Goal: Task Accomplishment & Management: Manage account settings

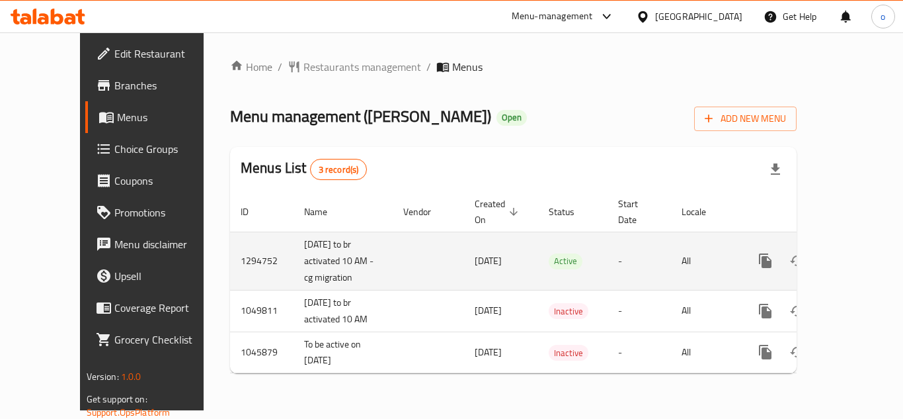
click at [853, 253] on icon "enhanced table" at bounding box center [861, 261] width 16 height 16
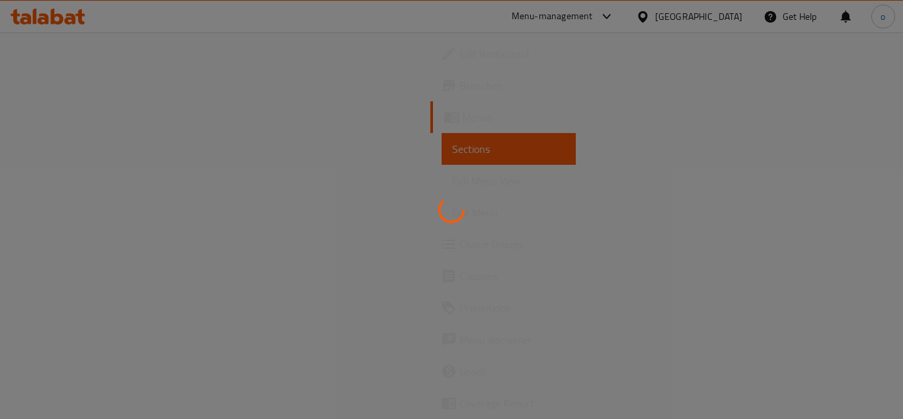
click at [773, 128] on div at bounding box center [451, 209] width 903 height 419
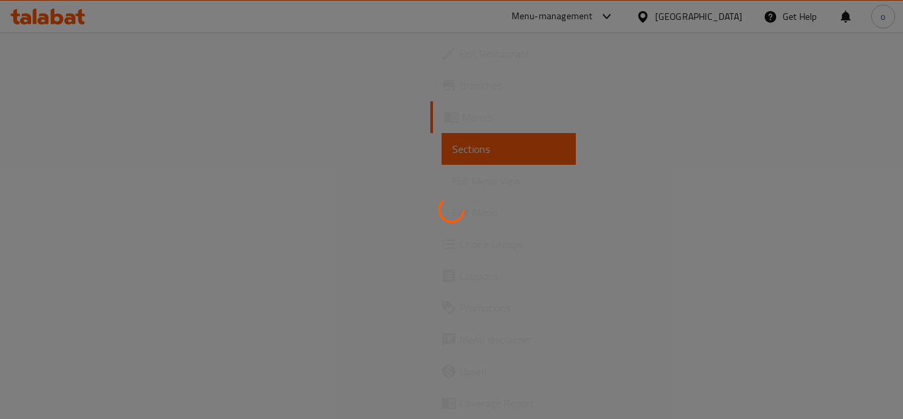
click at [773, 128] on div at bounding box center [451, 209] width 903 height 419
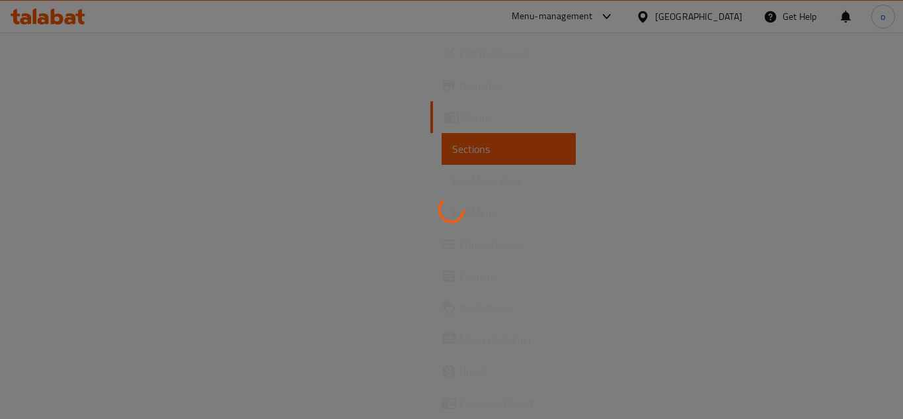
click at [773, 128] on div at bounding box center [451, 209] width 903 height 419
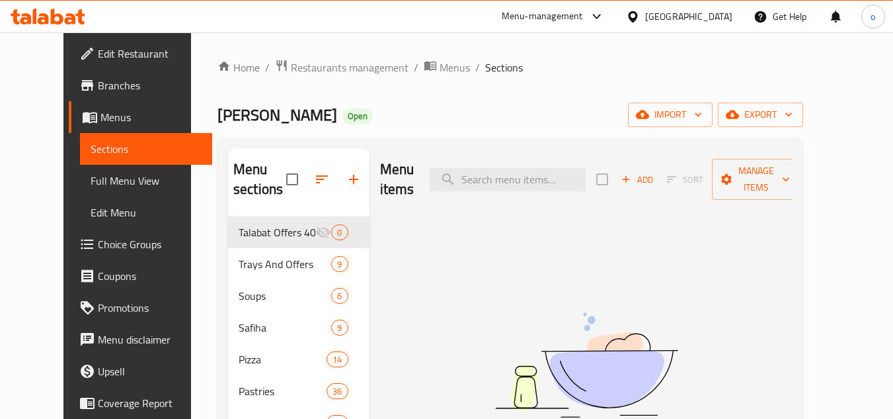
click at [735, 159] on div "Add Sort Manage items" at bounding box center [698, 179] width 204 height 41
click at [793, 121] on span "export" at bounding box center [761, 114] width 64 height 17
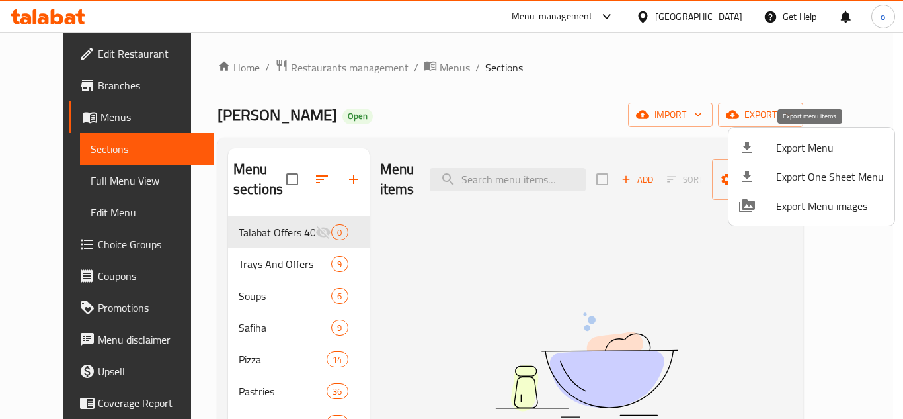
click at [793, 155] on span "Export Menu" at bounding box center [830, 148] width 108 height 16
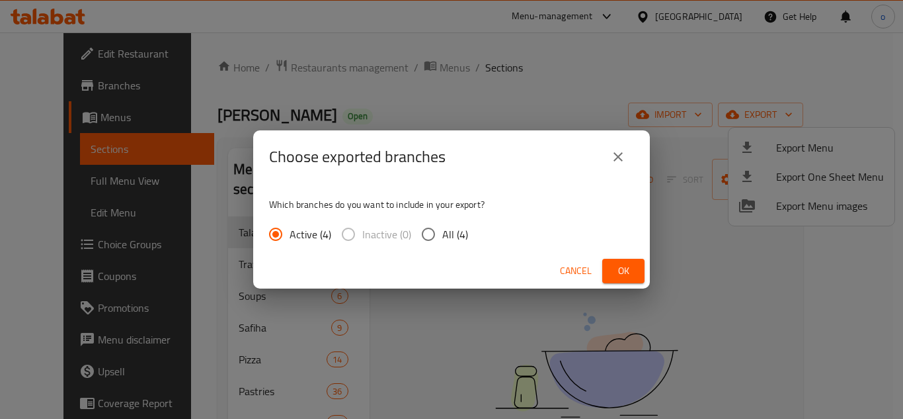
click at [465, 232] on div "Active (4) Inactive (0) All (4)" at bounding box center [374, 234] width 210 height 28
click at [448, 238] on span "All (4)" at bounding box center [455, 234] width 26 height 16
click at [442, 238] on input "All (4)" at bounding box center [429, 234] width 28 height 28
radio input "true"
drag, startPoint x: 649, startPoint y: 267, endPoint x: 618, endPoint y: 276, distance: 32.4
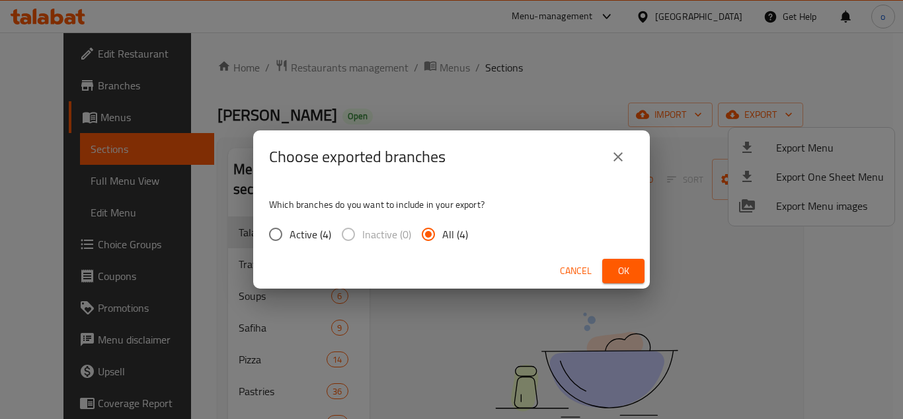
click at [648, 267] on div "Cancel Ok" at bounding box center [451, 270] width 397 height 35
click at [618, 276] on span "Ok" at bounding box center [623, 270] width 21 height 17
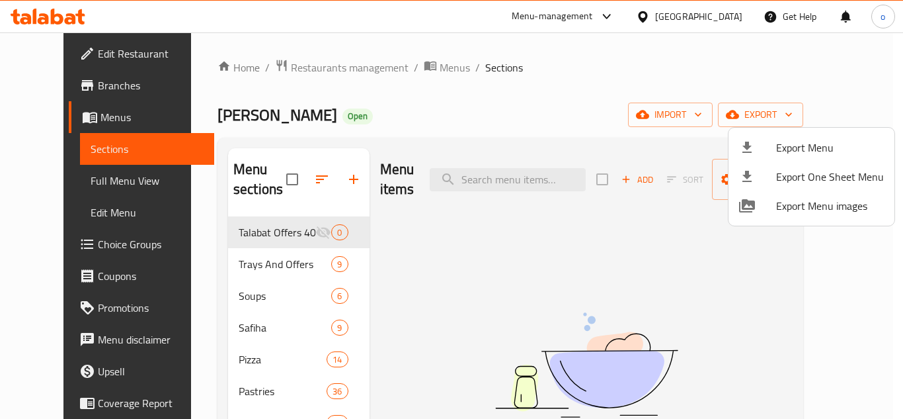
click at [556, 120] on div at bounding box center [451, 209] width 903 height 419
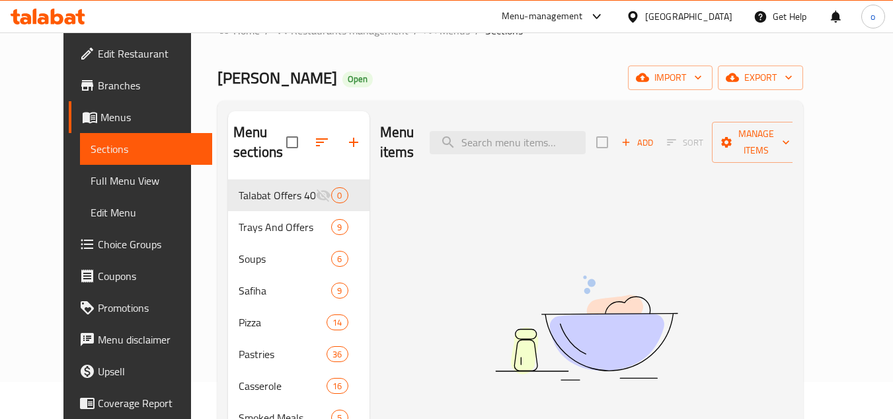
scroll to position [66, 0]
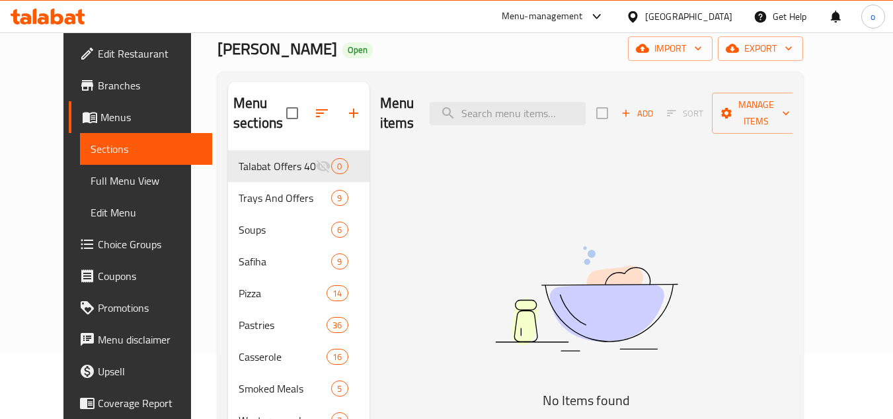
click at [495, 259] on img at bounding box center [586, 298] width 331 height 175
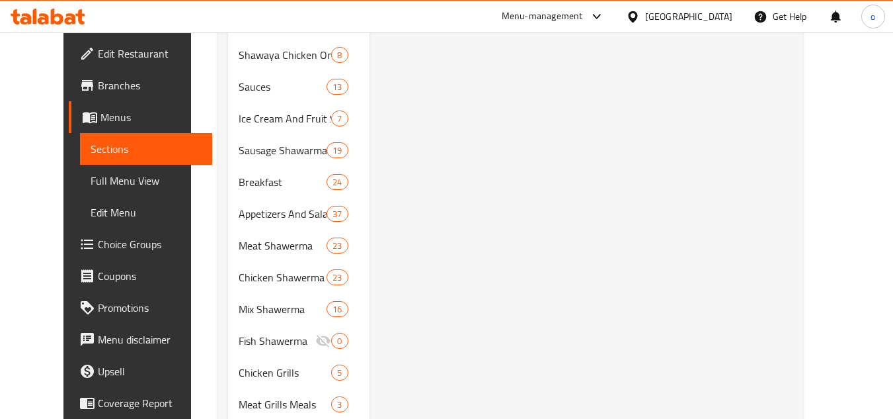
scroll to position [529, 0]
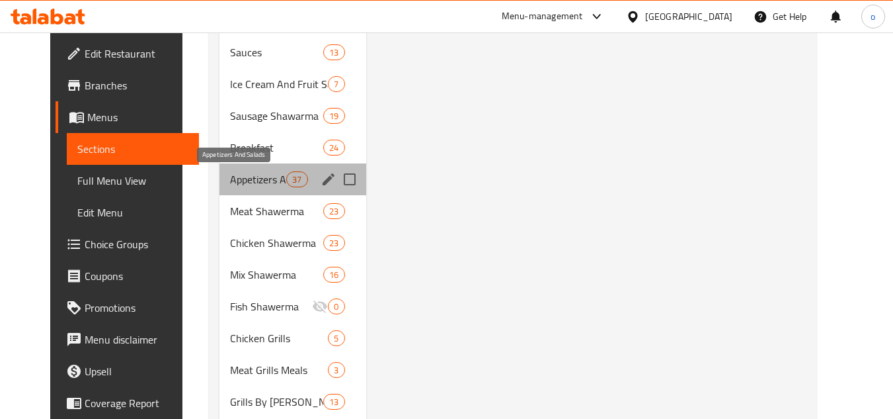
click at [251, 180] on span "Appetizers And Salads" at bounding box center [258, 179] width 56 height 16
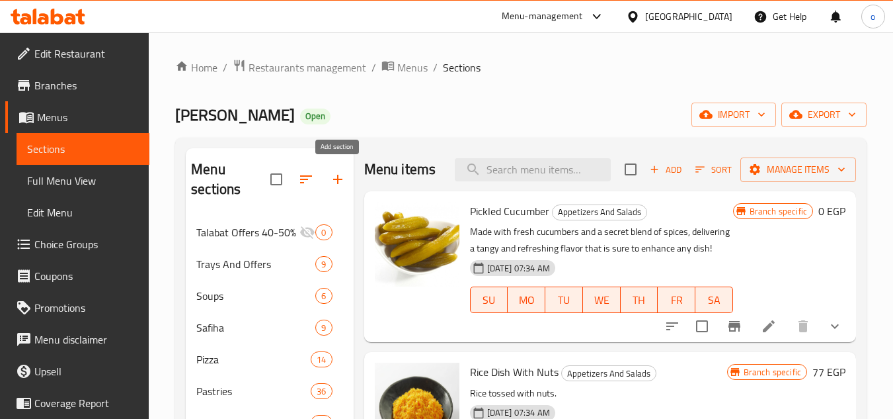
click at [339, 180] on icon "button" at bounding box center [338, 179] width 16 height 16
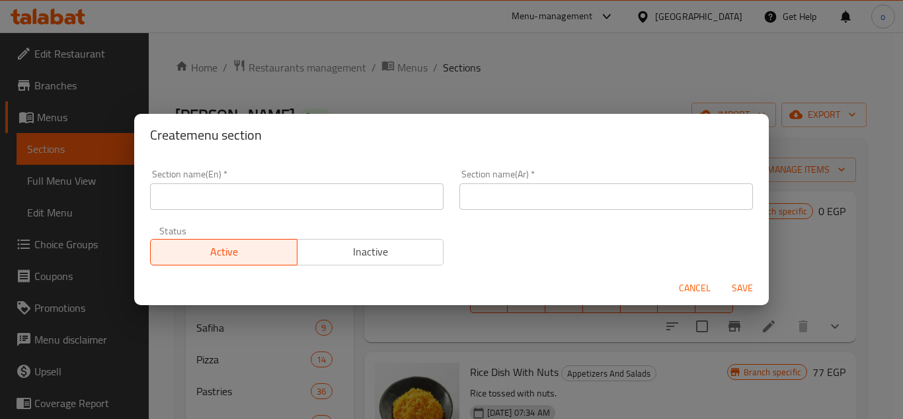
click at [292, 211] on div "Section name(En)   * Section name(En) *" at bounding box center [296, 189] width 309 height 56
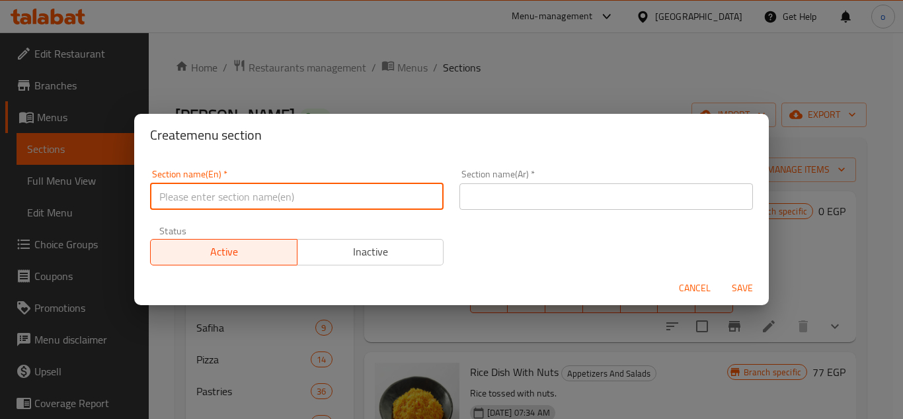
click at [292, 202] on input "text" at bounding box center [297, 196] width 294 height 26
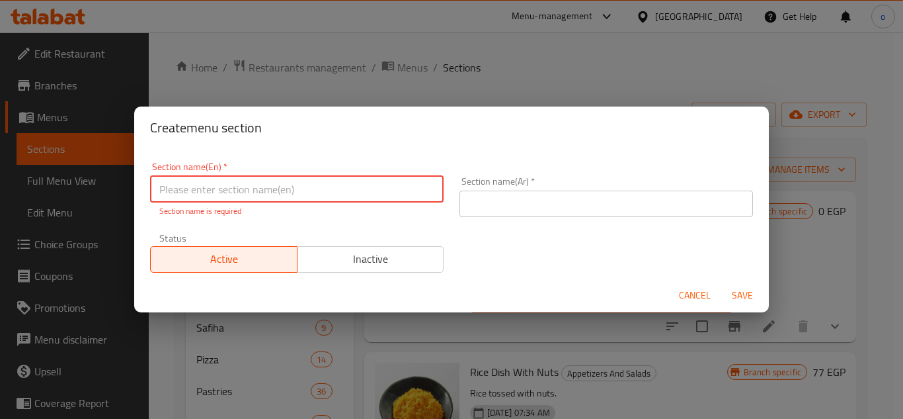
drag, startPoint x: 255, startPoint y: 180, endPoint x: 414, endPoint y: 192, distance: 159.1
click at [255, 180] on input "text" at bounding box center [297, 189] width 294 height 26
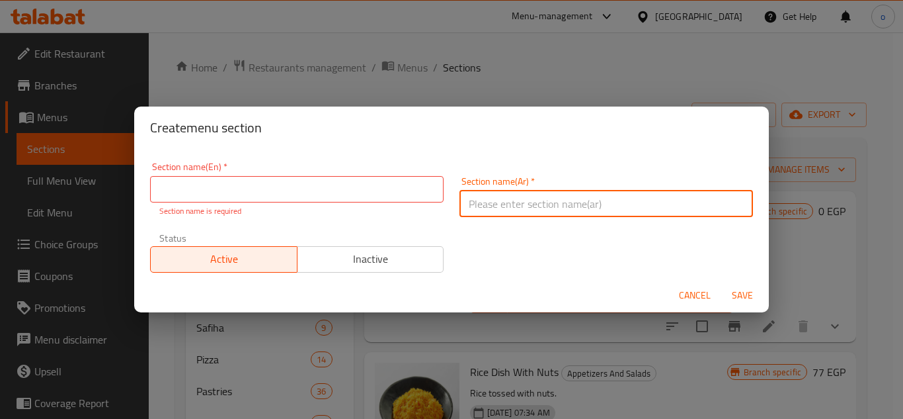
click at [500, 204] on input "text" at bounding box center [606, 203] width 294 height 26
paste input "مقبلات باردة"
type input "مقبلات باردة"
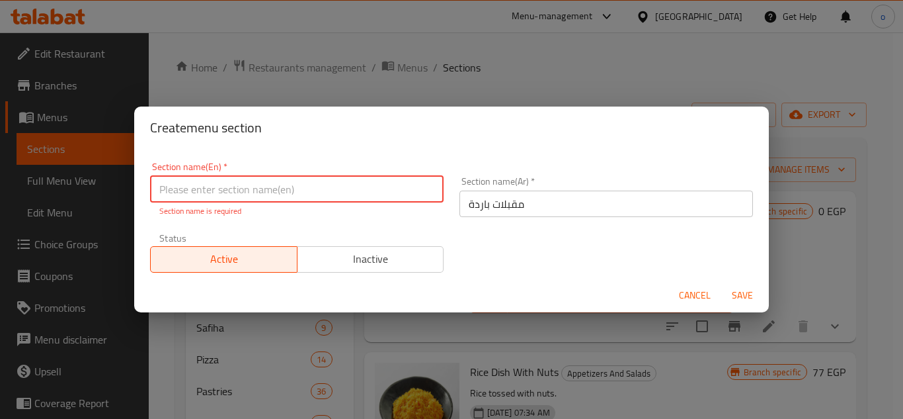
click at [364, 189] on input "text" at bounding box center [297, 189] width 294 height 26
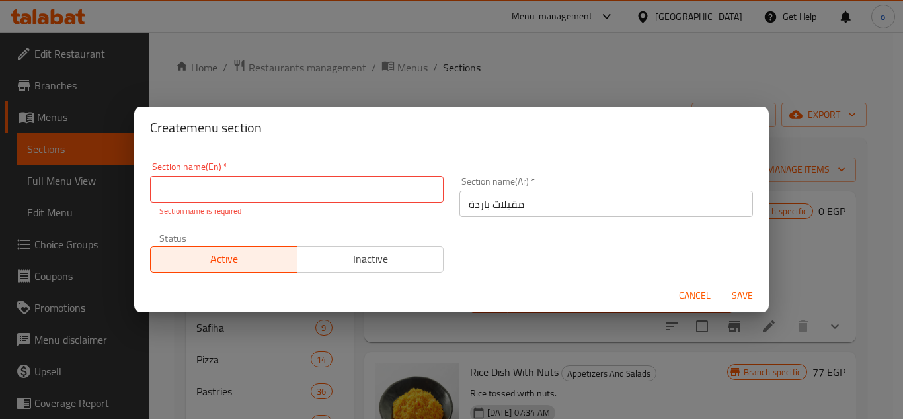
click at [254, 172] on div "Section name(En)   * Section name(En) * Section name is required" at bounding box center [297, 189] width 294 height 55
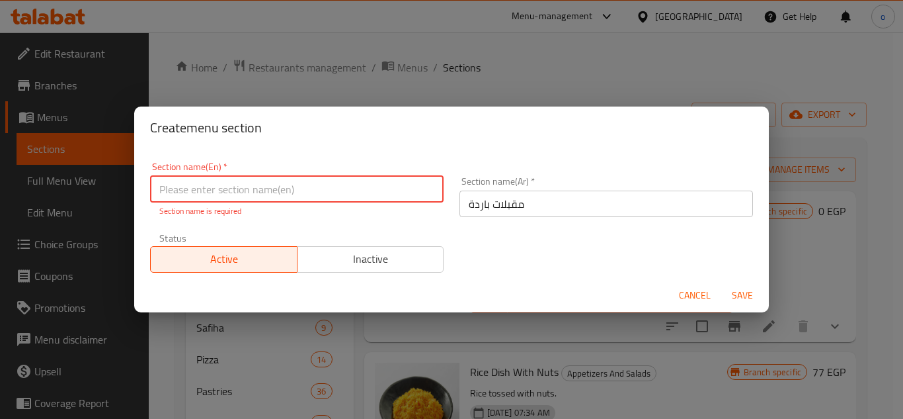
click at [249, 190] on input "text" at bounding box center [297, 189] width 294 height 26
paste input "cold appetizers"
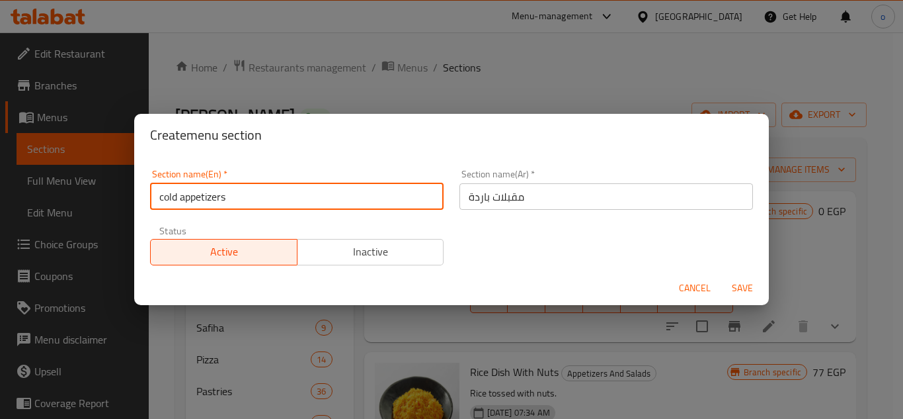
drag, startPoint x: 233, startPoint y: 200, endPoint x: 78, endPoint y: 199, distance: 155.4
click at [78, 199] on div "Create menu section Section name(En)   * cold appetizers Section name(En) * Sec…" at bounding box center [451, 209] width 903 height 419
type input "Cold Appetizers"
click at [495, 272] on div "Cancel Save" at bounding box center [451, 287] width 635 height 35
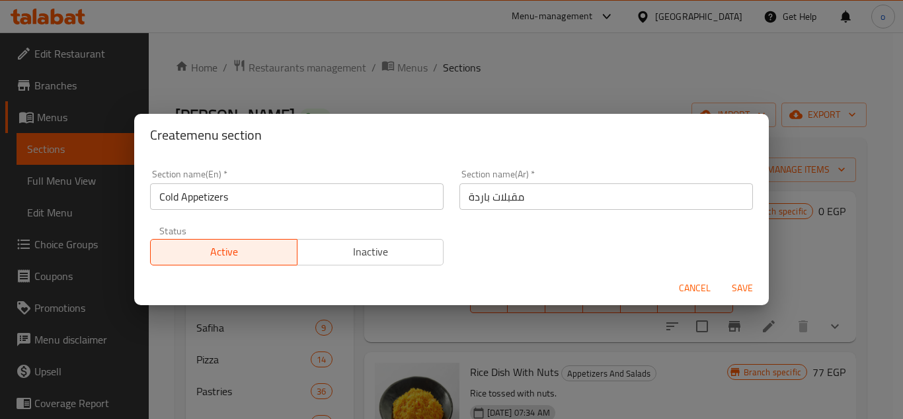
click at [737, 278] on button "Save" at bounding box center [742, 288] width 42 height 24
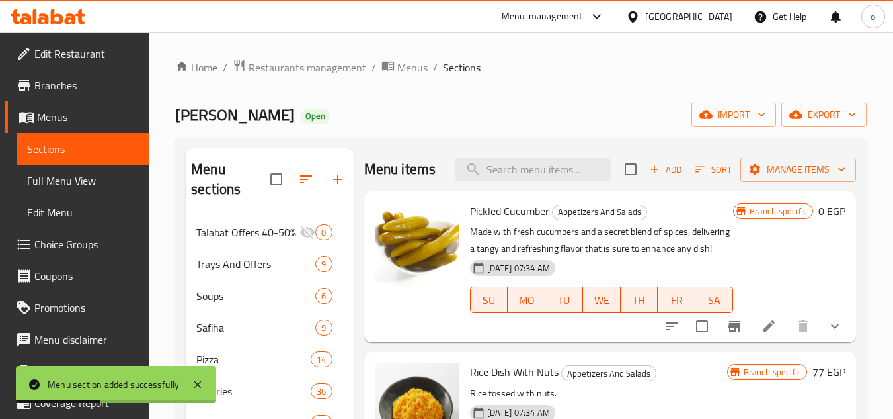
click at [347, 177] on button "button" at bounding box center [338, 179] width 32 height 32
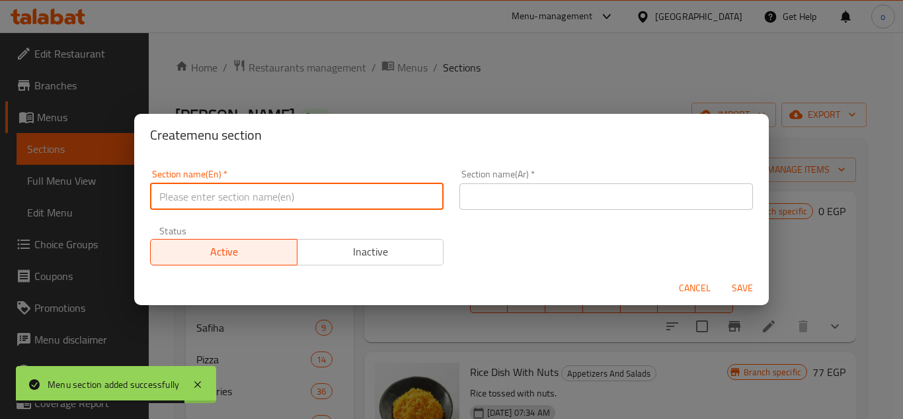
click at [316, 200] on input "text" at bounding box center [297, 196] width 294 height 26
click at [525, 204] on input "text" at bounding box center [606, 196] width 294 height 26
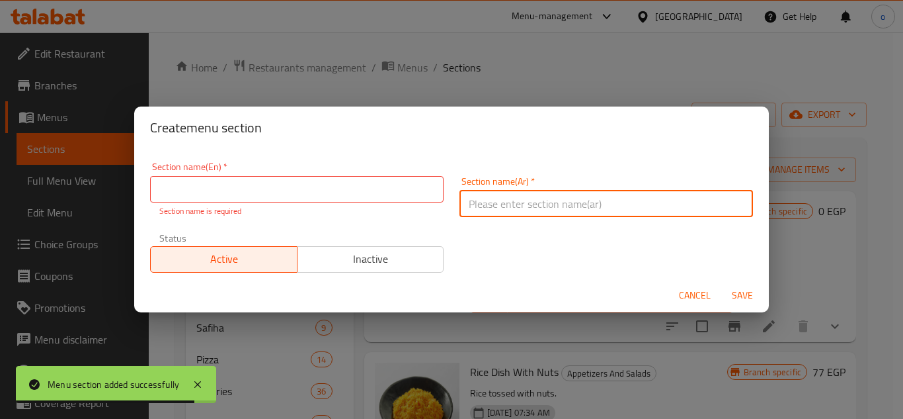
paste input "سلطات"
type input "سلطات"
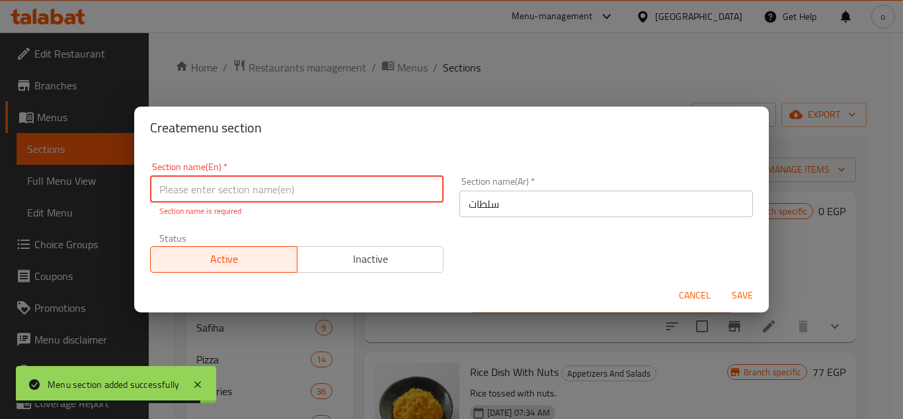
click at [351, 200] on input "text" at bounding box center [297, 189] width 294 height 26
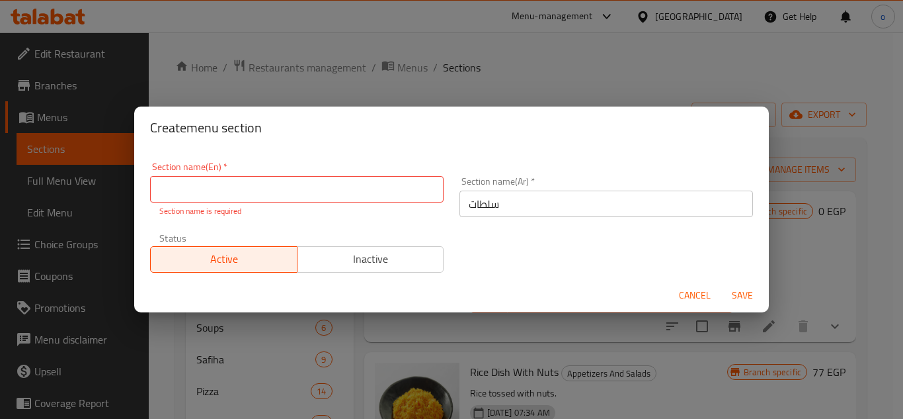
click at [516, 188] on div "Section name(Ar)   * سلطات Section name(Ar) *" at bounding box center [606, 197] width 294 height 40
click at [379, 180] on input "text" at bounding box center [297, 189] width 294 height 26
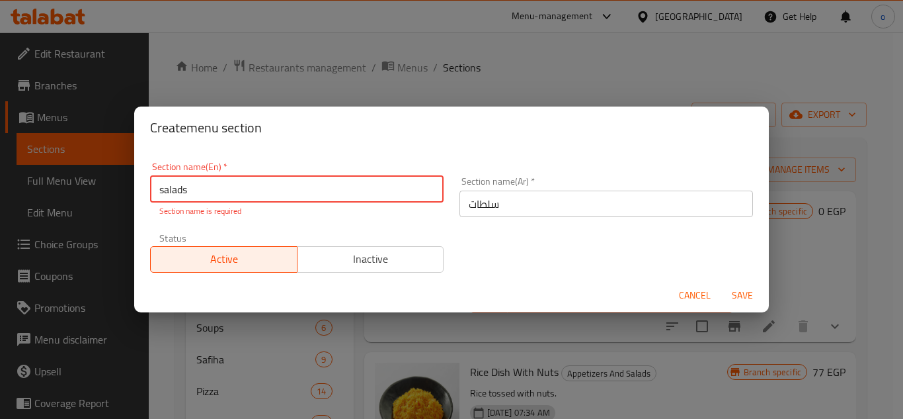
type input "salads"
click at [740, 294] on span "Save" at bounding box center [743, 295] width 32 height 17
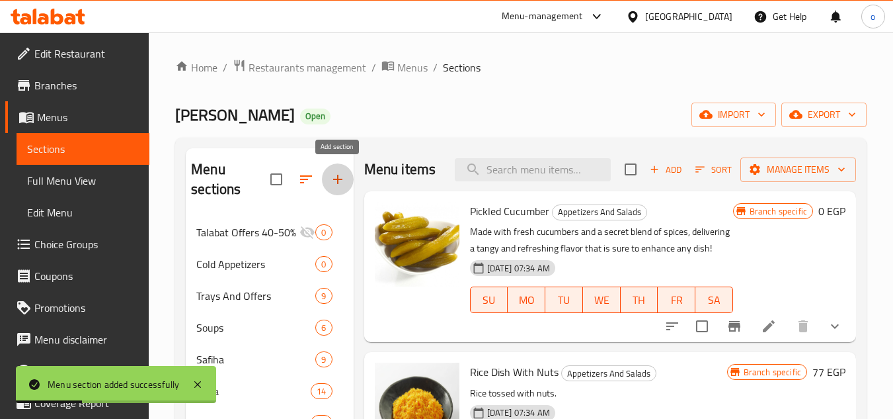
click at [334, 175] on icon "button" at bounding box center [338, 179] width 16 height 16
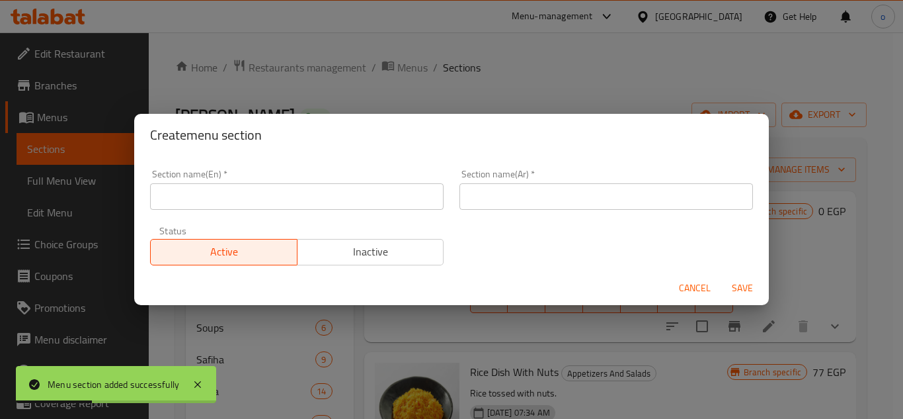
drag, startPoint x: 509, startPoint y: 206, endPoint x: 380, endPoint y: 200, distance: 129.1
click at [509, 206] on input "text" at bounding box center [606, 196] width 294 height 26
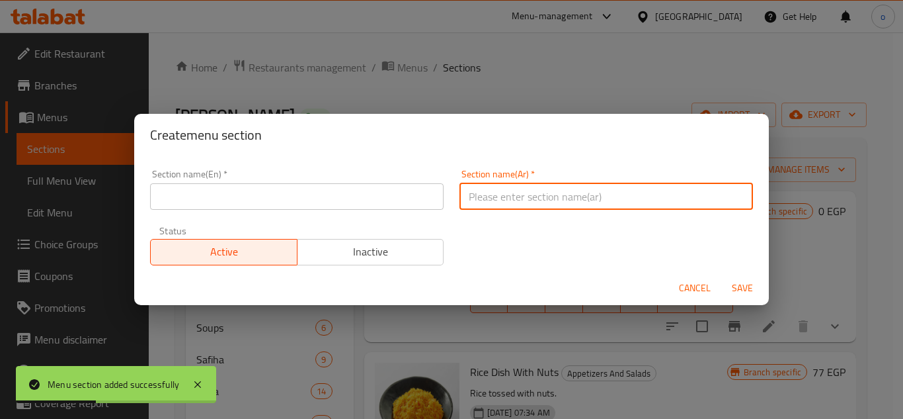
paste input "مقبلات ساخنة"
type input "مقبلات ساخنة"
click at [378, 183] on input "text" at bounding box center [297, 196] width 294 height 26
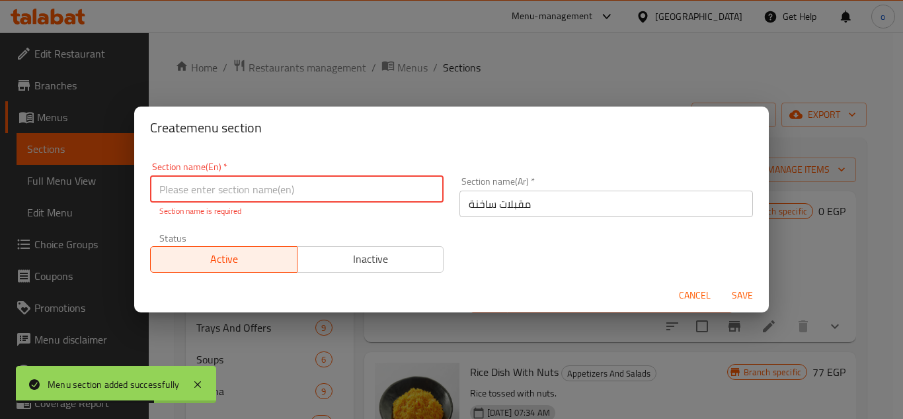
click at [330, 180] on input "text" at bounding box center [297, 189] width 294 height 26
paste input "hot appetizers"
drag, startPoint x: 239, startPoint y: 184, endPoint x: 29, endPoint y: 198, distance: 210.7
click at [29, 198] on div "Create menu section Section name(En)   * hot appetizers Section name(En) * Sect…" at bounding box center [451, 209] width 903 height 419
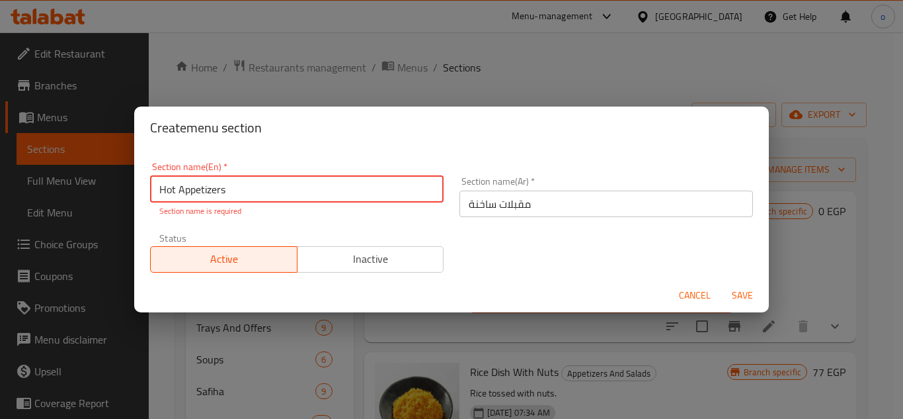
type input "Hot Appetizers"
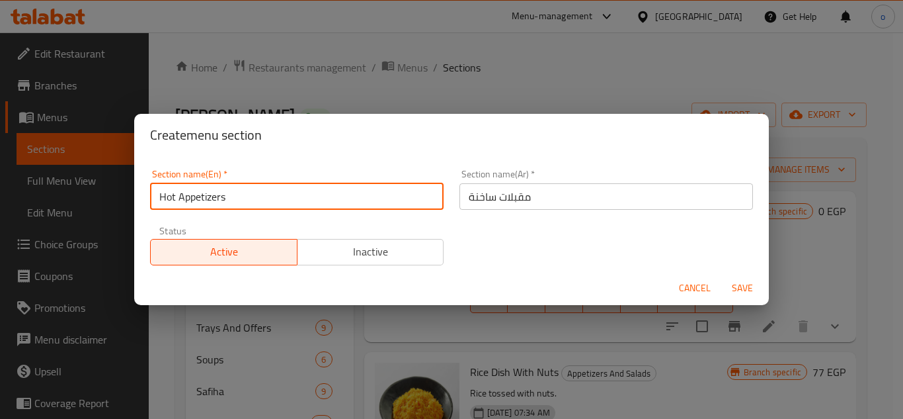
click at [502, 226] on div "Section name(En)   * Hot Appetizers Section name(En) * Section name(Ar)   * مقب…" at bounding box center [451, 217] width 619 height 112
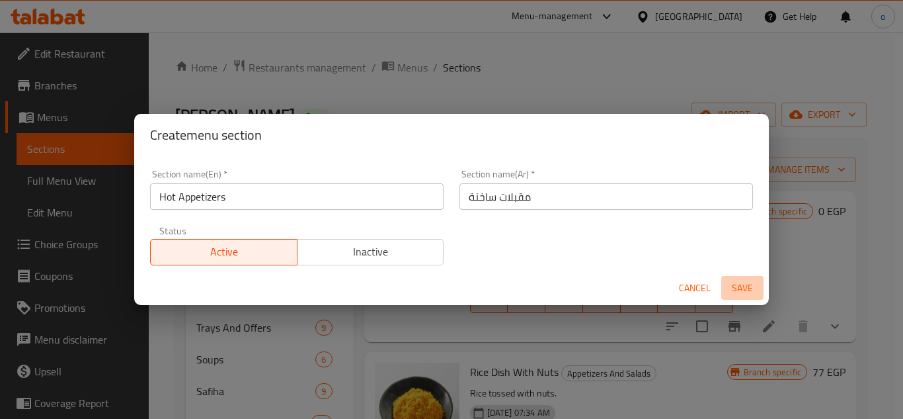
click at [737, 284] on span "Save" at bounding box center [743, 288] width 32 height 17
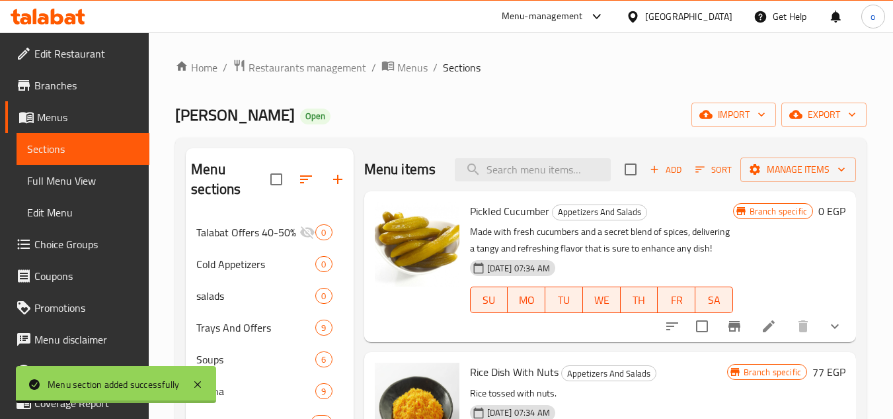
click at [406, 314] on div at bounding box center [417, 266] width 95 height 140
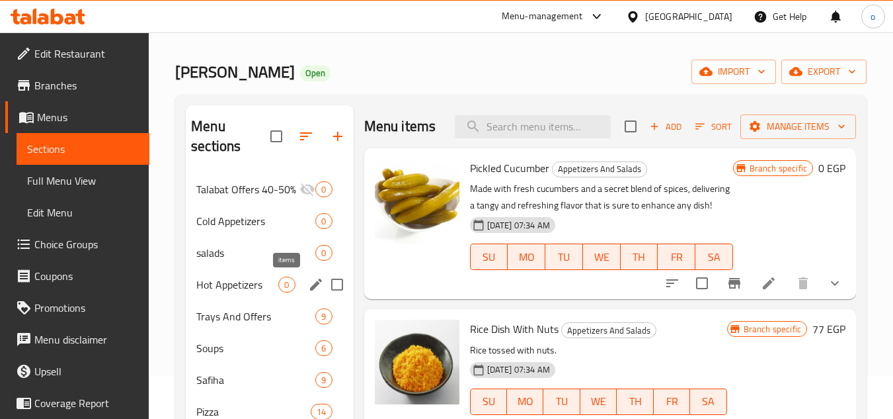
scroll to position [66, 0]
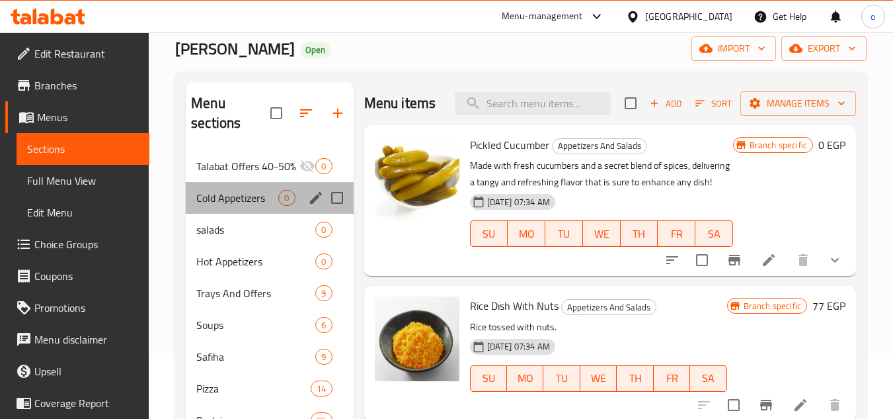
click at [298, 194] on div "Cold Appetizers 0" at bounding box center [269, 198] width 167 height 32
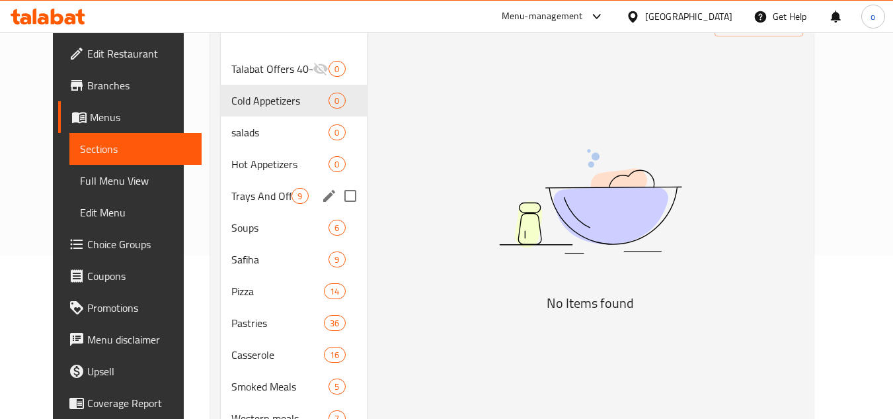
scroll to position [198, 0]
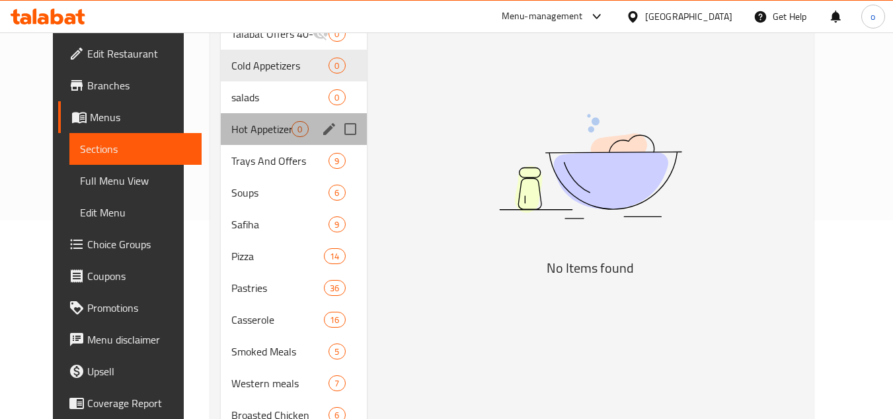
click at [275, 141] on div "Hot Appetizers 0" at bounding box center [293, 129] width 145 height 32
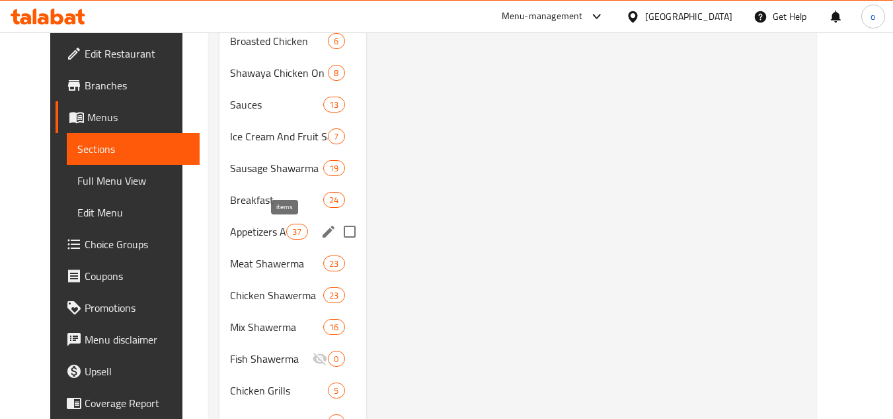
scroll to position [595, 0]
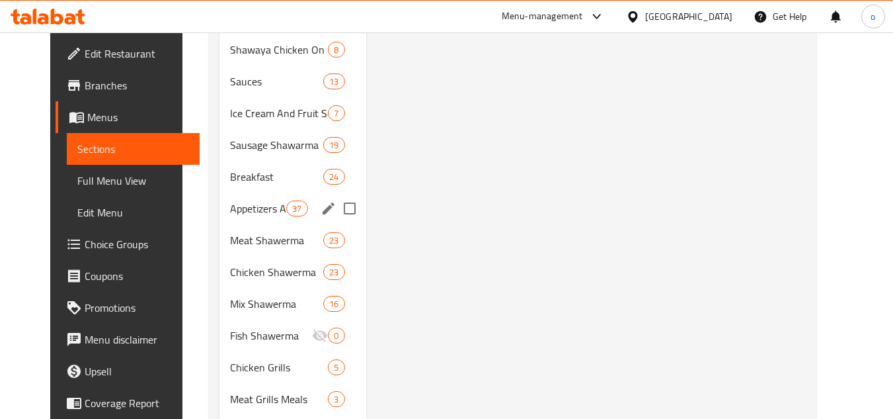
click at [272, 206] on span "Appetizers And Salads" at bounding box center [258, 208] width 56 height 16
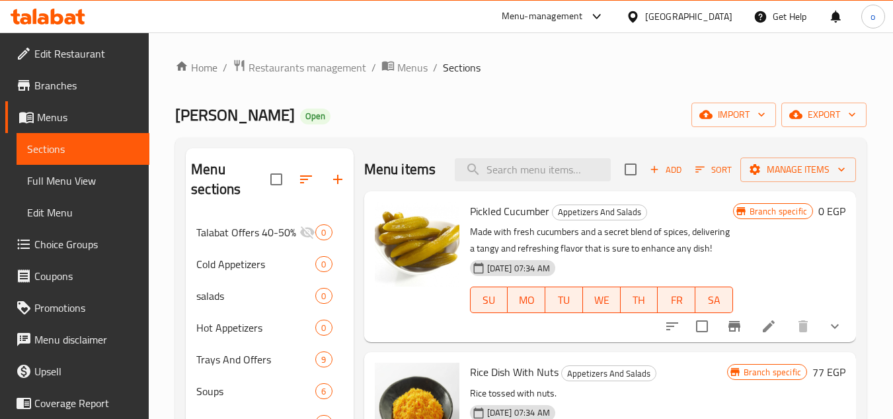
click at [96, 165] on link "Full Menu View" at bounding box center [83, 181] width 133 height 32
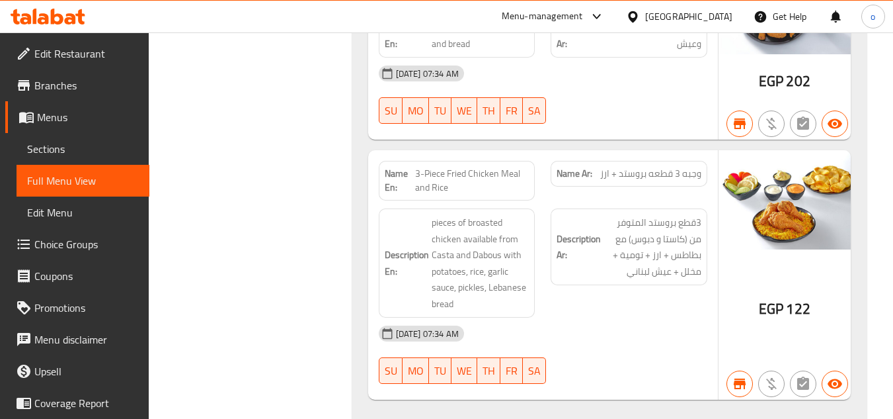
scroll to position [26512, 0]
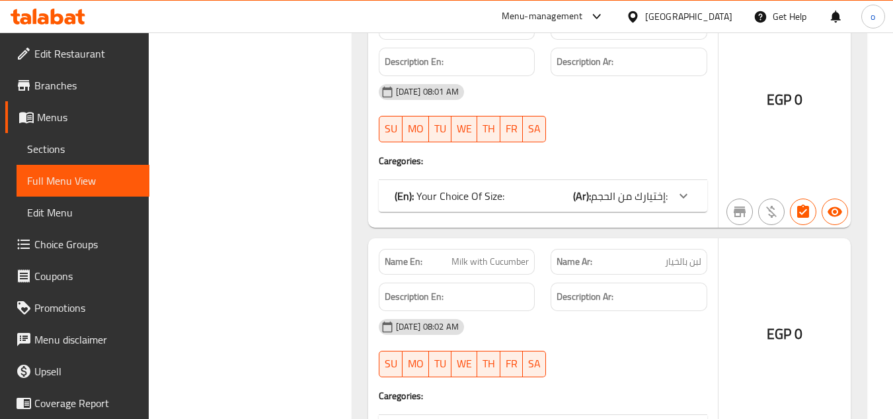
scroll to position [41770, 0]
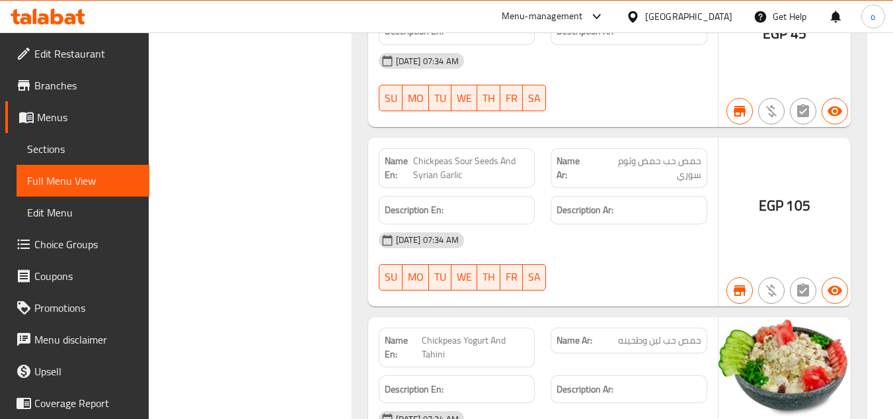
scroll to position [41837, 0]
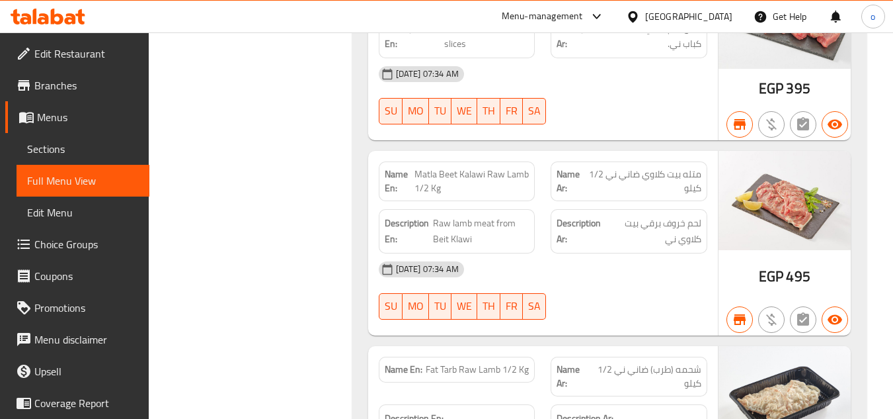
scroll to position [95493, 0]
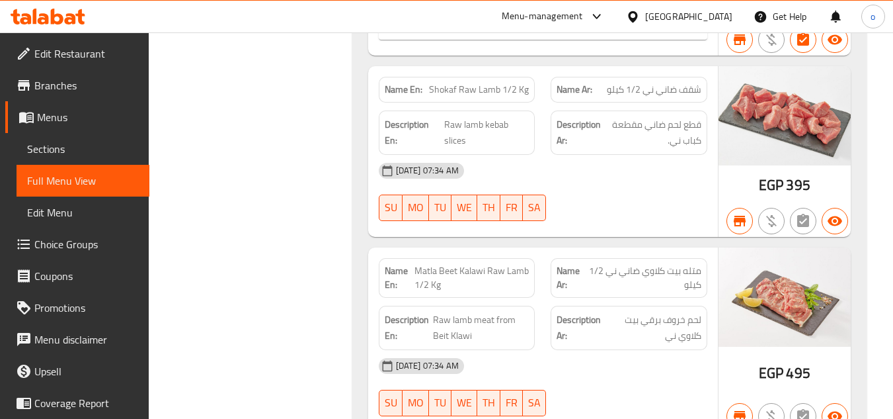
click at [81, 89] on span "Branches" at bounding box center [86, 85] width 104 height 16
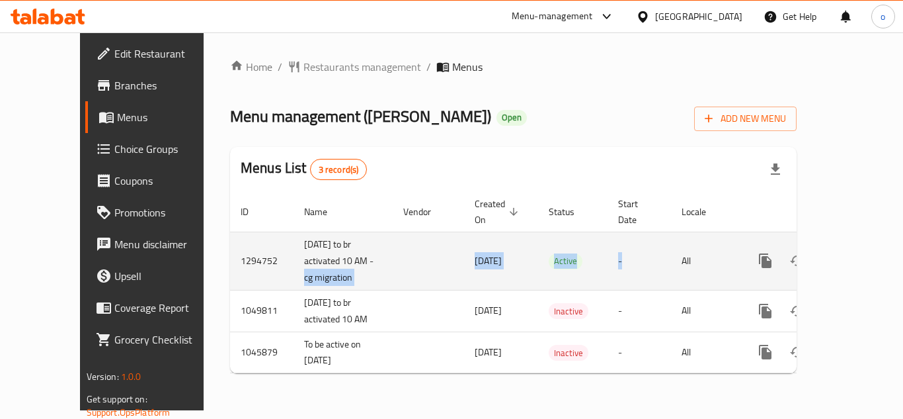
drag, startPoint x: 303, startPoint y: 241, endPoint x: 547, endPoint y: 391, distance: 286.4
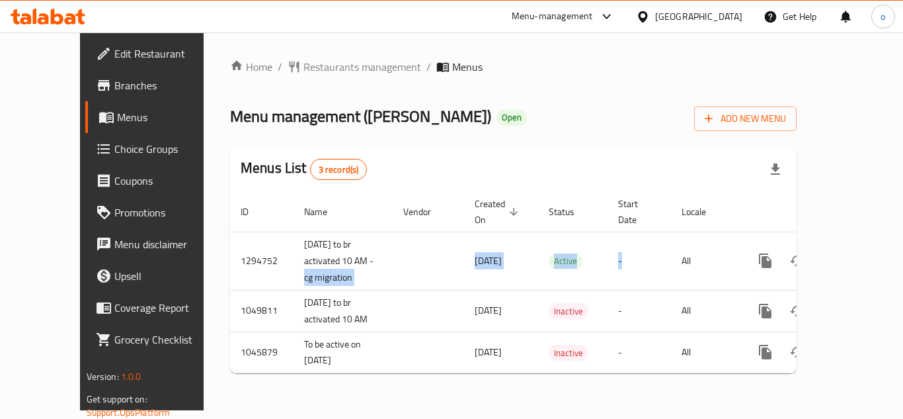
click at [596, 231] on tr "1294752 27/4/2023 to br activated 10 AM -cg migration 18/06/2025 Active - All" at bounding box center [558, 260] width 657 height 58
click at [546, 394] on div "Home / Restaurants management / Menus Menu management ( Ibn Alsham ) Open Add N…" at bounding box center [513, 221] width 619 height 378
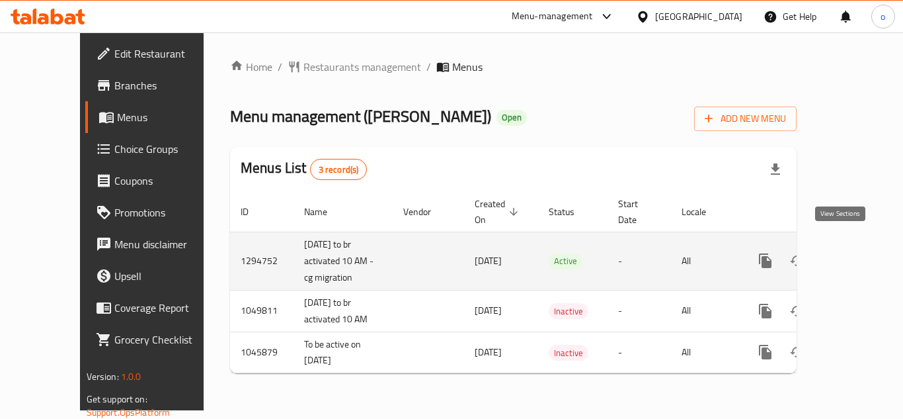
click at [856, 255] on icon "enhanced table" at bounding box center [861, 261] width 12 height 12
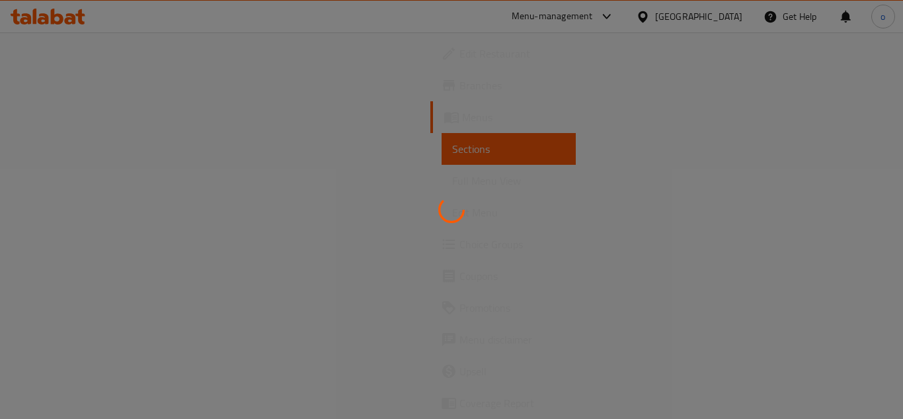
click at [446, 148] on div at bounding box center [451, 209] width 903 height 419
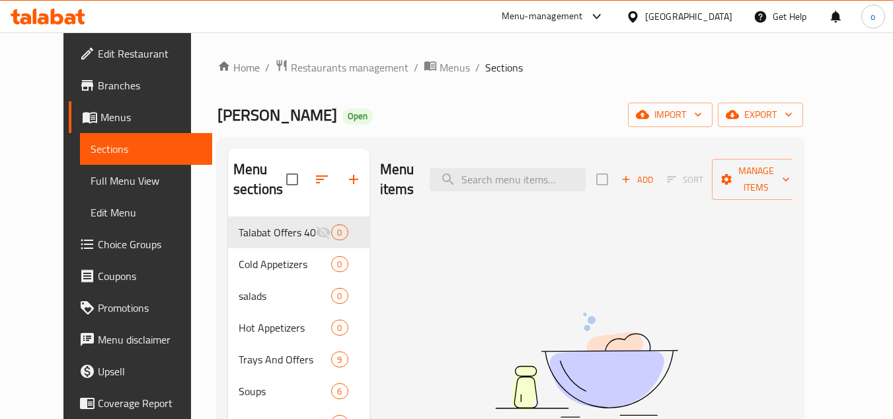
click at [98, 81] on span "Branches" at bounding box center [150, 85] width 104 height 16
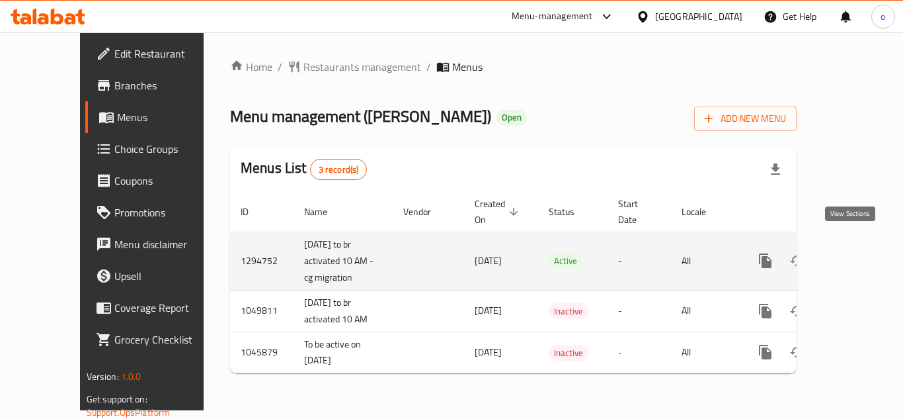
click at [845, 257] on link "enhanced table" at bounding box center [861, 261] width 32 height 32
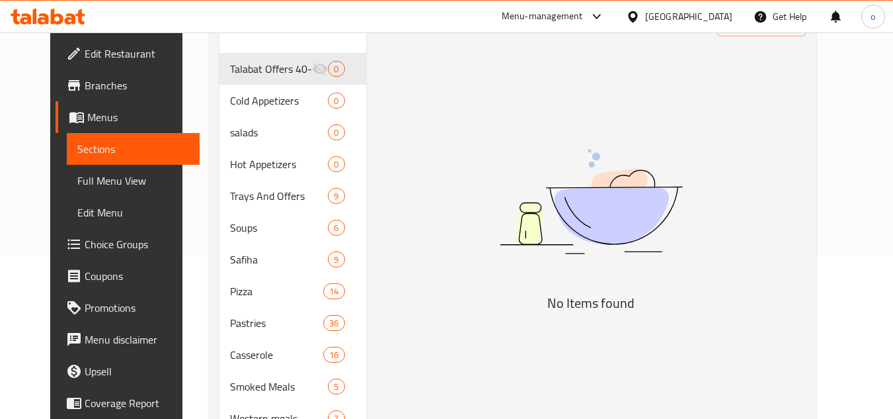
scroll to position [126, 0]
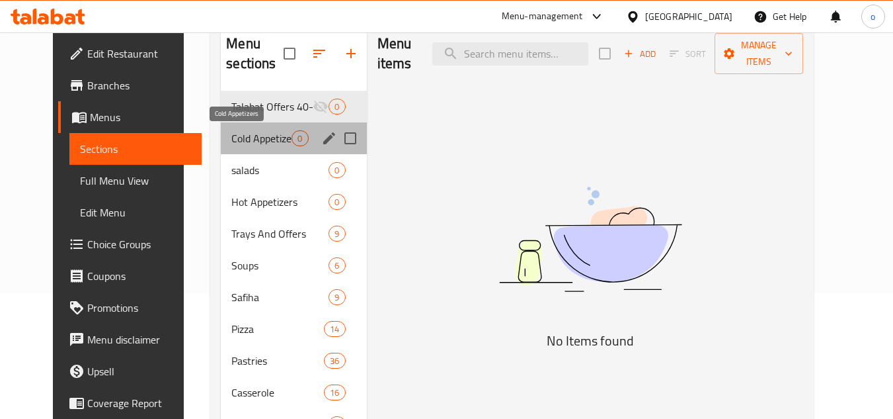
click at [237, 143] on span "Cold Appetizers" at bounding box center [261, 138] width 60 height 16
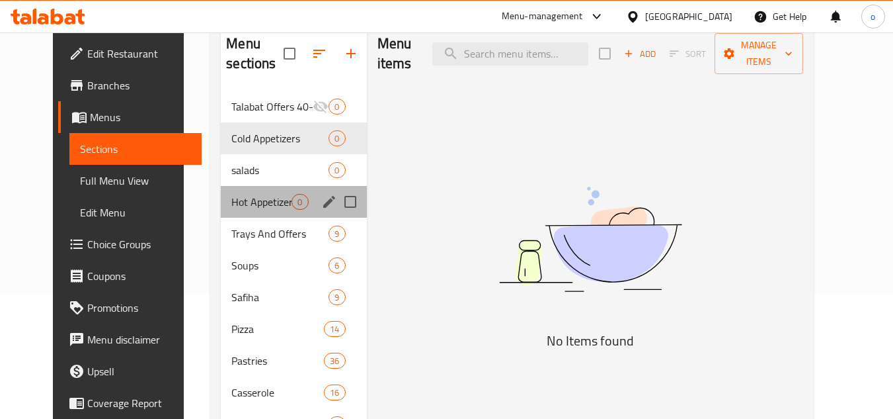
click at [237, 186] on div "Hot Appetizers 0" at bounding box center [293, 202] width 145 height 32
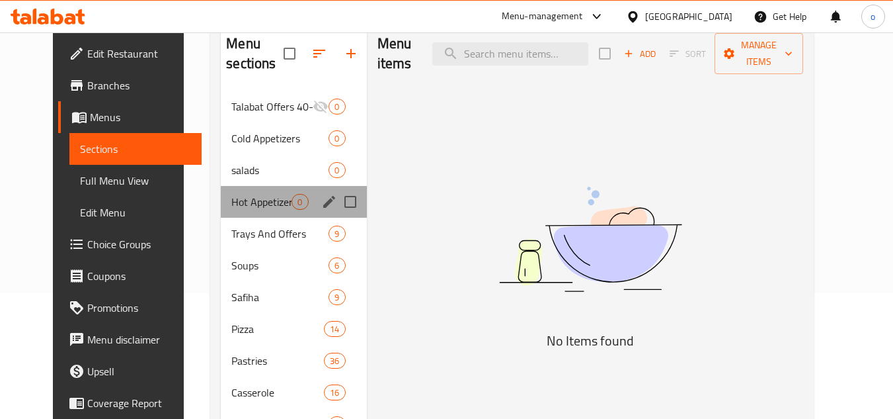
click at [237, 194] on span "Hot Appetizers" at bounding box center [261, 202] width 60 height 16
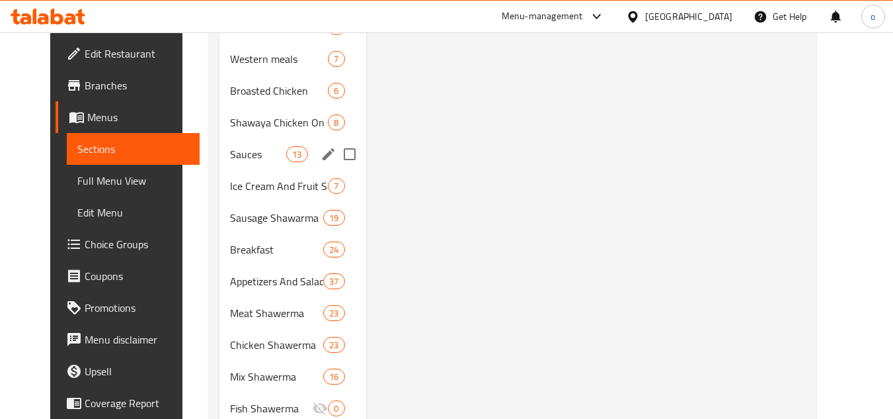
scroll to position [588, 0]
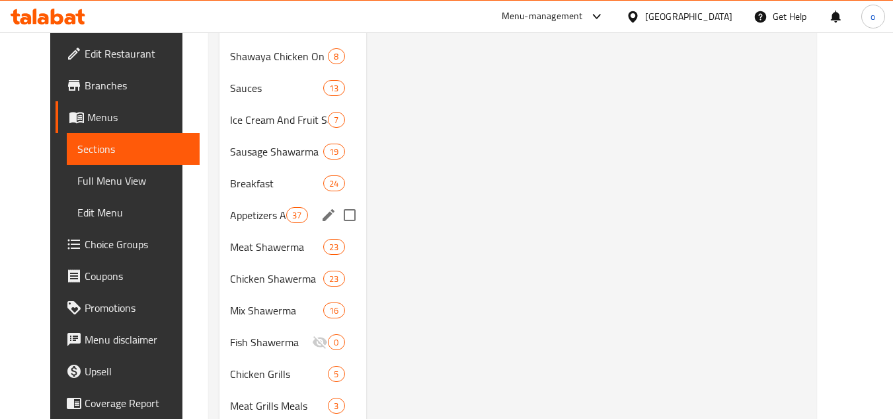
click at [251, 220] on span "Appetizers And Salads" at bounding box center [258, 215] width 56 height 16
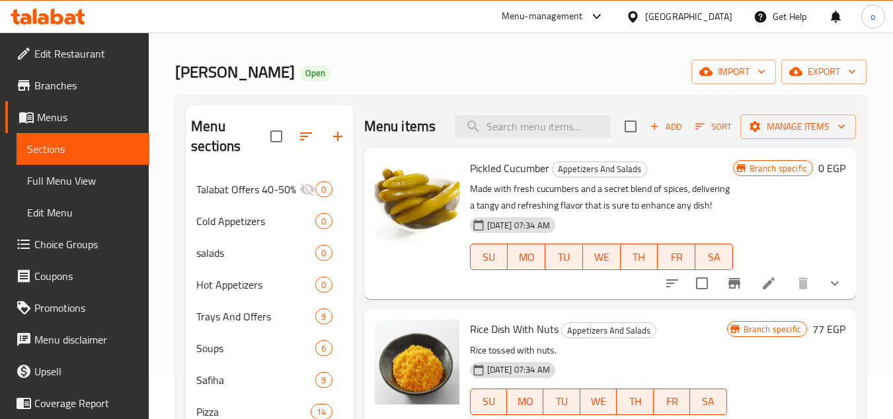
scroll to position [66, 0]
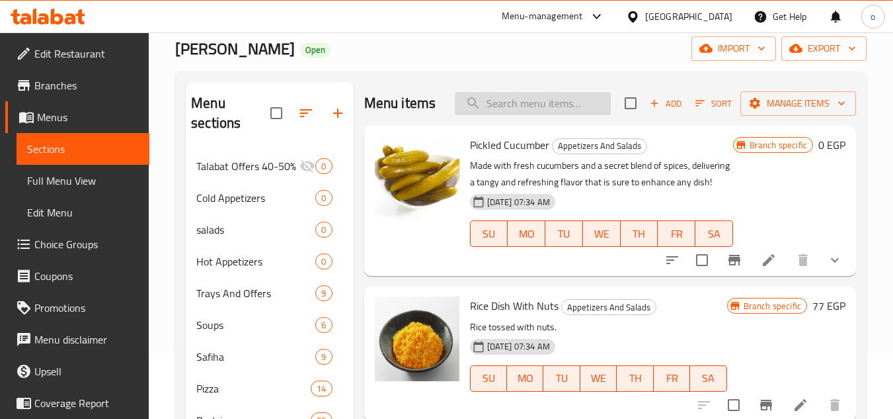
click at [532, 104] on input "search" at bounding box center [533, 103] width 156 height 23
paste input "645906"
type input "645906"
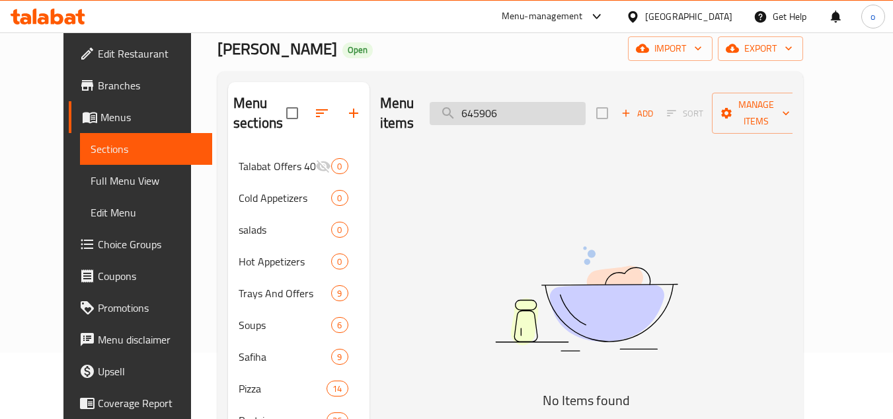
click at [524, 110] on input "645906" at bounding box center [508, 113] width 156 height 23
drag, startPoint x: 530, startPoint y: 106, endPoint x: 446, endPoint y: 101, distance: 83.4
click at [446, 101] on div "Menu items 645906 Add Sort Manage items" at bounding box center [586, 113] width 413 height 63
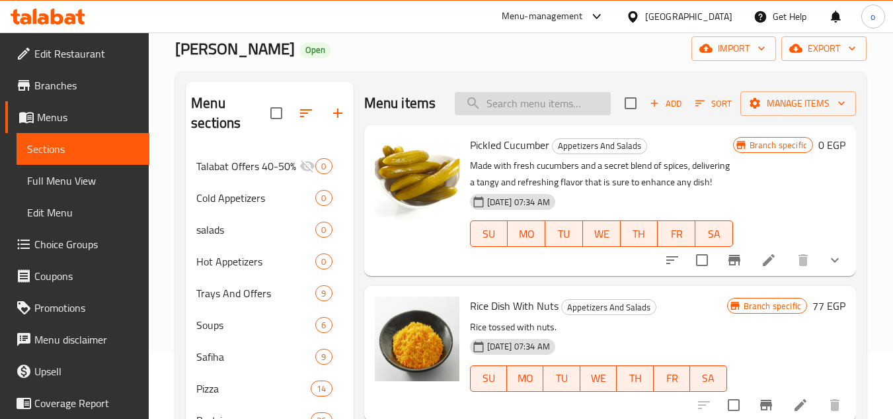
click at [510, 115] on input "search" at bounding box center [533, 103] width 156 height 23
paste input "حمص صغير"
type input "حمص صغير"
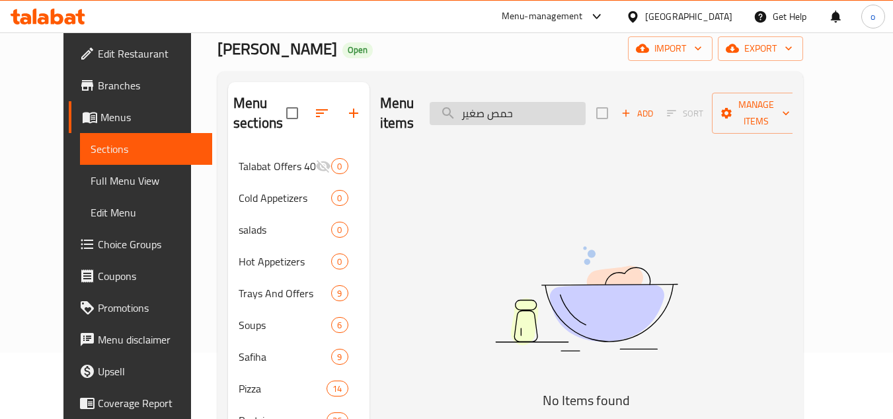
click at [522, 108] on input "حمص صغير" at bounding box center [508, 113] width 156 height 23
click at [434, 104] on div "Menu items حمص صغير Add Sort Manage items" at bounding box center [586, 113] width 413 height 63
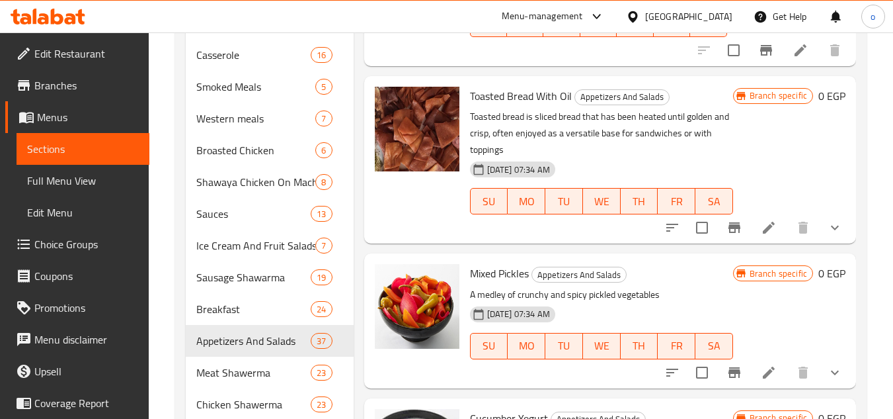
scroll to position [4559, 0]
click at [497, 263] on span "Mixed Pickles" at bounding box center [499, 273] width 59 height 20
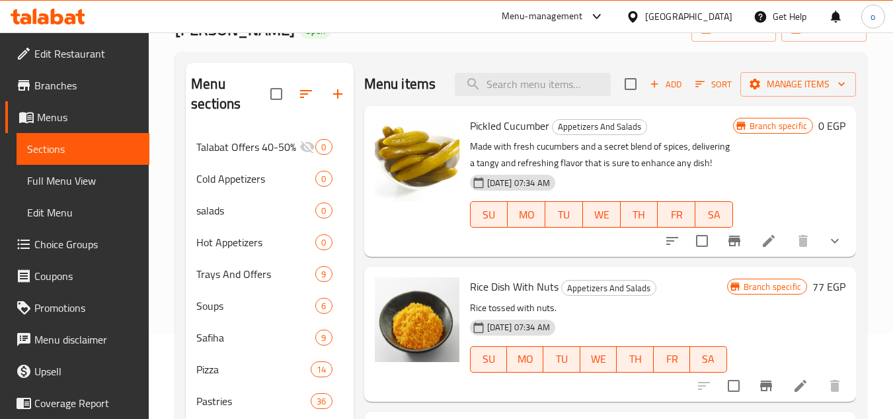
scroll to position [0, 0]
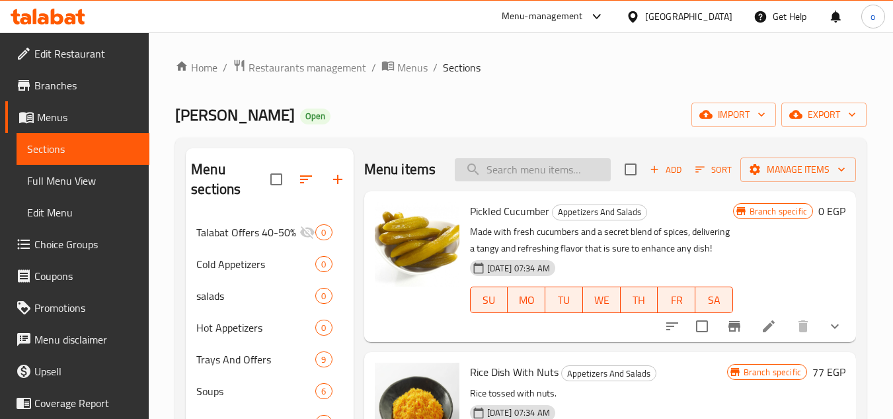
click at [532, 181] on input "search" at bounding box center [533, 169] width 156 height 23
paste input "[GEOGRAPHIC_DATA]"
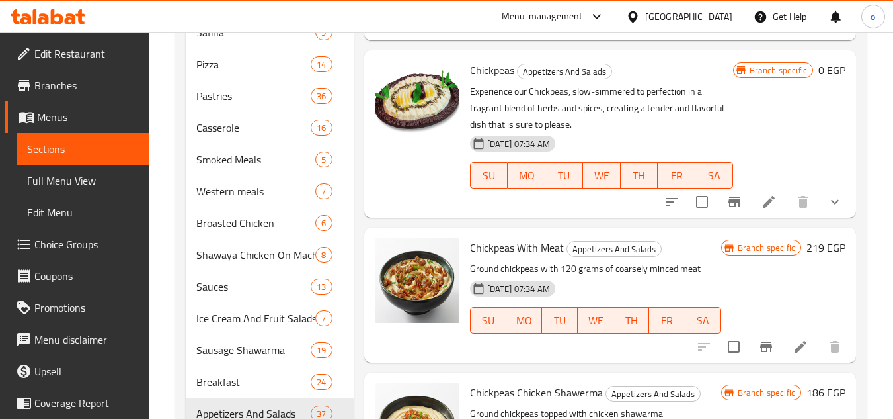
scroll to position [324, 0]
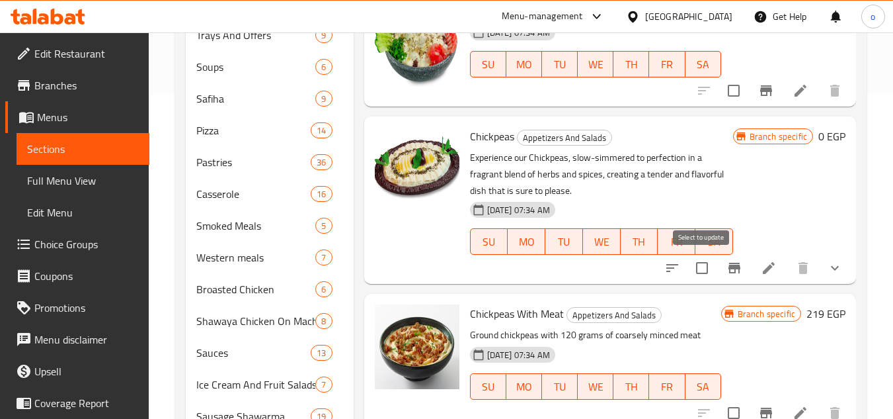
type input "[GEOGRAPHIC_DATA]"
click at [701, 265] on input "checkbox" at bounding box center [702, 268] width 28 height 28
checkbox input "true"
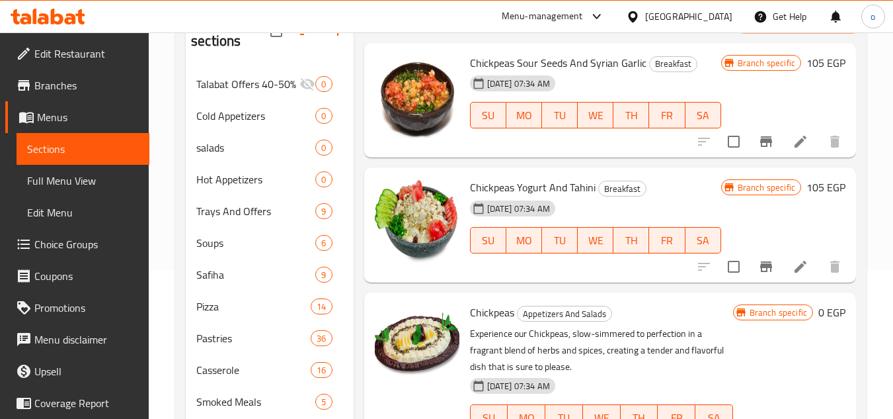
scroll to position [258, 0]
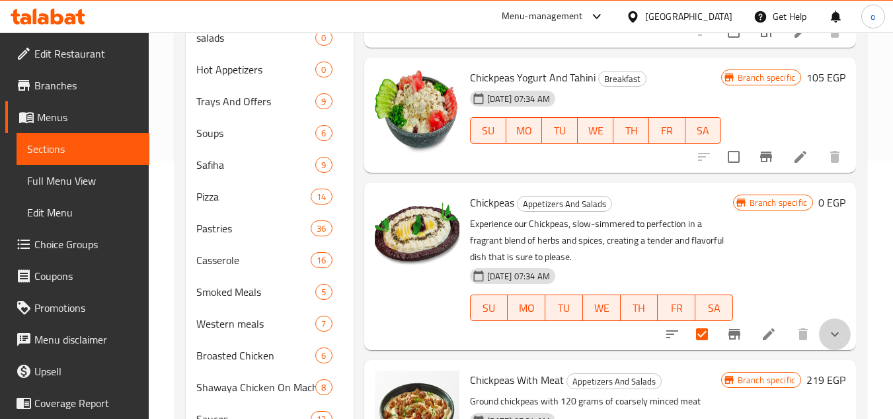
click at [832, 341] on icon "show more" at bounding box center [835, 334] width 16 height 16
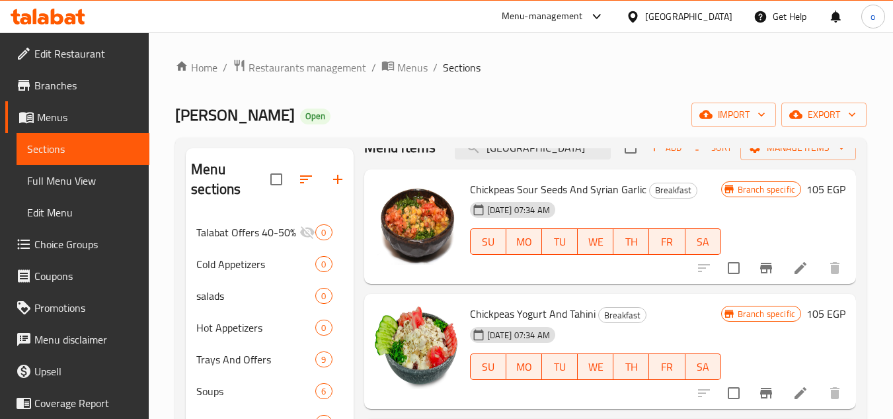
scroll to position [0, 0]
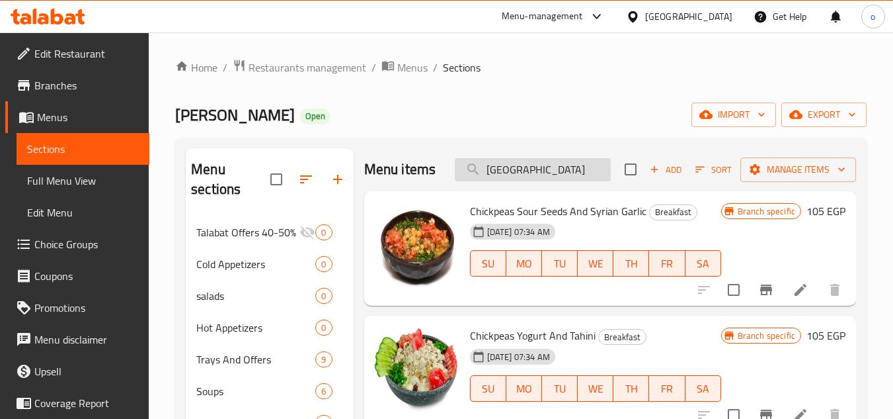
paste input "بق حمص شاورما فراخ"
drag, startPoint x: 526, startPoint y: 177, endPoint x: 479, endPoint y: 181, distance: 47.1
click at [479, 181] on input "[GEOGRAPHIC_DATA]" at bounding box center [533, 169] width 156 height 23
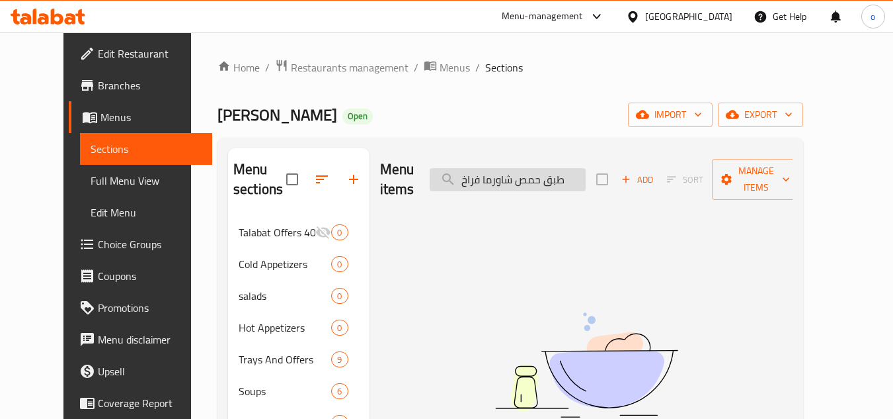
click at [521, 175] on input "طبق حمص شاورما فراخ" at bounding box center [508, 179] width 156 height 23
click at [501, 179] on input "طبق حمص شاورما فراخ" at bounding box center [508, 179] width 156 height 23
click at [570, 171] on input "طبق حمص شاورما فراخ" at bounding box center [508, 179] width 156 height 23
click at [584, 178] on input "طبق حمص شاورما فراخ" at bounding box center [508, 179] width 156 height 23
click at [545, 169] on input "طبق حمص شاورما فراخ" at bounding box center [508, 179] width 156 height 23
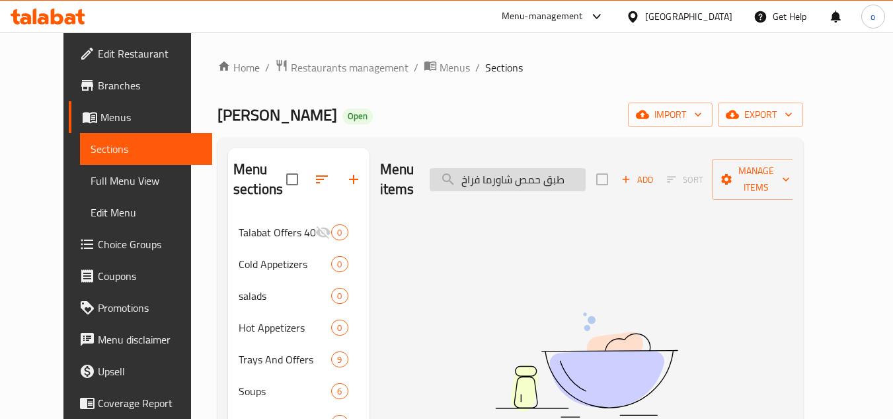
click at [513, 173] on input "طبق حمص شاورما فراخ" at bounding box center [508, 179] width 156 height 23
click at [546, 168] on input "طبق حمص شاورما فراخ" at bounding box center [508, 179] width 156 height 23
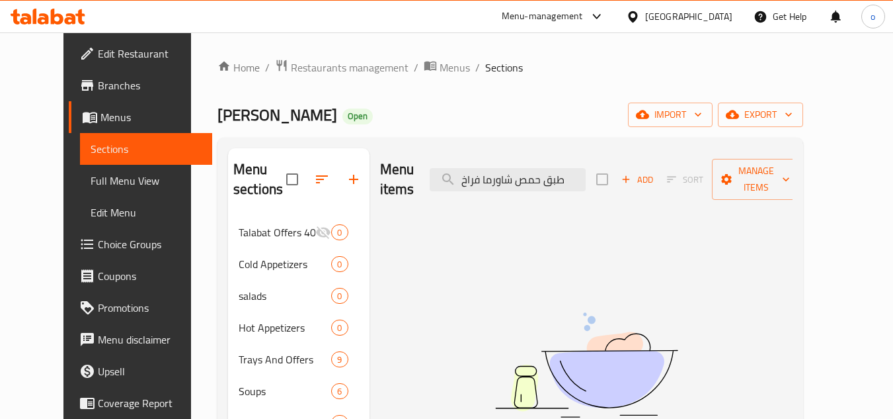
drag, startPoint x: 536, startPoint y: 171, endPoint x: 422, endPoint y: 173, distance: 113.7
click at [422, 173] on div "Menu items طبق حمص شاورما فراخ Add Sort Manage items" at bounding box center [586, 179] width 413 height 63
click at [526, 169] on input "طبق حمص" at bounding box center [508, 179] width 156 height 23
click at [522, 170] on input "طبق حمص" at bounding box center [508, 179] width 156 height 23
drag, startPoint x: 518, startPoint y: 171, endPoint x: 590, endPoint y: 163, distance: 72.6
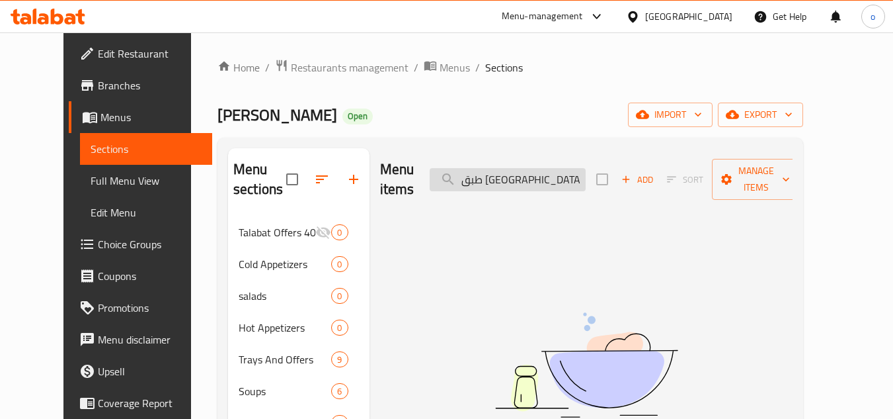
click at [586, 168] on input "طبق حمص" at bounding box center [508, 179] width 156 height 23
click at [511, 171] on input "[GEOGRAPHIC_DATA]" at bounding box center [508, 179] width 156 height 23
click at [539, 176] on input "[GEOGRAPHIC_DATA]" at bounding box center [508, 179] width 156 height 23
click at [606, 184] on div "Menu items حمص Add Sort Manage items" at bounding box center [586, 179] width 413 height 63
click at [586, 168] on input "[GEOGRAPHIC_DATA]" at bounding box center [508, 179] width 156 height 23
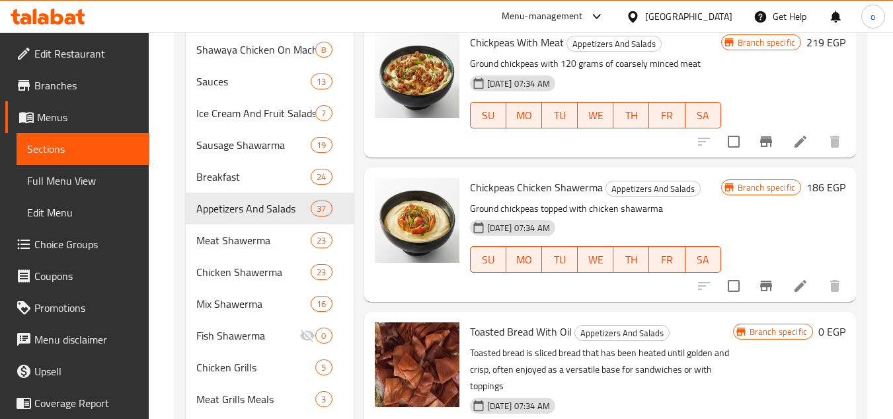
scroll to position [727, 0]
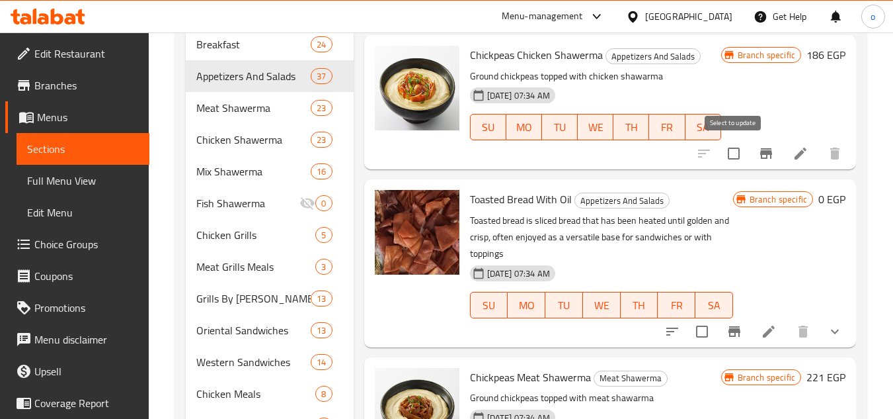
type input "[GEOGRAPHIC_DATA]"
click at [729, 155] on input "checkbox" at bounding box center [734, 154] width 28 height 28
checkbox input "true"
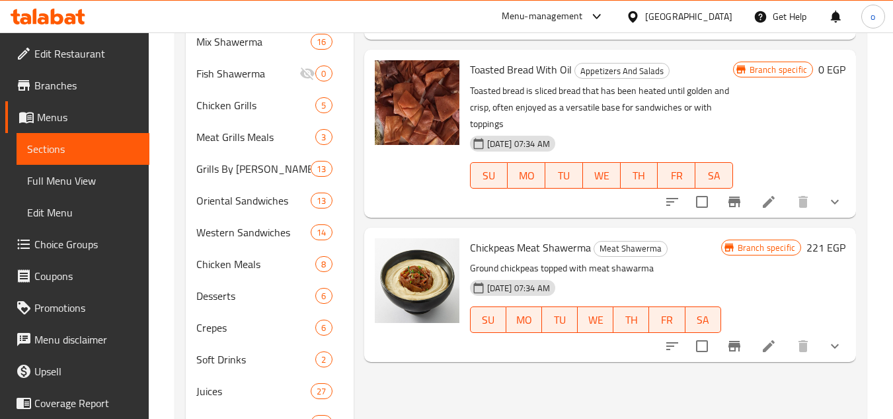
scroll to position [859, 0]
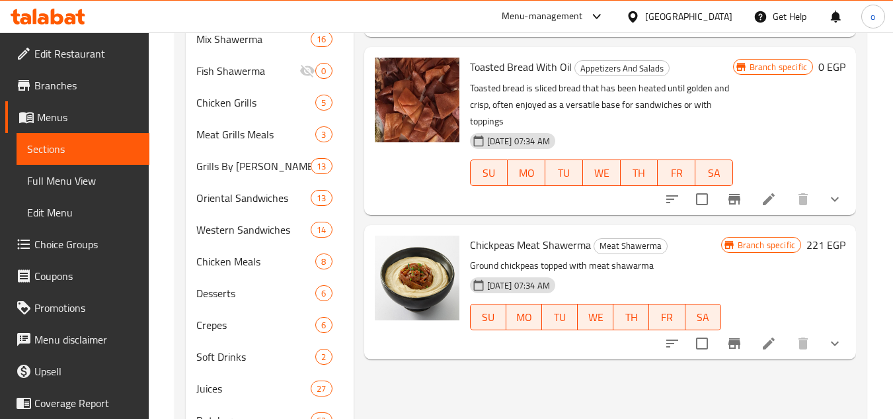
click at [707, 339] on input "checkbox" at bounding box center [702, 343] width 28 height 28
checkbox input "true"
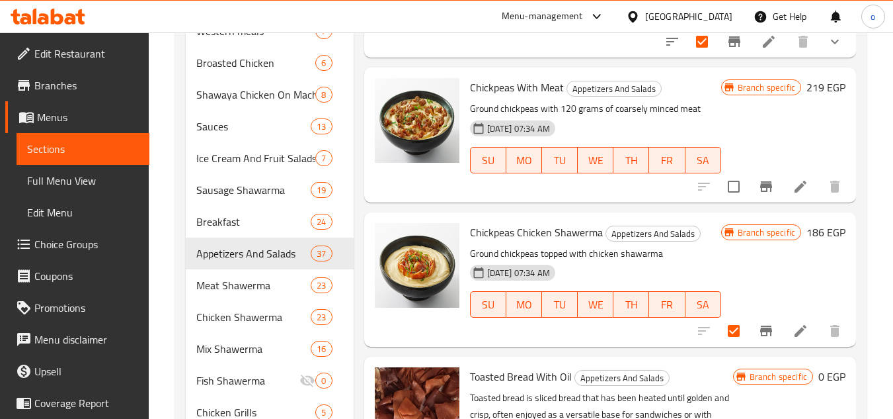
scroll to position [529, 0]
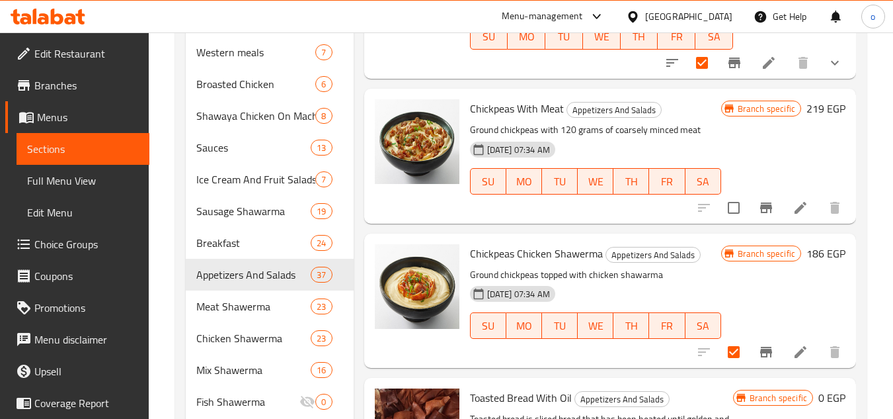
click at [742, 209] on input "checkbox" at bounding box center [734, 208] width 28 height 28
checkbox input "true"
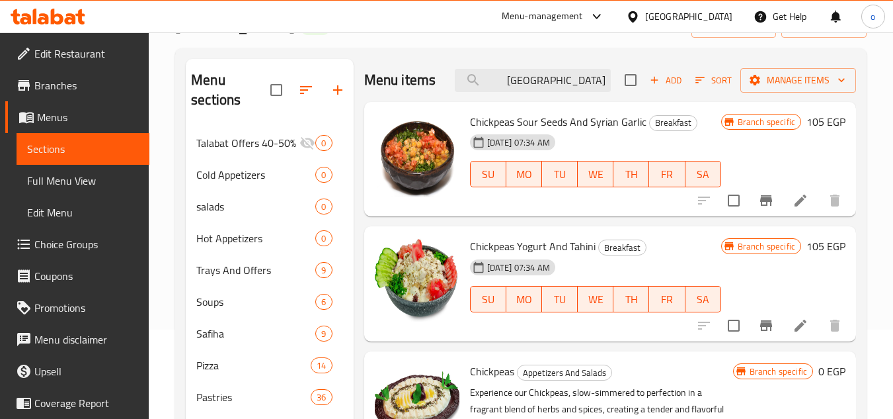
scroll to position [0, 0]
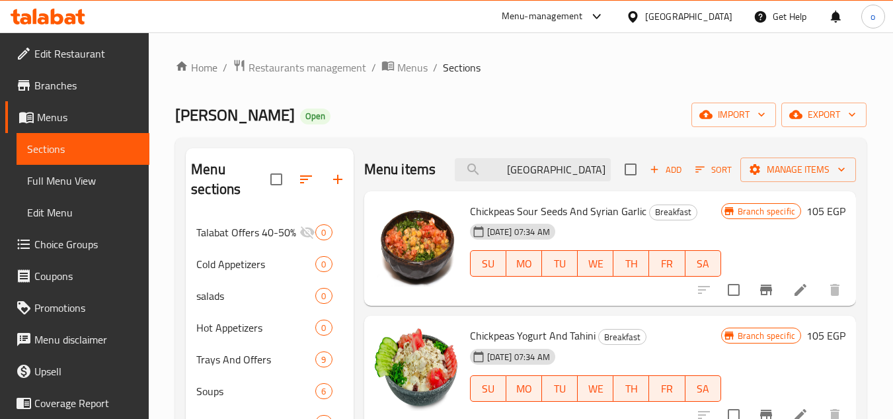
drag, startPoint x: 547, startPoint y: 167, endPoint x: 660, endPoint y: 165, distance: 113.1
click at [660, 165] on div "Menu items حمص Add Sort Manage items" at bounding box center [610, 169] width 492 height 43
paste input "متبل"
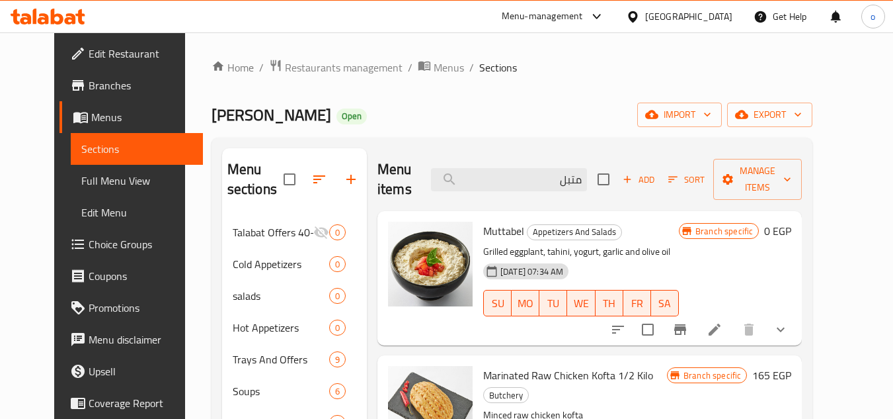
scroll to position [66, 0]
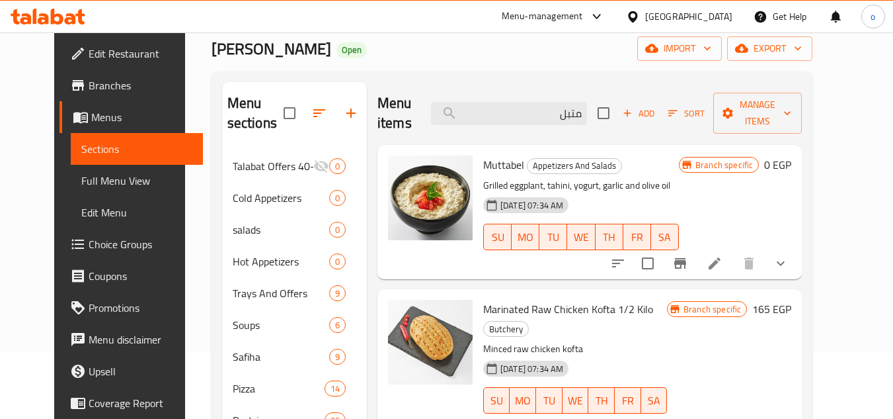
type input "متبل"
click at [789, 255] on icon "show more" at bounding box center [781, 263] width 16 height 16
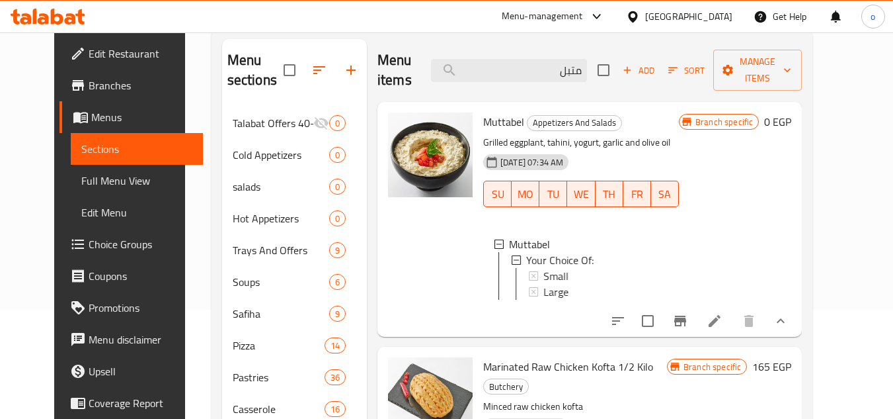
scroll to position [132, 0]
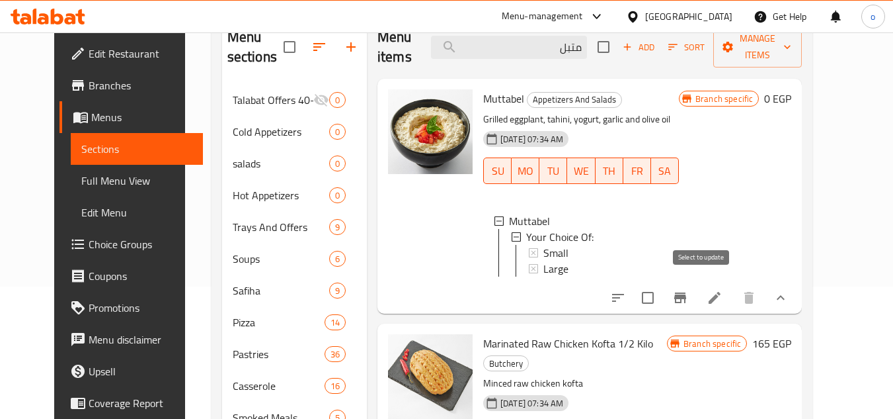
click at [662, 286] on input "checkbox" at bounding box center [648, 298] width 28 height 28
checkbox input "true"
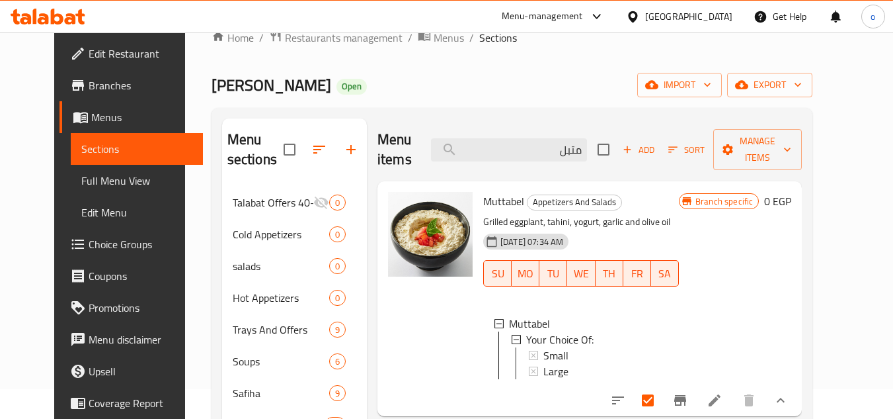
scroll to position [0, 0]
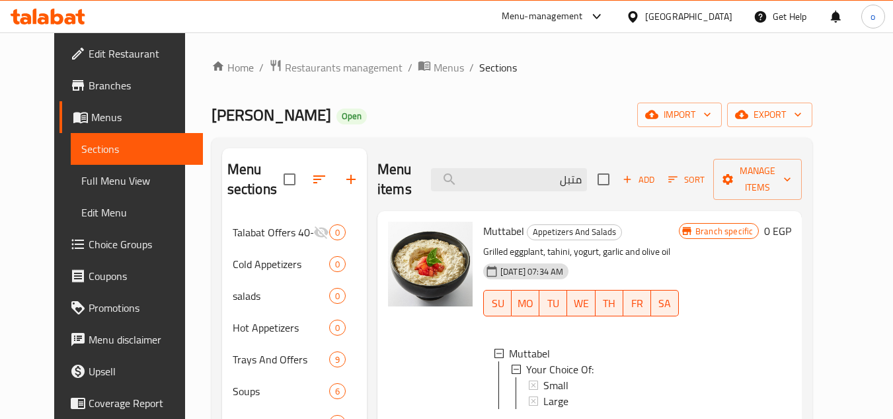
paste input "مره"
type input "محمره"
drag, startPoint x: 567, startPoint y: 175, endPoint x: 639, endPoint y: 167, distance: 73.2
click at [639, 167] on div "Menu items محمره Add Sort Manage items" at bounding box center [590, 179] width 424 height 63
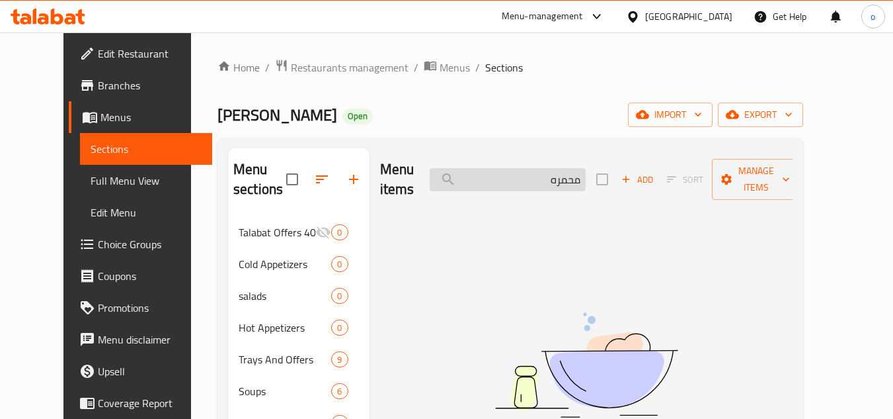
click at [570, 173] on input "محمره" at bounding box center [508, 179] width 156 height 23
drag, startPoint x: 553, startPoint y: 173, endPoint x: 632, endPoint y: 158, distance: 80.1
click at [632, 158] on div "Menu items محمره Add Sort Manage items" at bounding box center [586, 179] width 413 height 63
click at [586, 172] on input "search" at bounding box center [508, 179] width 156 height 23
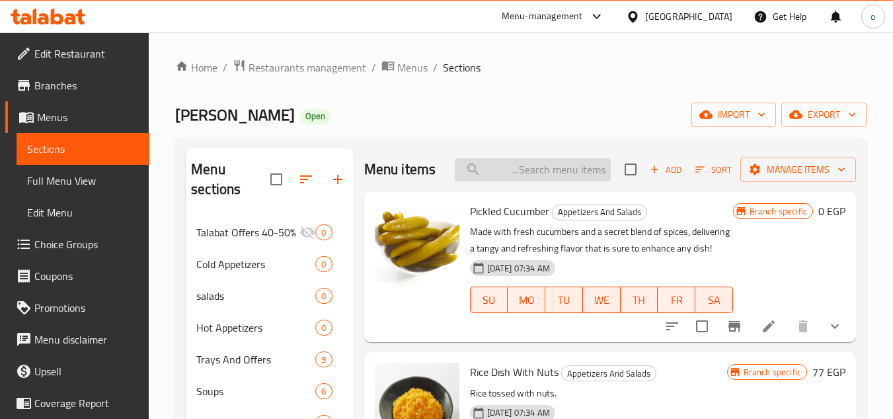
paste input "محمره"
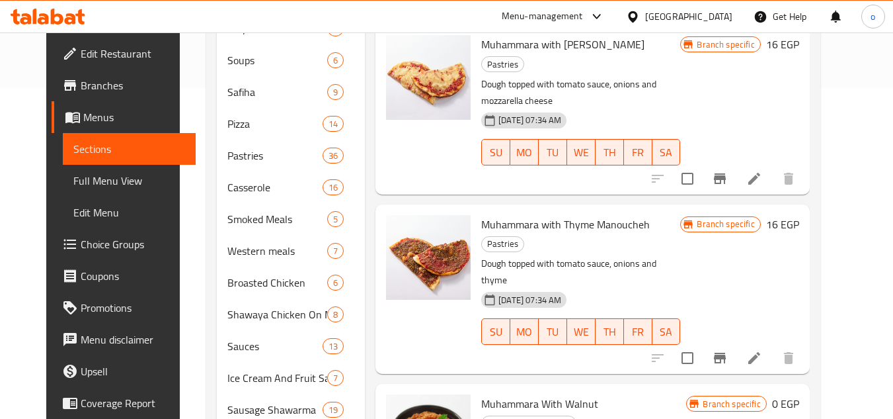
scroll to position [463, 0]
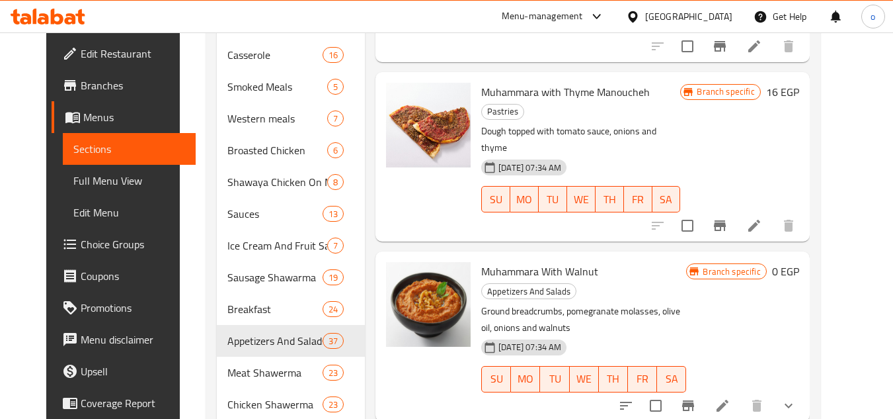
type input "محمر"
click at [797, 397] on icon "show more" at bounding box center [789, 405] width 16 height 16
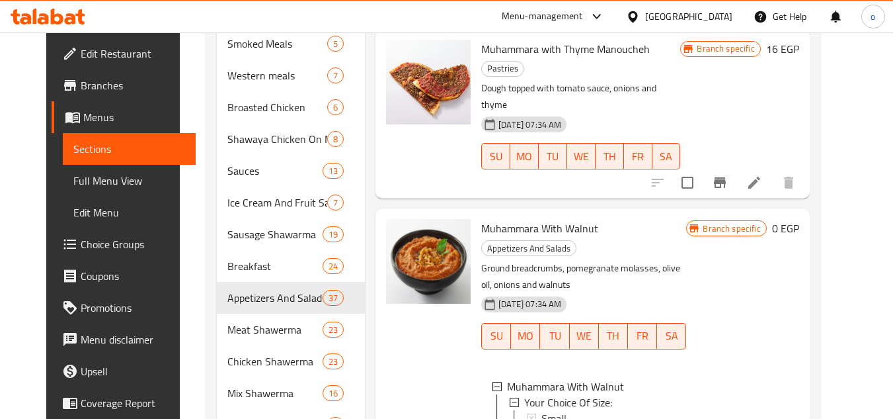
scroll to position [529, 0]
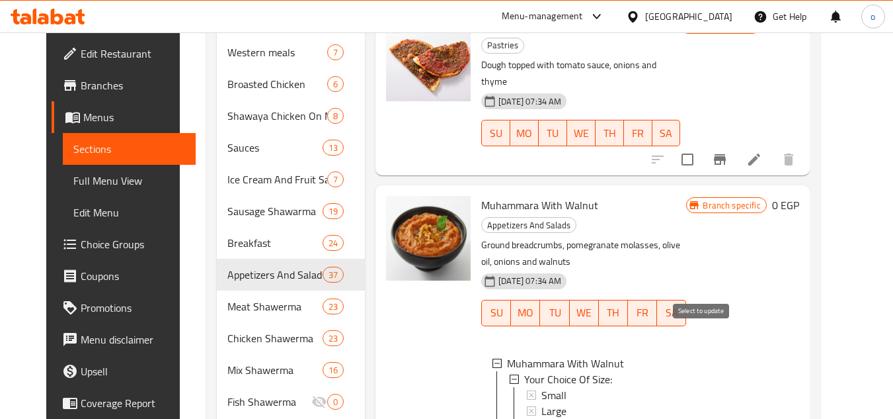
checkbox input "true"
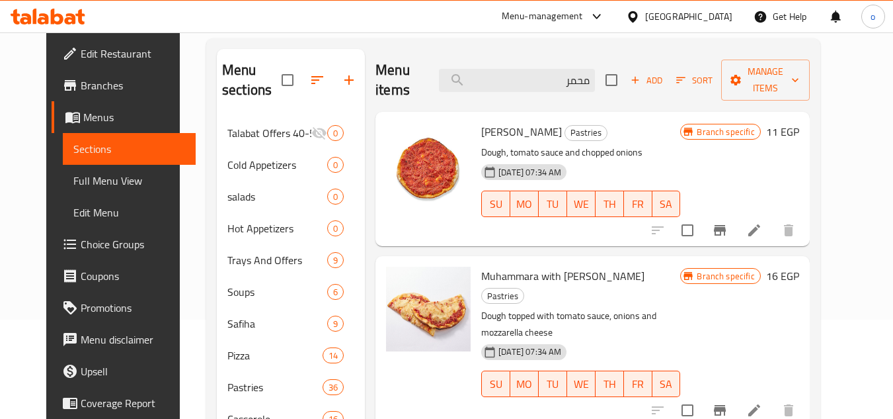
scroll to position [0, 0]
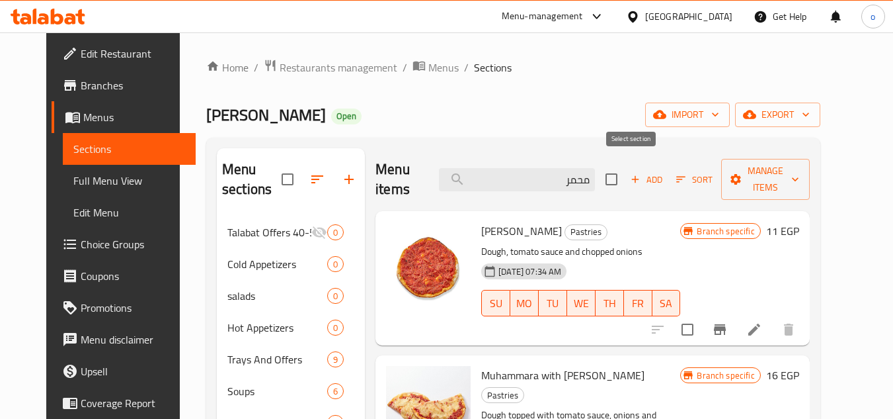
drag, startPoint x: 567, startPoint y: 161, endPoint x: 637, endPoint y: 161, distance: 70.1
click at [637, 161] on div "Menu items محمر Add Sort Manage items" at bounding box center [593, 179] width 434 height 63
paste input "بابا غنوج"
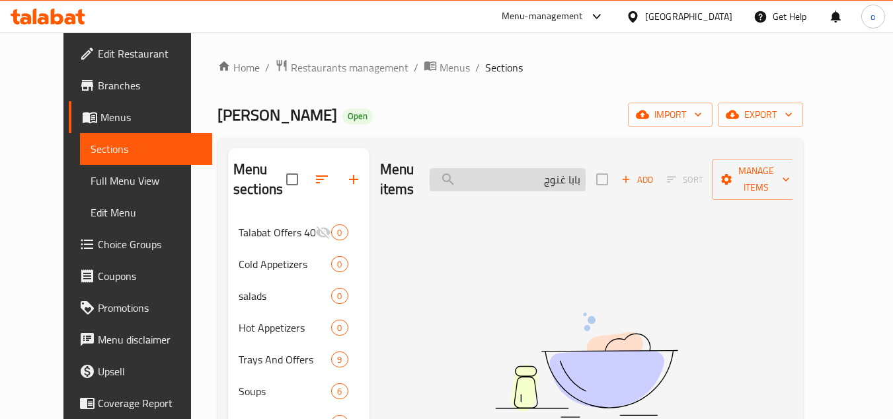
click at [586, 175] on input "بابا غنوج" at bounding box center [508, 179] width 156 height 23
click at [586, 174] on input "بابا غنوج" at bounding box center [508, 179] width 156 height 23
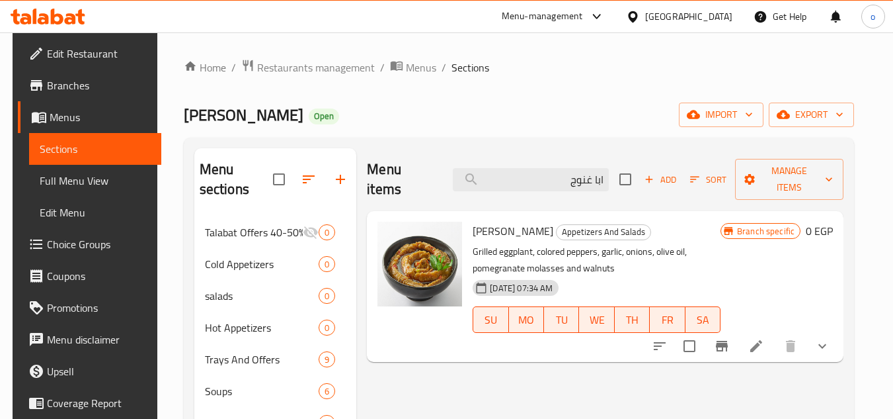
type input "ابا غنوج"
click at [703, 332] on input "checkbox" at bounding box center [690, 346] width 28 height 28
checkbox input "true"
paste input "حينه"
drag, startPoint x: 557, startPoint y: 167, endPoint x: 656, endPoint y: 167, distance: 98.5
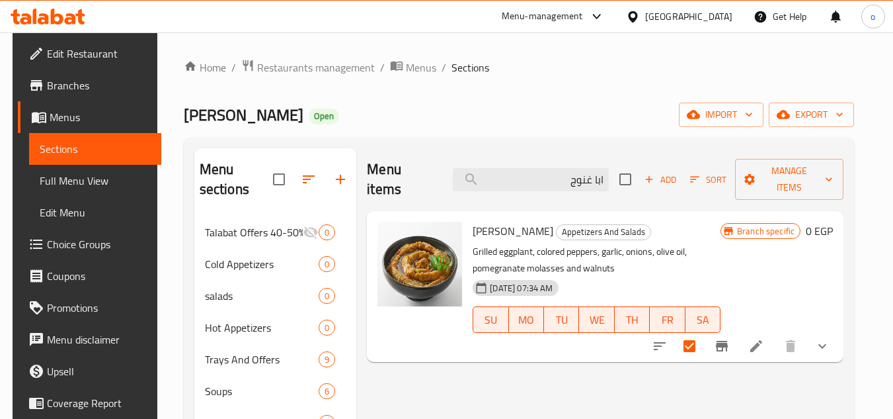
click at [656, 167] on div "Menu items ابا غنوج Add Sort Manage items" at bounding box center [605, 179] width 477 height 63
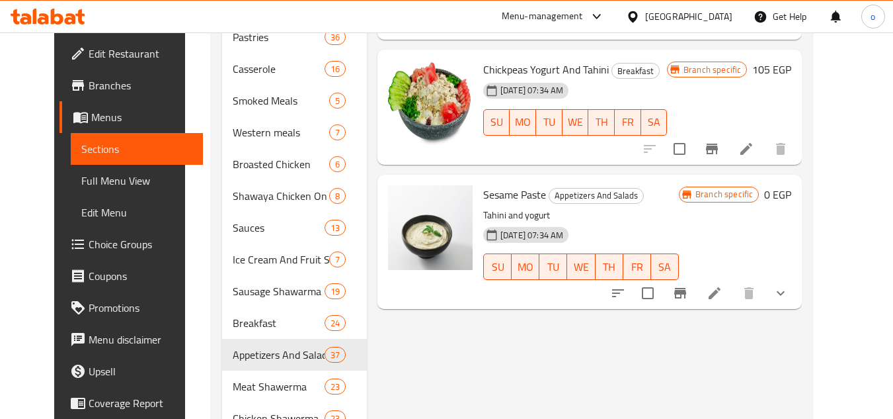
scroll to position [463, 0]
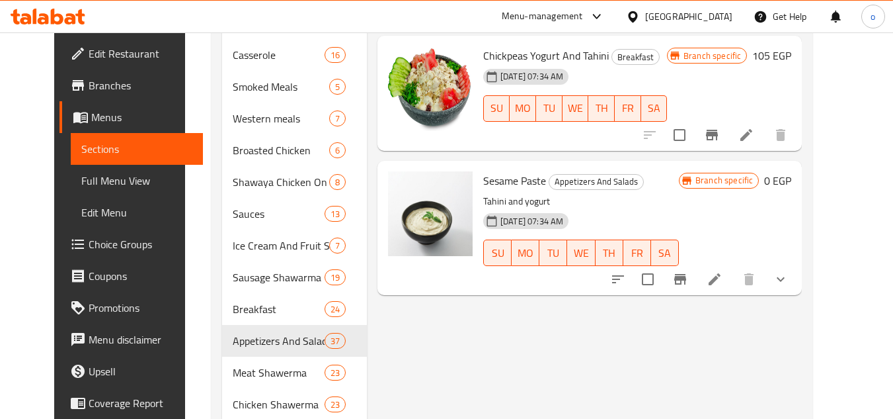
type input "طحين"
click at [797, 263] on button "show more" at bounding box center [781, 279] width 32 height 32
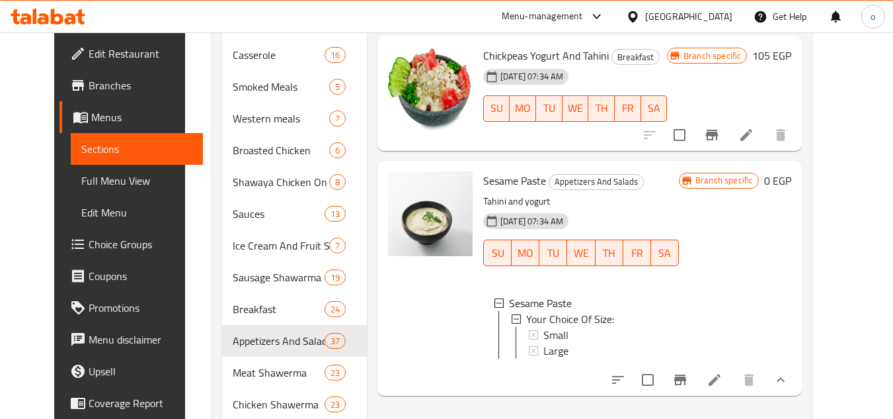
scroll to position [2, 0]
click at [662, 366] on input "checkbox" at bounding box center [648, 380] width 28 height 28
checkbox input "true"
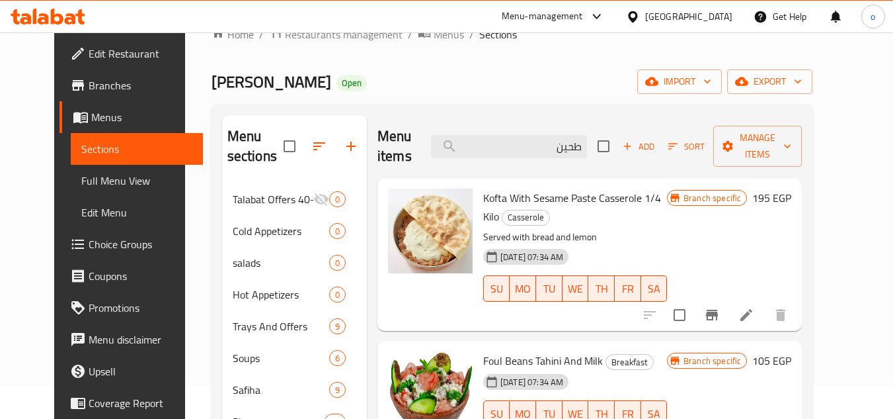
scroll to position [0, 0]
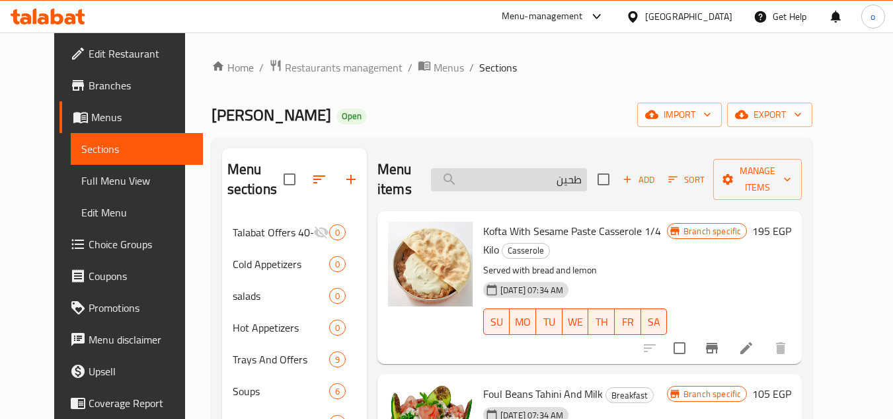
drag, startPoint x: 552, startPoint y: 180, endPoint x: 605, endPoint y: 171, distance: 53.6
click at [587, 171] on input "طحين" at bounding box center [509, 179] width 156 height 23
paste input "مخلل خيار صغير"
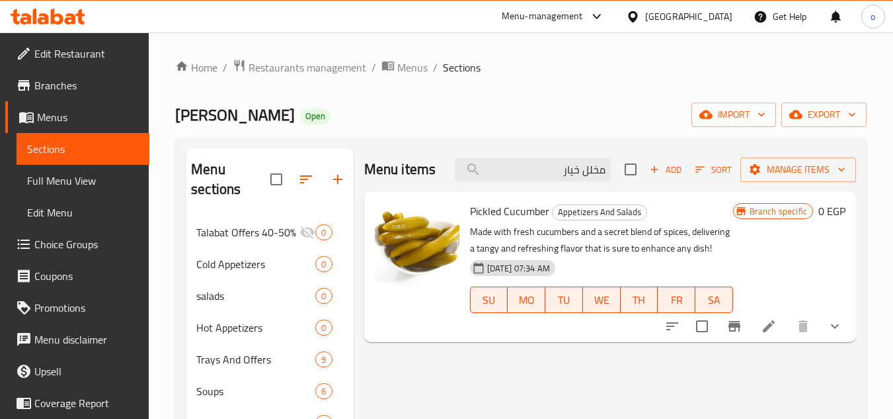
type input "مخلل خيار"
click at [705, 326] on input "checkbox" at bounding box center [702, 326] width 28 height 28
checkbox input "true"
drag, startPoint x: 532, startPoint y: 173, endPoint x: 621, endPoint y: 165, distance: 90.3
click at [621, 165] on div "Menu items مخلل خيار Add Sort Manage items" at bounding box center [610, 169] width 492 height 43
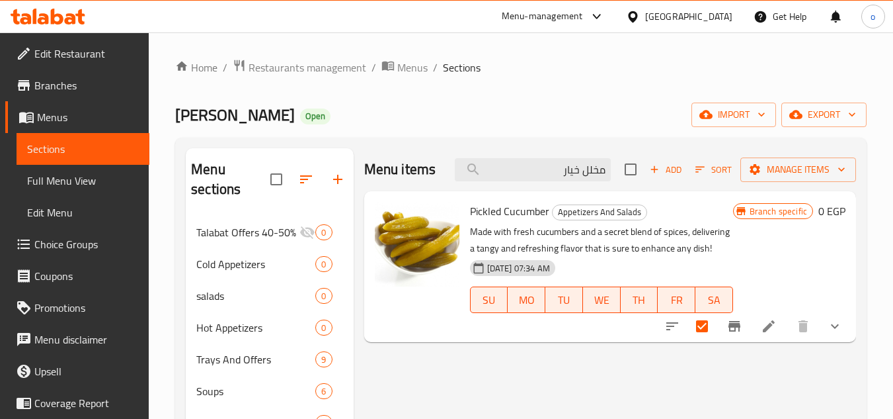
paste input "كبير"
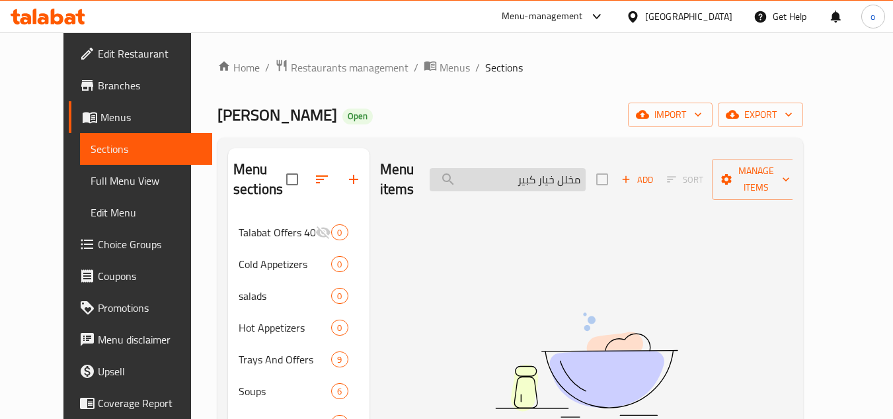
drag, startPoint x: 563, startPoint y: 173, endPoint x: 523, endPoint y: 173, distance: 40.3
click at [523, 173] on input "مخلل خيار كبير" at bounding box center [508, 179] width 156 height 23
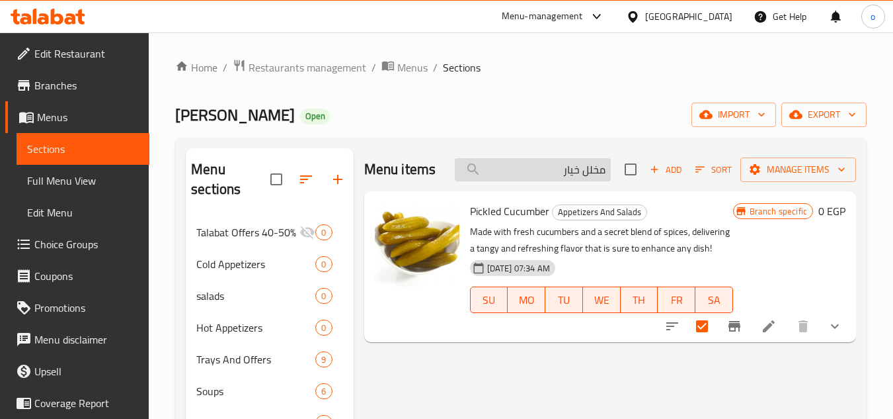
paste input "علبه مخلل مشكل صغي"
drag, startPoint x: 563, startPoint y: 170, endPoint x: 609, endPoint y: 167, distance: 46.4
click at [609, 167] on input "علبه مخلل مشكل صغير" at bounding box center [533, 169] width 156 height 23
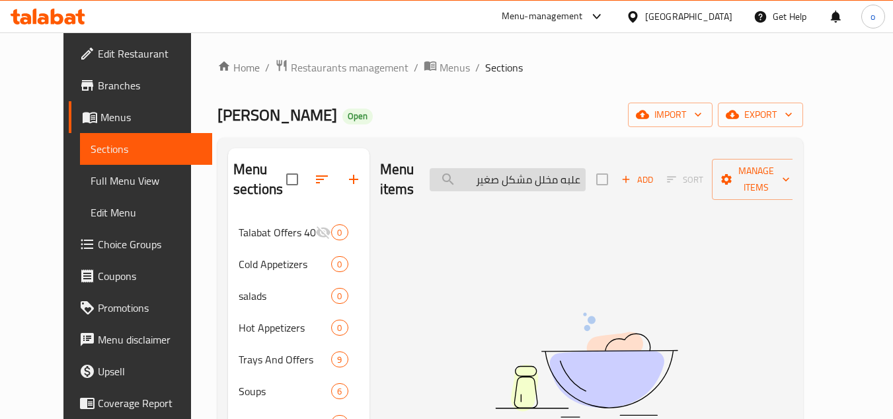
click at [500, 175] on input "علبه مخلل مشكل صغير" at bounding box center [508, 179] width 156 height 23
click at [586, 177] on input "علبه مخلل مشكل صغير" at bounding box center [508, 179] width 156 height 23
click at [484, 169] on input "علبه مخلل مشكل صغير" at bounding box center [508, 179] width 156 height 23
click at [586, 176] on input "علبه مخلل مشكل ص" at bounding box center [508, 179] width 156 height 23
click at [579, 177] on input "علبه مخلل مشكل ص" at bounding box center [508, 179] width 156 height 23
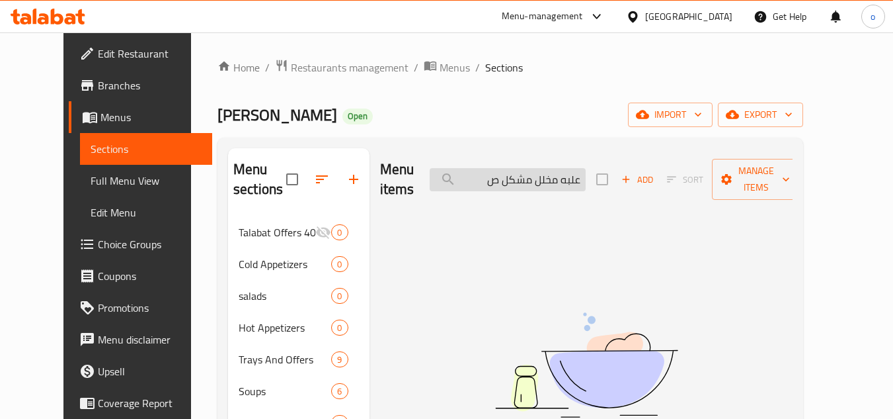
click at [530, 178] on input "علبه مخلل مشكل ص" at bounding box center [508, 179] width 156 height 23
click at [584, 168] on input "علبه مخلل مشكل ص" at bounding box center [508, 179] width 156 height 23
click at [571, 168] on input "علبه مخلل مشكل ص" at bounding box center [508, 179] width 156 height 23
click at [586, 170] on input "علبه مخلل مشكل ص" at bounding box center [508, 179] width 156 height 23
click at [573, 174] on input "علبه مخلل مشكل ص" at bounding box center [508, 179] width 156 height 23
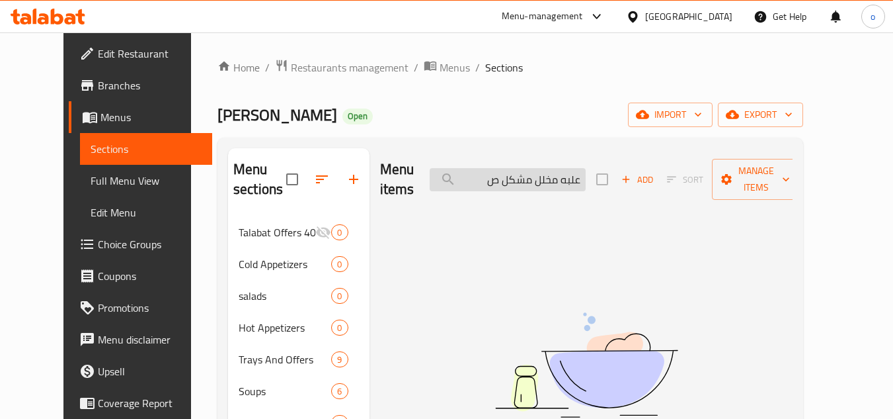
click at [579, 175] on input "علبه مخلل مشكل ص" at bounding box center [508, 179] width 156 height 23
click at [560, 179] on input "علبه مخلل مشكل ص" at bounding box center [508, 179] width 156 height 23
click at [538, 176] on input "علبه مخلل مشكل ص" at bounding box center [508, 179] width 156 height 23
click at [502, 177] on input "علبه مخلل مشكل ص" at bounding box center [508, 179] width 156 height 23
click at [581, 177] on input "علبه مخلل مشكل" at bounding box center [508, 179] width 156 height 23
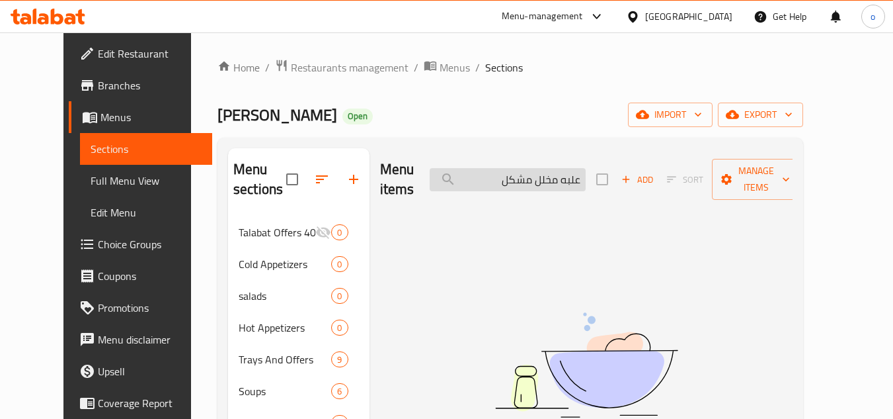
click at [566, 176] on input "علبه مخلل مشكل" at bounding box center [508, 179] width 156 height 23
click at [582, 171] on input "علبه مخلل مشكل" at bounding box center [508, 179] width 156 height 23
click at [520, 173] on input "علبه مخلل مشكل" at bounding box center [508, 179] width 156 height 23
click at [586, 173] on input "علبه مخلل" at bounding box center [508, 179] width 156 height 23
click at [586, 171] on input "مخلل" at bounding box center [508, 179] width 156 height 23
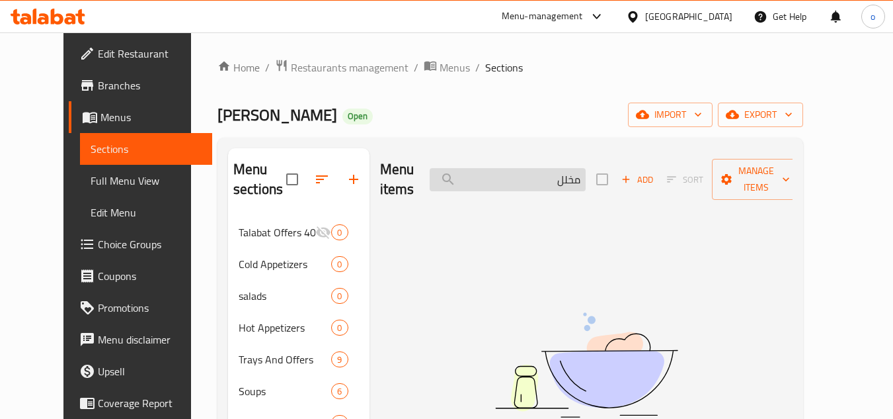
type input "مخلل"
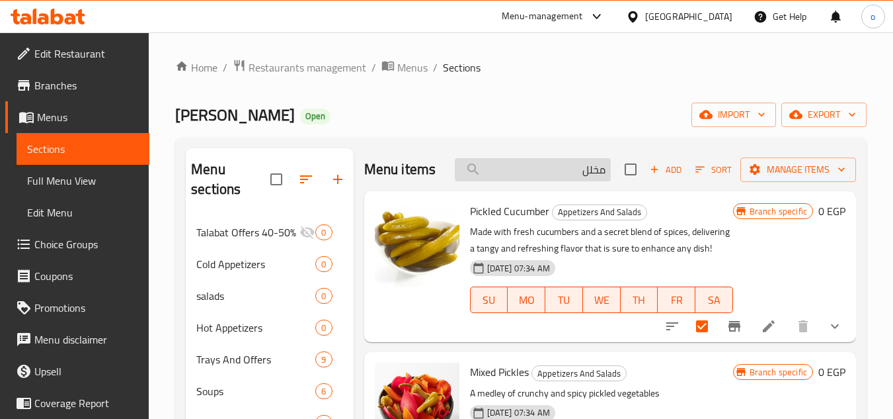
click at [569, 174] on input "مخلل" at bounding box center [533, 169] width 156 height 23
drag, startPoint x: 569, startPoint y: 174, endPoint x: 657, endPoint y: 175, distance: 88.6
click at [657, 175] on div "Menu items مخلل Add Sort Manage items" at bounding box center [610, 169] width 492 height 43
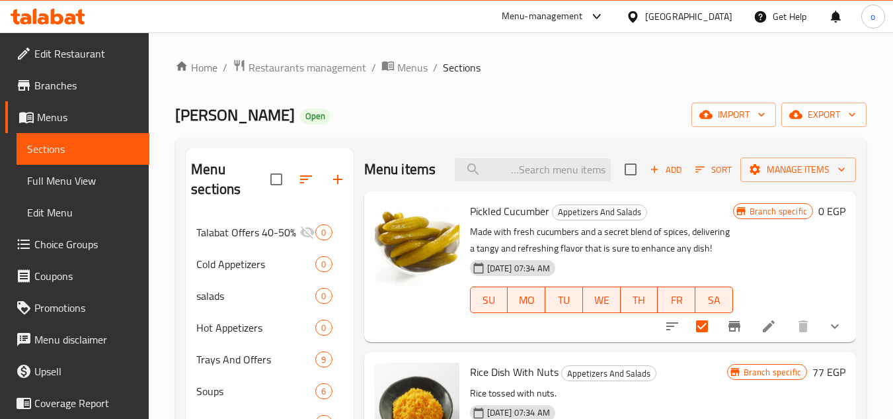
click at [518, 191] on div "Menu items Add Sort Manage items" at bounding box center [610, 169] width 492 height 43
paste input "علبه مخلل مشكل صغير"
click at [528, 181] on input "علبه مخلل مشكل صغير" at bounding box center [533, 169] width 156 height 23
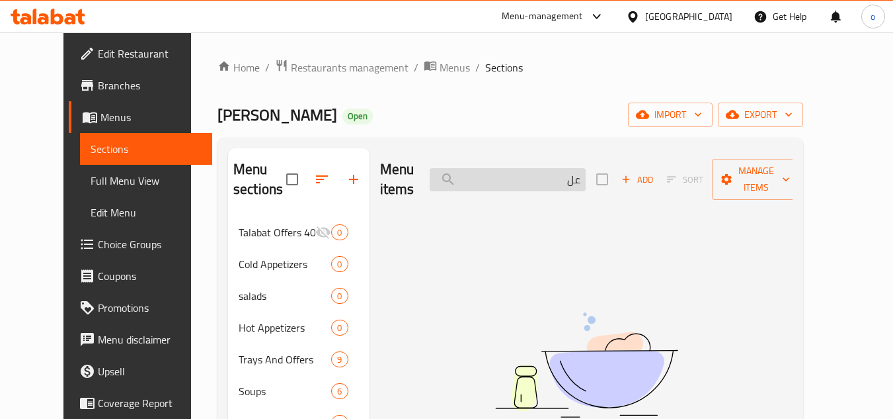
type input "ع"
paste input "علبه مخلل مشكل صغير"
click at [577, 170] on input "علبه مخلل مشكل صغير" at bounding box center [508, 179] width 156 height 23
drag, startPoint x: 582, startPoint y: 172, endPoint x: 643, endPoint y: 168, distance: 61.6
click at [643, 168] on div "Menu items علبه مخلل مشكل صغير Add Sort Manage items" at bounding box center [586, 179] width 413 height 63
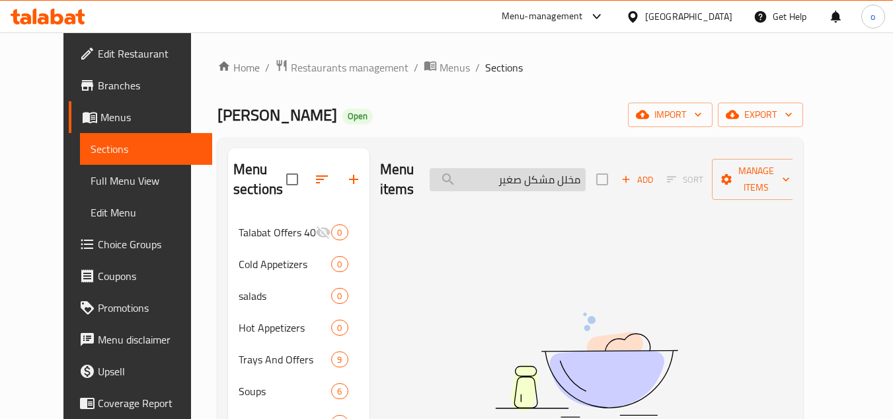
drag, startPoint x: 514, startPoint y: 168, endPoint x: 552, endPoint y: 169, distance: 37.7
click at [552, 169] on input "مخلل مشكل صغير" at bounding box center [508, 179] width 156 height 23
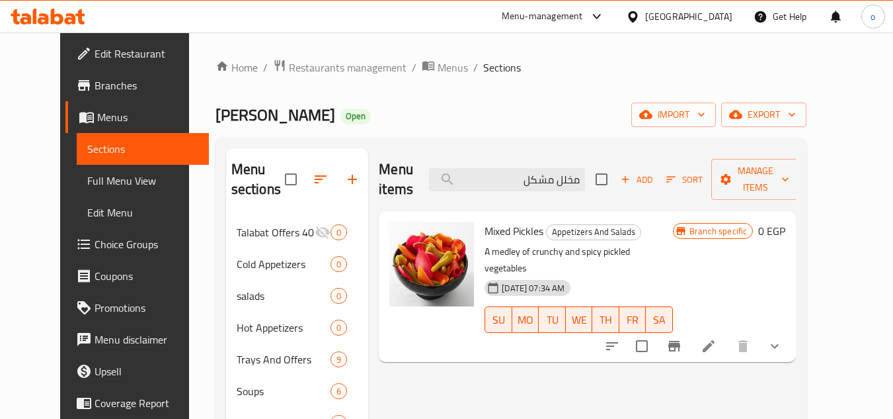
type input "مخلل مشكل"
click at [791, 330] on button "show more" at bounding box center [775, 346] width 32 height 32
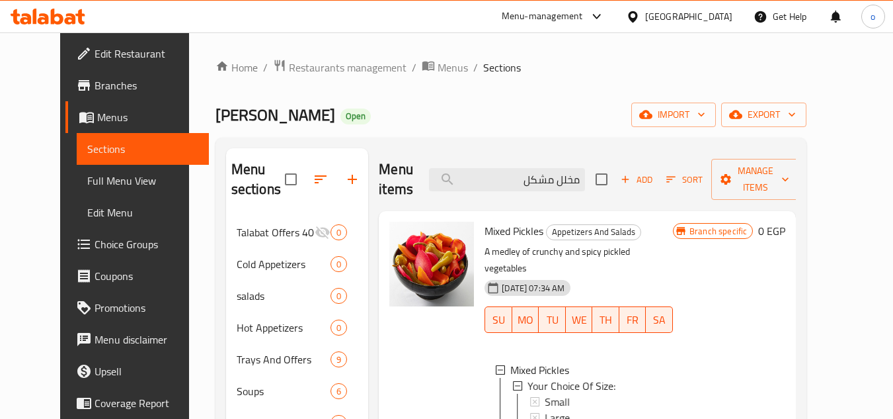
scroll to position [132, 0]
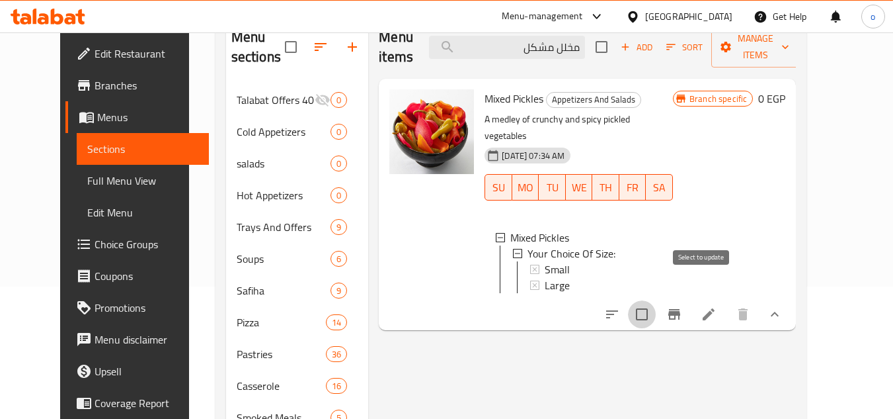
click at [656, 300] on input "checkbox" at bounding box center [642, 314] width 28 height 28
checkbox input "true"
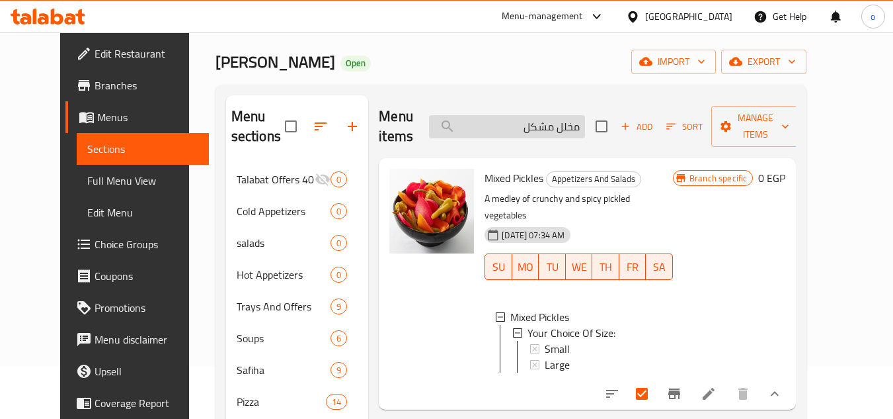
scroll to position [0, 0]
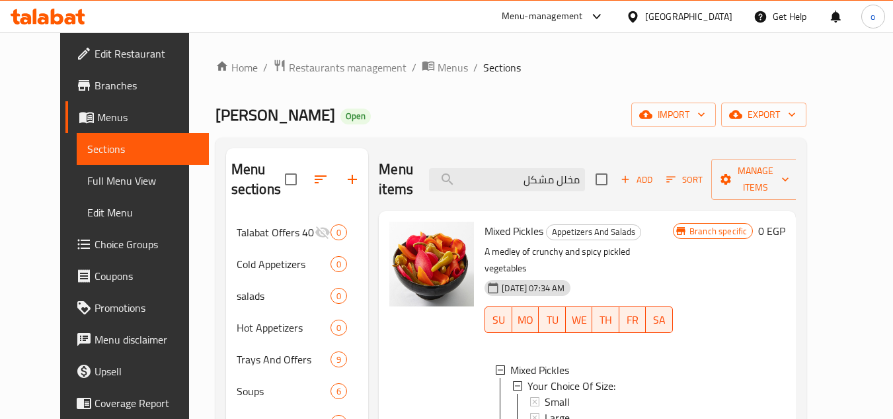
paste input "عيش محمص صغير"
drag, startPoint x: 538, startPoint y: 167, endPoint x: 637, endPoint y: 166, distance: 99.8
click at [637, 166] on div "Menu items عيش محمص صغير Add Sort Manage items" at bounding box center [587, 179] width 417 height 63
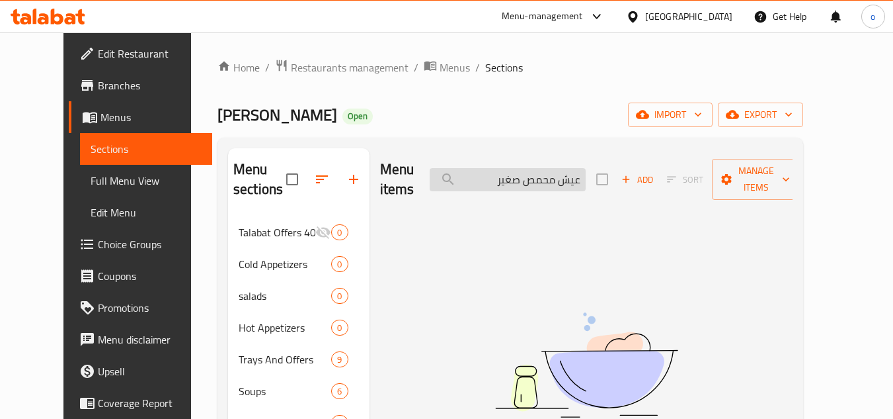
drag, startPoint x: 513, startPoint y: 172, endPoint x: 547, endPoint y: 177, distance: 34.0
click at [547, 177] on input "عيش محمص صغير" at bounding box center [508, 179] width 156 height 23
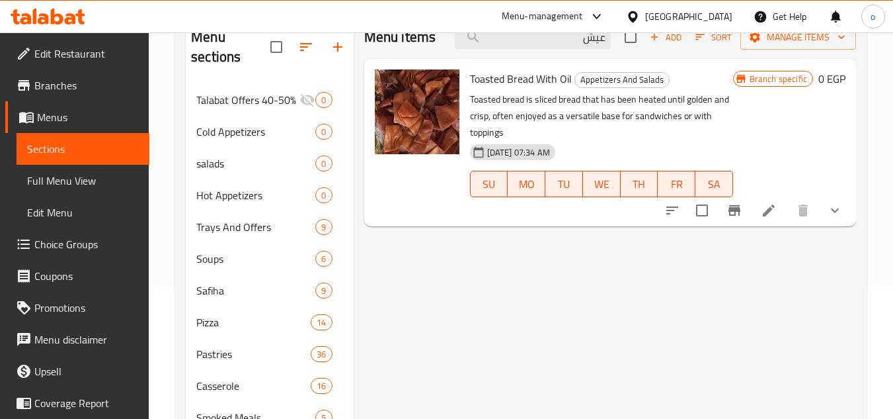
scroll to position [66, 0]
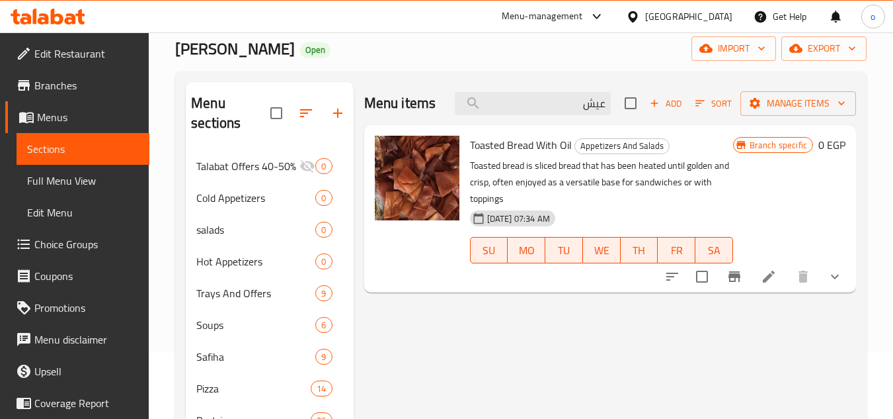
type input "عيش"
click at [505, 153] on span "Toasted Bread With Oil" at bounding box center [521, 145] width 102 height 20
drag, startPoint x: 491, startPoint y: 148, endPoint x: 520, endPoint y: 141, distance: 29.3
click at [520, 141] on span "Toasted Bread With Oil" at bounding box center [521, 145] width 102 height 20
click at [522, 150] on span "Toasted Bread With Oil" at bounding box center [521, 145] width 102 height 20
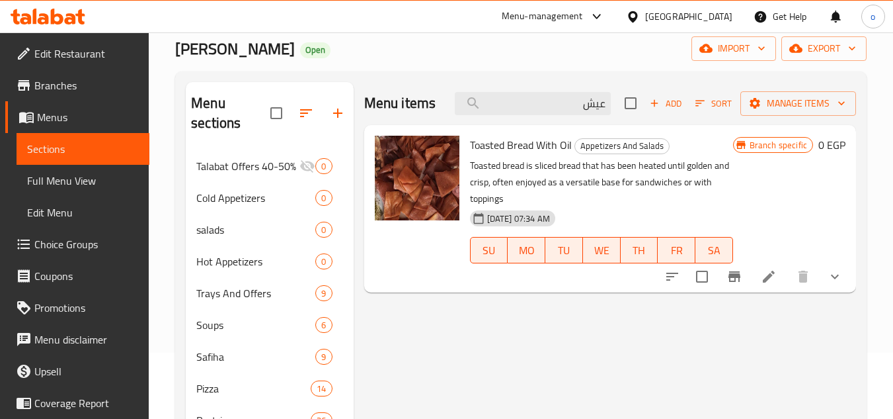
click at [545, 133] on div "Toasted Bread With Oil Appetizers And Salads Toasted bread is sliced bread that…" at bounding box center [602, 208] width 274 height 157
drag, startPoint x: 561, startPoint y: 115, endPoint x: 660, endPoint y: 80, distance: 105.8
drag, startPoint x: 567, startPoint y: 100, endPoint x: 703, endPoint y: 103, distance: 136.2
click at [703, 103] on div "Menu items عيش Add Sort Manage items" at bounding box center [610, 103] width 492 height 43
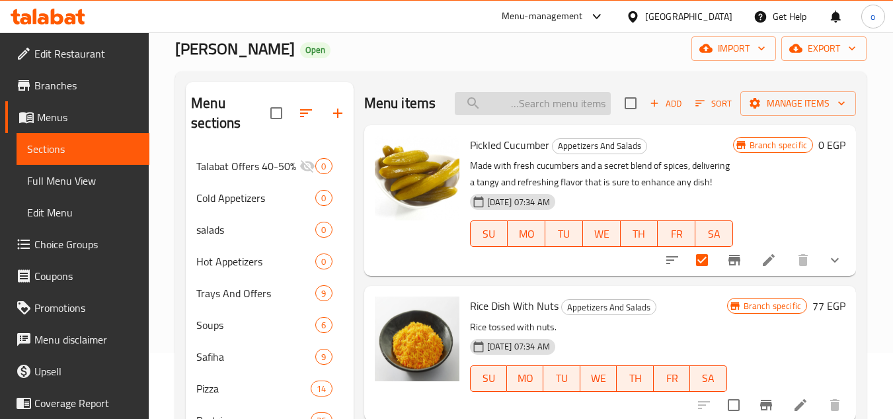
click at [556, 115] on input "search" at bounding box center [533, 103] width 156 height 23
paste input "محمص"
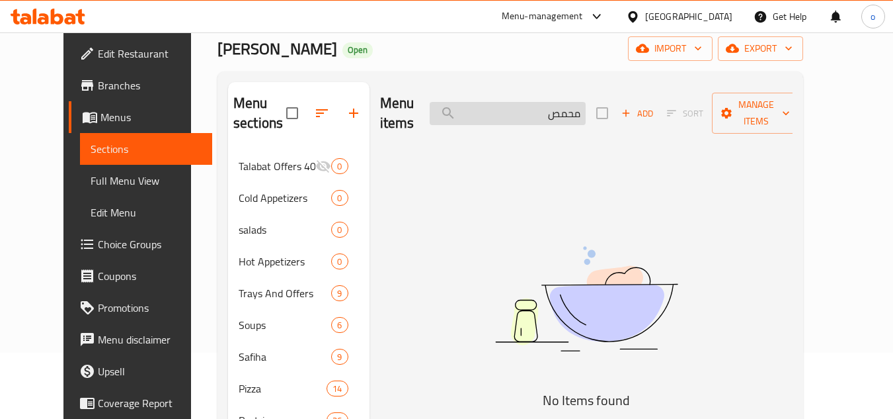
type input "محمص"
drag, startPoint x: 558, startPoint y: 106, endPoint x: 632, endPoint y: 106, distance: 74.1
click at [632, 106] on div "Menu items محمص Add Sort Manage items" at bounding box center [586, 113] width 413 height 63
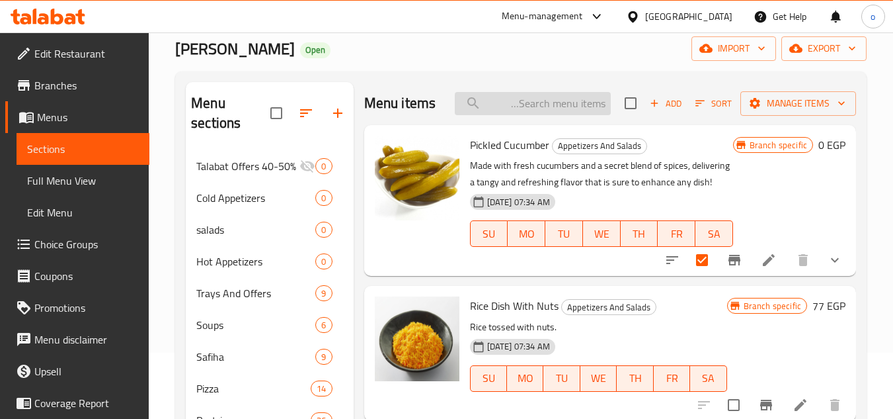
click at [555, 115] on input "search" at bounding box center [533, 103] width 156 height 23
paste input "عيش محمص صغير"
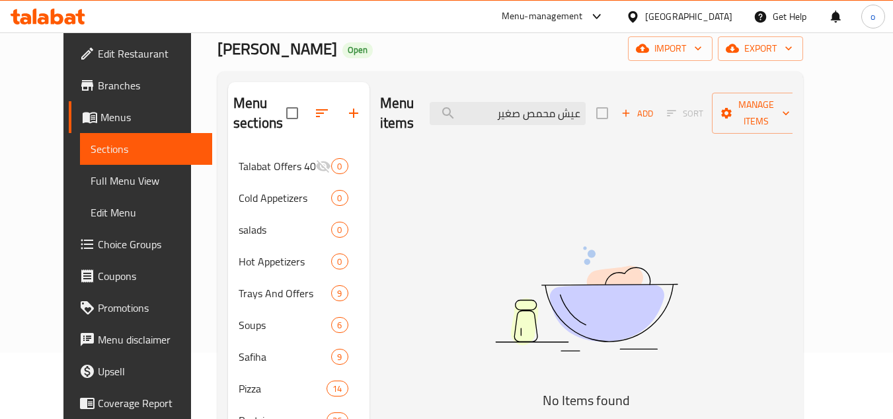
click at [521, 116] on div "Menu items عيش محمص صغير Add Sort Manage items" at bounding box center [586, 113] width 413 height 63
drag, startPoint x: 516, startPoint y: 104, endPoint x: 547, endPoint y: 110, distance: 30.9
click at [547, 110] on input "عيش محمص صغير" at bounding box center [508, 113] width 156 height 23
click at [586, 106] on input "عيش محمص" at bounding box center [508, 113] width 156 height 23
click at [539, 104] on input "عيش محمص" at bounding box center [508, 113] width 156 height 23
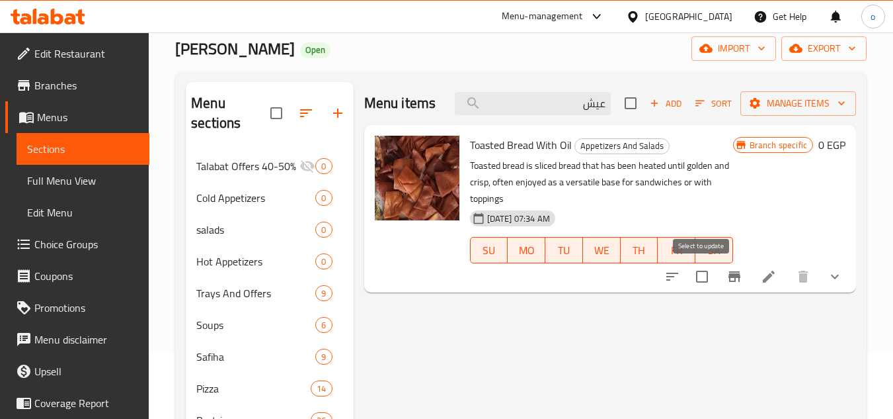
type input "عيش"
click at [709, 274] on input "checkbox" at bounding box center [702, 276] width 28 height 28
checkbox input "true"
drag, startPoint x: 571, startPoint y: 112, endPoint x: 619, endPoint y: 100, distance: 50.2
click at [619, 100] on div "Menu items عيش Add Sort Manage items" at bounding box center [610, 103] width 492 height 43
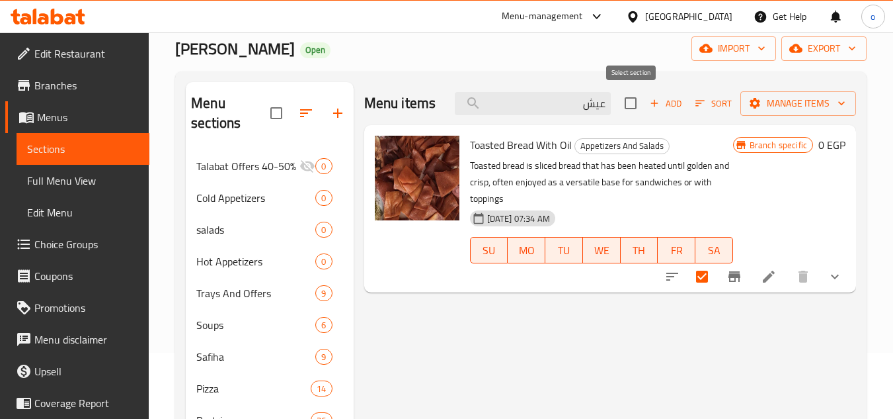
paste input "كبه نيه طبق"
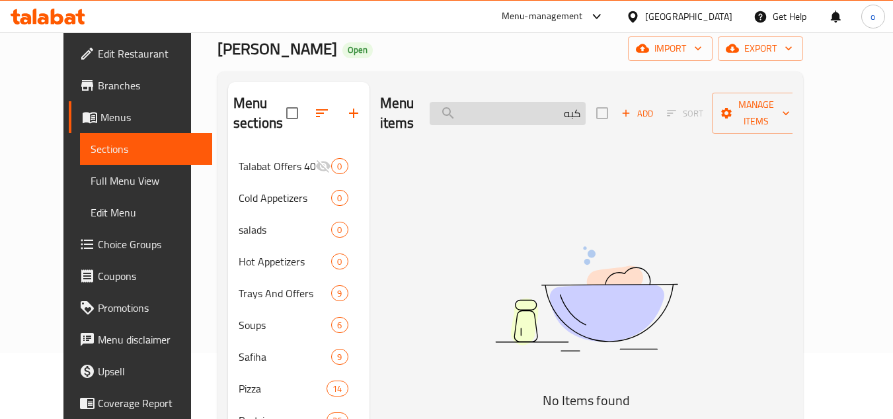
type input "كبه"
drag, startPoint x: 577, startPoint y: 99, endPoint x: 637, endPoint y: 101, distance: 59.5
click at [637, 101] on div "Menu items كبه Add Sort Manage items" at bounding box center [586, 113] width 413 height 63
click at [579, 106] on input "search" at bounding box center [508, 113] width 156 height 23
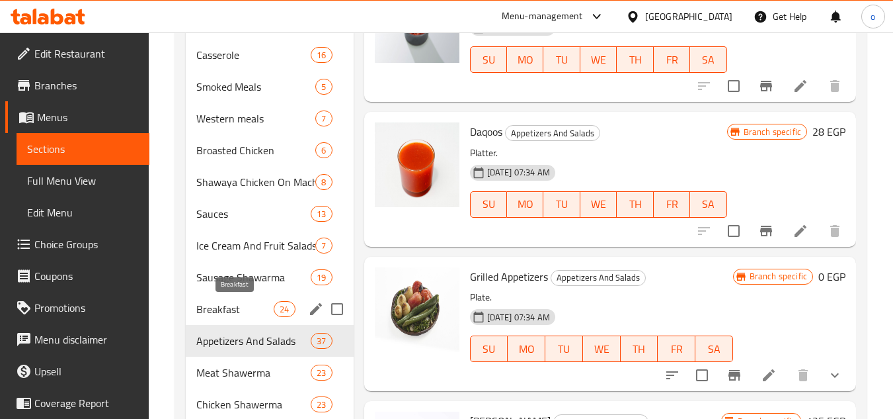
scroll to position [529, 0]
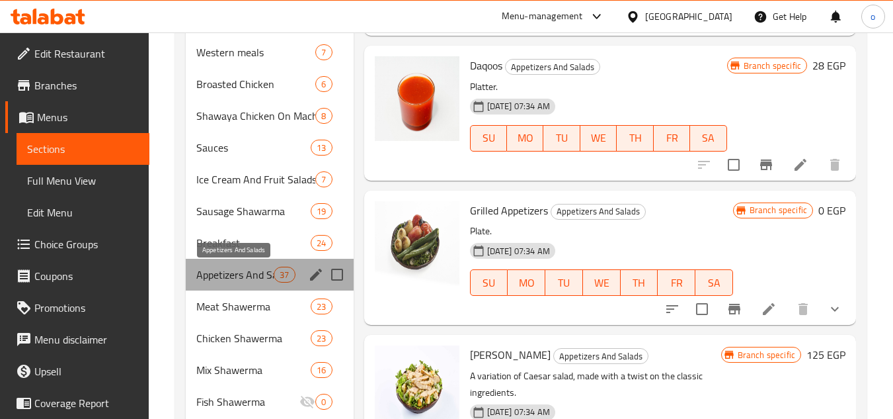
click at [249, 273] on span "Appetizers And Salads" at bounding box center [234, 274] width 77 height 16
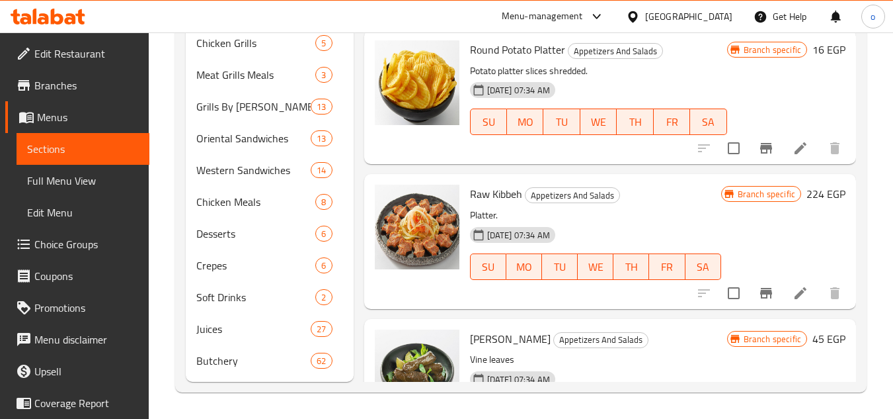
scroll to position [2906, 0]
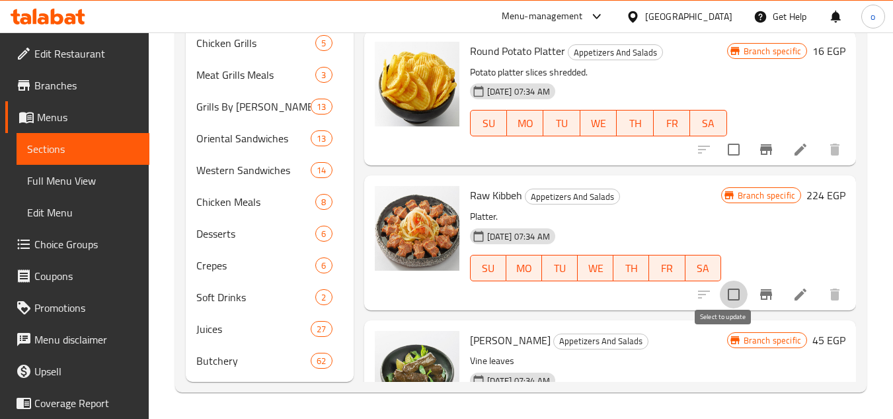
click at [722, 308] on input "checkbox" at bounding box center [734, 294] width 28 height 28
checkbox input "true"
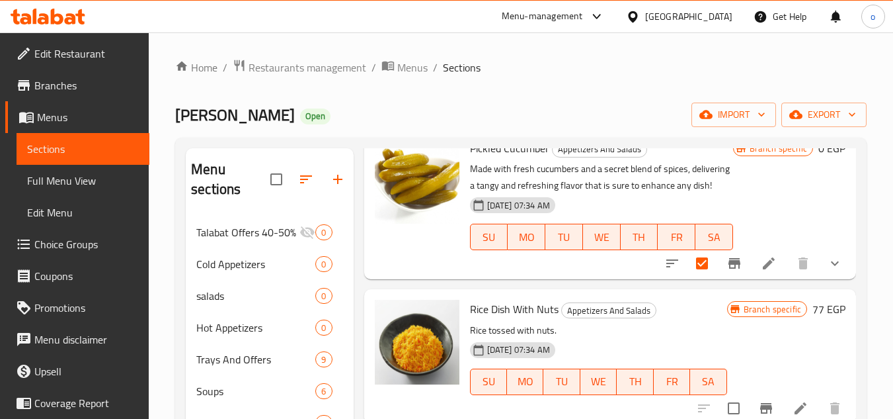
scroll to position [0, 0]
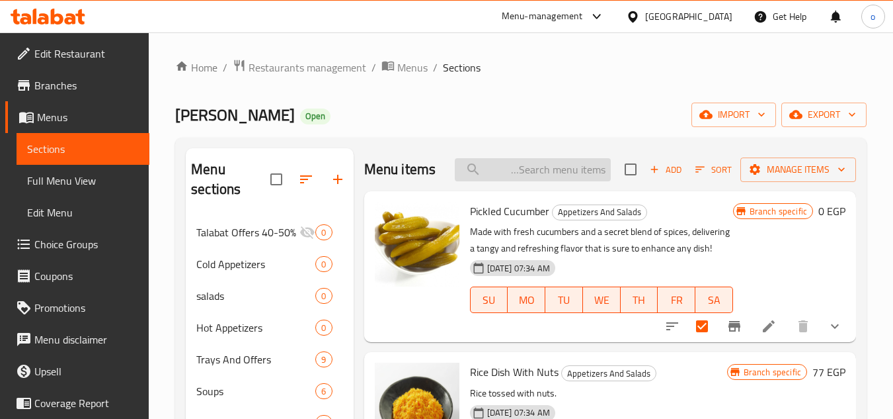
click at [569, 174] on input "search" at bounding box center [533, 169] width 156 height 23
paste input "يالنجي طبق"
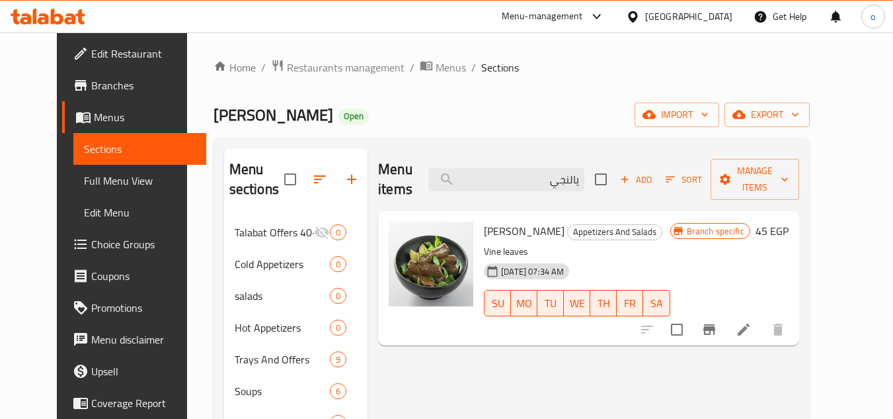
type input "يالنجي"
click at [691, 317] on input "checkbox" at bounding box center [677, 329] width 28 height 28
checkbox input "true"
paste input "نجان شطه (هريسه)"
drag, startPoint x: 569, startPoint y: 174, endPoint x: 633, endPoint y: 166, distance: 64.6
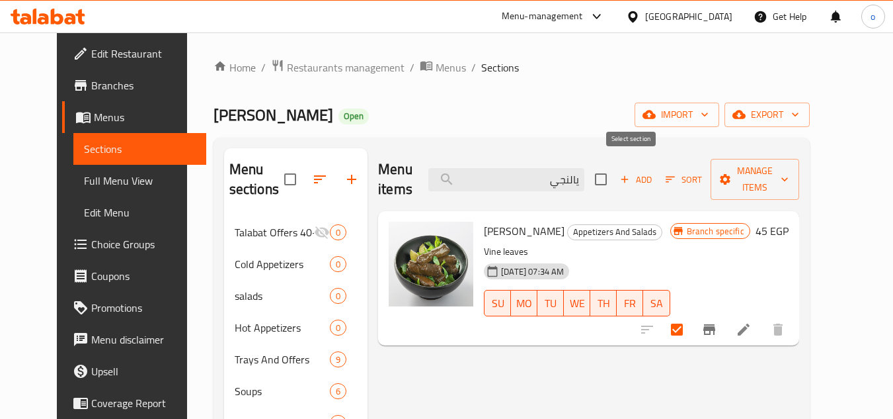
click at [633, 166] on div "Menu items يالنجي Add Sort Manage items" at bounding box center [588, 179] width 421 height 63
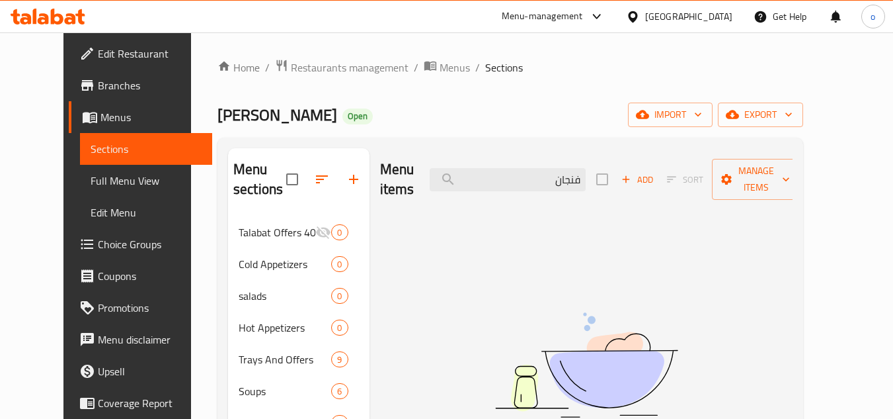
type input "فنجان"
drag, startPoint x: 570, startPoint y: 164, endPoint x: 614, endPoint y: 166, distance: 44.3
click at [614, 166] on div "Menu items فنجان Add Sort Manage items" at bounding box center [586, 179] width 413 height 63
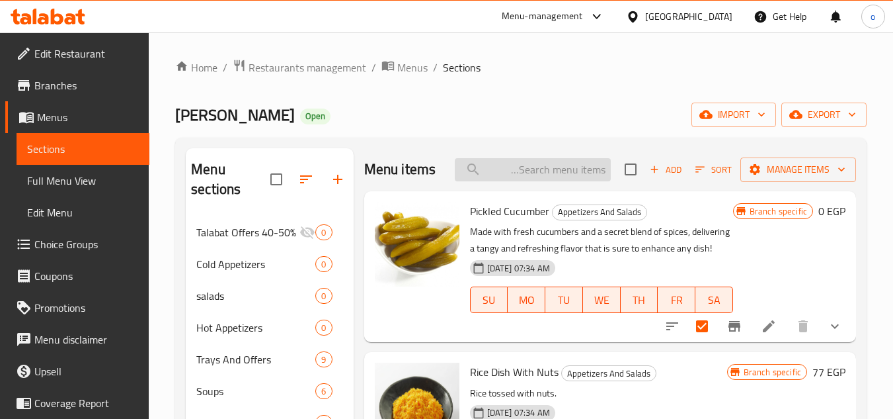
paste input "فنجان شطه (هريسه)"
click at [539, 173] on input "فنجان شطه (هريسه)" at bounding box center [533, 169] width 156 height 23
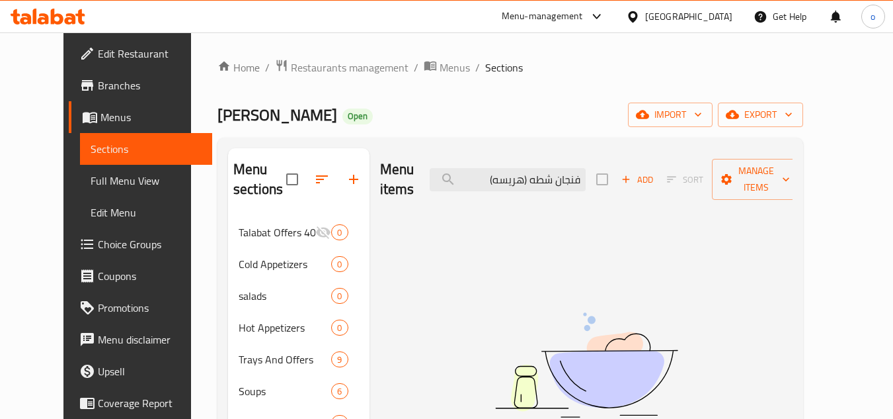
drag, startPoint x: 546, startPoint y: 173, endPoint x: 636, endPoint y: 165, distance: 90.3
click at [636, 165] on div "Menu items فنجان شطه (هريسه) Add Sort Manage items" at bounding box center [586, 179] width 413 height 63
drag, startPoint x: 575, startPoint y: 173, endPoint x: 557, endPoint y: 173, distance: 17.2
click at [557, 173] on input "هريسه)" at bounding box center [508, 179] width 156 height 23
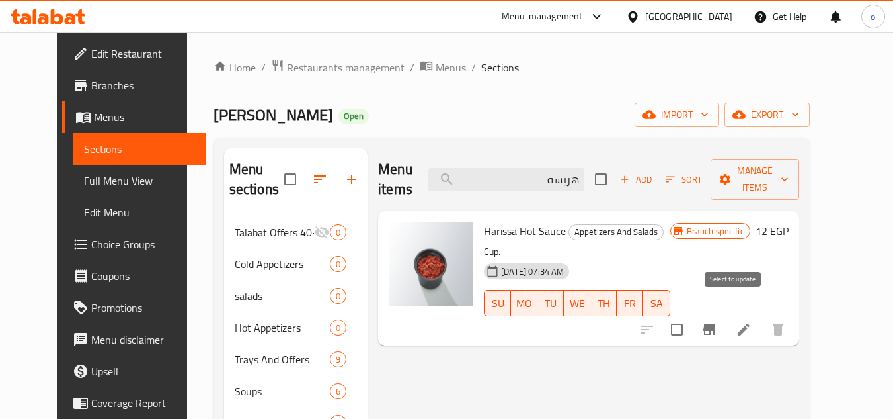
type input "هريسه"
click at [691, 317] on input "checkbox" at bounding box center [677, 329] width 28 height 28
checkbox input "true"
paste input "بيواز صغير"
drag, startPoint x: 558, startPoint y: 179, endPoint x: 618, endPoint y: 175, distance: 59.7
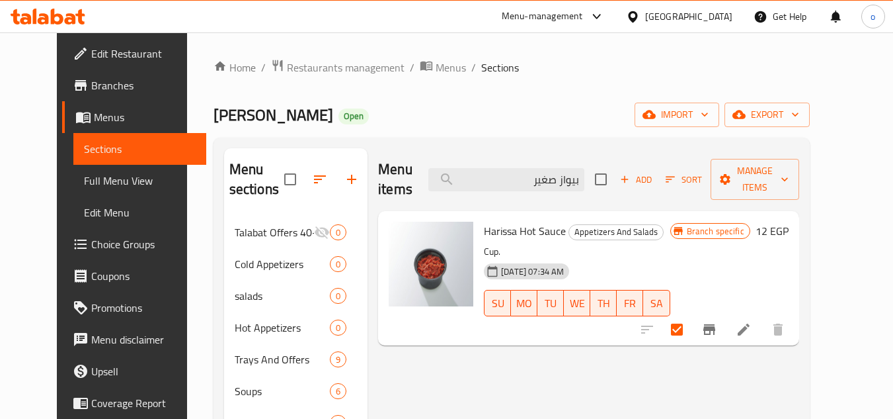
click at [618, 175] on div "Menu items بيواز صغير Add Sort Manage items" at bounding box center [588, 179] width 421 height 63
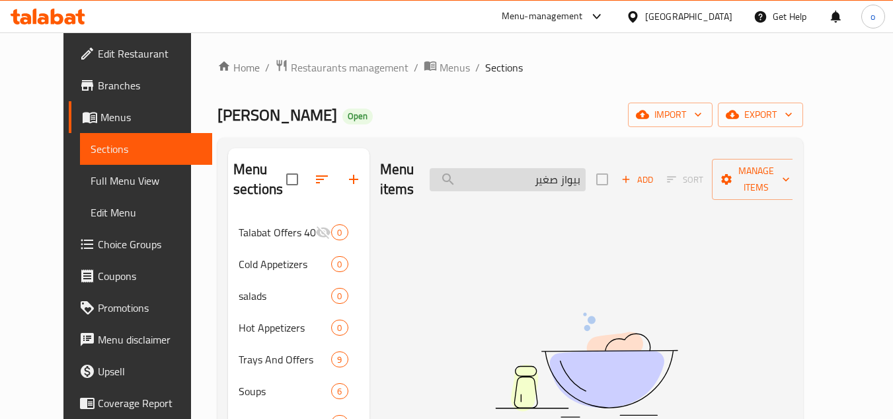
click at [541, 171] on input "بيواز صغير" at bounding box center [508, 179] width 156 height 23
type input "ب"
click at [580, 174] on input "search" at bounding box center [508, 179] width 156 height 23
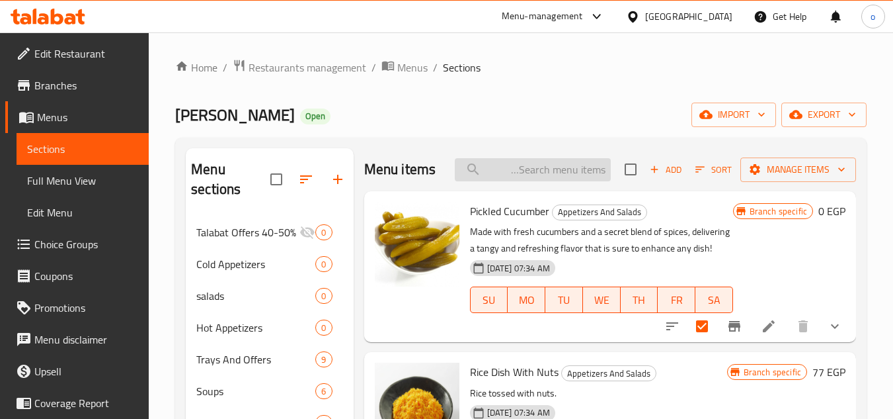
paste input "بيواز صغير"
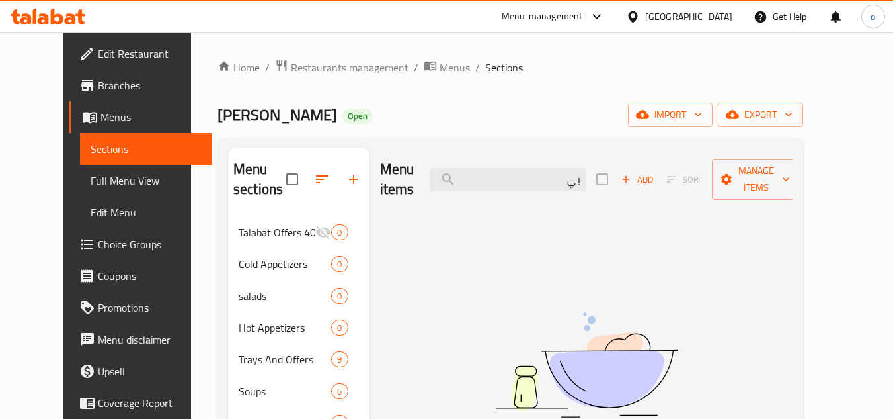
type input "ب"
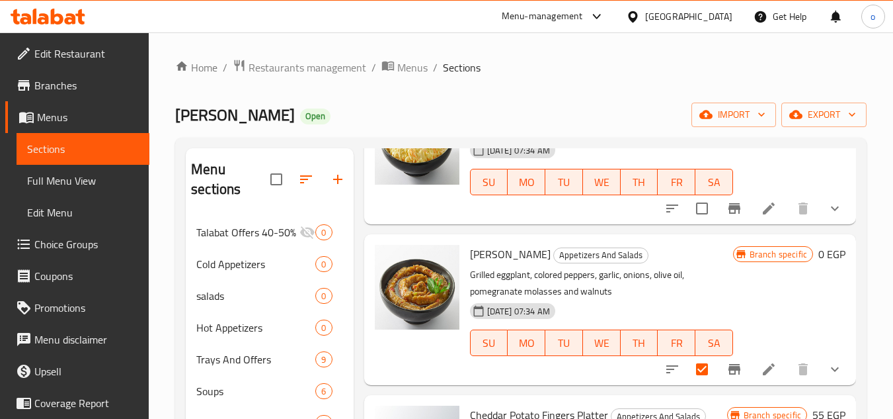
scroll to position [2050, 0]
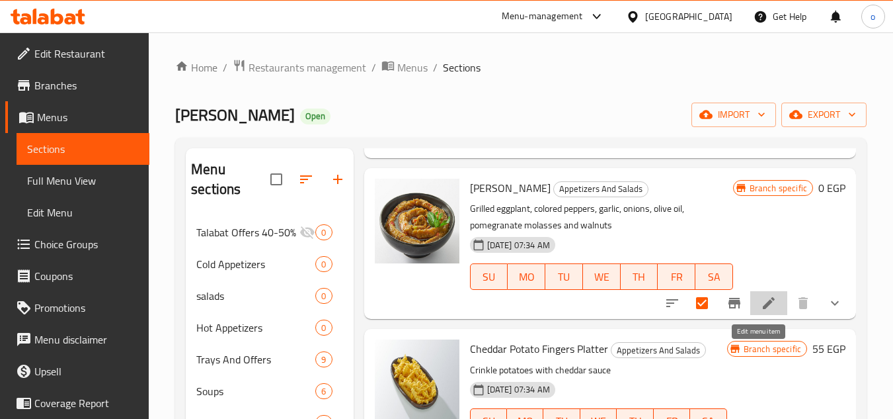
click at [763, 309] on icon at bounding box center [769, 303] width 12 height 12
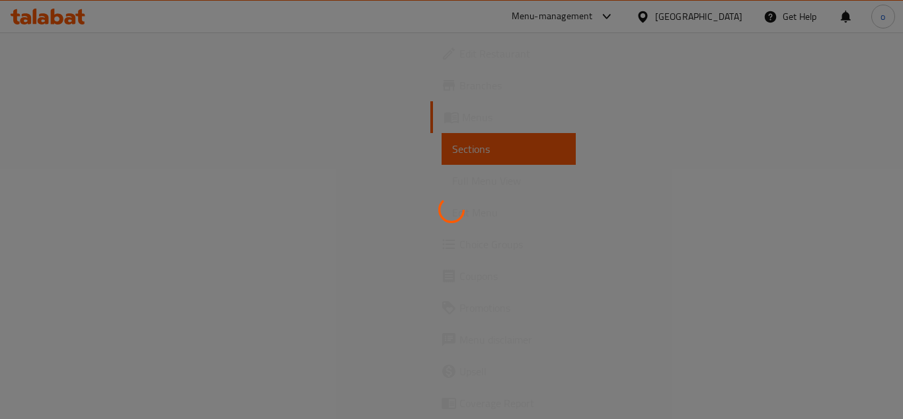
click at [759, 357] on div at bounding box center [451, 209] width 903 height 419
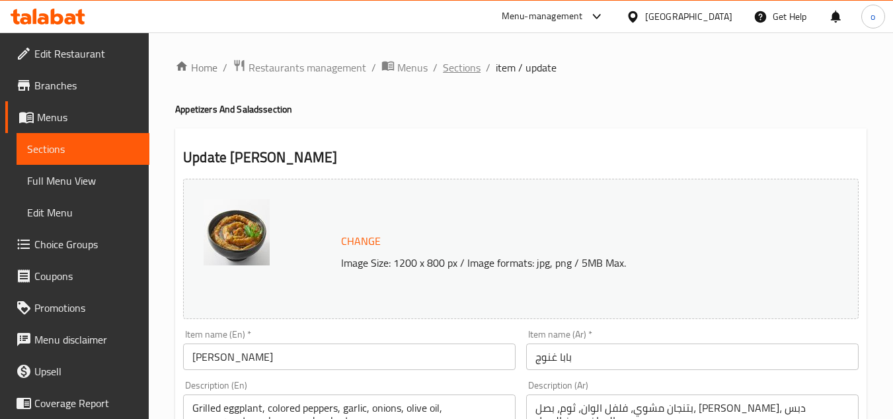
click at [456, 71] on span "Sections" at bounding box center [462, 68] width 38 height 16
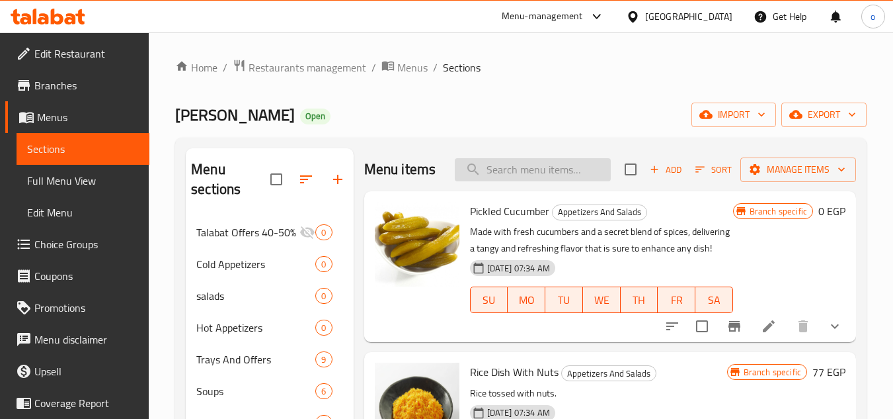
click at [541, 181] on input "search" at bounding box center [533, 169] width 156 height 23
paste input "بيواز صغير"
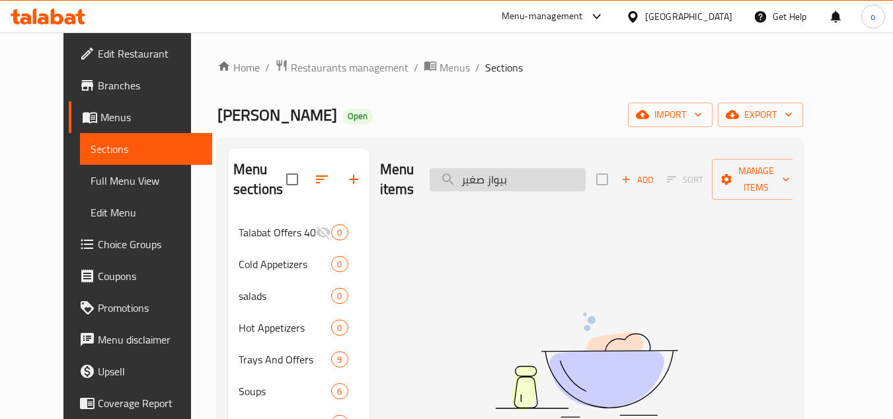
drag, startPoint x: 512, startPoint y: 173, endPoint x: 471, endPoint y: 175, distance: 41.0
click at [471, 175] on input "بيواز صغير" at bounding box center [508, 179] width 156 height 23
drag, startPoint x: 487, startPoint y: 175, endPoint x: 467, endPoint y: 175, distance: 19.2
click at [467, 175] on input "بيواز" at bounding box center [508, 179] width 156 height 23
click at [492, 169] on input "بيواز" at bounding box center [508, 179] width 156 height 23
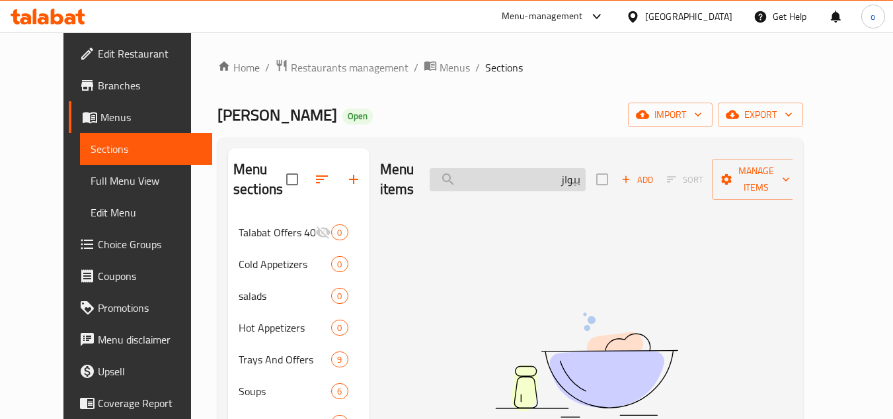
click at [582, 175] on input "بيواز" at bounding box center [508, 179] width 156 height 23
click at [586, 175] on input "بيواز" at bounding box center [508, 179] width 156 height 23
click at [586, 173] on input "بيواز" at bounding box center [508, 179] width 156 height 23
click at [576, 173] on input "بيواز" at bounding box center [508, 179] width 156 height 23
type input "ب"
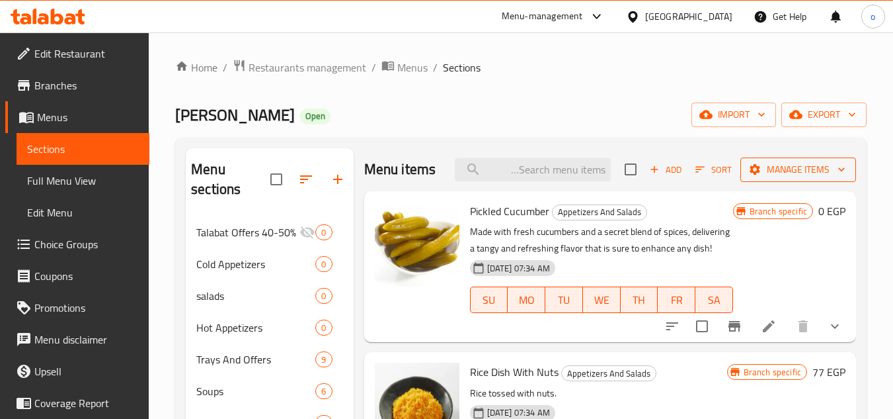
click at [783, 177] on span "Manage items" at bounding box center [798, 169] width 95 height 17
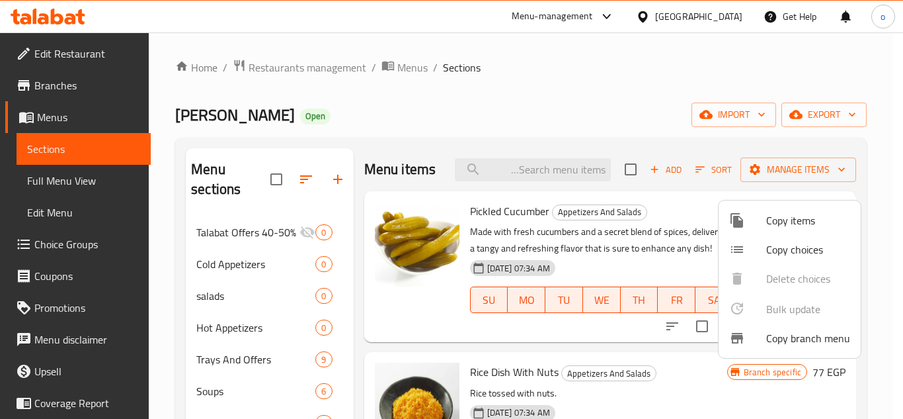
click at [671, 230] on div at bounding box center [451, 209] width 903 height 419
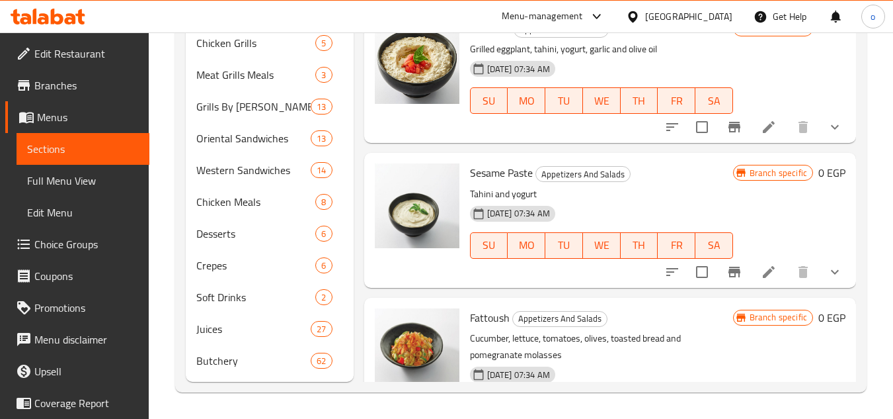
scroll to position [1950, 0]
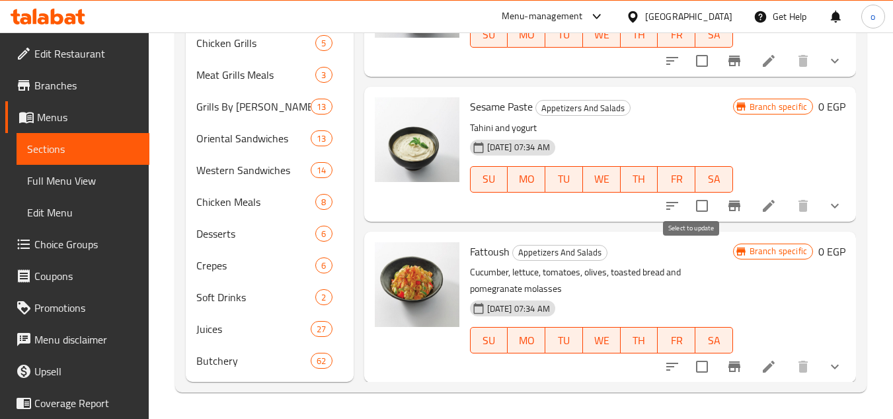
click at [692, 220] on input "checkbox" at bounding box center [702, 206] width 28 height 28
checkbox input "true"
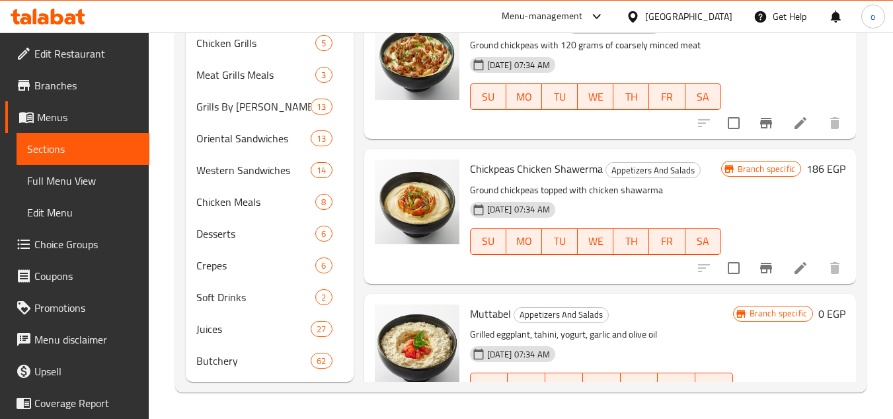
scroll to position [1620, 0]
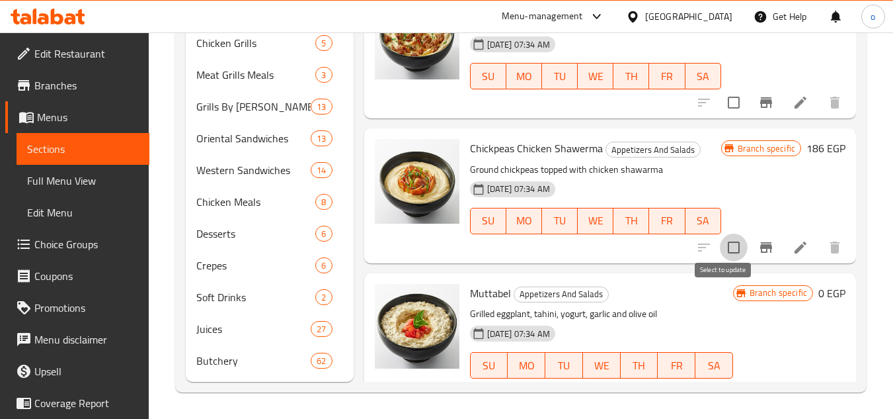
click at [731, 261] on input "checkbox" at bounding box center [734, 247] width 28 height 28
checkbox input "true"
click at [727, 116] on input "checkbox" at bounding box center [734, 103] width 28 height 28
checkbox input "true"
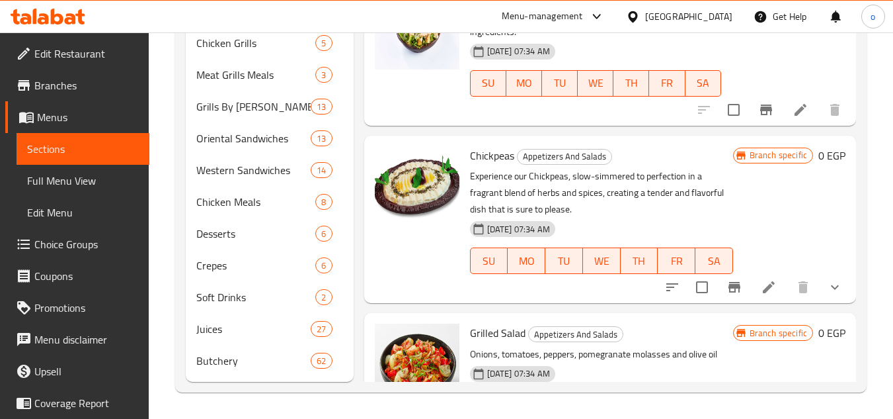
scroll to position [33, 0]
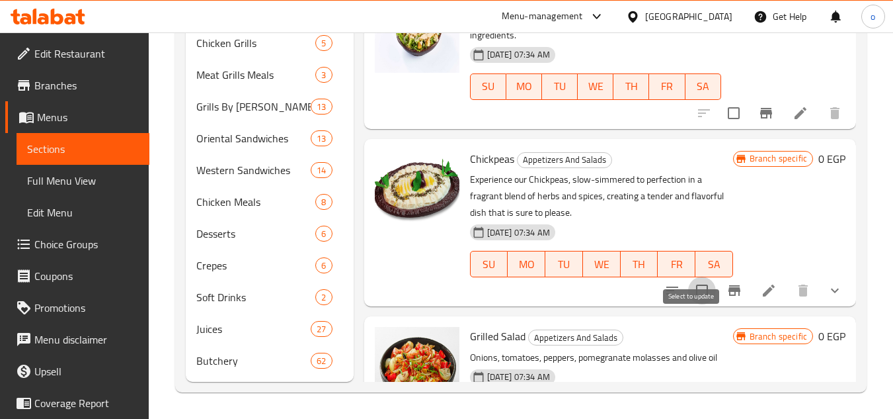
click at [694, 304] on input "checkbox" at bounding box center [702, 290] width 28 height 28
checkbox input "true"
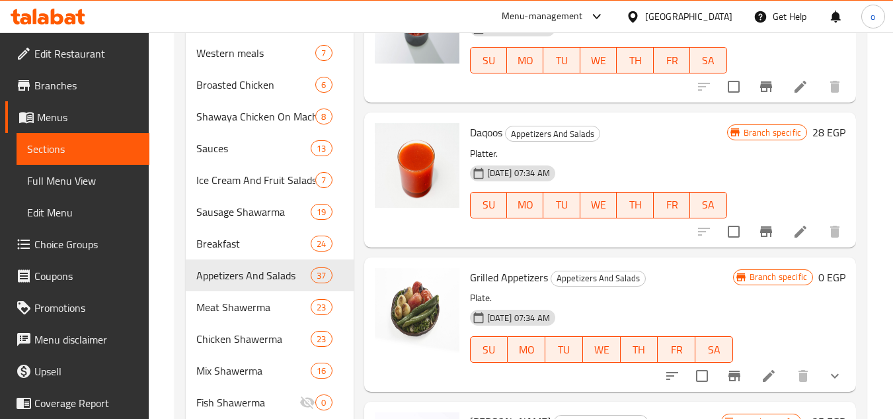
scroll to position [390, 0]
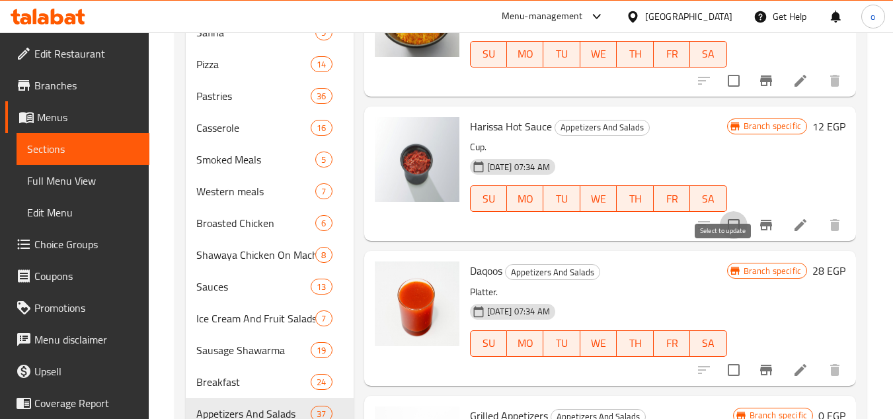
click at [724, 239] on input "checkbox" at bounding box center [734, 225] width 28 height 28
checkbox input "true"
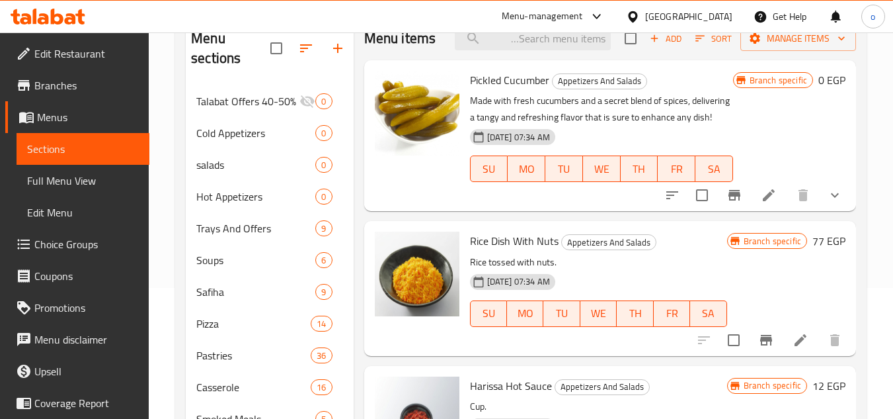
scroll to position [126, 0]
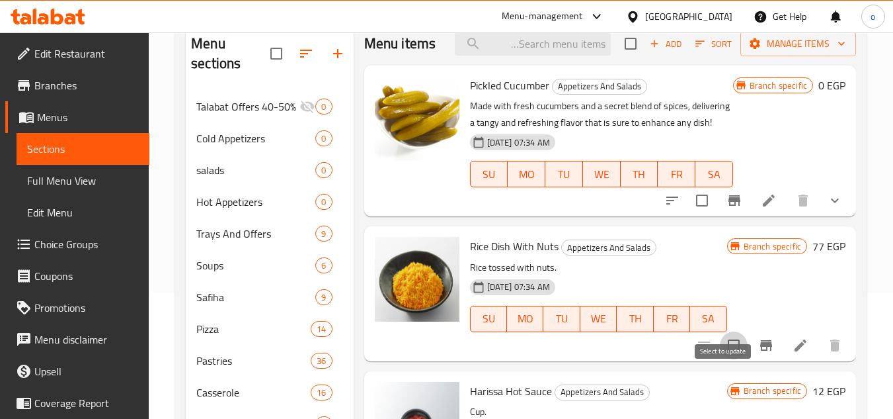
click at [720, 359] on input "checkbox" at bounding box center [734, 345] width 28 height 28
checkbox input "true"
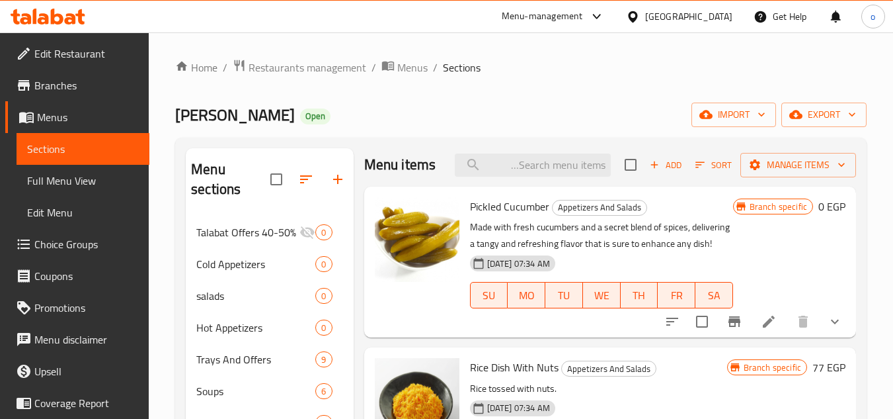
scroll to position [0, 0]
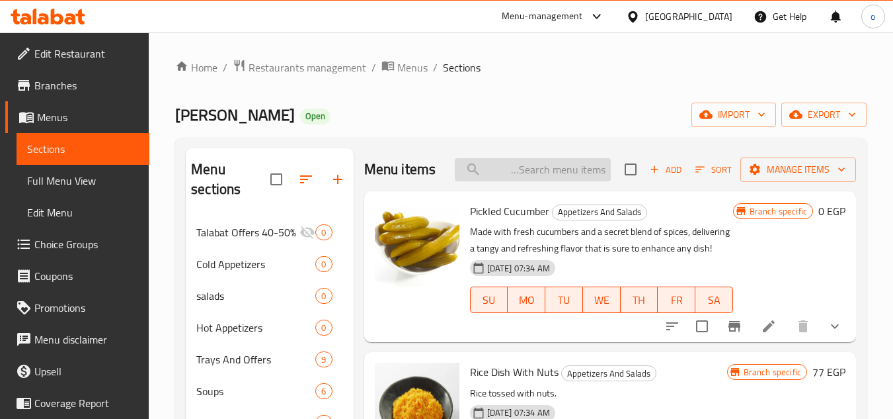
click at [565, 181] on input "search" at bounding box center [533, 169] width 156 height 23
paste input "حمص"
type input "حمص"
checkbox input "true"
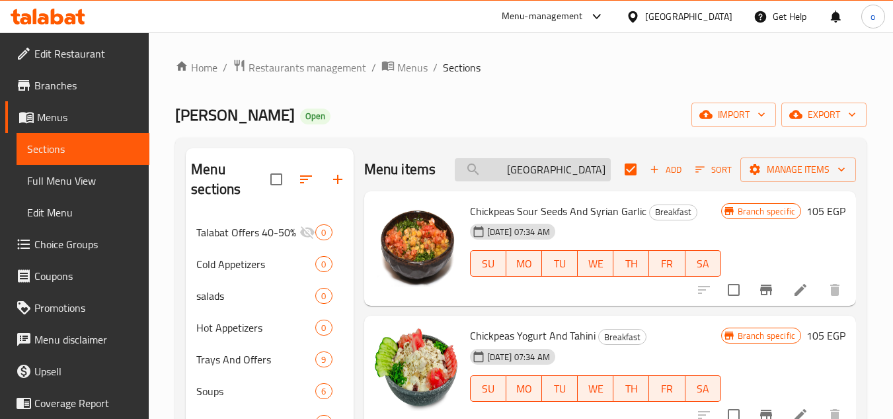
type input "حمص"
checkbox input "false"
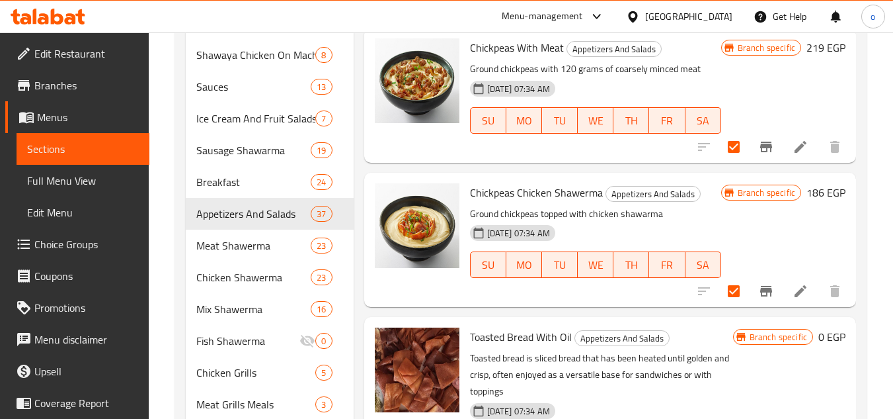
scroll to position [595, 0]
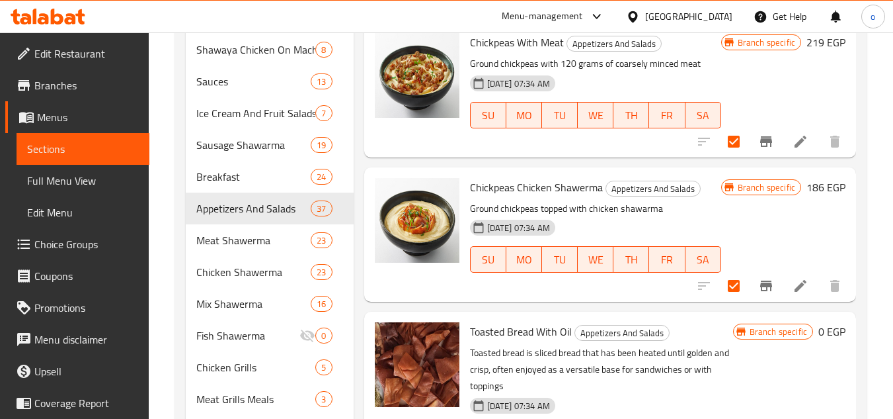
type input "حمص"
drag, startPoint x: 498, startPoint y: 190, endPoint x: 546, endPoint y: 185, distance: 48.6
click at [546, 185] on span "Chickpeas Chicken Shawerma" at bounding box center [536, 187] width 133 height 20
click at [544, 190] on span "Chickpeas Chicken Shawerma" at bounding box center [536, 187] width 133 height 20
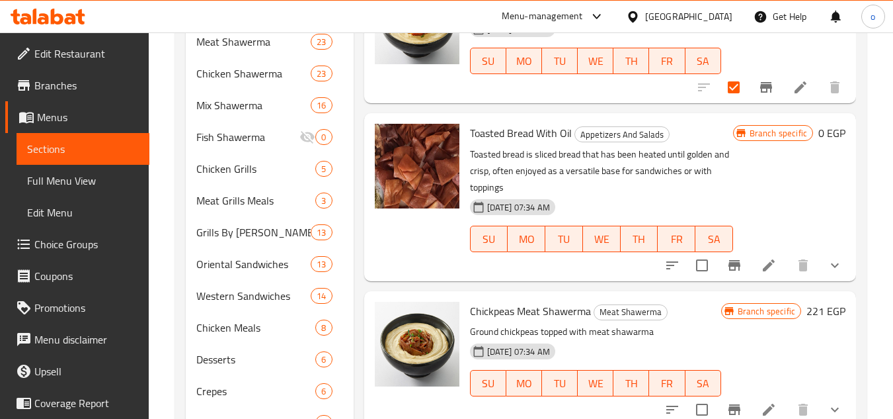
scroll to position [919, 0]
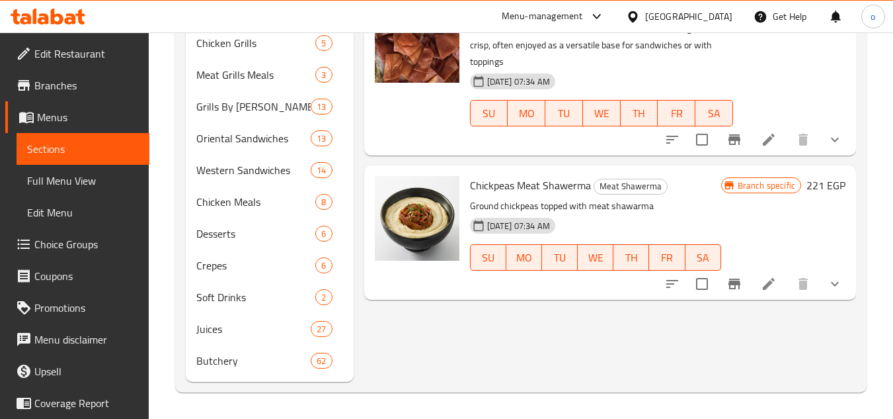
click at [693, 279] on input "checkbox" at bounding box center [702, 284] width 28 height 28
checkbox input "true"
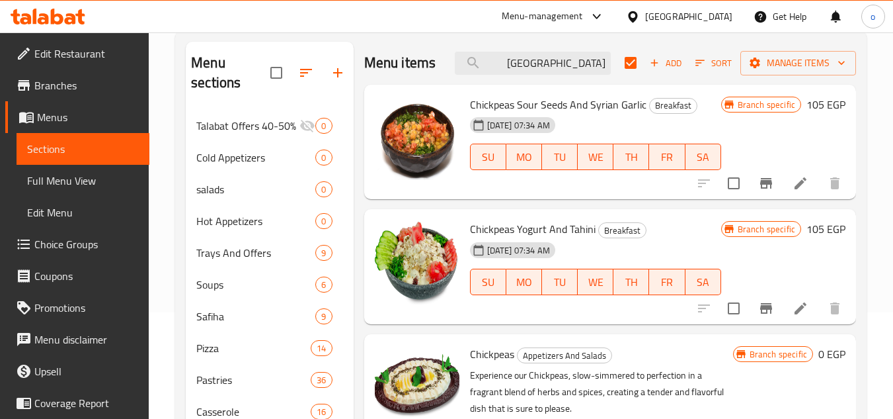
scroll to position [0, 0]
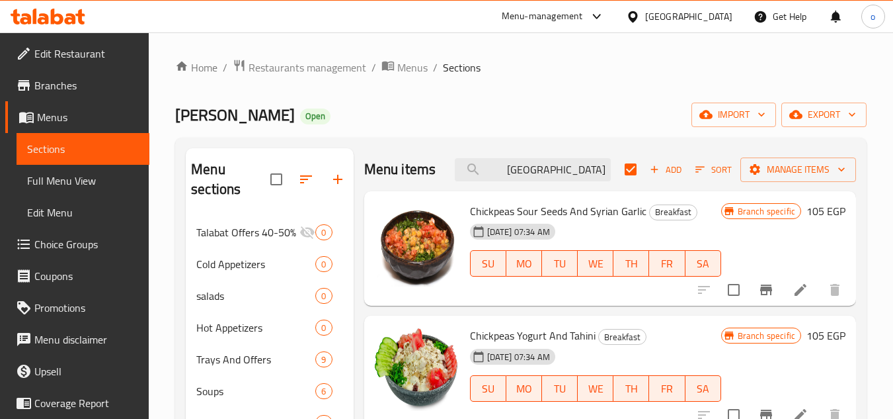
drag, startPoint x: 574, startPoint y: 175, endPoint x: 612, endPoint y: 166, distance: 38.7
click at [612, 166] on div "Menu items حمص Add Sort Manage items" at bounding box center [610, 169] width 492 height 43
checkbox input "false"
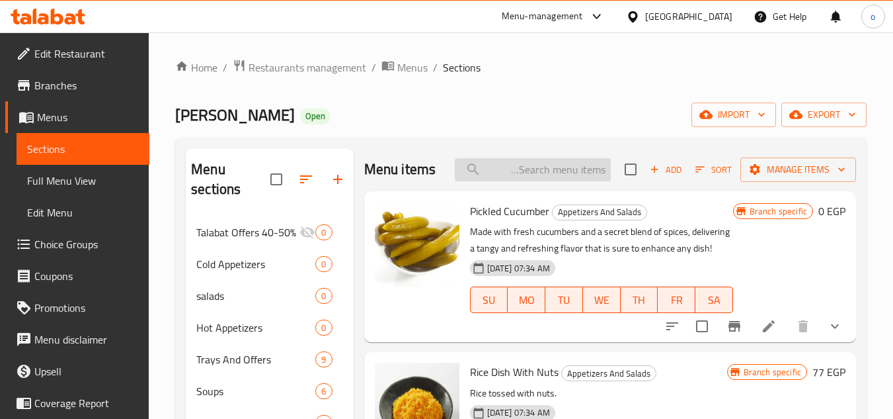
click at [579, 172] on input "search" at bounding box center [533, 169] width 156 height 23
paste input "حمص"
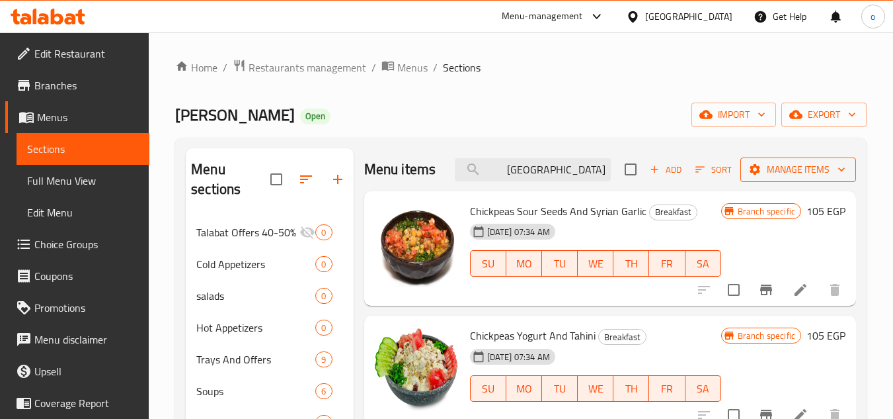
type input "حمص"
click at [818, 167] on span "Manage items" at bounding box center [798, 169] width 95 height 17
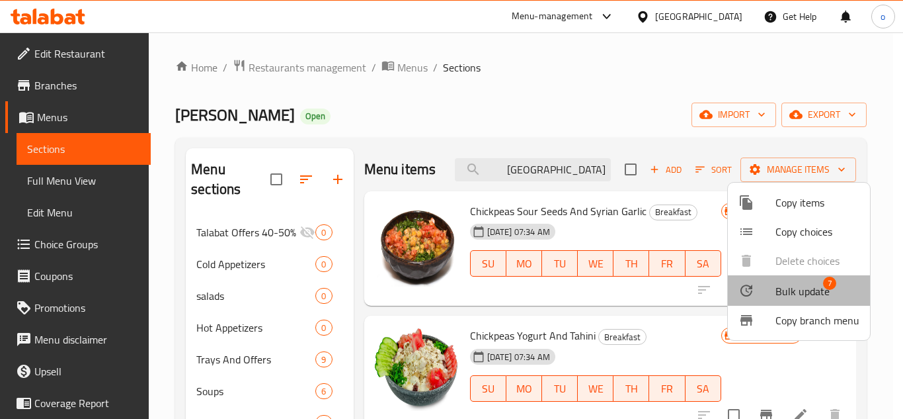
click at [803, 290] on span "Bulk update" at bounding box center [803, 291] width 54 height 16
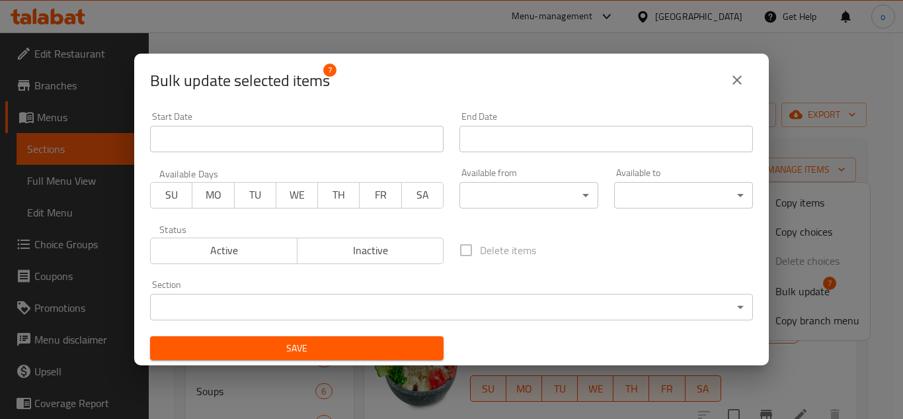
click at [296, 290] on div "Section ​ ​" at bounding box center [451, 300] width 603 height 40
click at [294, 296] on body "​ Menu-management Egypt Get Help o Edit Restaurant Branches Menus Sections Full…" at bounding box center [451, 225] width 903 height 386
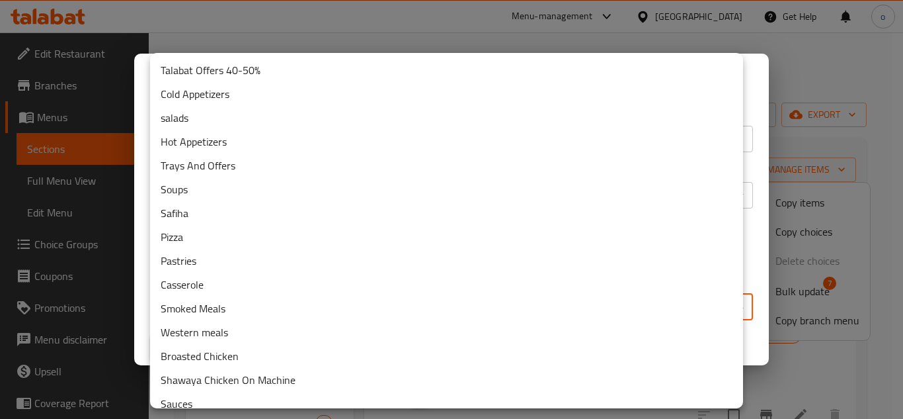
click at [220, 100] on li "Cold Appetizers" at bounding box center [446, 94] width 593 height 24
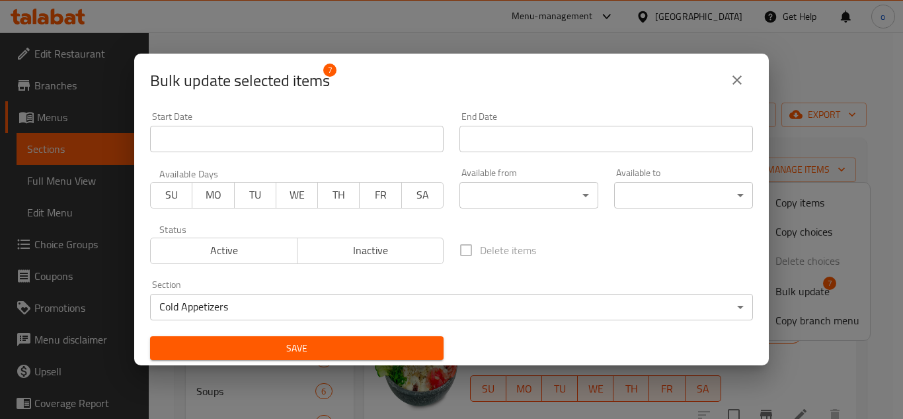
click at [384, 335] on div "Save" at bounding box center [296, 348] width 309 height 40
click at [308, 337] on button "Save" at bounding box center [297, 348] width 294 height 24
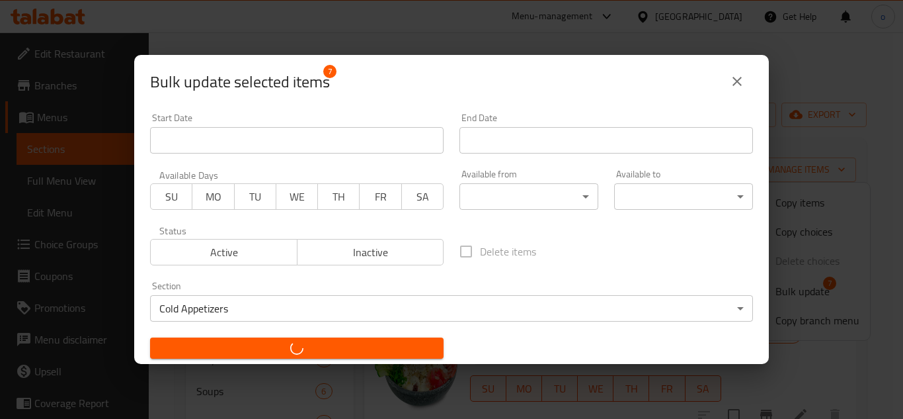
checkbox input "false"
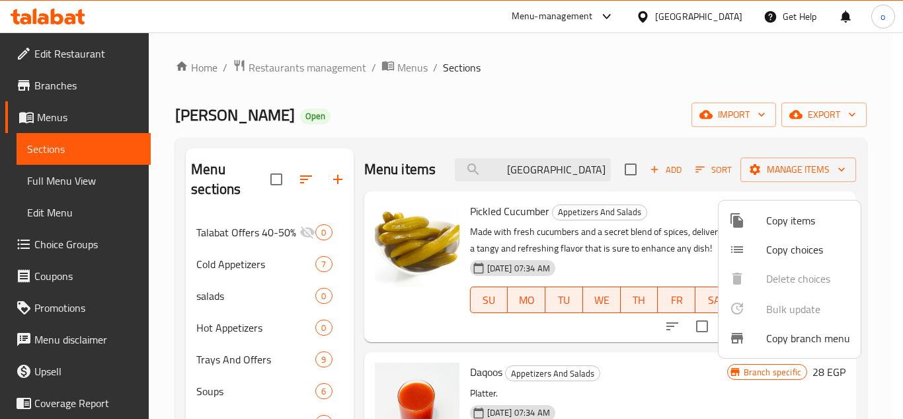
click at [526, 184] on div at bounding box center [451, 209] width 903 height 419
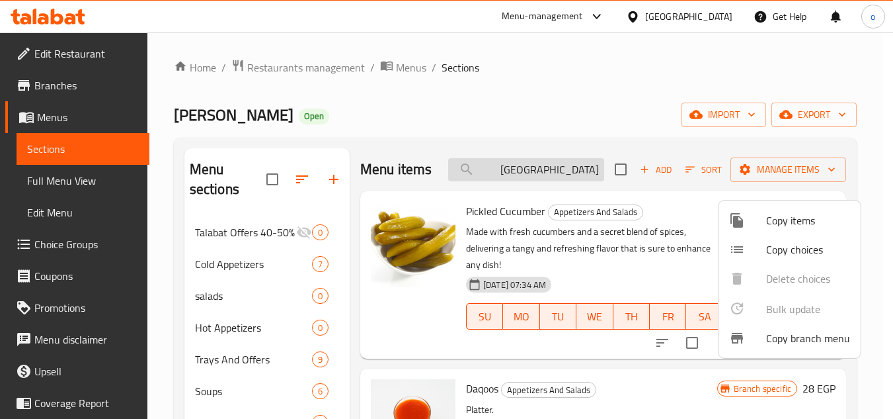
drag, startPoint x: 526, startPoint y: 184, endPoint x: 545, endPoint y: 179, distance: 20.1
click at [536, 181] on input "حمص" at bounding box center [526, 169] width 156 height 23
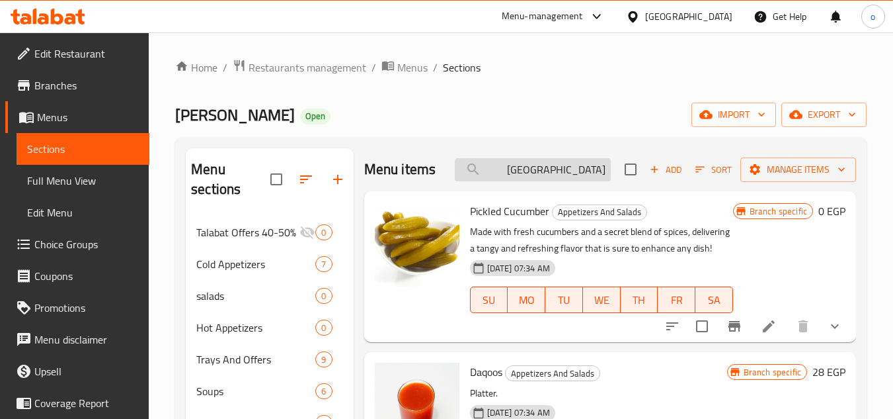
click at [548, 178] on input "حمص" at bounding box center [533, 169] width 156 height 23
click at [558, 191] on div "Menu items حمص Add Sort Manage items" at bounding box center [610, 169] width 492 height 43
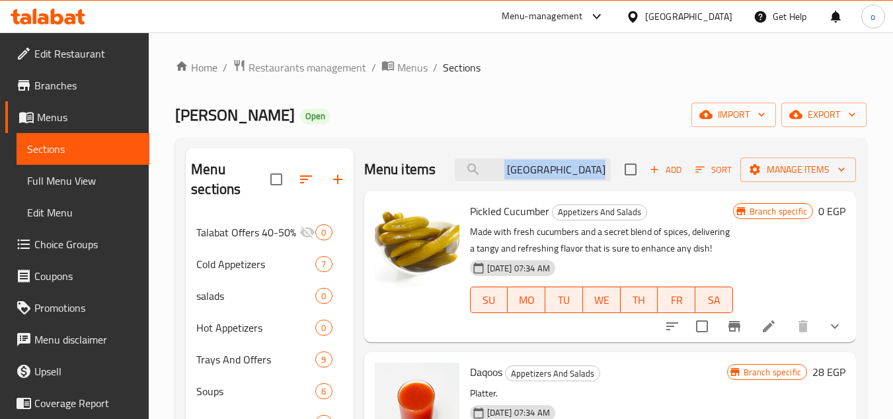
click at [558, 191] on div "Menu items حمص Add Sort Manage items" at bounding box center [610, 169] width 492 height 43
click at [579, 181] on input "حمص" at bounding box center [533, 169] width 156 height 23
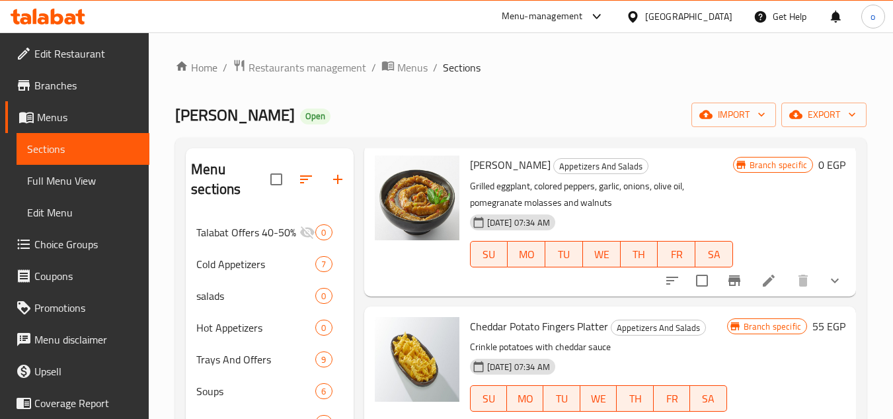
scroll to position [1719, 0]
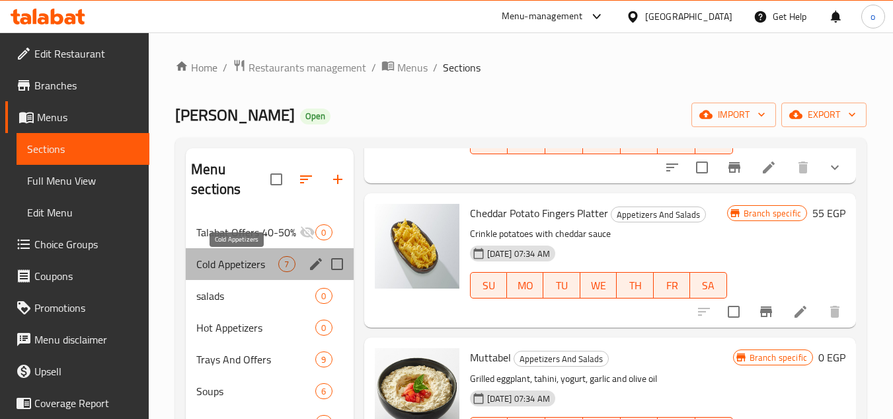
click at [245, 262] on span "Cold Appetizers" at bounding box center [237, 264] width 82 height 16
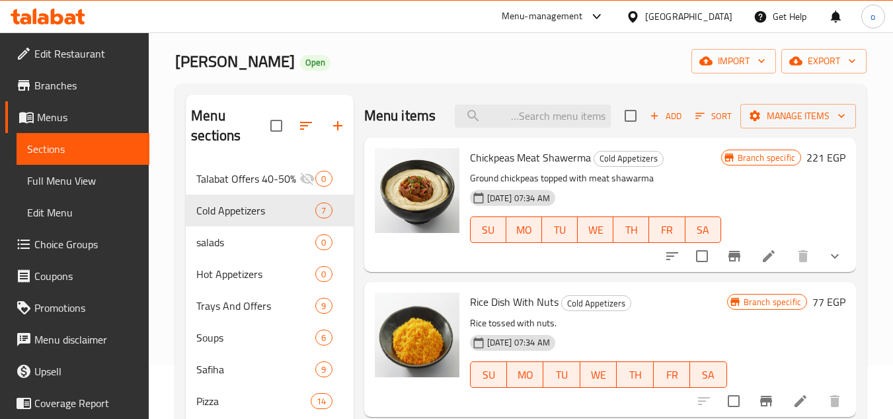
scroll to position [132, 0]
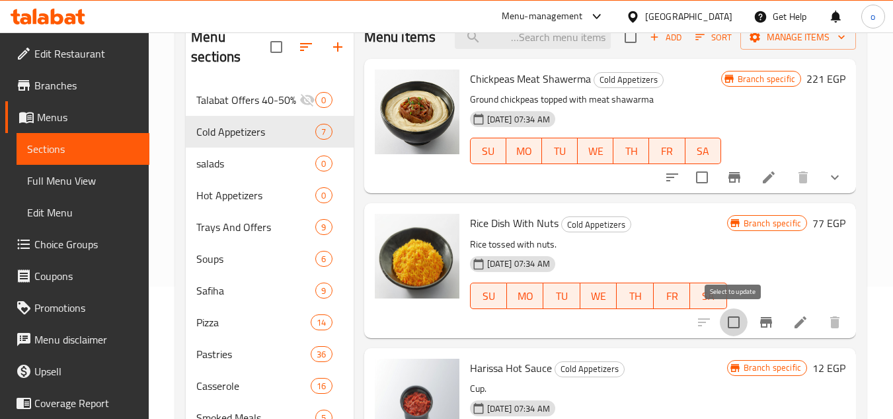
click at [725, 315] on input "checkbox" at bounding box center [734, 322] width 28 height 28
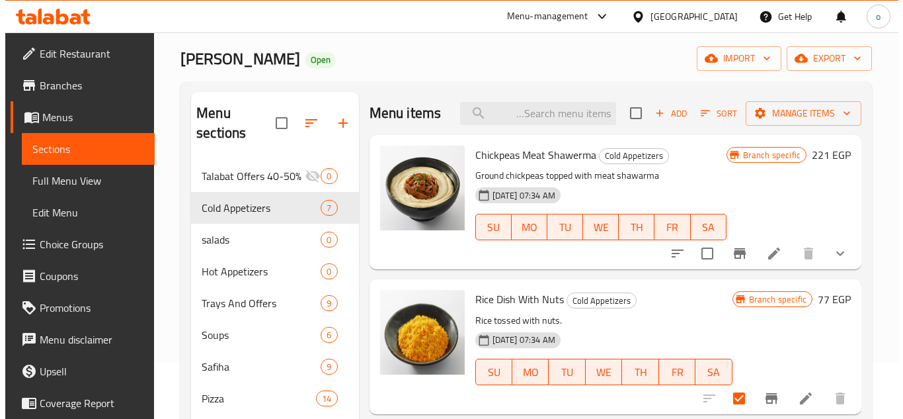
scroll to position [0, 0]
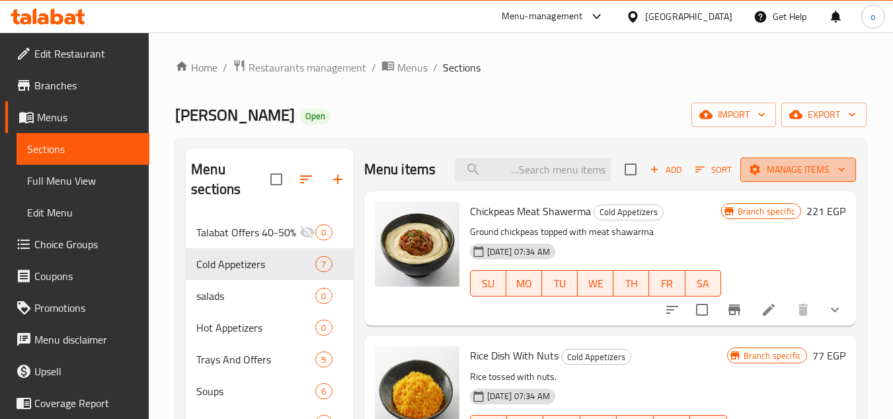
click at [791, 171] on span "Manage items" at bounding box center [798, 169] width 95 height 17
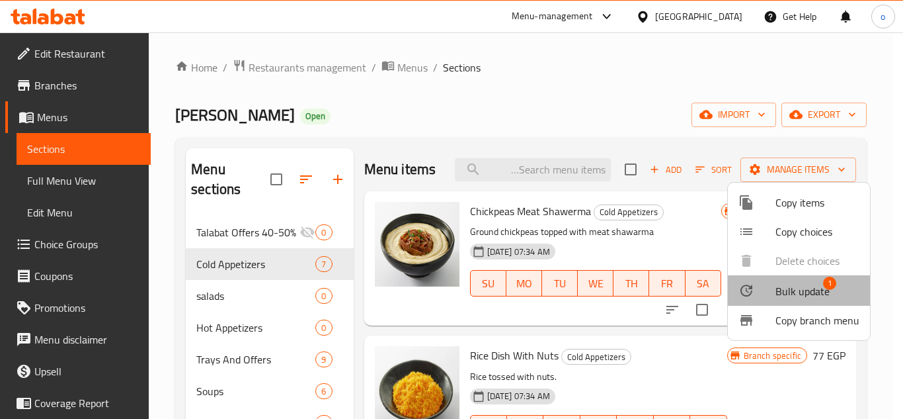
click at [801, 288] on span "Bulk update" at bounding box center [803, 291] width 54 height 16
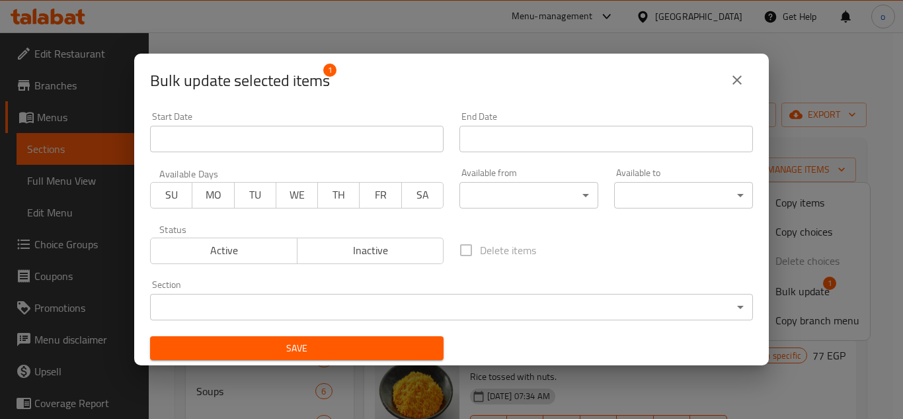
click at [247, 293] on body "​ Menu-management Egypt Get Help o Edit Restaurant Branches Menus Sections Full…" at bounding box center [451, 225] width 903 height 386
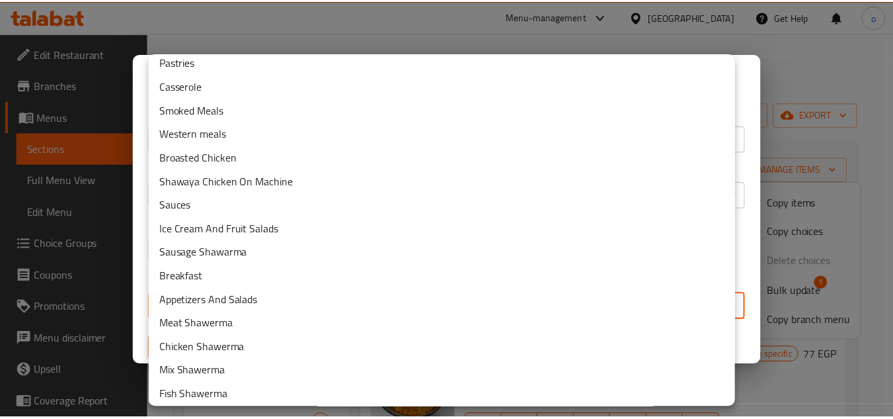
scroll to position [264, 0]
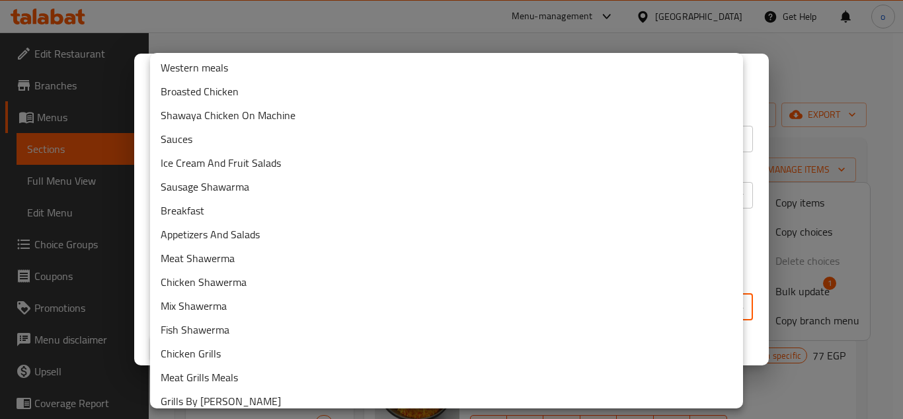
click at [237, 235] on li "Appetizers And Salads" at bounding box center [446, 234] width 593 height 24
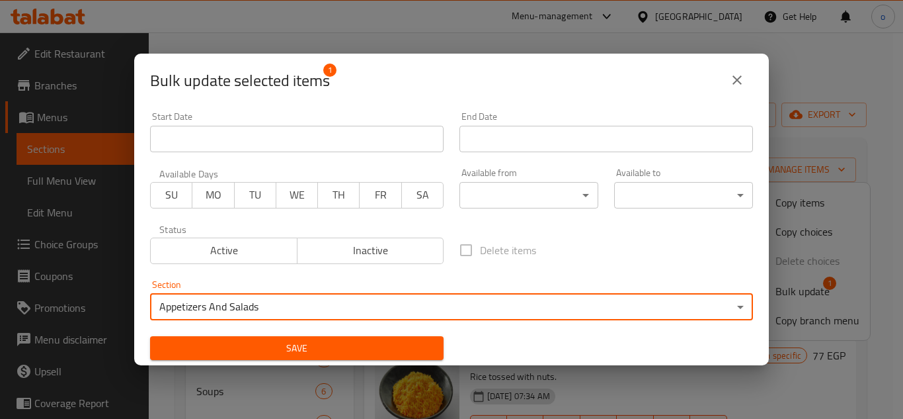
click at [445, 336] on div "Save" at bounding box center [296, 348] width 309 height 40
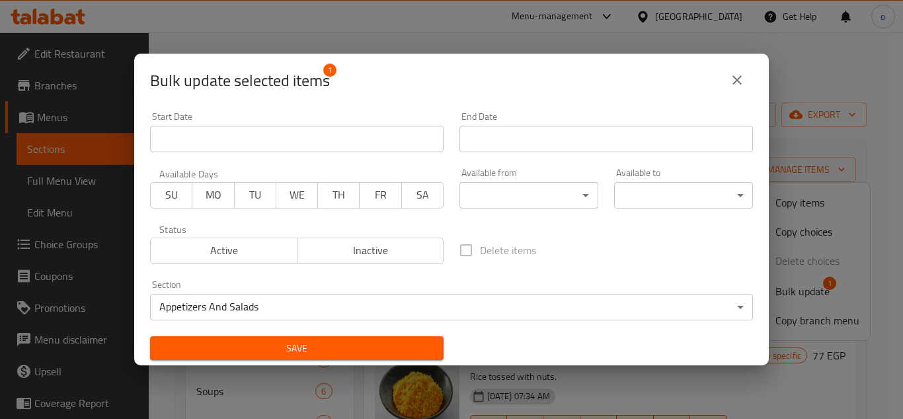
click at [417, 346] on span "Save" at bounding box center [297, 348] width 272 height 17
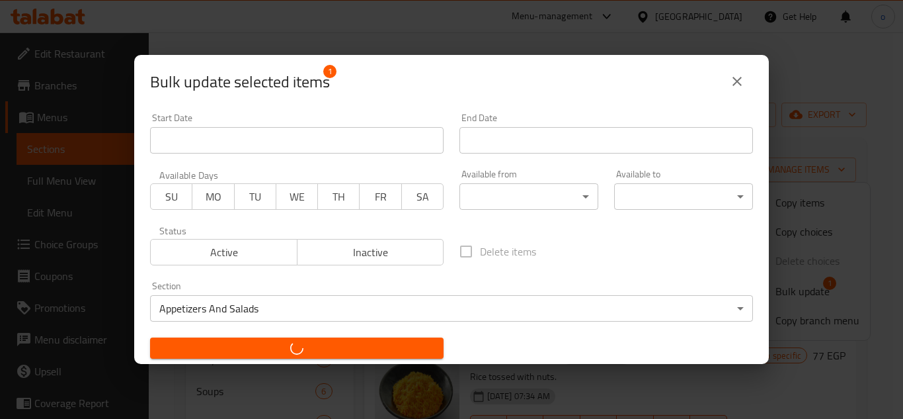
checkbox input "false"
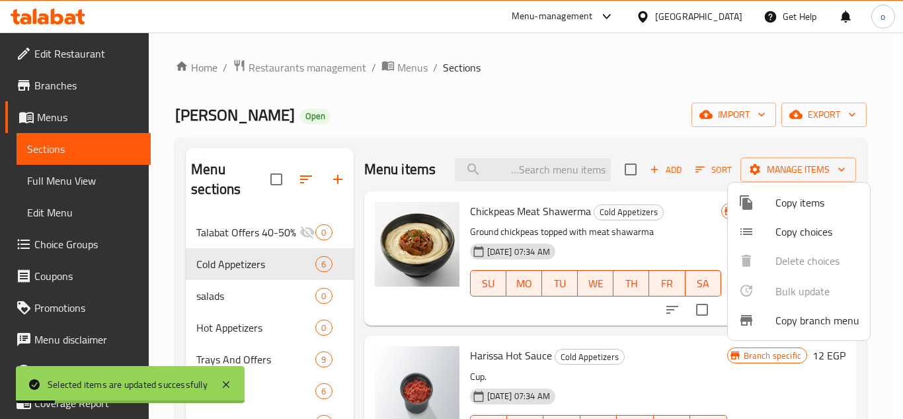
click at [566, 74] on div at bounding box center [451, 209] width 903 height 419
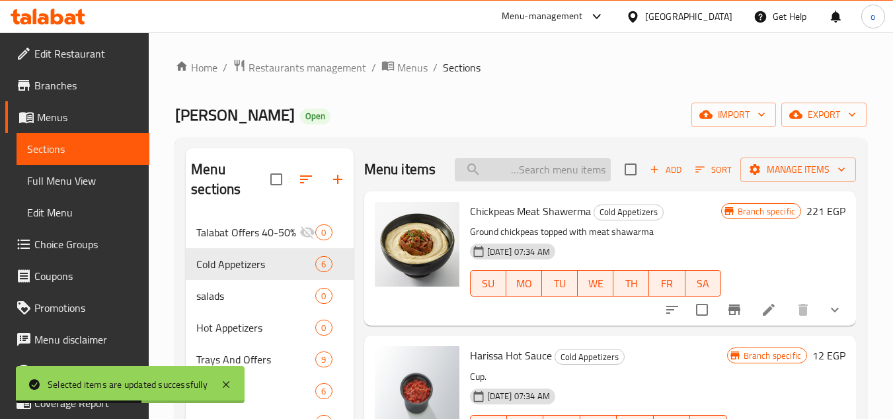
click at [533, 170] on input "search" at bounding box center [533, 169] width 156 height 23
paste input "حمص"
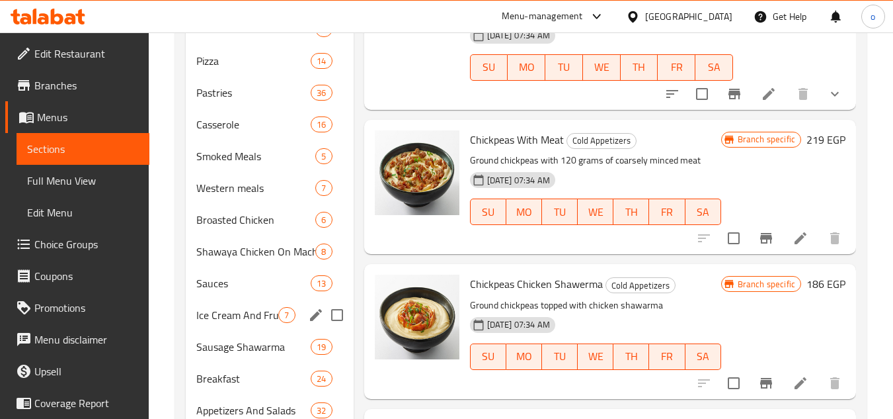
scroll to position [463, 0]
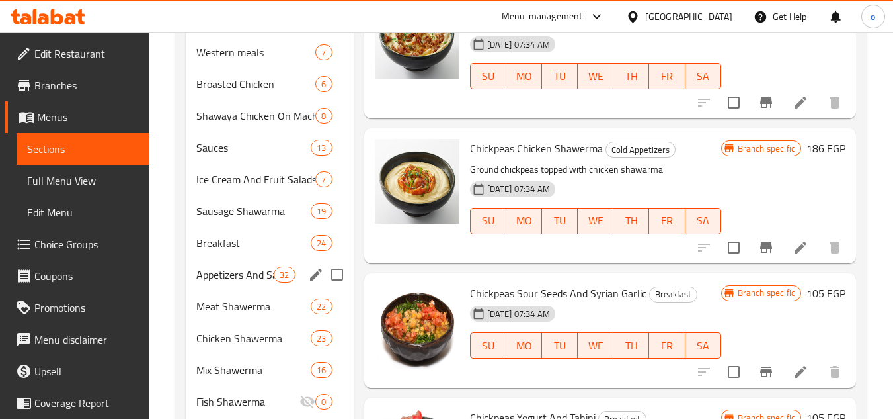
click at [248, 277] on span "Appetizers And Salads" at bounding box center [234, 274] width 77 height 16
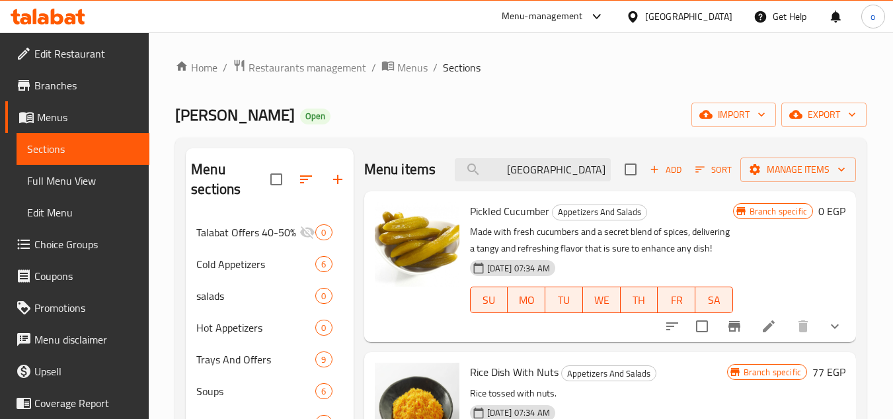
click at [582, 149] on div "Menu items حمص Add Sort Manage items" at bounding box center [610, 169] width 492 height 43
drag, startPoint x: 572, startPoint y: 183, endPoint x: 631, endPoint y: 180, distance: 59.6
click at [631, 180] on div "Menu items حمص Add Sort Manage items" at bounding box center [610, 169] width 492 height 43
type input "متبل"
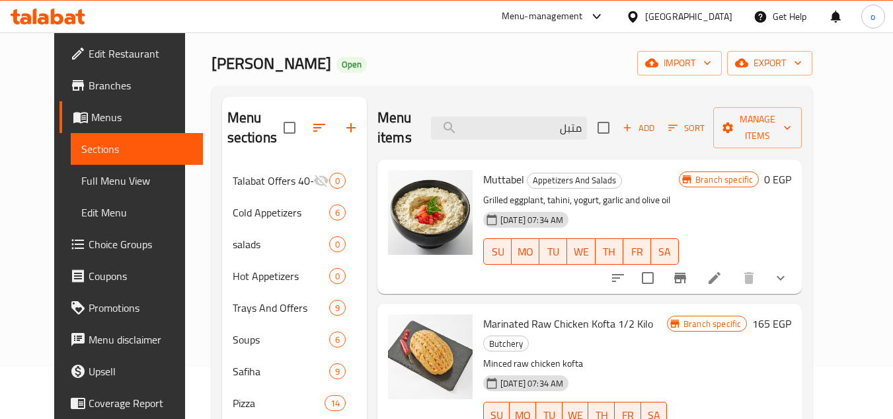
scroll to position [66, 0]
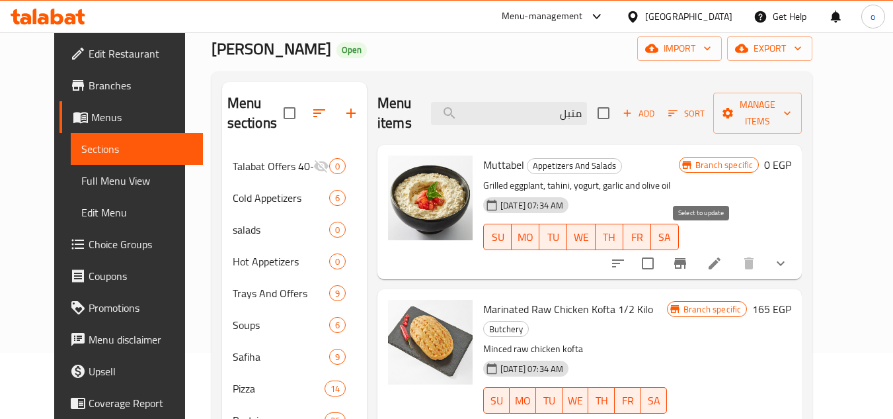
click at [662, 249] on input "checkbox" at bounding box center [648, 263] width 28 height 28
click at [791, 110] on span "Manage items" at bounding box center [757, 113] width 67 height 33
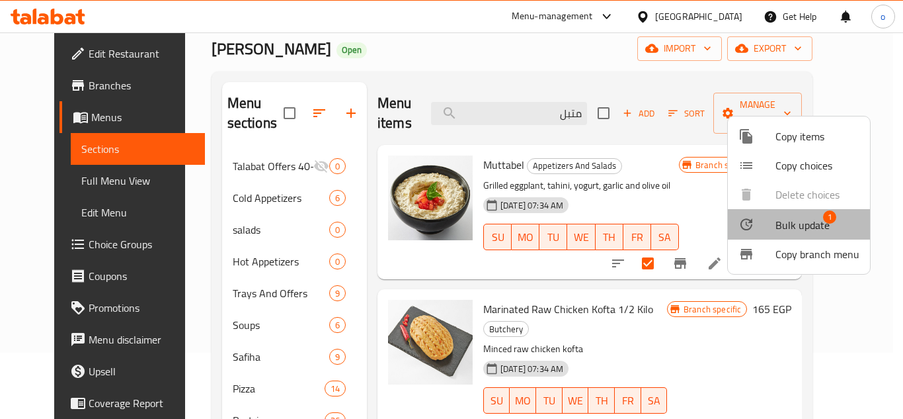
click at [801, 222] on span "Bulk update" at bounding box center [803, 225] width 54 height 16
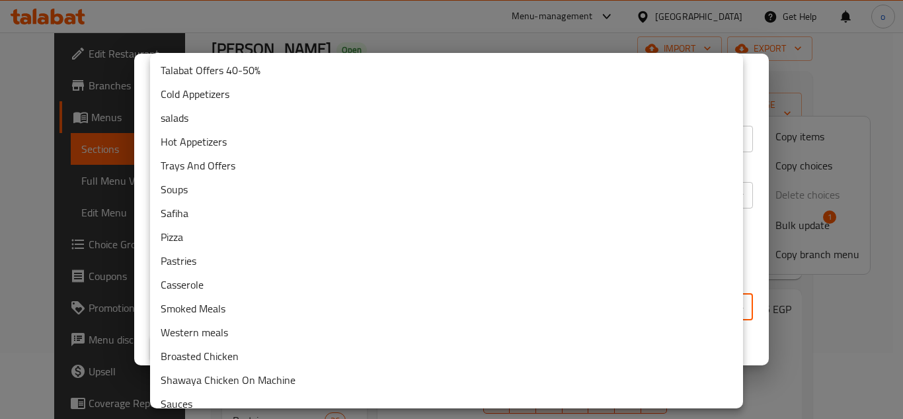
click at [389, 319] on body "​ Menu-management Egypt Get Help o Edit Restaurant Branches Menus Sections Full…" at bounding box center [451, 159] width 903 height 386
click at [235, 101] on li "Cold Appetizers" at bounding box center [446, 94] width 593 height 24
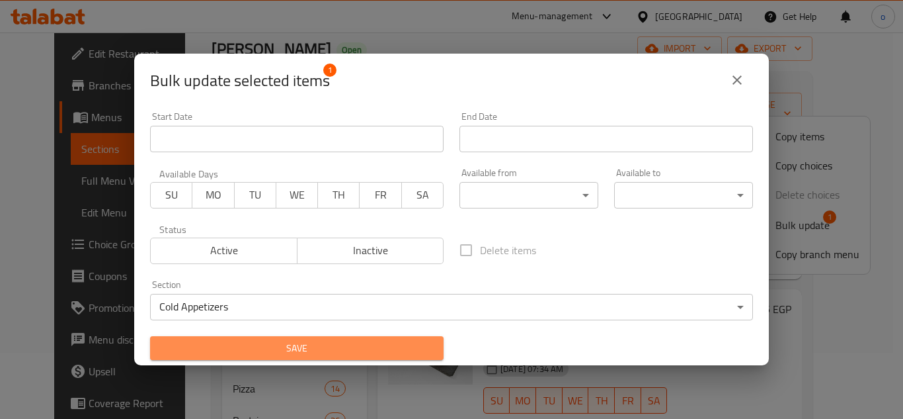
click at [374, 343] on span "Save" at bounding box center [297, 348] width 272 height 17
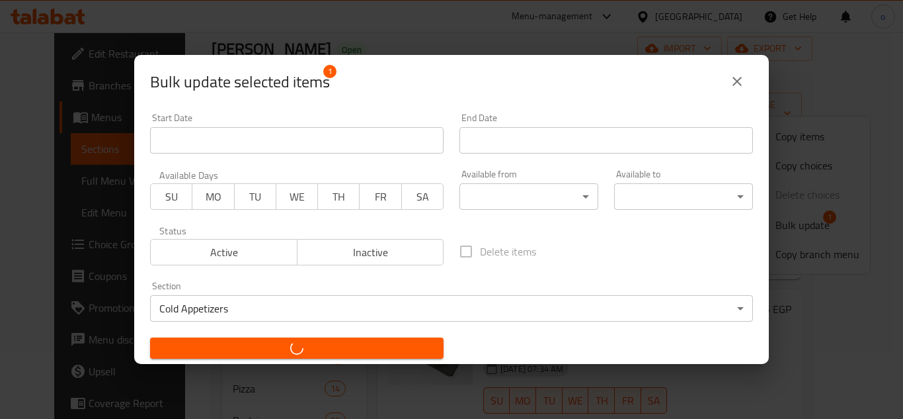
checkbox input "false"
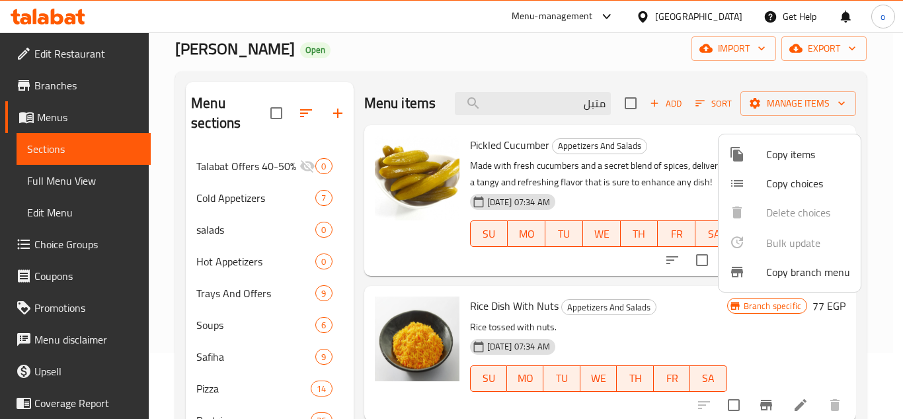
drag, startPoint x: 563, startPoint y: 118, endPoint x: 608, endPoint y: 116, distance: 44.3
click at [608, 116] on div at bounding box center [451, 209] width 903 height 419
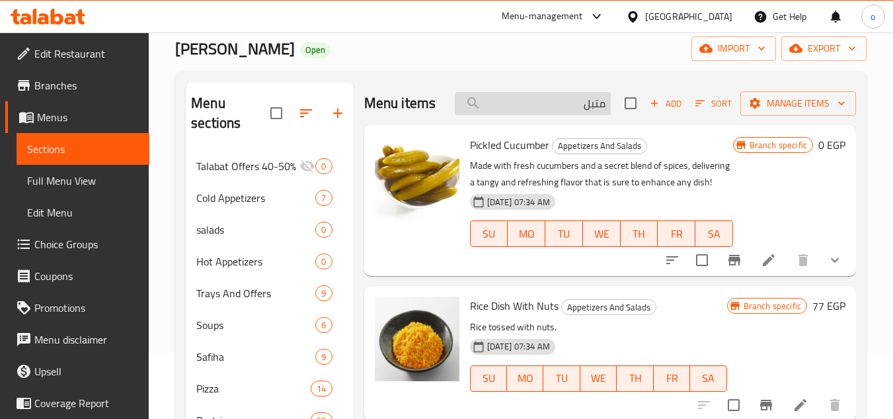
click at [600, 115] on input "متبل" at bounding box center [533, 103] width 156 height 23
click at [596, 115] on input "متبل" at bounding box center [533, 103] width 156 height 23
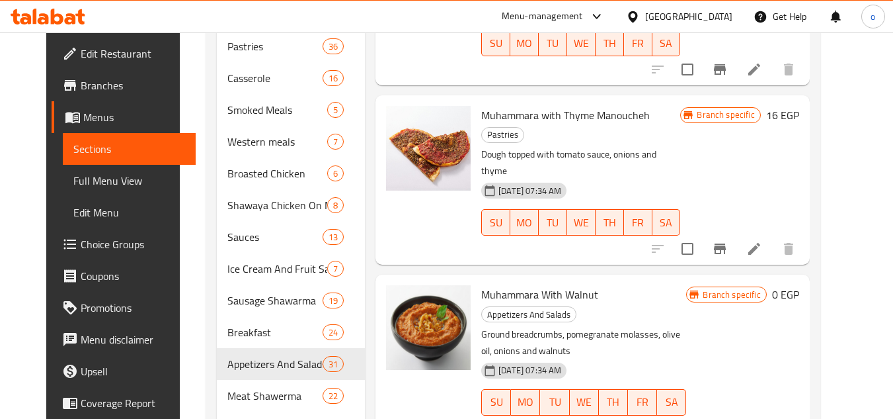
scroll to position [463, 0]
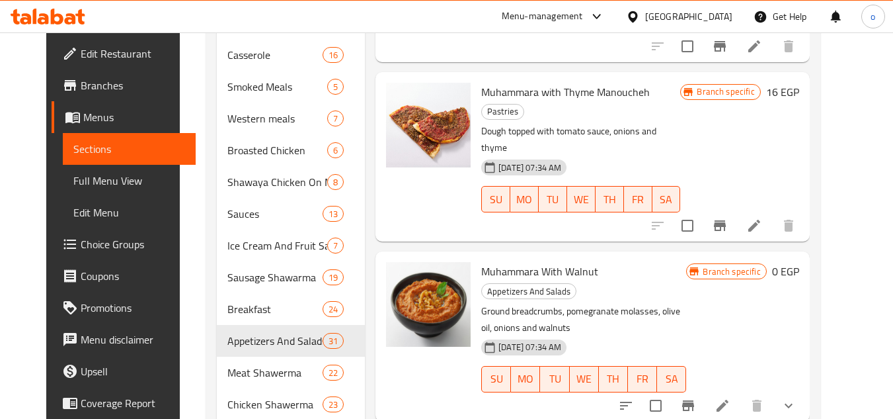
type input "محمرة"
click at [670, 391] on input "checkbox" at bounding box center [656, 405] width 28 height 28
checkbox input "true"
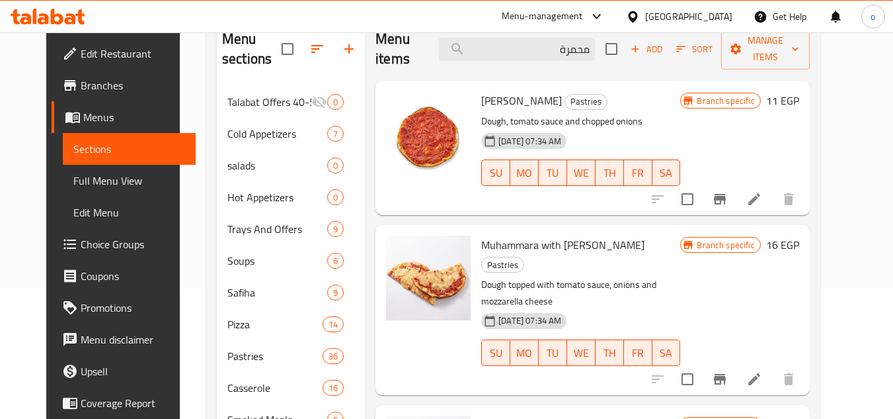
scroll to position [66, 0]
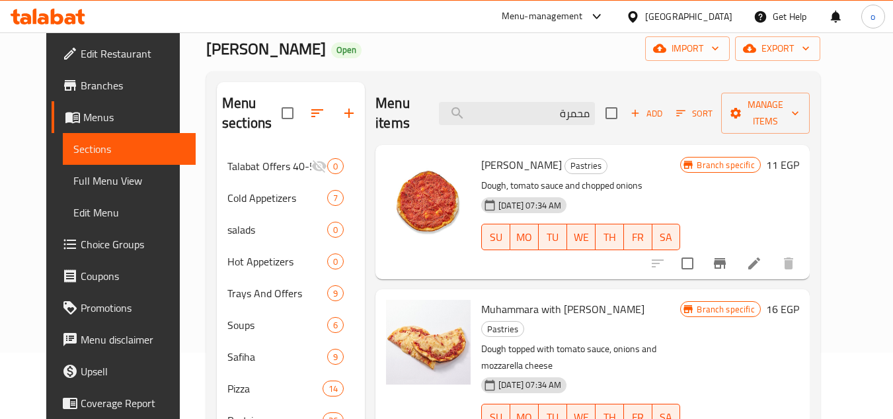
click at [508, 155] on span "[PERSON_NAME]" at bounding box center [521, 165] width 81 height 20
copy span "Muhammara"
drag, startPoint x: 563, startPoint y: 102, endPoint x: 647, endPoint y: 102, distance: 84.6
click at [647, 102] on div "Menu items محمرة Add Sort Manage items" at bounding box center [593, 113] width 434 height 63
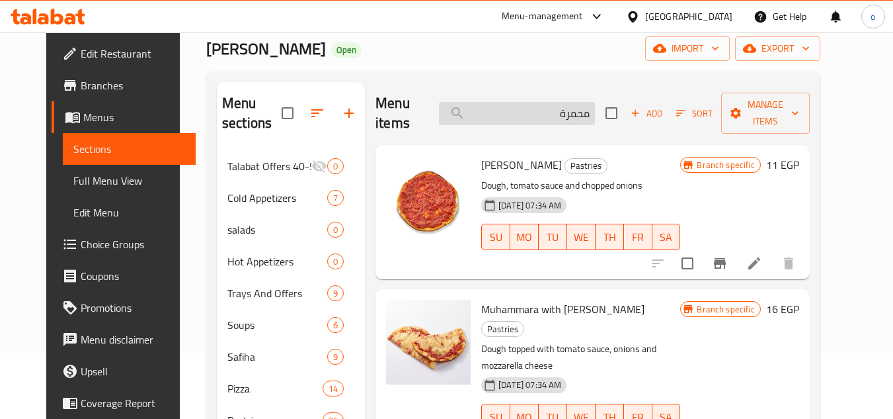
paste input "Muhammara"
click at [487, 104] on input "Muhammara" at bounding box center [517, 113] width 156 height 23
click at [568, 103] on input "Muhammara" at bounding box center [517, 113] width 156 height 23
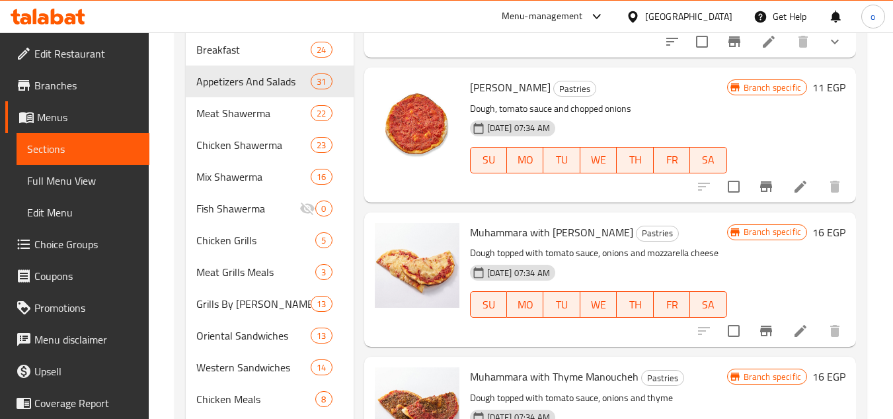
scroll to position [721, 0]
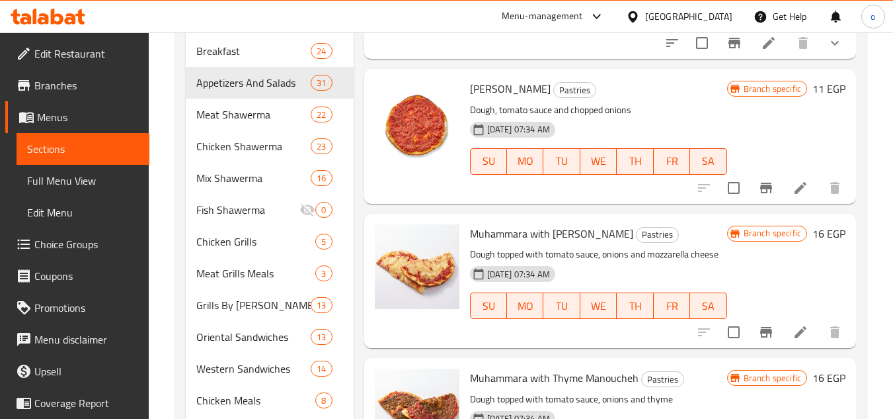
type input "Muhammara"
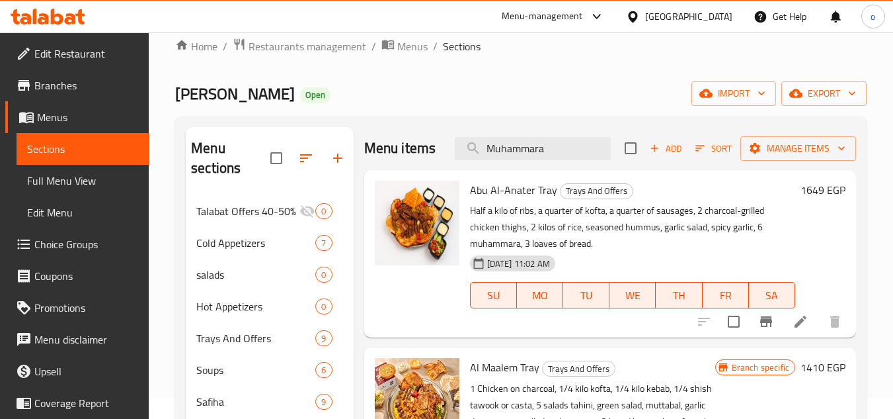
scroll to position [0, 0]
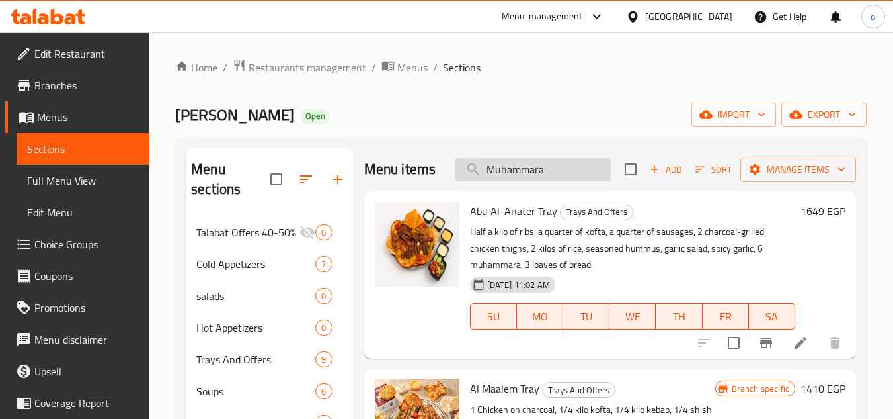
drag, startPoint x: 547, startPoint y: 180, endPoint x: 460, endPoint y: 171, distance: 87.1
click at [460, 171] on input "Muhammara" at bounding box center [533, 169] width 156 height 23
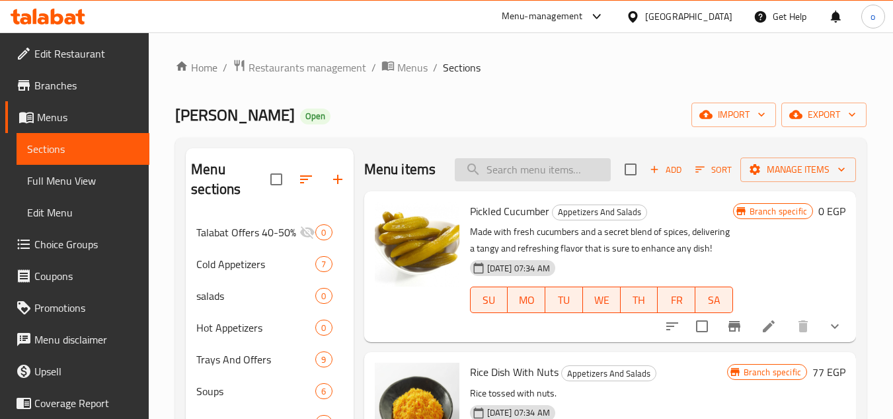
click at [534, 181] on input "search" at bounding box center [533, 169] width 156 height 23
type input "بابا"
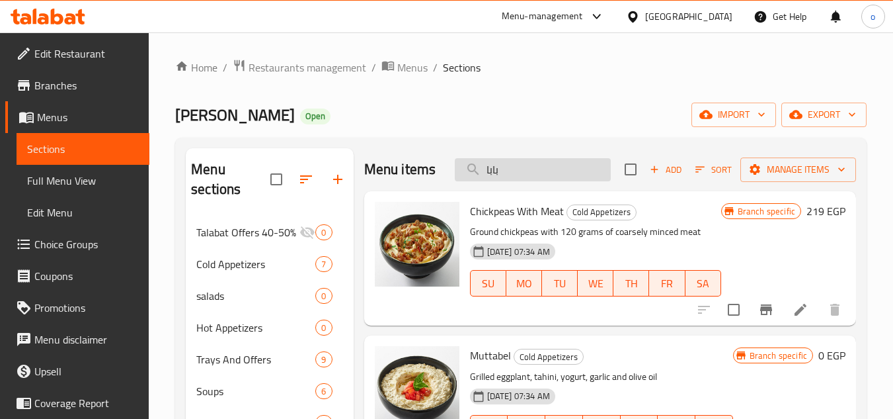
checkbox input "true"
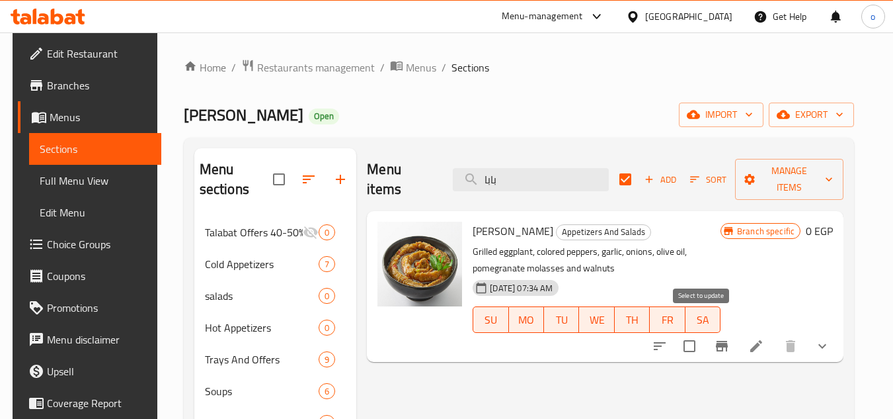
type input "بابا"
click at [699, 332] on input "checkbox" at bounding box center [690, 346] width 28 height 28
checkbox input "true"
checkbox input "false"
click at [785, 171] on span "Manage items" at bounding box center [790, 179] width 88 height 33
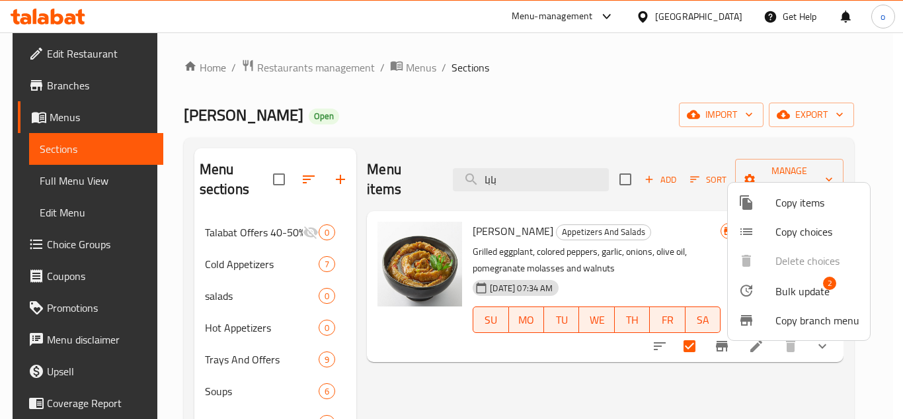
drag, startPoint x: 495, startPoint y: 177, endPoint x: 432, endPoint y: 177, distance: 62.1
click at [432, 177] on div at bounding box center [451, 209] width 903 height 419
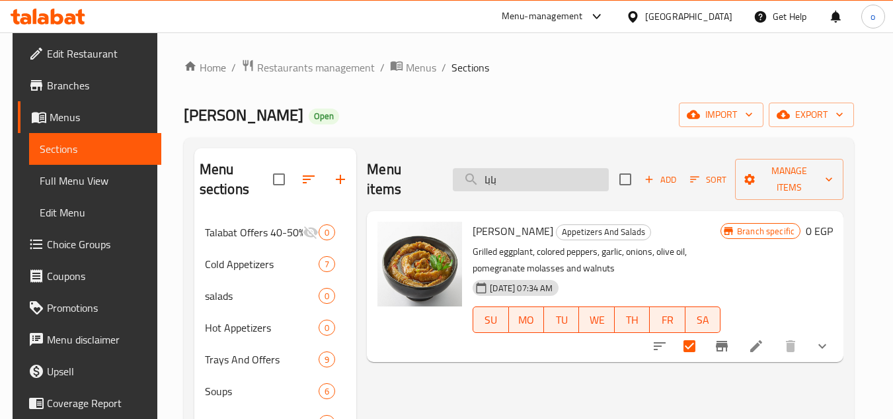
click at [549, 168] on input "بابا" at bounding box center [531, 179] width 156 height 23
click at [456, 187] on div "Menu items بابا Add Sort Manage items" at bounding box center [605, 179] width 477 height 63
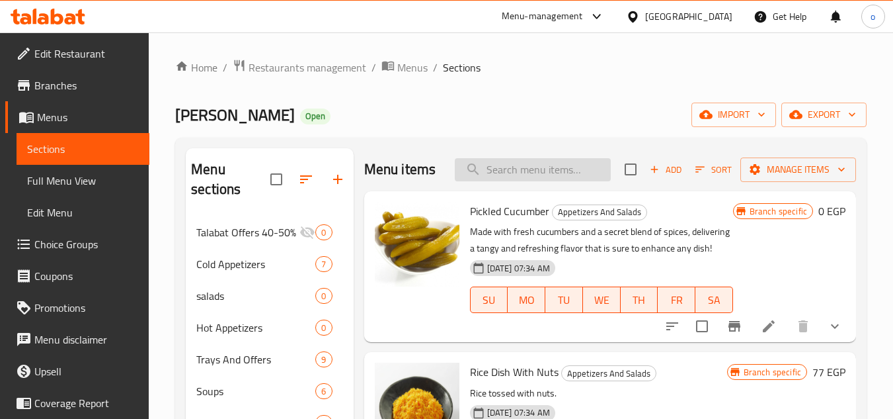
click at [548, 178] on input "search" at bounding box center [533, 169] width 156 height 23
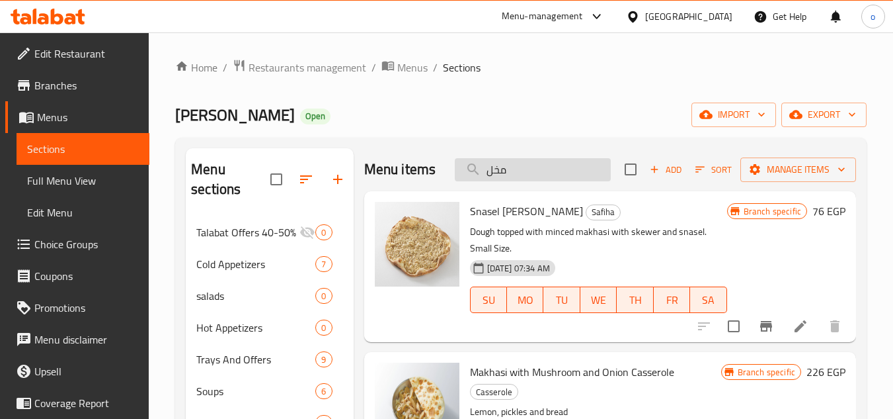
type input "مخلل"
checkbox input "true"
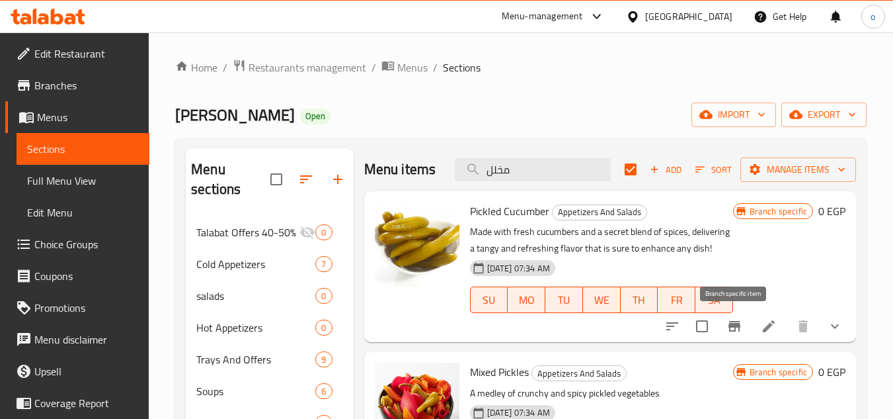
type input "مخلل"
click at [705, 317] on input "checkbox" at bounding box center [702, 326] width 28 height 28
checkbox input "true"
checkbox input "false"
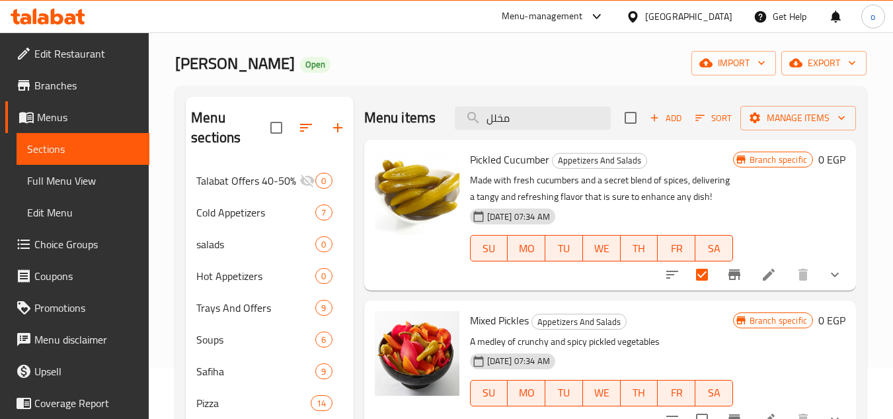
scroll to position [132, 0]
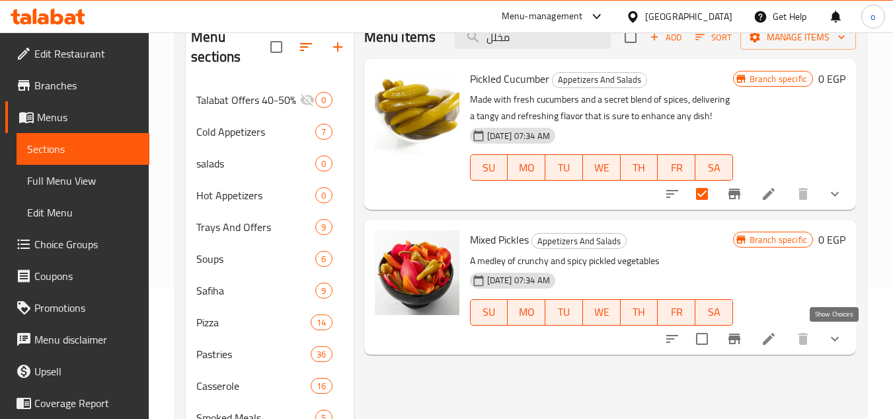
click at [838, 345] on icon "show more" at bounding box center [835, 339] width 16 height 16
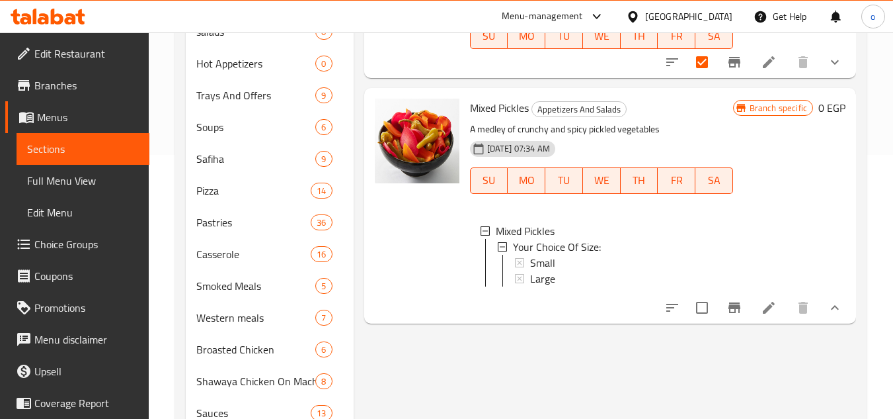
scroll to position [264, 0]
click at [703, 306] on input "checkbox" at bounding box center [702, 307] width 28 height 28
checkbox input "true"
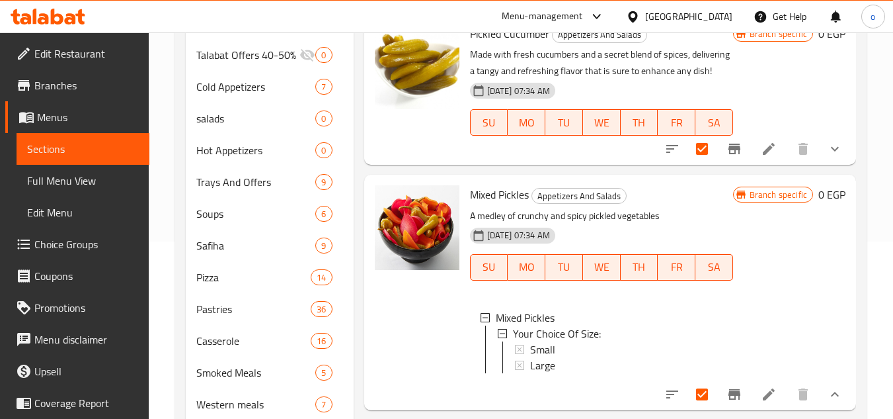
scroll to position [0, 0]
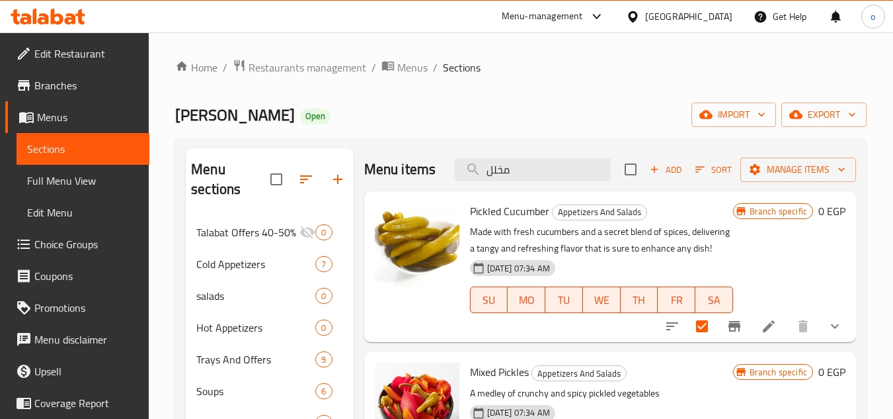
drag, startPoint x: 543, startPoint y: 164, endPoint x: 352, endPoint y: 165, distance: 190.4
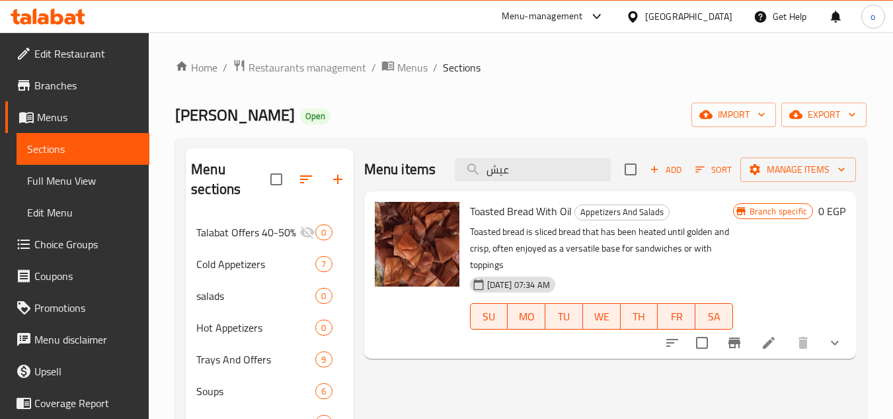
type input "عيش"
click at [705, 342] on input "checkbox" at bounding box center [702, 343] width 28 height 28
checkbox input "true"
drag, startPoint x: 528, startPoint y: 169, endPoint x: 419, endPoint y: 179, distance: 109.5
click at [419, 179] on div "Menu items عيش Add Sort Manage items" at bounding box center [610, 169] width 492 height 43
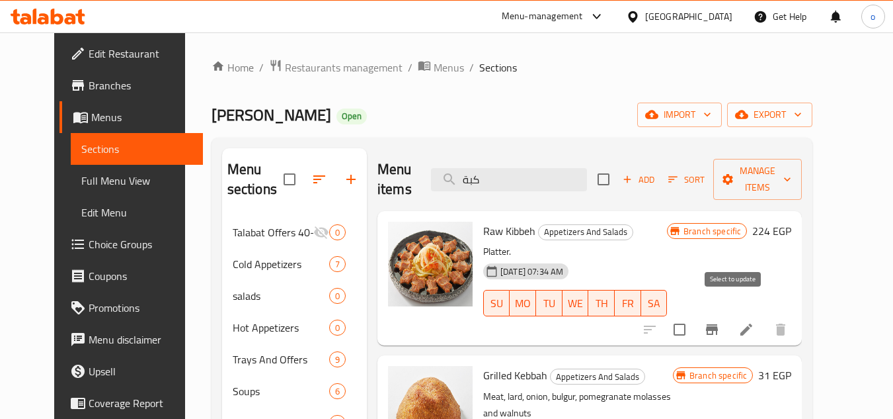
type input "كبة"
click at [694, 315] on input "checkbox" at bounding box center [680, 329] width 28 height 28
checkbox input "true"
drag, startPoint x: 513, startPoint y: 171, endPoint x: 472, endPoint y: 175, distance: 41.2
click at [472, 175] on input "كبة" at bounding box center [509, 179] width 156 height 23
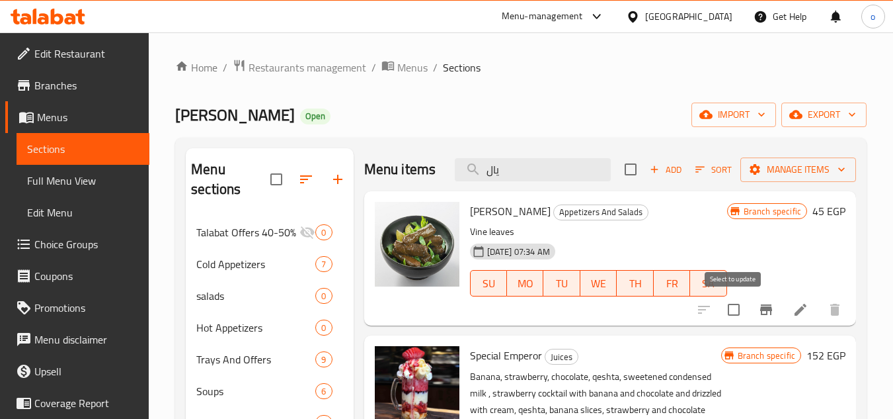
type input "يال"
click at [737, 315] on input "checkbox" at bounding box center [734, 310] width 28 height 28
checkbox input "true"
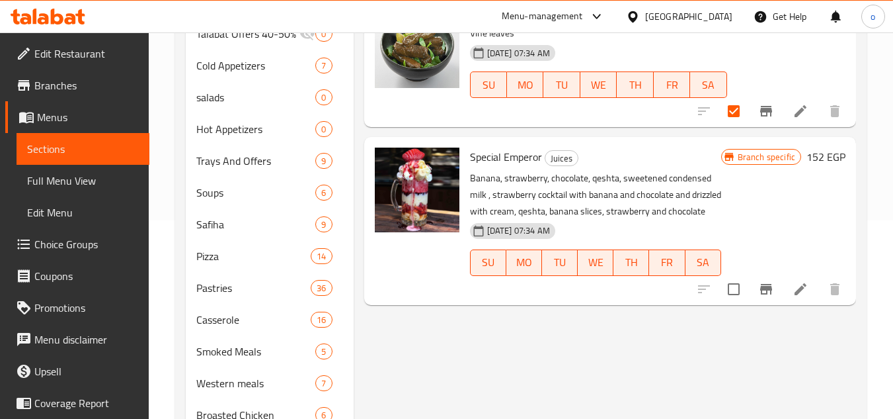
scroll to position [66, 0]
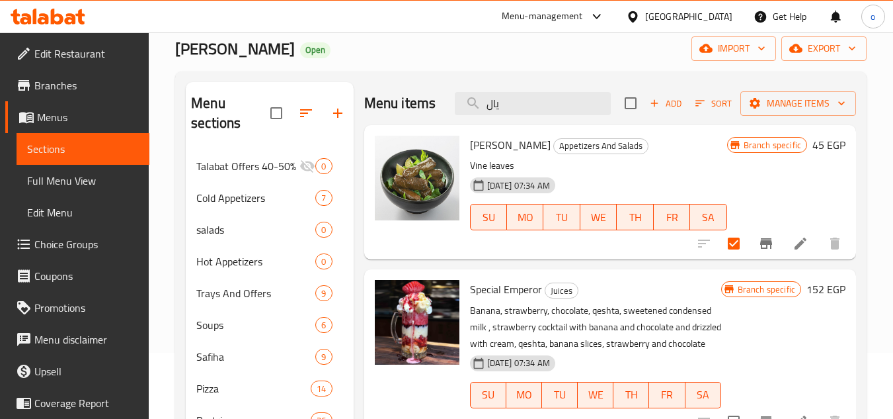
drag, startPoint x: 508, startPoint y: 99, endPoint x: 446, endPoint y: 110, distance: 63.0
click at [446, 110] on div "Menu items يال Add Sort Manage items" at bounding box center [610, 103] width 492 height 43
paste input "يلو يالنجي"
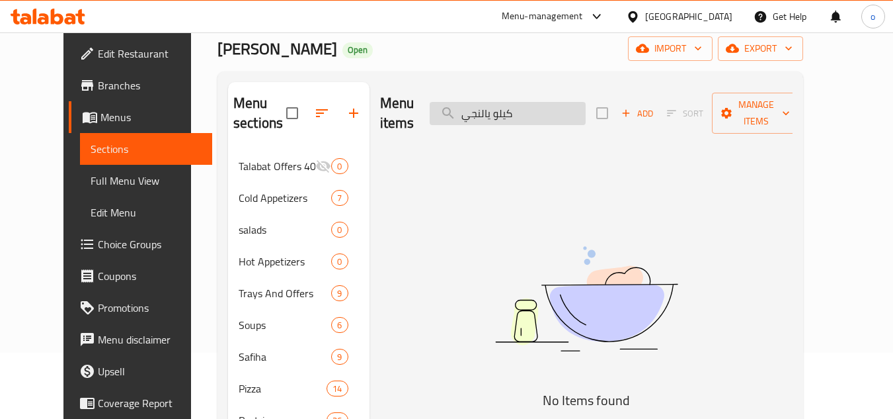
drag, startPoint x: 518, startPoint y: 106, endPoint x: 460, endPoint y: 100, distance: 57.8
click at [460, 102] on input "كيلو يالنجي" at bounding box center [508, 113] width 156 height 23
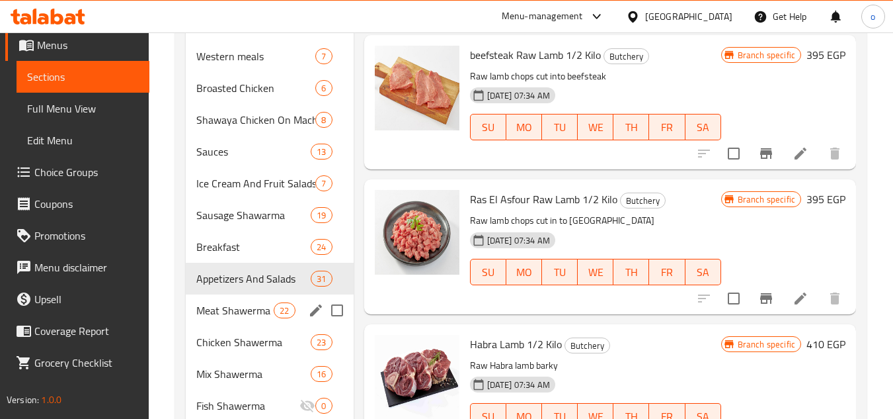
scroll to position [595, 0]
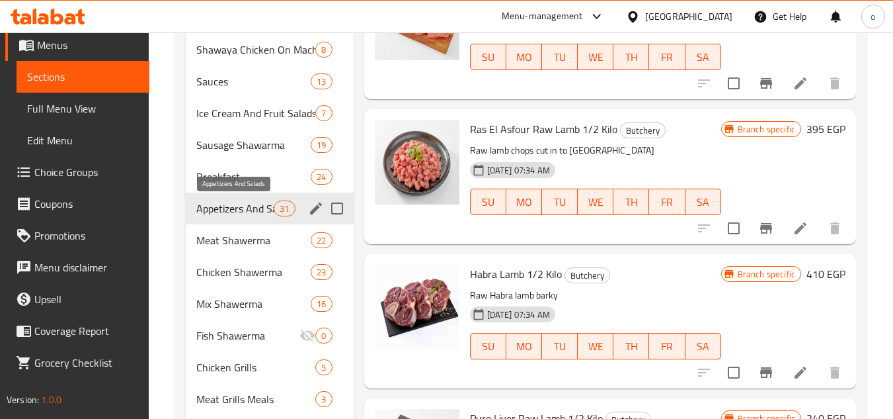
type input "كيلو"
click at [259, 212] on span "Appetizers And Salads" at bounding box center [234, 208] width 77 height 16
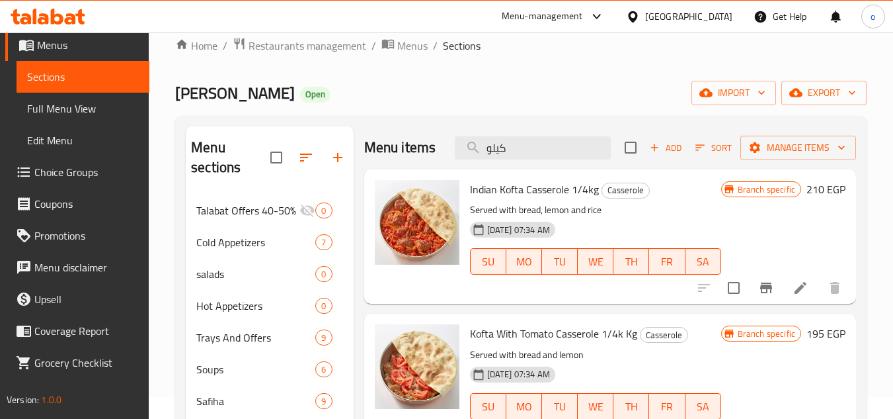
scroll to position [0, 0]
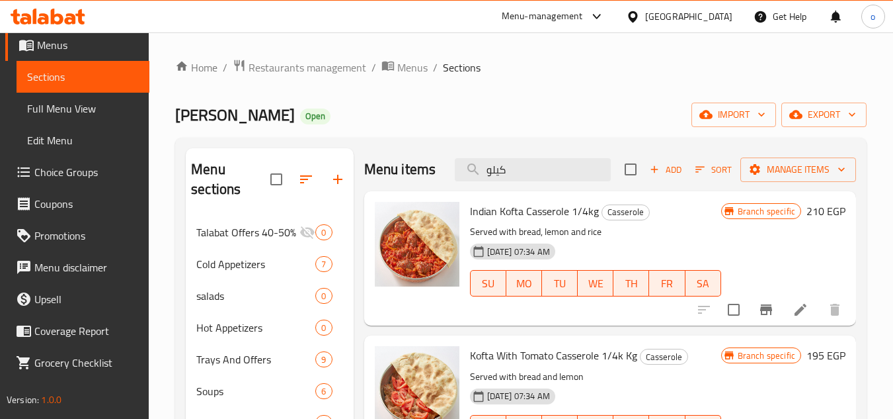
drag, startPoint x: 468, startPoint y: 179, endPoint x: 424, endPoint y: 185, distance: 44.7
click at [424, 185] on div "Menu items كيلو Add Sort Manage items" at bounding box center [610, 169] width 492 height 43
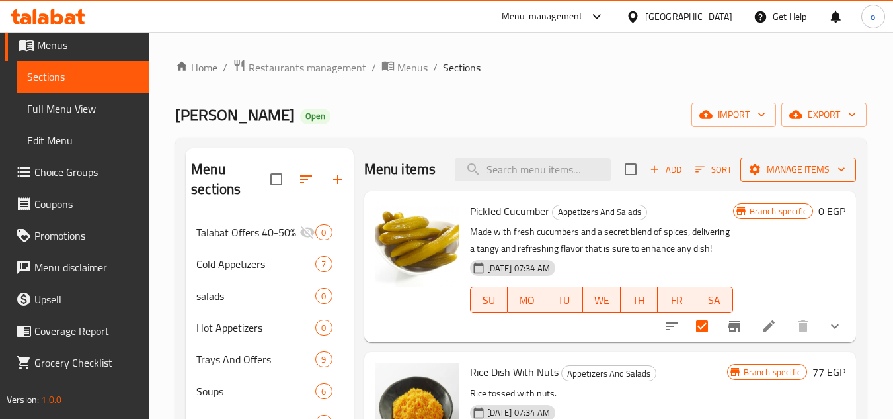
click at [771, 178] on span "Manage items" at bounding box center [798, 169] width 95 height 17
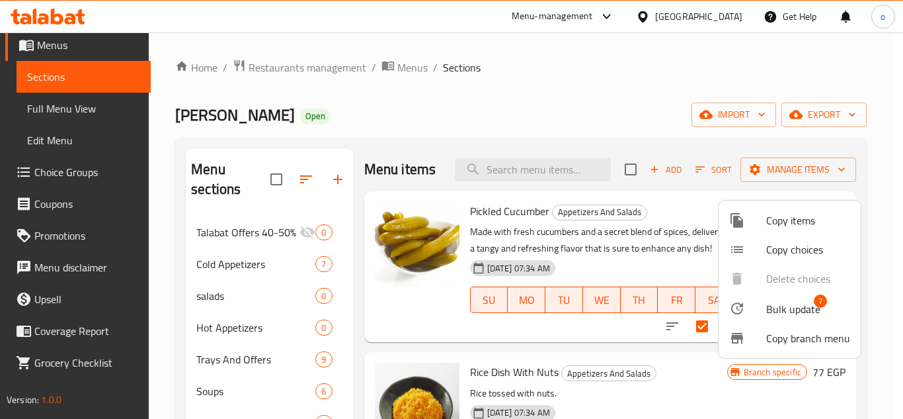
click at [783, 305] on span "Bulk update" at bounding box center [793, 309] width 54 height 16
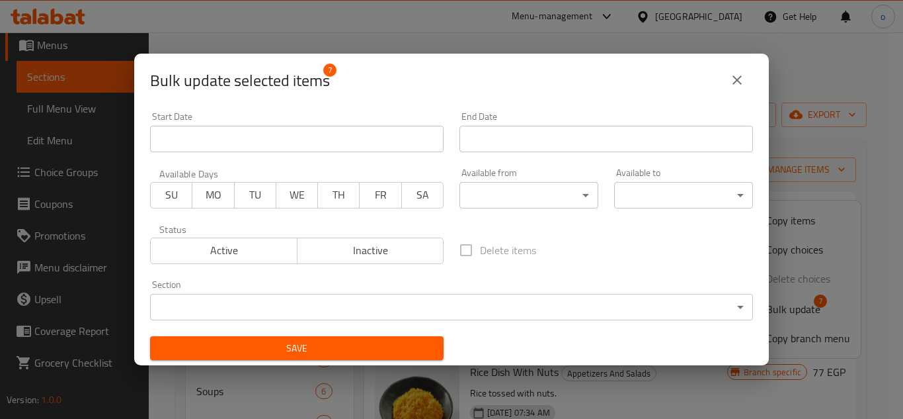
click at [354, 294] on body "​ Menu-management Egypt Get Help o Edit Restaurant Branches Menus Sections Full…" at bounding box center [451, 225] width 903 height 386
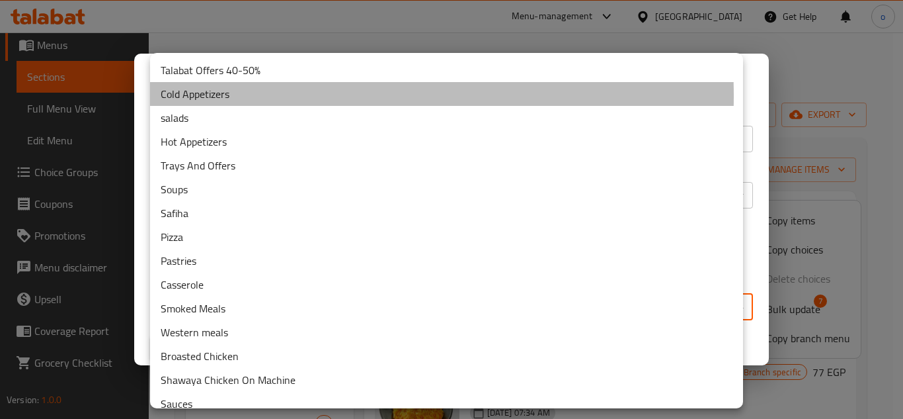
click at [210, 96] on li "Cold Appetizers" at bounding box center [446, 94] width 593 height 24
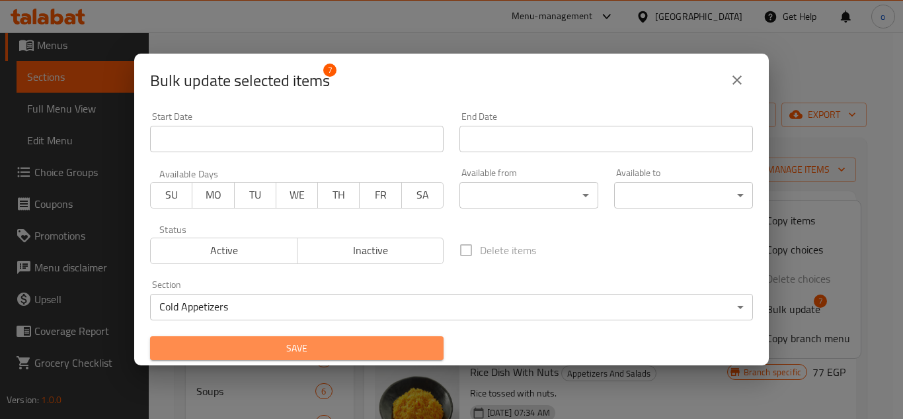
click at [337, 355] on span "Save" at bounding box center [297, 348] width 272 height 17
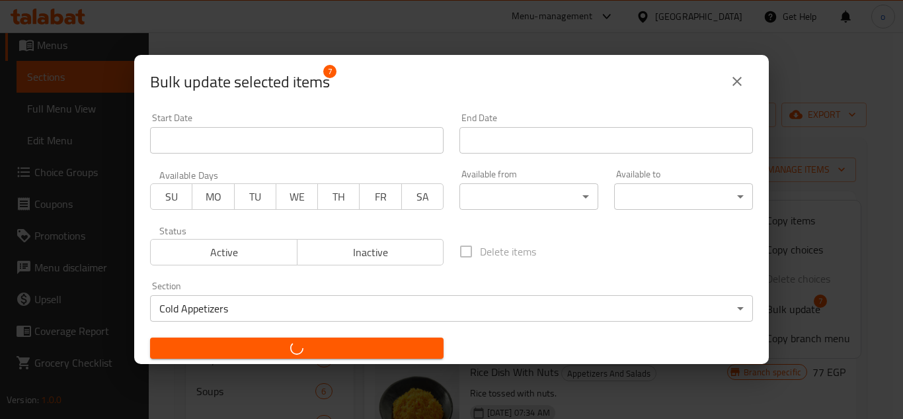
checkbox input "false"
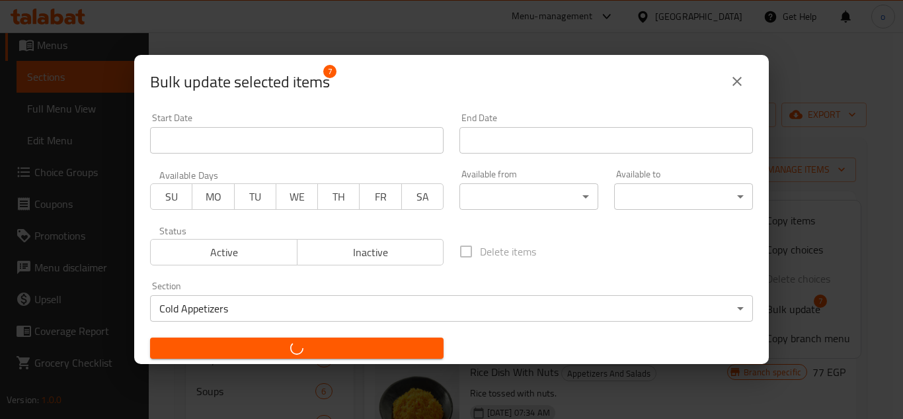
checkbox input "false"
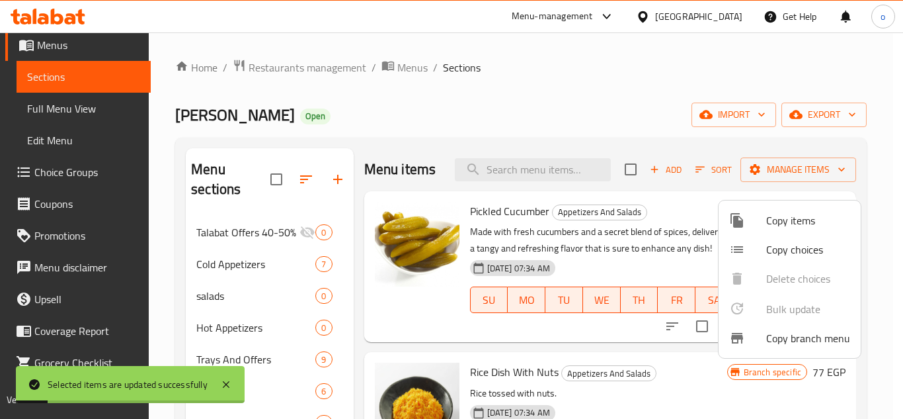
click at [651, 97] on div at bounding box center [451, 209] width 903 height 419
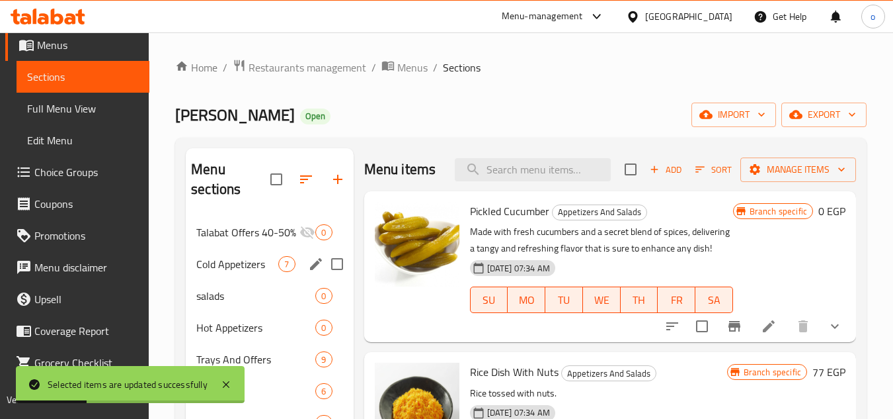
click at [279, 251] on div "Cold Appetizers 7" at bounding box center [269, 264] width 167 height 32
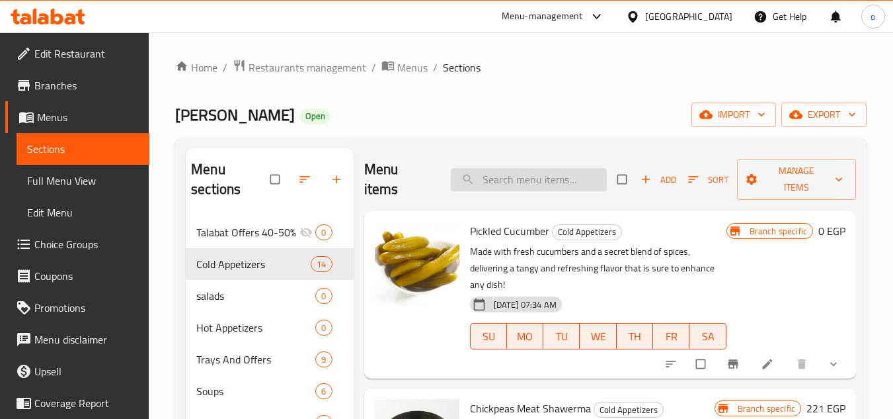
click at [528, 186] on input "search" at bounding box center [529, 179] width 156 height 23
paste input "هريسه"
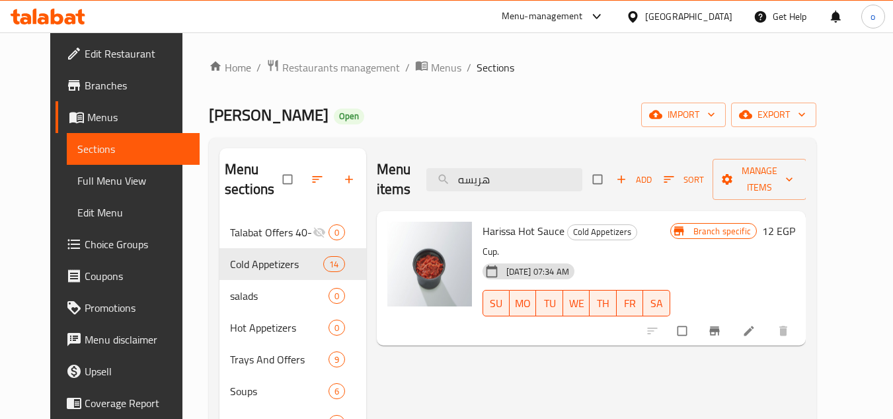
type input "هريسه"
click at [698, 321] on input "checkbox" at bounding box center [684, 330] width 28 height 25
checkbox input "true"
click at [796, 168] on span "Manage items" at bounding box center [759, 179] width 73 height 33
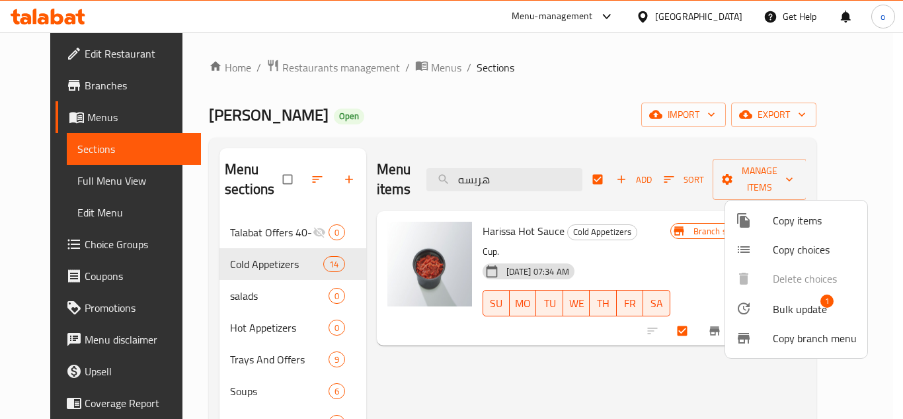
click at [774, 306] on span "Bulk update" at bounding box center [800, 309] width 54 height 16
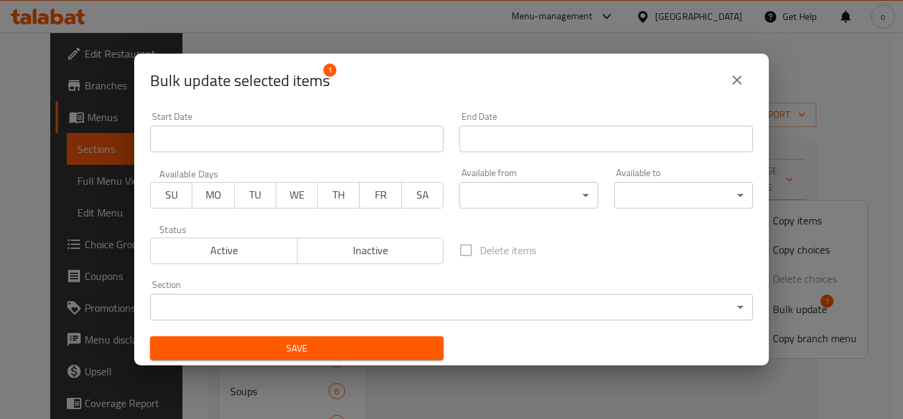
click at [446, 293] on body "​ Menu-management Egypt Get Help o Edit Restaurant Branches Menus Sections Full…" at bounding box center [451, 225] width 903 height 386
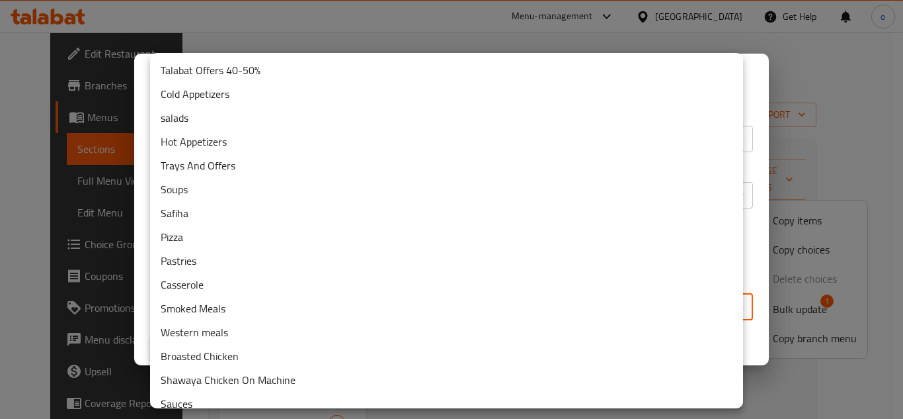
click at [205, 99] on li "Cold Appetizers" at bounding box center [446, 94] width 593 height 24
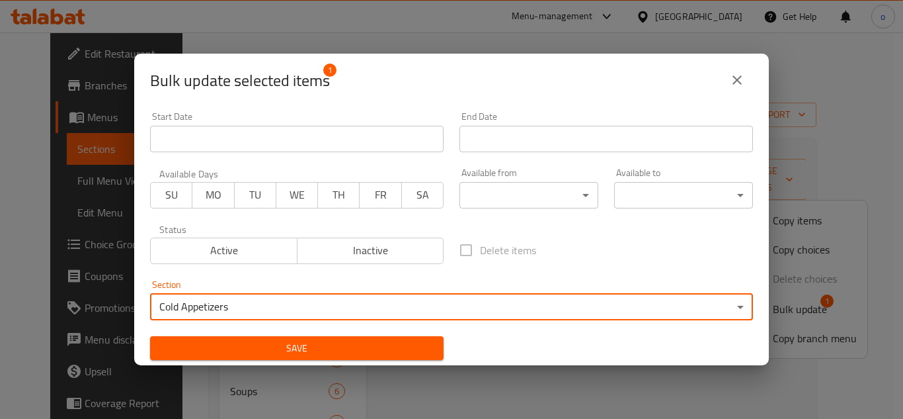
click at [315, 340] on span "Save" at bounding box center [297, 348] width 272 height 17
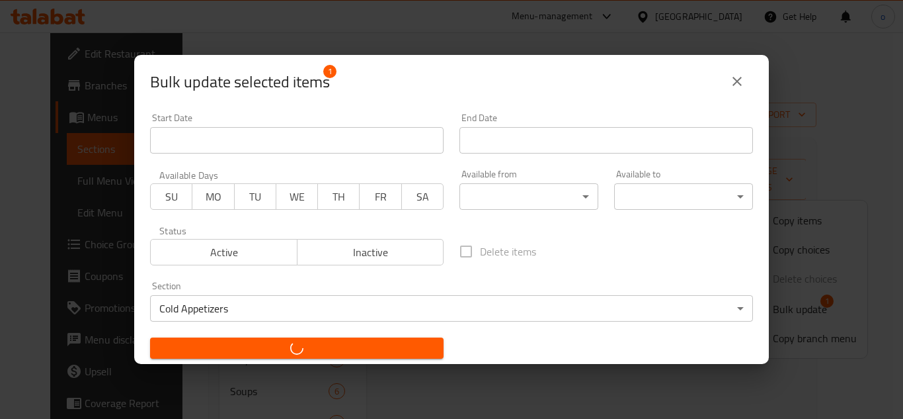
checkbox input "false"
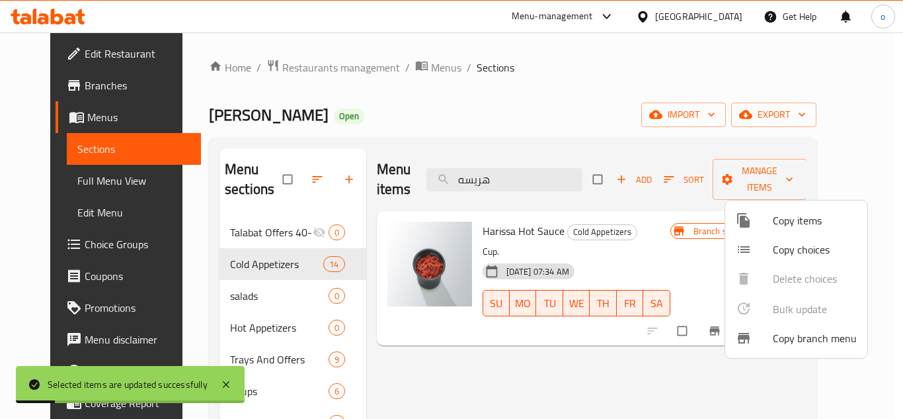
click at [493, 362] on div at bounding box center [451, 209] width 903 height 419
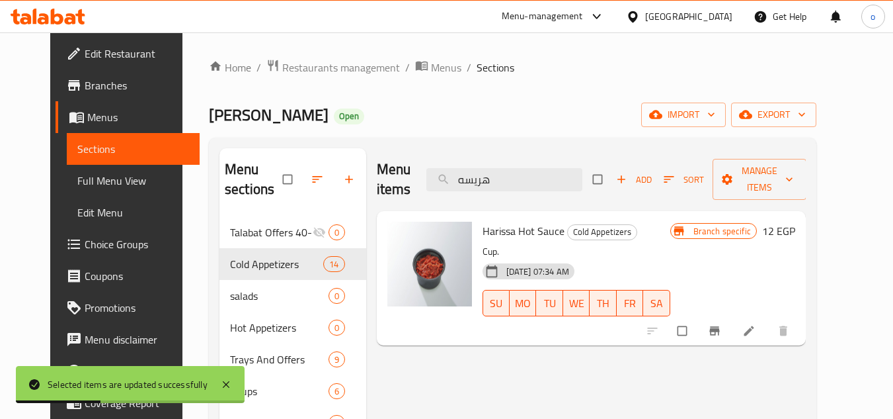
click at [549, 191] on div "Menu items هريسه Add Sort Manage items" at bounding box center [591, 179] width 429 height 63
drag, startPoint x: 545, startPoint y: 184, endPoint x: 475, endPoint y: 188, distance: 70.2
click at [475, 188] on input "هريسه" at bounding box center [504, 179] width 156 height 23
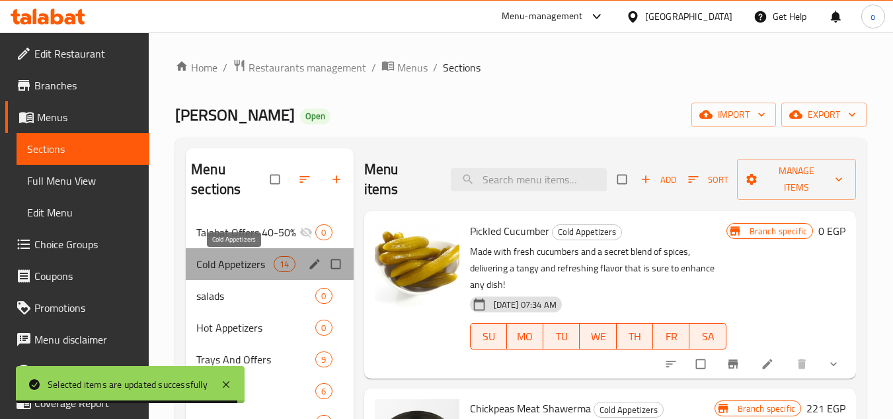
click at [260, 261] on span "Cold Appetizers" at bounding box center [234, 264] width 77 height 16
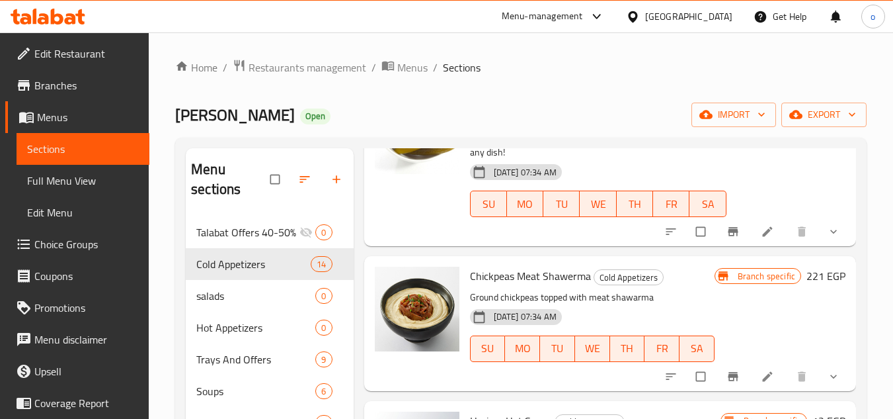
scroll to position [66, 0]
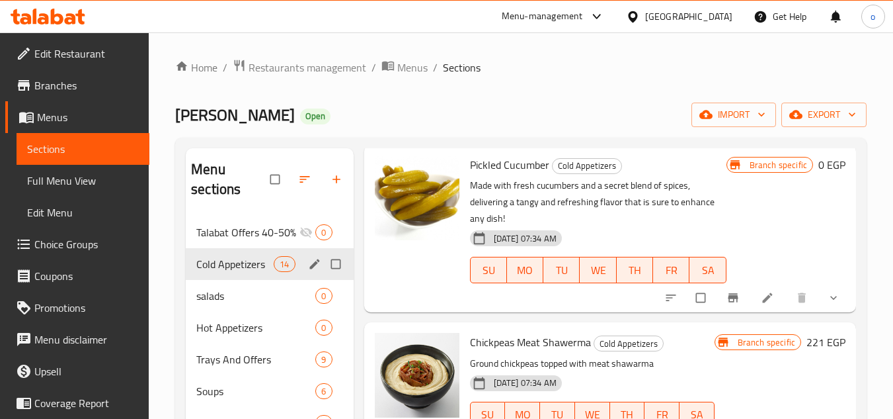
click at [278, 272] on div "Cold Appetizers 14" at bounding box center [269, 264] width 167 height 32
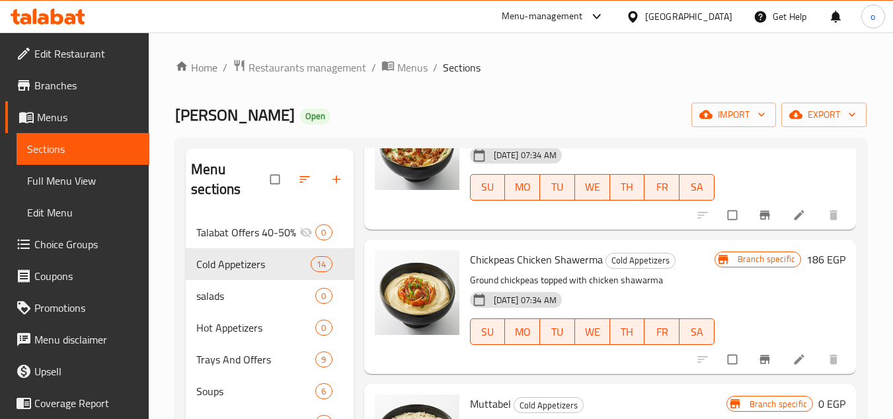
scroll to position [922, 0]
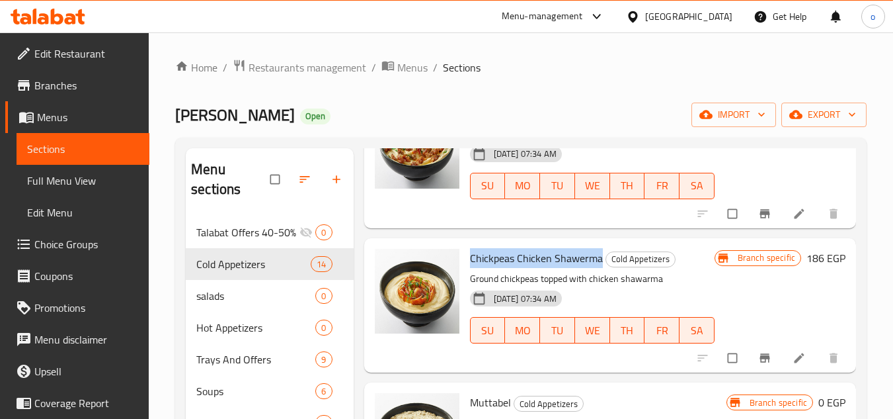
drag, startPoint x: 471, startPoint y: 260, endPoint x: 599, endPoint y: 264, distance: 128.3
click at [599, 264] on span "Chickpeas Chicken Shawerma" at bounding box center [536, 258] width 133 height 20
click at [572, 275] on p "Ground chickpeas topped with chicken shawarma" at bounding box center [592, 278] width 245 height 17
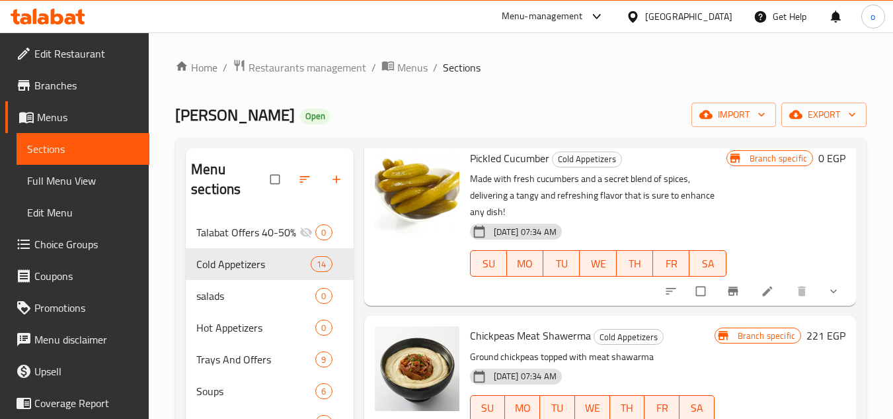
scroll to position [0, 0]
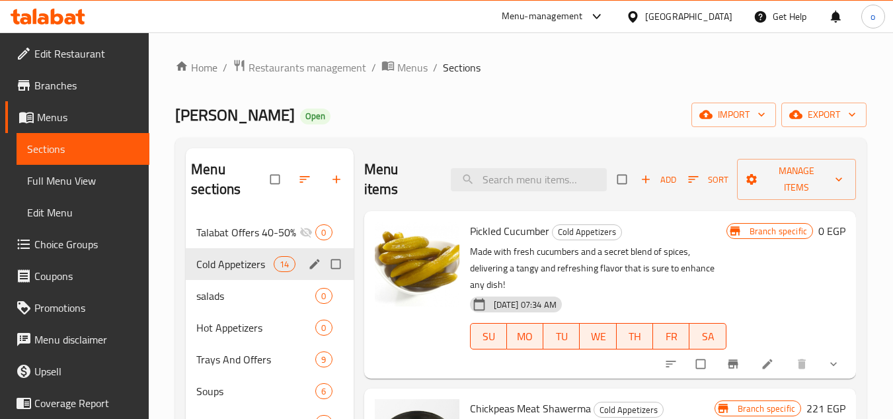
click at [259, 270] on span "Cold Appetizers" at bounding box center [234, 264] width 77 height 16
click at [521, 178] on input "search" at bounding box center [529, 179] width 156 height 23
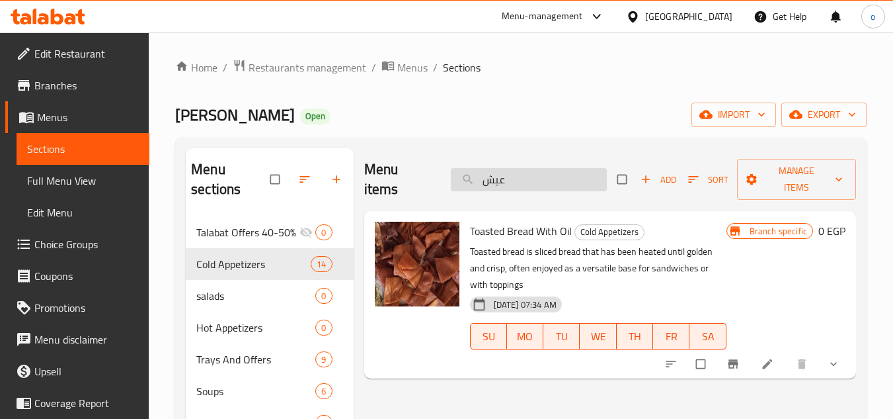
click at [477, 188] on div "Menu items عيش Add Sort Manage items" at bounding box center [610, 179] width 492 height 63
click at [487, 184] on input "عيش" at bounding box center [529, 179] width 156 height 23
drag, startPoint x: 534, startPoint y: 182, endPoint x: 453, endPoint y: 177, distance: 80.8
click at [453, 177] on input "عيش" at bounding box center [529, 179] width 156 height 23
type input "كبة"
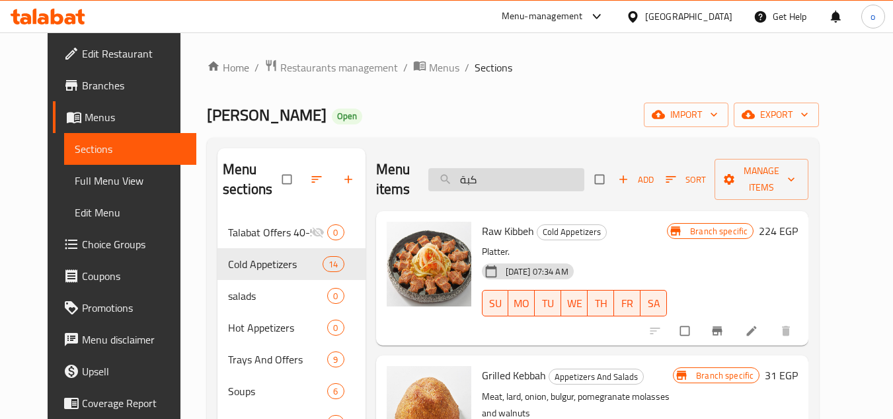
drag, startPoint x: 520, startPoint y: 173, endPoint x: 455, endPoint y: 183, distance: 65.5
click at [455, 183] on input "كبة" at bounding box center [506, 179] width 156 height 23
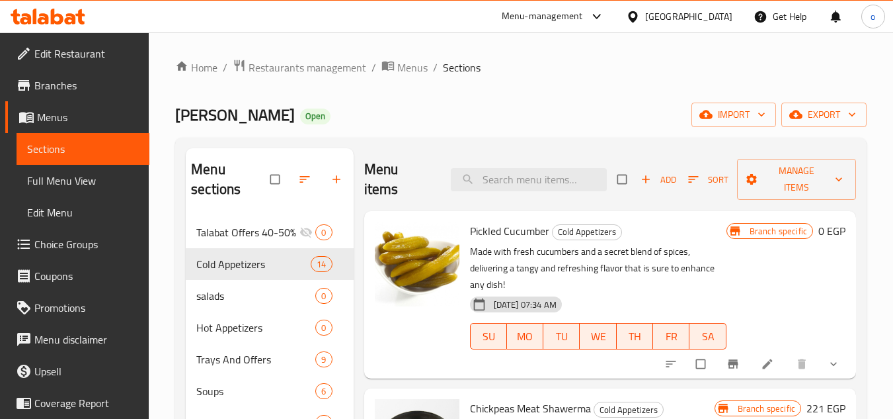
click at [424, 153] on div "Menu items Add Sort Manage items" at bounding box center [610, 179] width 492 height 63
drag, startPoint x: 479, startPoint y: 233, endPoint x: 584, endPoint y: 284, distance: 116.5
click at [584, 284] on div "Pickled Cucumber Cold Appetizers Made with fresh cucumbers and a secret blend o…" at bounding box center [598, 294] width 267 height 157
click at [619, 288] on p "Made with fresh cucumbers and a secret blend of spices, delivering a tangy and …" at bounding box center [598, 268] width 257 height 50
drag, startPoint x: 470, startPoint y: 231, endPoint x: 532, endPoint y: 284, distance: 81.1
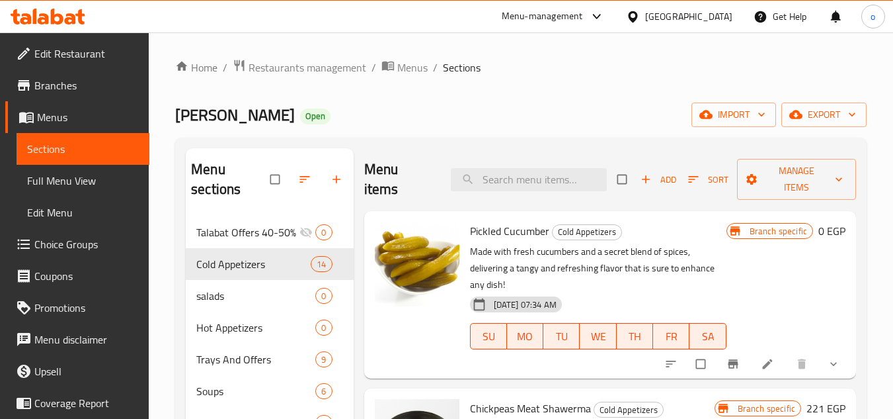
click at [532, 284] on div "Pickled Cucumber Cold Appetizers Made with fresh cucumbers and a secret blend o…" at bounding box center [598, 294] width 267 height 157
click at [584, 286] on p "Made with fresh cucumbers and a secret blend of spices, delivering a tangy and …" at bounding box center [598, 268] width 257 height 50
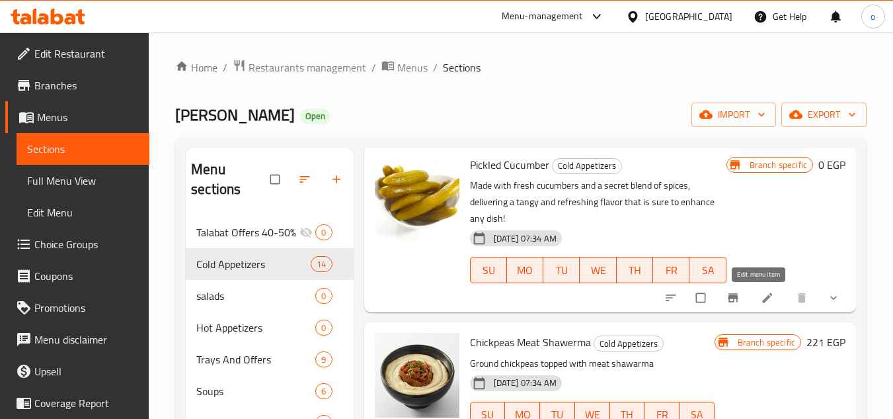
click at [762, 301] on icon at bounding box center [767, 298] width 10 height 10
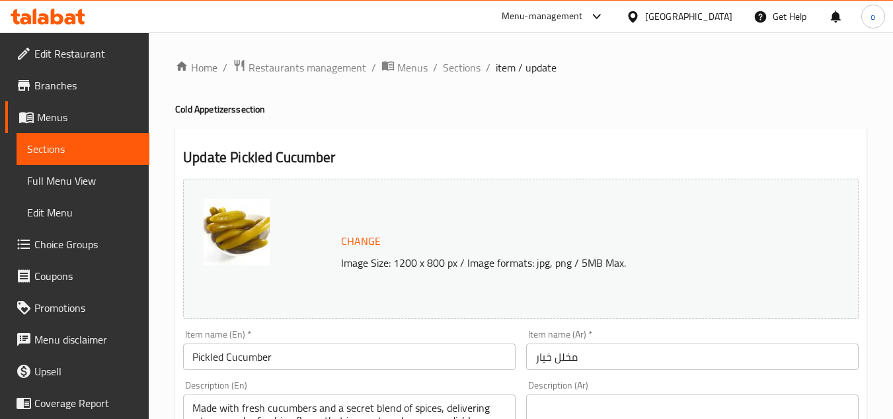
click at [475, 64] on span "Sections" at bounding box center [462, 68] width 38 height 16
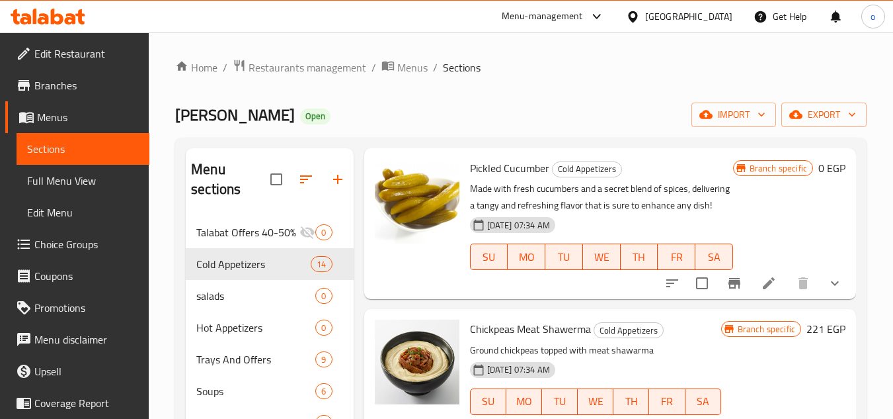
scroll to position [66, 0]
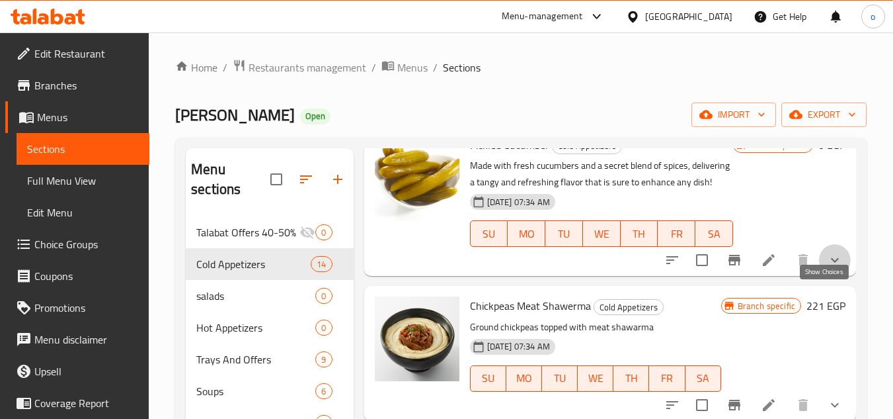
click at [831, 262] on icon "show more" at bounding box center [835, 260] width 8 height 5
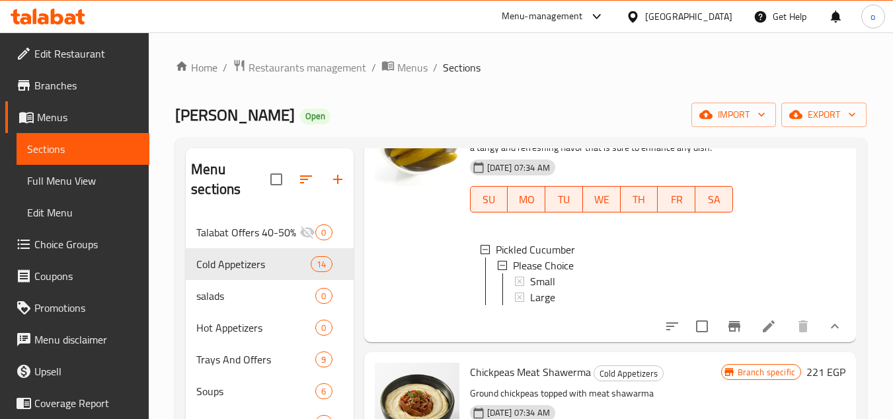
scroll to position [198, 0]
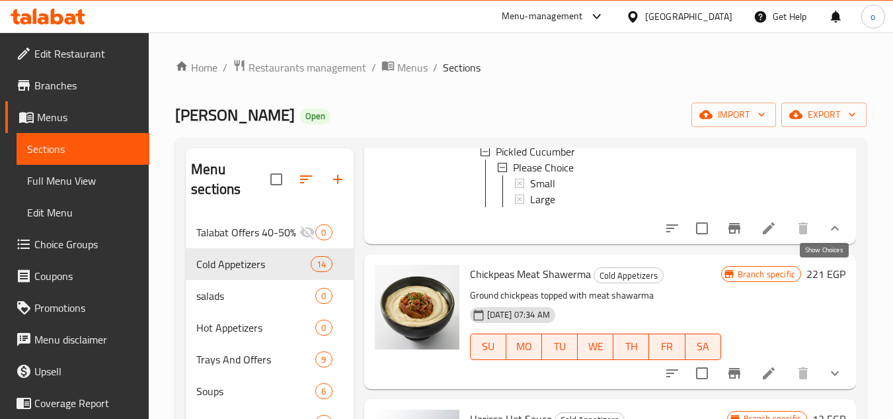
click at [827, 236] on icon "show more" at bounding box center [835, 228] width 16 height 16
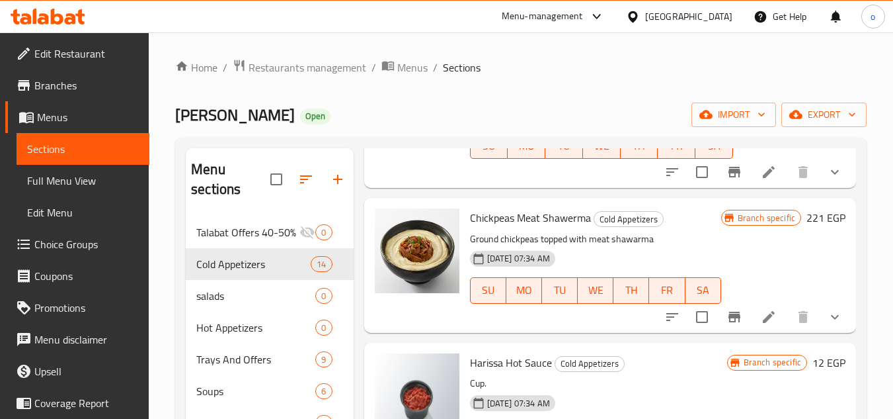
scroll to position [132, 0]
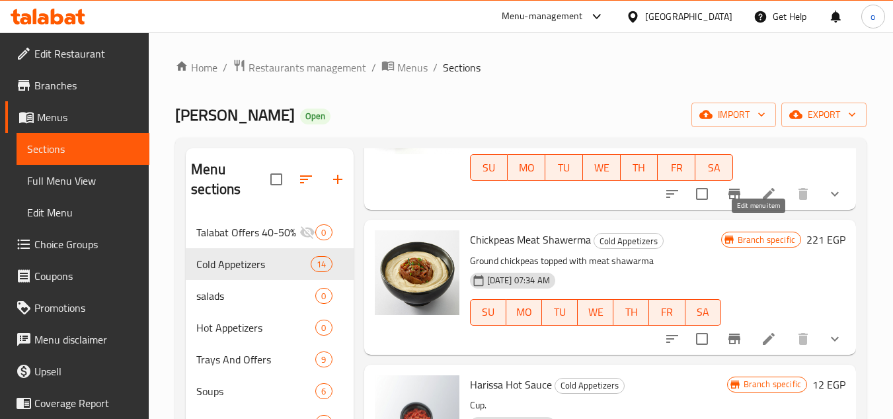
click at [761, 202] on icon at bounding box center [769, 194] width 16 height 16
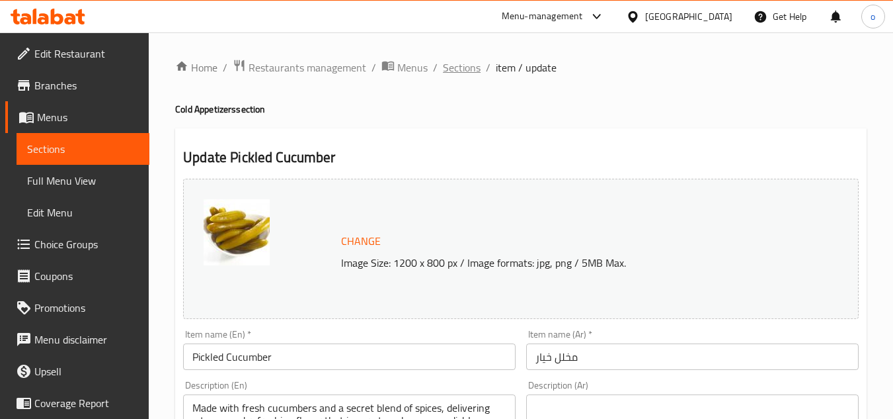
click at [468, 60] on span "Sections" at bounding box center [462, 68] width 38 height 16
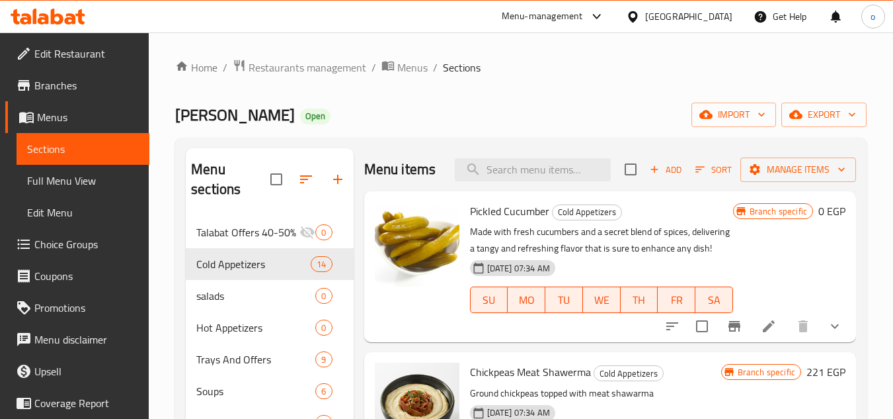
click at [622, 257] on p "Made with fresh cucumbers and a secret blend of spices, delivering a tangy and …" at bounding box center [601, 239] width 263 height 33
drag, startPoint x: 690, startPoint y: 283, endPoint x: 446, endPoint y: 257, distance: 244.7
click at [446, 257] on div "Pickled Cucumber Cold Appetizers Made with fresh cucumbers and a secret blend o…" at bounding box center [610, 266] width 481 height 140
click at [524, 257] on p "Made with fresh cucumbers and a secret blend of spices, delivering a tangy and …" at bounding box center [601, 239] width 263 height 33
click at [533, 257] on p "Made with fresh cucumbers and a secret blend of spices, delivering a tangy and …" at bounding box center [601, 239] width 263 height 33
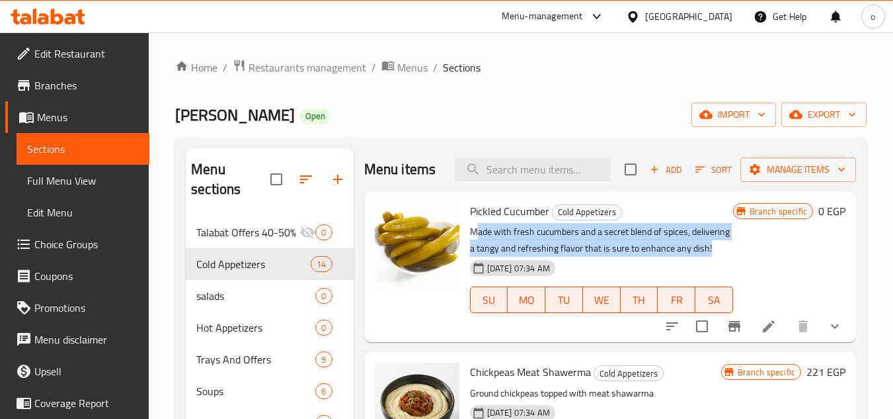
drag, startPoint x: 503, startPoint y: 288, endPoint x: 464, endPoint y: 254, distance: 52.0
click at [465, 254] on div "Pickled Cucumber Cold Appetizers Made with fresh cucumbers and a secret blend o…" at bounding box center [602, 266] width 274 height 140
click at [497, 257] on p "Made with fresh cucumbers and a secret blend of spices, delivering a tangy and …" at bounding box center [601, 239] width 263 height 33
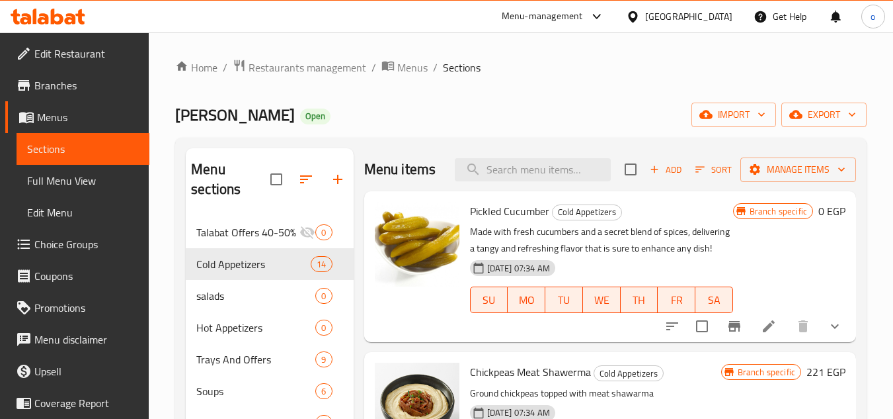
click at [459, 112] on div "Ibn Alsham Open import export" at bounding box center [521, 114] width 692 height 24
click at [535, 168] on input "search" at bounding box center [533, 169] width 156 height 23
click at [577, 109] on div "Ibn Alsham Open import export" at bounding box center [521, 114] width 692 height 24
click at [542, 166] on div "Menu items Add Sort Manage items" at bounding box center [610, 169] width 492 height 43
click at [532, 180] on input "search" at bounding box center [533, 169] width 156 height 23
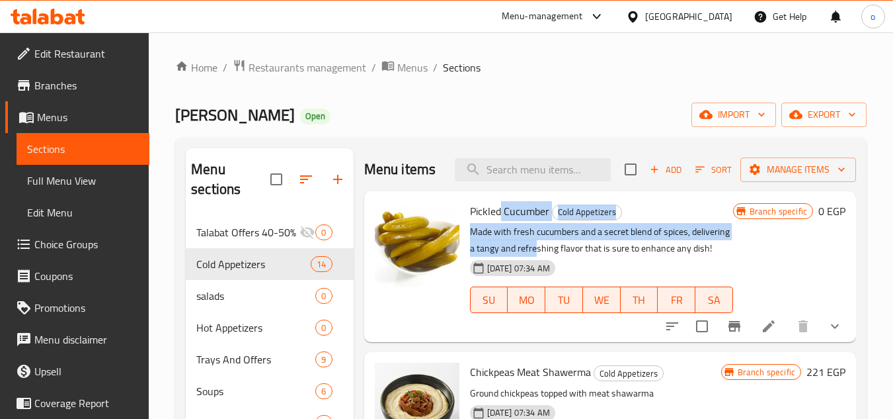
drag, startPoint x: 499, startPoint y: 233, endPoint x: 571, endPoint y: 270, distance: 81.0
click at [571, 270] on div "Pickled Cucumber Cold Appetizers Made with fresh cucumbers and a secret blend o…" at bounding box center [602, 266] width 274 height 140
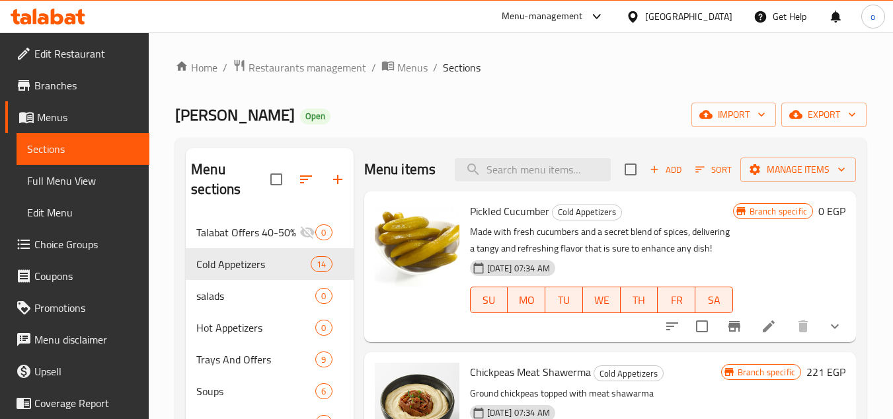
click at [588, 257] on p "Made with fresh cucumbers and a secret blend of spices, delivering a tangy and …" at bounding box center [601, 239] width 263 height 33
click at [671, 257] on p "Made with fresh cucumbers and a secret blend of spices, delivering a tangy and …" at bounding box center [601, 239] width 263 height 33
drag, startPoint x: 475, startPoint y: 253, endPoint x: 544, endPoint y: 280, distance: 74.2
click at [544, 257] on p "Made with fresh cucumbers and a secret blend of spices, delivering a tangy and …" at bounding box center [601, 239] width 263 height 33
click at [579, 257] on p "Made with fresh cucumbers and a secret blend of spices, delivering a tangy and …" at bounding box center [601, 239] width 263 height 33
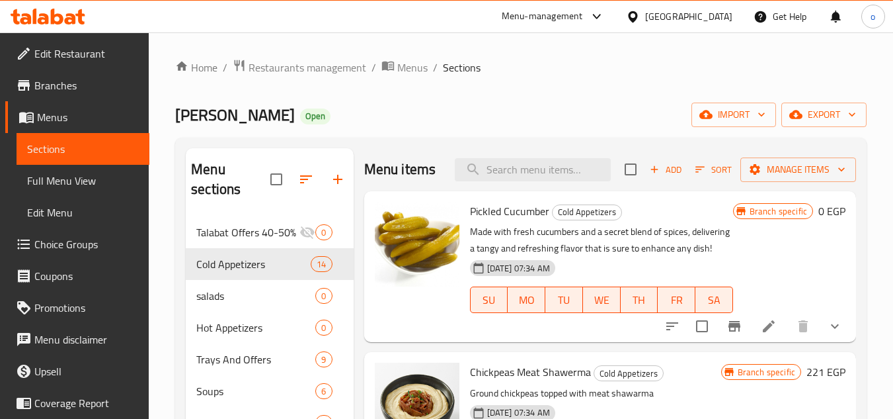
click at [598, 119] on div "Ibn Alsham Open import export" at bounding box center [521, 114] width 692 height 24
click at [827, 334] on icon "show more" at bounding box center [835, 326] width 16 height 16
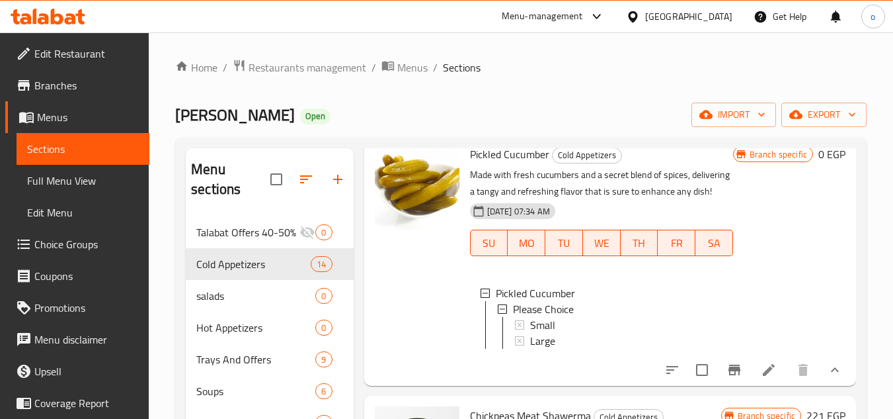
scroll to position [132, 0]
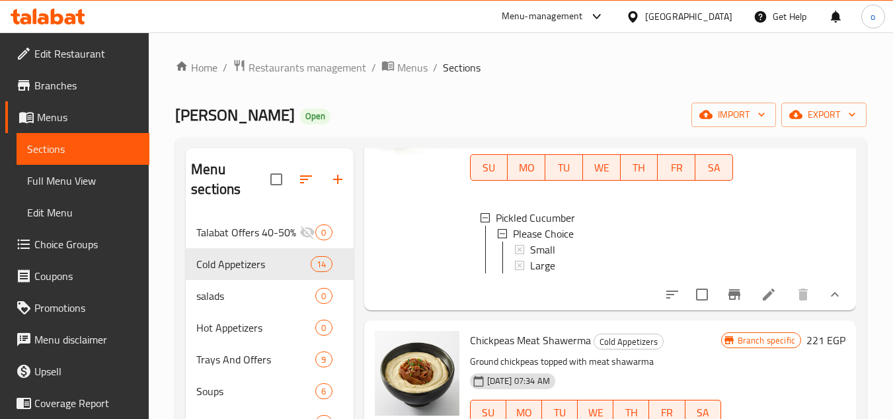
click at [750, 306] on li at bounding box center [768, 294] width 37 height 24
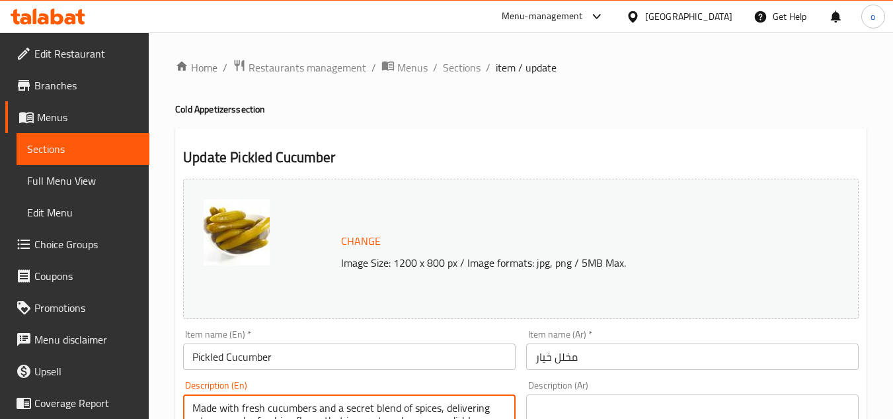
click at [471, 66] on span "Sections" at bounding box center [462, 68] width 38 height 16
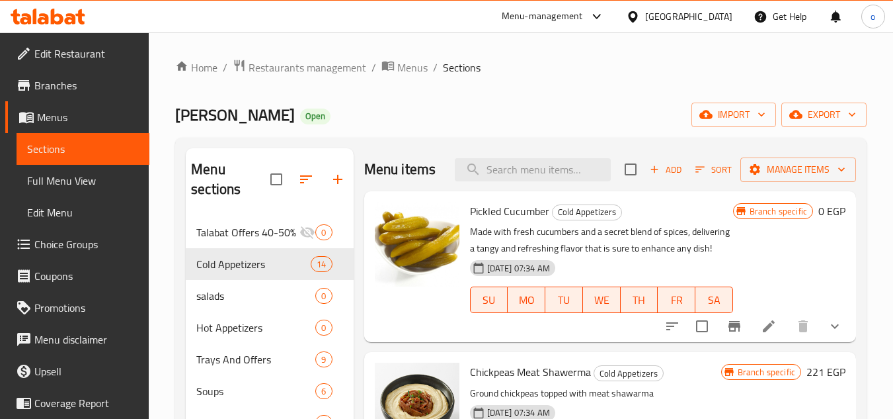
click at [695, 340] on input "checkbox" at bounding box center [702, 326] width 28 height 28
checkbox input "true"
click at [800, 171] on span "Manage items" at bounding box center [798, 169] width 95 height 17
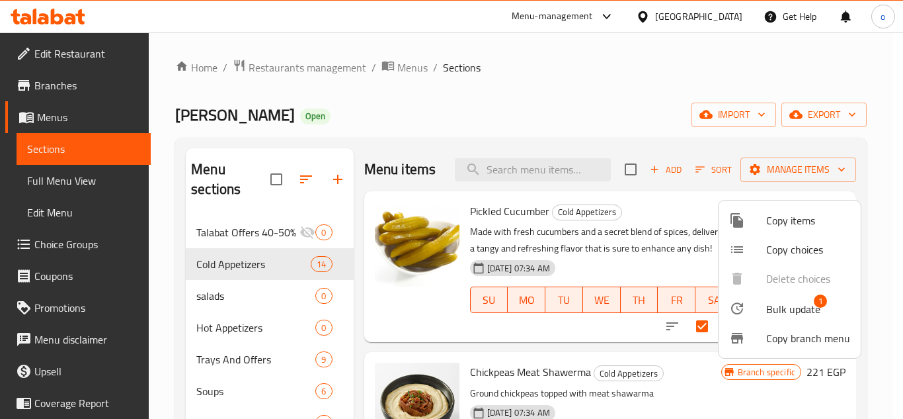
click at [803, 214] on span "Copy items" at bounding box center [808, 220] width 84 height 16
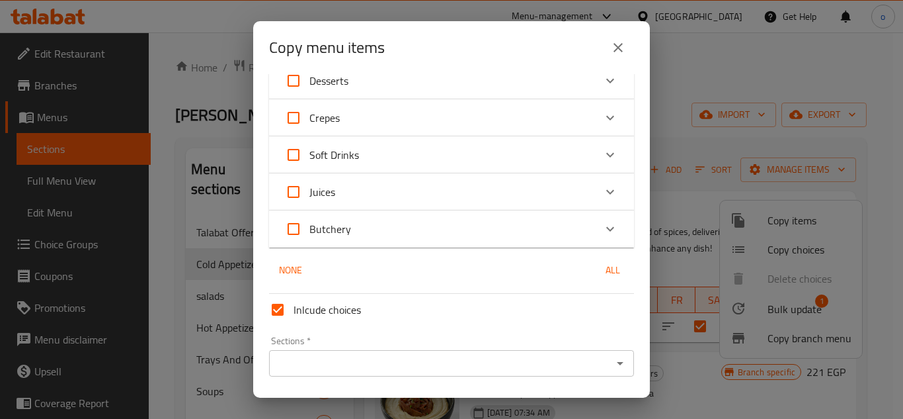
scroll to position [1019, 0]
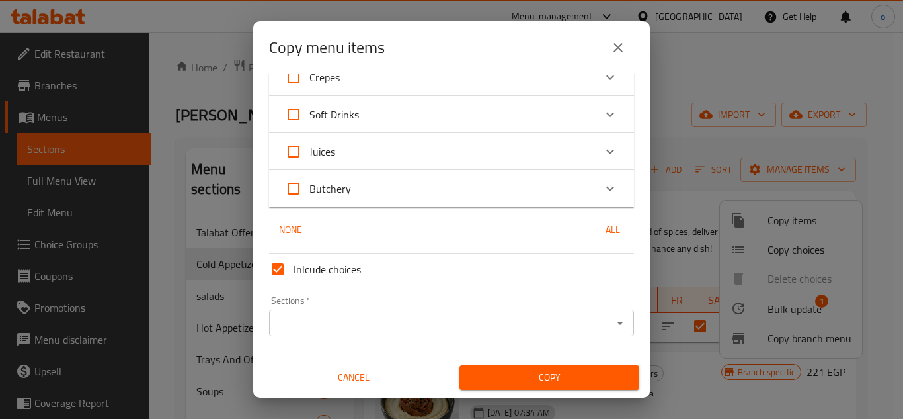
click at [280, 257] on input "Inlcude choices" at bounding box center [278, 269] width 32 height 32
checkbox input "false"
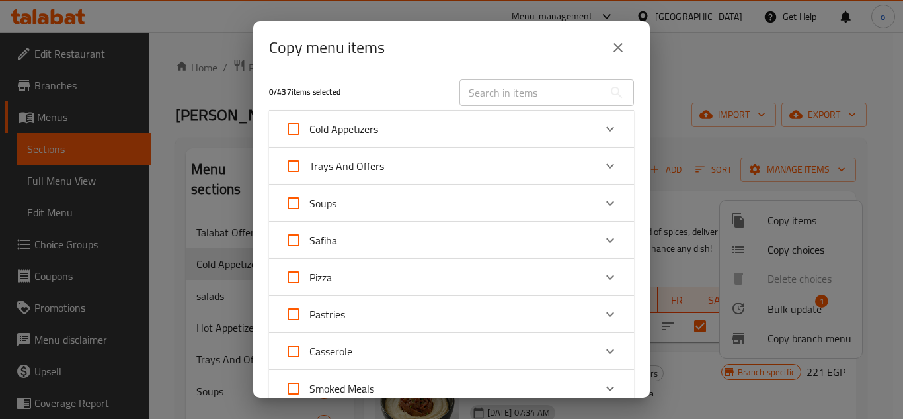
scroll to position [0, 0]
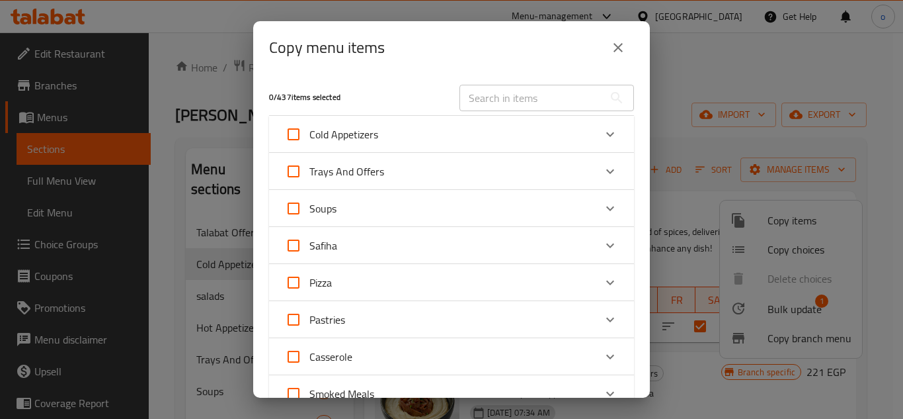
click at [440, 136] on div "Cold Appetizers" at bounding box center [439, 134] width 309 height 32
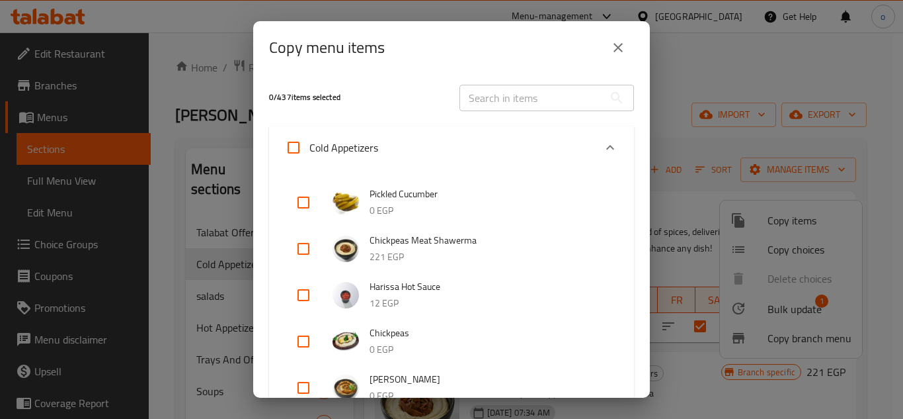
click at [304, 208] on input "checkbox" at bounding box center [304, 202] width 32 height 32
checkbox input "true"
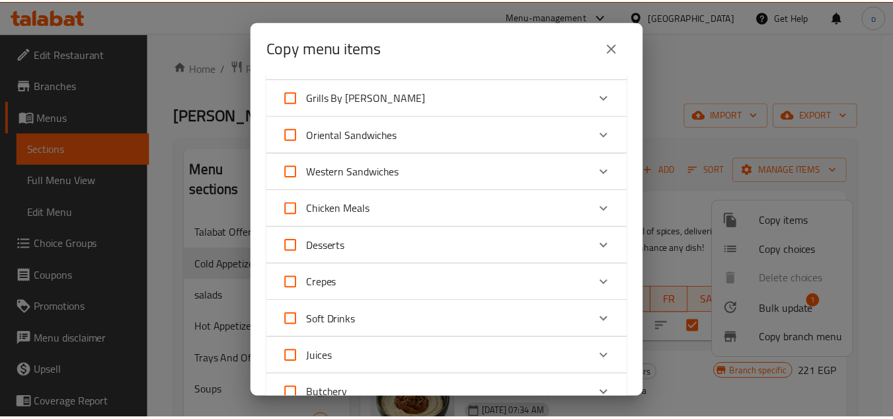
scroll to position [1726, 0]
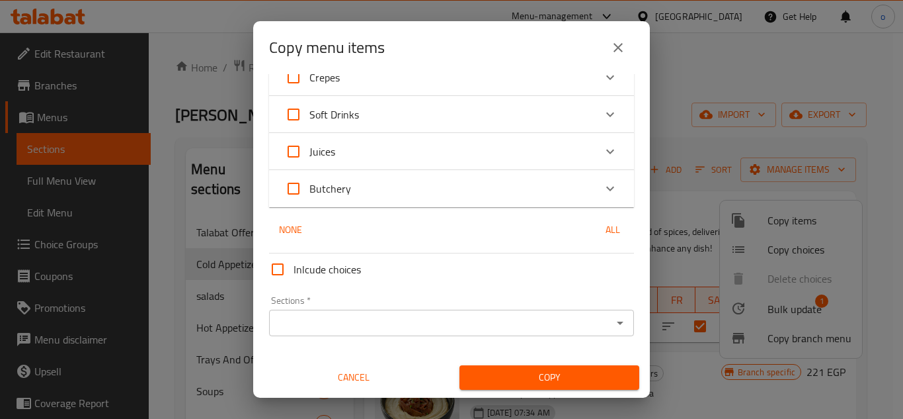
click at [541, 377] on span "Copy" at bounding box center [549, 377] width 159 height 17
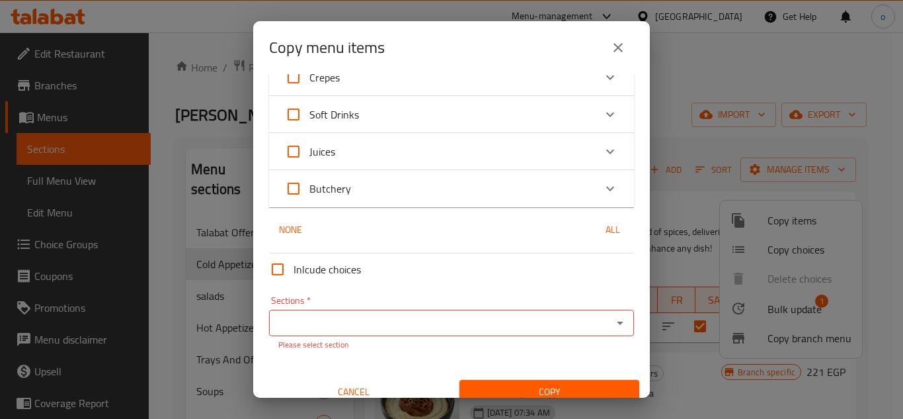
click at [397, 323] on input "Sections   *" at bounding box center [440, 322] width 335 height 19
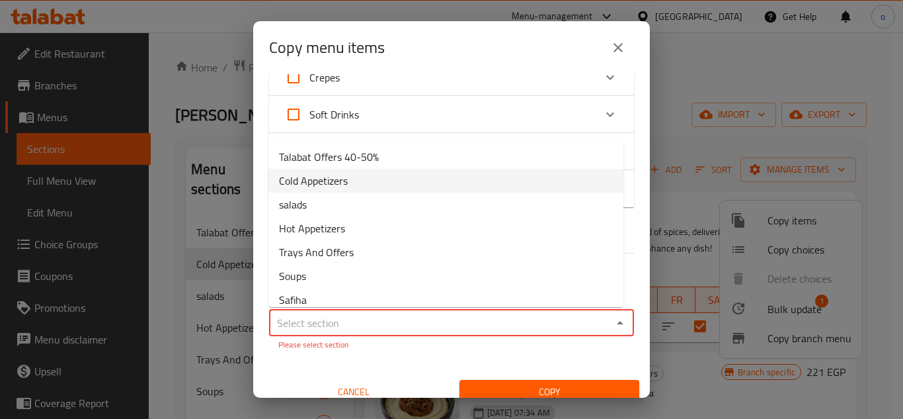
click at [358, 186] on li "Cold Appetizers" at bounding box center [445, 181] width 355 height 24
type input "Cold Appetizers"
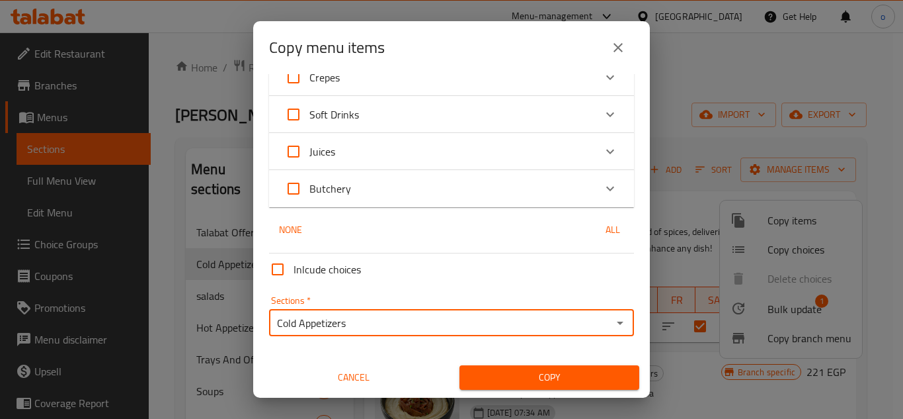
click at [527, 389] on button "Copy" at bounding box center [549, 377] width 180 height 24
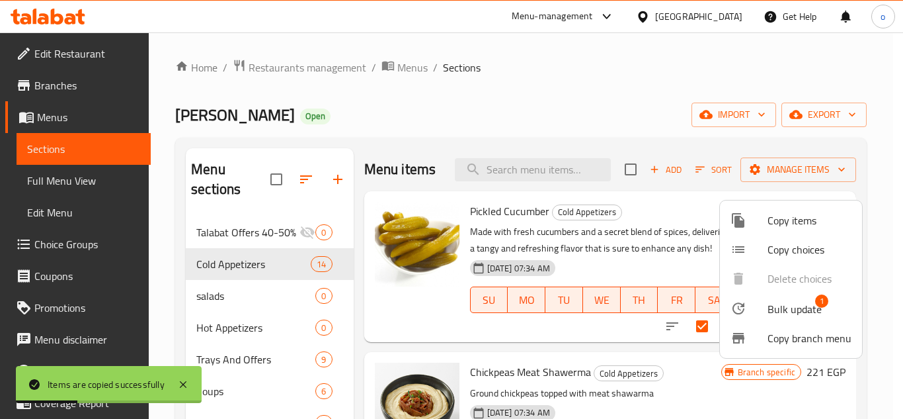
click at [664, 204] on div at bounding box center [451, 209] width 903 height 419
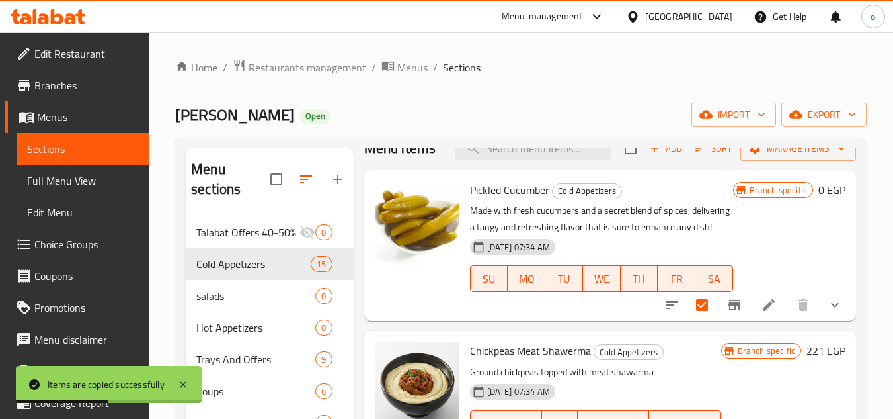
scroll to position [0, 0]
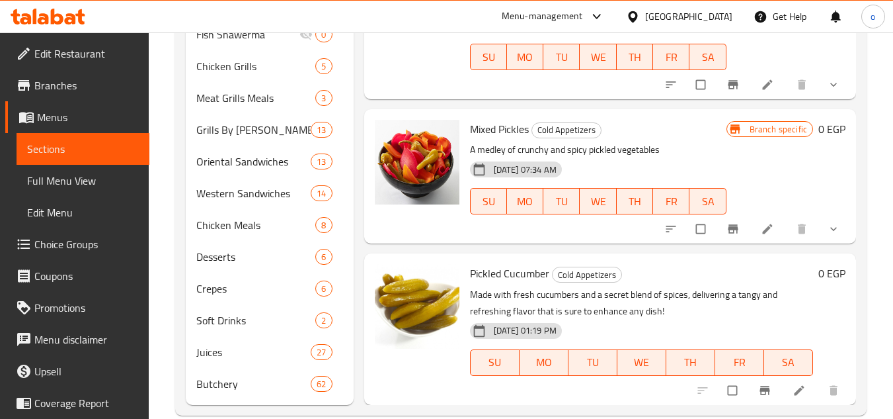
scroll to position [919, 0]
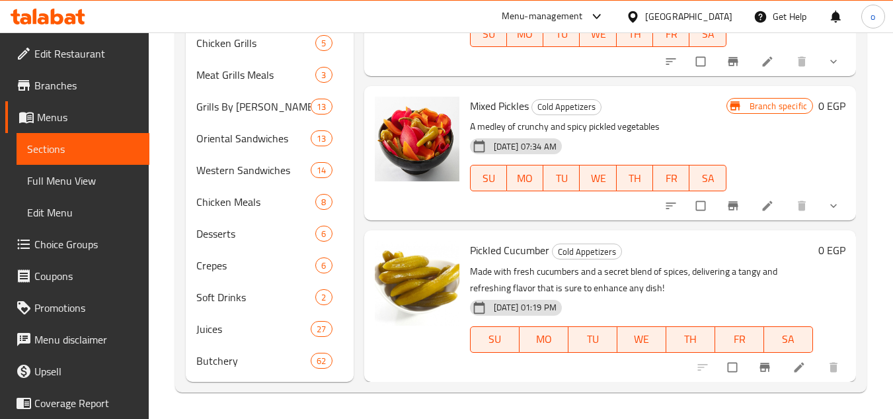
click at [493, 249] on span "Pickled Cucumber" at bounding box center [509, 250] width 79 height 20
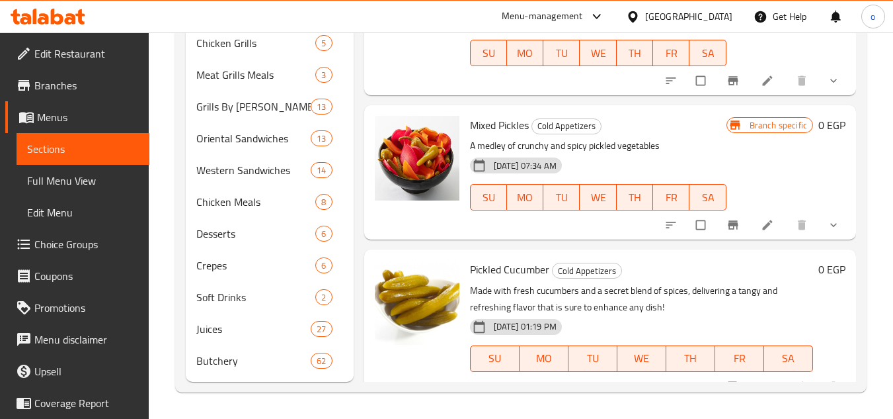
scroll to position [1216, 0]
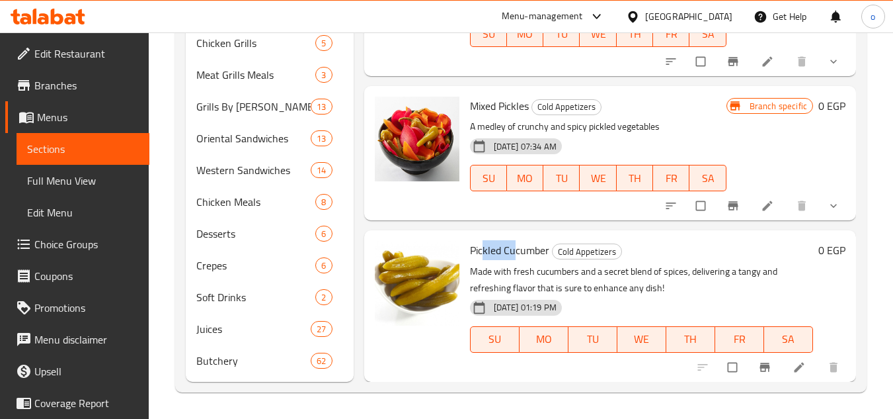
drag, startPoint x: 484, startPoint y: 257, endPoint x: 512, endPoint y: 254, distance: 28.6
click at [512, 254] on span "Pickled Cucumber" at bounding box center [509, 250] width 79 height 20
click at [514, 259] on span "Pickled Cucumber" at bounding box center [509, 250] width 79 height 20
click at [514, 267] on p "Made with fresh cucumbers and a secret blend of spices, delivering a tangy and …" at bounding box center [641, 279] width 343 height 33
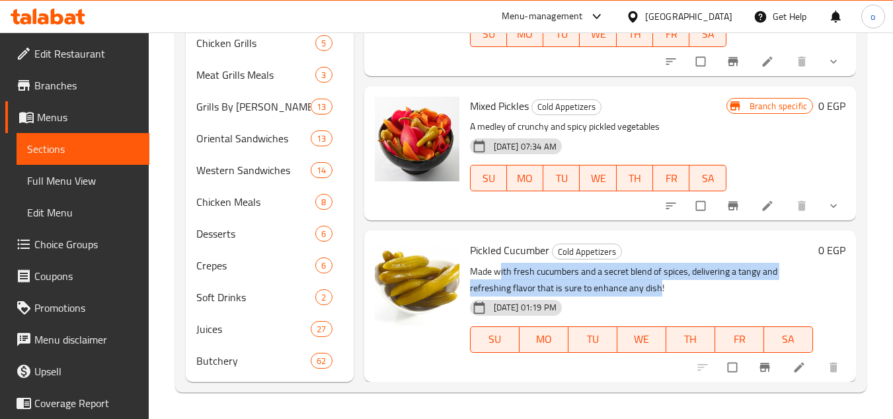
drag, startPoint x: 495, startPoint y: 270, endPoint x: 653, endPoint y: 284, distance: 158.0
click at [653, 284] on p "Made with fresh cucumbers and a secret blend of spices, delivering a tangy and …" at bounding box center [641, 279] width 343 height 33
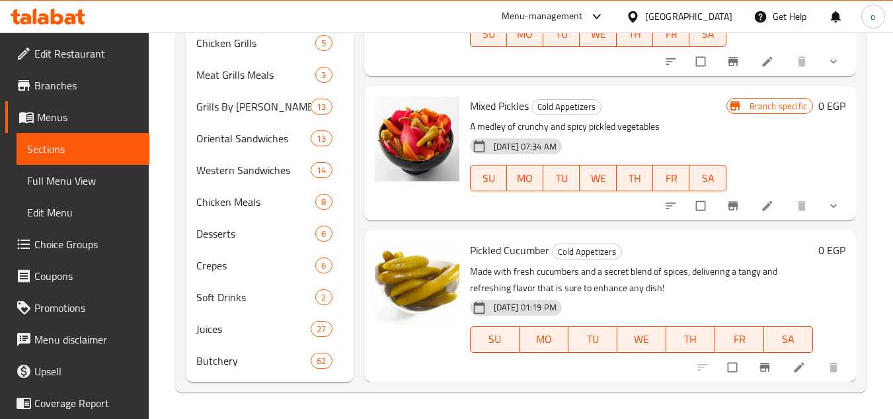
click at [684, 290] on p "Made with fresh cucumbers and a secret blend of spices, delivering a tangy and …" at bounding box center [641, 279] width 343 height 33
drag, startPoint x: 670, startPoint y: 290, endPoint x: 464, endPoint y: 268, distance: 206.7
click at [465, 268] on div "Pickled Cucumber Cold Appetizers Made with fresh cucumbers and a secret blend o…" at bounding box center [642, 305] width 354 height 140
click at [572, 274] on p "Made with fresh cucumbers and a secret blend of spices, delivering a tangy and …" at bounding box center [641, 279] width 343 height 33
click at [608, 281] on p "Made with fresh cucumbers and a secret blend of spices, delivering a tangy and …" at bounding box center [641, 279] width 343 height 33
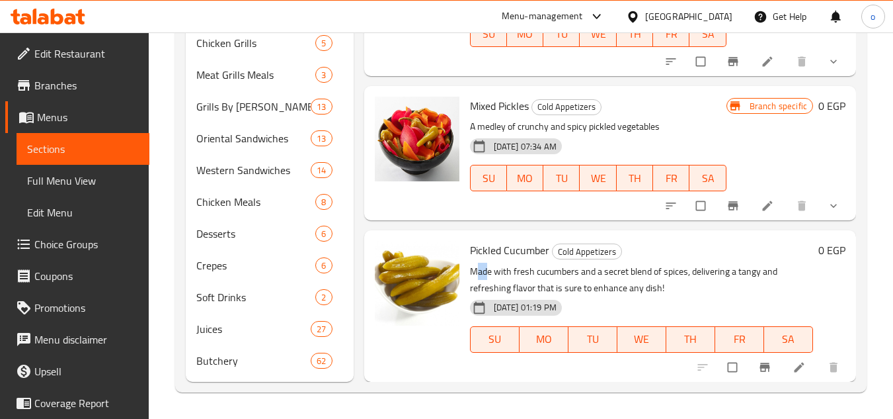
drag, startPoint x: 469, startPoint y: 272, endPoint x: 485, endPoint y: 272, distance: 15.9
click at [485, 272] on div "Pickled Cucumber Cold Appetizers Made with fresh cucumbers and a secret blend o…" at bounding box center [642, 305] width 354 height 140
click at [477, 272] on p "Made with fresh cucumbers and a secret blend of spices, delivering a tangy and …" at bounding box center [641, 279] width 343 height 33
drag, startPoint x: 471, startPoint y: 274, endPoint x: 679, endPoint y: 288, distance: 208.1
click at [679, 288] on p "Made with fresh cucumbers and a secret blend of spices, delivering a tangy and …" at bounding box center [641, 279] width 343 height 33
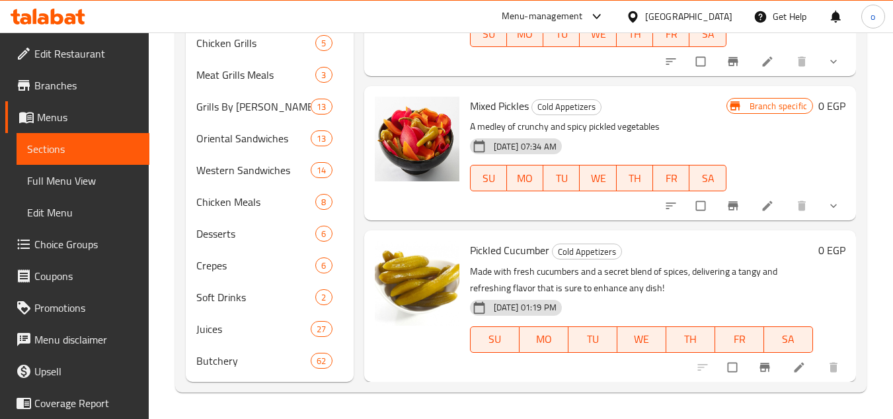
click at [630, 292] on p "Made with fresh cucumbers and a secret blend of spices, delivering a tangy and …" at bounding box center [641, 279] width 343 height 33
click at [526, 274] on p "Made with fresh cucumbers and a secret blend of spices, delivering a tangy and …" at bounding box center [641, 279] width 343 height 33
click at [794, 368] on icon at bounding box center [799, 367] width 10 height 10
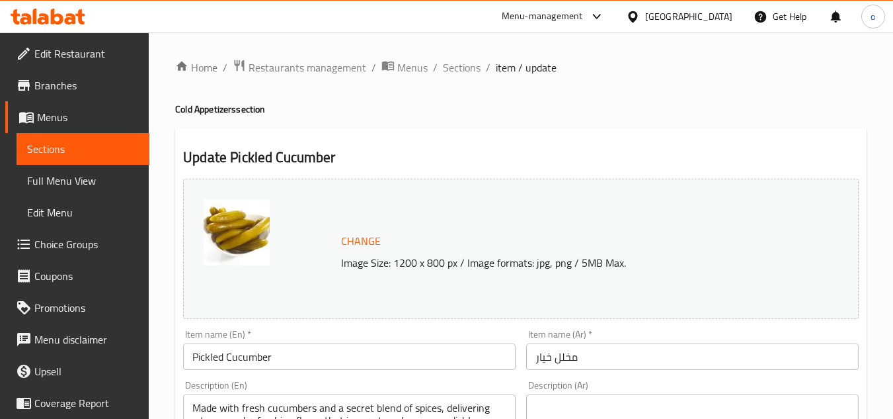
drag, startPoint x: 186, startPoint y: 358, endPoint x: 192, endPoint y: 363, distance: 8.5
click at [186, 358] on input "Pickled Cucumber" at bounding box center [349, 356] width 333 height 26
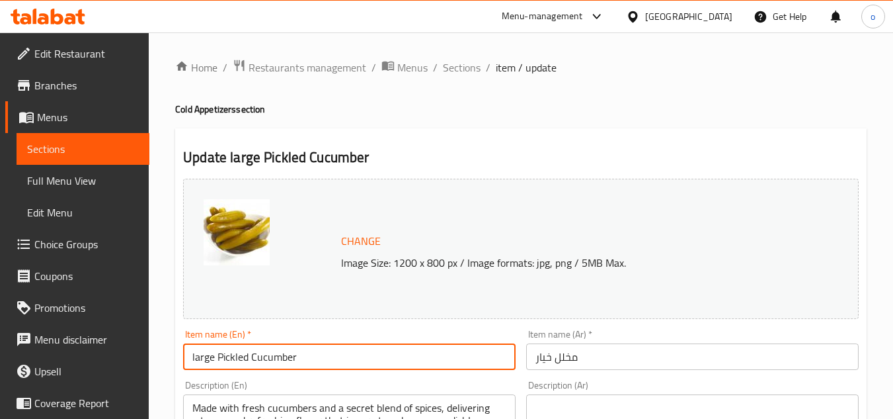
click at [298, 354] on input "large Pickled Cucumber" at bounding box center [349, 356] width 333 height 26
click at [300, 356] on input "large Pickled Cucumber" at bounding box center [349, 356] width 333 height 26
drag, startPoint x: 311, startPoint y: 355, endPoint x: 126, endPoint y: 356, distance: 185.1
click at [379, 367] on input "Large Pickled Cucumber" at bounding box center [349, 356] width 333 height 26
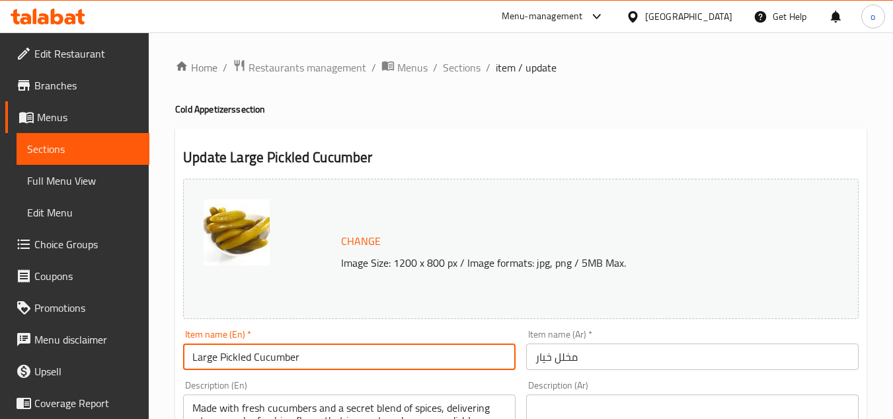
type input "Large Pickled Cucumber"
click at [613, 358] on input "مخلل خيار" at bounding box center [692, 356] width 333 height 26
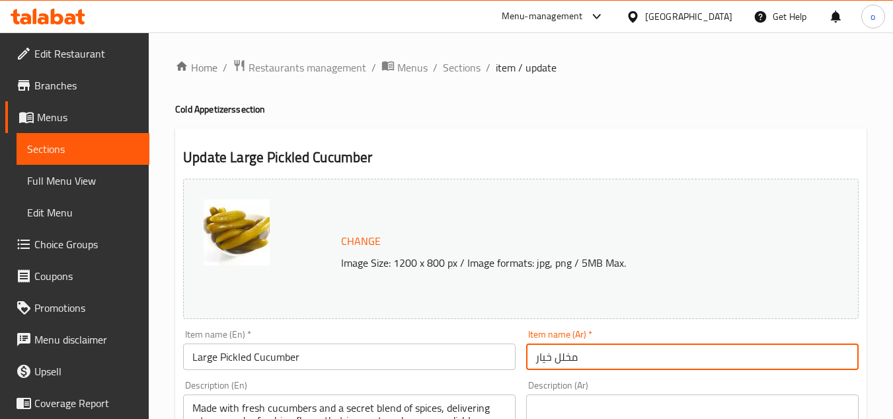
click at [538, 360] on input "مخلل خيار" at bounding box center [692, 356] width 333 height 26
click at [537, 360] on input "مخلل خيار" at bounding box center [692, 356] width 333 height 26
drag, startPoint x: 577, startPoint y: 359, endPoint x: 584, endPoint y: 363, distance: 8.9
click at [568, 364] on input "كبير مخلل خيار" at bounding box center [692, 356] width 333 height 26
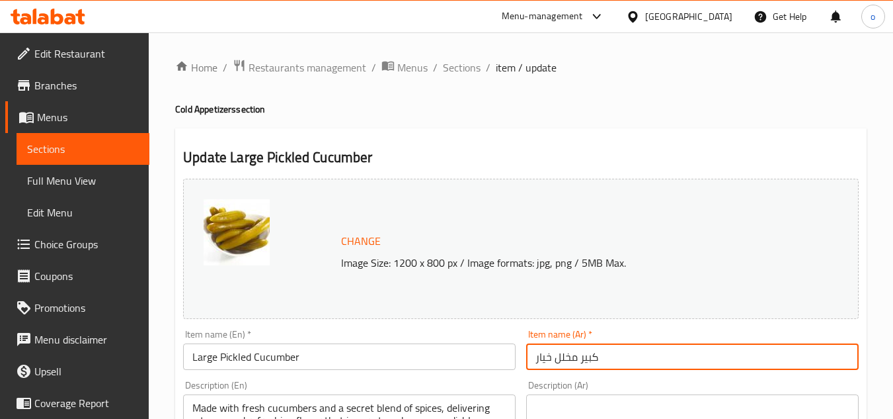
drag, startPoint x: 610, startPoint y: 358, endPoint x: 582, endPoint y: 360, distance: 27.8
click at [582, 360] on input "كبير مخلل خيار" at bounding box center [692, 356] width 333 height 26
click at [582, 360] on input "ر مخلل خيار" at bounding box center [692, 356] width 333 height 26
click at [580, 361] on input "ر مخلل خيار" at bounding box center [692, 356] width 333 height 26
click at [770, 361] on input "مخلل خيار" at bounding box center [692, 356] width 333 height 26
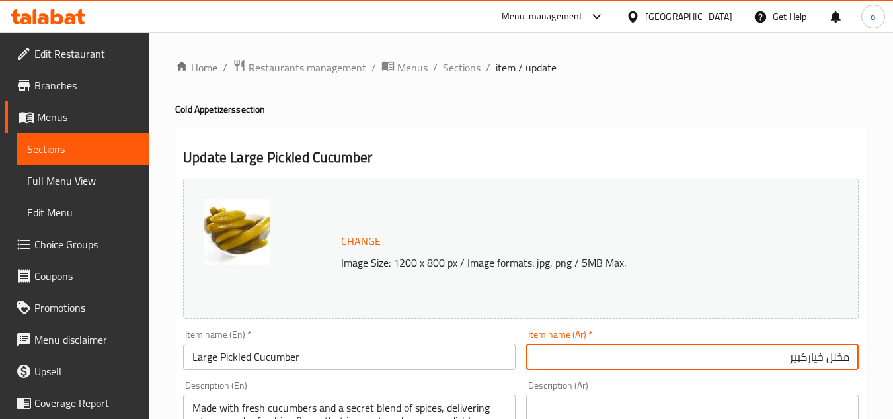
click at [807, 362] on input "مخلل خياركبير" at bounding box center [692, 356] width 333 height 26
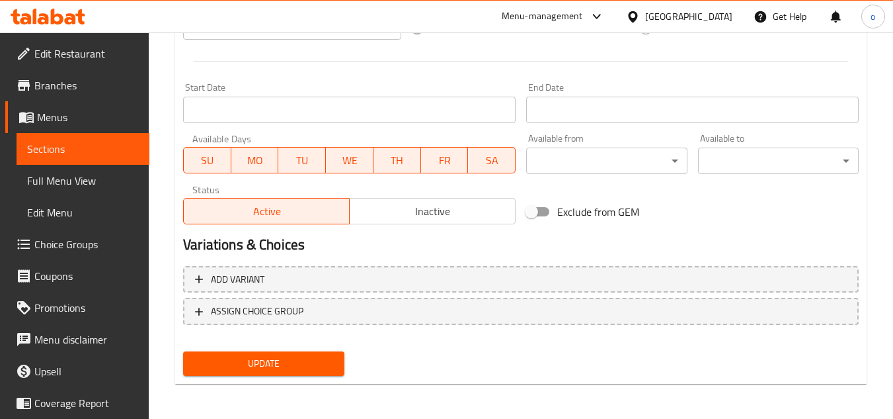
scroll to position [535, 0]
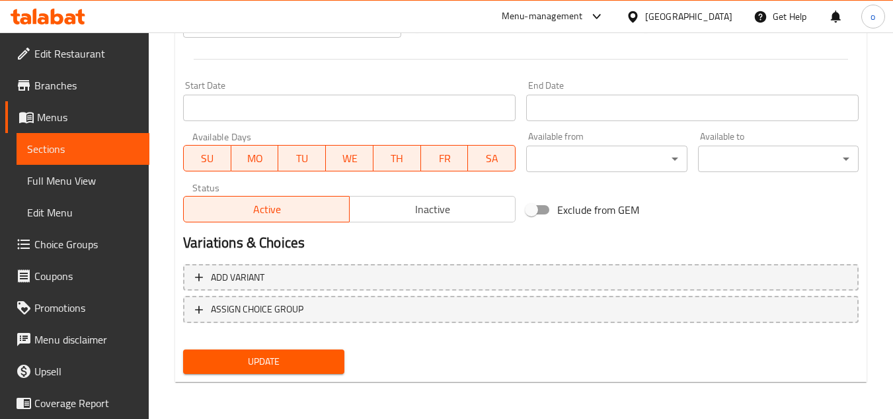
type input "مخلل خيار كبير"
click at [291, 365] on span "Update" at bounding box center [264, 361] width 140 height 17
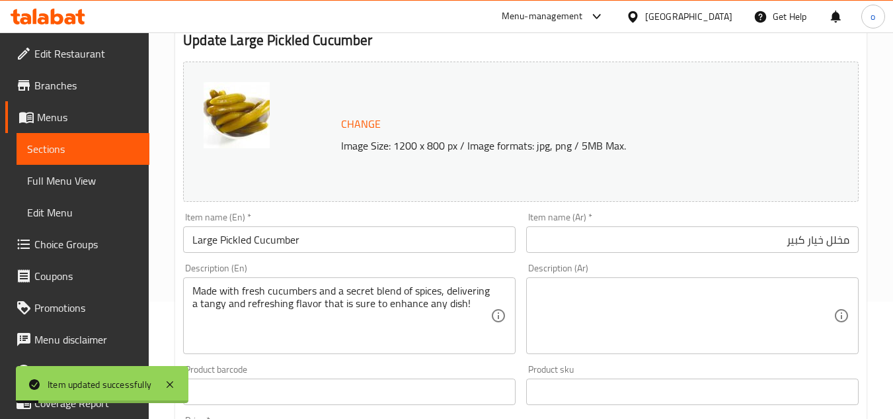
scroll to position [0, 0]
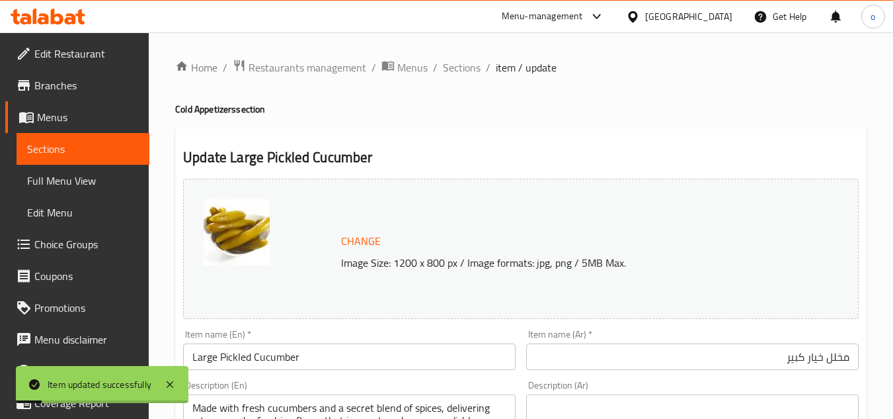
click at [417, 110] on h4 "Cold Appetizers section" at bounding box center [521, 108] width 692 height 13
click at [454, 60] on span "Sections" at bounding box center [462, 68] width 38 height 16
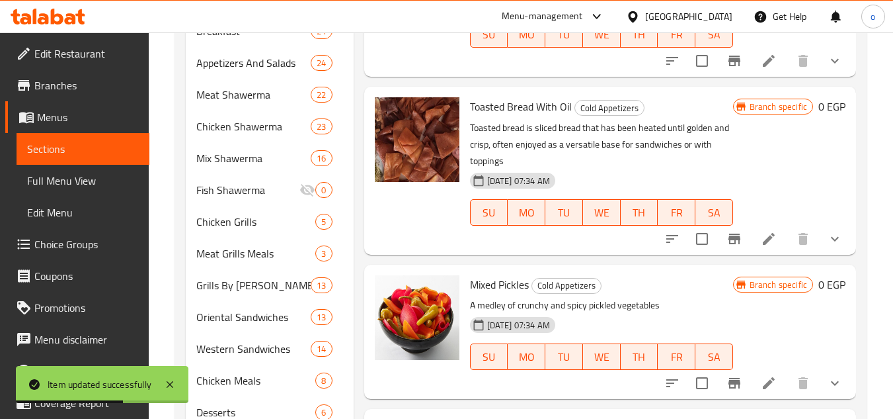
scroll to position [919, 0]
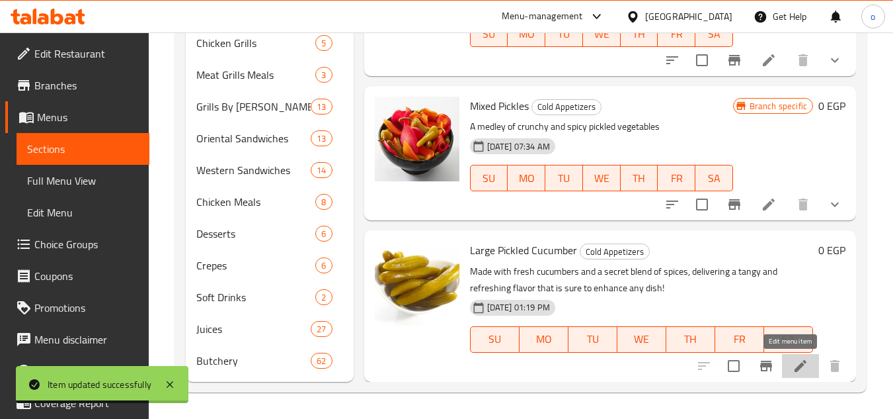
click at [795, 362] on icon at bounding box center [801, 366] width 12 height 12
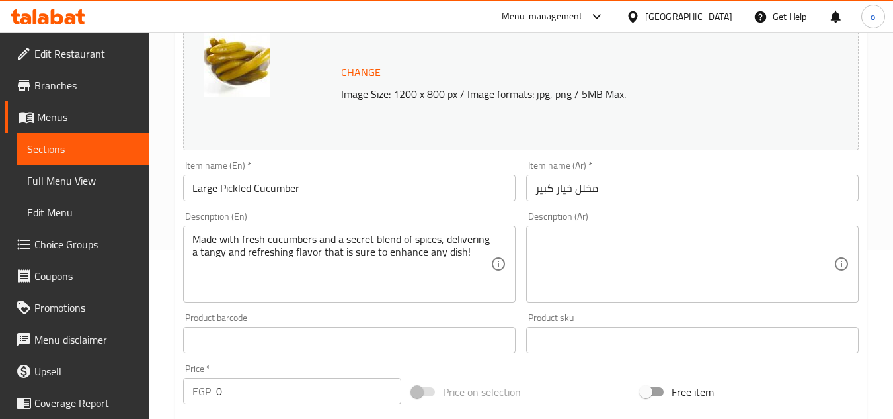
scroll to position [198, 0]
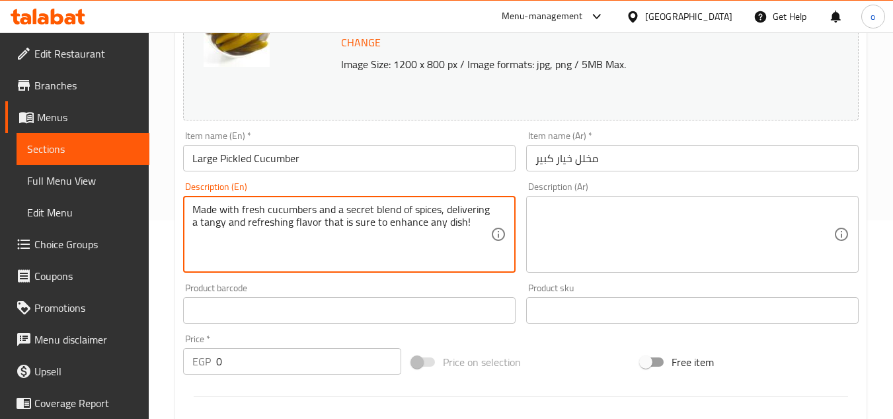
drag, startPoint x: 467, startPoint y: 221, endPoint x: 184, endPoint y: 191, distance: 284.6
click at [184, 191] on div "Description (En) Made with fresh cucumbers and a secret blend of spices, delive…" at bounding box center [349, 227] width 333 height 91
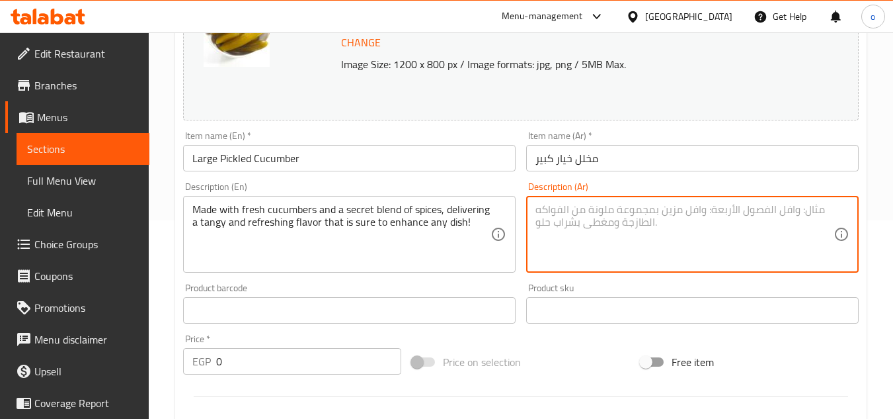
click at [555, 252] on textarea at bounding box center [685, 234] width 298 height 63
paste textarea "مصنوع من خيار طازج ومزيج سري من التوابل، مما يوفر نكهة لاذعة ومنعشة من المؤكد أ…"
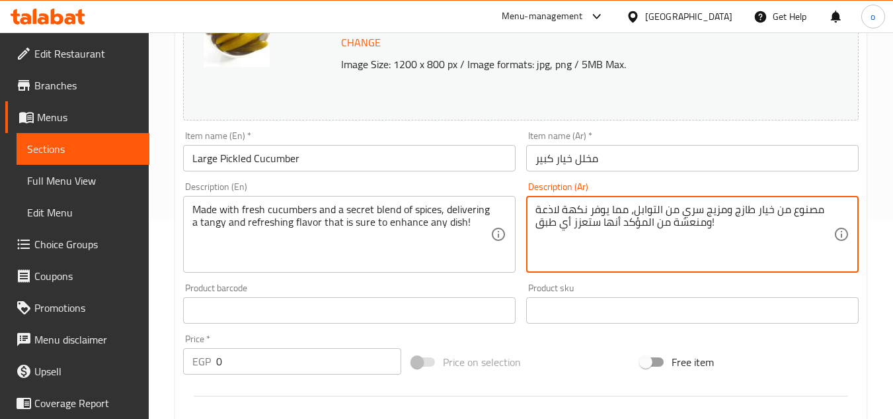
type textarea "مصنوع من خيار طازج ومزيج سري من التوابل، مما يوفر نكهة لاذعة ومنعشة من المؤكد أ…"
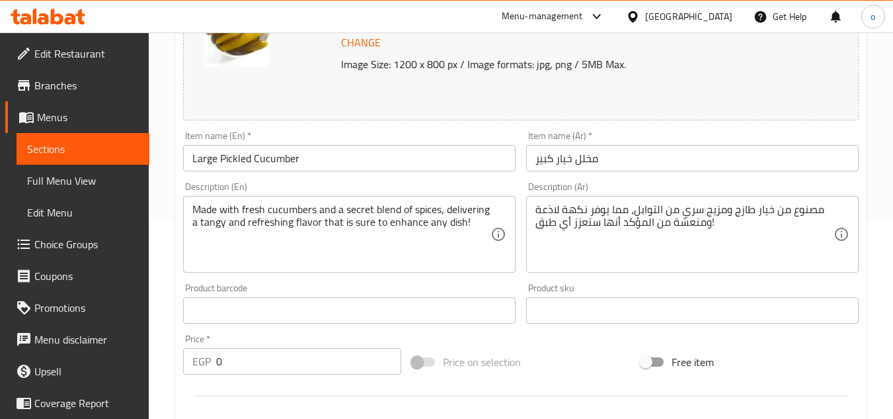
click at [582, 284] on div "Product sku Product sku" at bounding box center [692, 303] width 333 height 40
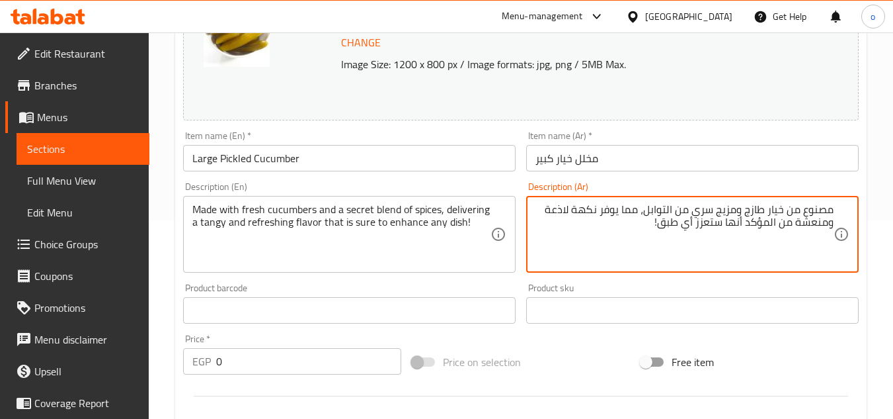
click at [584, 283] on div "Product sku Product sku" at bounding box center [692, 303] width 333 height 40
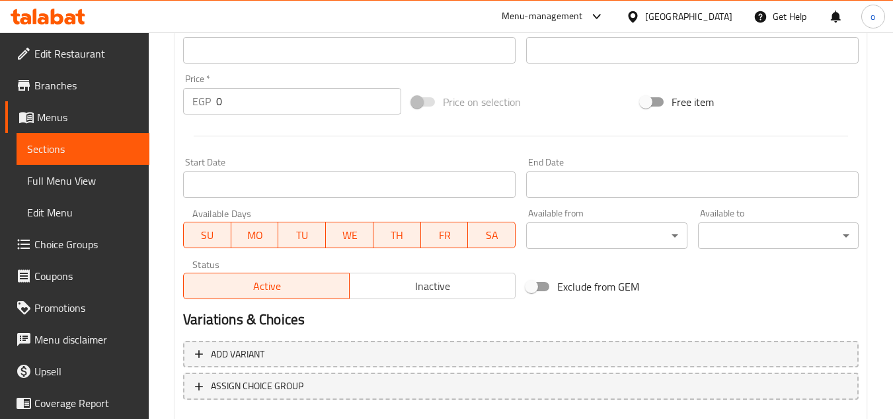
scroll to position [535, 0]
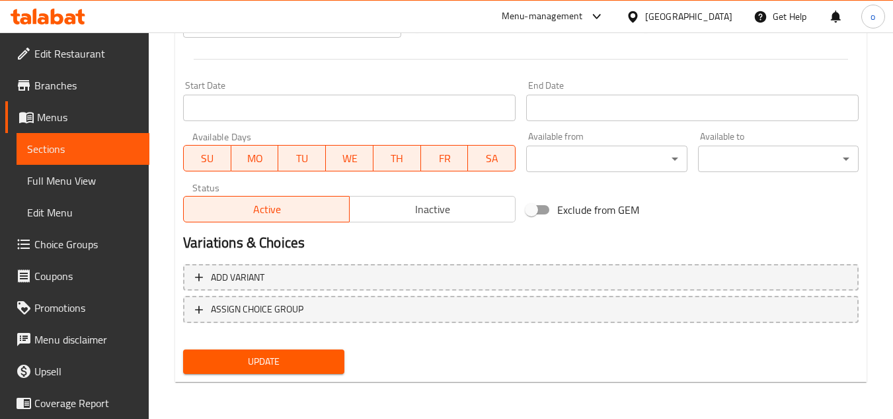
click at [291, 359] on span "Update" at bounding box center [264, 361] width 140 height 17
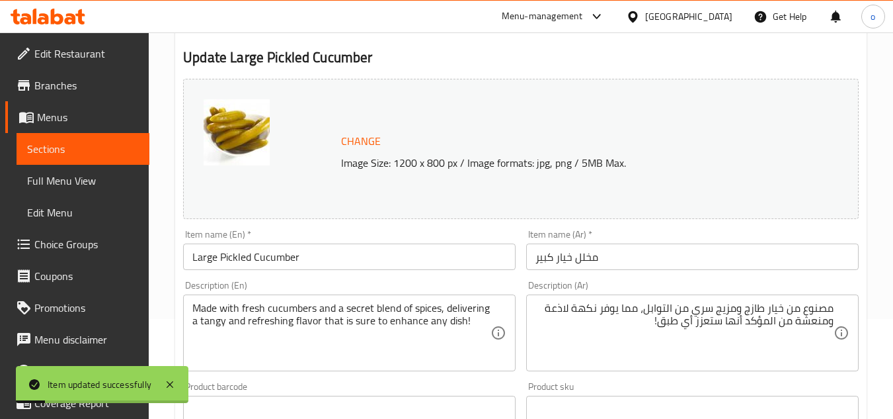
scroll to position [0, 0]
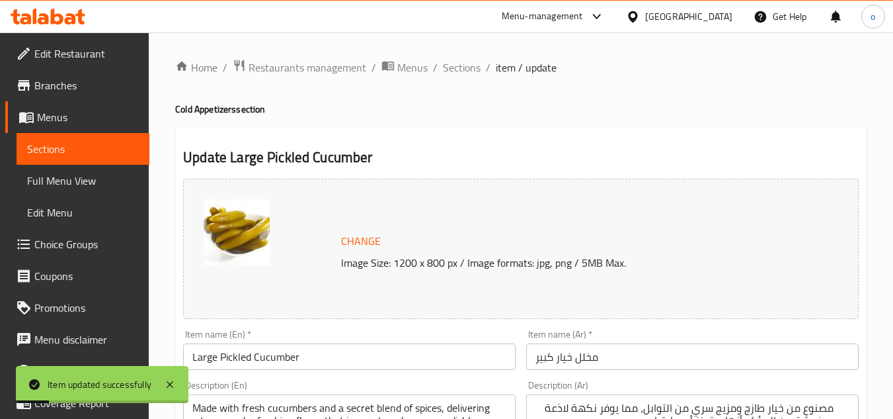
drag, startPoint x: 461, startPoint y: 130, endPoint x: 460, endPoint y: 81, distance: 48.9
click at [461, 60] on span "Sections" at bounding box center [462, 68] width 38 height 16
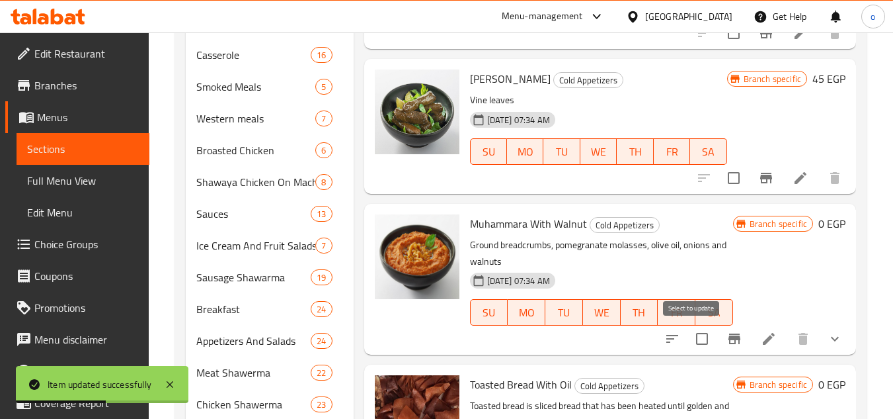
scroll to position [919, 0]
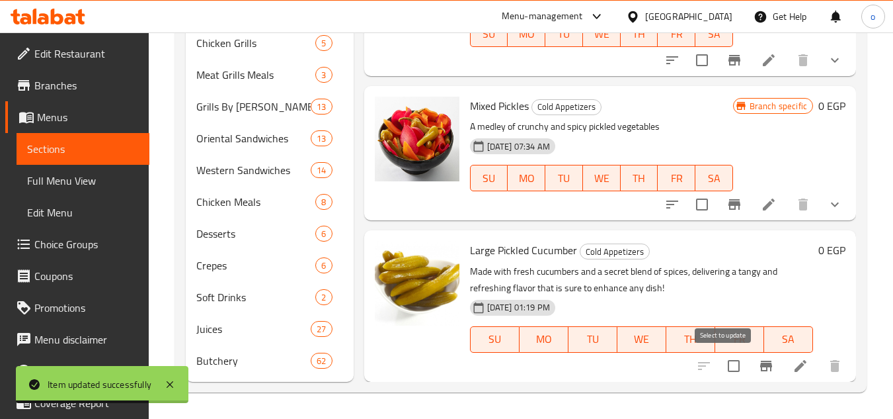
click at [729, 364] on input "checkbox" at bounding box center [734, 366] width 28 height 28
checkbox input "true"
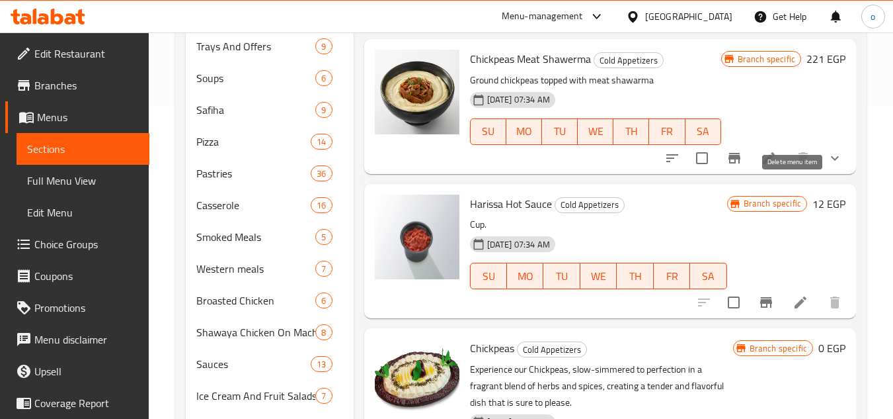
scroll to position [0, 0]
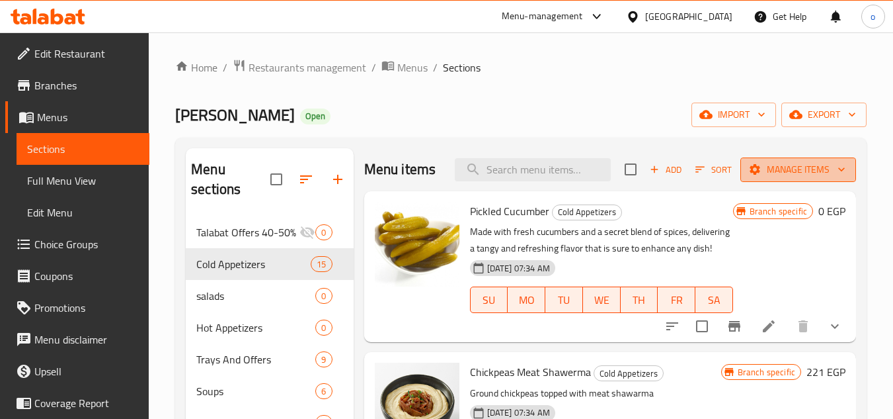
click at [793, 178] on span "Manage items" at bounding box center [798, 169] width 95 height 17
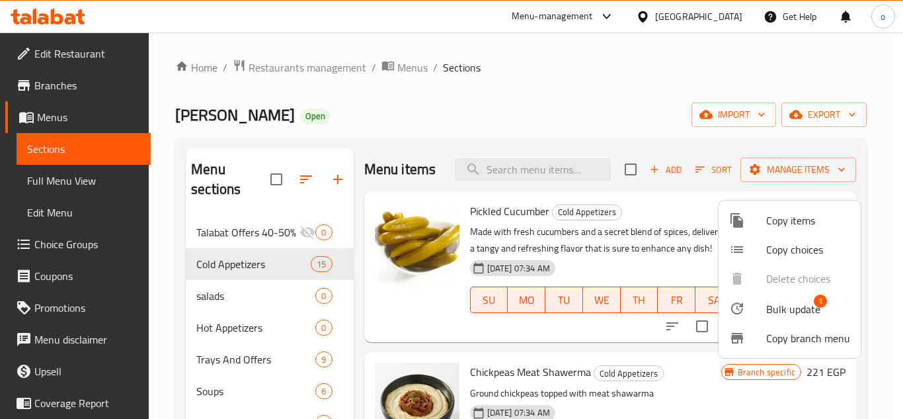
click at [696, 242] on div at bounding box center [451, 209] width 903 height 419
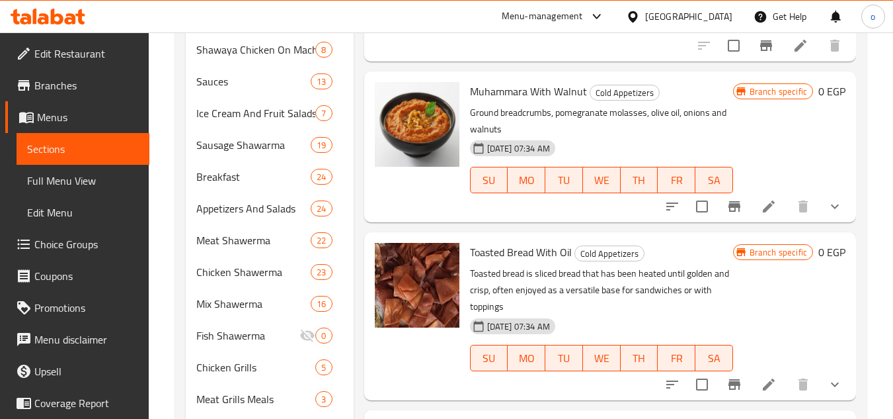
scroll to position [919, 0]
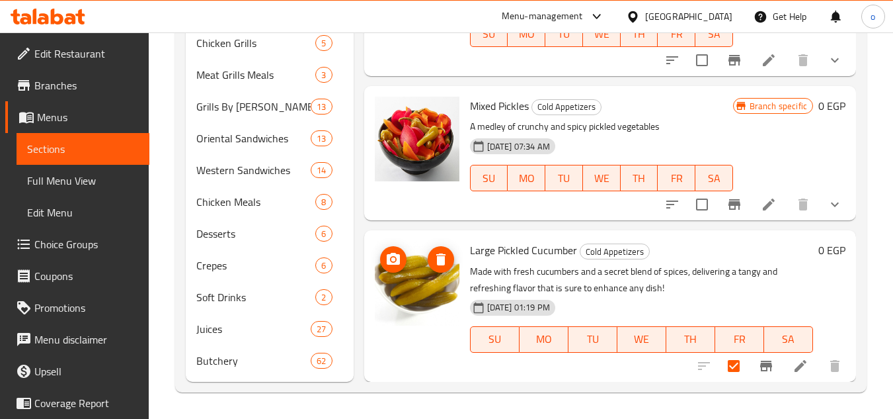
click at [387, 311] on img at bounding box center [417, 283] width 85 height 85
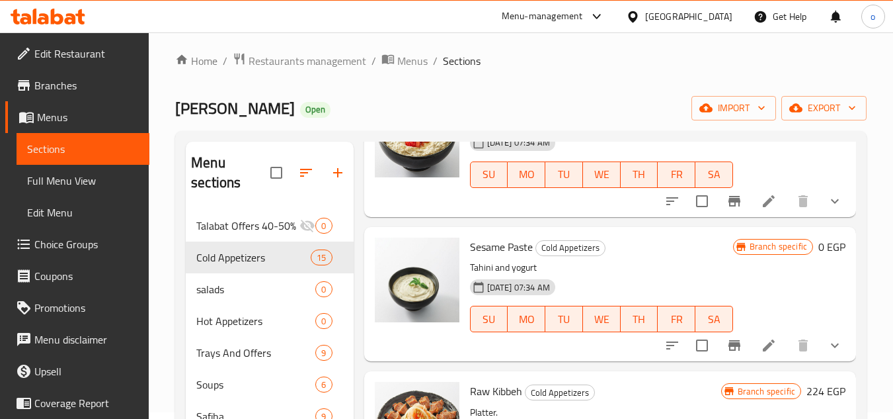
scroll to position [0, 0]
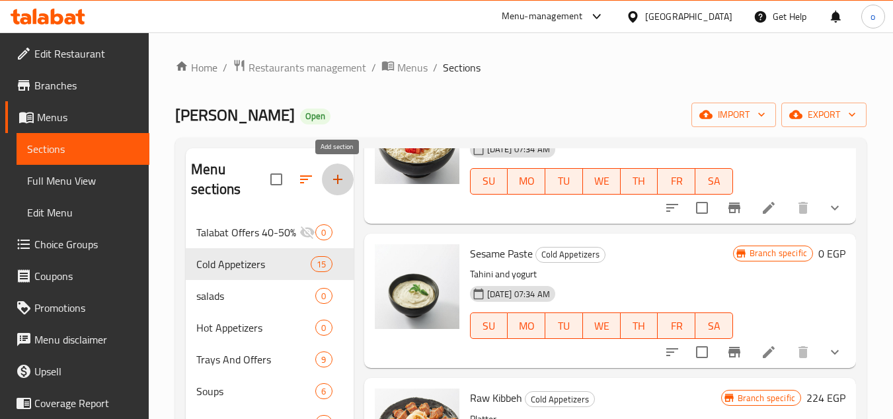
click at [330, 176] on icon "button" at bounding box center [338, 179] width 16 height 16
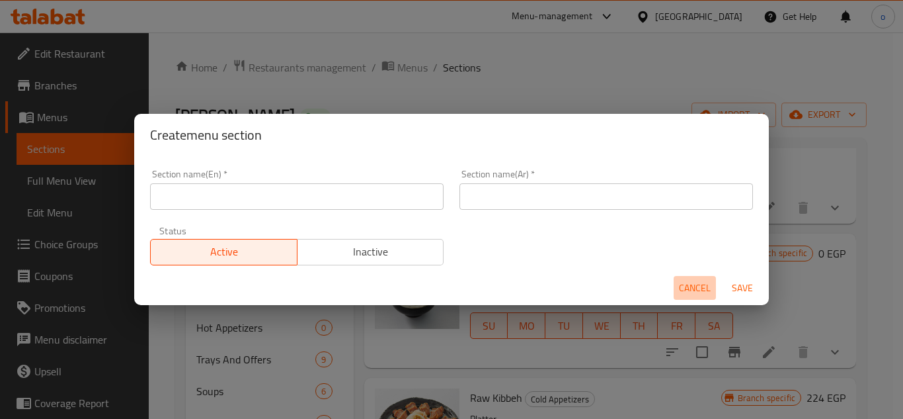
click at [701, 280] on span "Cancel" at bounding box center [695, 288] width 32 height 17
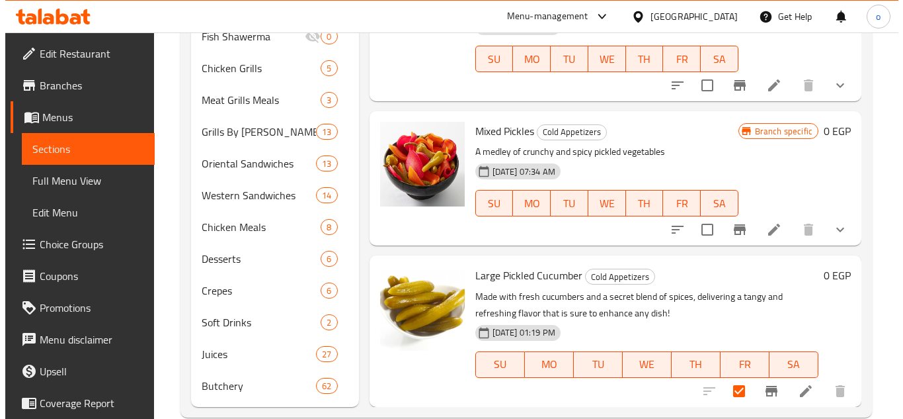
scroll to position [919, 0]
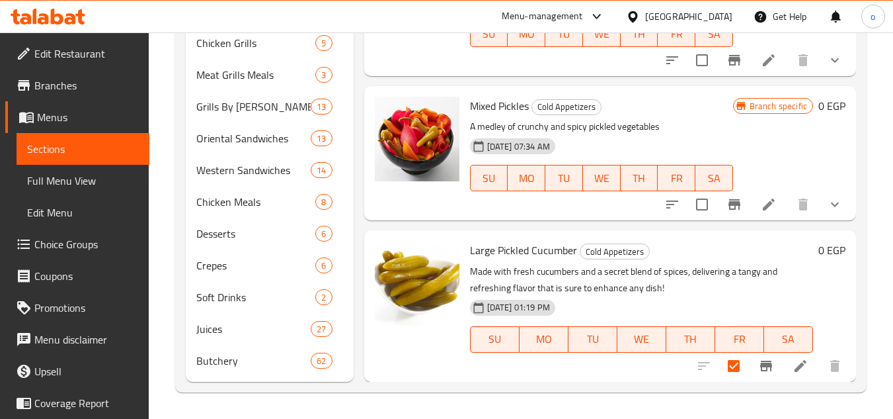
click at [751, 374] on button "Branch-specific-item" at bounding box center [766, 366] width 32 height 32
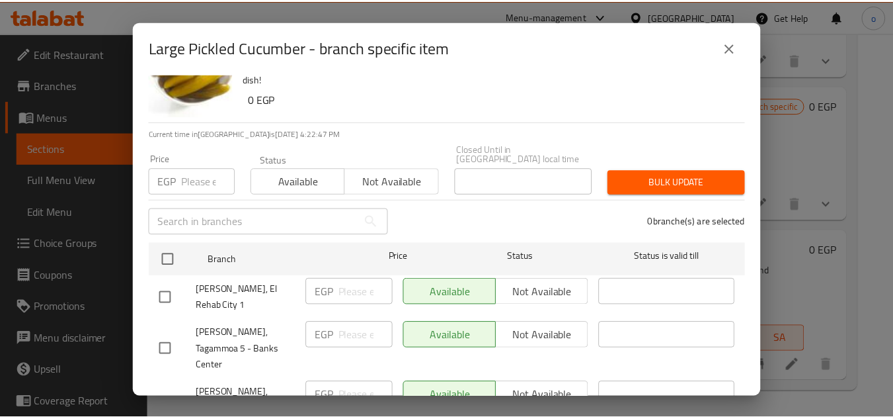
scroll to position [0, 0]
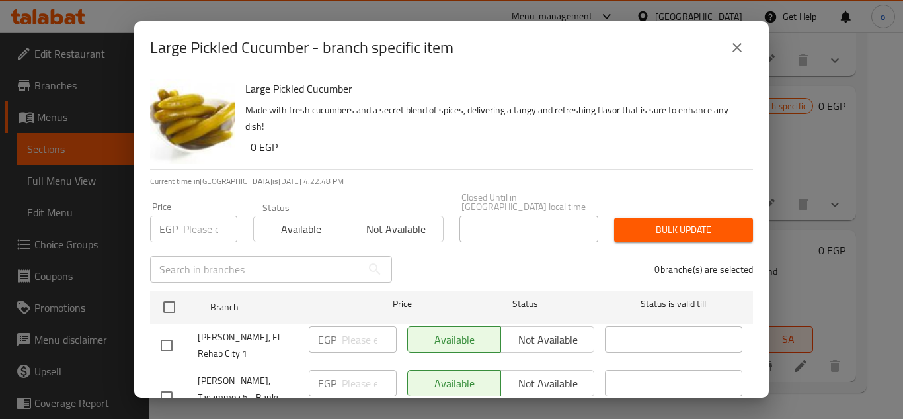
click at [738, 50] on icon "close" at bounding box center [737, 48] width 16 height 16
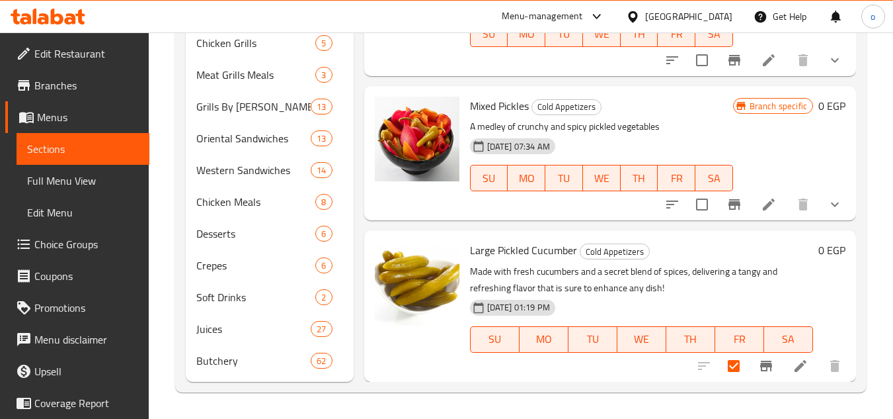
click at [698, 364] on div at bounding box center [769, 366] width 163 height 32
click at [696, 364] on div at bounding box center [769, 366] width 163 height 32
click at [688, 366] on div at bounding box center [769, 366] width 163 height 32
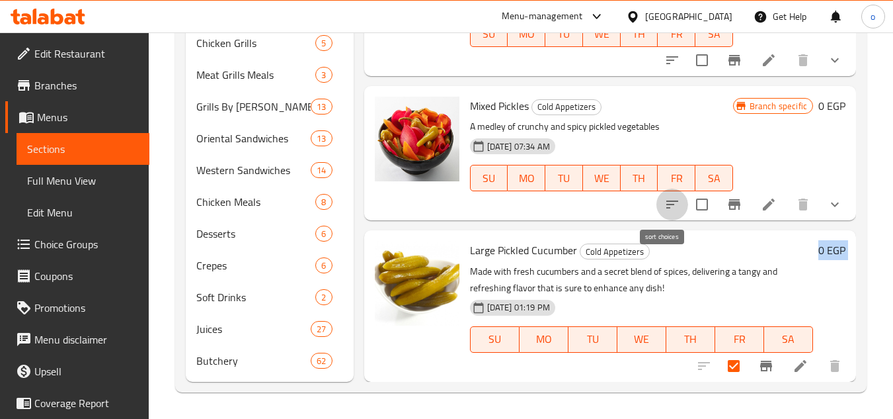
click at [664, 200] on icon "sort-choices" at bounding box center [672, 204] width 16 height 16
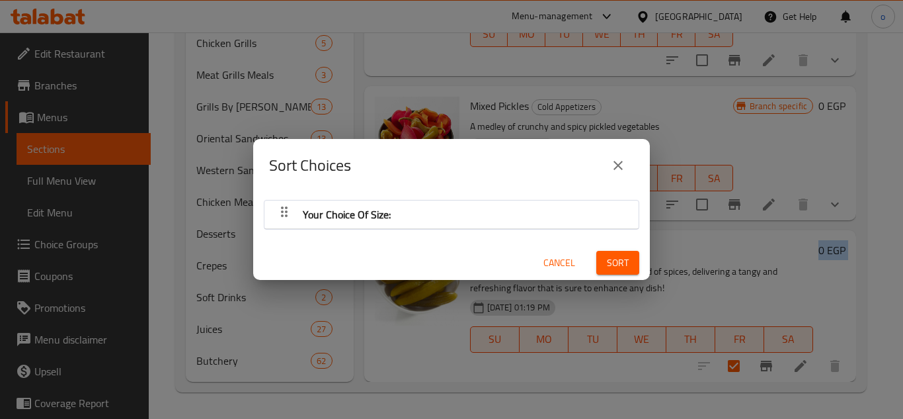
click at [561, 268] on span "Cancel" at bounding box center [559, 263] width 32 height 17
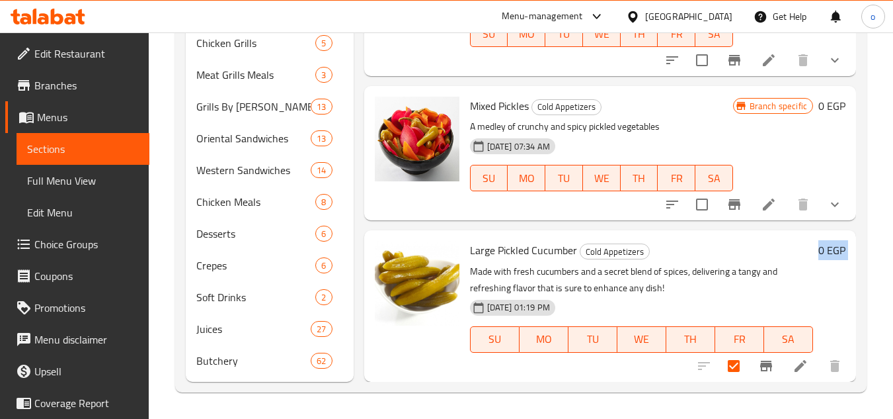
click at [795, 368] on icon at bounding box center [801, 366] width 12 height 12
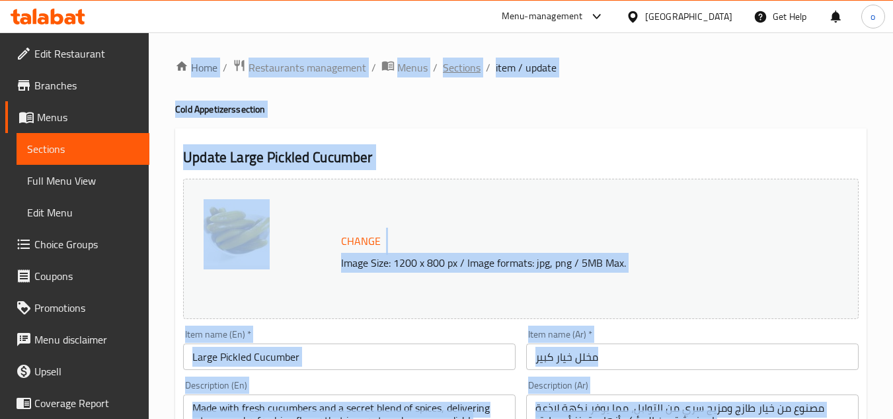
click at [457, 60] on span "Sections" at bounding box center [462, 68] width 38 height 16
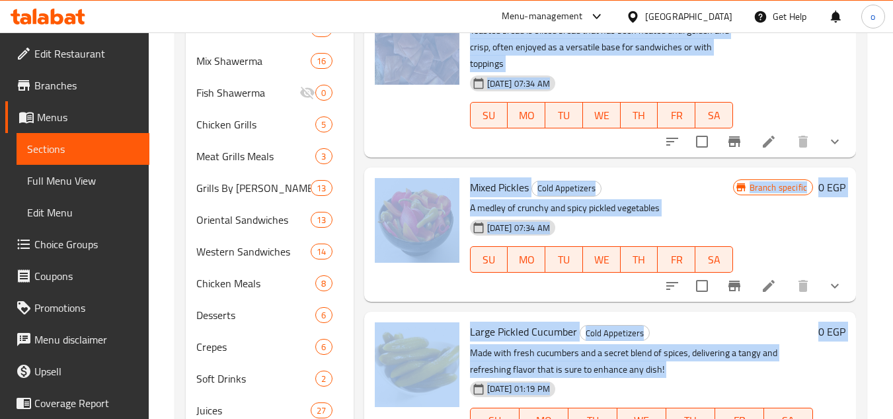
scroll to position [919, 0]
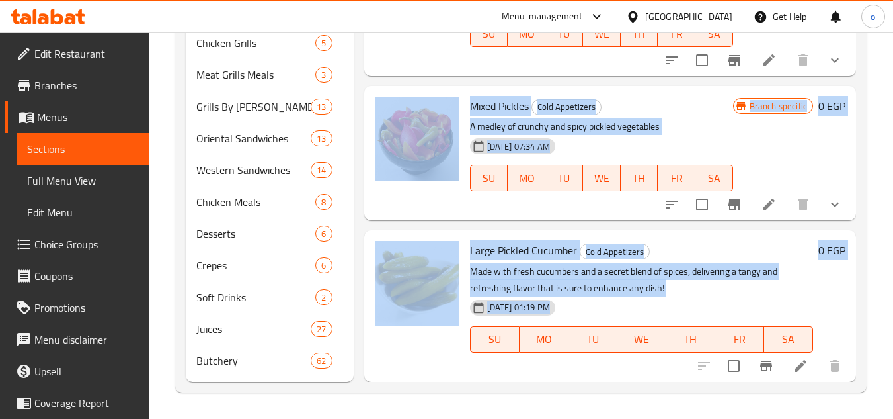
click at [827, 297] on div "0 EGP" at bounding box center [829, 306] width 32 height 130
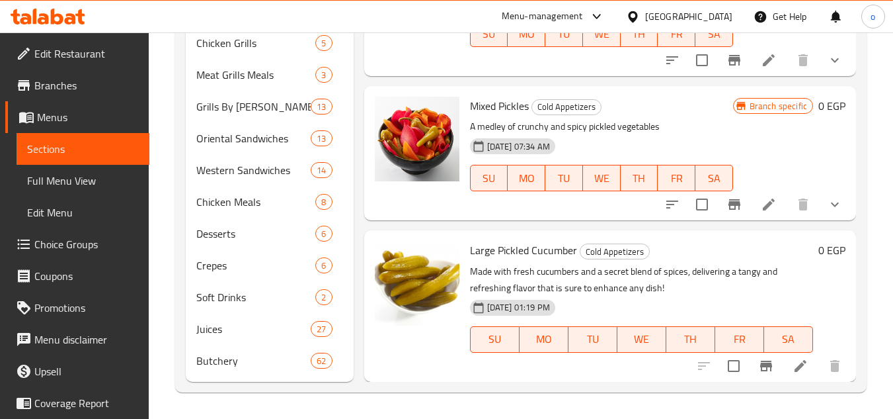
click at [795, 366] on icon at bounding box center [801, 366] width 12 height 12
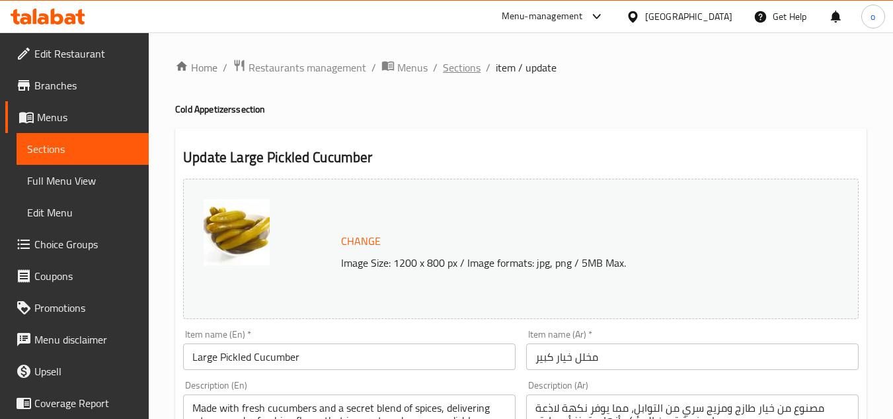
click at [469, 60] on span "Sections" at bounding box center [462, 68] width 38 height 16
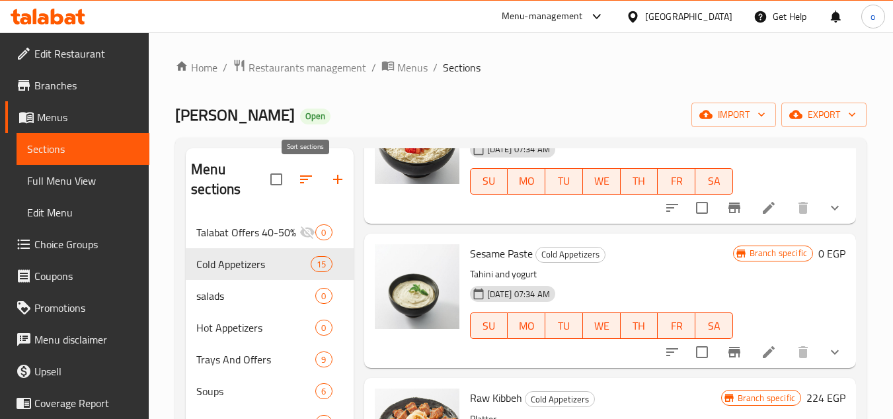
click at [311, 177] on icon "button" at bounding box center [306, 179] width 16 height 16
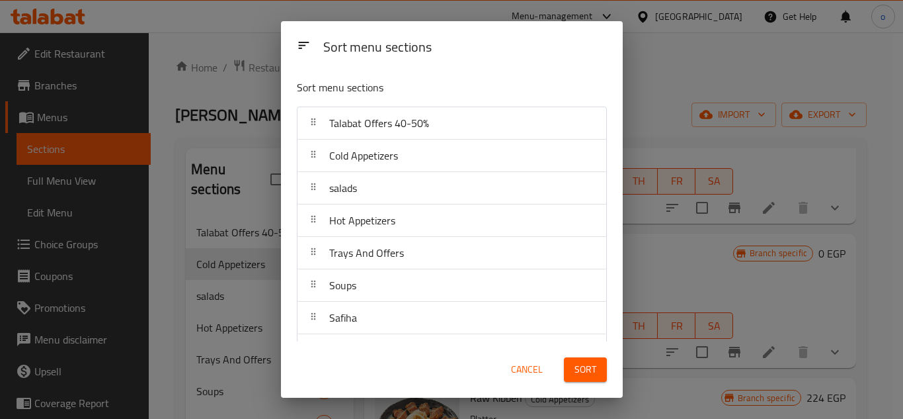
click at [525, 378] on button "Cancel" at bounding box center [527, 369] width 42 height 24
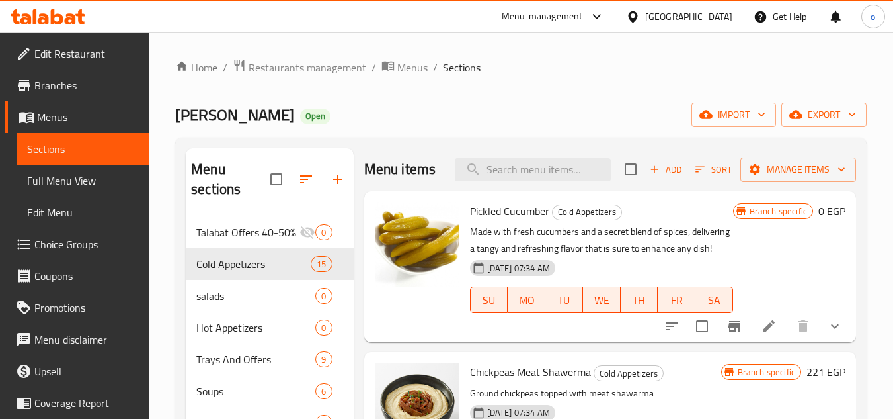
click at [698, 177] on span "Sort" at bounding box center [714, 169] width 36 height 15
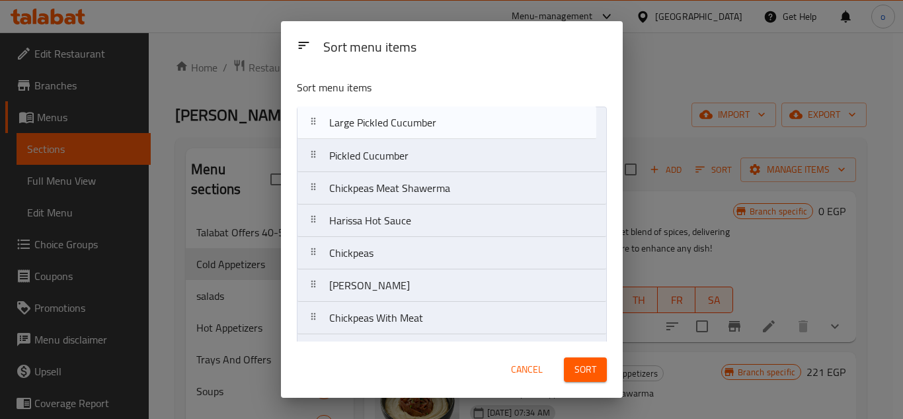
drag, startPoint x: 318, startPoint y: 323, endPoint x: 319, endPoint y: 116, distance: 206.9
click at [319, 116] on nav "Pickled Cucumber Chickpeas Meat Shawerma Harissa Hot Sauce Chickpeas Baba Ghann…" at bounding box center [452, 349] width 310 height 487
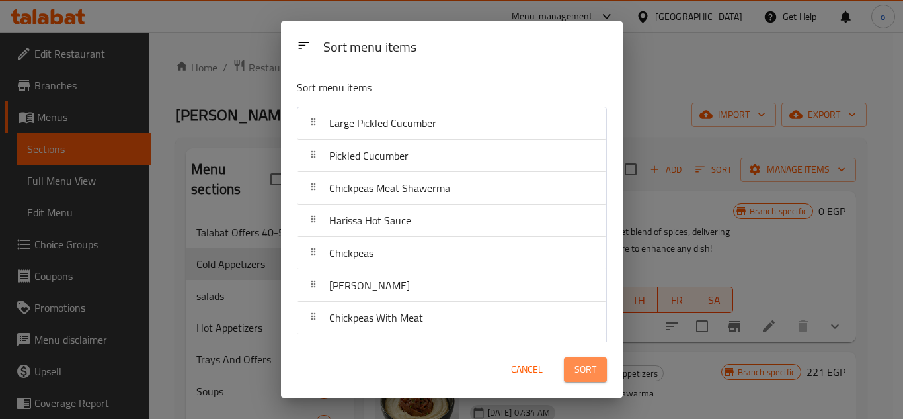
click at [578, 374] on span "Sort" at bounding box center [586, 369] width 22 height 17
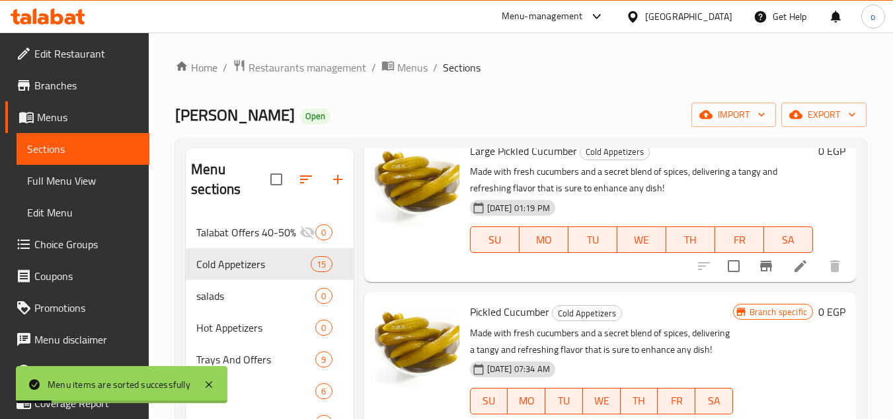
scroll to position [132, 0]
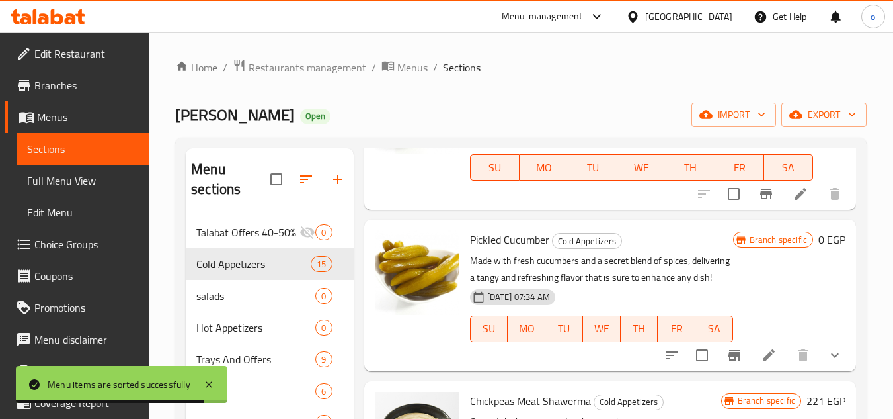
click at [830, 363] on icon "show more" at bounding box center [835, 355] width 16 height 16
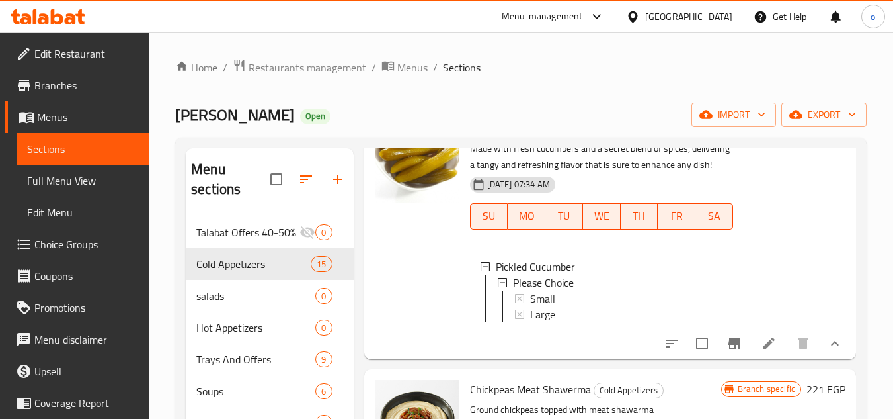
scroll to position [264, 0]
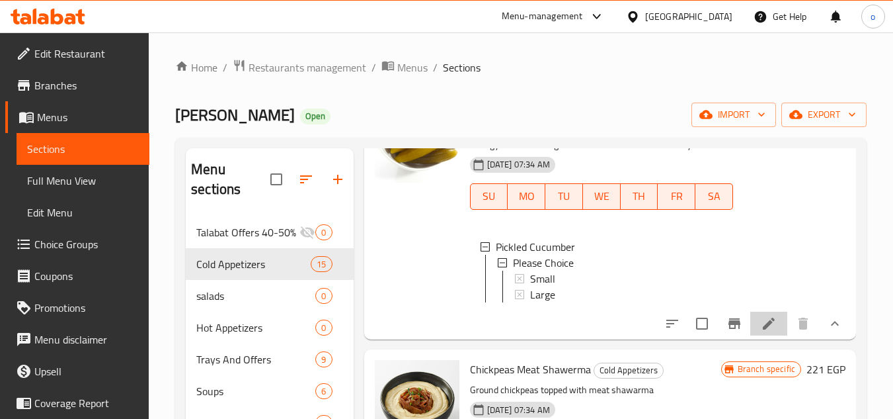
click at [761, 331] on icon at bounding box center [769, 323] width 16 height 16
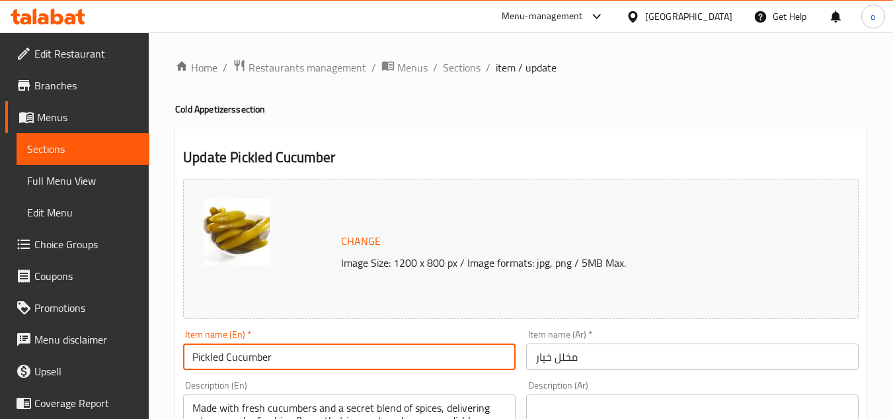
click at [195, 356] on input "Pickled Cucumber" at bounding box center [349, 356] width 333 height 26
click at [192, 359] on input "Pickled Cucumber" at bounding box center [349, 356] width 333 height 26
drag, startPoint x: 309, startPoint y: 361, endPoint x: 140, endPoint y: 363, distance: 168.6
click at [257, 359] on input "Small Pickled Cucumber" at bounding box center [349, 356] width 333 height 26
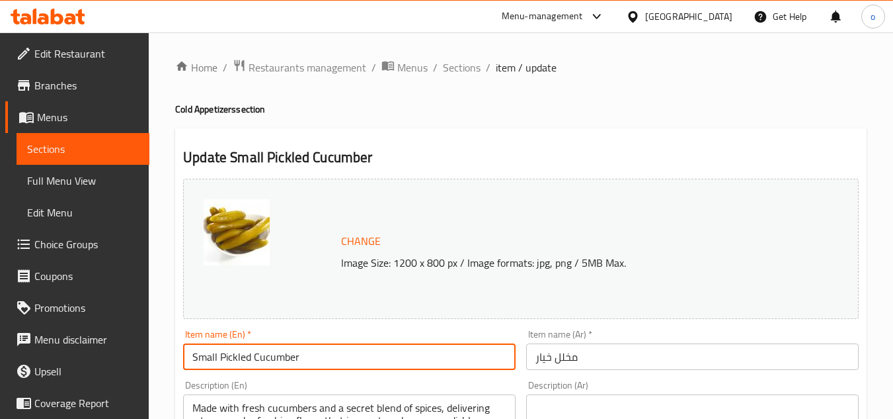
click at [235, 364] on input "Small Pickled Cucumber" at bounding box center [349, 356] width 333 height 26
click at [303, 359] on input "Small Pickled Cucumber" at bounding box center [349, 356] width 333 height 26
drag, startPoint x: 309, startPoint y: 358, endPoint x: 107, endPoint y: 354, distance: 202.4
type input "c"
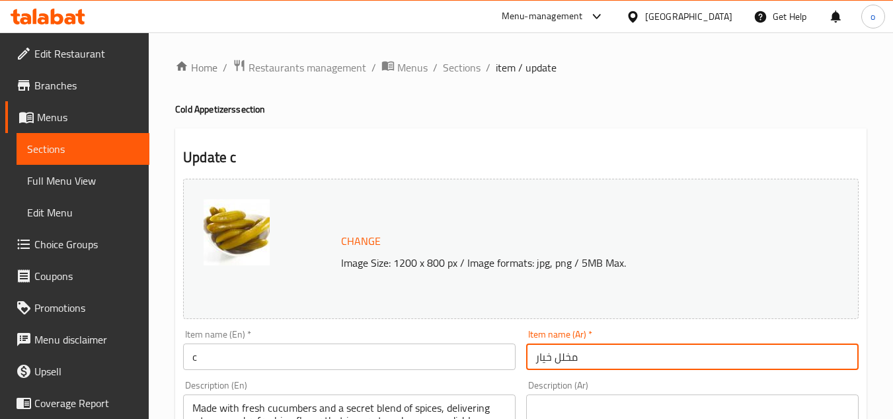
click at [680, 362] on input "مخلل خيار" at bounding box center [692, 356] width 333 height 26
click at [534, 356] on input "مخلل خيار" at bounding box center [692, 356] width 333 height 26
click at [715, 359] on input "مخلل خيار" at bounding box center [692, 356] width 333 height 26
click at [708, 374] on div "Item name (Ar)   * مخلل خيار صغير Item name (Ar) *" at bounding box center [692, 349] width 343 height 51
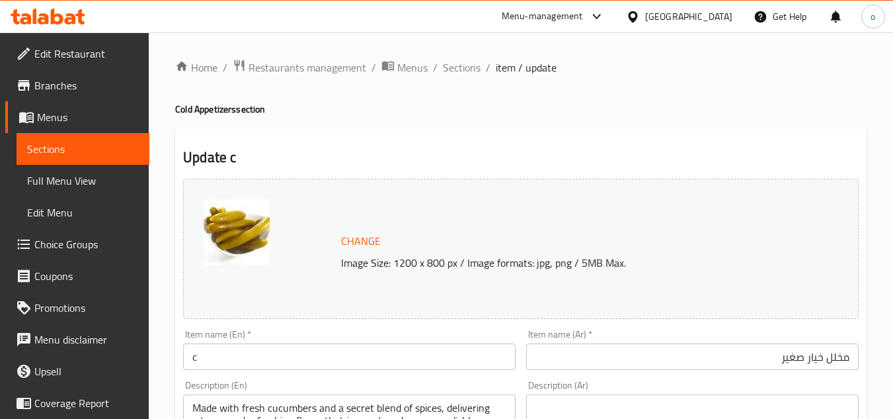
click at [210, 352] on input "c" at bounding box center [349, 356] width 333 height 26
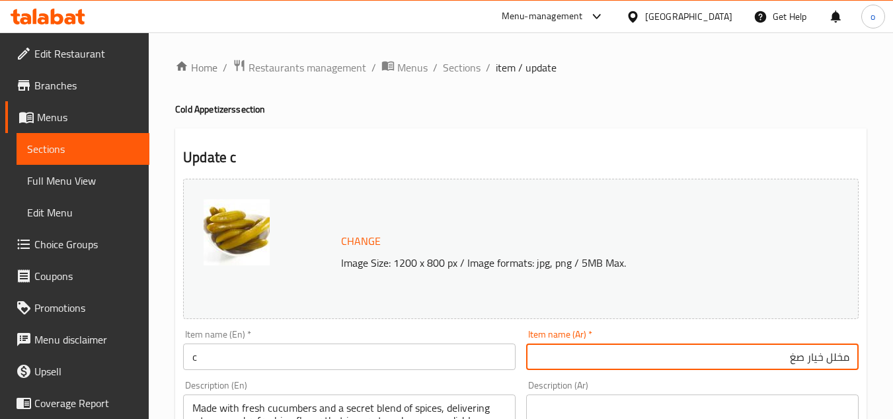
type input "مخلل خيار صغ"
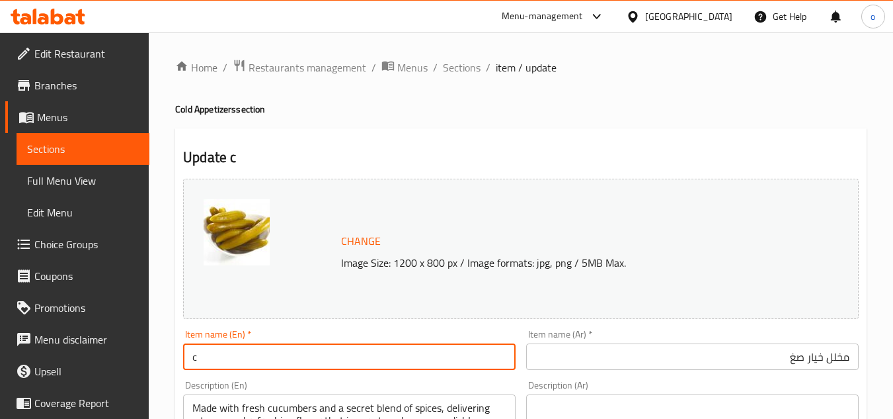
click at [240, 358] on input "c" at bounding box center [349, 356] width 333 height 26
click at [218, 362] on input "c" at bounding box center [349, 356] width 333 height 26
drag, startPoint x: 196, startPoint y: 354, endPoint x: 235, endPoint y: 370, distance: 41.9
click at [196, 354] on input "text" at bounding box center [349, 356] width 333 height 26
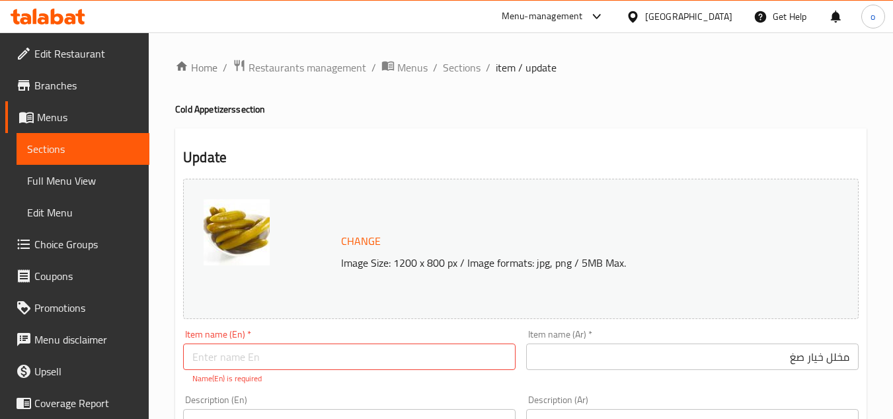
click at [243, 371] on div "Item name (En)   * Item name (En) * Name(En) is required" at bounding box center [349, 356] width 343 height 65
type input "c"
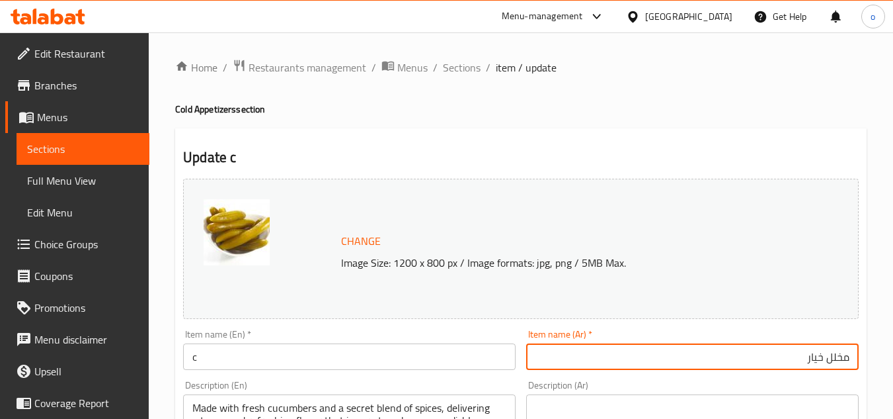
click at [228, 354] on input "c" at bounding box center [349, 356] width 333 height 26
type input "مخلل خيار"
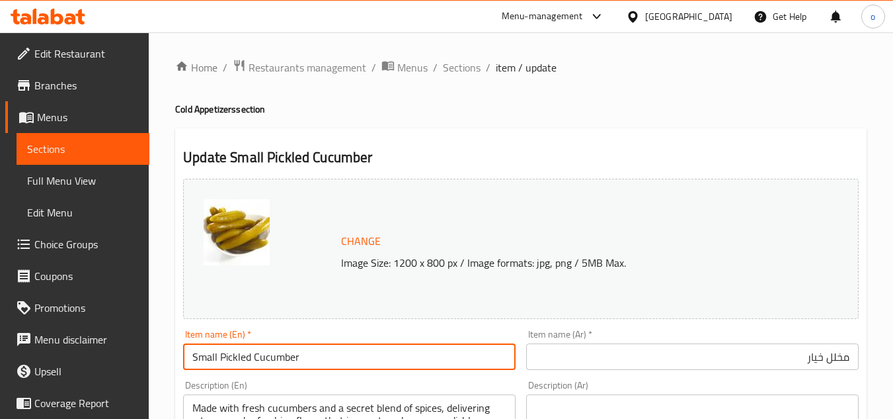
click at [268, 352] on input "Small Pickled Cucumber" at bounding box center [349, 356] width 333 height 26
click at [332, 359] on input "Small Pickled Cucumber" at bounding box center [349, 356] width 333 height 26
click at [241, 365] on input "Small Pickled Cucumber" at bounding box center [349, 356] width 333 height 26
drag, startPoint x: 351, startPoint y: 364, endPoint x: 228, endPoint y: 361, distance: 123.0
click at [228, 361] on input "Small Pickled Cucumber" at bounding box center [349, 356] width 333 height 26
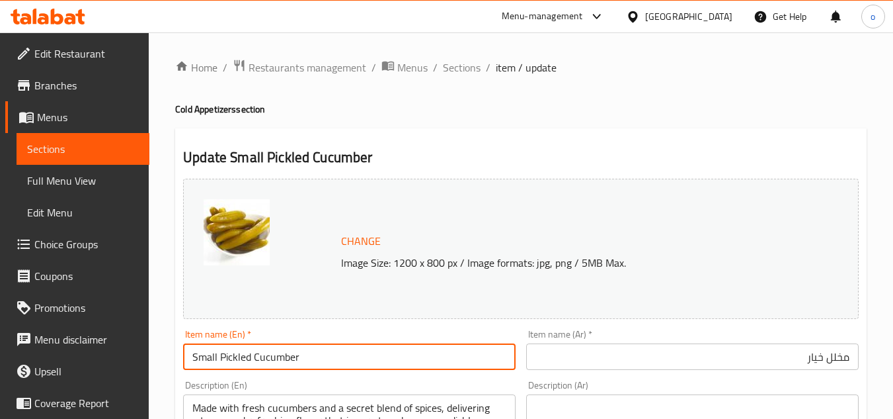
click at [344, 358] on input "Small Pickled Cucumber" at bounding box center [349, 356] width 333 height 26
type input "Small Pickled Cucumber"
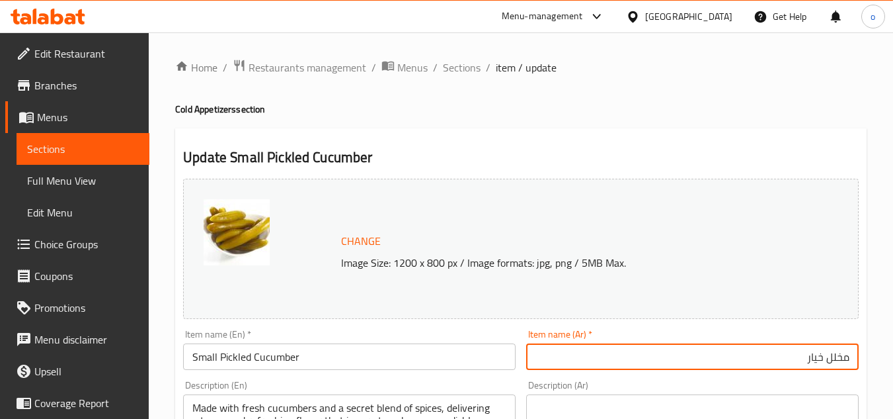
click at [796, 352] on input "مخلل خيار" at bounding box center [692, 356] width 333 height 26
click at [785, 370] on input "مخلل خيار صغير" at bounding box center [692, 356] width 333 height 26
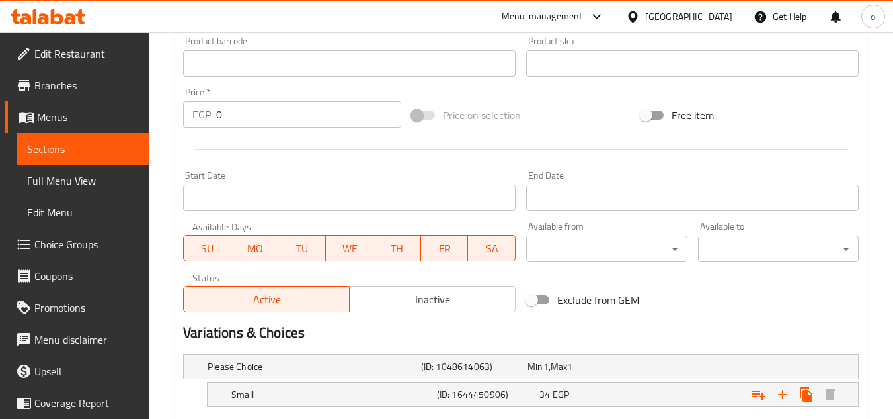
scroll to position [565, 0]
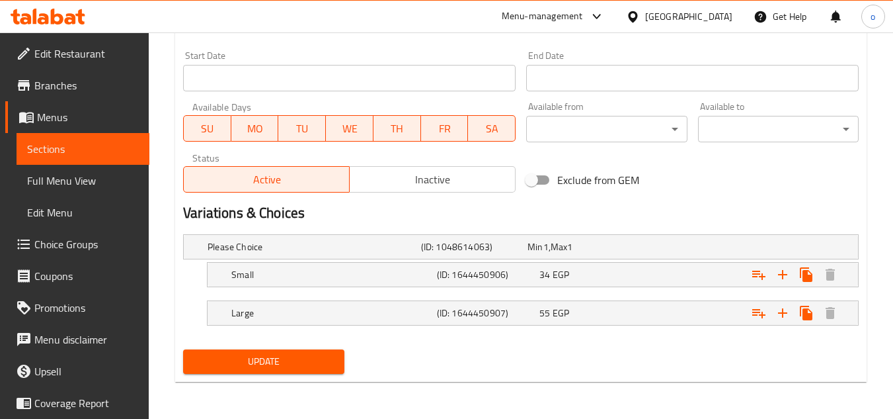
type input "مخلل خيار صغير"
drag, startPoint x: 261, startPoint y: 366, endPoint x: 467, endPoint y: 313, distance: 213.1
click at [262, 366] on span "Update" at bounding box center [264, 361] width 140 height 17
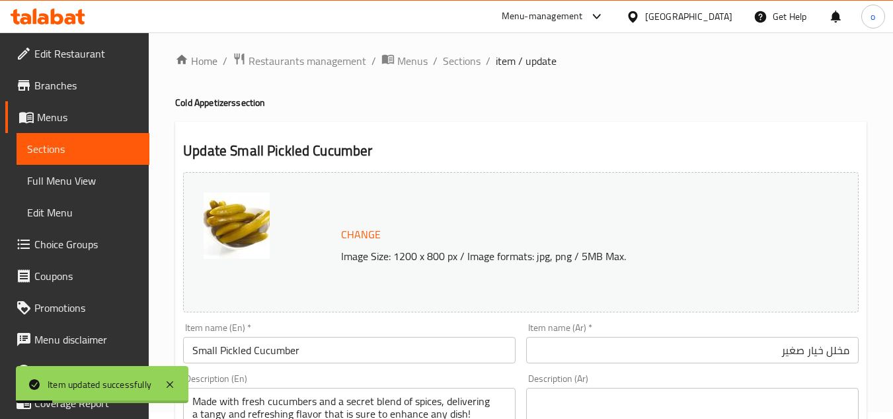
scroll to position [0, 0]
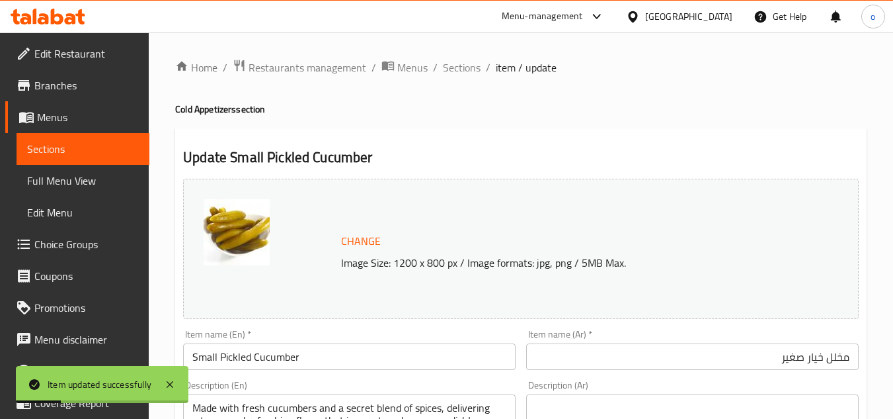
click at [473, 161] on h2 "Update Small Pickled Cucumber" at bounding box center [521, 157] width 676 height 20
click at [68, 233] on link "Choice Groups" at bounding box center [77, 244] width 144 height 32
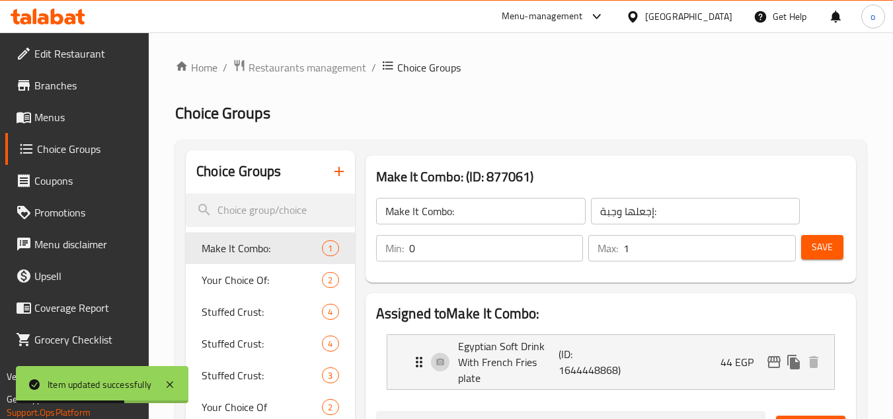
click at [434, 110] on h2 "Choice Groups" at bounding box center [521, 112] width 692 height 21
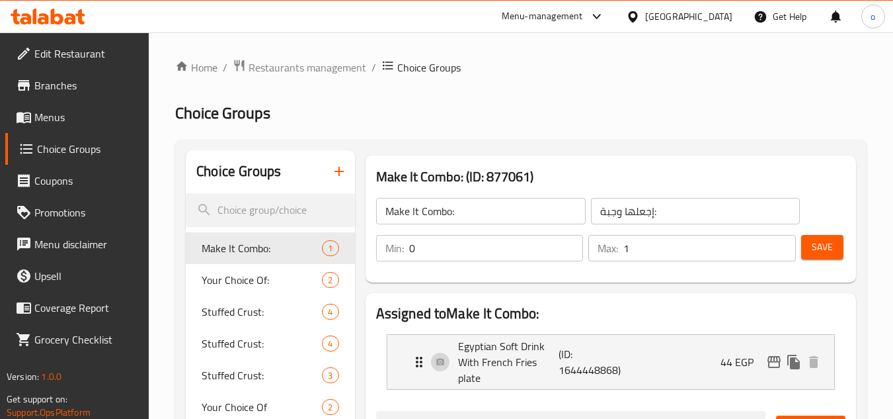
drag, startPoint x: 545, startPoint y: 93, endPoint x: 512, endPoint y: 51, distance: 54.1
click at [46, 109] on span "Menus" at bounding box center [86, 117] width 104 height 16
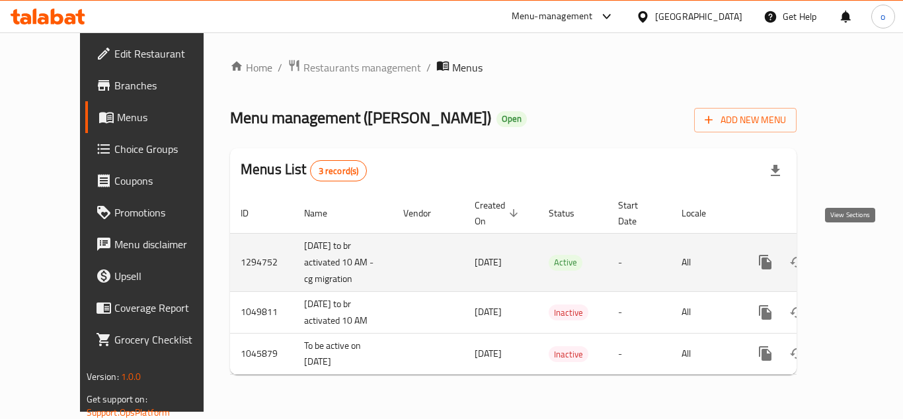
click at [855, 254] on icon "enhanced table" at bounding box center [861, 262] width 16 height 16
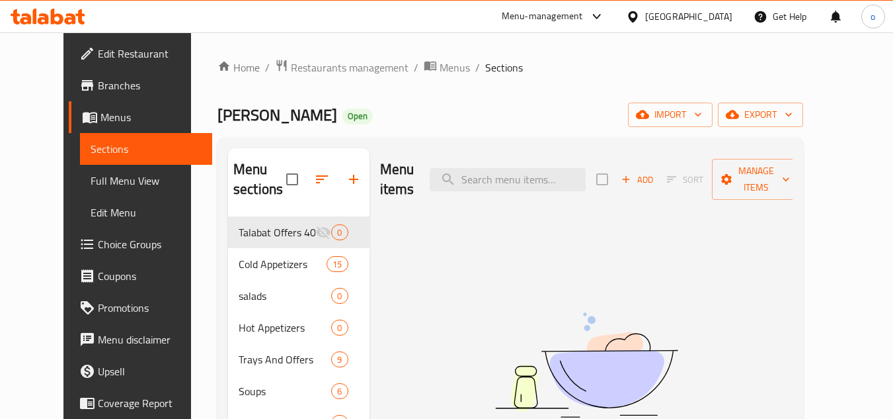
click at [228, 251] on div "Cold Appetizers 15" at bounding box center [298, 264] width 141 height 32
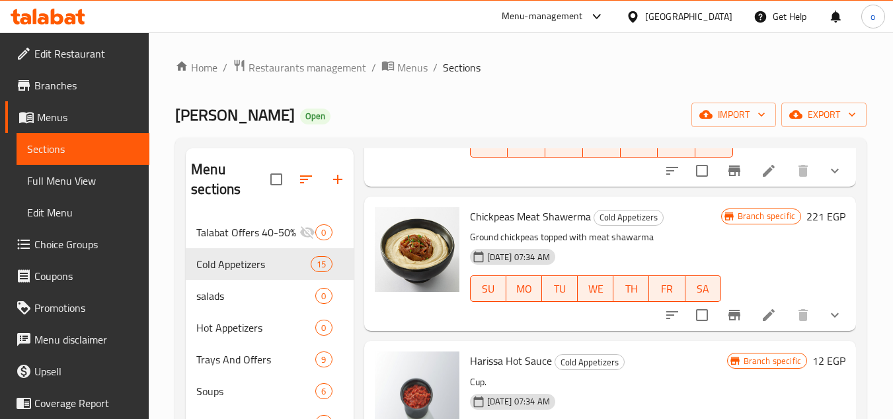
scroll to position [331, 0]
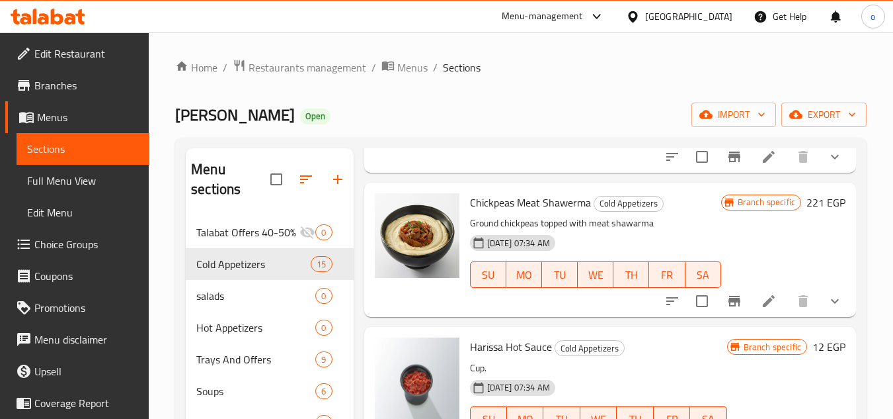
click at [762, 165] on icon at bounding box center [769, 157] width 16 height 16
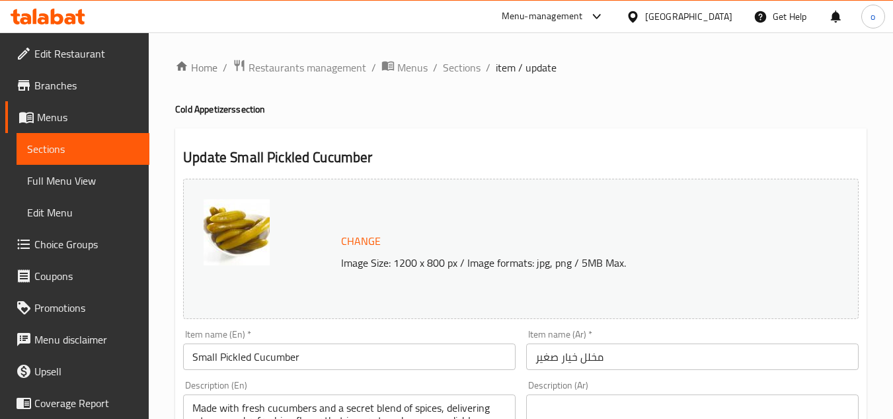
click at [464, 75] on span "Sections" at bounding box center [462, 68] width 38 height 16
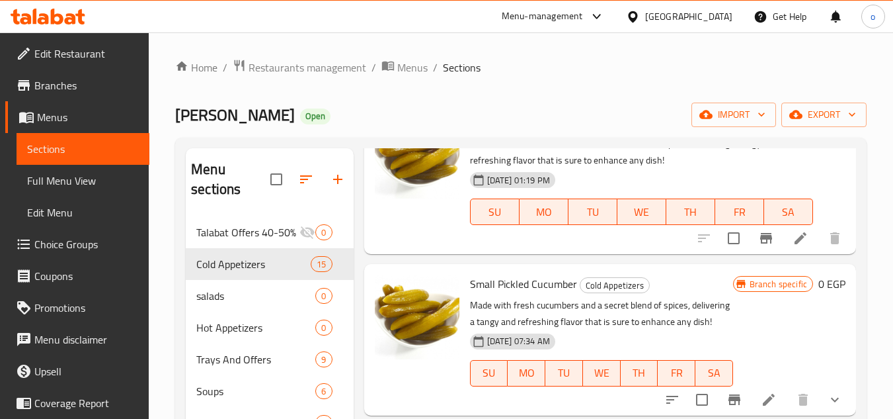
scroll to position [66, 0]
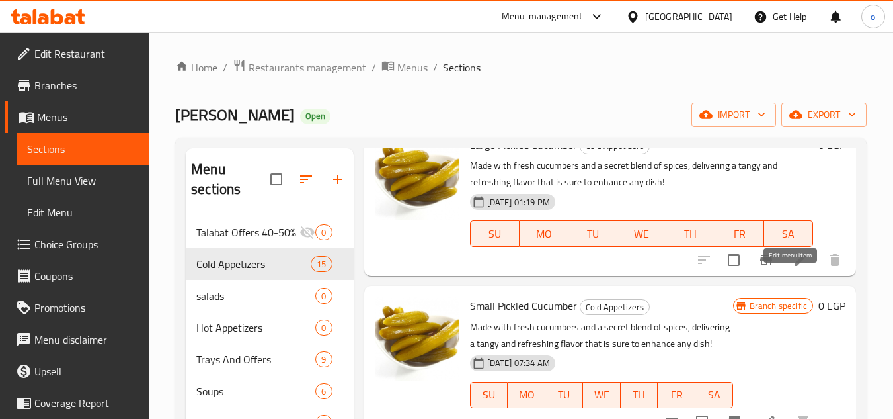
click at [793, 268] on icon at bounding box center [801, 260] width 16 height 16
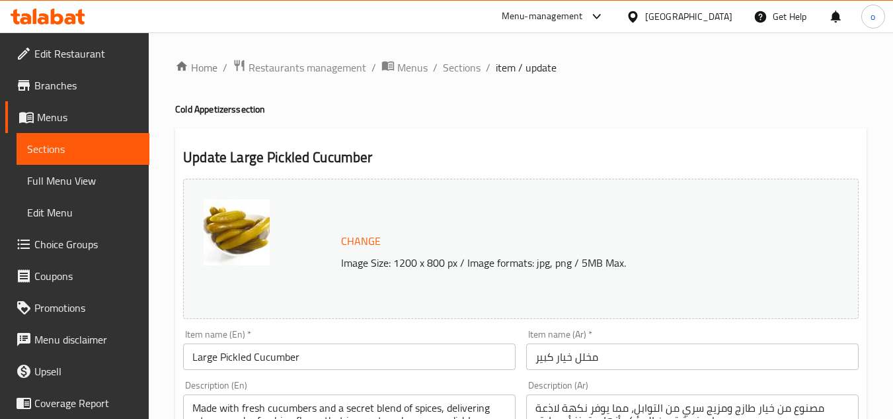
click at [458, 74] on span "Sections" at bounding box center [462, 68] width 38 height 16
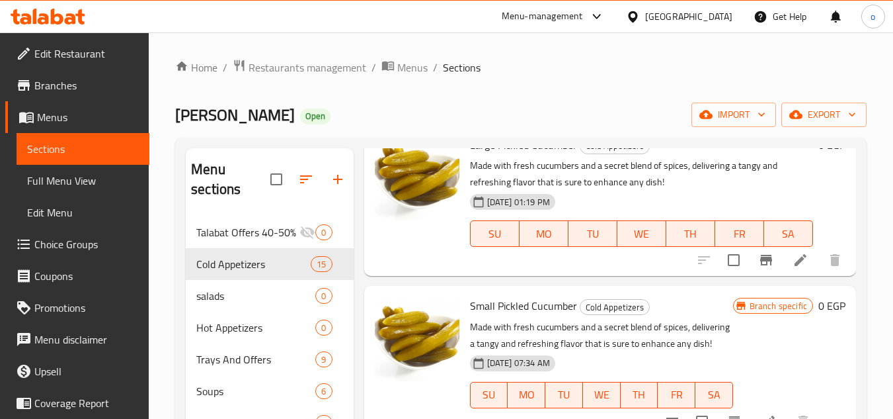
scroll to position [132, 0]
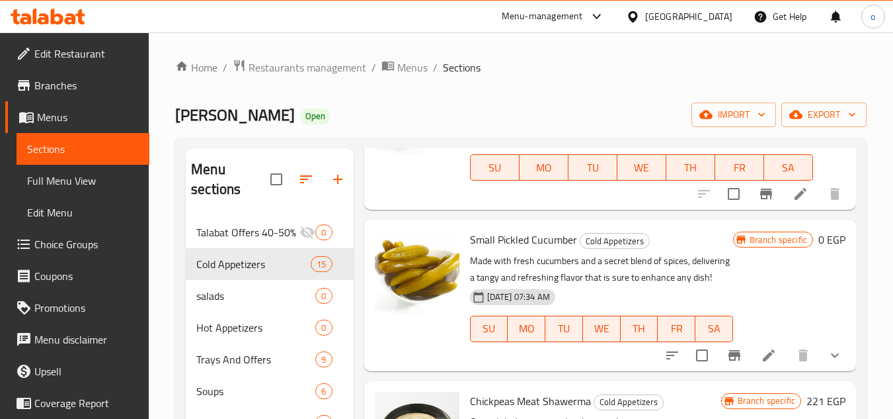
click at [832, 363] on icon "show more" at bounding box center [835, 355] width 16 height 16
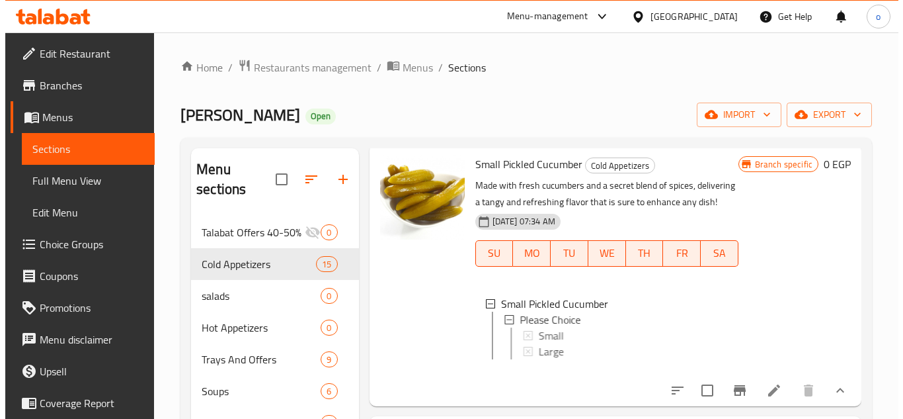
scroll to position [331, 0]
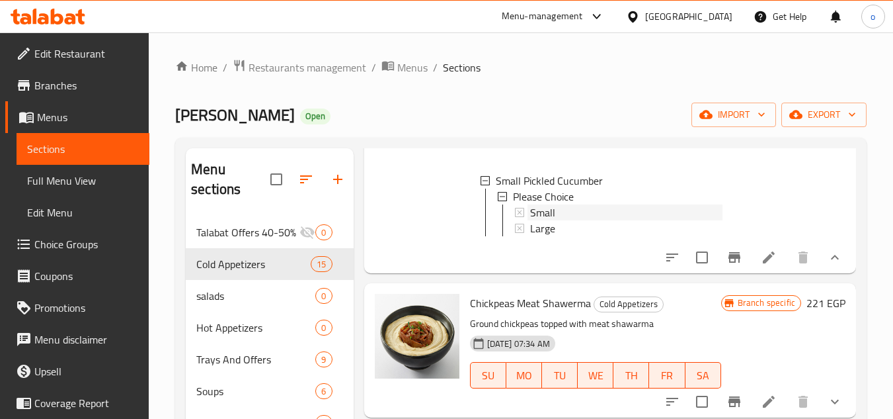
click at [533, 220] on span "Small" at bounding box center [542, 212] width 25 height 16
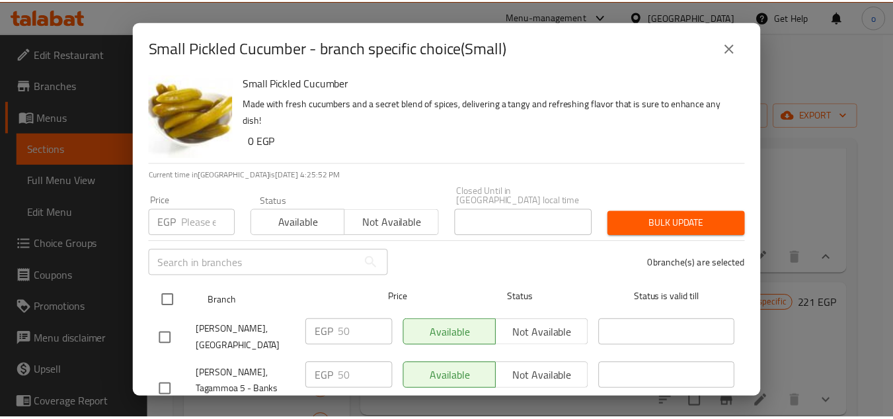
scroll to position [0, 0]
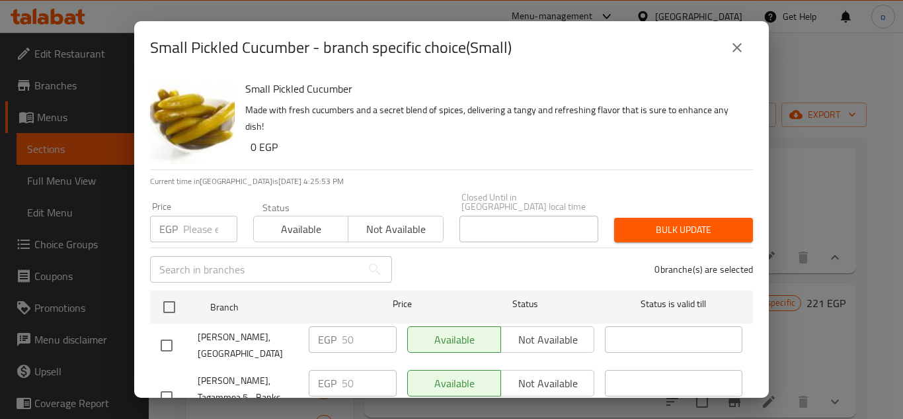
click at [818, 163] on div "Small Pickled Cucumber - branch specific choice(Small) Small Pickled Cucumber M…" at bounding box center [451, 209] width 903 height 419
click at [744, 45] on icon "close" at bounding box center [737, 48] width 16 height 16
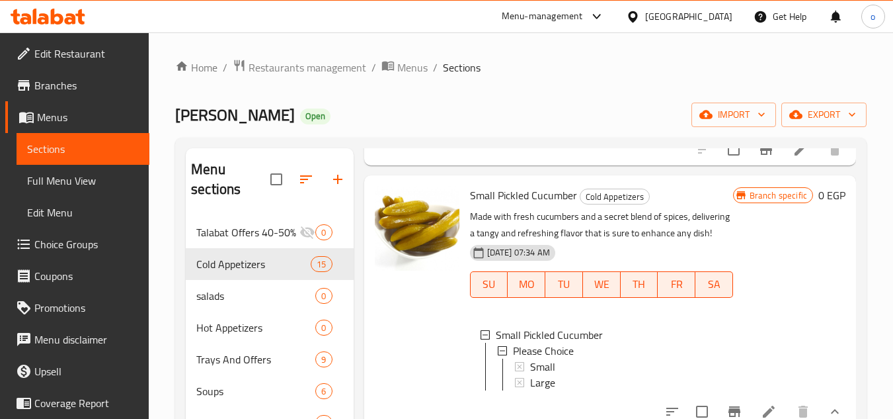
scroll to position [198, 0]
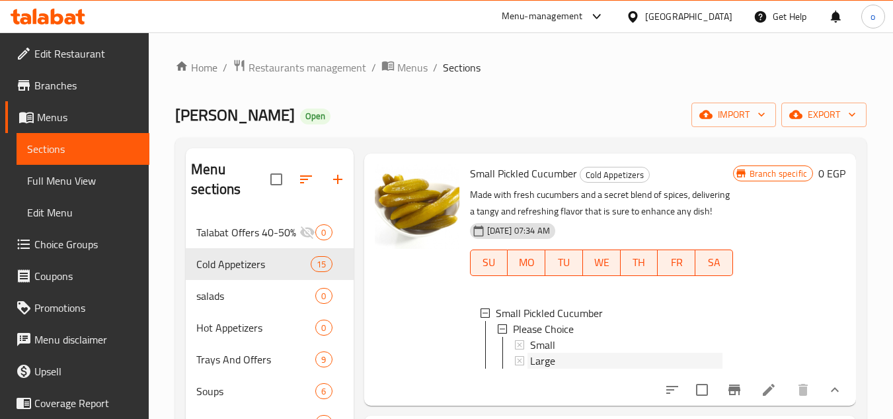
click at [545, 368] on span "Large" at bounding box center [542, 360] width 25 height 16
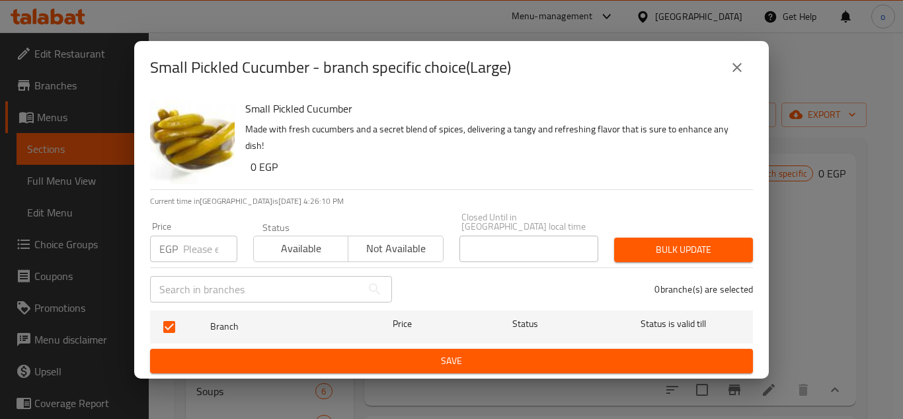
click at [740, 83] on button "close" at bounding box center [737, 68] width 32 height 32
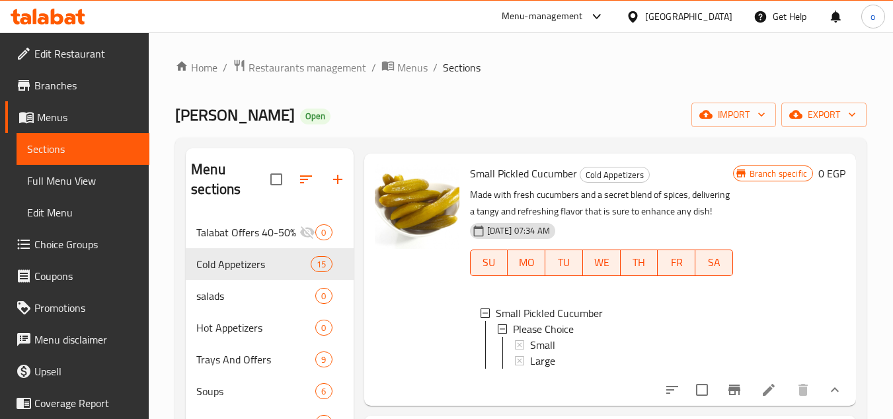
scroll to position [2, 0]
click at [558, 366] on div "Large" at bounding box center [626, 358] width 192 height 16
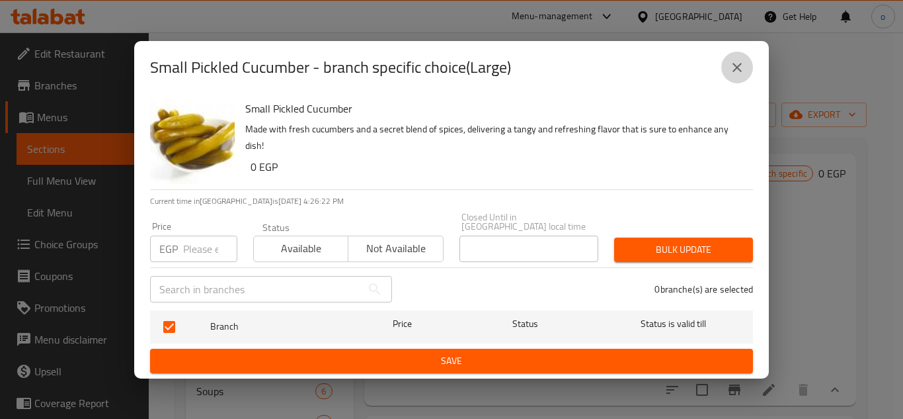
click at [740, 71] on icon "close" at bounding box center [737, 68] width 16 height 16
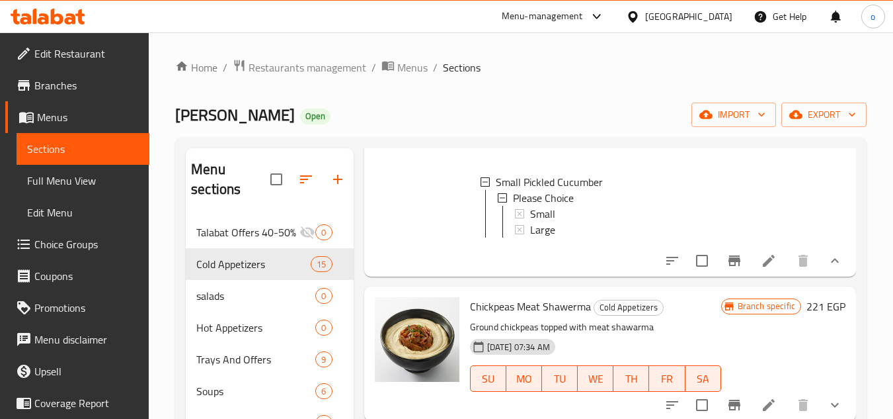
scroll to position [331, 0]
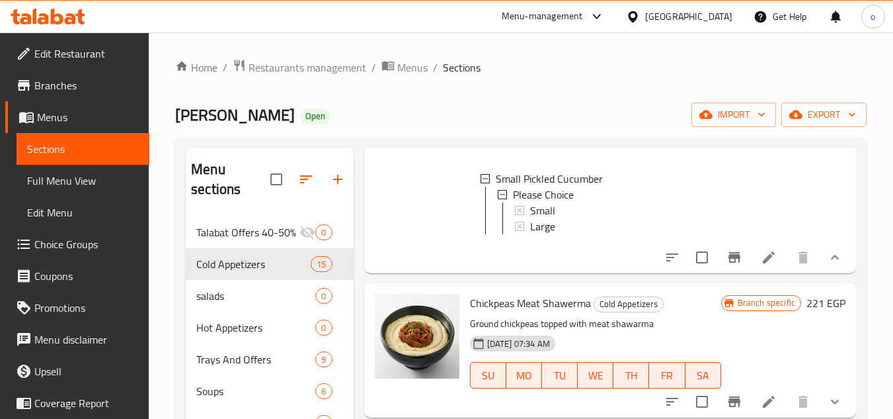
click at [598, 234] on div "Large" at bounding box center [626, 226] width 192 height 16
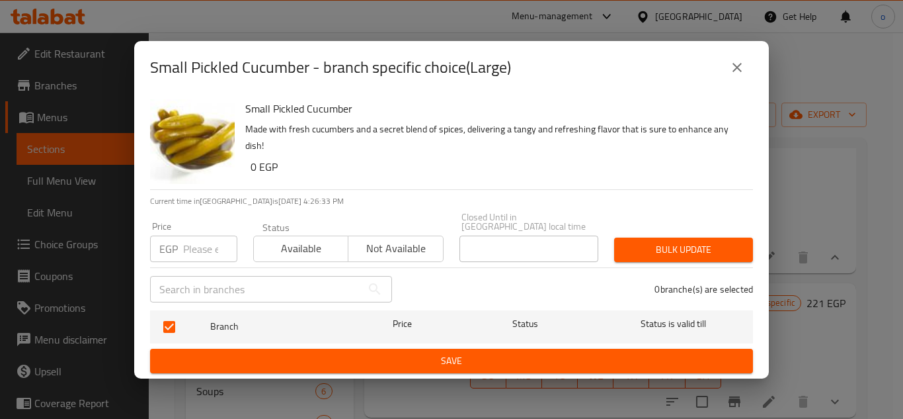
click at [746, 73] on button "close" at bounding box center [737, 68] width 32 height 32
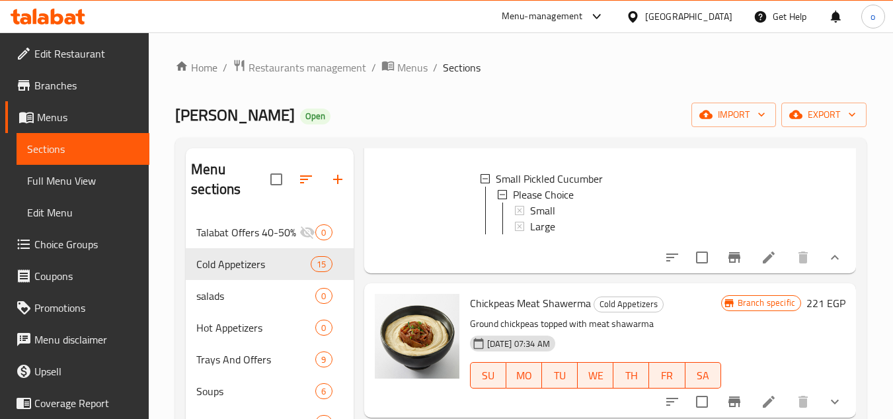
click at [610, 234] on div "Large" at bounding box center [626, 226] width 192 height 16
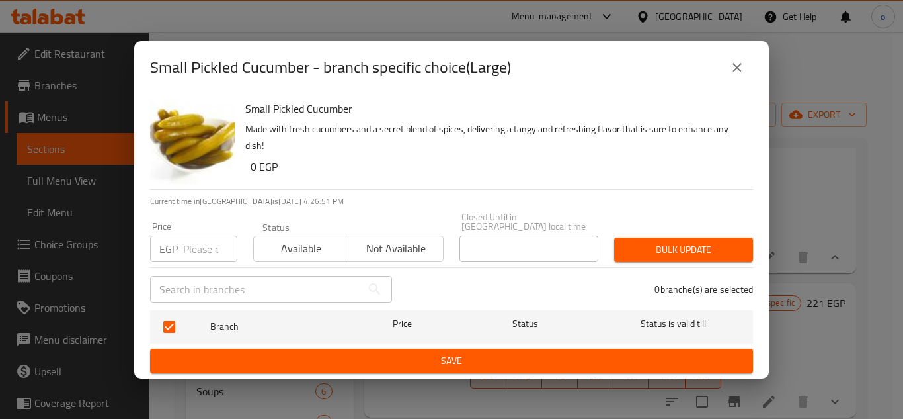
click at [743, 71] on icon "close" at bounding box center [737, 68] width 16 height 16
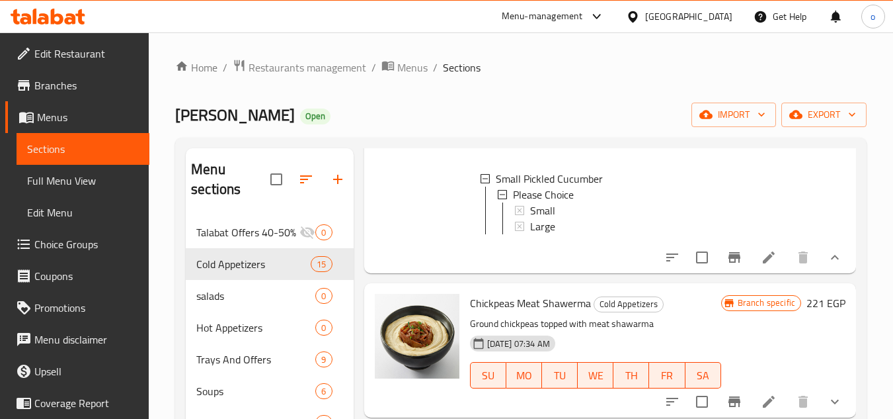
click at [763, 263] on icon at bounding box center [769, 257] width 12 height 12
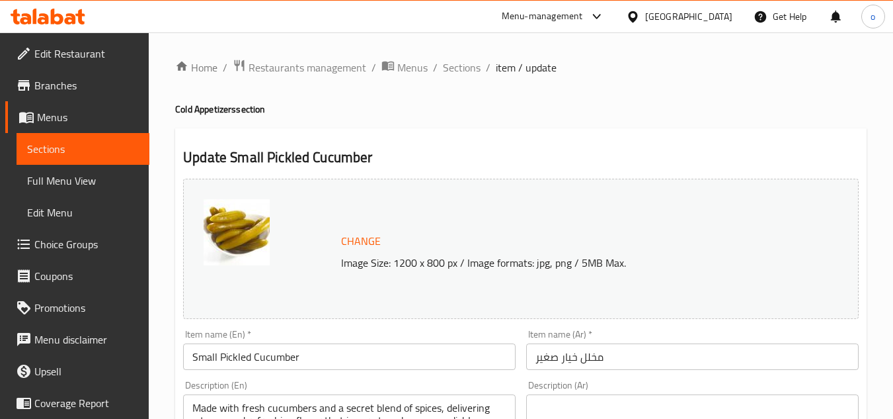
click at [451, 114] on h4 "Cold Appetizers section" at bounding box center [521, 108] width 692 height 13
click at [455, 69] on span "Sections" at bounding box center [462, 68] width 38 height 16
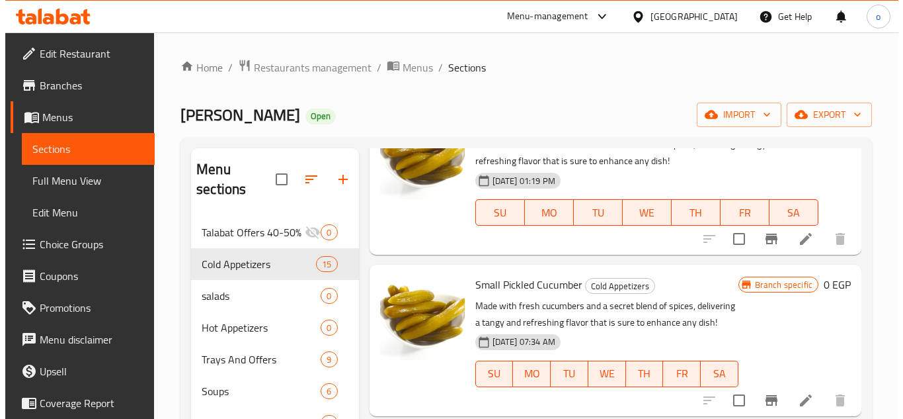
scroll to position [132, 0]
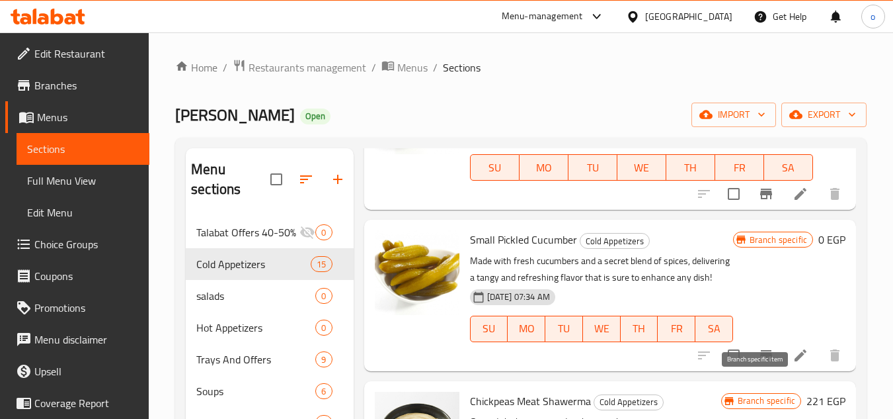
click at [763, 363] on icon "Branch-specific-item" at bounding box center [766, 355] width 16 height 16
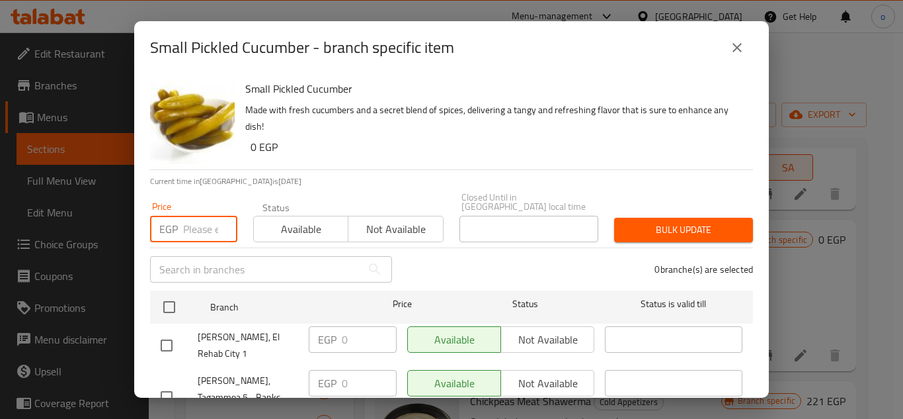
click at [206, 221] on input "number" at bounding box center [210, 229] width 54 height 26
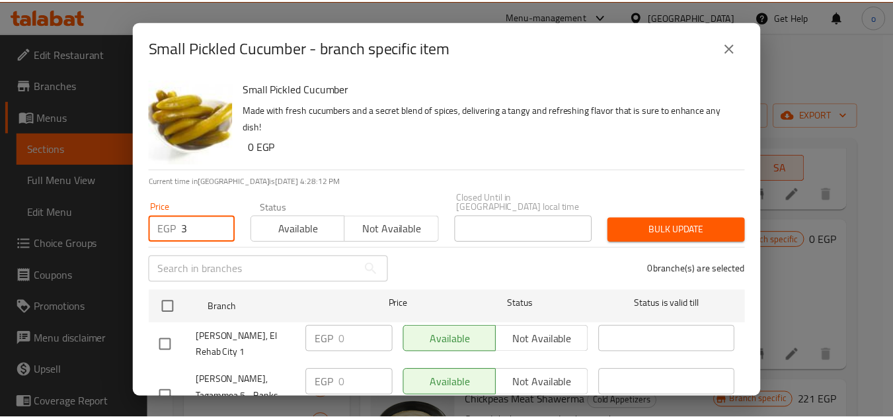
scroll to position [66, 0]
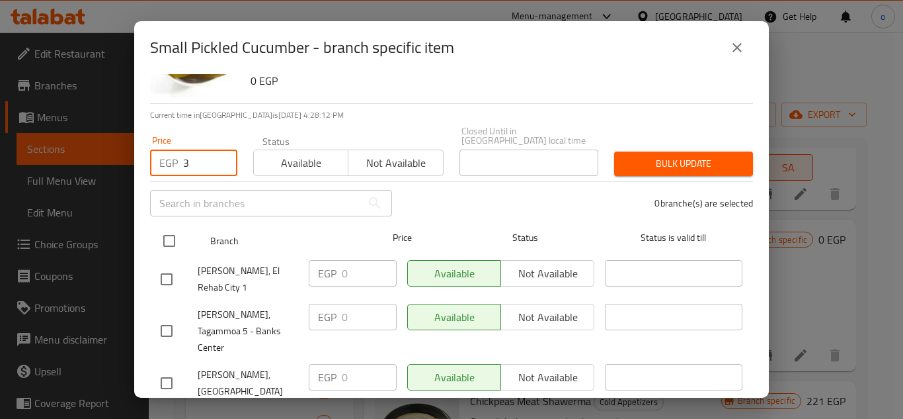
type input "3"
click at [175, 235] on input "checkbox" at bounding box center [169, 241] width 28 height 28
checkbox input "true"
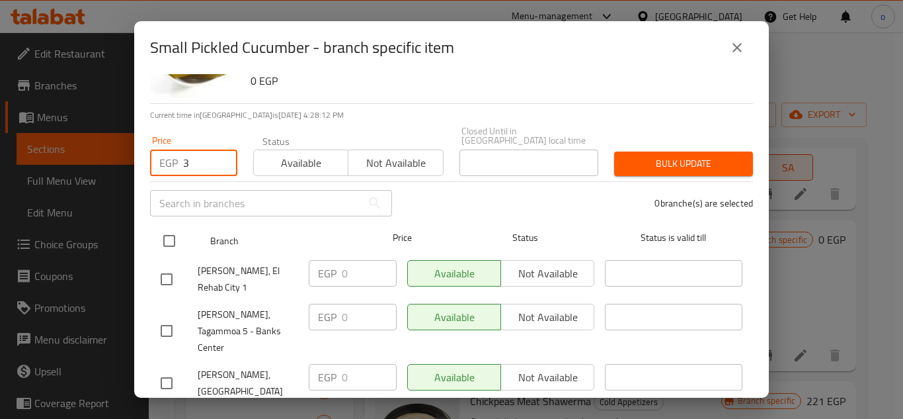
checkbox input "true"
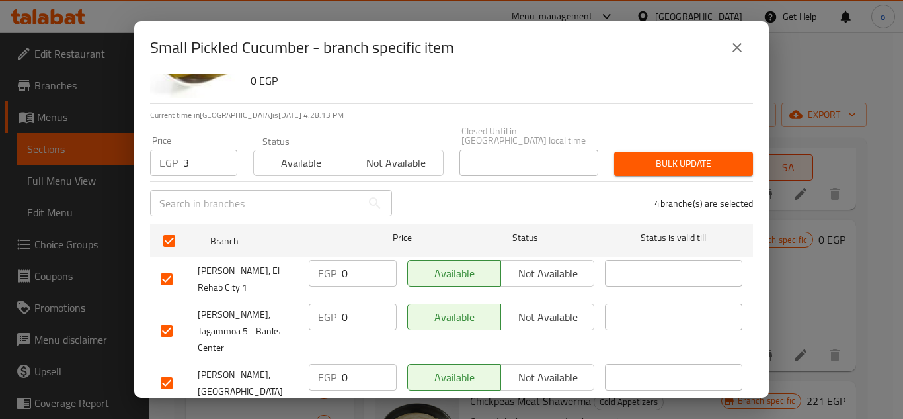
click at [696, 133] on div "Price EGP 3 Price Status Available Not available Closed Until in [GEOGRAPHIC_DA…" at bounding box center [451, 150] width 619 height 65
click at [689, 151] on button "Bulk update" at bounding box center [683, 163] width 139 height 24
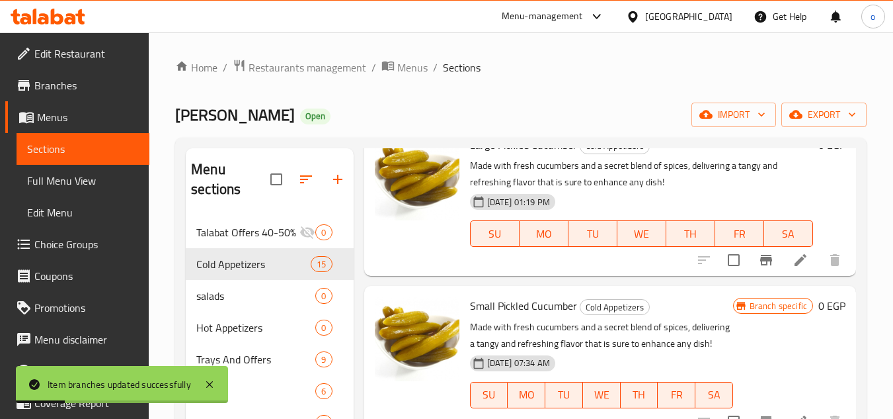
scroll to position [198, 0]
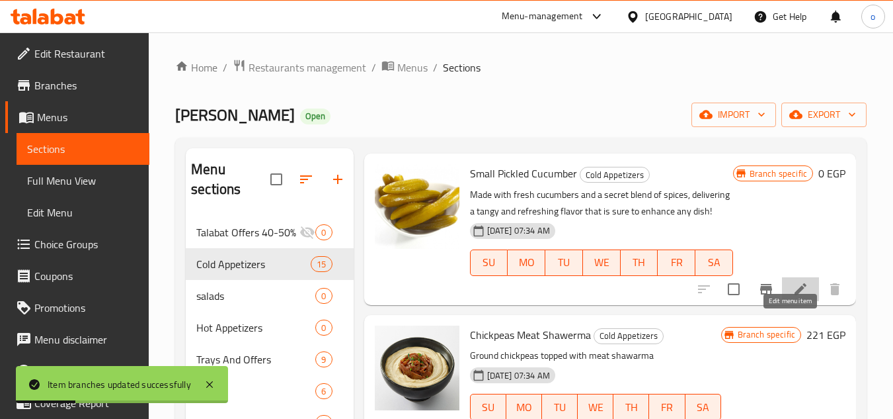
click at [795, 297] on icon at bounding box center [801, 289] width 16 height 16
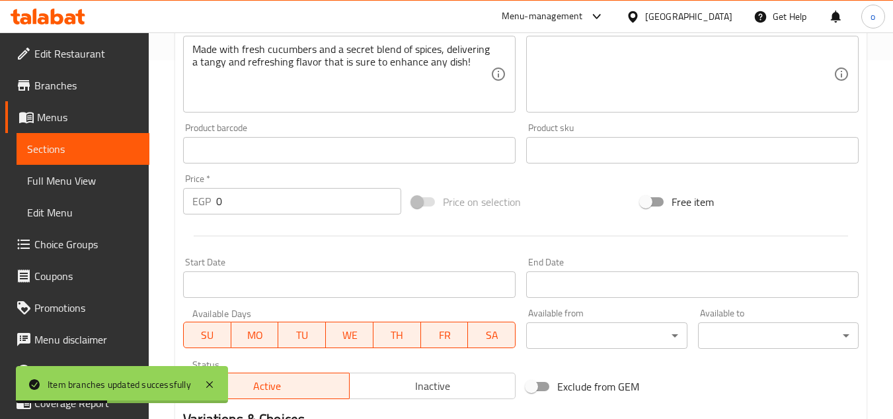
scroll to position [463, 0]
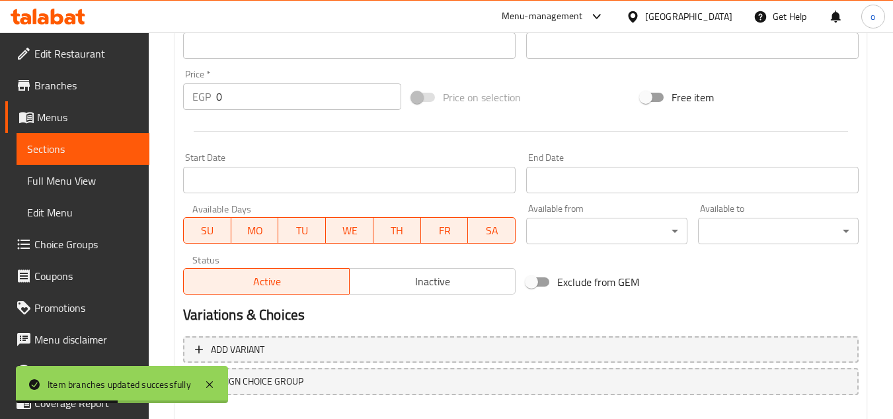
drag, startPoint x: 233, startPoint y: 74, endPoint x: 188, endPoint y: 92, distance: 48.4
click at [190, 90] on div "Price   * EGP 0 Price *" at bounding box center [292, 89] width 218 height 40
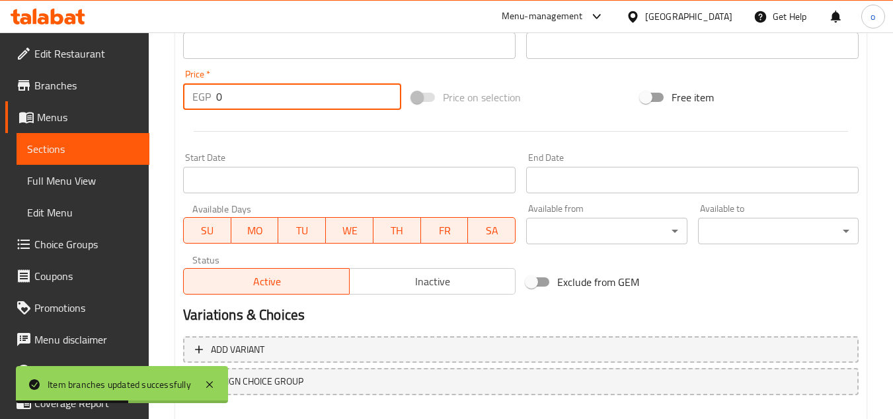
drag, startPoint x: 239, startPoint y: 100, endPoint x: 180, endPoint y: 106, distance: 59.9
click at [180, 106] on div "Price   * EGP 0 Price *" at bounding box center [292, 89] width 229 height 51
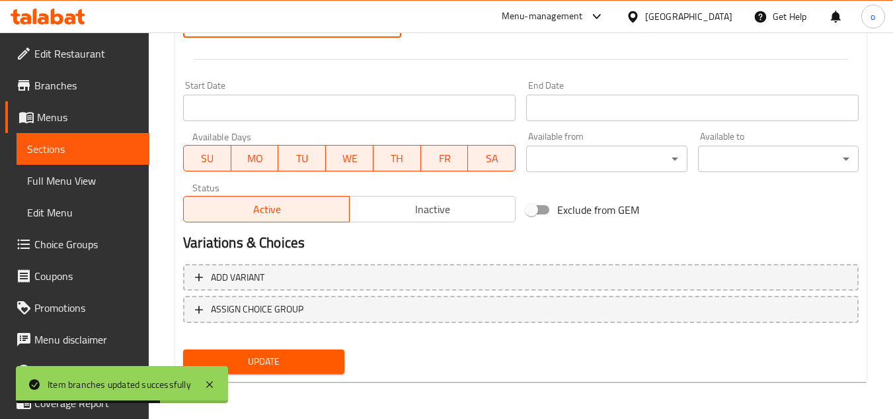
type input "3"
click at [271, 352] on button "Update" at bounding box center [263, 361] width 161 height 24
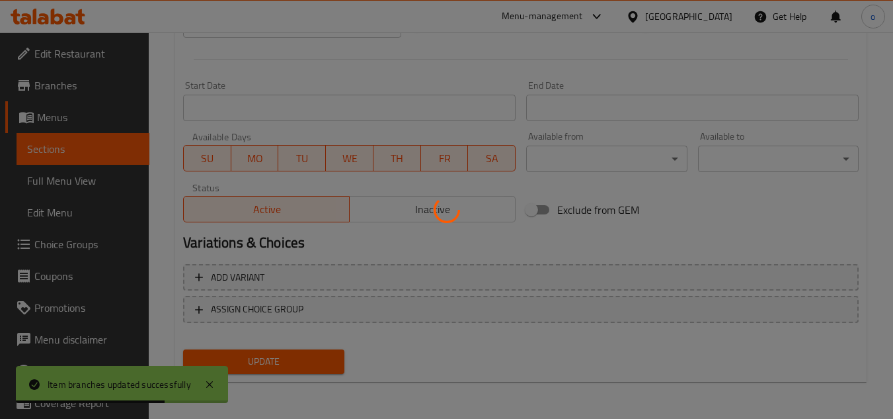
click at [270, 362] on div at bounding box center [446, 209] width 893 height 419
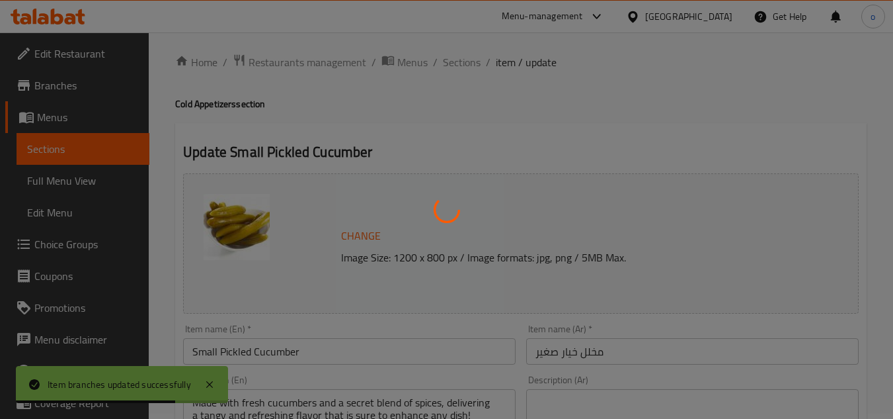
scroll to position [0, 0]
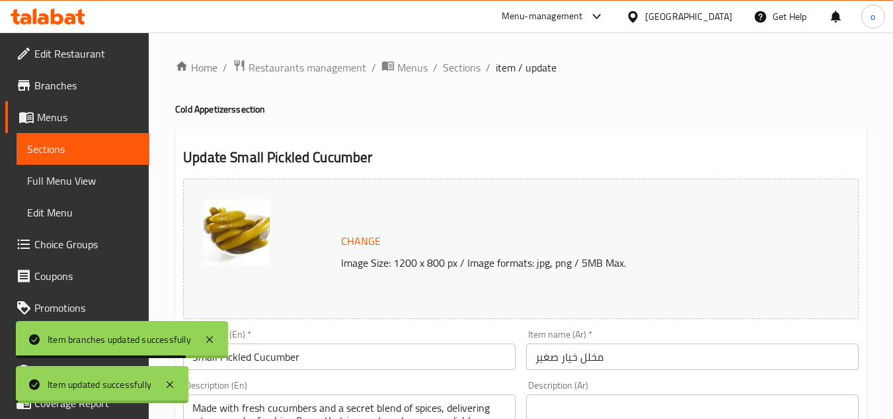
click at [463, 72] on span "Sections" at bounding box center [462, 68] width 38 height 16
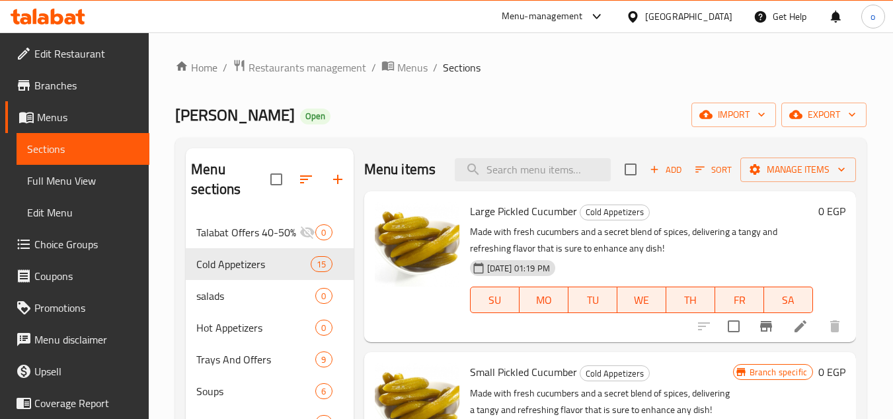
click at [471, 221] on span "Large Pickled Cucumber" at bounding box center [523, 211] width 107 height 20
drag, startPoint x: 497, startPoint y: 232, endPoint x: 573, endPoint y: 228, distance: 76.8
click at [573, 221] on span "Large Pickled Cucumber" at bounding box center [523, 211] width 107 height 20
click at [571, 221] on span "Large Pickled Cucumber" at bounding box center [523, 211] width 107 height 20
drag, startPoint x: 575, startPoint y: 233, endPoint x: 497, endPoint y: 232, distance: 78.0
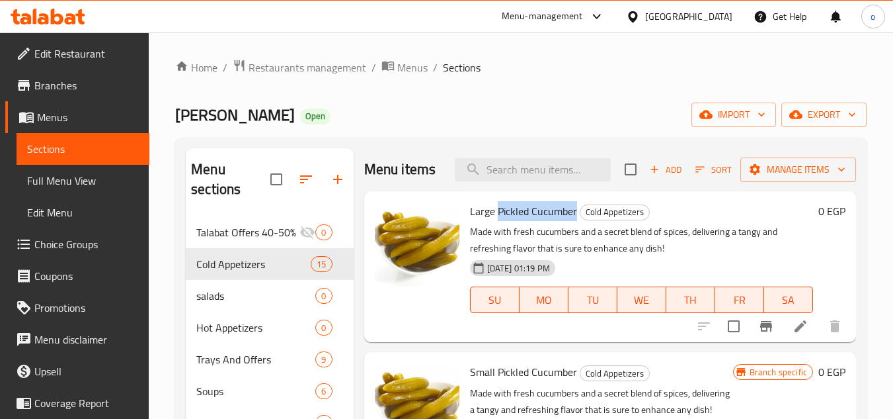
click at [497, 221] on span "Large Pickled Cucumber" at bounding box center [523, 211] width 107 height 20
copy span "Pickled Cucumber"
click at [758, 334] on icon "Branch-specific-item" at bounding box center [766, 326] width 16 height 16
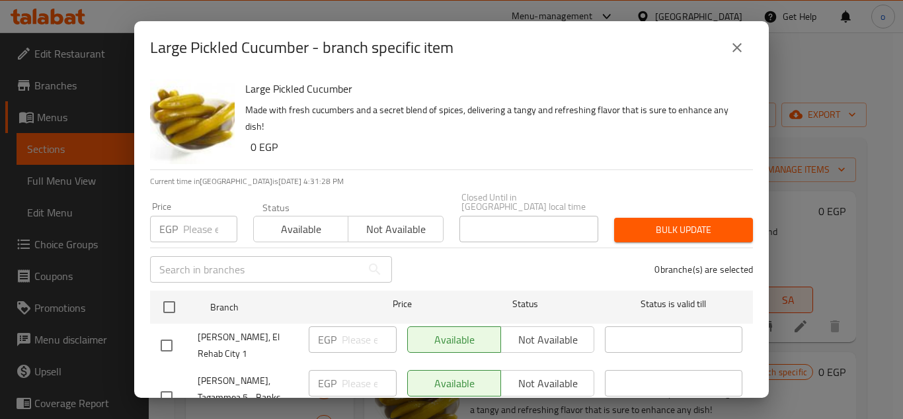
click at [192, 221] on input "number" at bounding box center [210, 229] width 54 height 26
paste input "90.0"
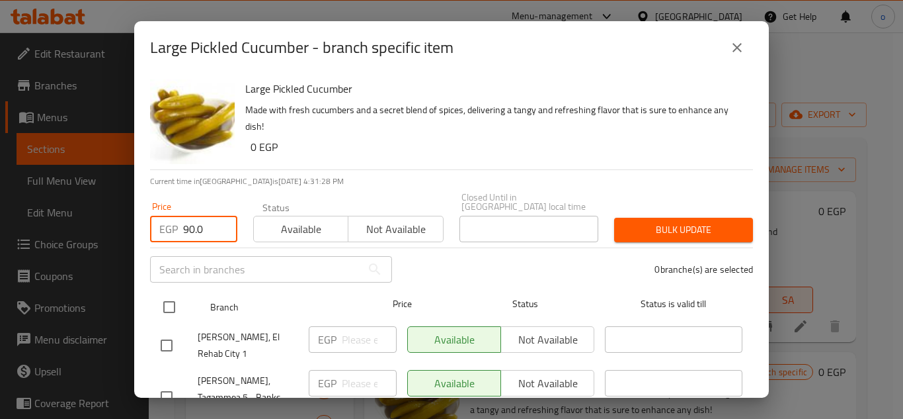
type input "90.0"
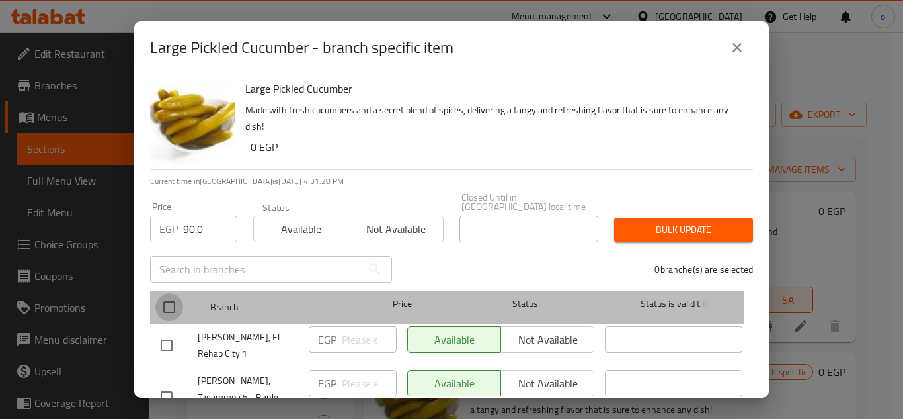
click at [161, 293] on input "checkbox" at bounding box center [169, 307] width 28 height 28
checkbox input "true"
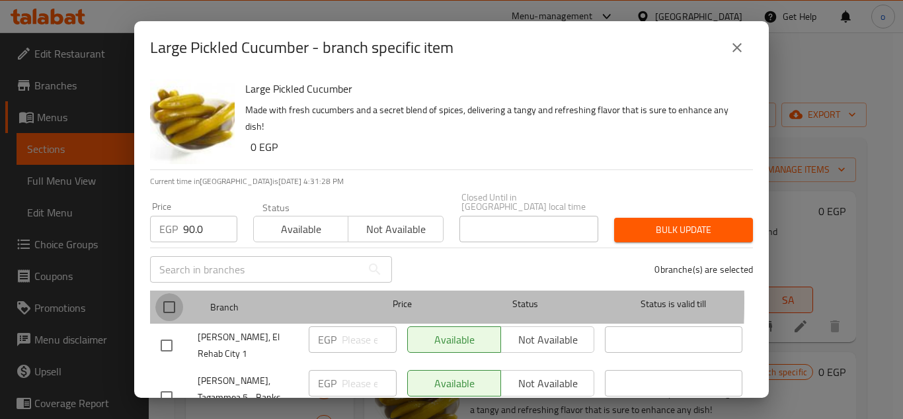
checkbox input "true"
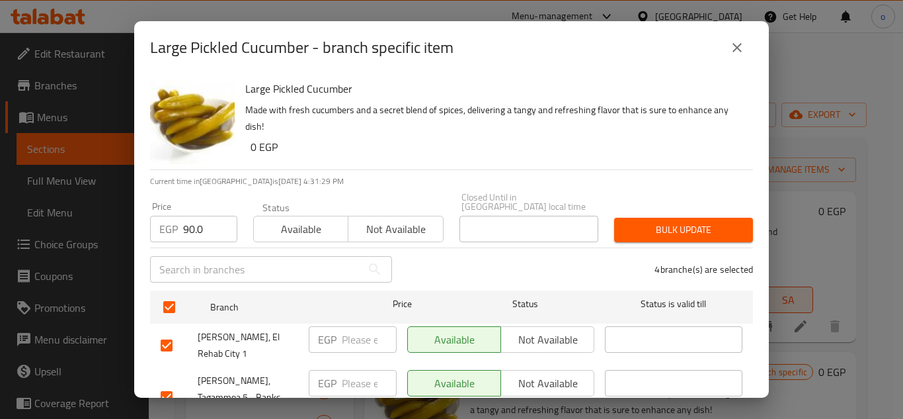
click at [669, 227] on span "Bulk update" at bounding box center [684, 229] width 118 height 17
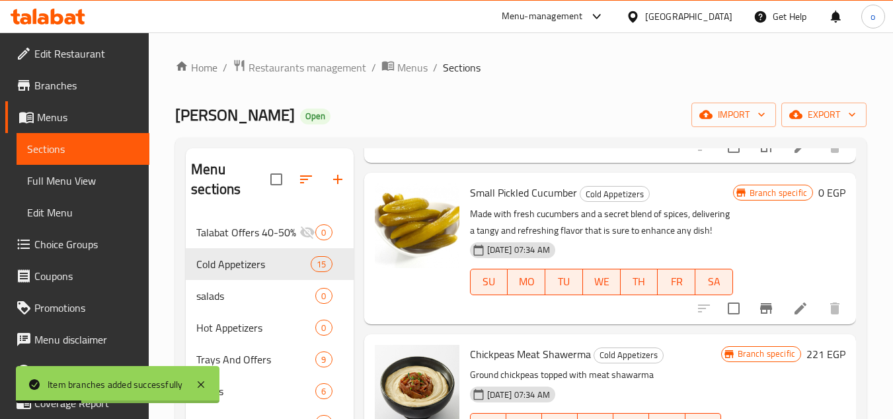
scroll to position [198, 0]
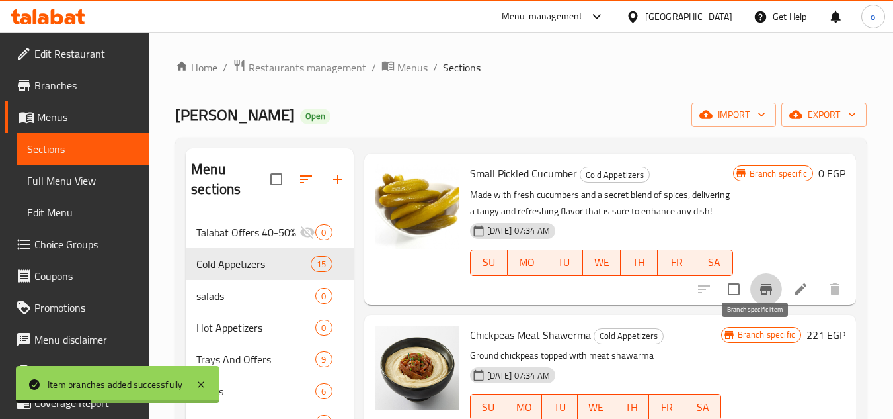
click at [750, 305] on button "Branch-specific-item" at bounding box center [766, 289] width 32 height 32
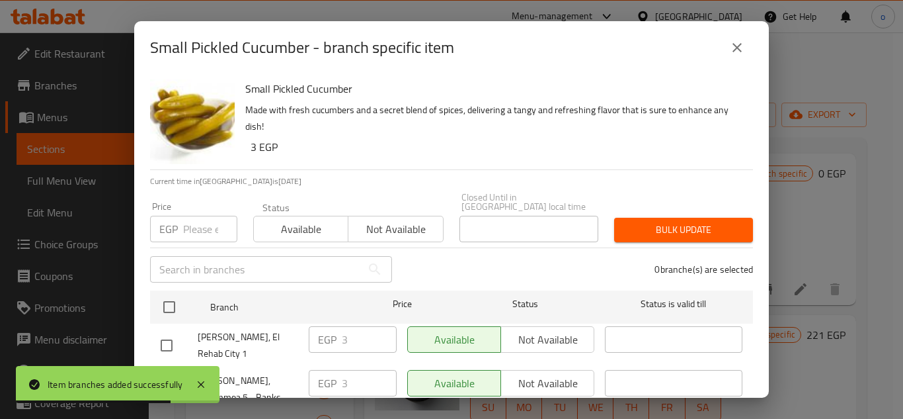
click at [176, 221] on p "EGP" at bounding box center [168, 229] width 19 height 16
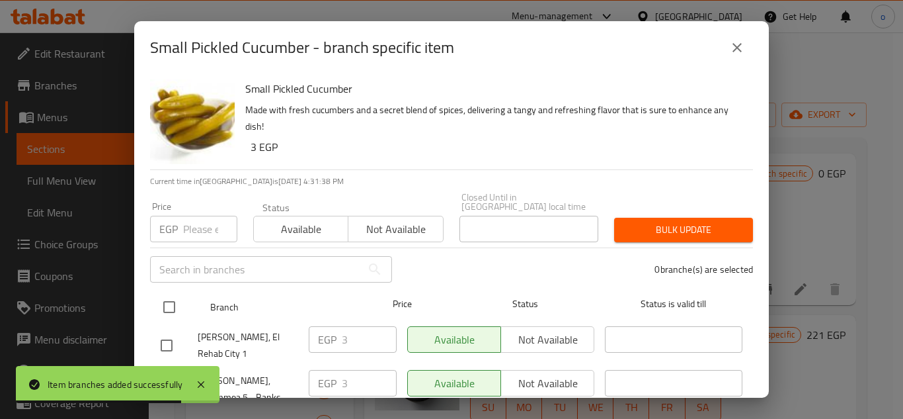
click at [173, 296] on input "checkbox" at bounding box center [169, 307] width 28 height 28
checkbox input "true"
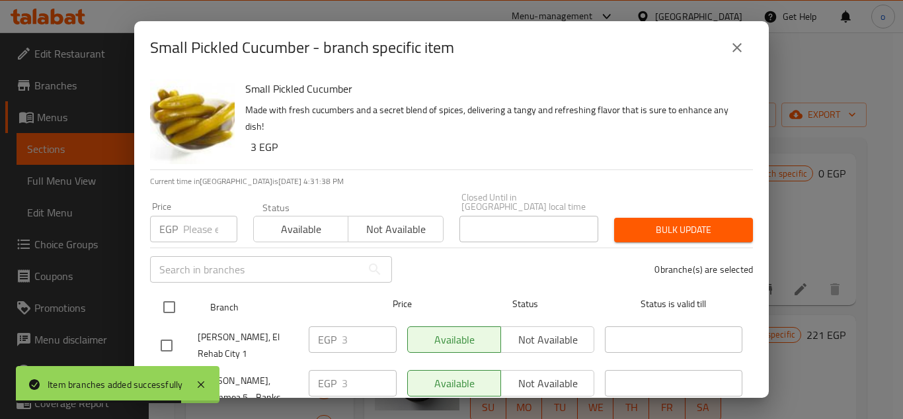
checkbox input "true"
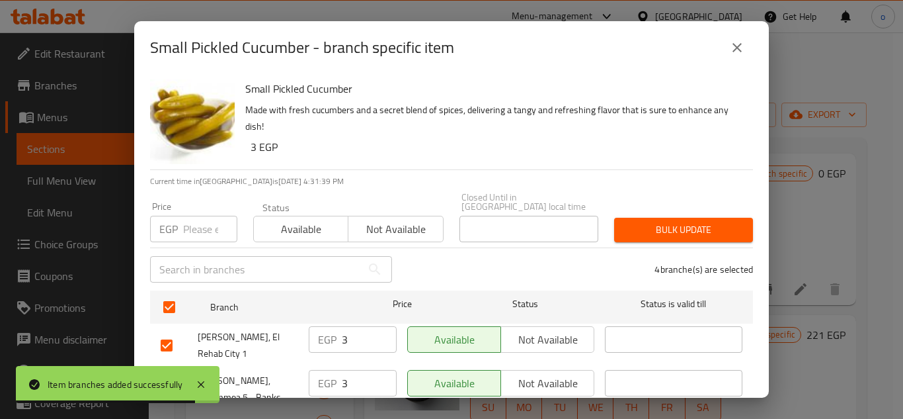
click at [664, 221] on span "Bulk update" at bounding box center [684, 229] width 118 height 17
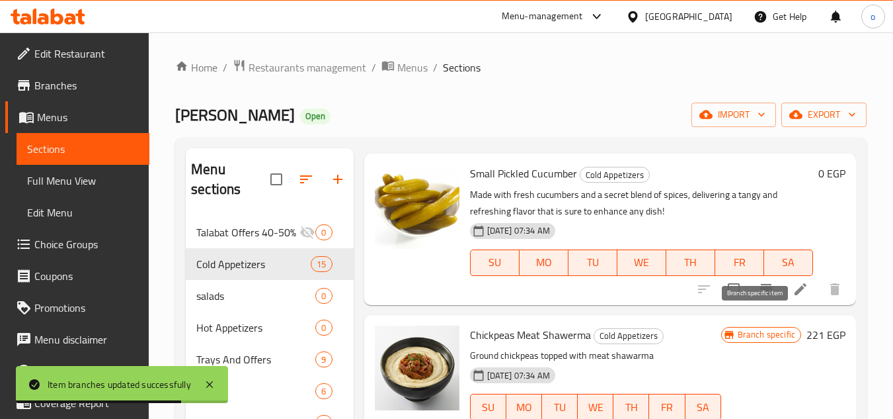
click at [760, 294] on icon "Branch-specific-item" at bounding box center [766, 289] width 12 height 11
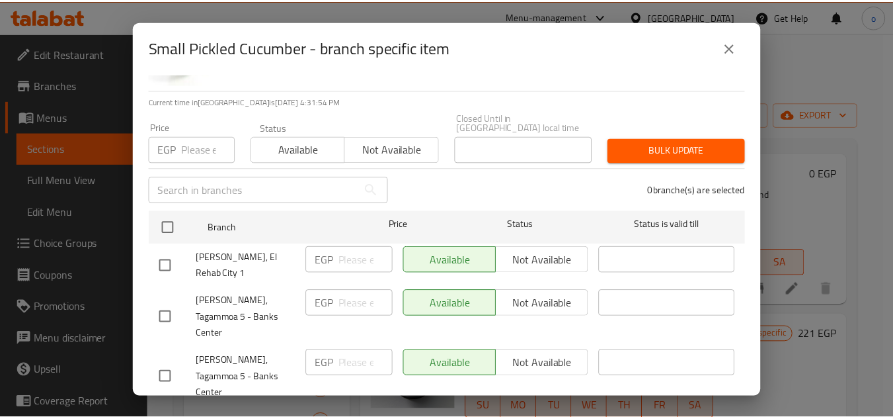
scroll to position [0, 0]
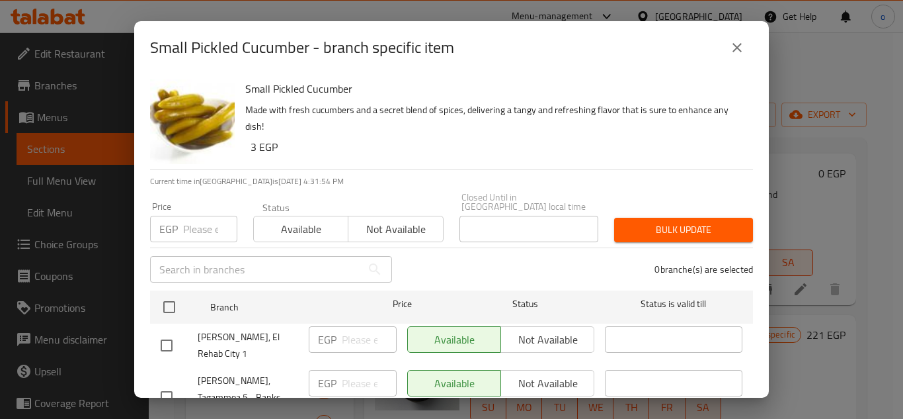
click at [180, 222] on div "EGP Price" at bounding box center [193, 229] width 87 height 26
paste input "50.0"
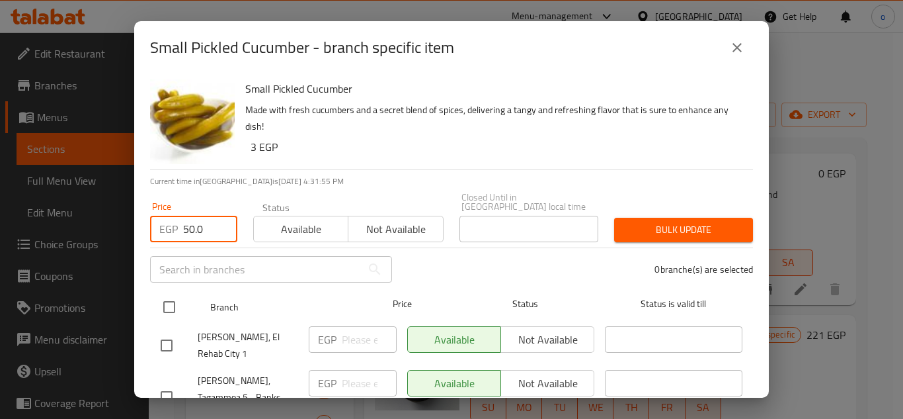
type input "50.0"
click at [169, 293] on input "checkbox" at bounding box center [169, 307] width 28 height 28
checkbox input "true"
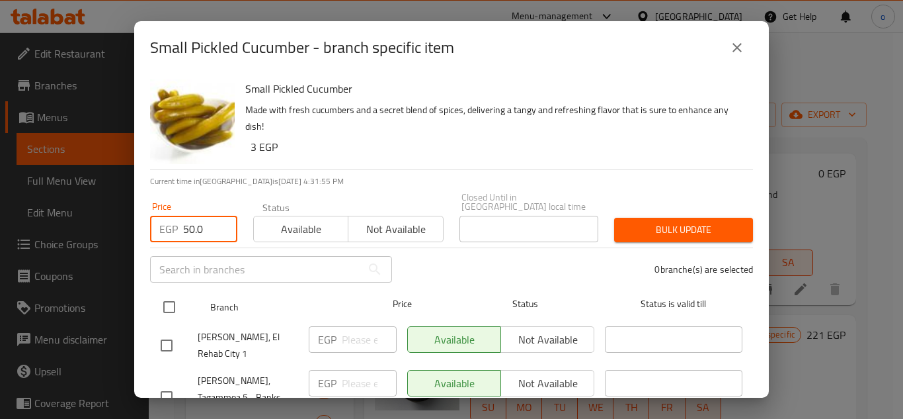
checkbox input "true"
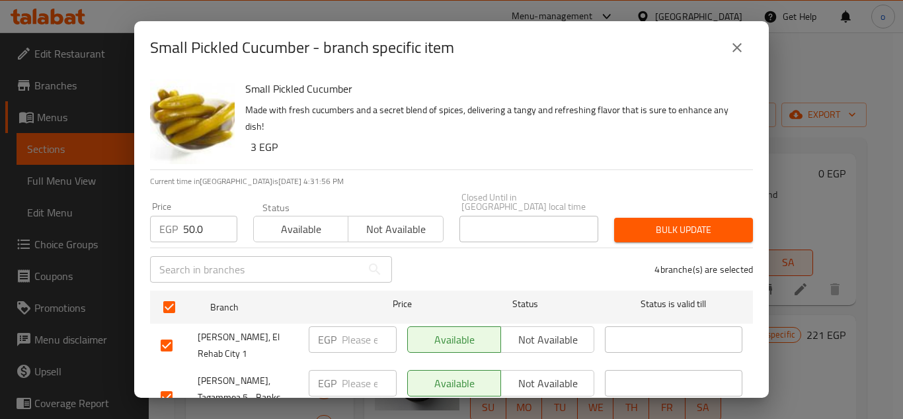
click at [643, 226] on span "Bulk update" at bounding box center [684, 229] width 118 height 17
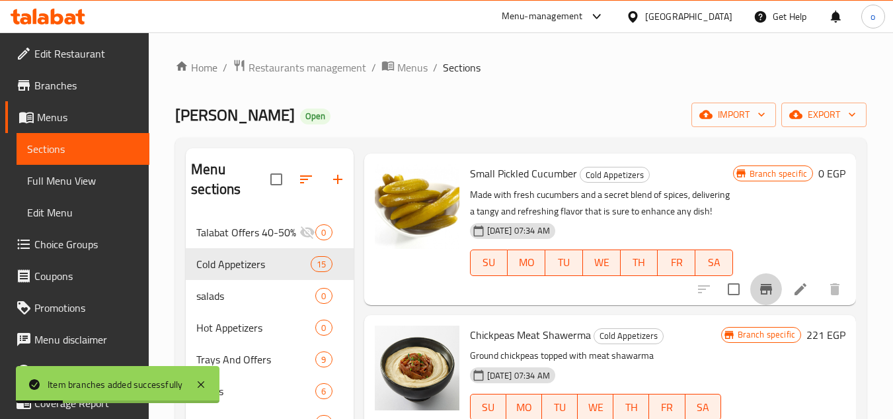
click at [760, 294] on icon "Branch-specific-item" at bounding box center [766, 289] width 12 height 11
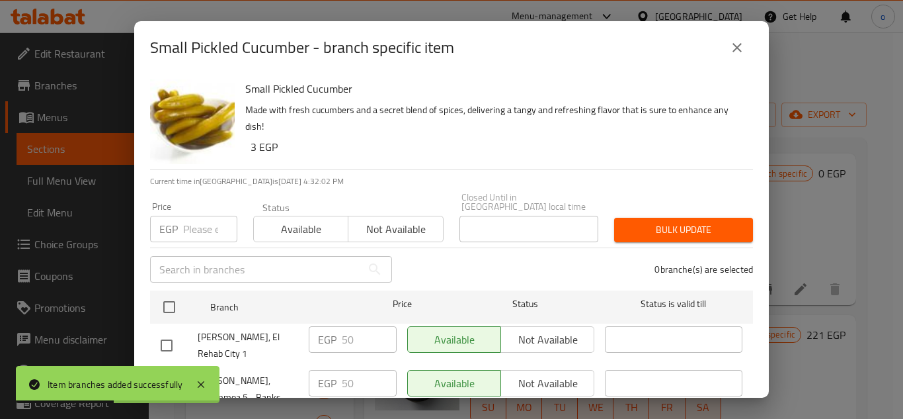
click at [744, 38] on button "close" at bounding box center [737, 48] width 32 height 32
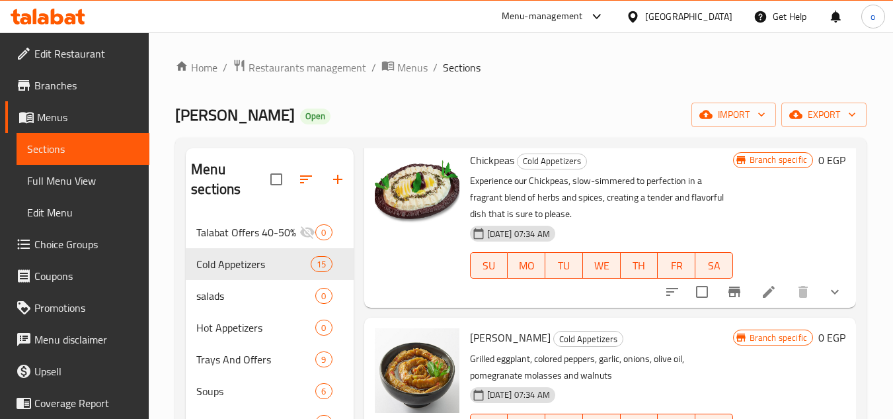
scroll to position [661, 0]
click at [643, 303] on div "Chickpeas Cold Appetizers Experience our Chickpeas, slow-simmered to perfection…" at bounding box center [602, 224] width 274 height 157
click at [667, 296] on icon "sort-choices" at bounding box center [672, 292] width 12 height 8
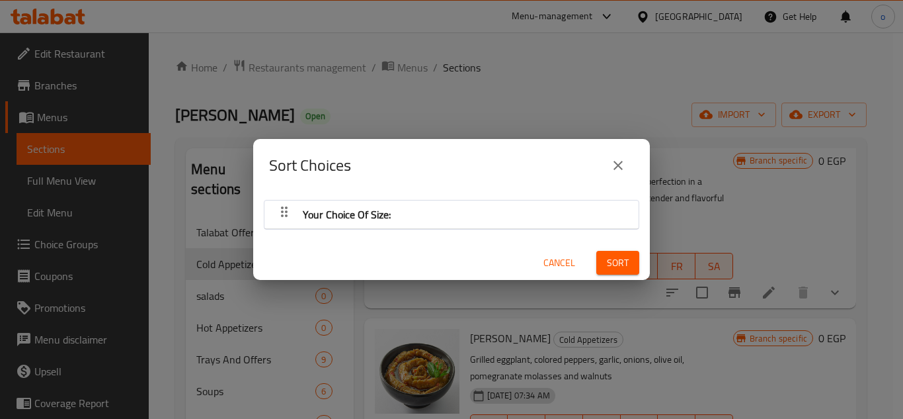
click at [556, 253] on button "Cancel" at bounding box center [559, 263] width 42 height 24
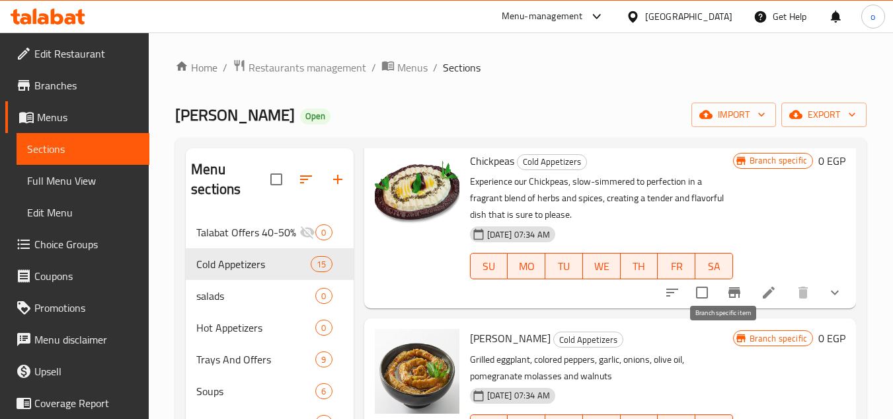
click at [761, 300] on icon at bounding box center [769, 292] width 16 height 16
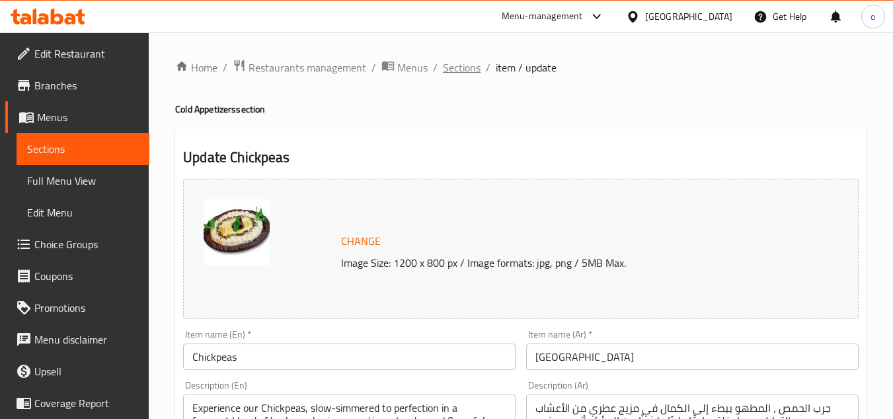
click at [458, 71] on span "Sections" at bounding box center [462, 68] width 38 height 16
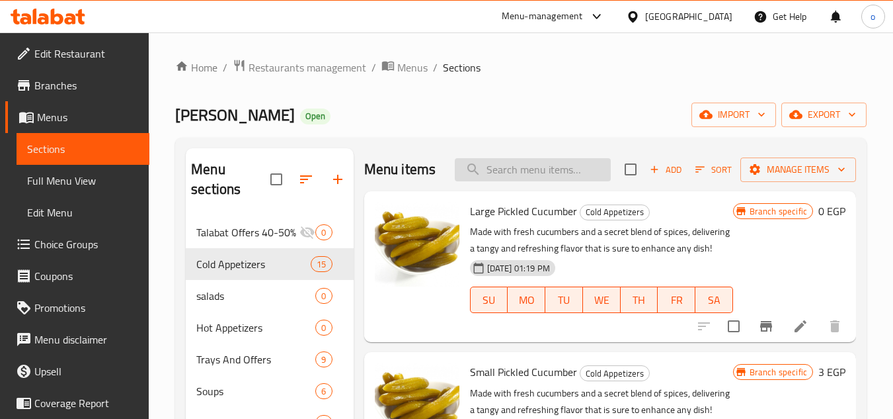
click at [571, 181] on input "search" at bounding box center [533, 169] width 156 height 23
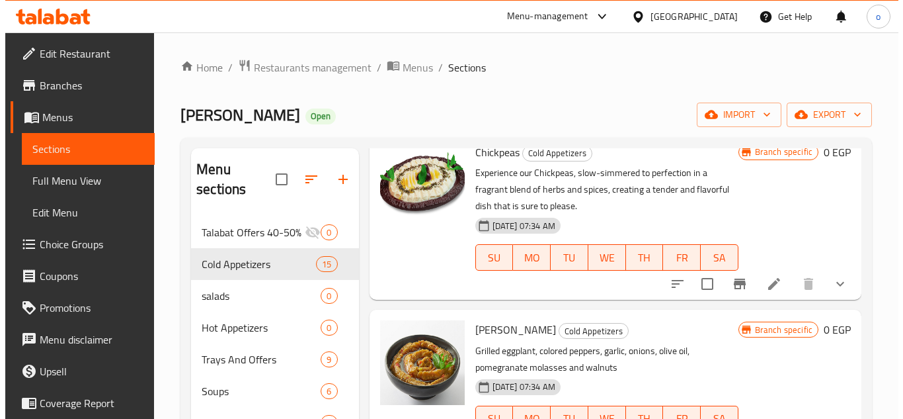
scroll to position [727, 0]
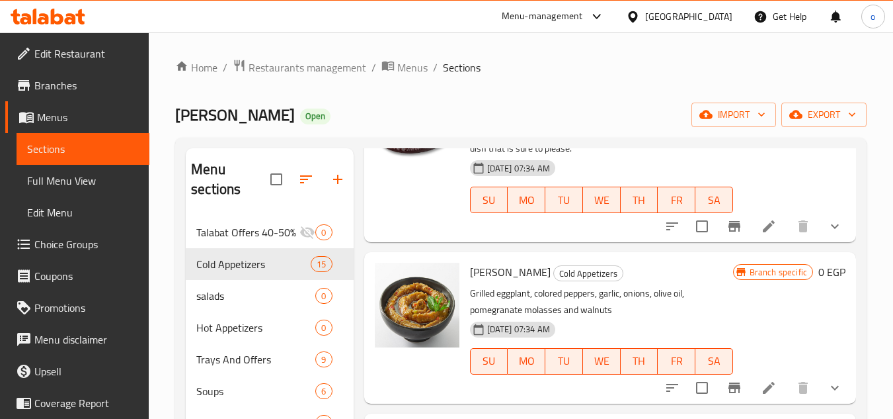
click at [729, 231] on icon "Branch-specific-item" at bounding box center [735, 226] width 12 height 11
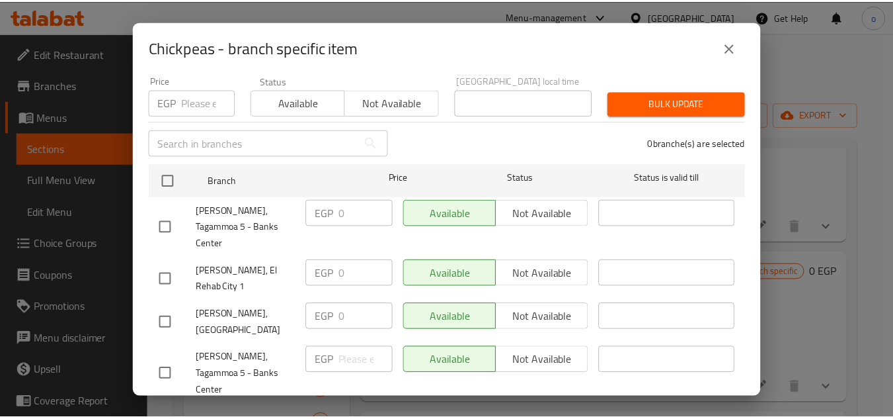
scroll to position [0, 0]
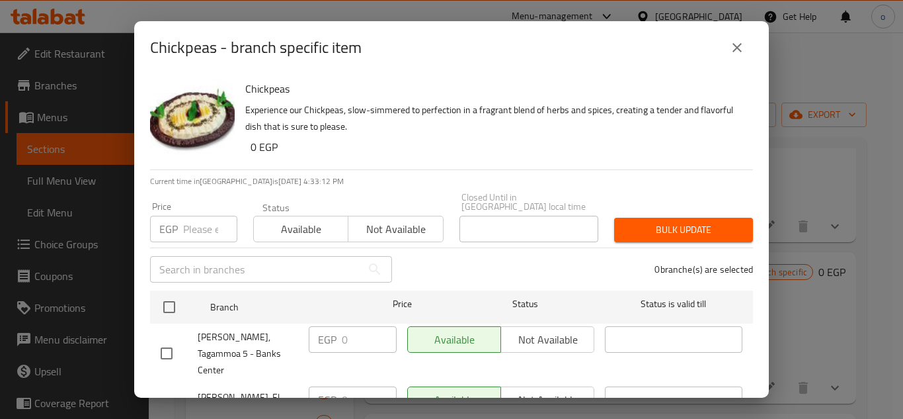
click at [731, 60] on button "close" at bounding box center [737, 48] width 32 height 32
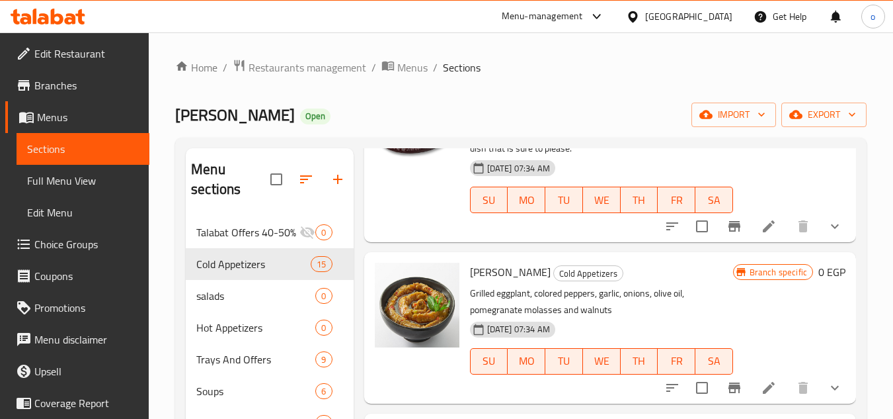
click at [750, 238] on li at bounding box center [768, 226] width 37 height 24
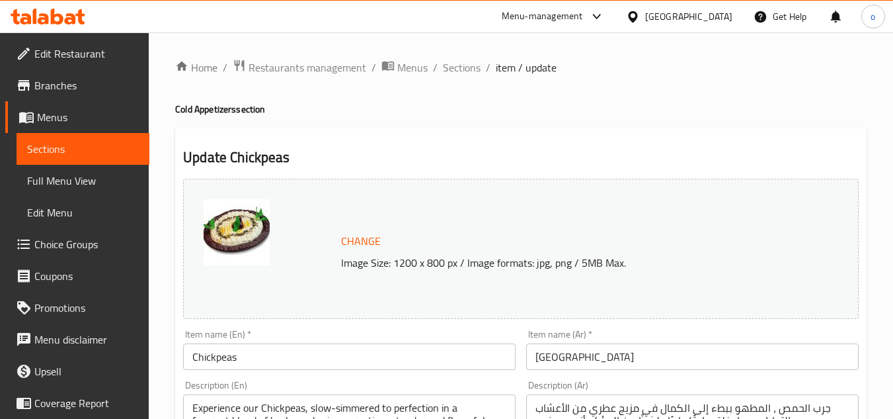
click at [458, 108] on h4 "Cold Appetizers section" at bounding box center [521, 108] width 692 height 13
click at [463, 65] on span "Sections" at bounding box center [462, 68] width 38 height 16
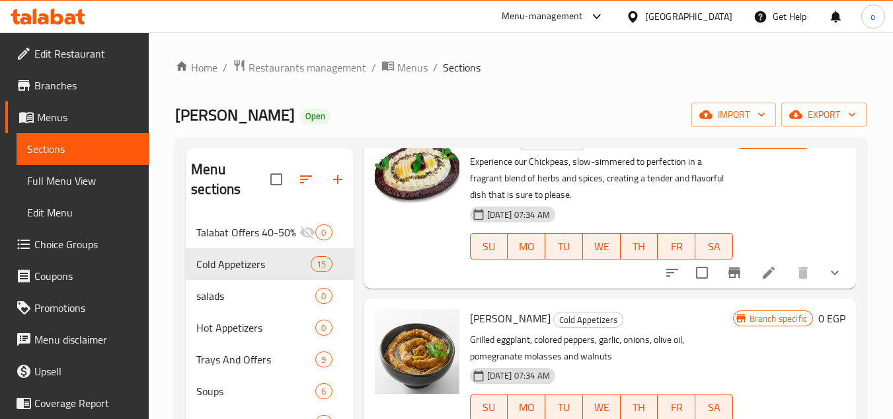
scroll to position [661, 0]
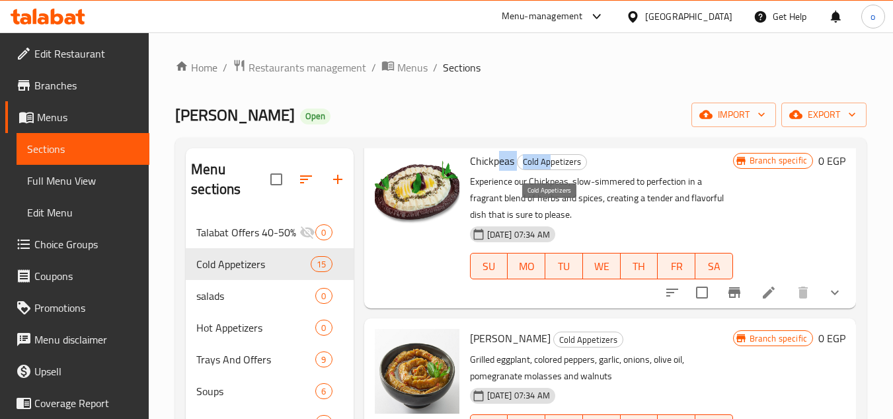
drag, startPoint x: 497, startPoint y: 218, endPoint x: 551, endPoint y: 217, distance: 54.9
click at [551, 170] on h6 "Chickpeas Cold Appetizers" at bounding box center [601, 160] width 263 height 19
click at [591, 170] on h6 "Chickpeas Cold Appetizers" at bounding box center [601, 160] width 263 height 19
click at [696, 306] on input "checkbox" at bounding box center [702, 292] width 28 height 28
checkbox input "true"
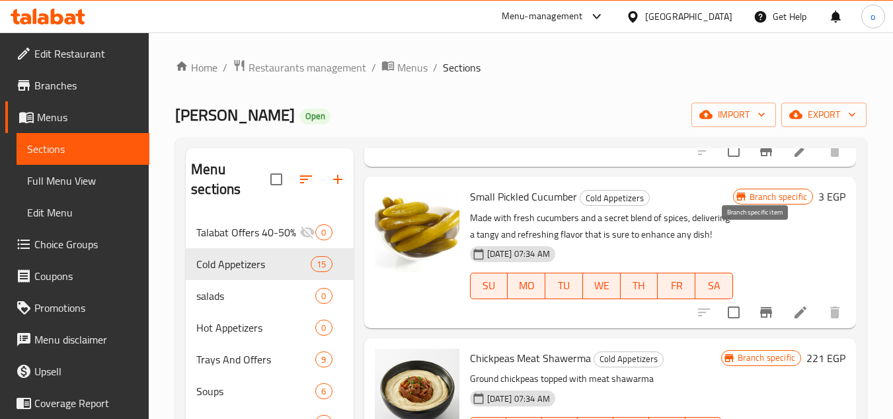
scroll to position [0, 0]
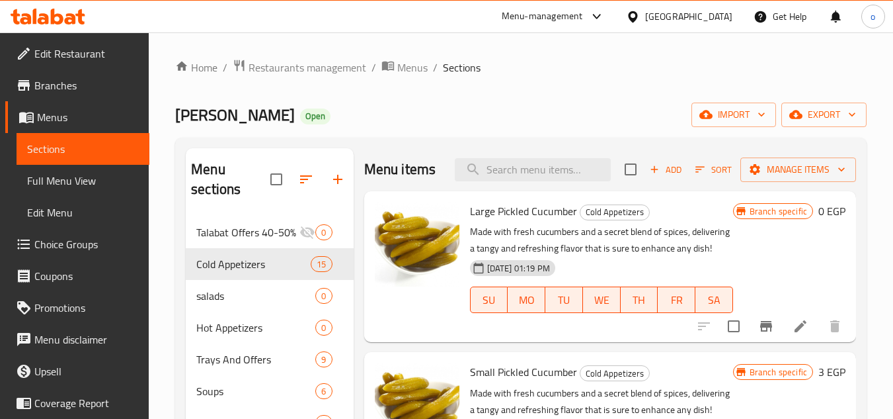
click at [664, 177] on span "Add" at bounding box center [666, 169] width 36 height 15
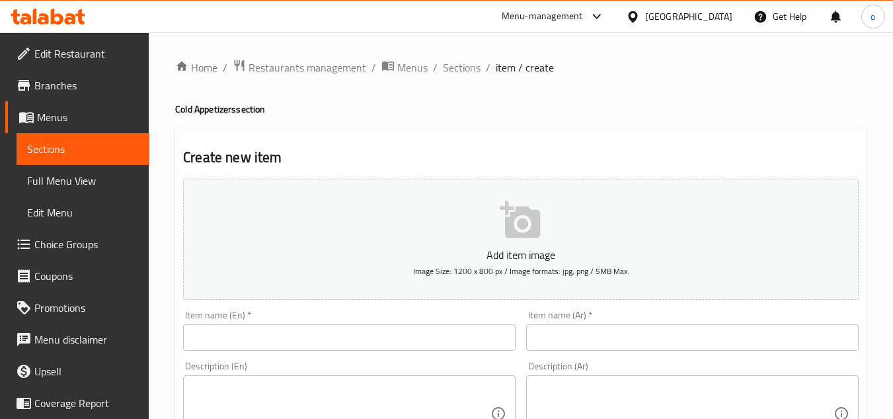
drag, startPoint x: 452, startPoint y: 69, endPoint x: 469, endPoint y: 81, distance: 21.5
click at [452, 69] on span "Sections" at bounding box center [462, 68] width 38 height 16
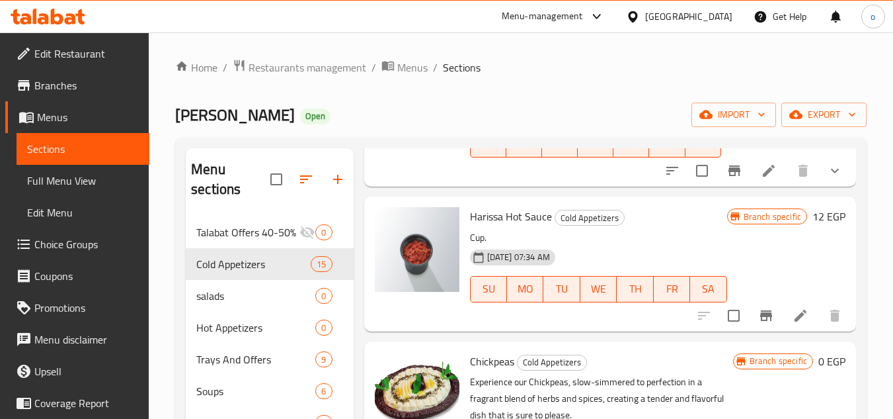
scroll to position [397, 0]
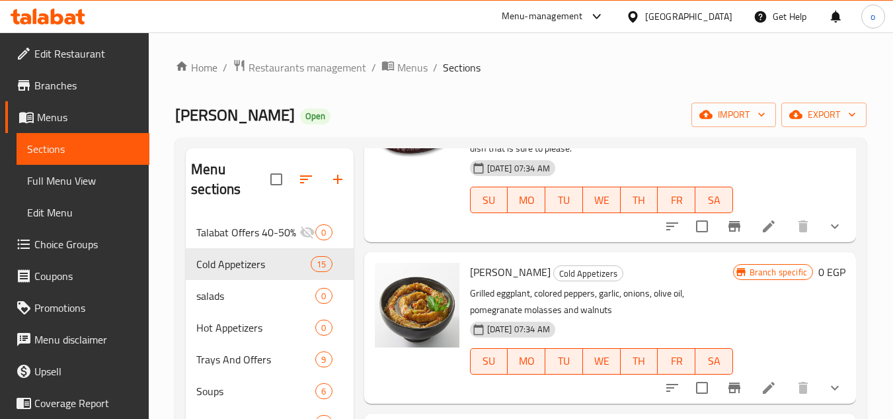
click at [690, 240] on input "checkbox" at bounding box center [702, 226] width 28 height 28
checkbox input "true"
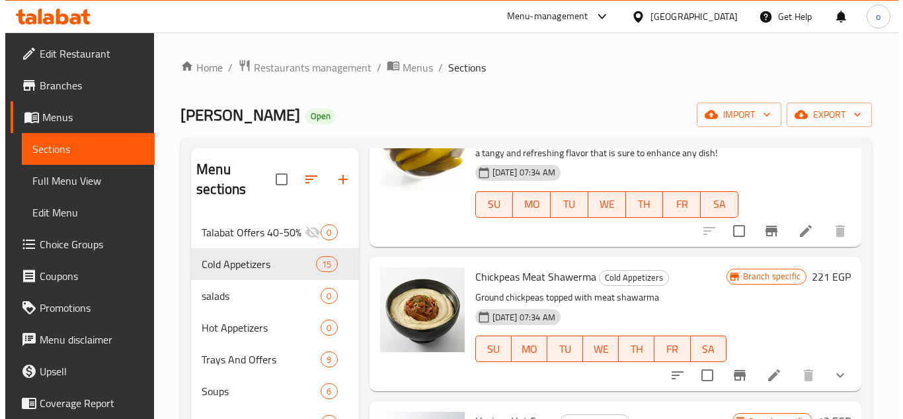
scroll to position [0, 0]
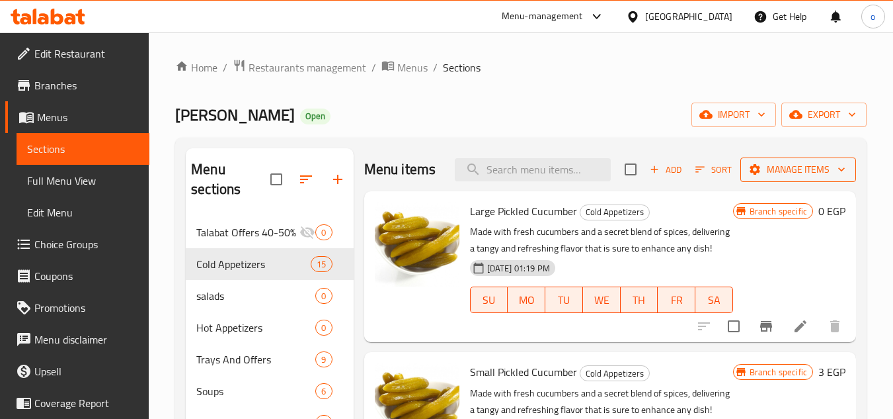
click at [778, 172] on span "Manage items" at bounding box center [798, 169] width 95 height 17
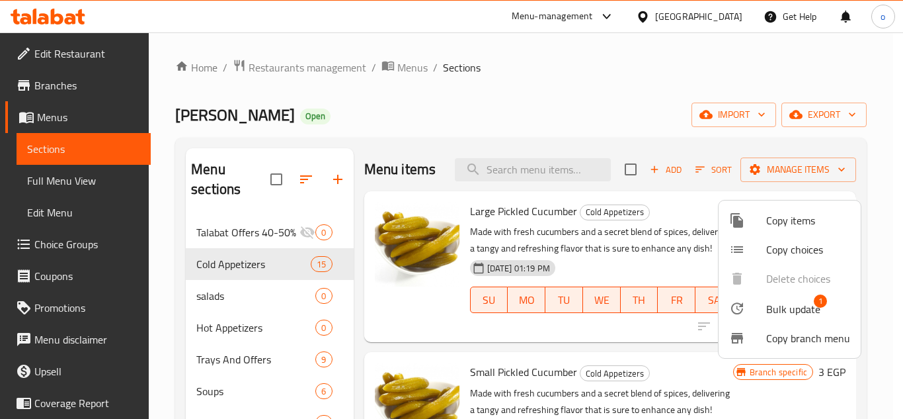
click at [787, 224] on span "Copy items" at bounding box center [808, 220] width 84 height 16
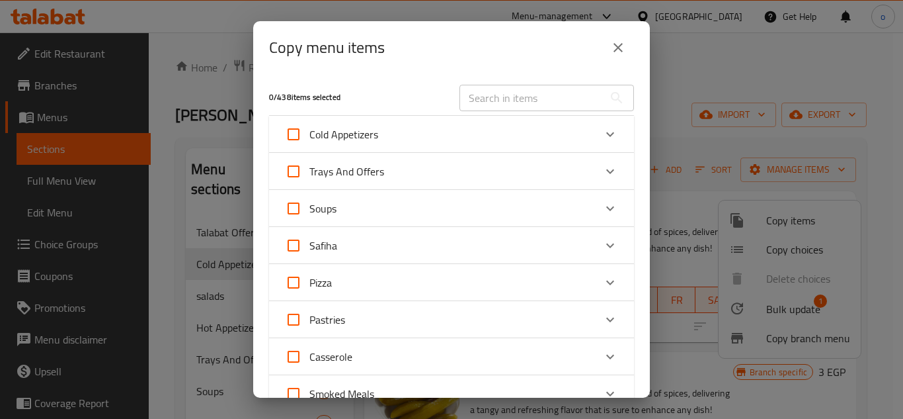
click at [388, 141] on div "Cold Appetizers" at bounding box center [439, 134] width 309 height 32
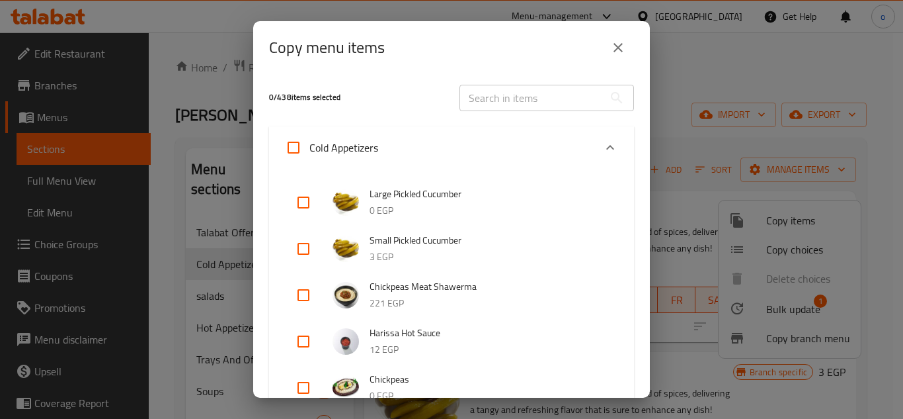
click at [294, 147] on input "Cold Appetizers" at bounding box center [294, 148] width 32 height 32
checkbox input "true"
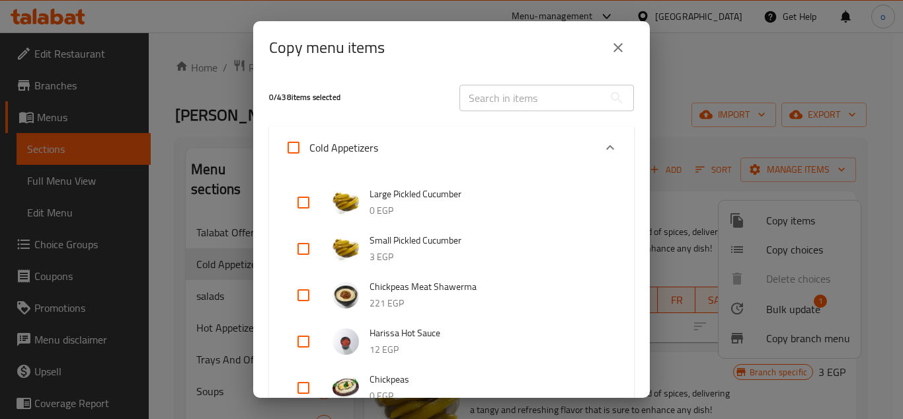
checkbox input "true"
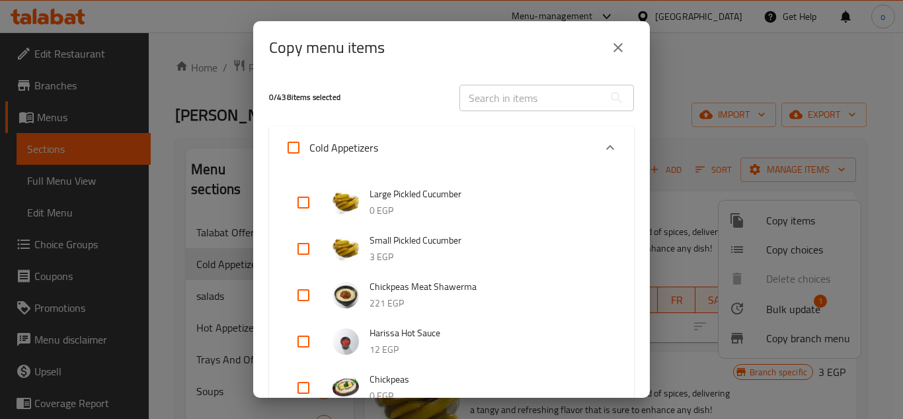
checkbox input "true"
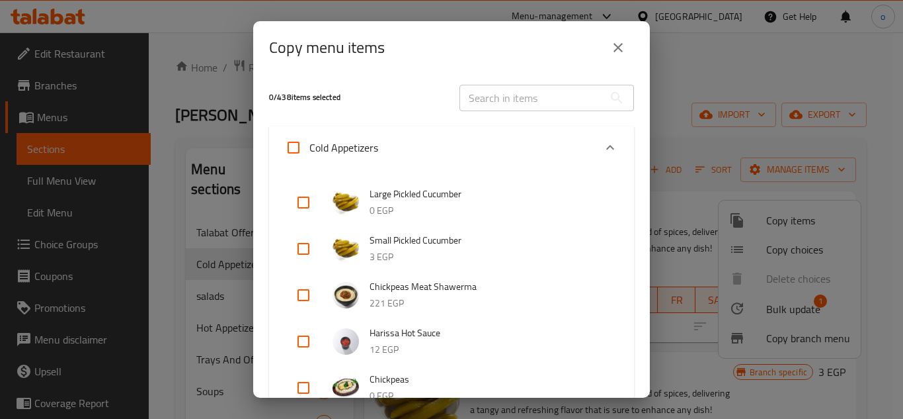
checkbox input "true"
click at [319, 157] on span "Cold Appetizers" at bounding box center [343, 148] width 69 height 20
click at [309, 157] on input "Cold Appetizers" at bounding box center [294, 148] width 32 height 32
checkbox input "false"
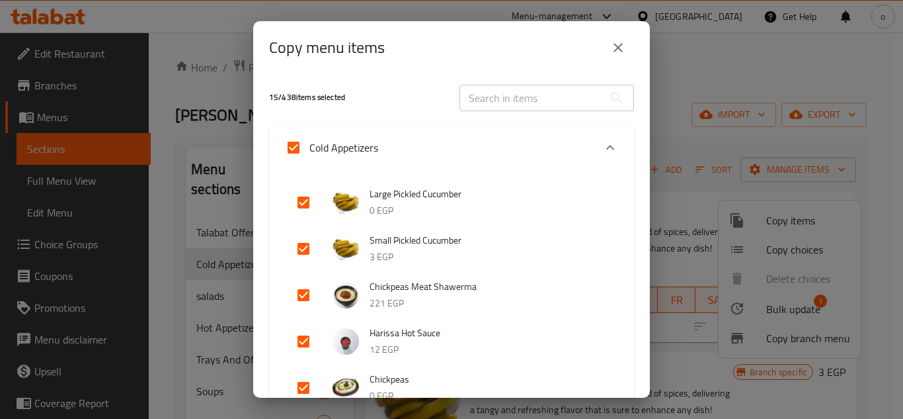
checkbox input "false"
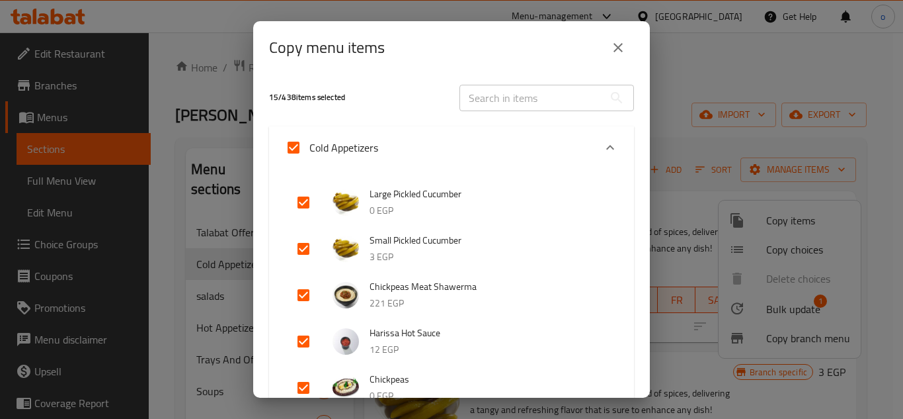
checkbox input "false"
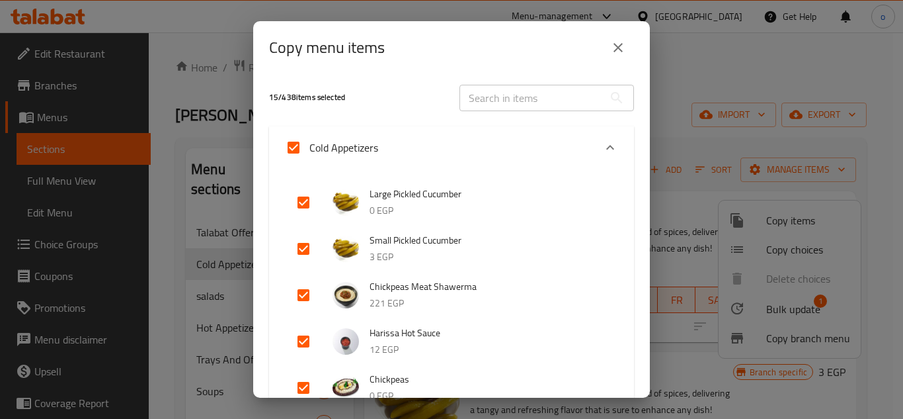
checkbox input "false"
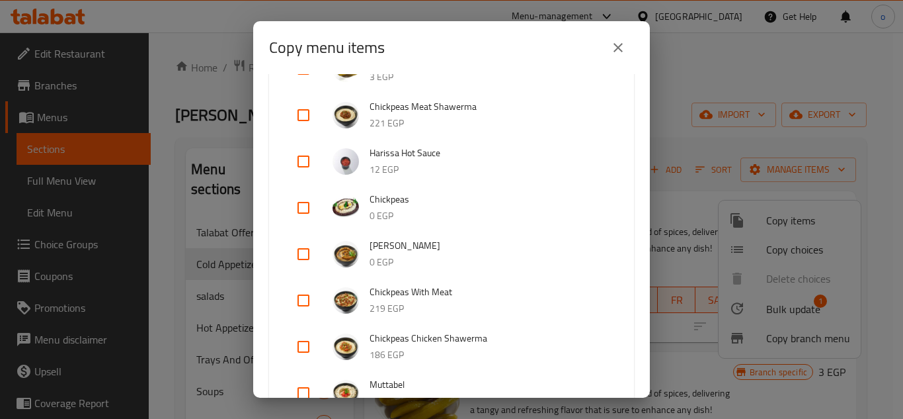
scroll to position [198, 0]
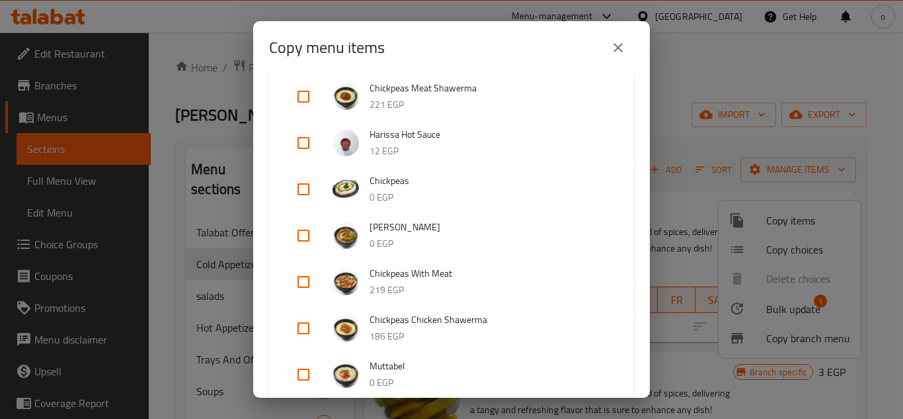
click at [285, 188] on li "Chickpeas 0 EGP" at bounding box center [451, 189] width 333 height 46
click at [288, 188] on input "checkbox" at bounding box center [304, 189] width 32 height 32
checkbox input "true"
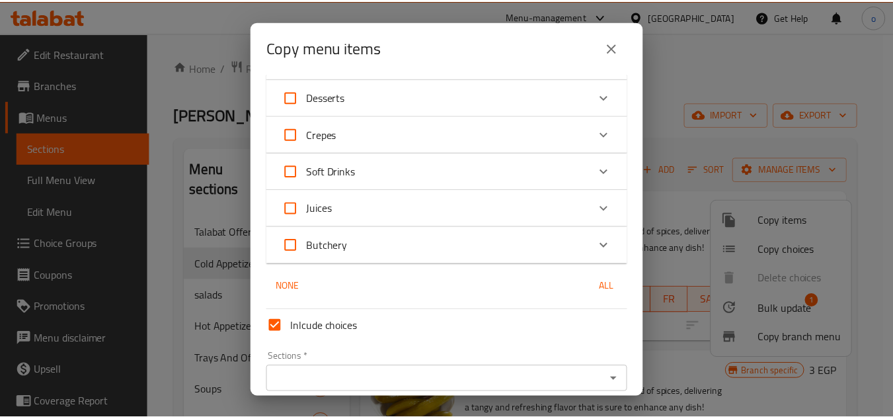
scroll to position [1772, 0]
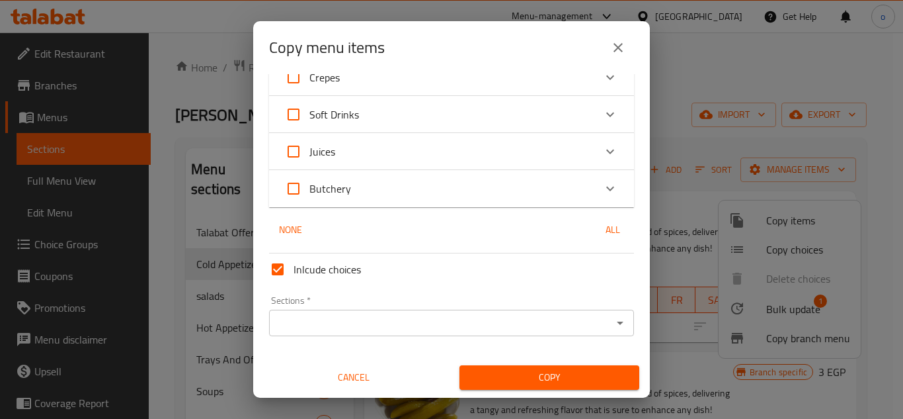
click at [386, 313] on input "Sections   *" at bounding box center [440, 322] width 335 height 19
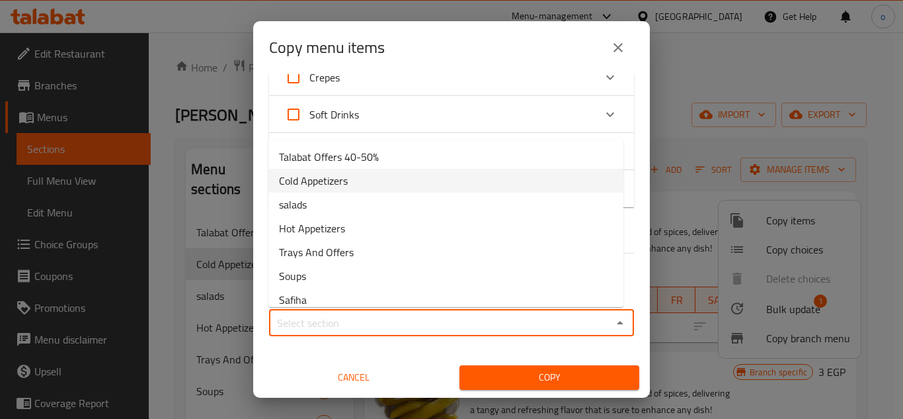
click at [348, 180] on li "Cold Appetizers" at bounding box center [445, 181] width 355 height 24
type input "Cold Appetizers"
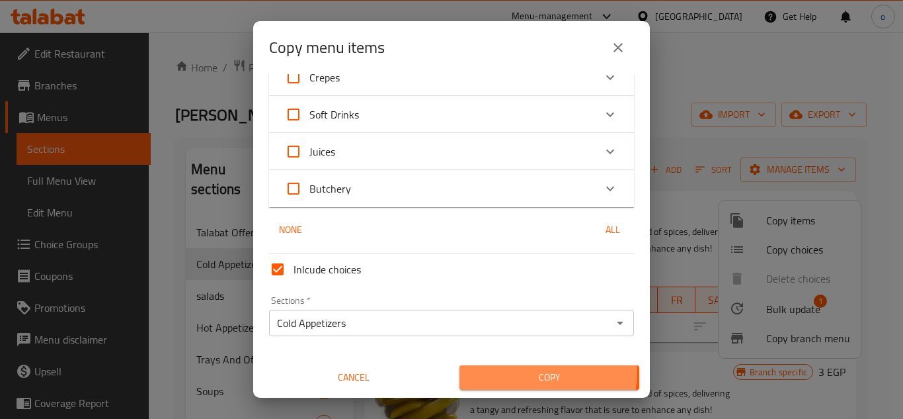
click at [537, 372] on span "Copy" at bounding box center [549, 377] width 159 height 17
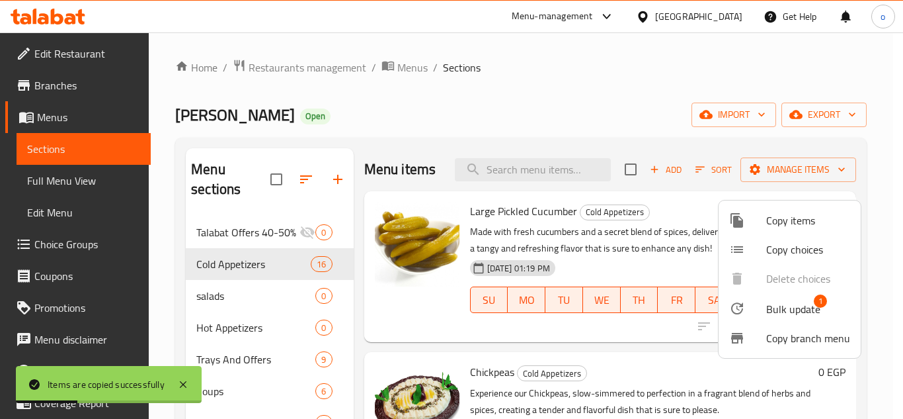
click at [512, 218] on div at bounding box center [451, 209] width 903 height 419
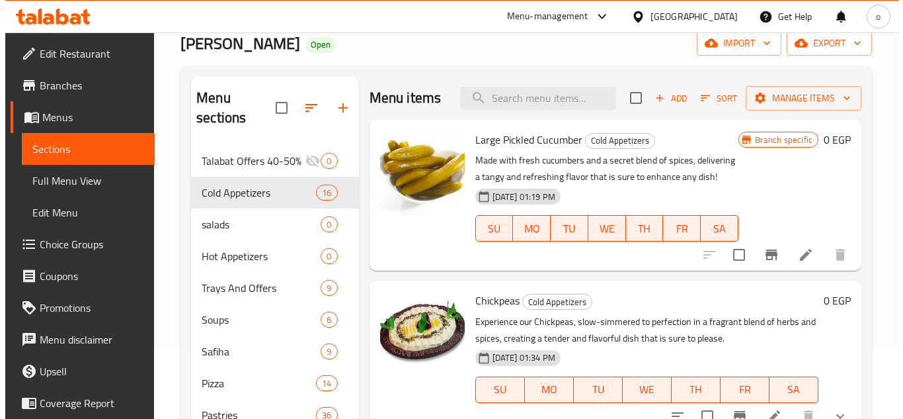
scroll to position [0, 0]
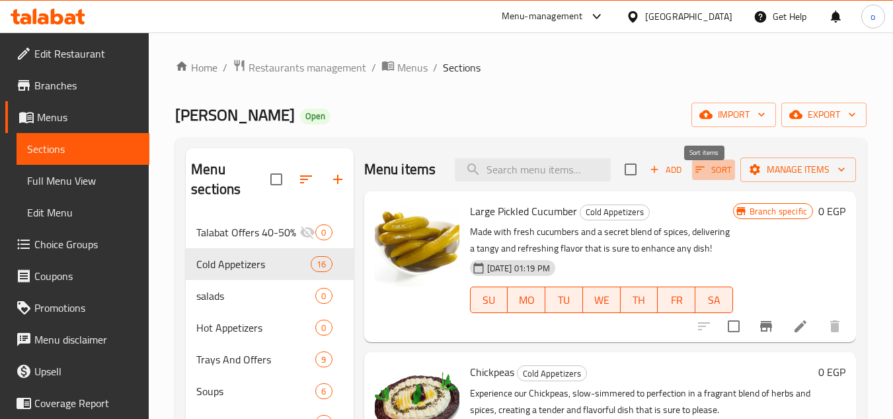
click at [714, 177] on span "Sort" at bounding box center [714, 169] width 36 height 15
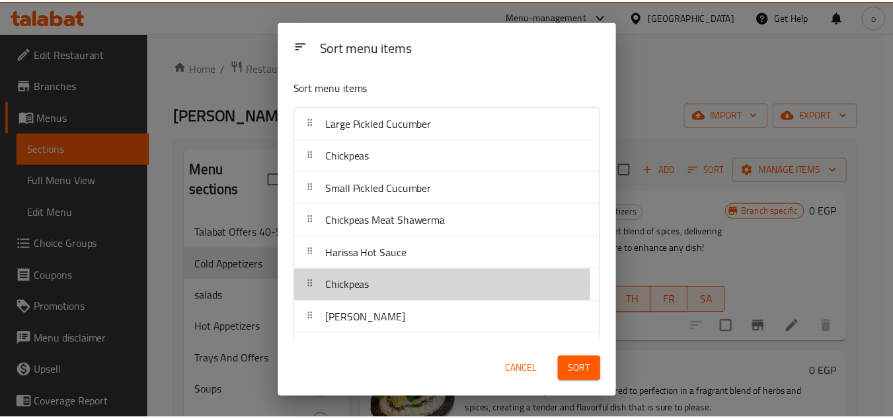
scroll to position [1, 0]
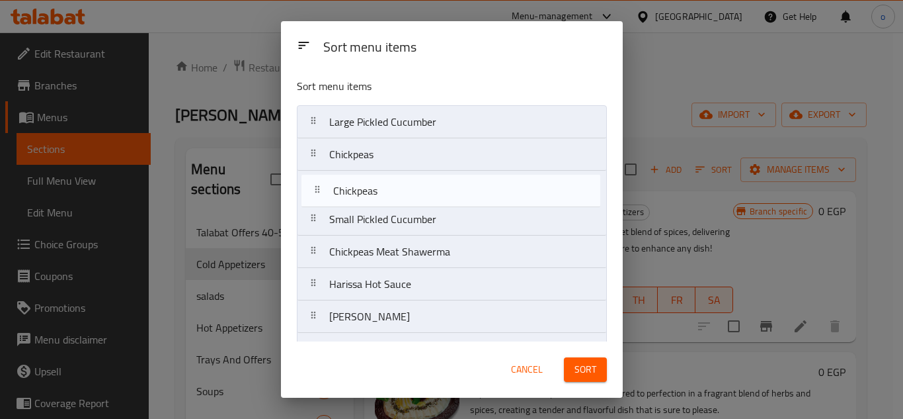
drag, startPoint x: 315, startPoint y: 285, endPoint x: 319, endPoint y: 186, distance: 99.3
click at [319, 186] on nav "Large Pickled Cucumber Chickpeas Small Pickled Cucumber Chickpeas Meat Shawerma…" at bounding box center [452, 365] width 310 height 520
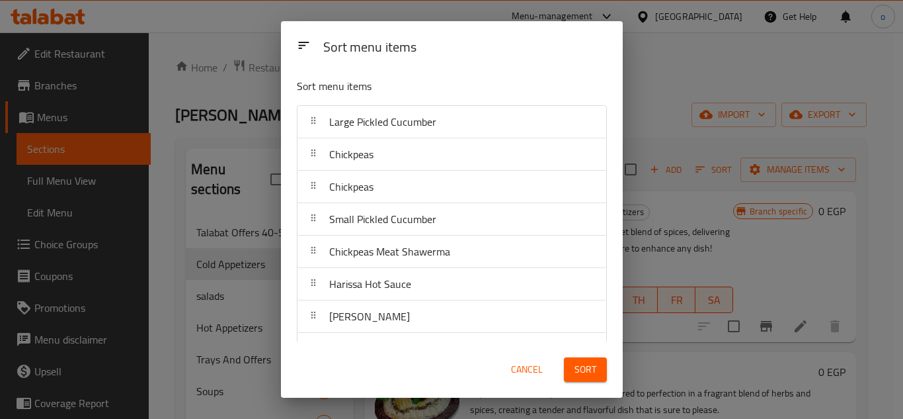
click at [593, 372] on span "Sort" at bounding box center [586, 369] width 22 height 17
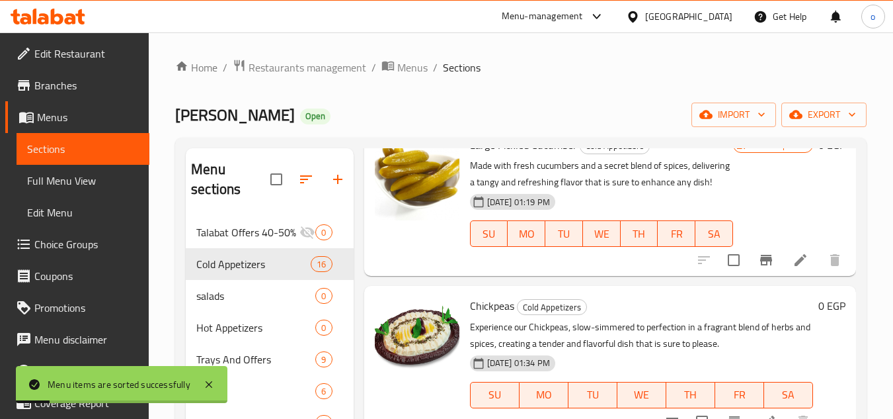
scroll to position [0, 0]
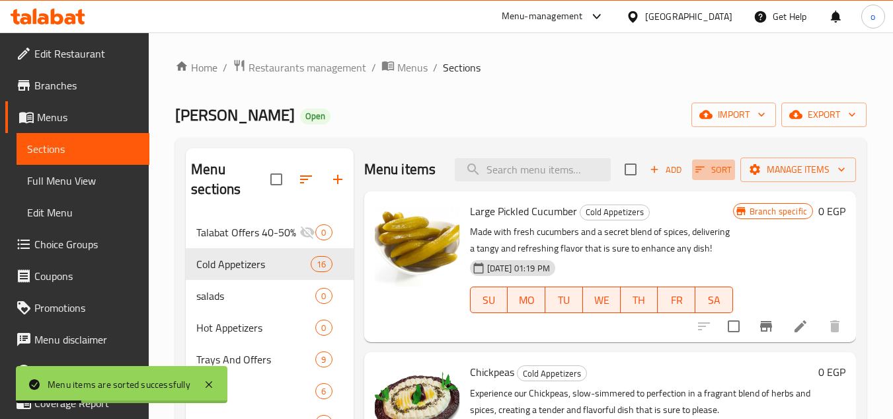
click at [696, 173] on icon "button" at bounding box center [700, 170] width 9 height 6
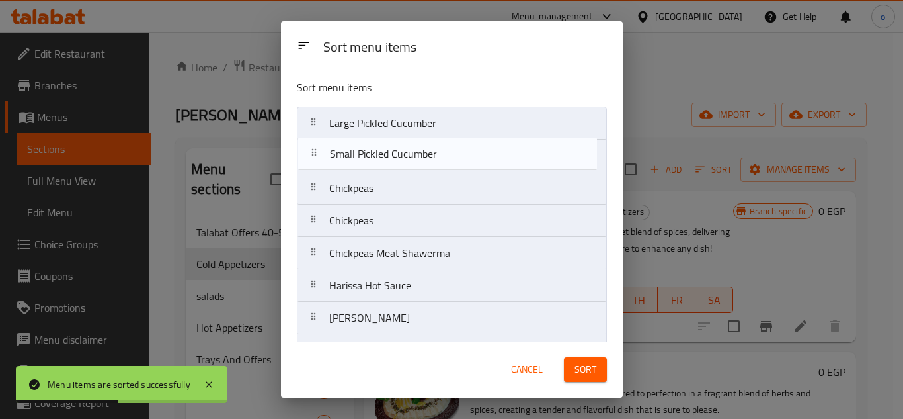
drag, startPoint x: 318, startPoint y: 227, endPoint x: 316, endPoint y: 154, distance: 72.8
click at [316, 154] on nav "Large Pickled Cucumber Chickpeas Chickpeas Small Pickled Cucumber Chickpeas Mea…" at bounding box center [452, 366] width 310 height 520
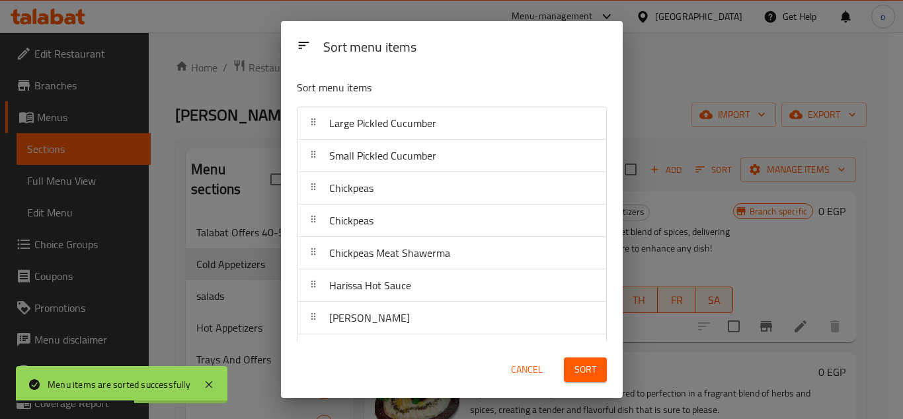
click at [580, 370] on span "Sort" at bounding box center [586, 369] width 22 height 17
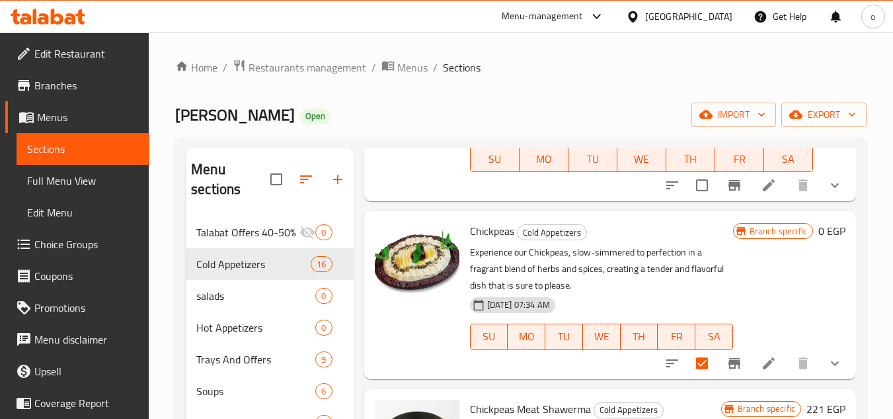
scroll to position [397, 0]
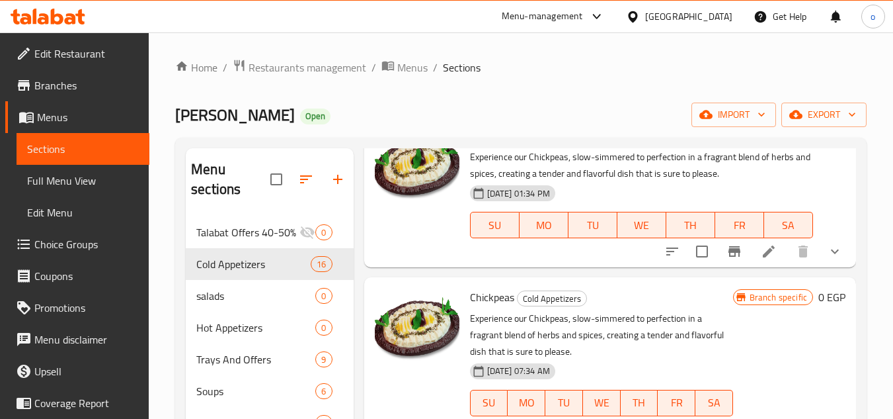
click at [763, 257] on icon at bounding box center [769, 251] width 12 height 12
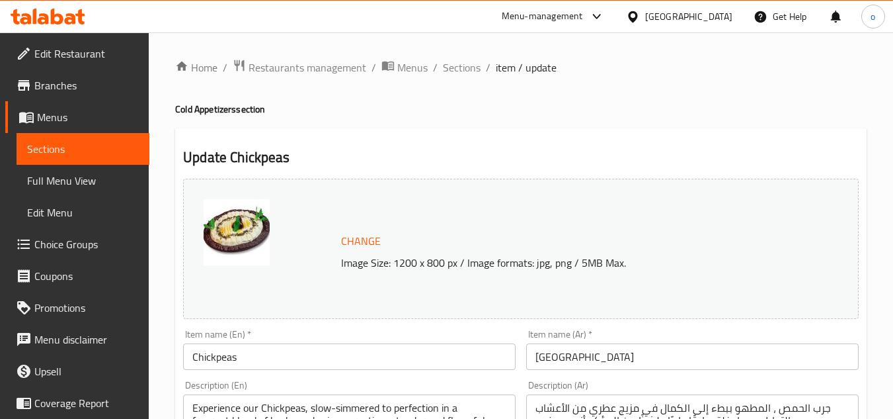
click at [437, 115] on h4 "Cold Appetizers section" at bounding box center [521, 108] width 692 height 13
click at [454, 73] on span "Sections" at bounding box center [462, 68] width 38 height 16
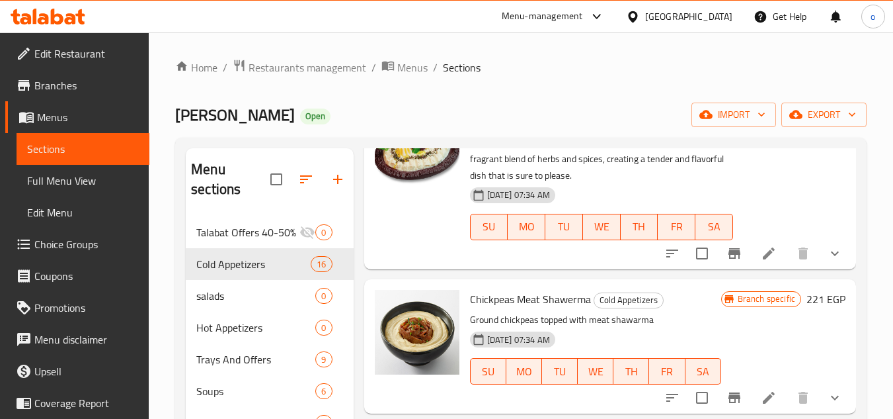
scroll to position [595, 0]
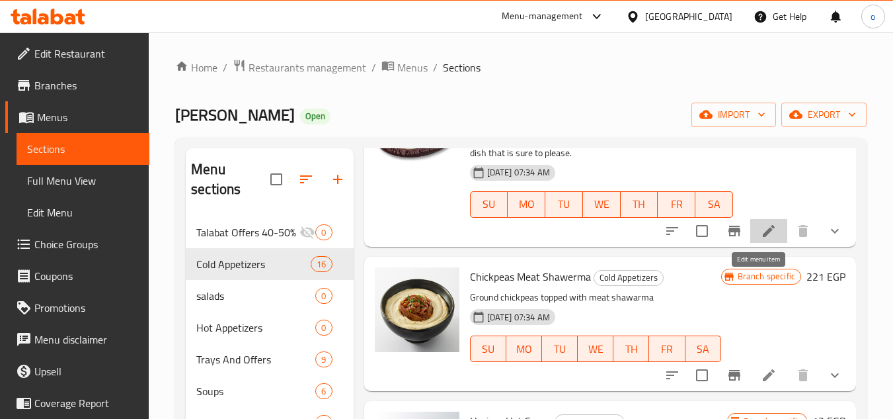
click at [762, 239] on icon at bounding box center [769, 231] width 16 height 16
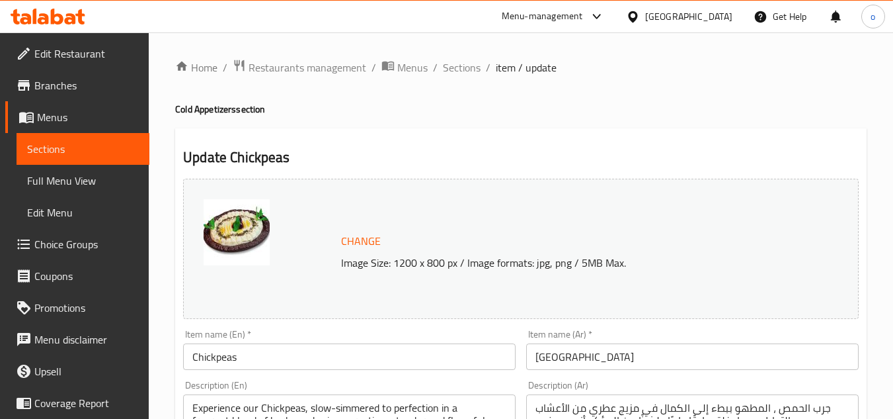
click at [464, 72] on span "Sections" at bounding box center [462, 68] width 38 height 16
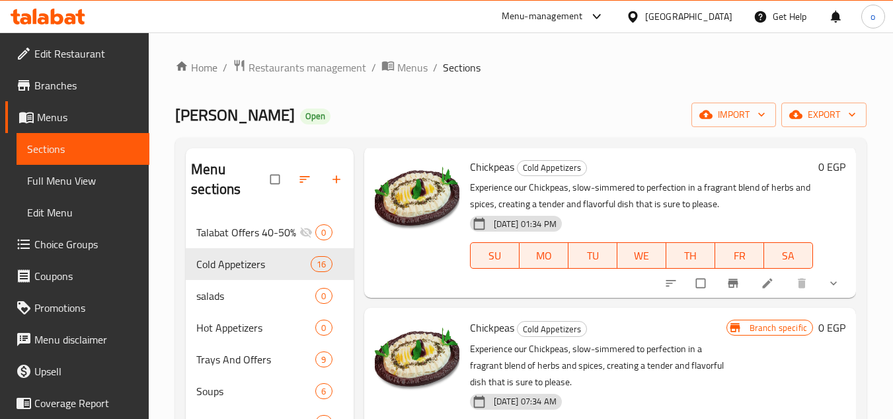
scroll to position [397, 0]
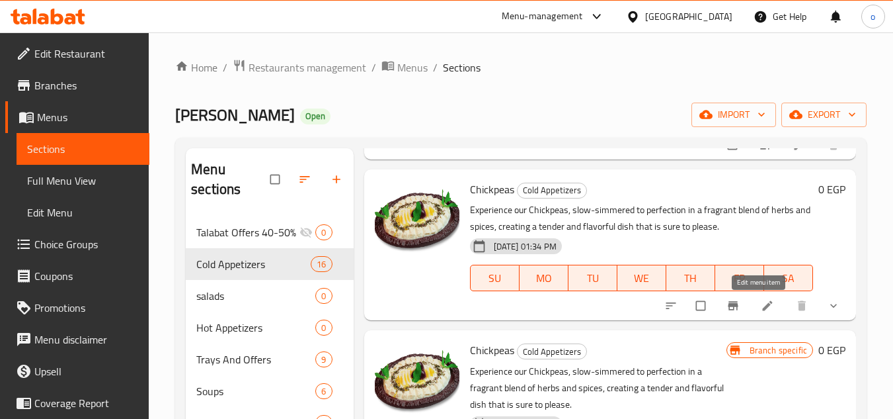
click at [761, 302] on icon at bounding box center [767, 305] width 13 height 13
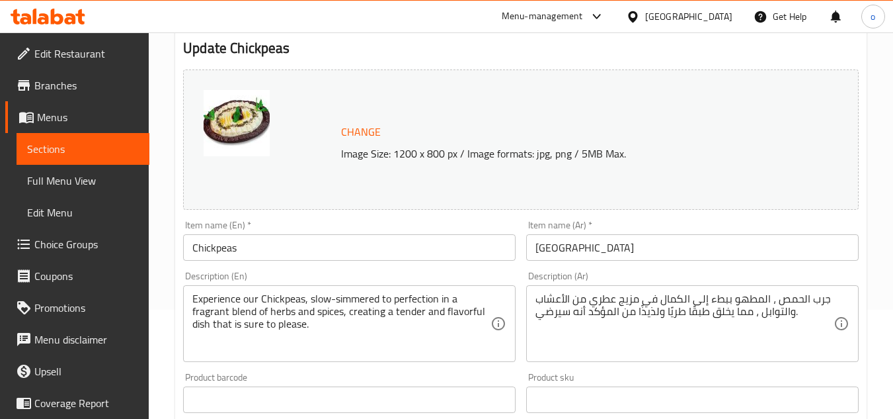
scroll to position [132, 0]
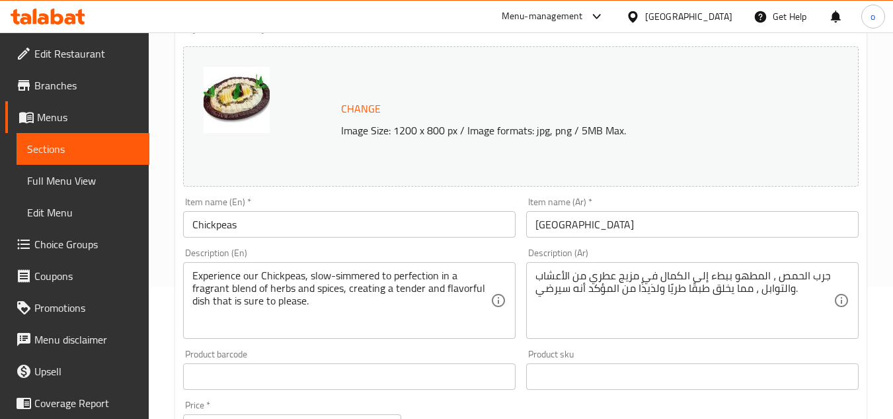
click at [194, 222] on input "Chickpeas" at bounding box center [349, 224] width 333 height 26
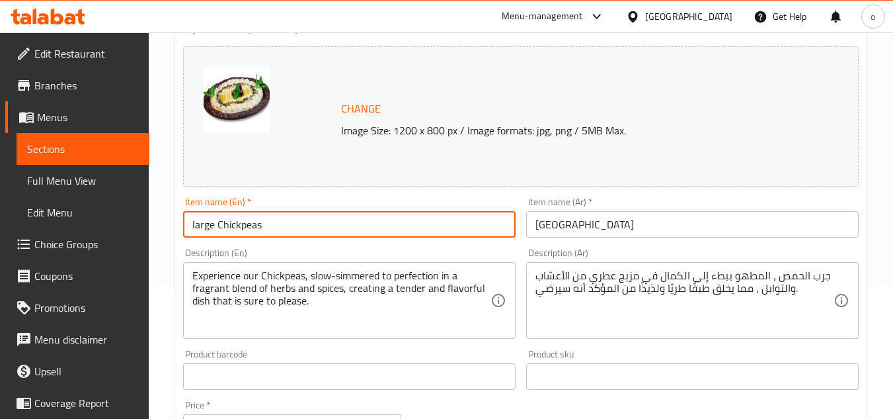
type input "large Chickpeas"
click at [530, 231] on input "[GEOGRAPHIC_DATA]" at bounding box center [692, 224] width 333 height 26
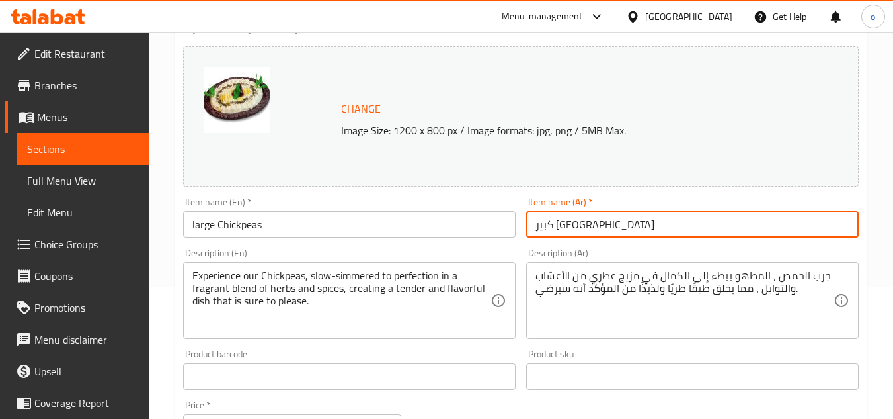
click at [564, 225] on input "كبير [GEOGRAPHIC_DATA]" at bounding box center [692, 224] width 333 height 26
click at [553, 227] on input "كبير [GEOGRAPHIC_DATA]" at bounding box center [692, 224] width 333 height 26
click at [569, 227] on input "كبير [GEOGRAPHIC_DATA]" at bounding box center [692, 224] width 333 height 26
click at [815, 216] on input "[GEOGRAPHIC_DATA]" at bounding box center [692, 224] width 333 height 26
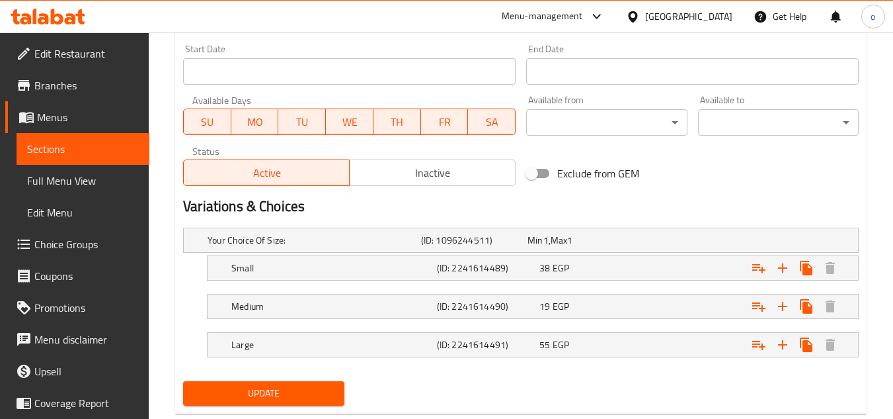
scroll to position [603, 0]
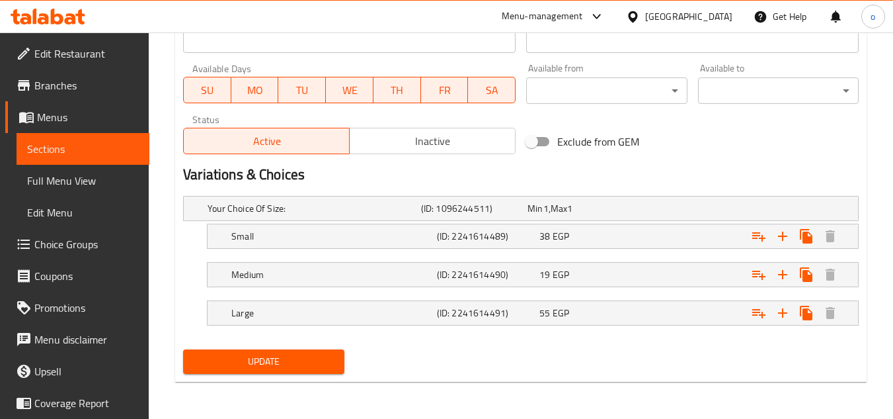
type input "حمص كبير"
click at [242, 347] on div "Update" at bounding box center [263, 361] width 171 height 35
click at [243, 349] on button "Update" at bounding box center [263, 361] width 161 height 24
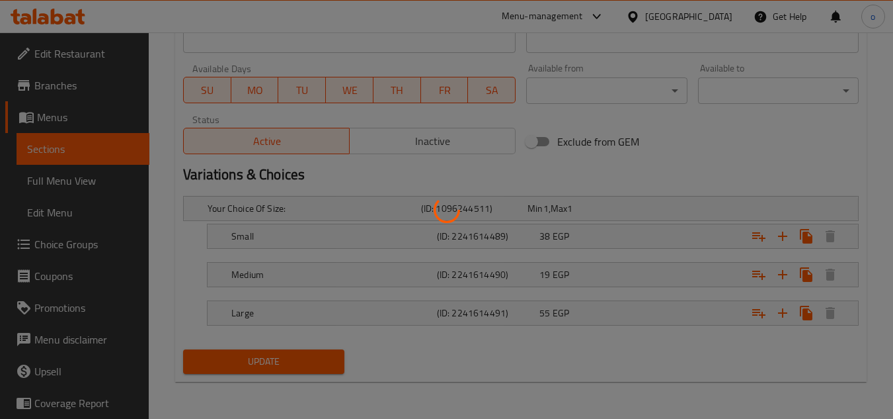
click at [254, 356] on div at bounding box center [446, 209] width 893 height 419
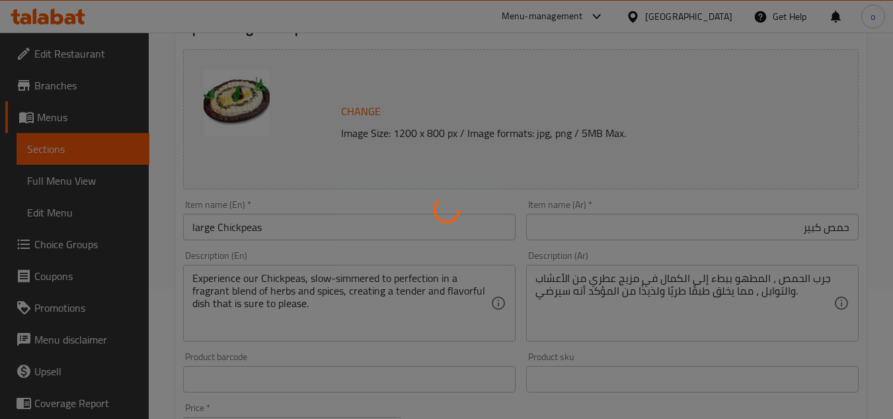
scroll to position [0, 0]
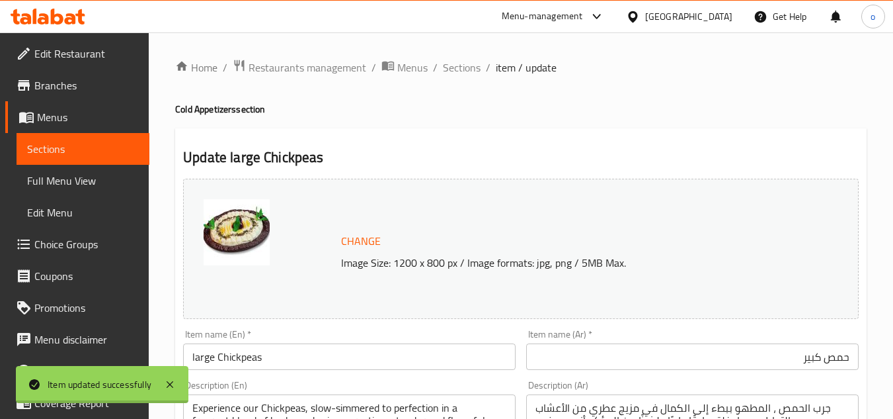
click at [457, 114] on div at bounding box center [446, 209] width 893 height 419
drag, startPoint x: 466, startPoint y: 65, endPoint x: 487, endPoint y: 79, distance: 25.3
click at [466, 65] on span "Sections" at bounding box center [462, 68] width 38 height 16
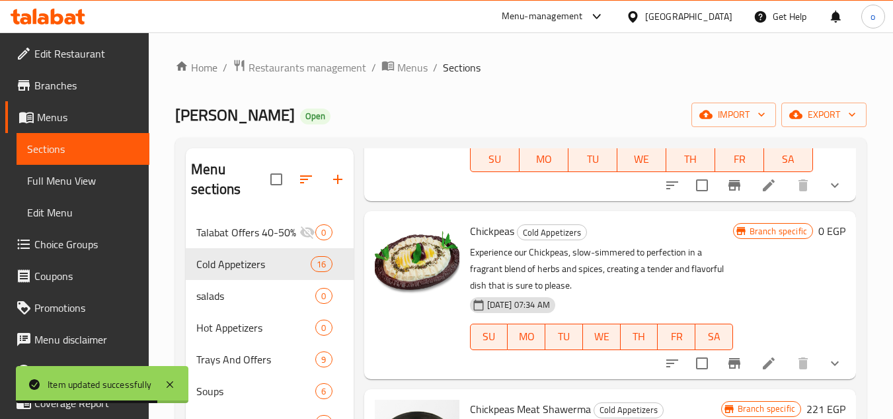
scroll to position [529, 0]
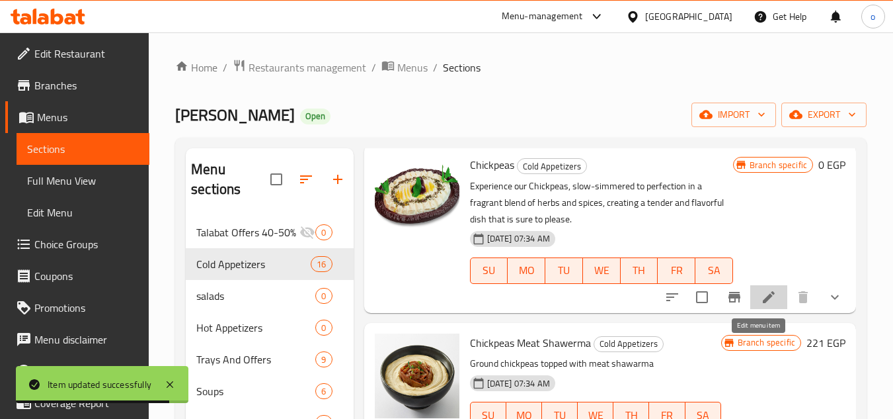
click at [764, 305] on icon at bounding box center [769, 297] width 16 height 16
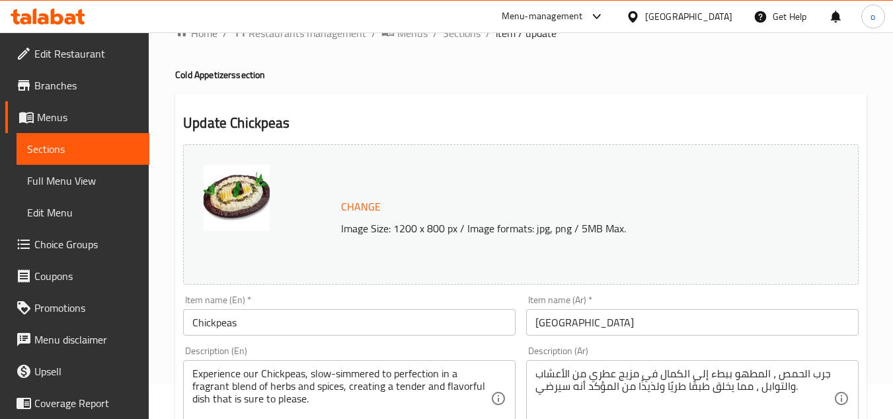
scroll to position [66, 0]
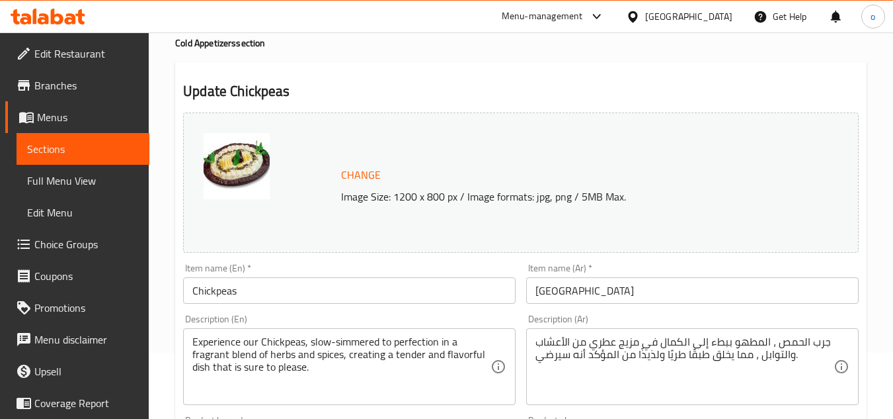
click at [280, 284] on input "Chickpeas" at bounding box center [349, 290] width 333 height 26
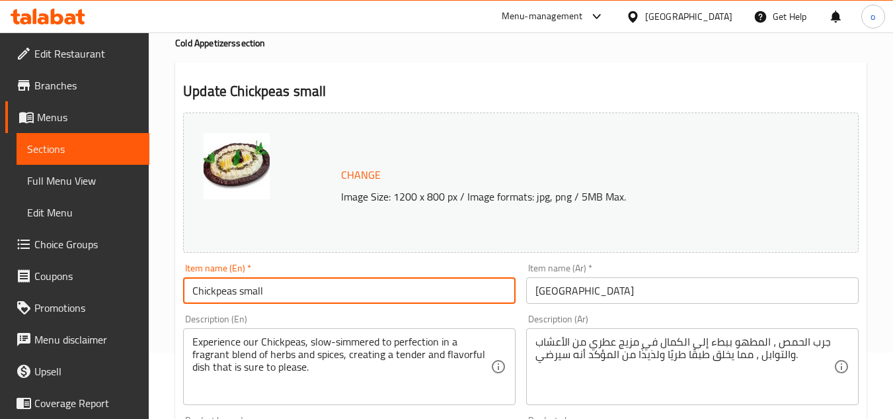
click at [577, 294] on input "[GEOGRAPHIC_DATA]" at bounding box center [692, 290] width 333 height 26
drag, startPoint x: 278, startPoint y: 286, endPoint x: 103, endPoint y: 285, distance: 175.2
type input "Chickpeas Small"
drag, startPoint x: 330, startPoint y: 294, endPoint x: 364, endPoint y: 290, distance: 34.7
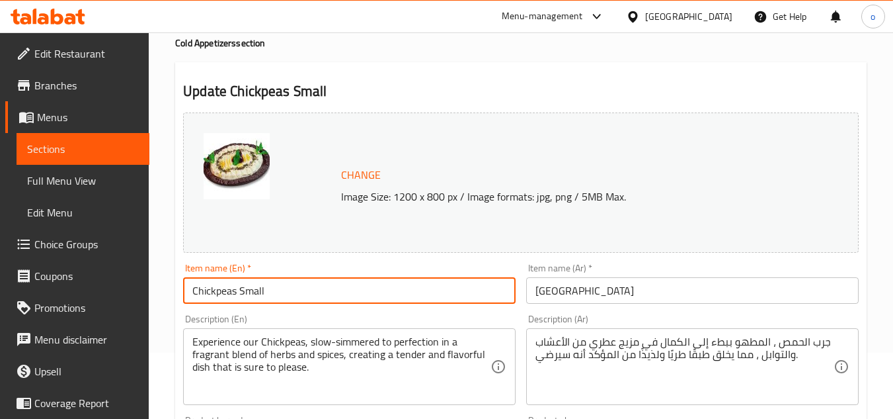
click at [330, 294] on input "Chickpeas Small" at bounding box center [349, 290] width 333 height 26
click at [534, 290] on input "[GEOGRAPHIC_DATA]" at bounding box center [692, 290] width 333 height 26
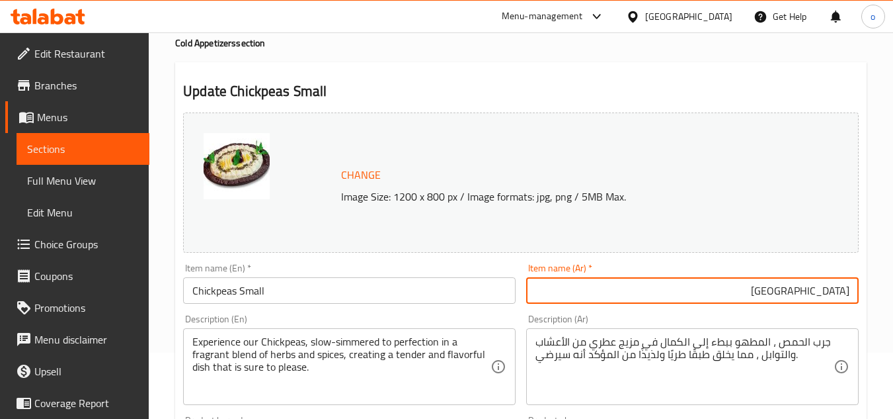
click at [752, 288] on input "[GEOGRAPHIC_DATA]" at bounding box center [692, 290] width 333 height 26
click at [790, 296] on input "[GEOGRAPHIC_DATA]" at bounding box center [692, 290] width 333 height 26
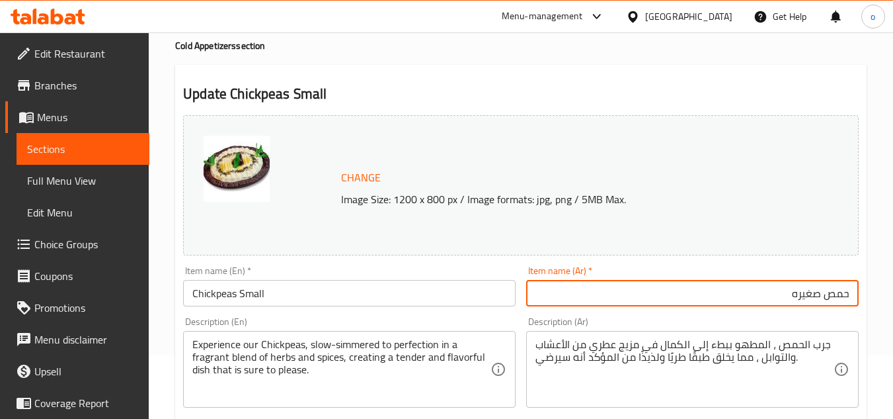
scroll to position [132, 0]
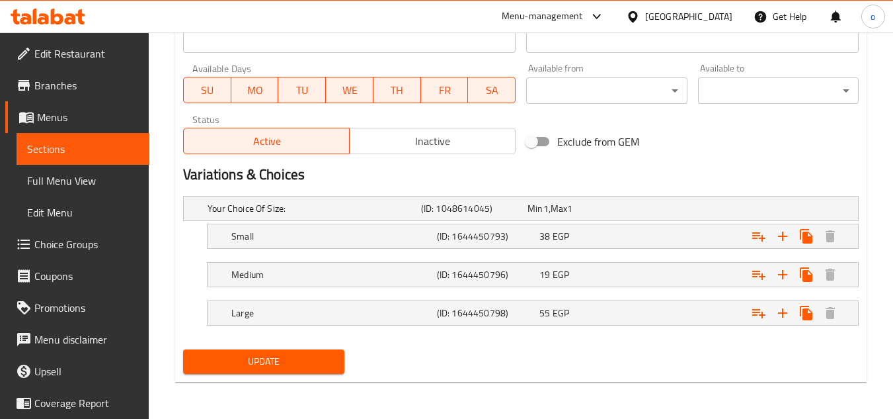
type input "حمص صغير"
click at [282, 354] on span "Update" at bounding box center [264, 361] width 140 height 17
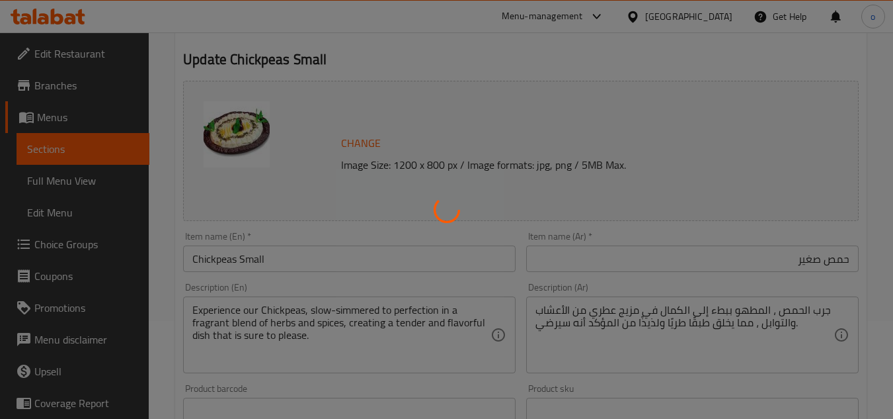
scroll to position [0, 0]
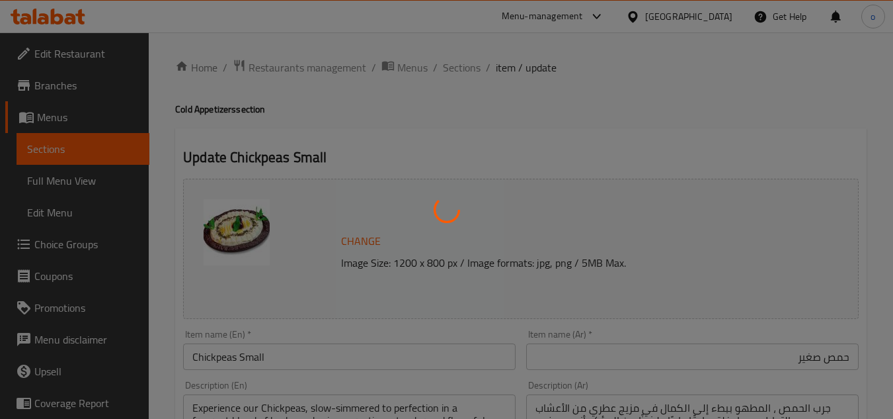
click at [465, 77] on div at bounding box center [446, 209] width 893 height 419
click at [464, 65] on div at bounding box center [446, 209] width 893 height 419
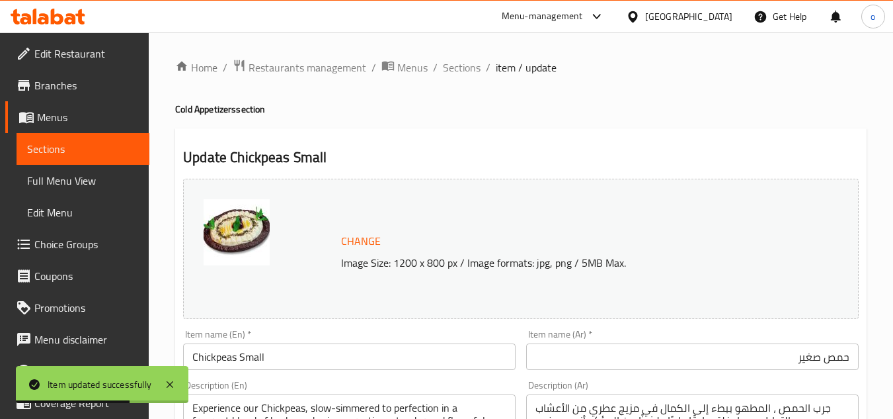
click at [446, 106] on h4 "Cold Appetizers section" at bounding box center [521, 108] width 692 height 13
click at [472, 71] on span "Sections" at bounding box center [462, 68] width 38 height 16
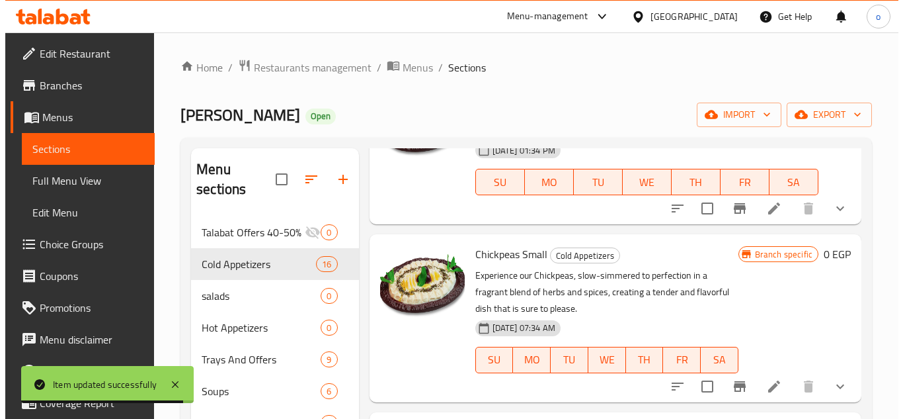
scroll to position [463, 0]
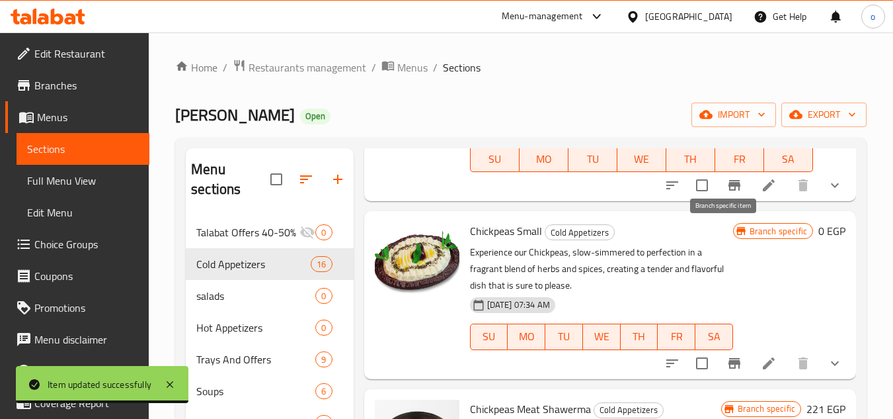
click at [729, 190] on icon "Branch-specific-item" at bounding box center [735, 185] width 12 height 11
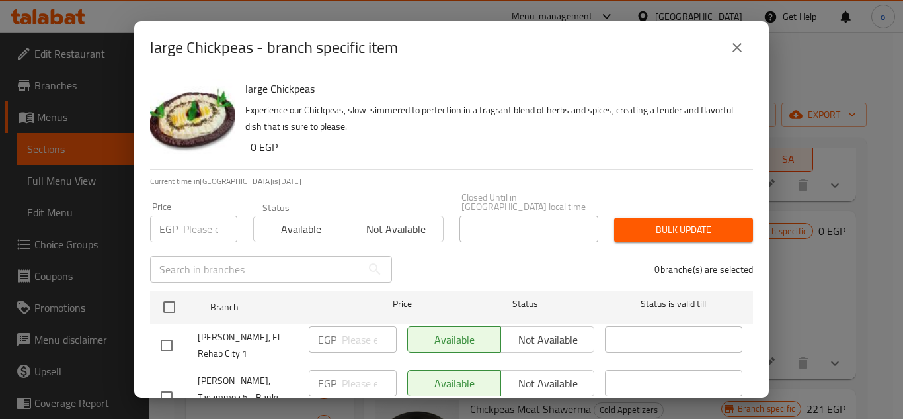
click at [191, 216] on input "number" at bounding box center [210, 229] width 54 height 26
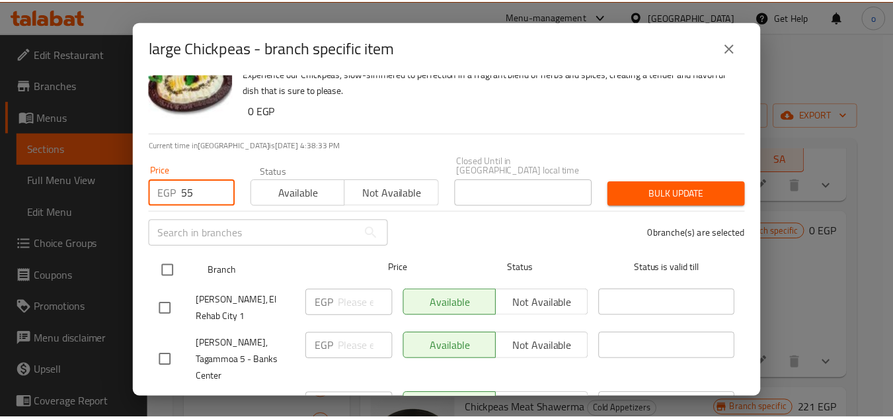
scroll to position [66, 0]
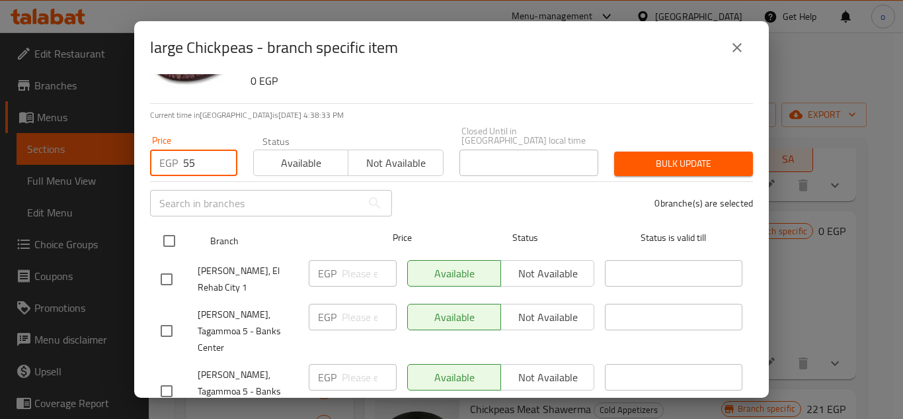
type input "55"
click at [176, 227] on input "checkbox" at bounding box center [169, 241] width 28 height 28
checkbox input "true"
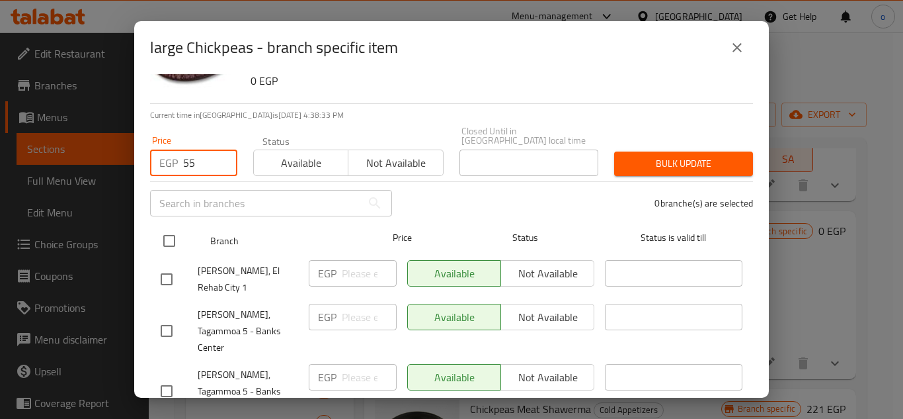
checkbox input "true"
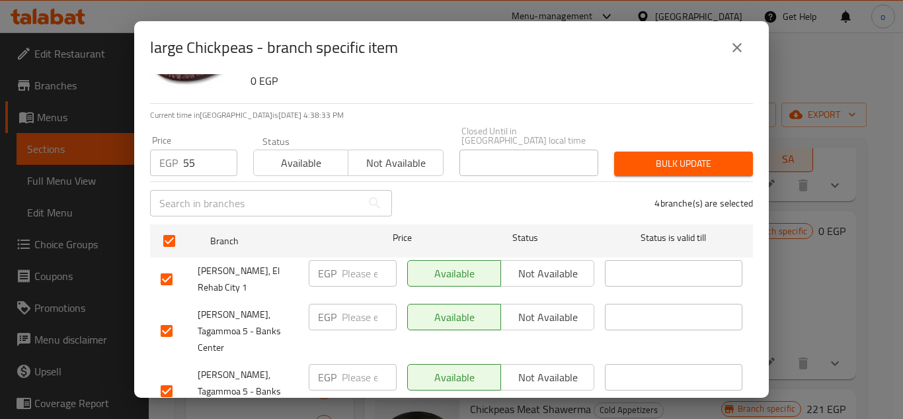
click at [646, 155] on span "Bulk update" at bounding box center [684, 163] width 118 height 17
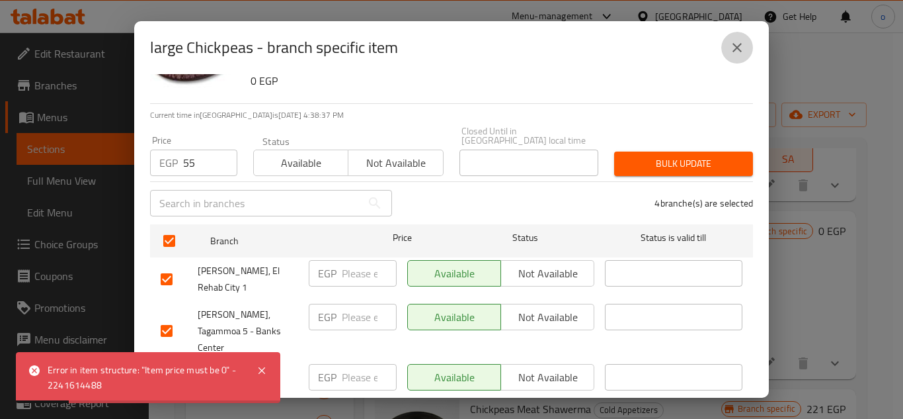
click at [737, 52] on icon "close" at bounding box center [737, 48] width 16 height 16
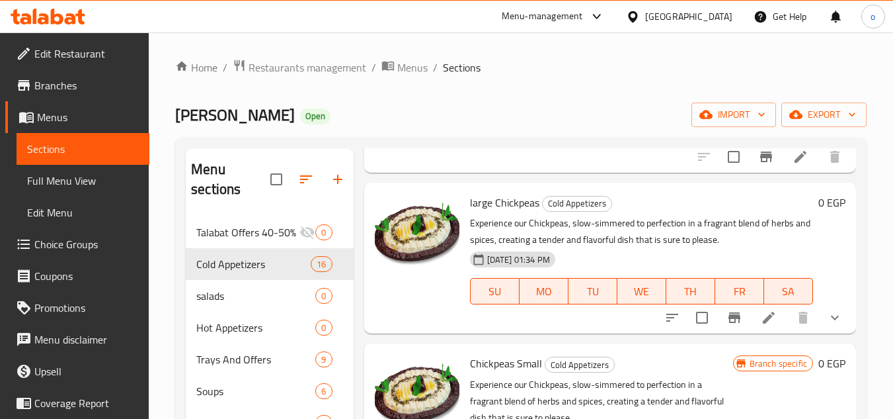
scroll to position [397, 0]
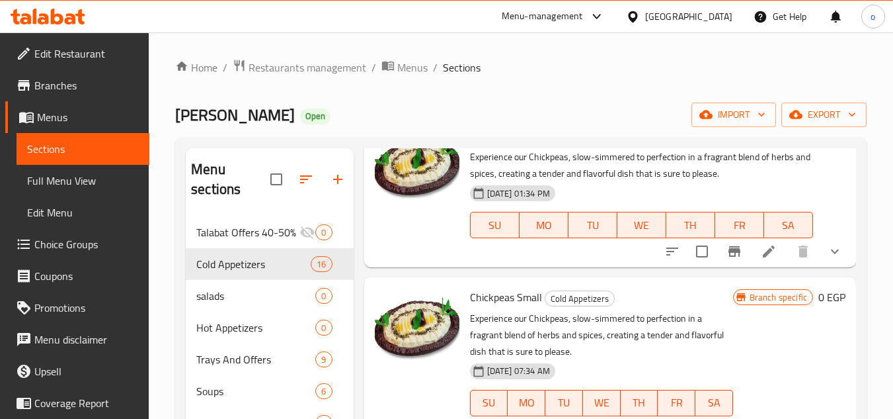
click at [750, 263] on li at bounding box center [768, 251] width 37 height 24
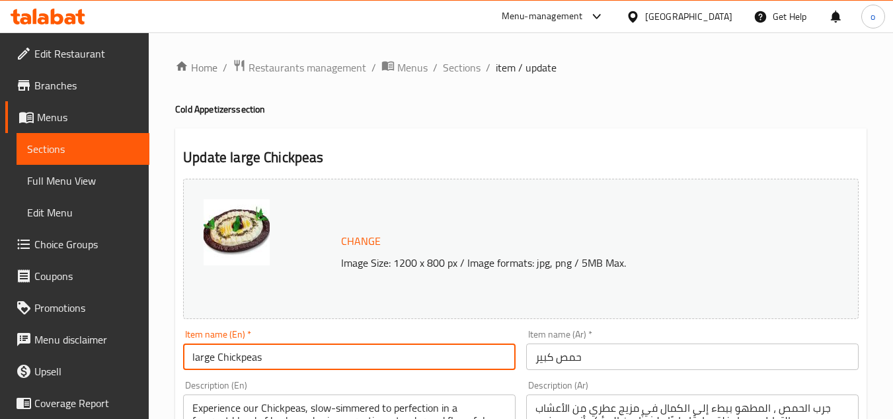
drag, startPoint x: 278, startPoint y: 358, endPoint x: 142, endPoint y: 355, distance: 136.2
type input "Large Chickpeas"
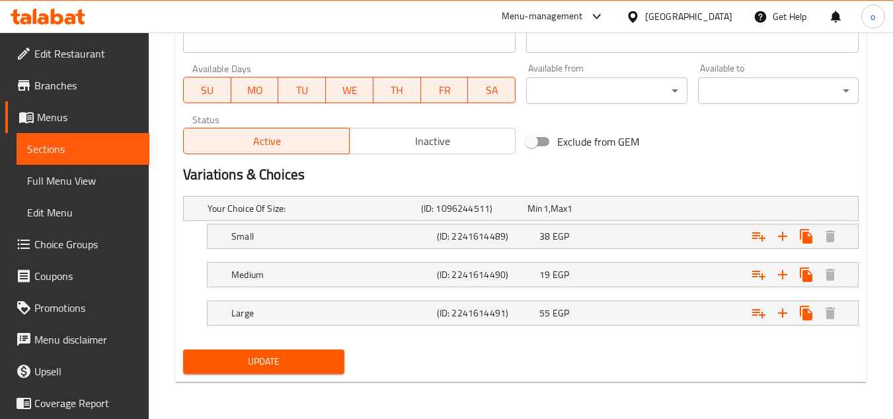
click at [286, 362] on span "Update" at bounding box center [264, 361] width 140 height 17
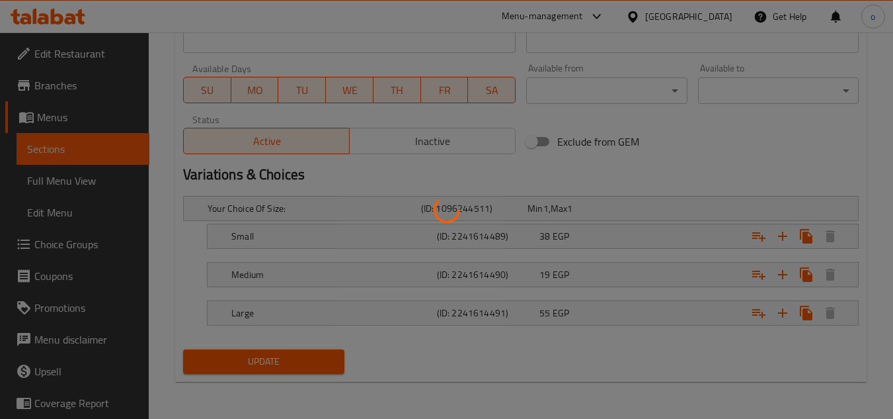
click at [286, 362] on div at bounding box center [446, 209] width 893 height 419
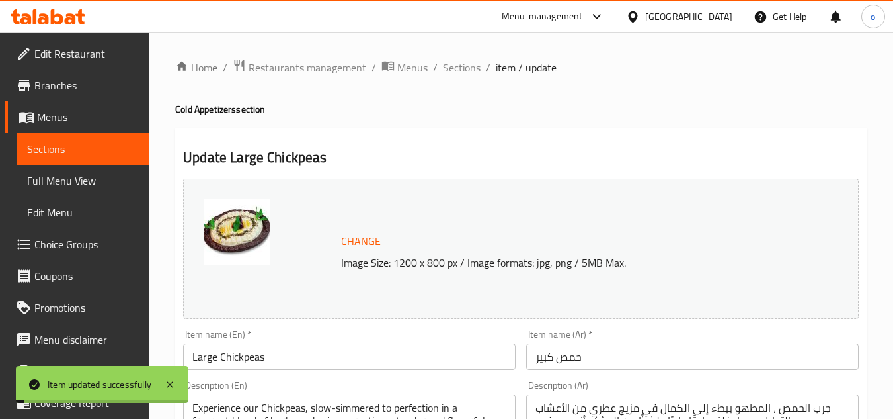
click at [448, 110] on h4 "Cold Appetizers section" at bounding box center [521, 108] width 692 height 13
click at [476, 65] on span "Sections" at bounding box center [462, 68] width 38 height 16
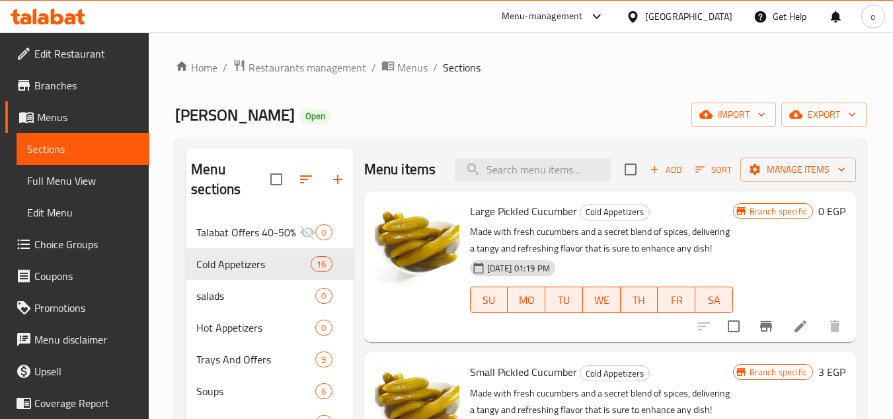
click at [545, 105] on div "[PERSON_NAME] Open import export" at bounding box center [521, 114] width 692 height 24
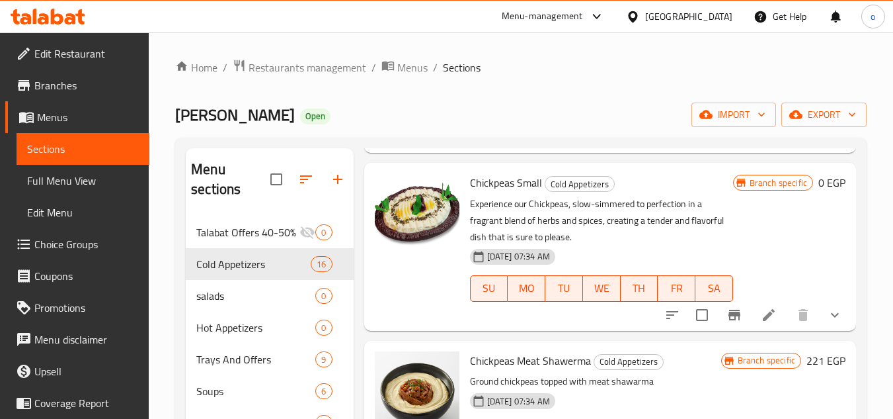
scroll to position [529, 0]
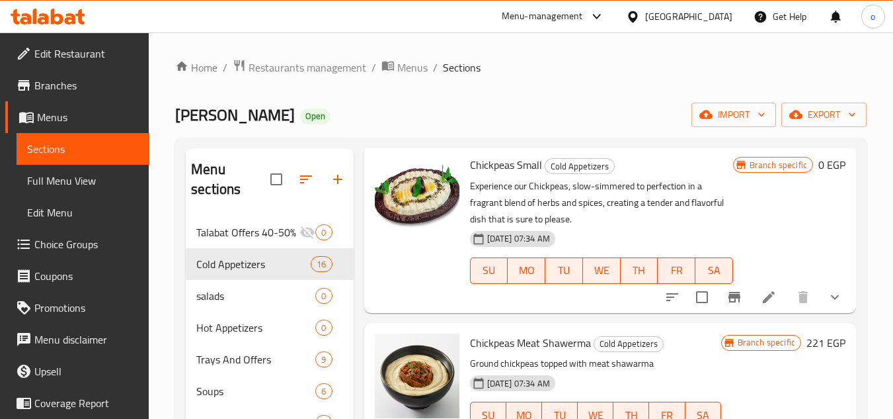
click at [758, 309] on li at bounding box center [768, 297] width 37 height 24
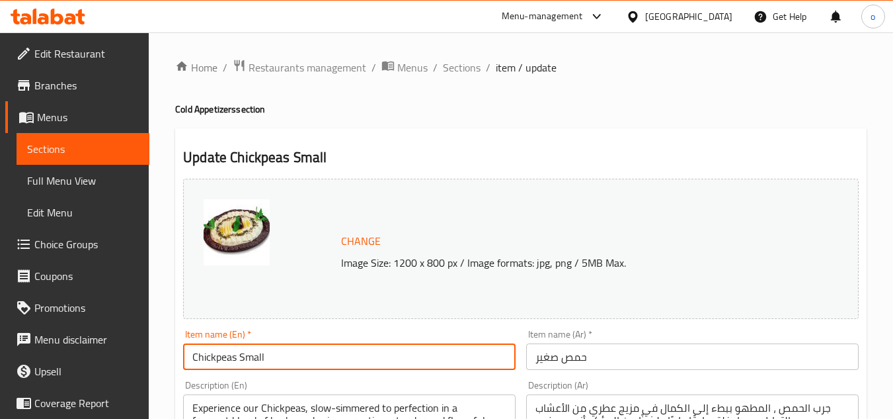
click at [253, 362] on input "Chickpeas Small" at bounding box center [349, 356] width 333 height 26
click at [194, 364] on input "Chickpeas" at bounding box center [349, 356] width 333 height 26
paste input "Small"
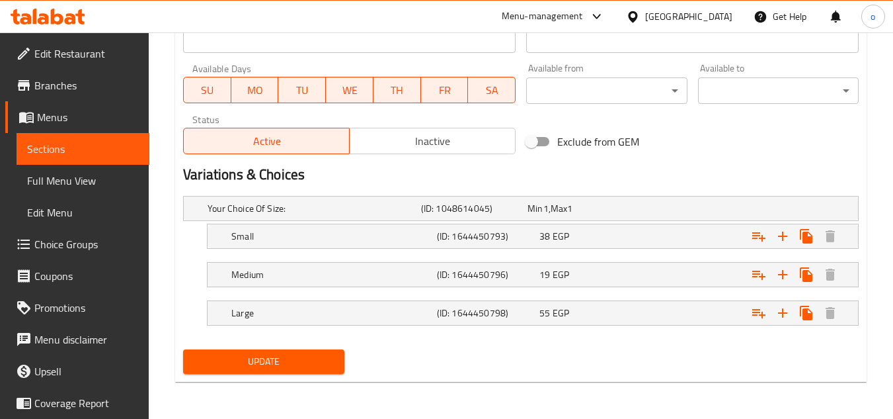
type input "Small Chickpeas"
click at [271, 360] on span "Update" at bounding box center [264, 361] width 140 height 17
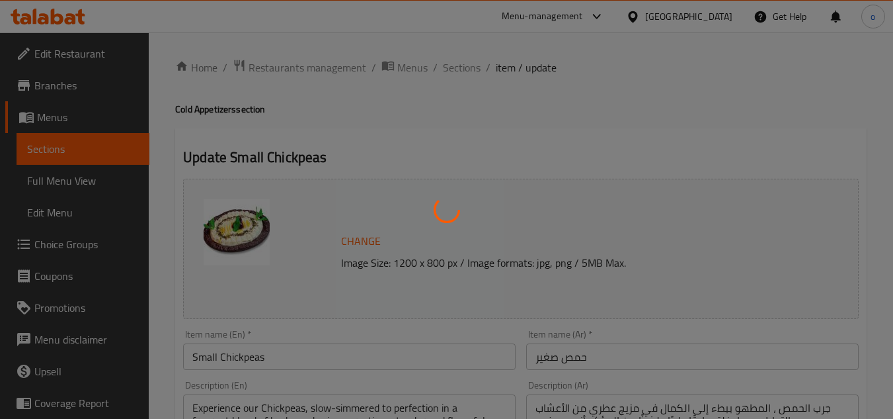
click at [504, 118] on div at bounding box center [446, 209] width 893 height 419
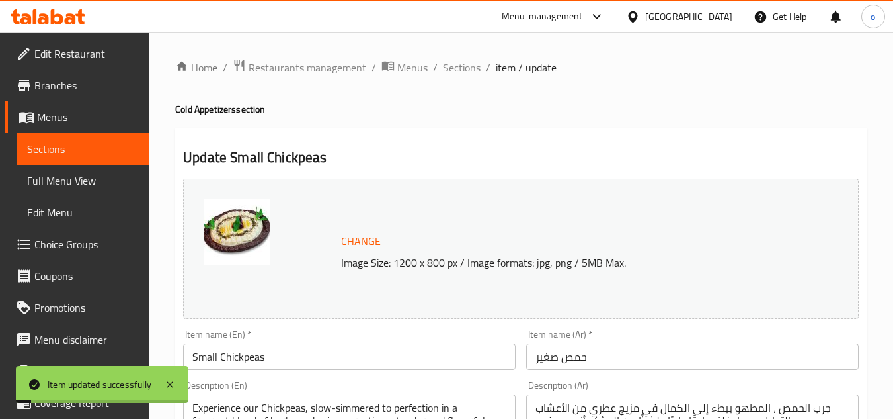
click at [443, 65] on span "Sections" at bounding box center [462, 68] width 38 height 16
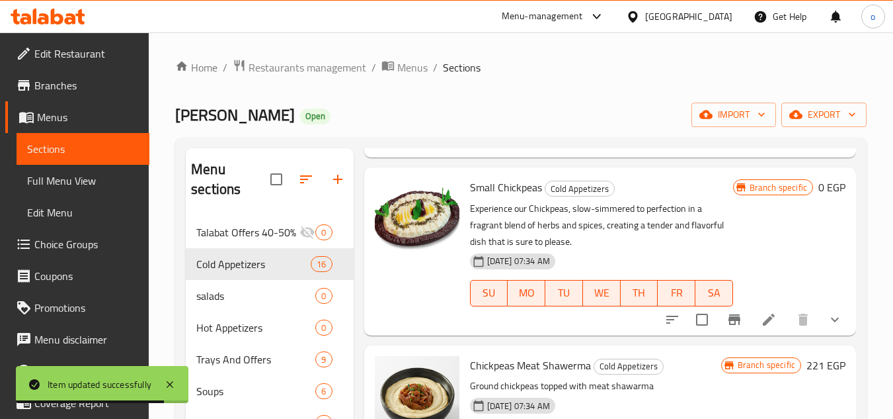
scroll to position [529, 0]
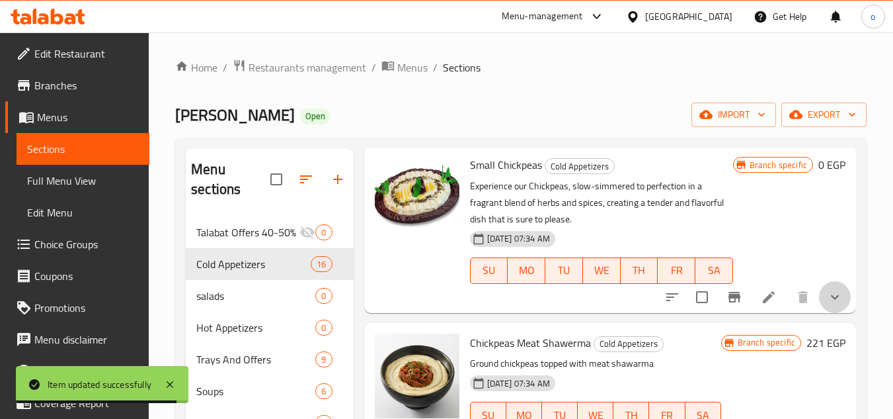
click at [827, 305] on icon "show more" at bounding box center [835, 297] width 16 height 16
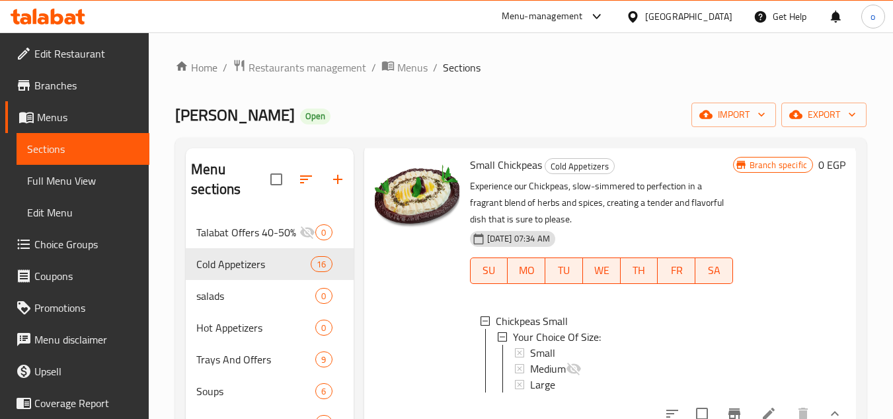
click at [830, 127] on icon "show more" at bounding box center [835, 119] width 16 height 16
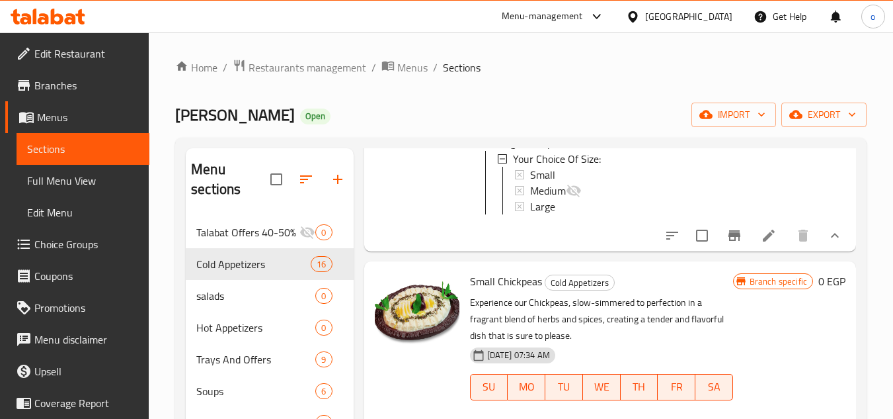
click at [750, 247] on li at bounding box center [768, 235] width 37 height 24
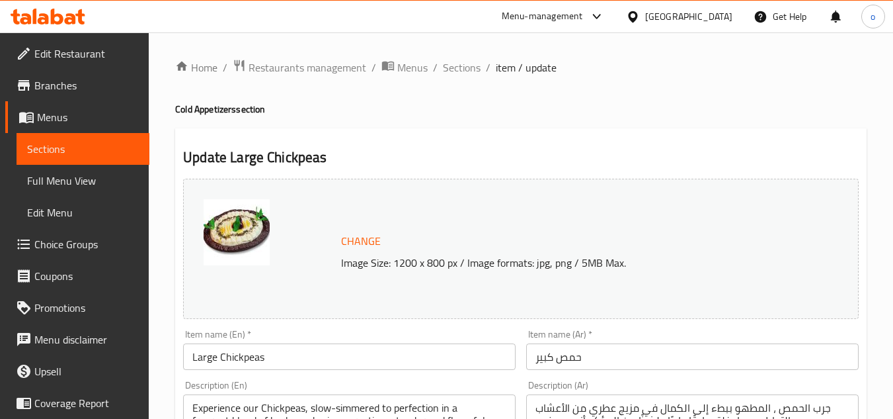
click at [450, 65] on span "Sections" at bounding box center [462, 68] width 38 height 16
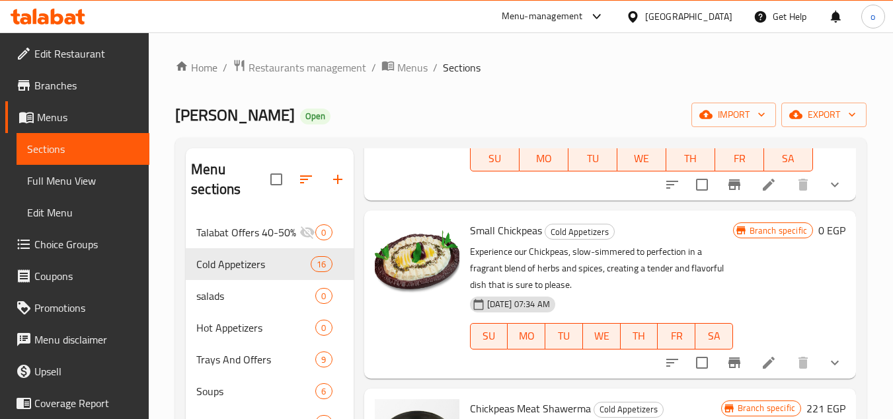
scroll to position [529, 0]
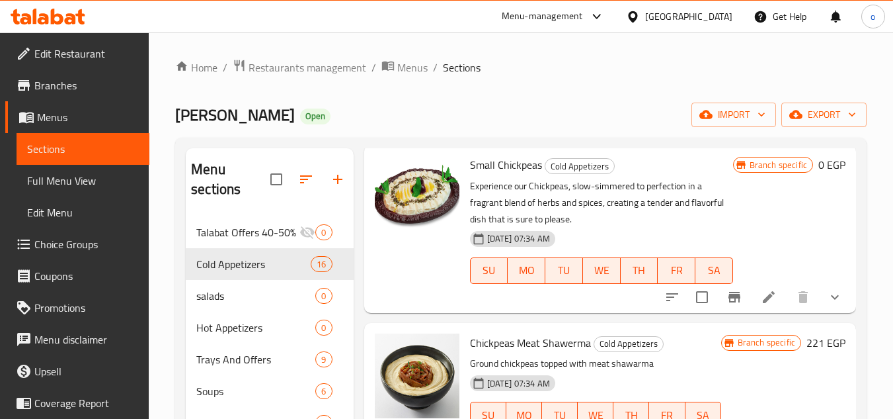
click at [762, 305] on icon at bounding box center [769, 297] width 16 height 16
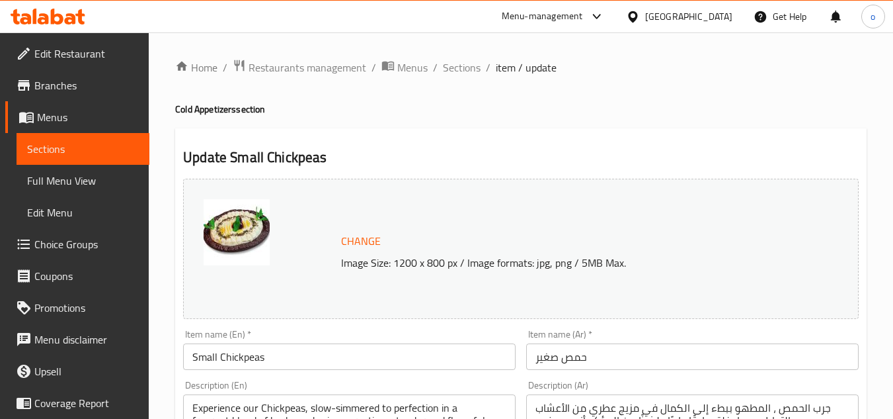
click at [458, 69] on span "Sections" at bounding box center [462, 68] width 38 height 16
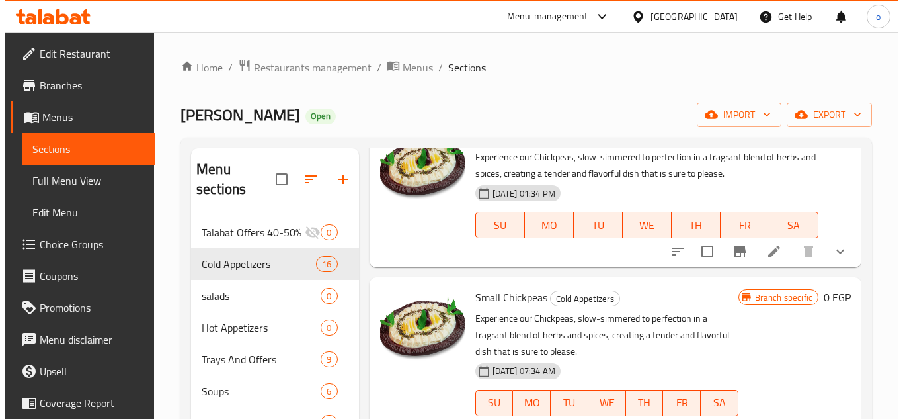
scroll to position [463, 0]
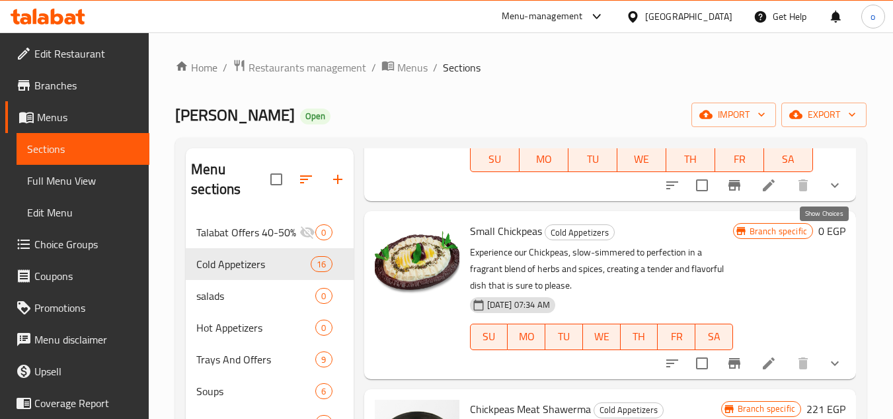
click at [827, 193] on icon "show more" at bounding box center [835, 185] width 16 height 16
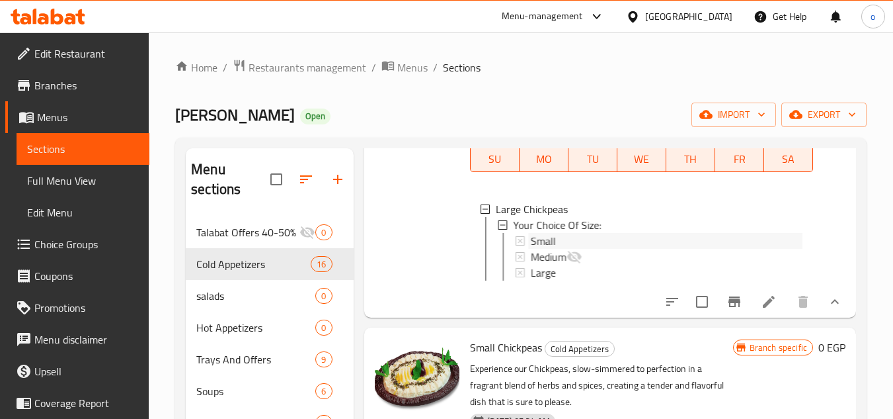
click at [552, 249] on span "Small" at bounding box center [542, 241] width 25 height 16
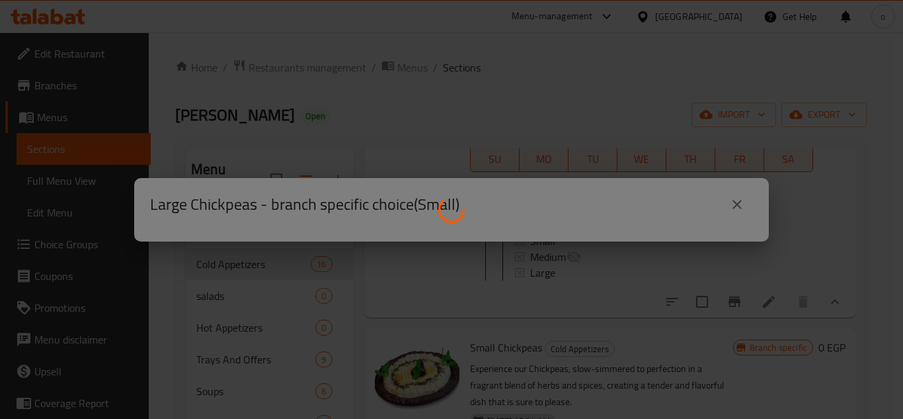
click at [522, 305] on div at bounding box center [451, 209] width 903 height 419
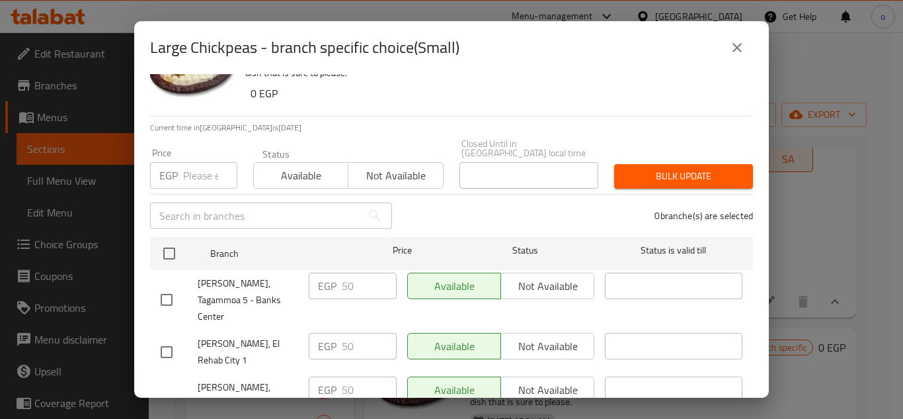
scroll to position [126, 0]
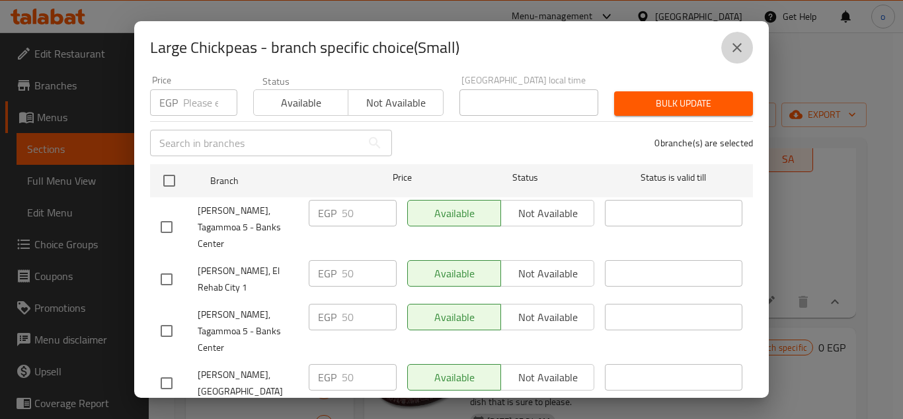
click at [729, 45] on button "close" at bounding box center [737, 48] width 32 height 32
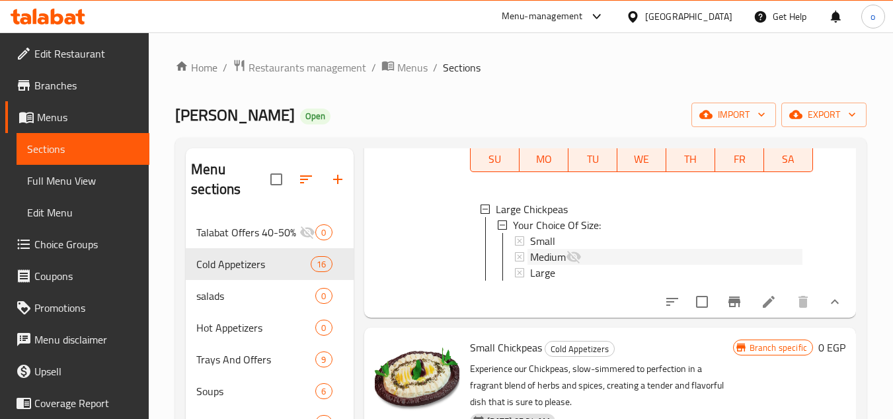
click at [565, 264] on span "Medium" at bounding box center [548, 257] width 36 height 16
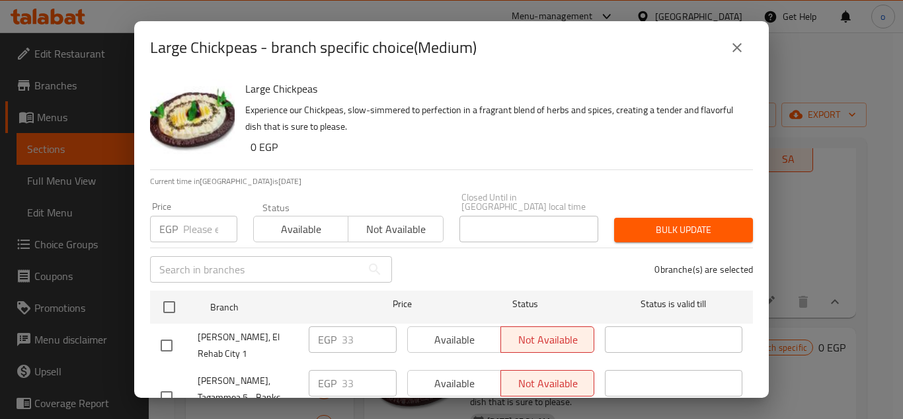
click at [735, 47] on icon "close" at bounding box center [737, 48] width 16 height 16
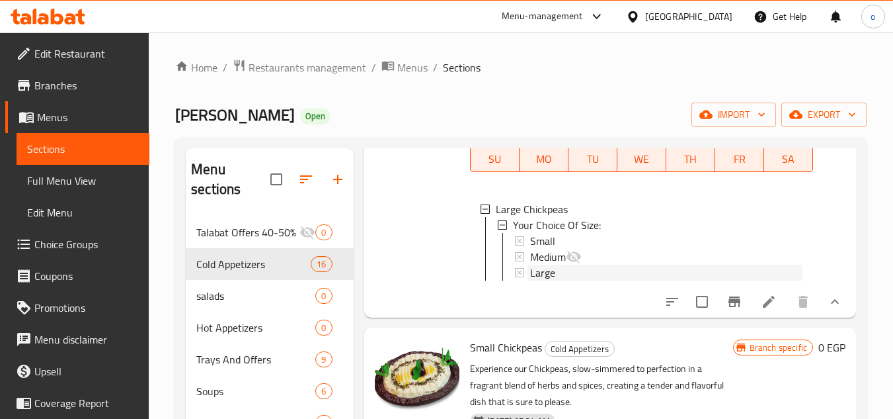
click at [549, 280] on span "Large" at bounding box center [542, 272] width 25 height 16
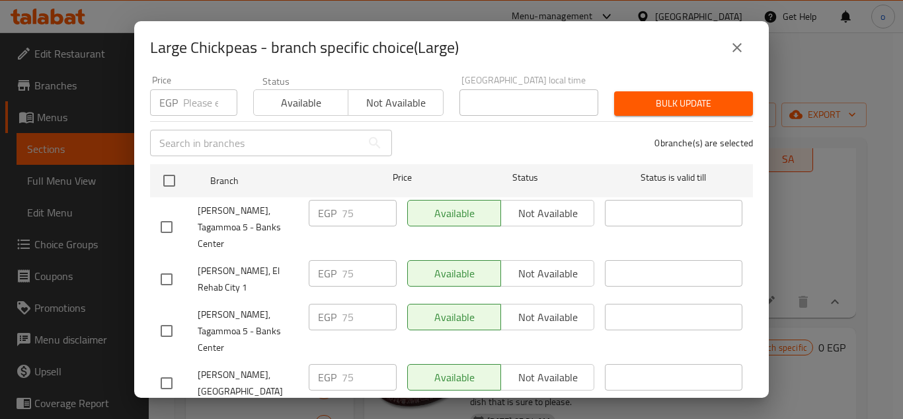
click at [841, 260] on div "Large Chickpeas - branch specific choice(Large) Large Chickpeas Experience our …" at bounding box center [451, 209] width 903 height 419
click at [731, 50] on icon "close" at bounding box center [737, 48] width 16 height 16
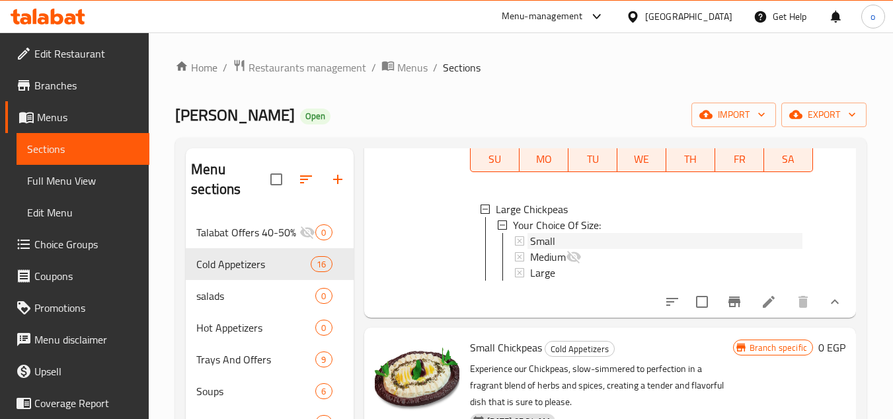
click at [561, 249] on div "Small" at bounding box center [666, 241] width 272 height 16
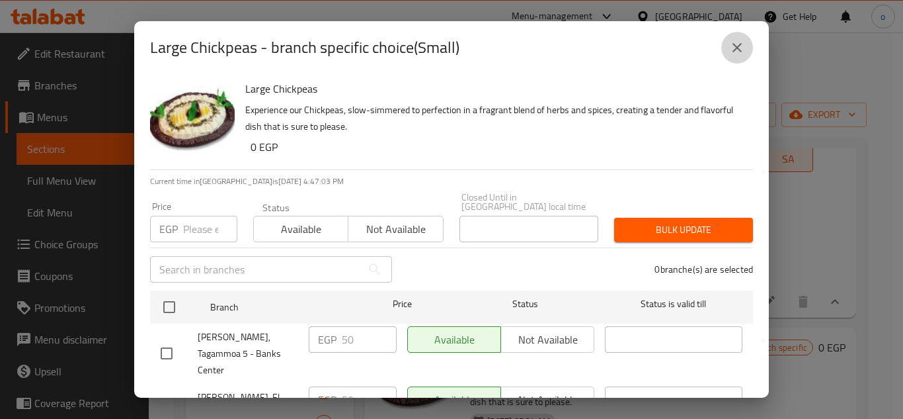
click at [738, 44] on icon "close" at bounding box center [737, 48] width 16 height 16
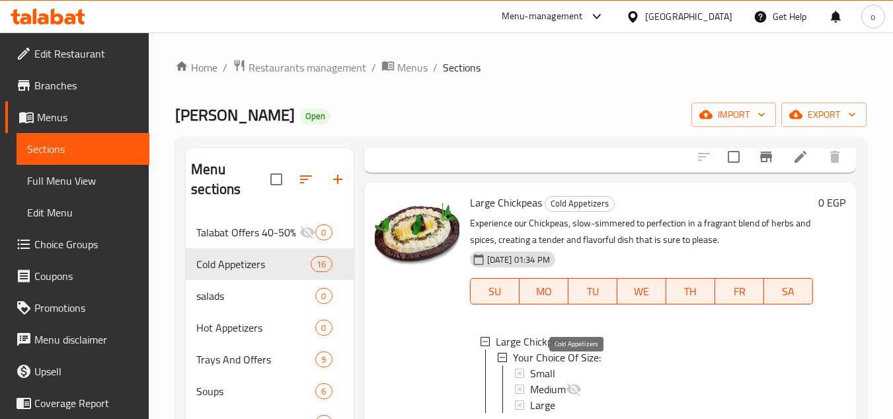
scroll to position [0, 0]
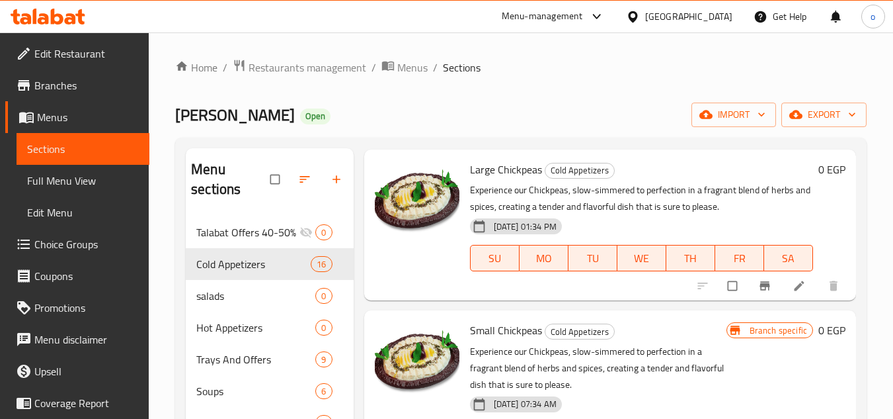
scroll to position [397, 0]
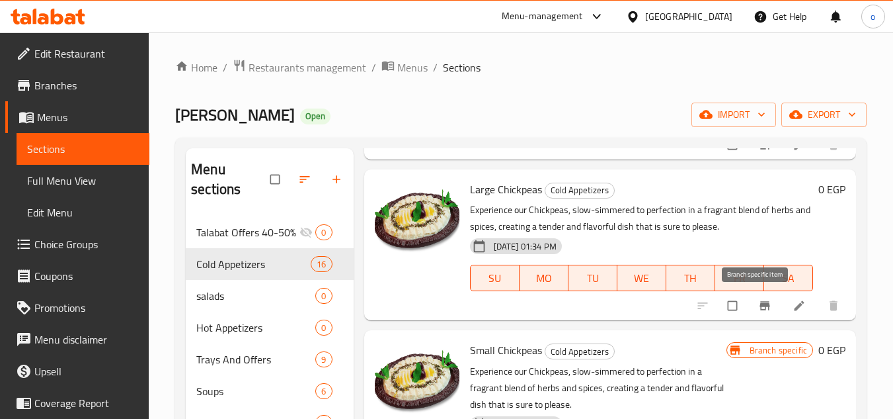
click at [760, 309] on icon "Branch-specific-item" at bounding box center [765, 305] width 10 height 9
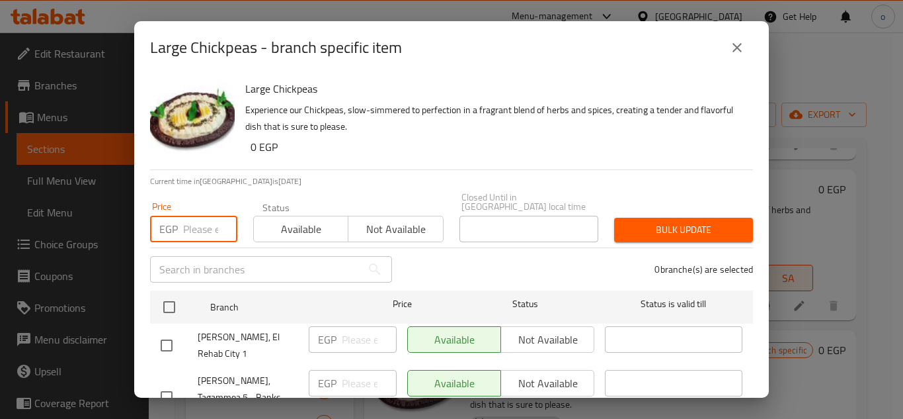
click at [183, 216] on input "number" at bounding box center [210, 229] width 54 height 26
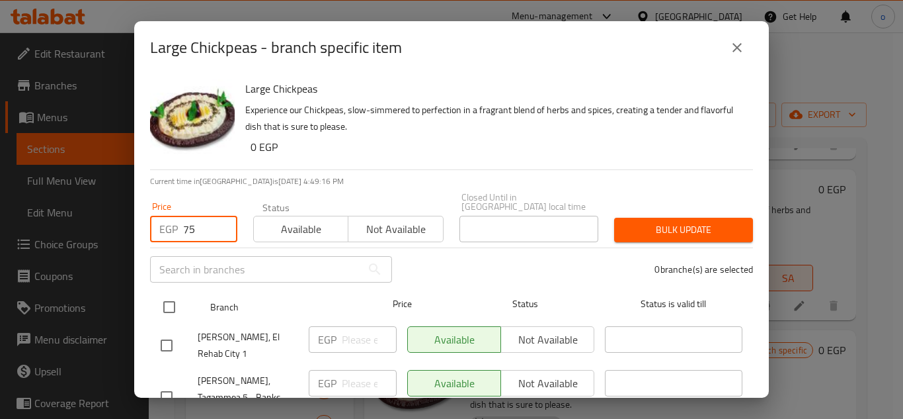
type input "75"
click at [168, 303] on input "checkbox" at bounding box center [169, 307] width 28 height 28
checkbox input "true"
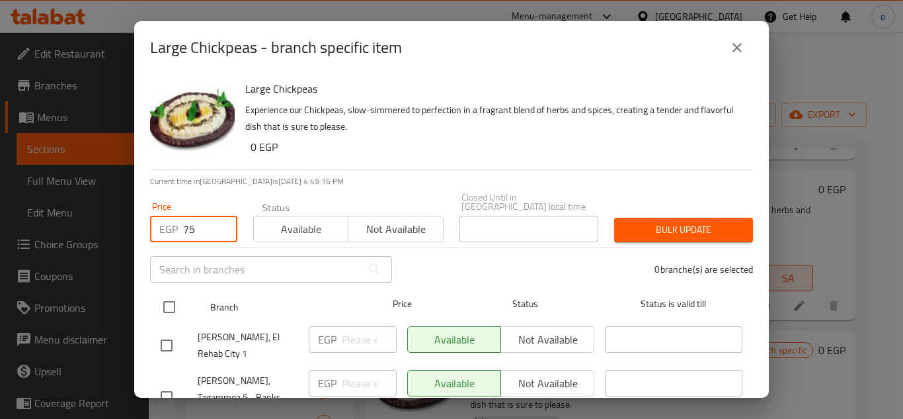
checkbox input "true"
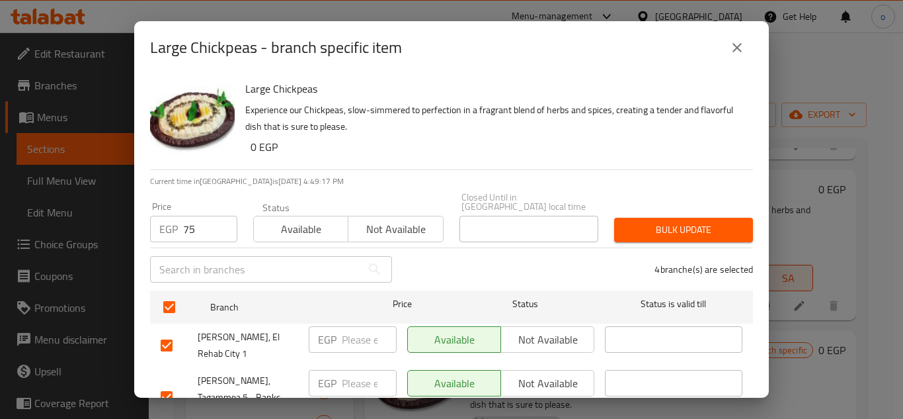
click at [646, 245] on div "4 branche(s) are selected" at bounding box center [580, 269] width 361 height 48
click at [651, 233] on div "Bulk update" at bounding box center [683, 230] width 155 height 40
click at [664, 221] on span "Bulk update" at bounding box center [684, 229] width 118 height 17
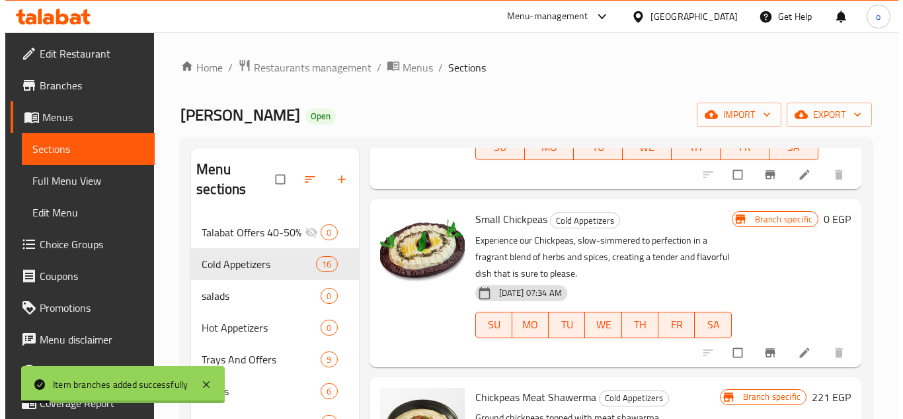
scroll to position [529, 0]
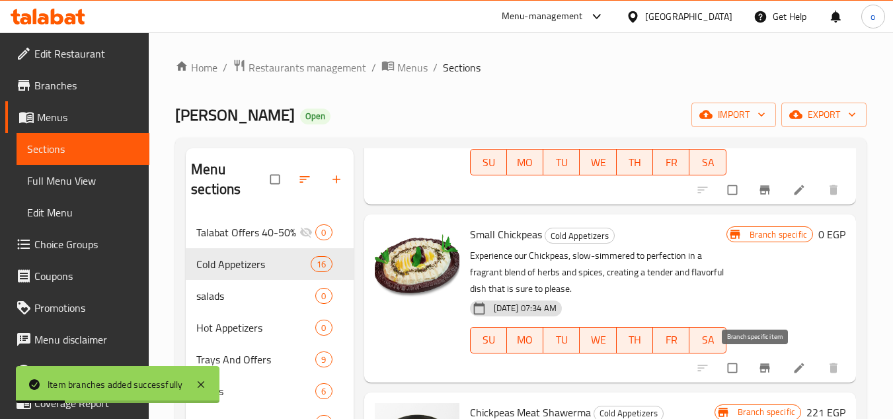
click at [750, 358] on button "Branch-specific-item" at bounding box center [766, 367] width 32 height 29
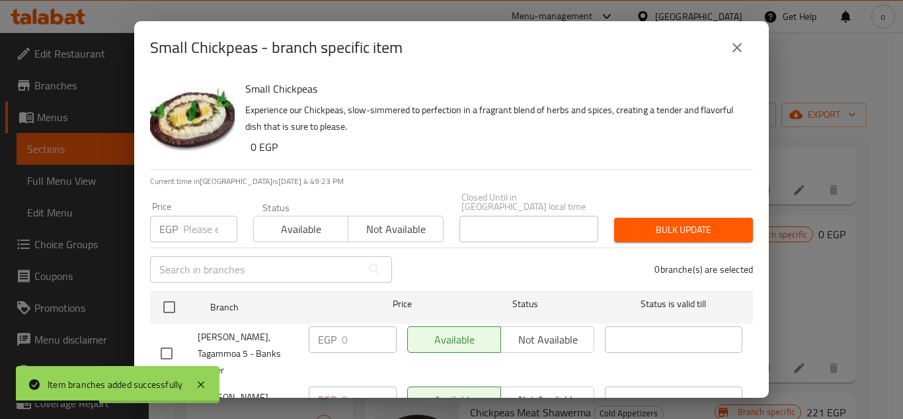
click at [210, 216] on input "number" at bounding box center [210, 229] width 54 height 26
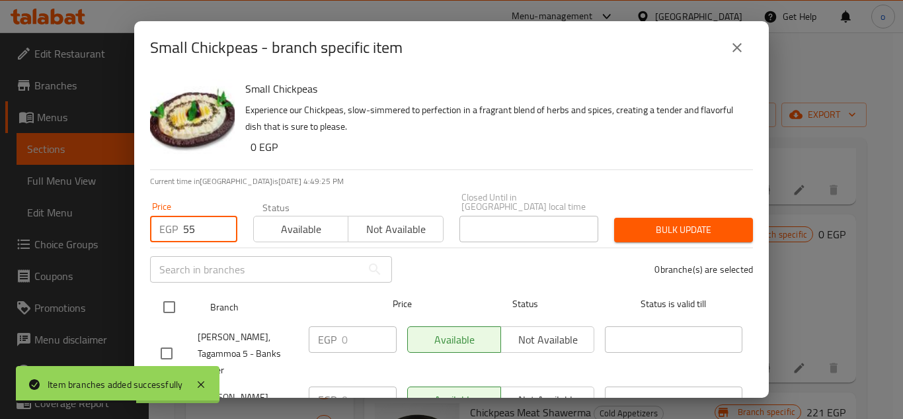
type input "55"
click at [173, 293] on input "checkbox" at bounding box center [169, 307] width 28 height 28
checkbox input "true"
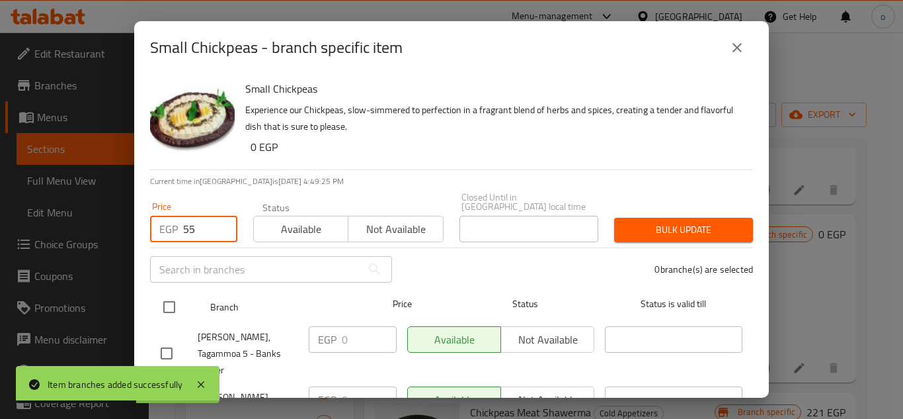
checkbox input "true"
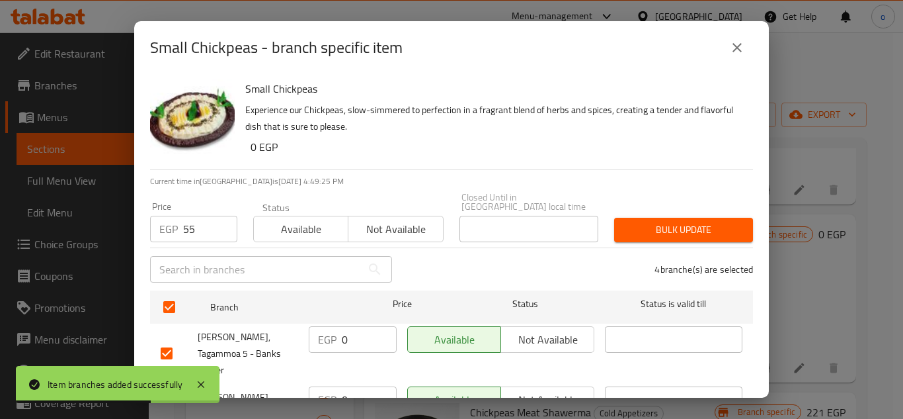
click at [670, 210] on div "Bulk update" at bounding box center [683, 230] width 155 height 40
click at [630, 226] on span "Bulk update" at bounding box center [684, 229] width 118 height 17
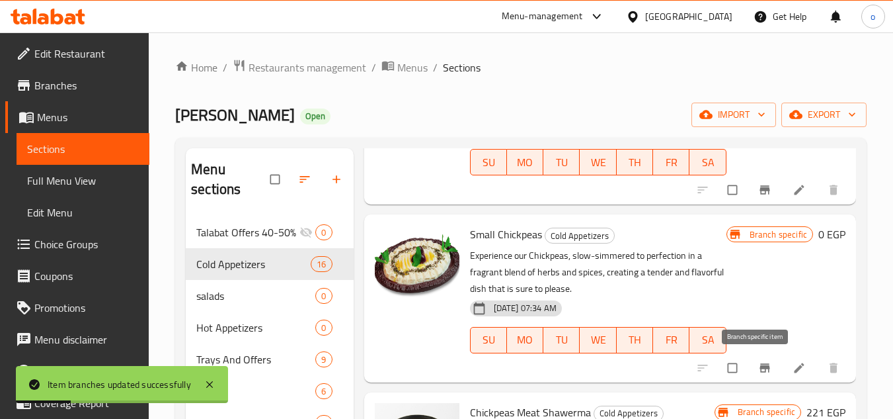
click at [750, 358] on button "Branch-specific-item" at bounding box center [766, 367] width 32 height 29
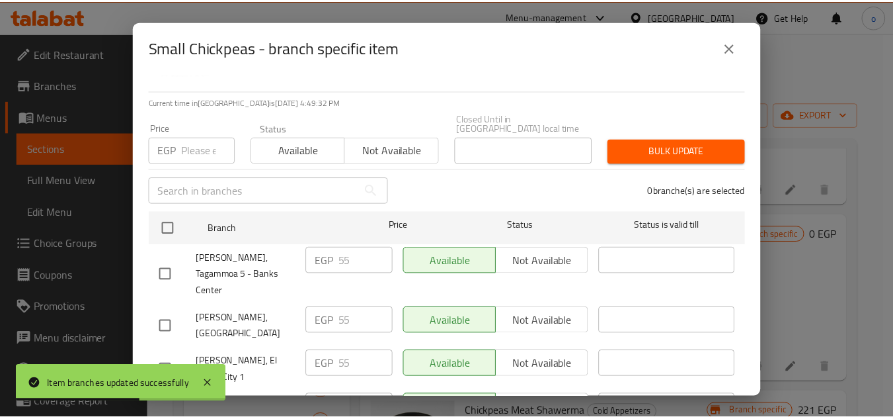
scroll to position [0, 0]
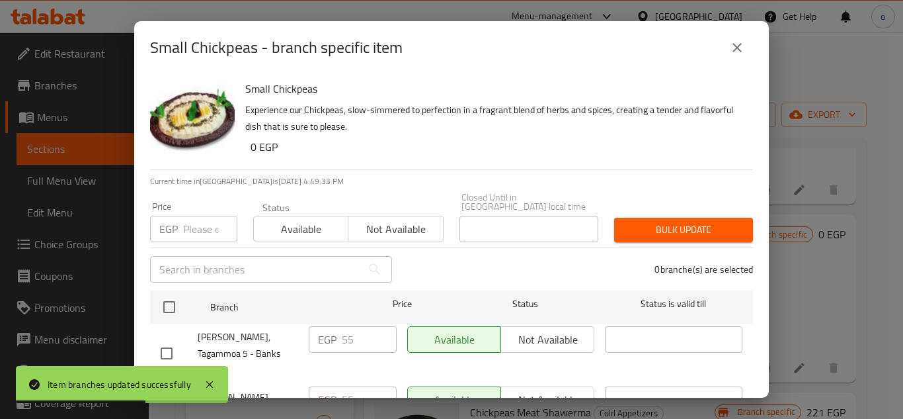
click at [206, 216] on input "number" at bounding box center [210, 229] width 54 height 26
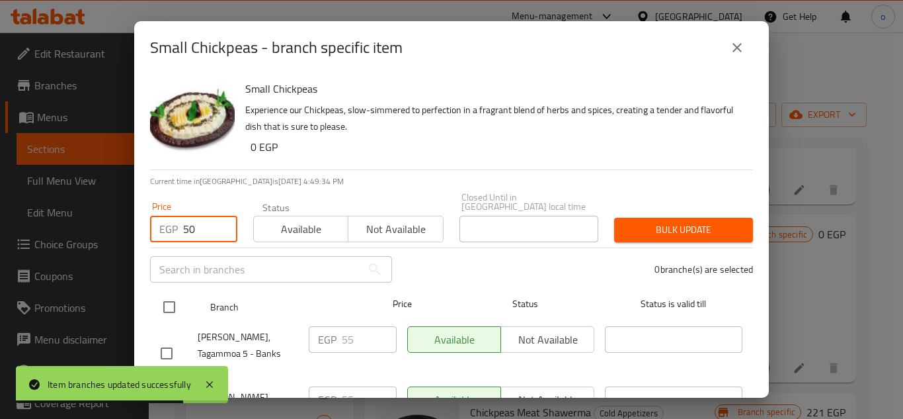
type input "50"
click at [169, 311] on input "checkbox" at bounding box center [169, 307] width 28 height 28
checkbox input "true"
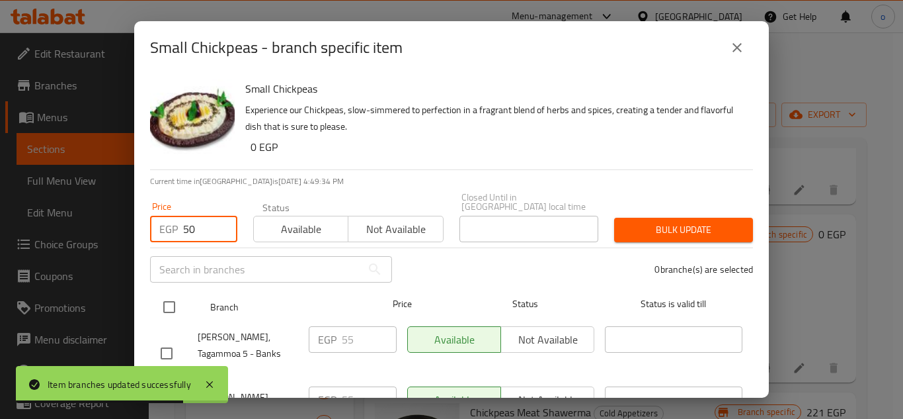
checkbox input "true"
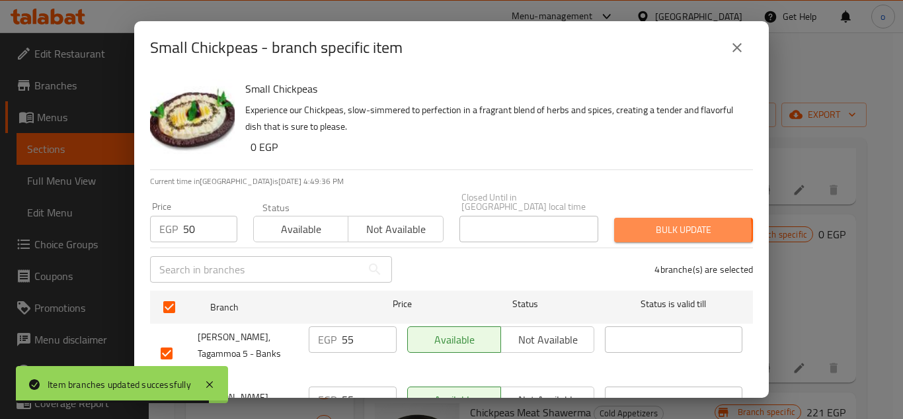
click at [625, 221] on span "Bulk update" at bounding box center [684, 229] width 118 height 17
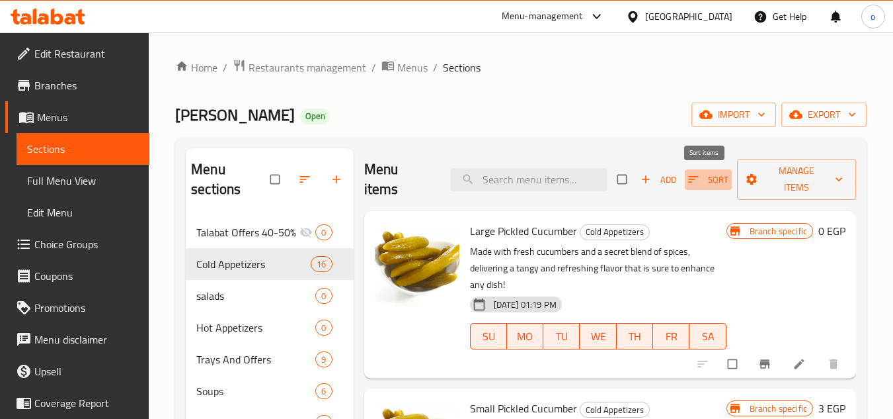
click at [694, 180] on icon "button" at bounding box center [693, 179] width 13 height 13
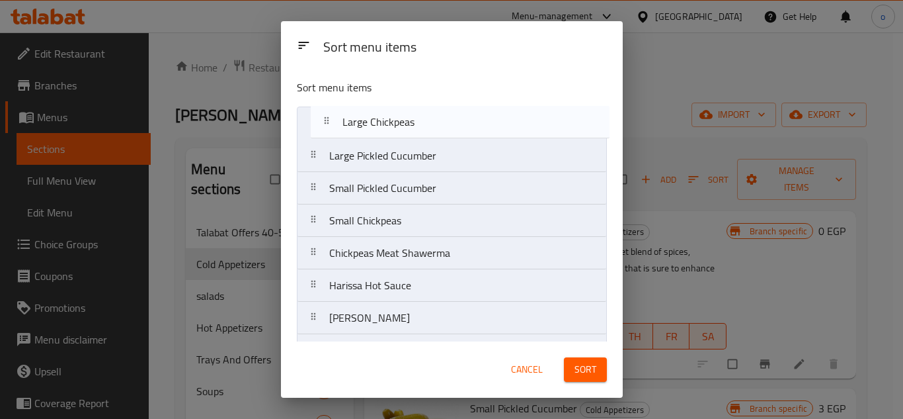
drag, startPoint x: 310, startPoint y: 195, endPoint x: 317, endPoint y: 119, distance: 76.4
click at [317, 119] on nav "Large Pickled Cucumber Small Pickled Cucumber Large Chickpeas Small Chickpeas C…" at bounding box center [452, 366] width 310 height 520
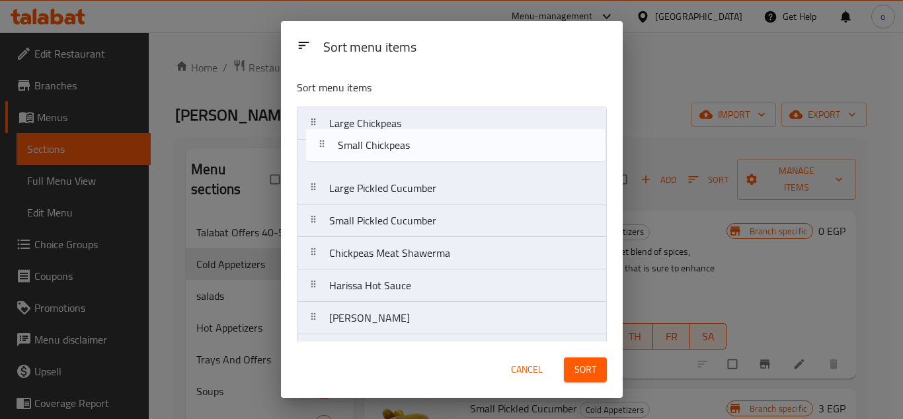
drag, startPoint x: 318, startPoint y: 227, endPoint x: 328, endPoint y: 147, distance: 80.6
click at [328, 147] on nav "Large Chickpeas Large Pickled Cucumber Small Pickled Cucumber Small Chickpeas C…" at bounding box center [452, 366] width 310 height 520
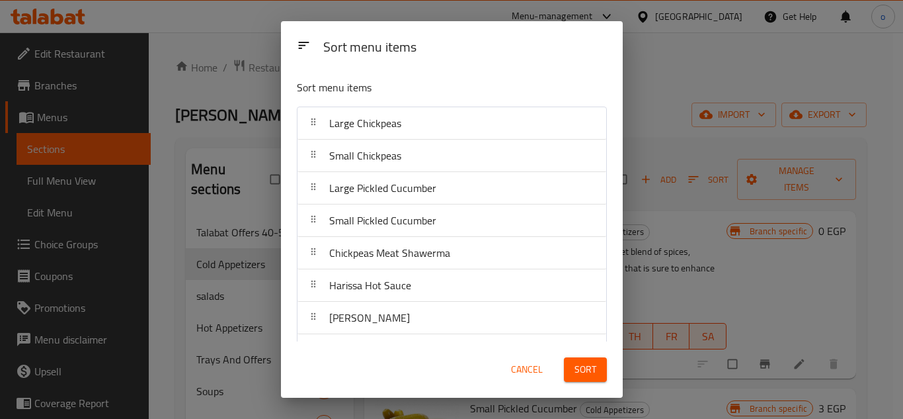
click at [592, 364] on span "Sort" at bounding box center [586, 369] width 22 height 17
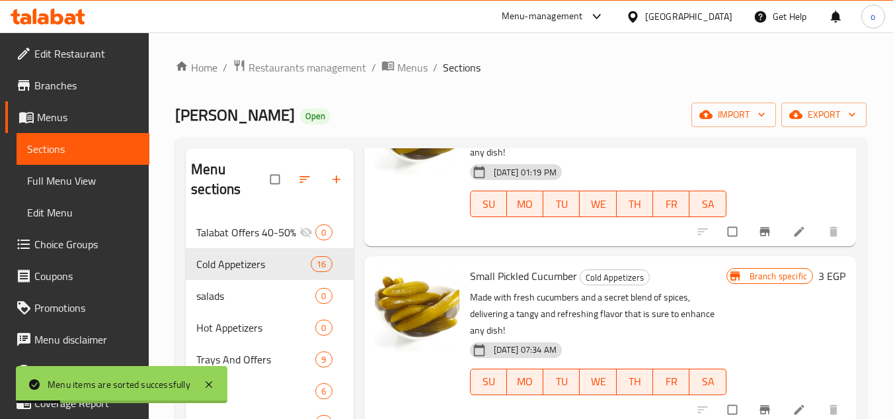
scroll to position [66, 0]
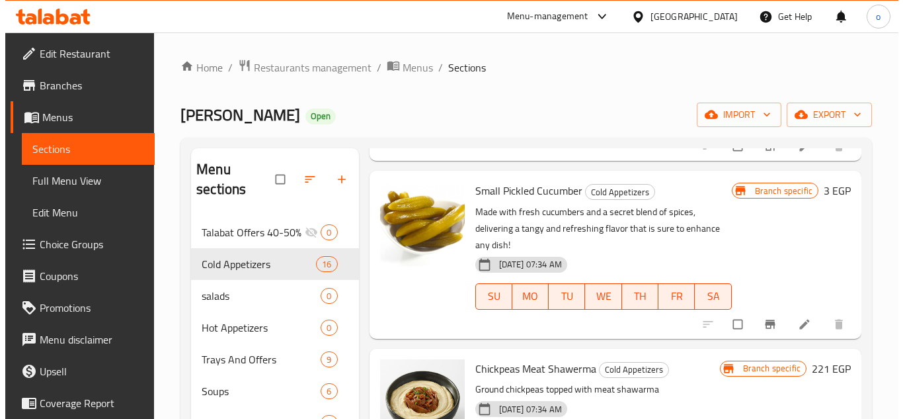
scroll to position [595, 0]
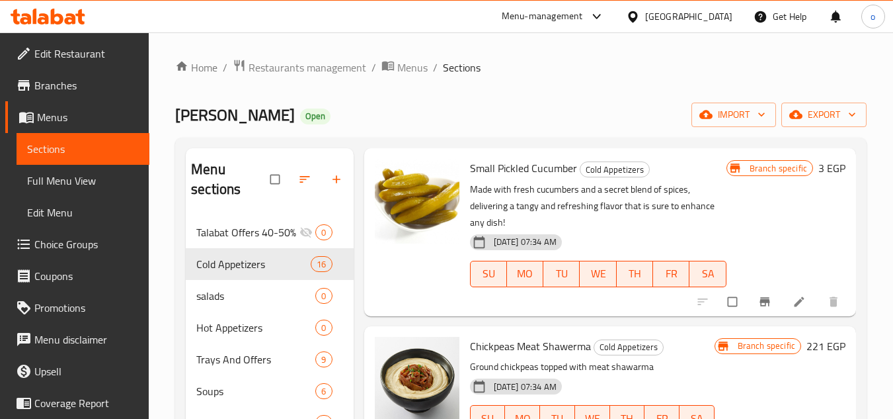
click at [747, 365] on div "Branch specific 221 EGP" at bounding box center [780, 393] width 131 height 113
click at [762, 311] on button "Branch-specific-item" at bounding box center [766, 301] width 32 height 29
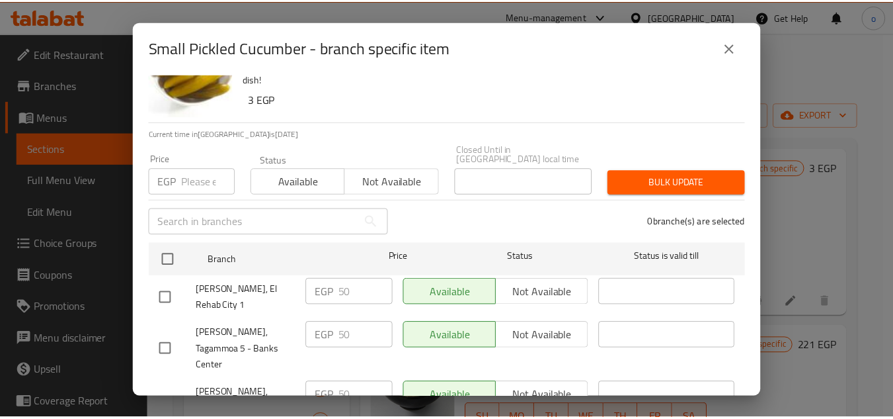
scroll to position [126, 0]
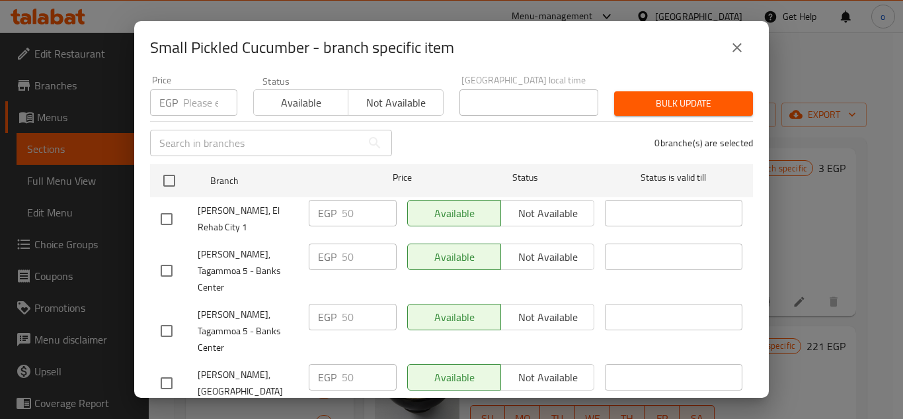
click at [725, 38] on button "close" at bounding box center [737, 48] width 32 height 32
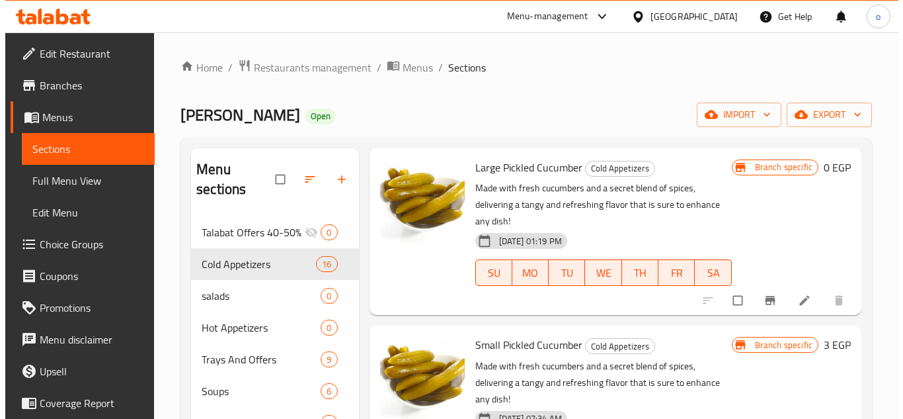
scroll to position [397, 0]
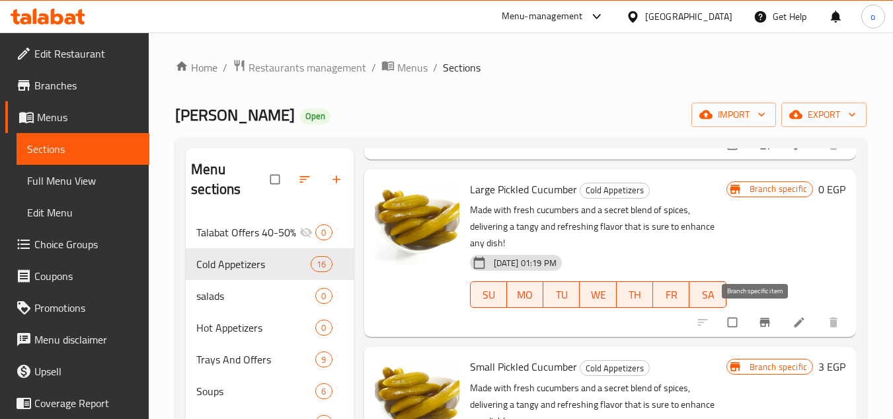
click at [760, 323] on icon "Branch-specific-item" at bounding box center [765, 322] width 10 height 9
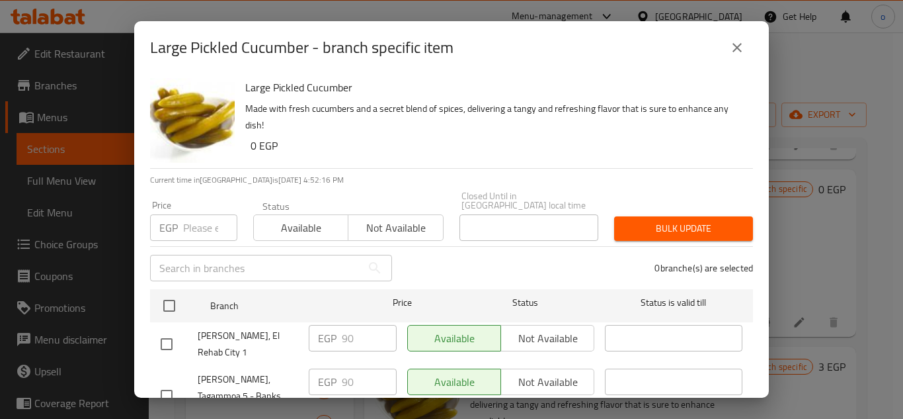
scroll to position [0, 0]
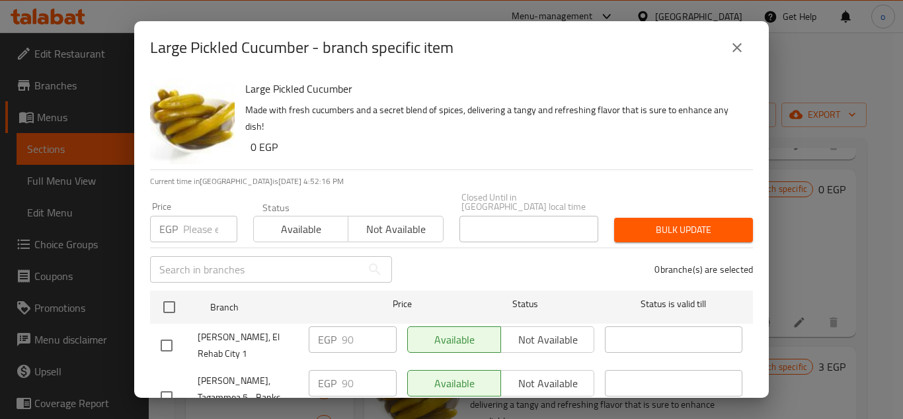
click at [729, 48] on button "close" at bounding box center [737, 48] width 32 height 32
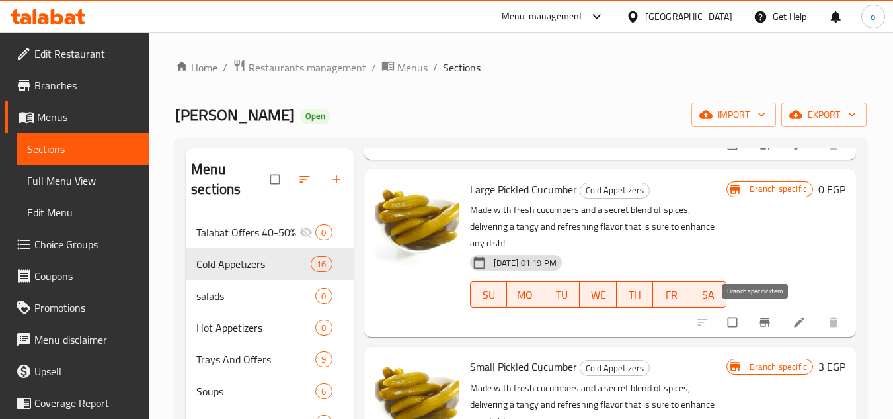
click at [758, 319] on icon "Branch-specific-item" at bounding box center [764, 321] width 13 height 13
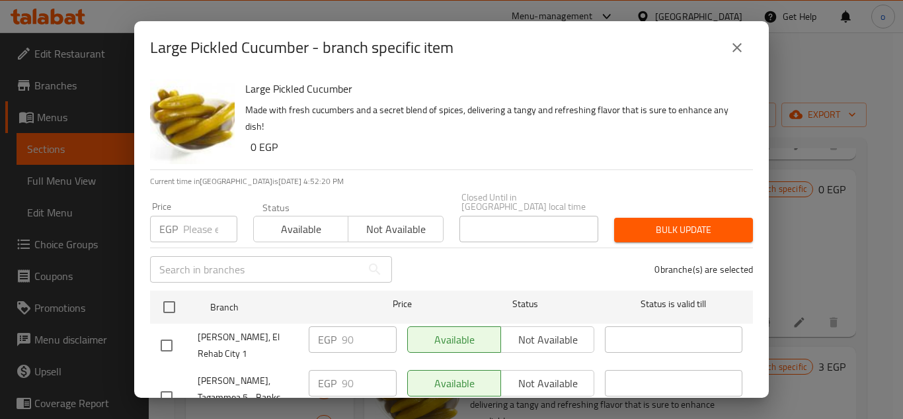
click at [738, 46] on icon "close" at bounding box center [737, 47] width 9 height 9
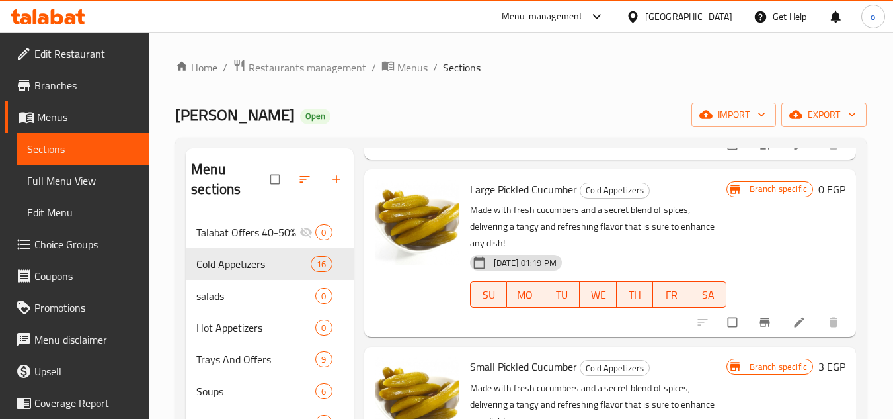
click at [794, 321] on icon at bounding box center [799, 322] width 10 height 10
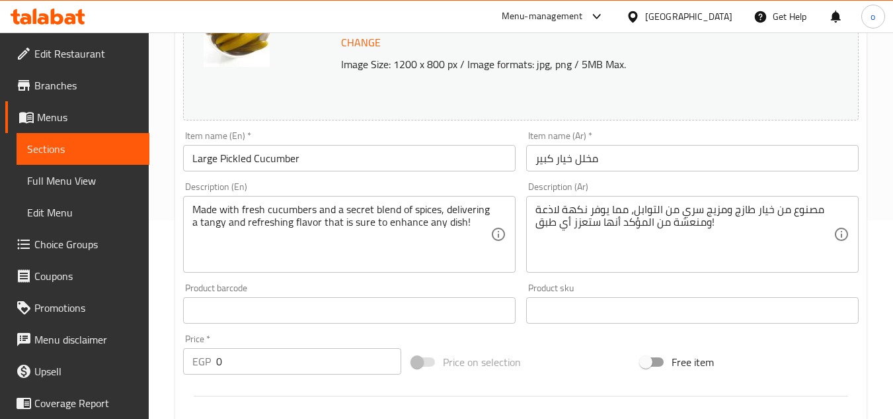
scroll to position [264, 0]
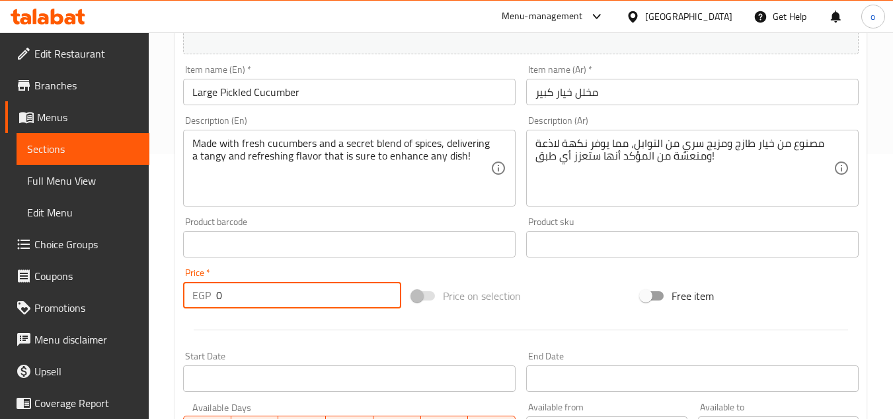
drag, startPoint x: 235, startPoint y: 290, endPoint x: 184, endPoint y: 296, distance: 51.9
click at [184, 296] on div "EGP 0 Price *" at bounding box center [292, 295] width 218 height 26
paste input "9"
type input "90"
click at [286, 351] on div "Start Date Start Date" at bounding box center [349, 371] width 333 height 40
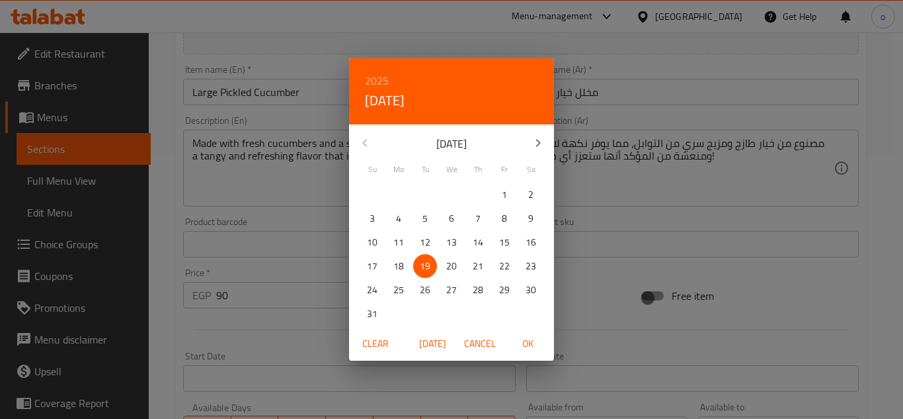
click at [279, 328] on div "2025 Tue, Aug 19 August 2025 Su Mo Tu We Th Fr Sa 27 28 29 30 31 1 2 3 4 5 6 7 …" at bounding box center [451, 209] width 903 height 419
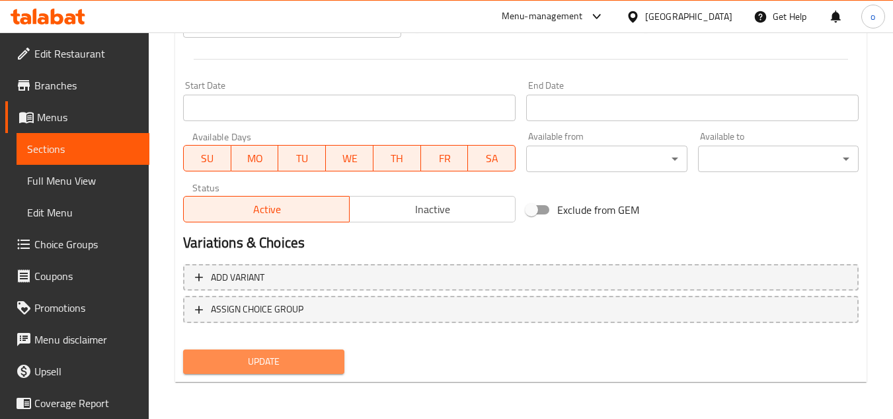
click at [278, 368] on span "Update" at bounding box center [264, 361] width 140 height 17
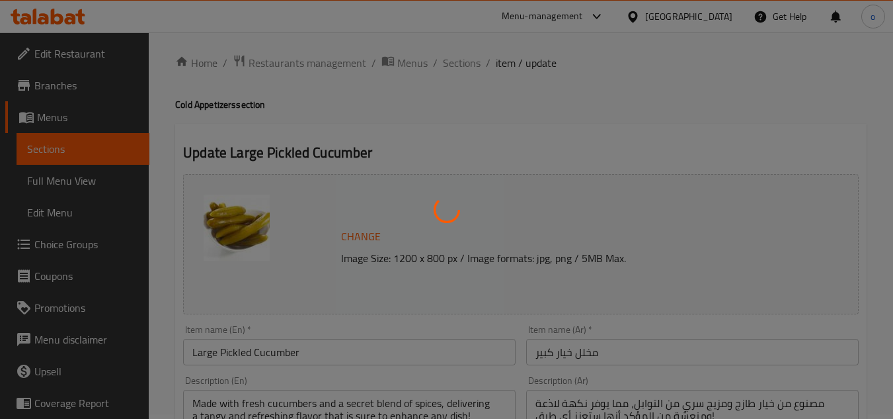
scroll to position [0, 0]
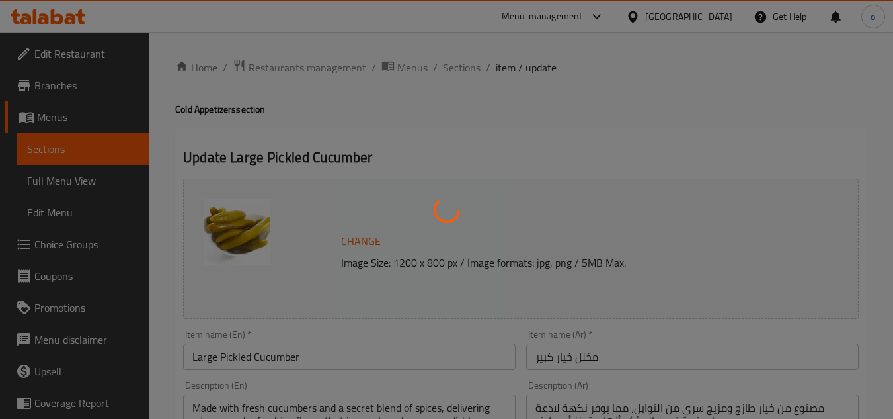
click at [457, 130] on div at bounding box center [446, 209] width 893 height 419
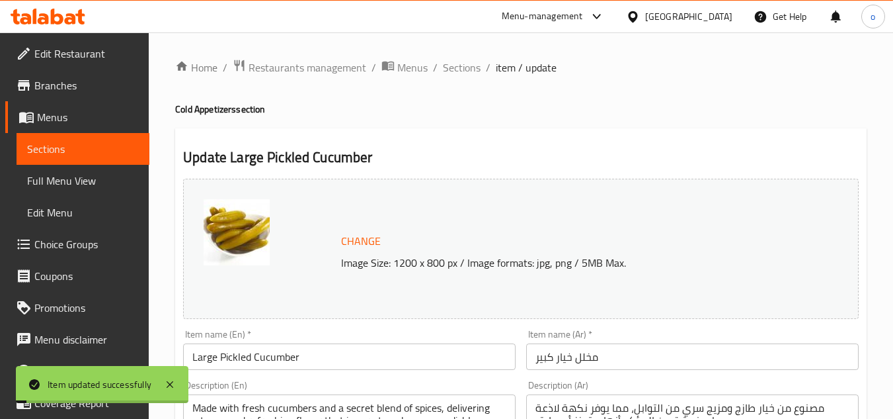
click at [473, 109] on h4 "Cold Appetizers section" at bounding box center [521, 108] width 692 height 13
click at [453, 71] on span "Sections" at bounding box center [462, 68] width 38 height 16
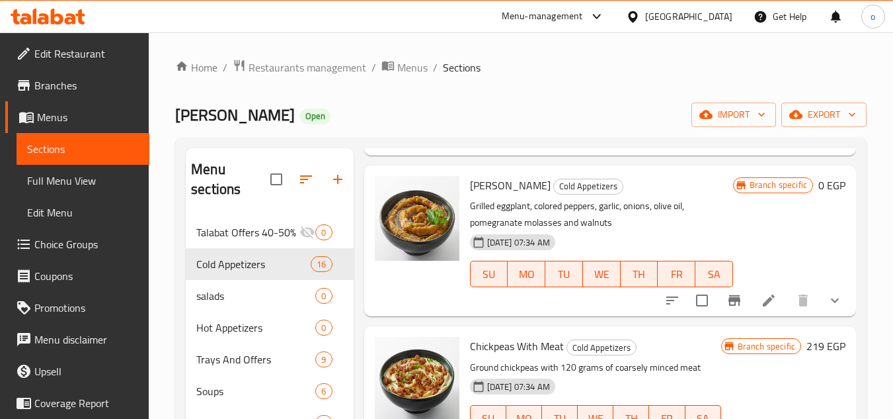
scroll to position [1058, 0]
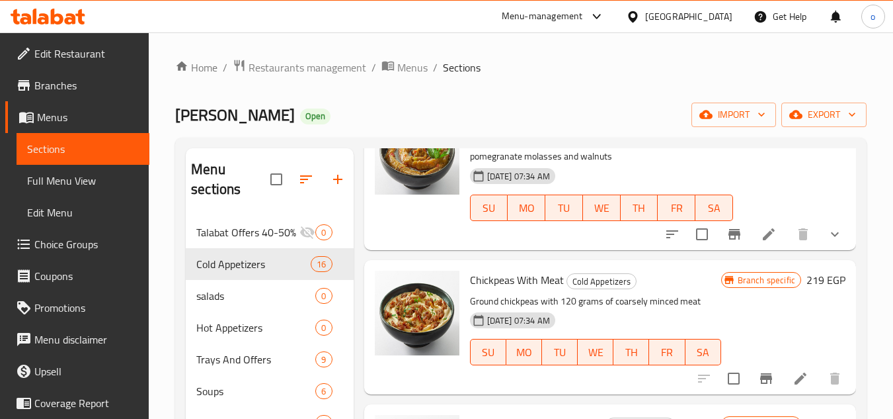
click at [834, 250] on button "show more" at bounding box center [835, 234] width 32 height 32
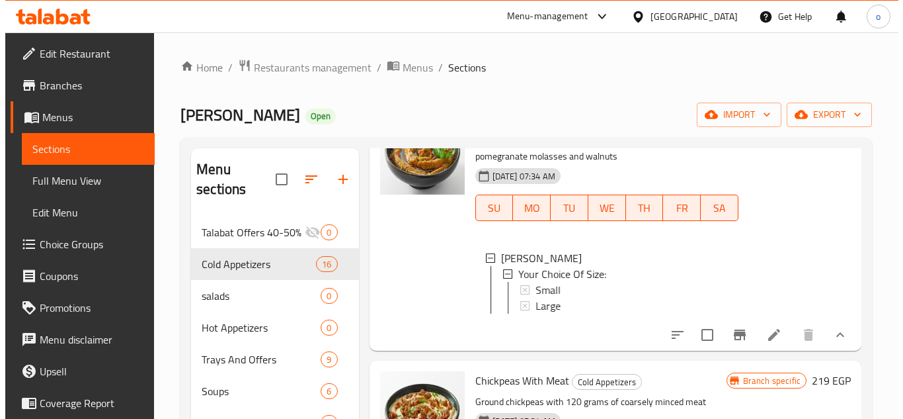
scroll to position [1124, 0]
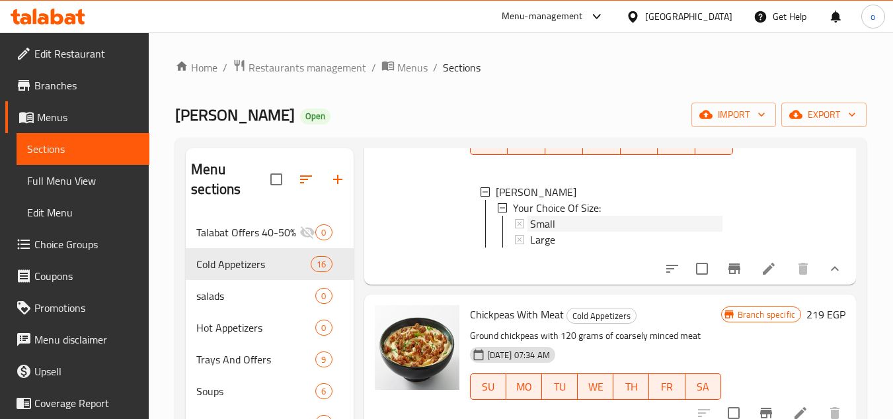
click at [595, 231] on div "Small" at bounding box center [626, 224] width 192 height 16
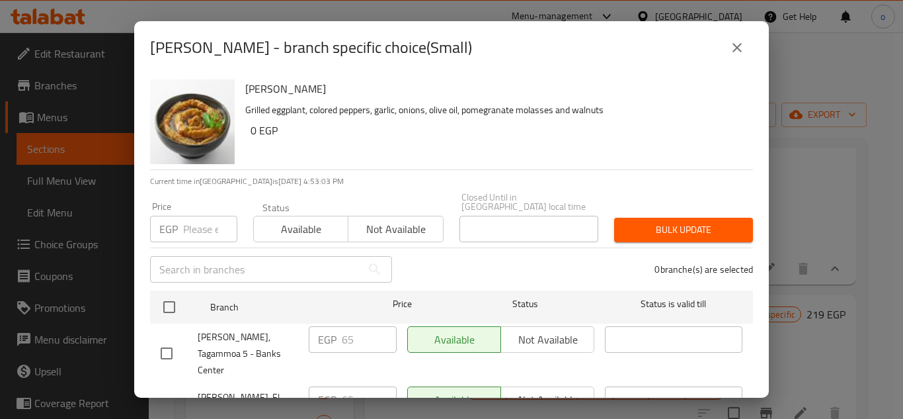
click at [739, 51] on icon "close" at bounding box center [737, 48] width 16 height 16
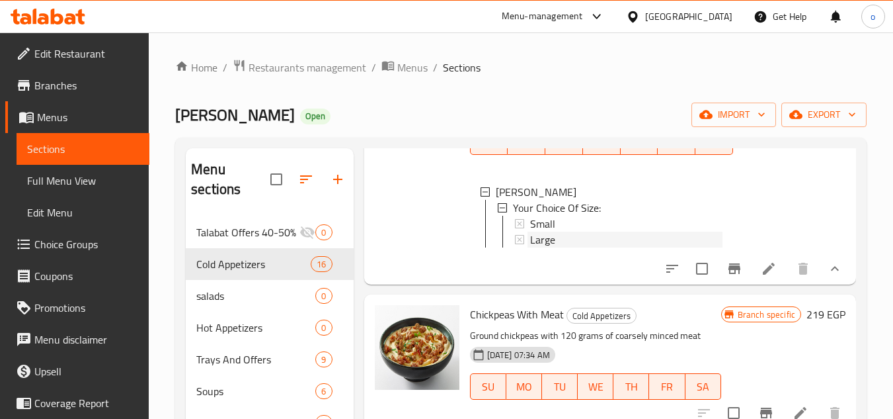
click at [554, 247] on span "Large" at bounding box center [542, 239] width 25 height 16
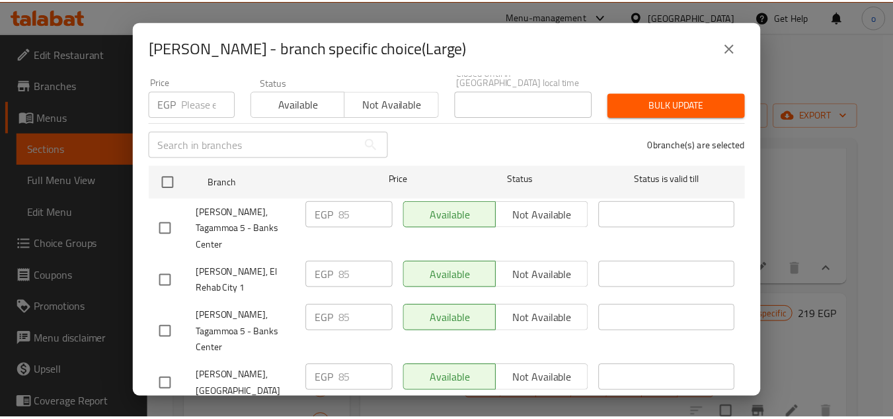
scroll to position [126, 0]
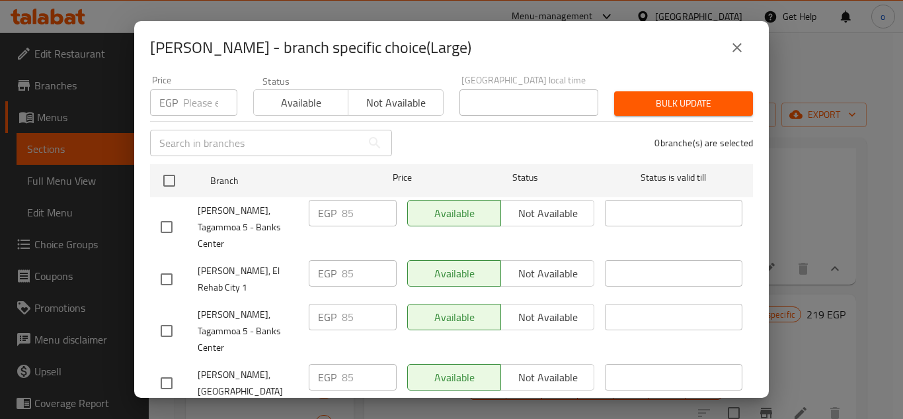
click at [748, 46] on button "close" at bounding box center [737, 48] width 32 height 32
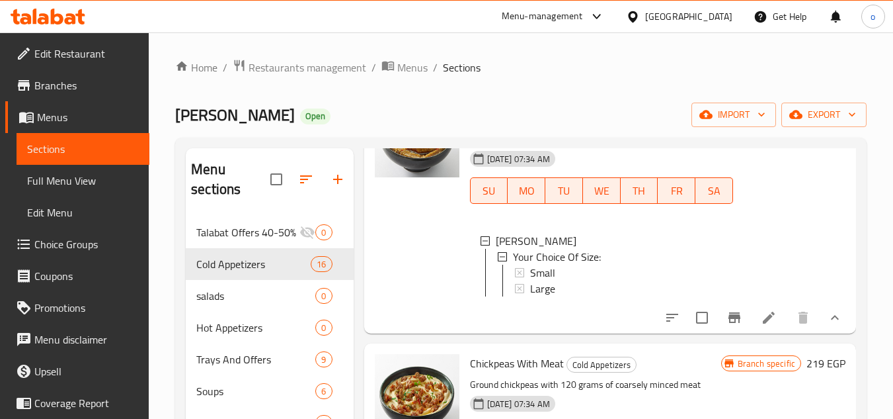
scroll to position [1124, 0]
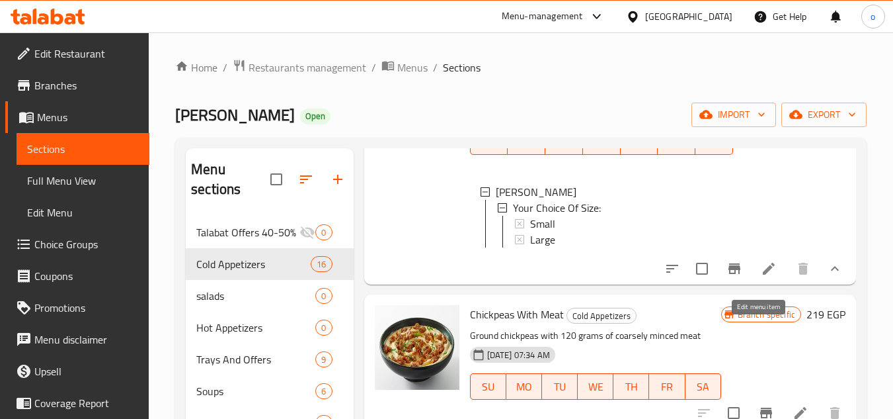
click at [764, 276] on icon at bounding box center [769, 268] width 16 height 16
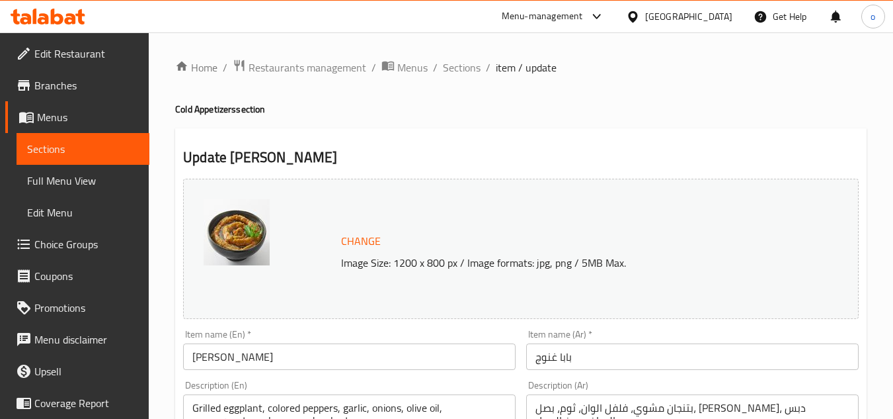
click at [466, 75] on span "Sections" at bounding box center [462, 68] width 38 height 16
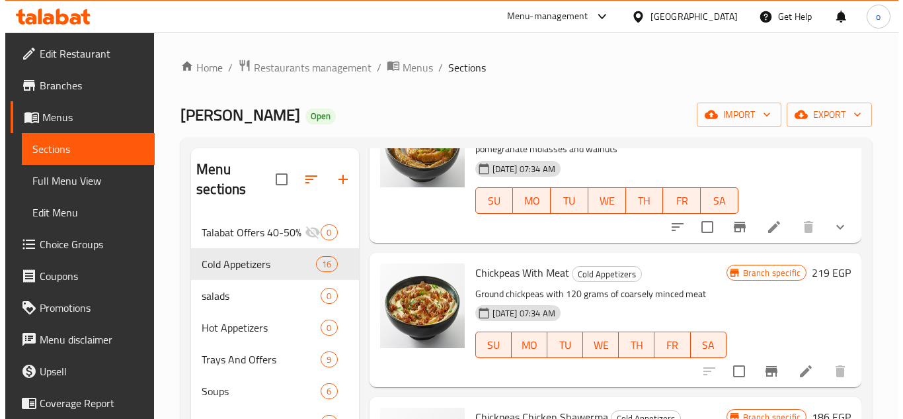
scroll to position [1058, 0]
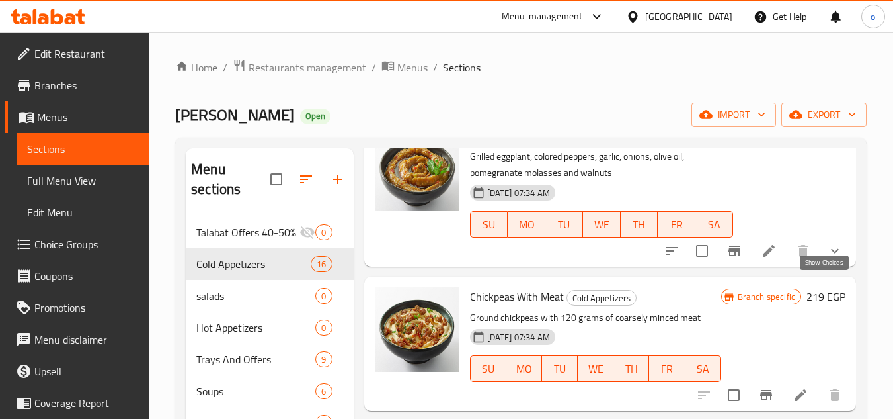
click at [827, 259] on icon "show more" at bounding box center [835, 251] width 16 height 16
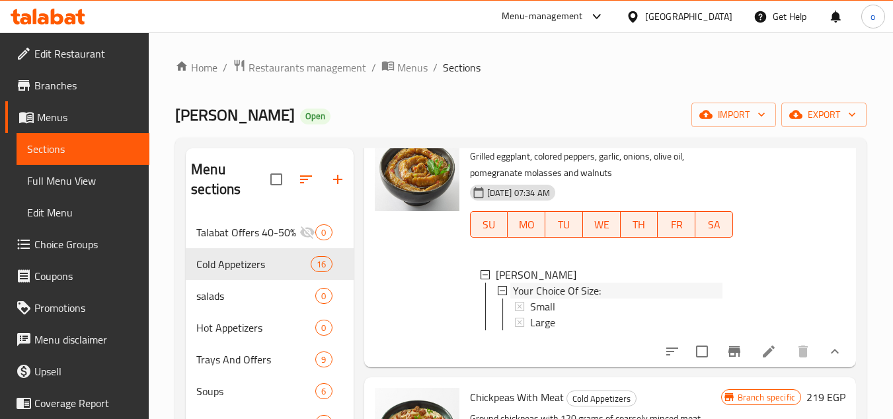
click at [565, 298] on span "Your Choice Of Size:" at bounding box center [557, 290] width 88 height 16
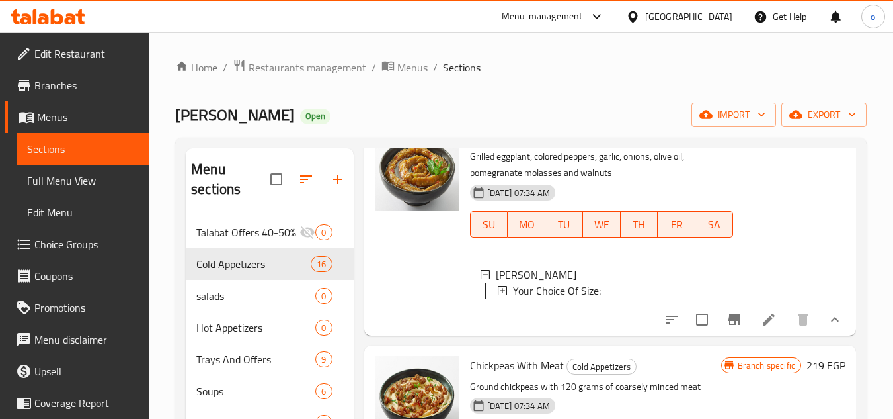
click at [565, 298] on span "Your Choice Of Size:" at bounding box center [557, 290] width 88 height 16
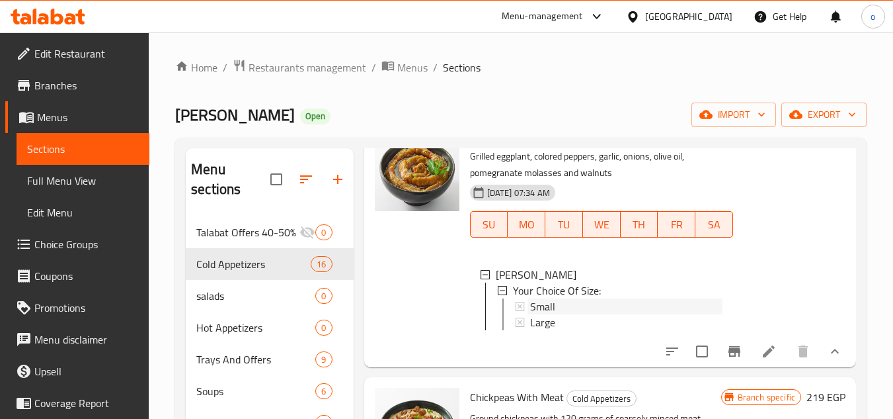
click at [558, 314] on div "Small" at bounding box center [626, 306] width 192 height 16
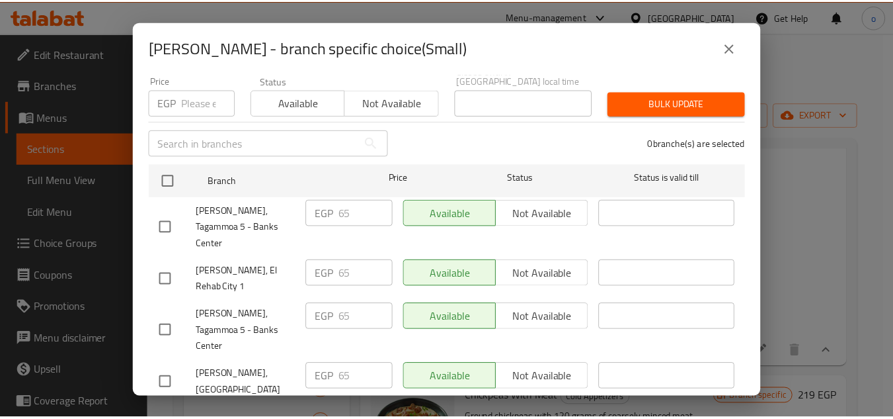
scroll to position [0, 0]
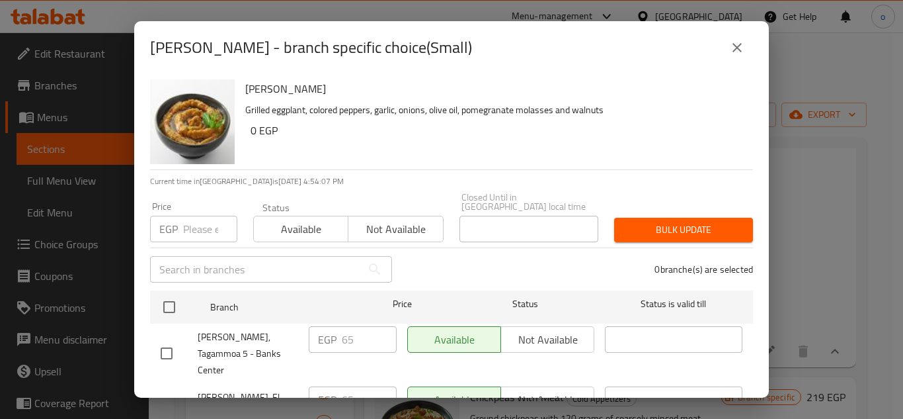
click at [742, 47] on icon "close" at bounding box center [737, 48] width 16 height 16
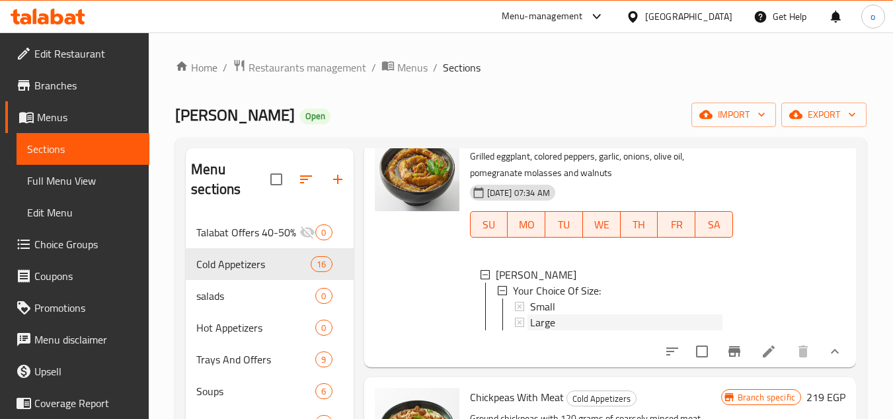
click at [535, 330] on span "Large" at bounding box center [542, 322] width 25 height 16
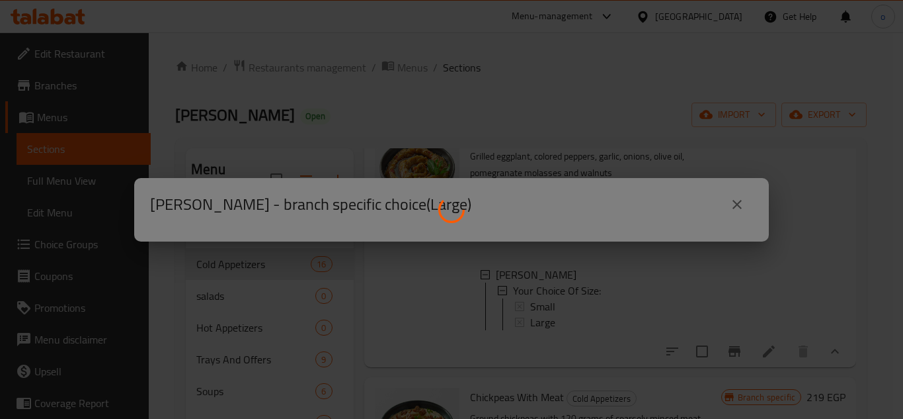
click at [748, 209] on div at bounding box center [451, 209] width 903 height 419
click at [737, 198] on div at bounding box center [451, 209] width 903 height 419
click at [735, 209] on div at bounding box center [451, 209] width 903 height 419
click at [729, 198] on div at bounding box center [451, 209] width 903 height 419
click at [731, 195] on div at bounding box center [451, 209] width 903 height 419
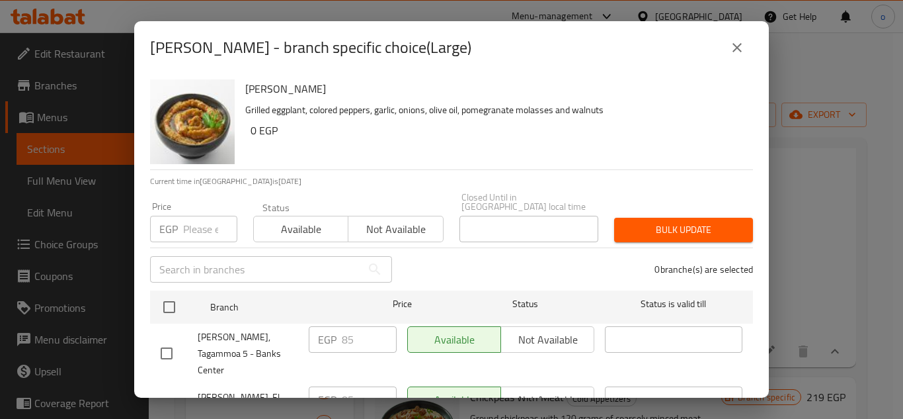
drag, startPoint x: 738, startPoint y: 94, endPoint x: 739, endPoint y: 79, distance: 15.2
click at [738, 94] on div "Baba Ghannoug Grilled eggplant, colored peppers, garlic, onions, olive oil, pom…" at bounding box center [499, 121] width 518 height 95
click at [738, 51] on icon "close" at bounding box center [737, 48] width 16 height 16
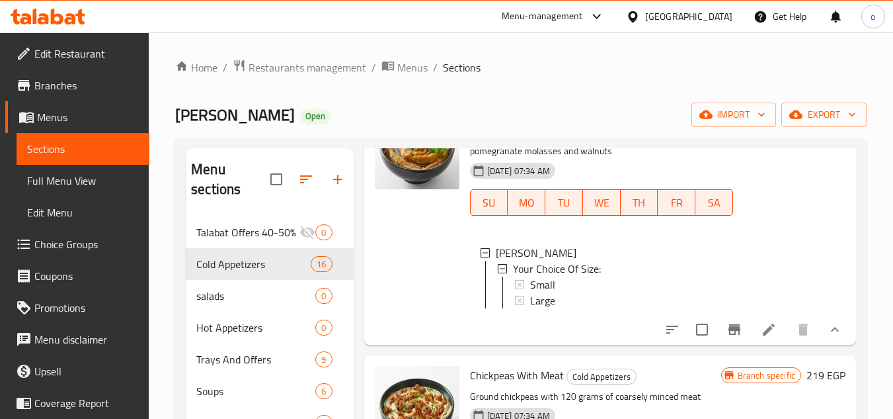
scroll to position [1058, 0]
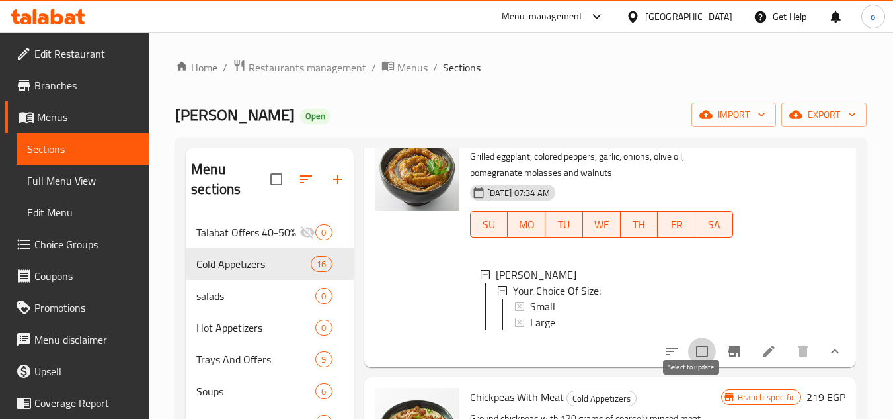
click at [689, 365] on input "checkbox" at bounding box center [702, 351] width 28 height 28
checkbox input "true"
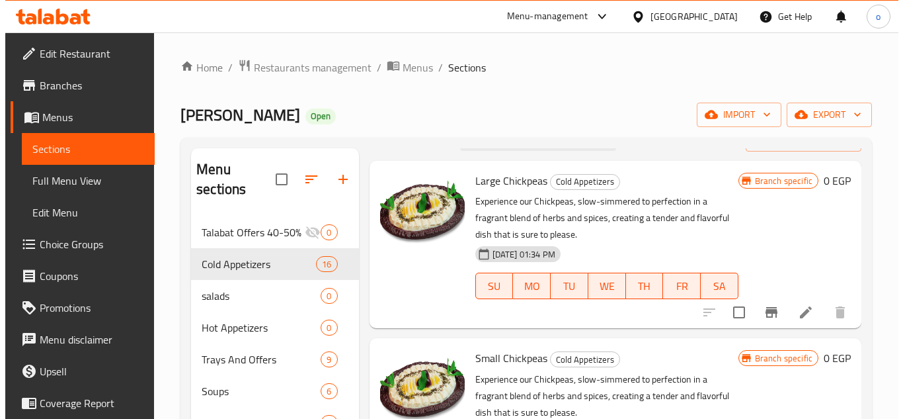
scroll to position [0, 0]
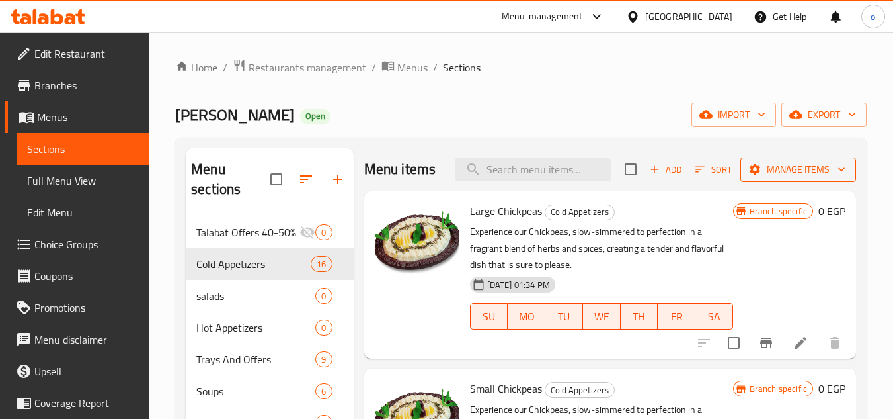
click at [785, 178] on span "Manage items" at bounding box center [798, 169] width 95 height 17
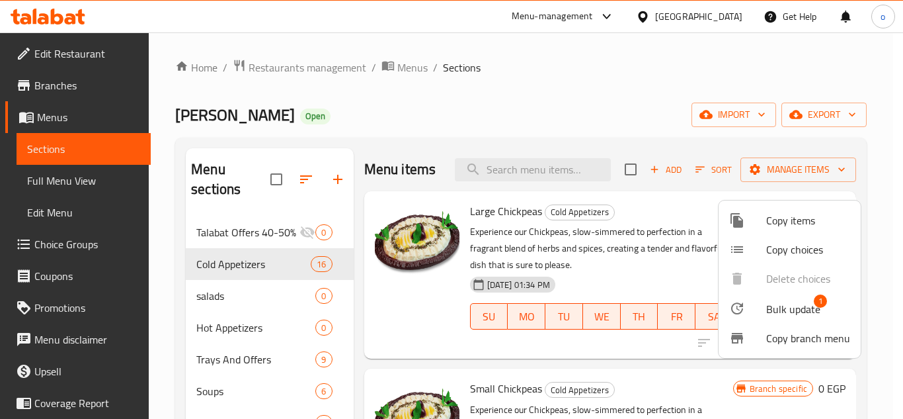
click at [774, 311] on span "Bulk update" at bounding box center [793, 309] width 54 height 16
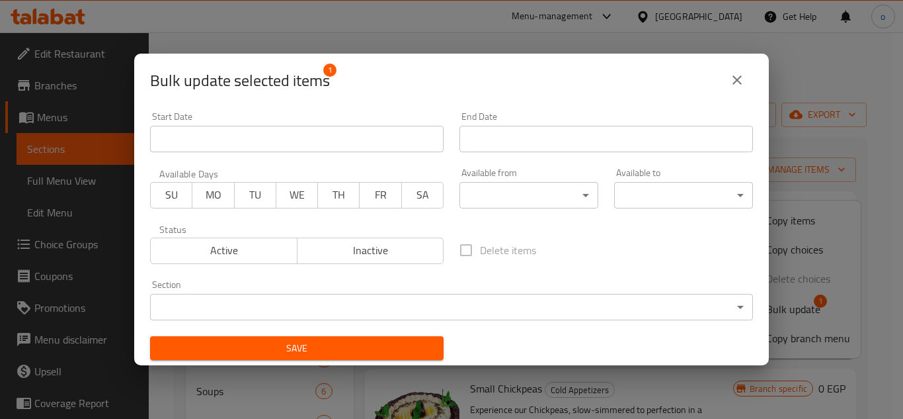
click at [746, 78] on button "close" at bounding box center [737, 80] width 32 height 32
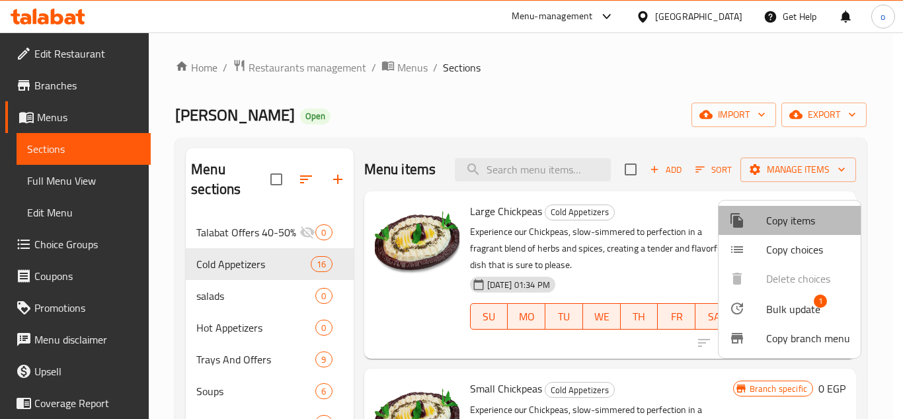
click at [799, 217] on span "Copy items" at bounding box center [808, 220] width 84 height 16
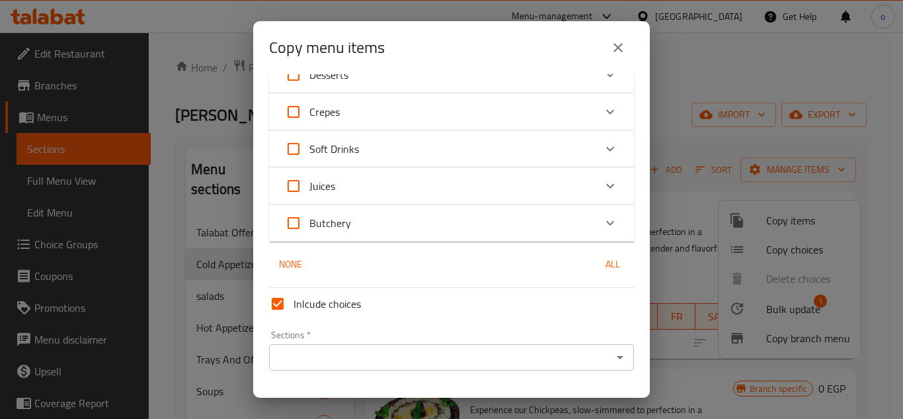
scroll to position [1019, 0]
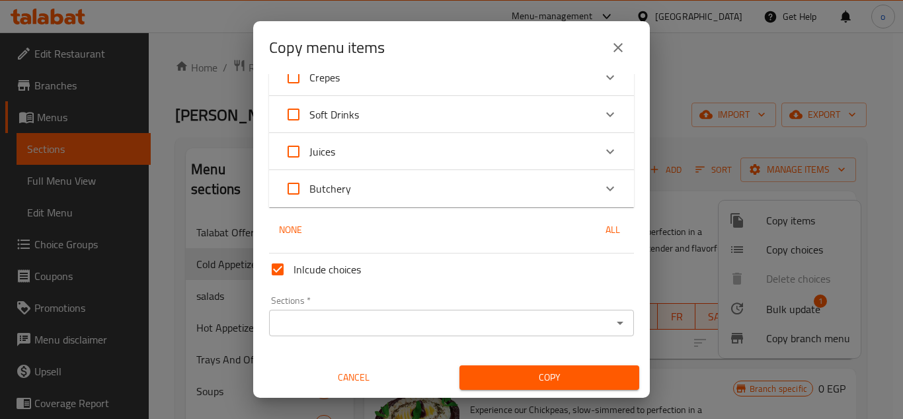
click at [284, 270] on input "Inlcude choices" at bounding box center [278, 269] width 32 height 32
checkbox input "false"
click at [347, 317] on input "Sections   *" at bounding box center [440, 322] width 335 height 19
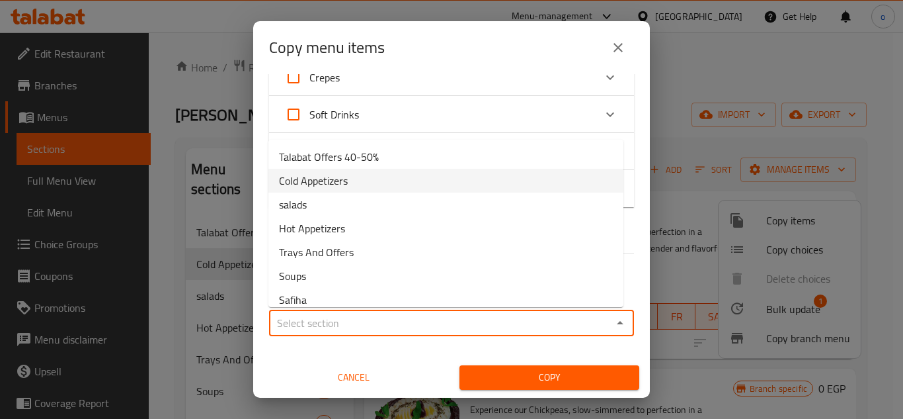
click at [337, 175] on span "Cold Appetizers" at bounding box center [313, 181] width 69 height 16
type input "Cold Appetizers"
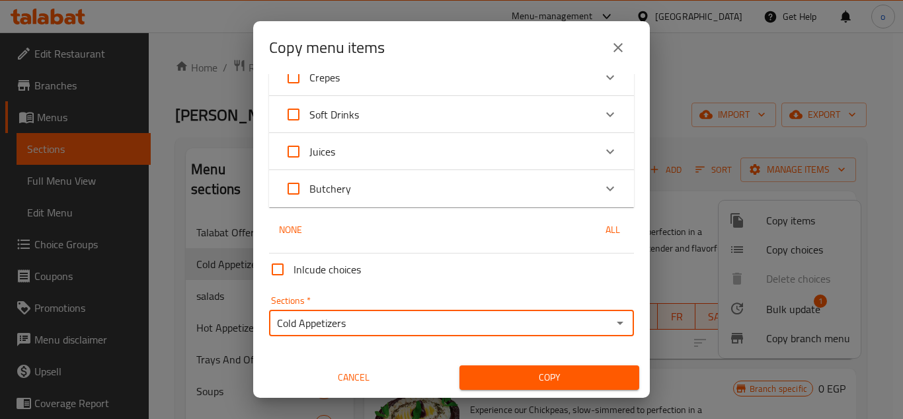
click at [528, 381] on span "Copy" at bounding box center [549, 377] width 159 height 17
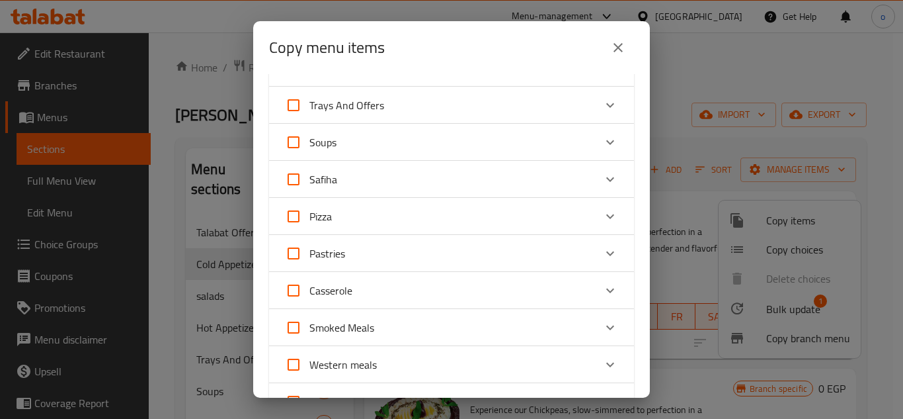
scroll to position [0, 0]
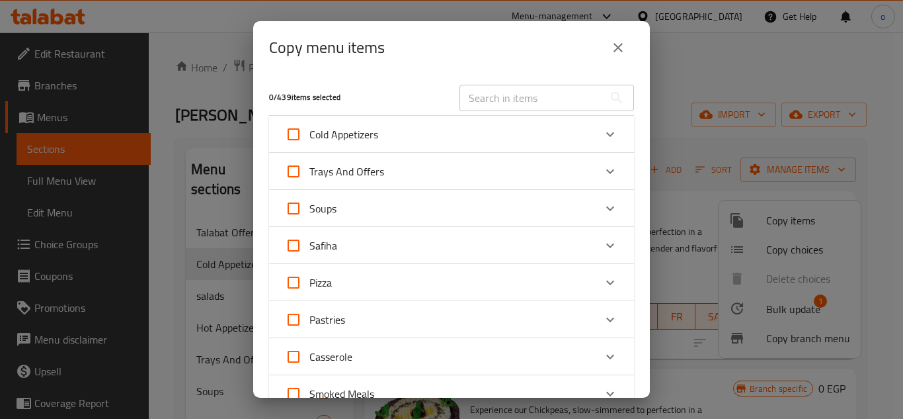
click at [383, 135] on div "Cold Appetizers" at bounding box center [439, 134] width 309 height 32
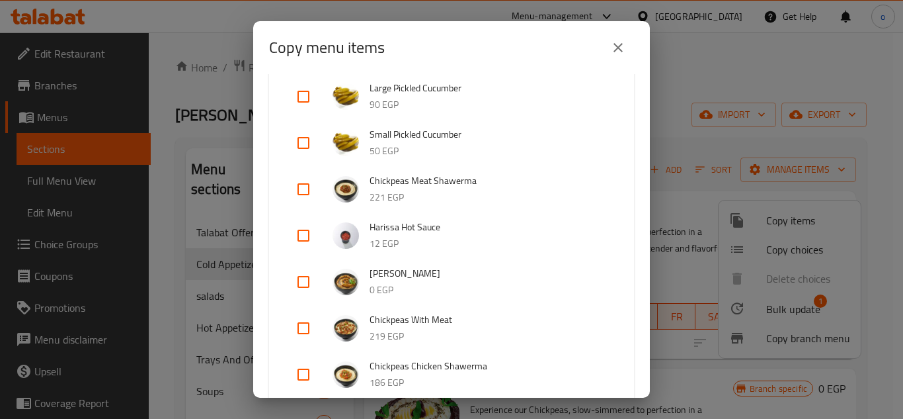
scroll to position [264, 0]
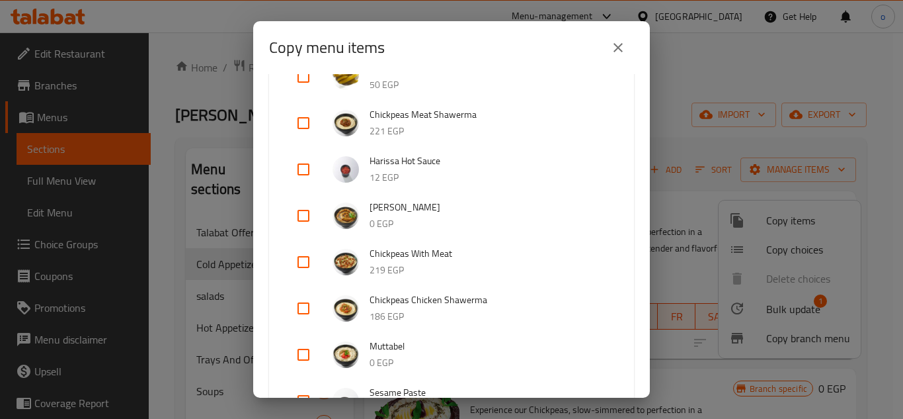
click at [307, 205] on input "checkbox" at bounding box center [304, 216] width 32 height 32
checkbox input "true"
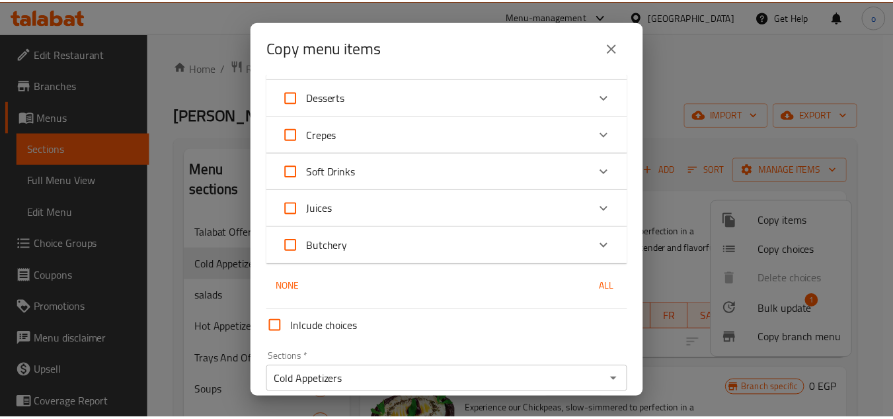
scroll to position [1818, 0]
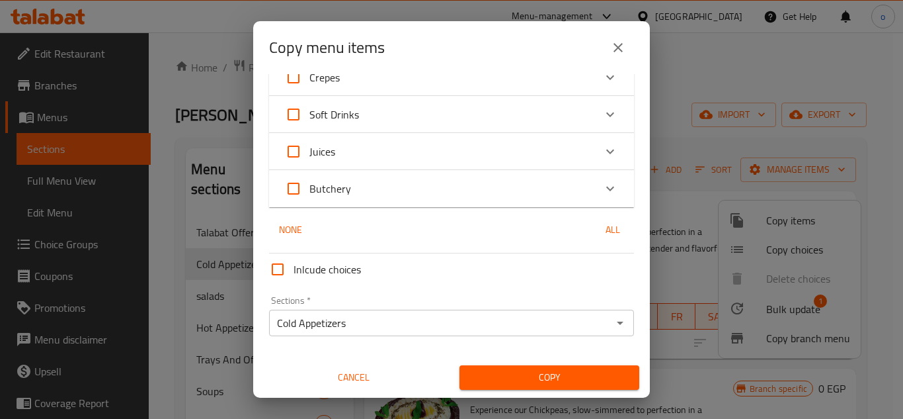
click at [530, 381] on span "Copy" at bounding box center [549, 377] width 159 height 17
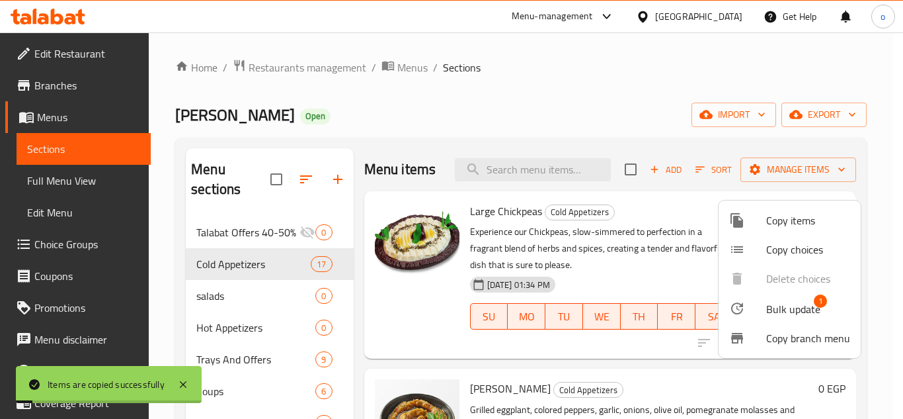
click at [574, 118] on div at bounding box center [451, 209] width 903 height 419
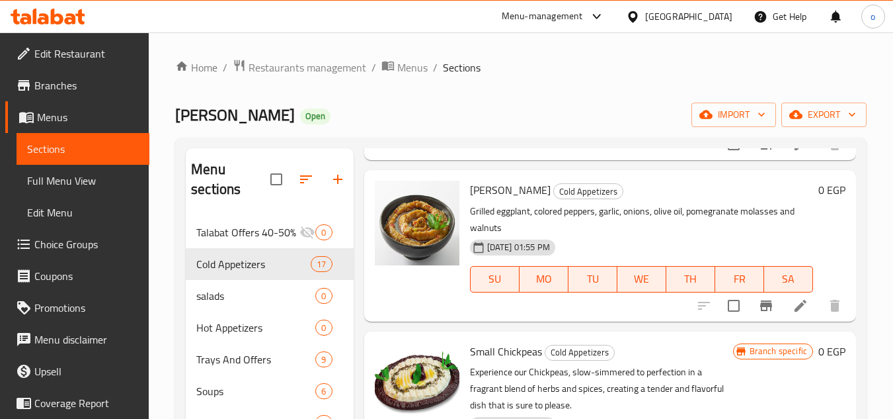
scroll to position [0, 0]
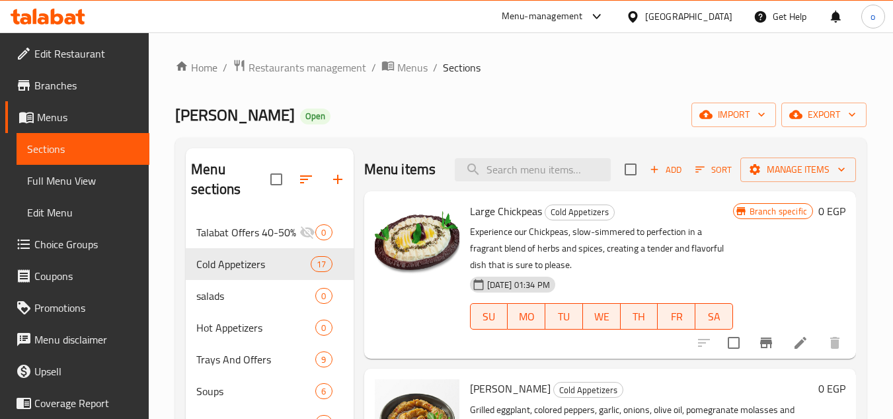
click at [710, 177] on span "Sort" at bounding box center [714, 169] width 36 height 15
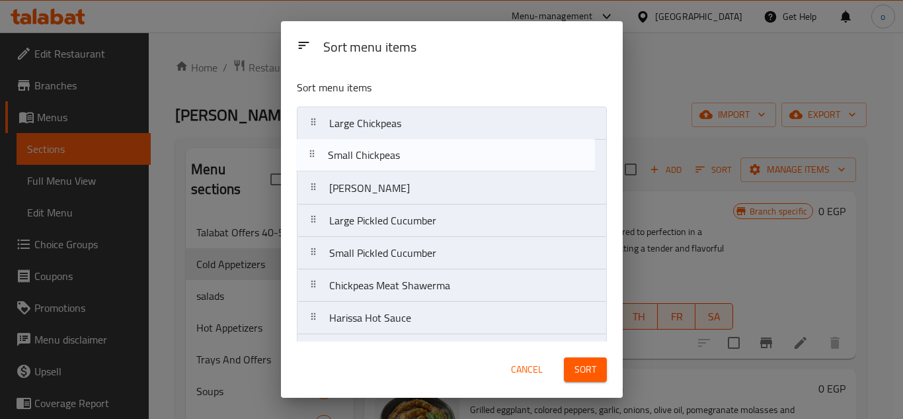
drag, startPoint x: 375, startPoint y: 194, endPoint x: 372, endPoint y: 157, distance: 37.8
click at [372, 157] on nav "Large Chickpeas Baba Ghannoug Small Chickpeas Large Pickled Cucumber Small Pick…" at bounding box center [452, 382] width 310 height 552
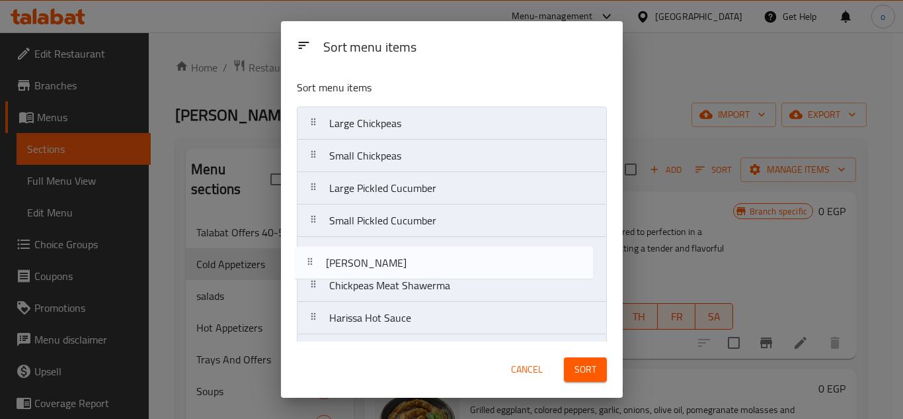
drag, startPoint x: 375, startPoint y: 196, endPoint x: 373, endPoint y: 280, distance: 83.3
click at [373, 280] on nav "Large Chickpeas Small Chickpeas Baba Ghannoug Large Pickled Cucumber Small Pick…" at bounding box center [452, 382] width 310 height 552
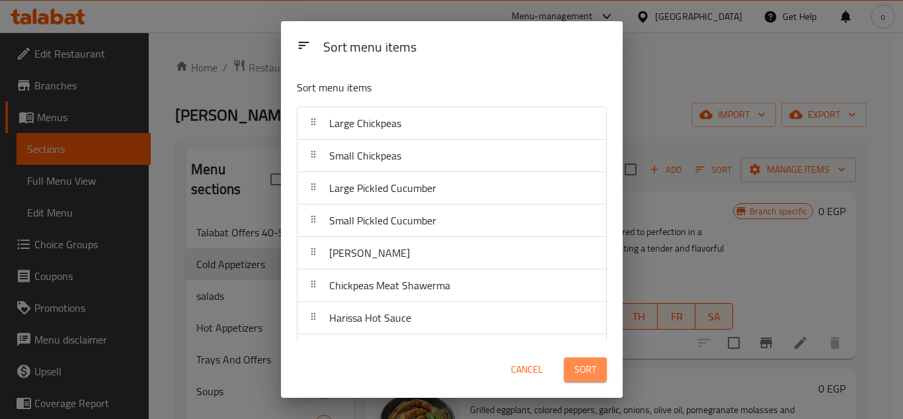
click at [585, 371] on span "Sort" at bounding box center [586, 369] width 22 height 17
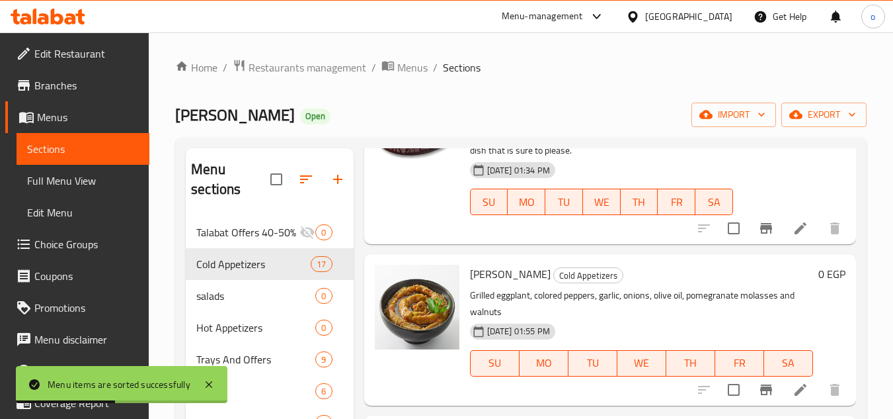
scroll to position [66, 0]
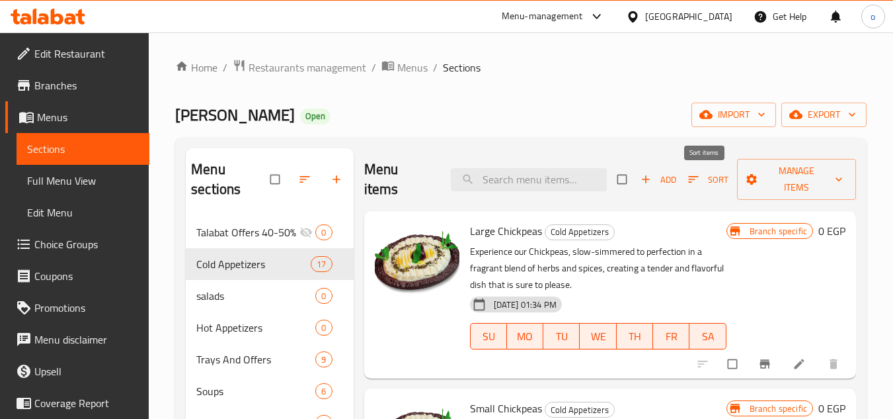
click at [697, 182] on span "button" at bounding box center [695, 179] width 16 height 13
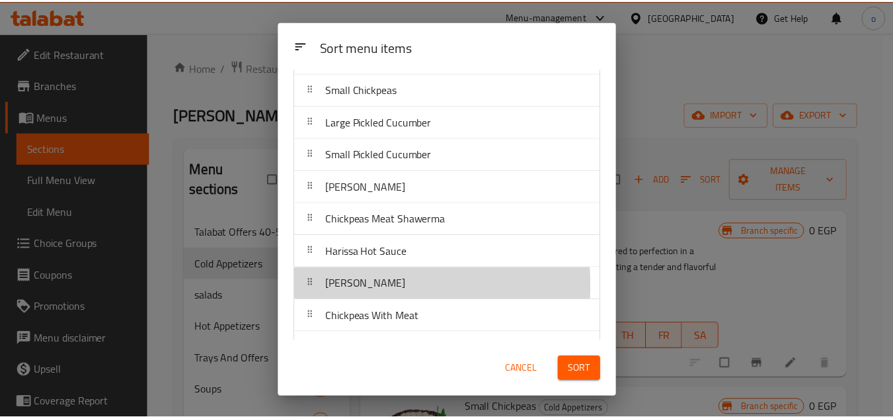
scroll to position [68, 0]
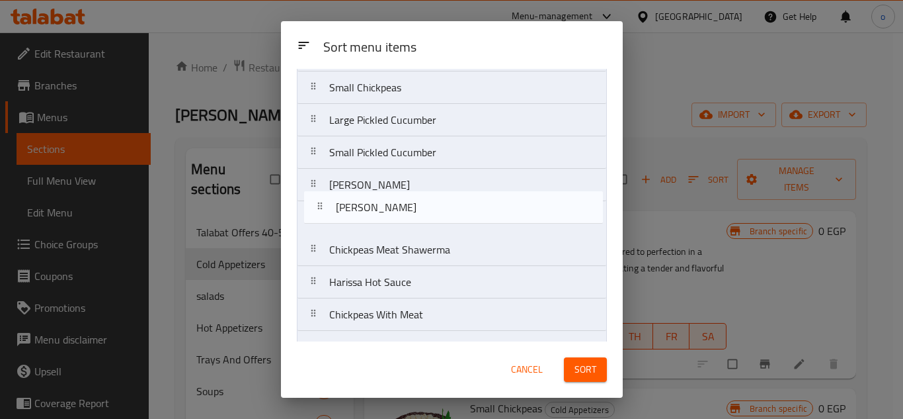
drag, startPoint x: 319, startPoint y: 286, endPoint x: 325, endPoint y: 203, distance: 82.9
click at [325, 203] on nav "Large Chickpeas Small Chickpeas Large Pickled Cucumber Small Pickled Cucumber B…" at bounding box center [452, 314] width 310 height 552
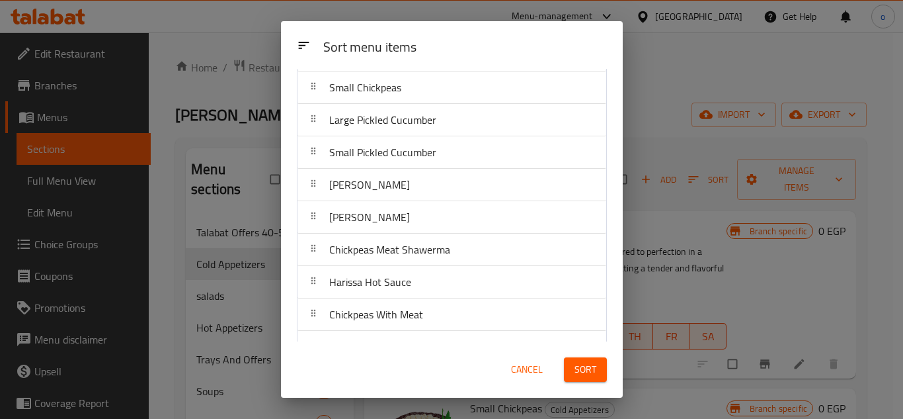
click at [561, 376] on div "Sort" at bounding box center [585, 369] width 59 height 40
click at [576, 367] on span "Sort" at bounding box center [586, 369] width 22 height 17
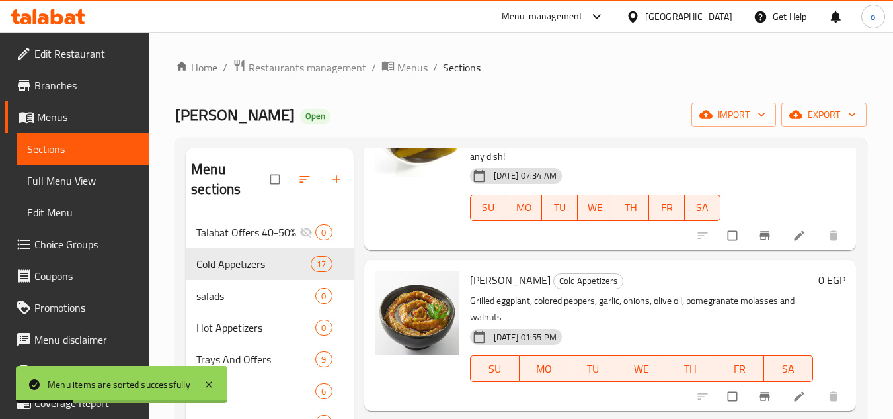
scroll to position [793, 0]
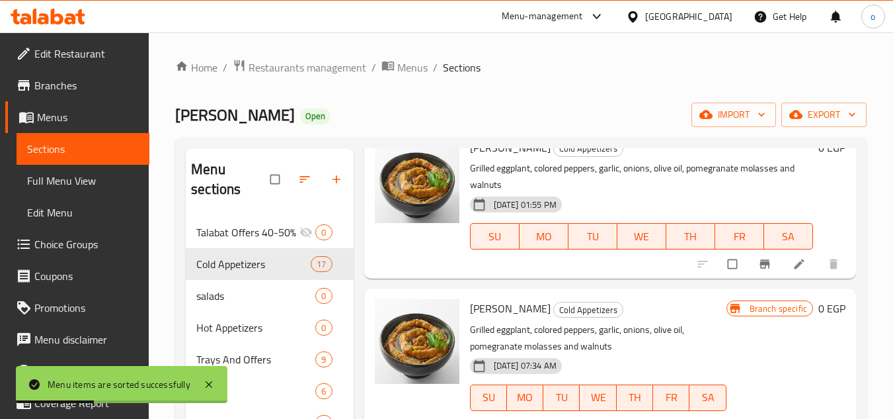
click at [782, 262] on li at bounding box center [800, 263] width 37 height 21
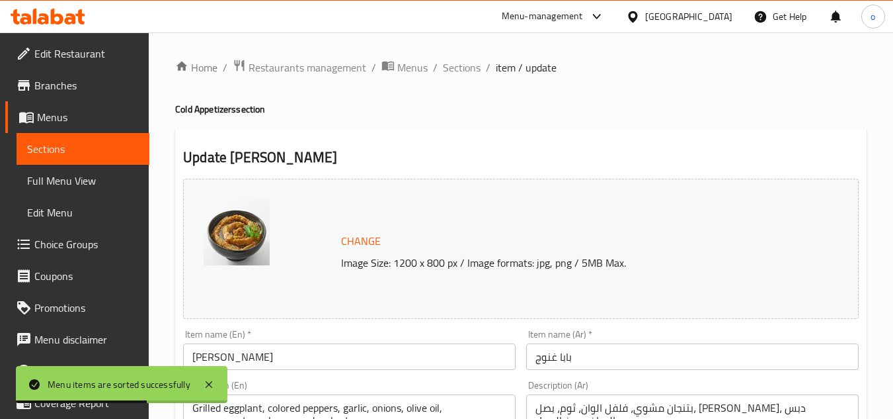
click at [190, 349] on input "[PERSON_NAME]" at bounding box center [349, 356] width 333 height 26
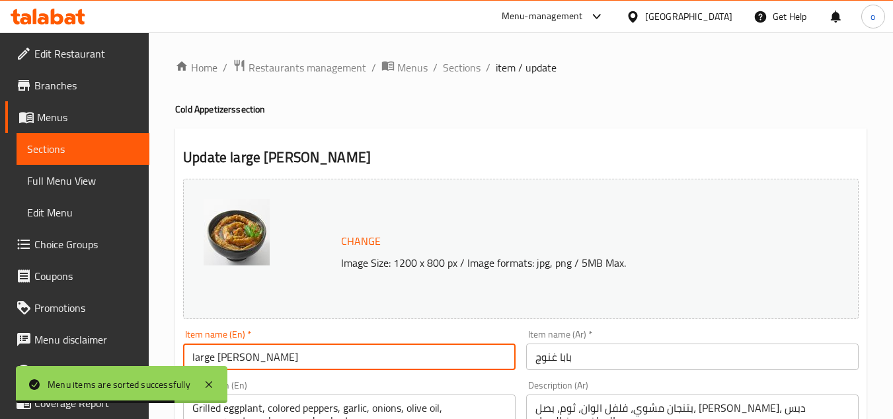
type input "large [PERSON_NAME]"
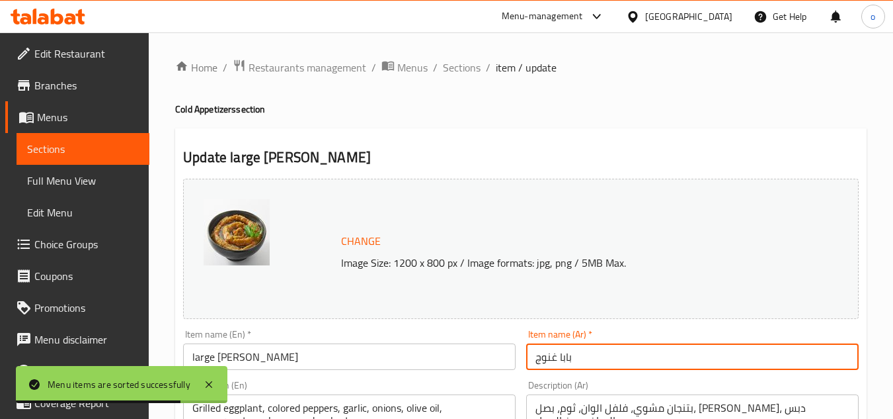
click at [574, 363] on input "بابا غنوج" at bounding box center [692, 356] width 333 height 26
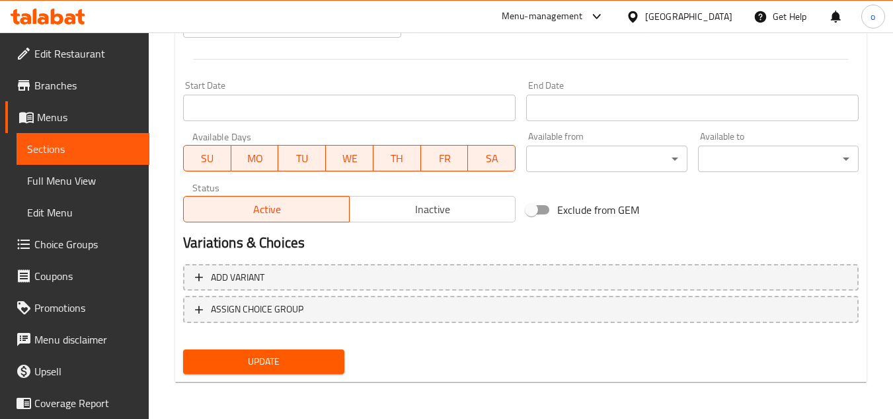
type input "بابا غنوج كبير"
click at [315, 371] on button "Update" at bounding box center [263, 361] width 161 height 24
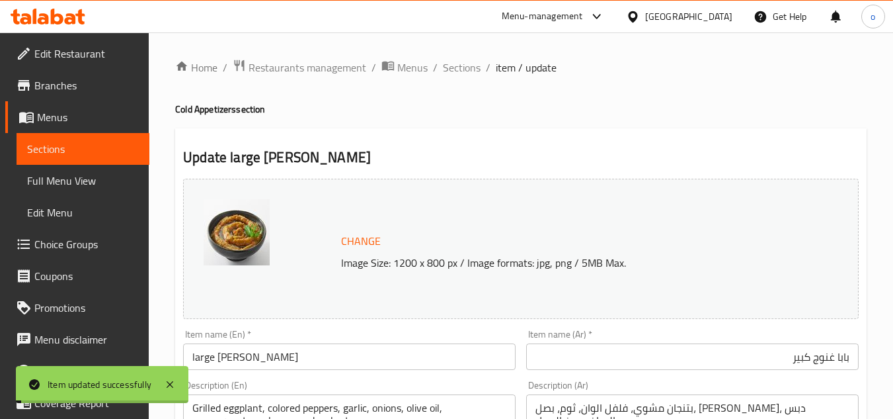
drag, startPoint x: 481, startPoint y: 109, endPoint x: 481, endPoint y: 99, distance: 9.9
click at [481, 104] on h4 "Cold Appetizers section" at bounding box center [521, 108] width 692 height 13
click at [456, 67] on span "Sections" at bounding box center [462, 68] width 38 height 16
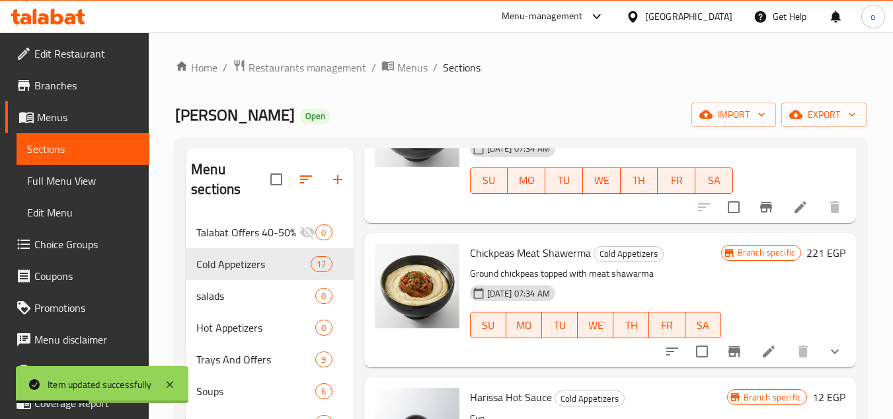
scroll to position [992, 0]
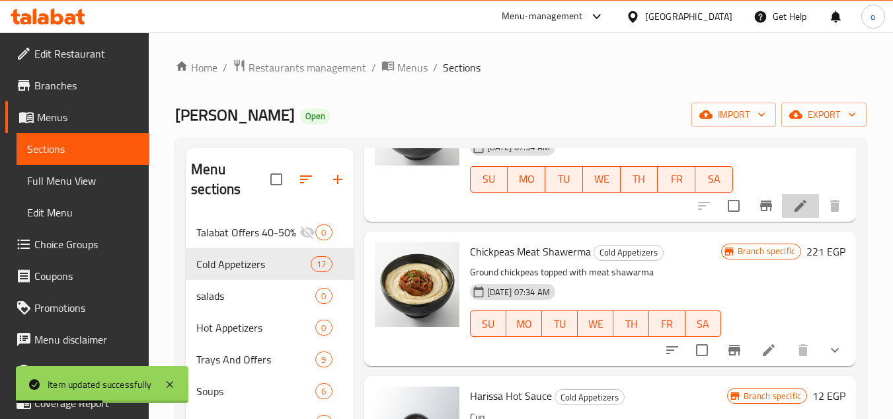
click at [795, 211] on icon at bounding box center [801, 205] width 12 height 12
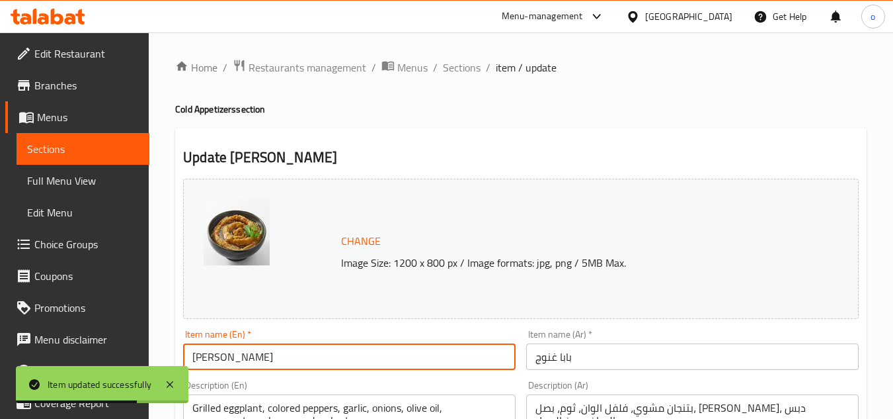
click at [189, 361] on input "[PERSON_NAME]" at bounding box center [349, 356] width 333 height 26
type input "small [PERSON_NAME]"
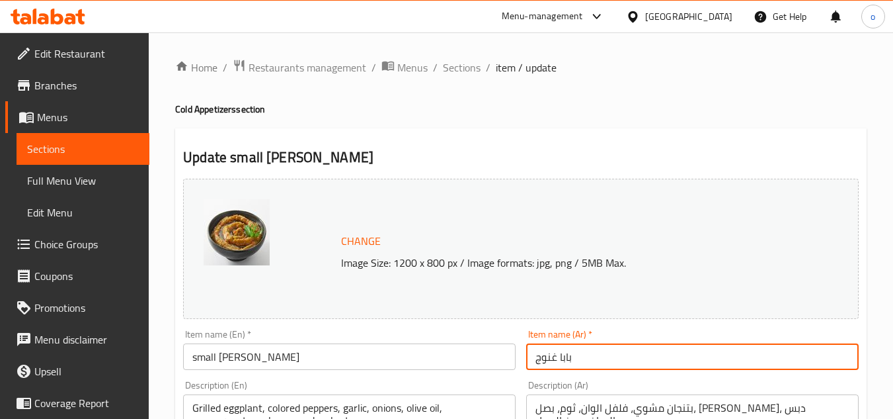
click at [594, 356] on input "بابا غنوج" at bounding box center [692, 356] width 333 height 26
click at [789, 362] on input "بابا غنوج" at bounding box center [692, 356] width 333 height 26
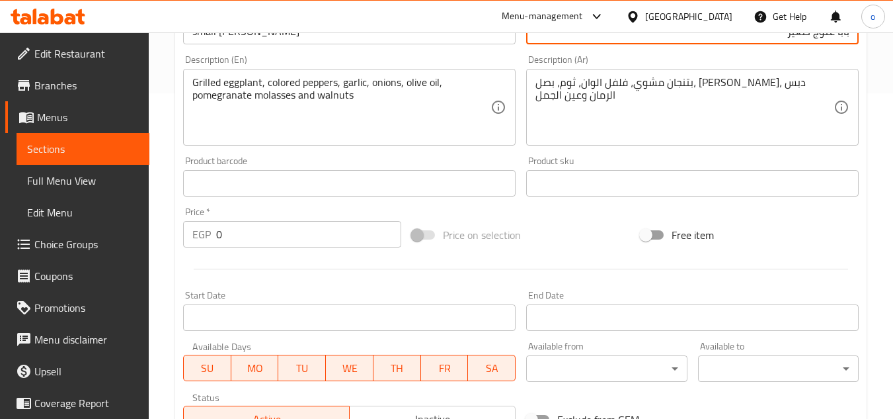
scroll to position [535, 0]
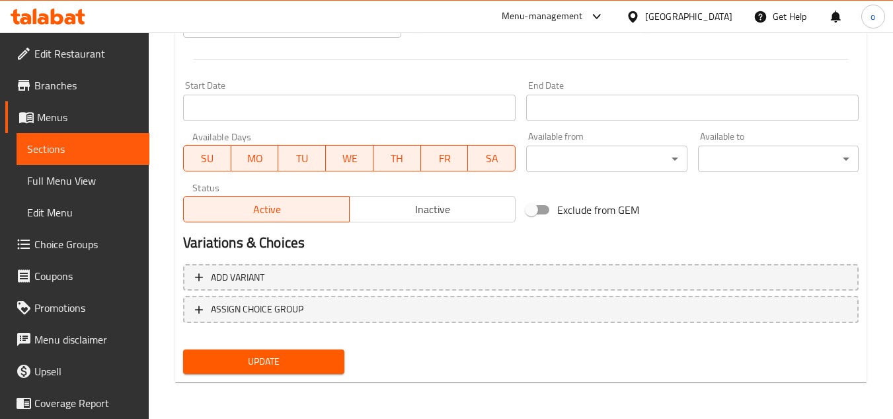
type input "بابا غنوج صغير"
click at [312, 347] on div "Update" at bounding box center [263, 361] width 171 height 35
click at [312, 351] on button "Update" at bounding box center [263, 361] width 161 height 24
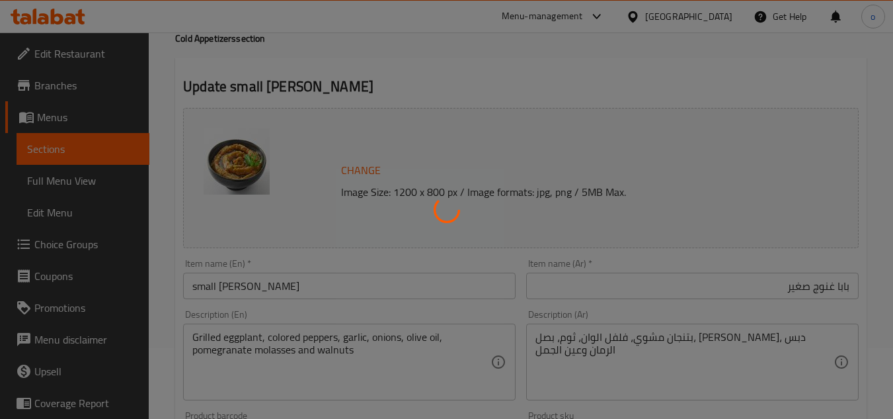
scroll to position [0, 0]
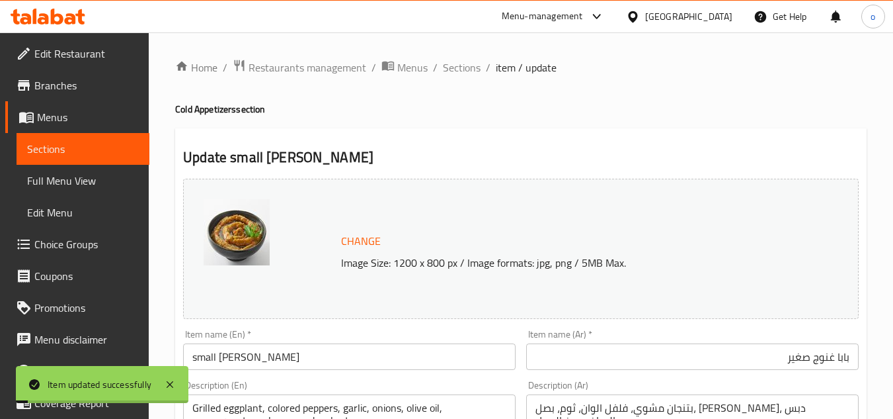
click at [465, 68] on span "Sections" at bounding box center [462, 68] width 38 height 16
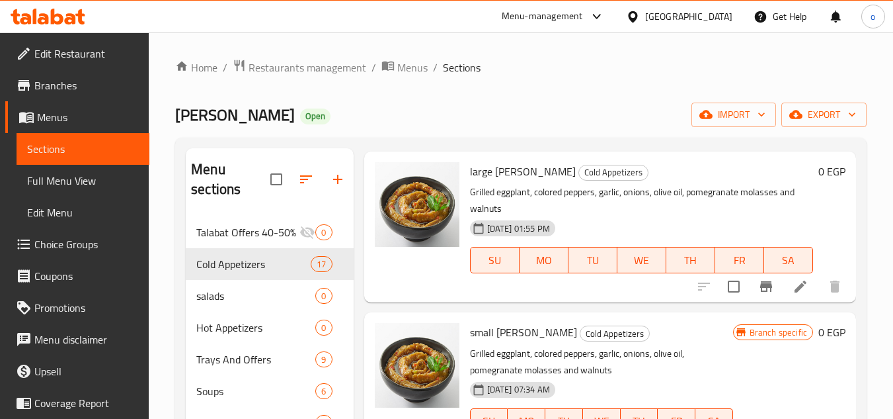
scroll to position [727, 0]
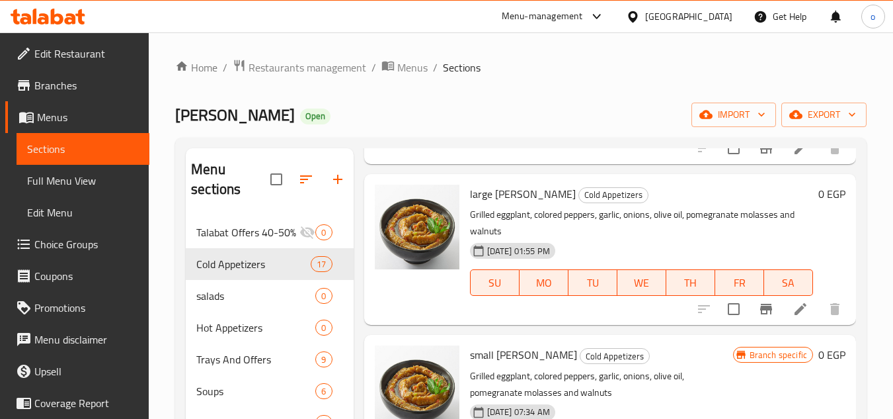
click at [758, 317] on icon "Branch-specific-item" at bounding box center [766, 309] width 16 height 16
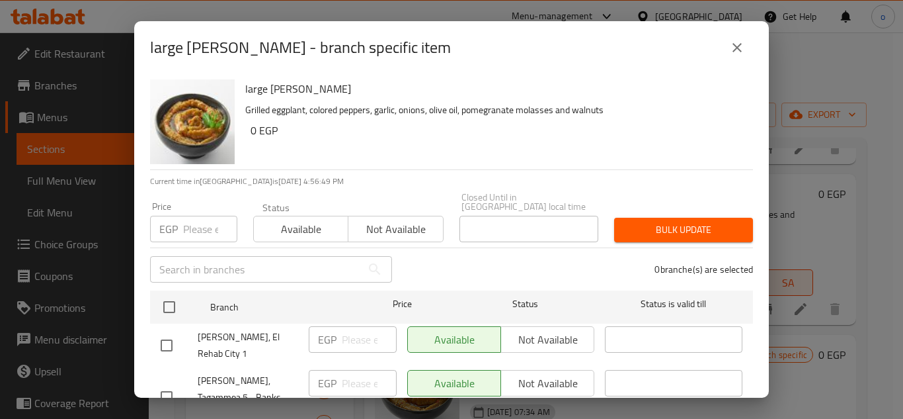
click at [206, 221] on input "number" at bounding box center [210, 229] width 54 height 26
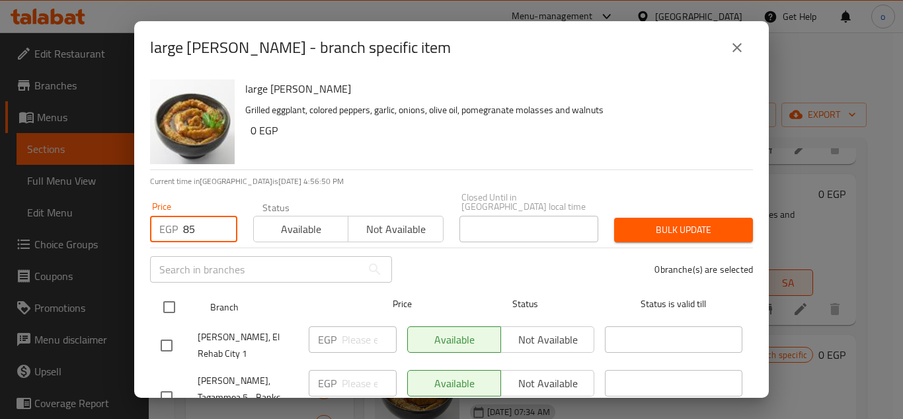
type input "85"
click at [169, 297] on input "checkbox" at bounding box center [169, 307] width 28 height 28
checkbox input "true"
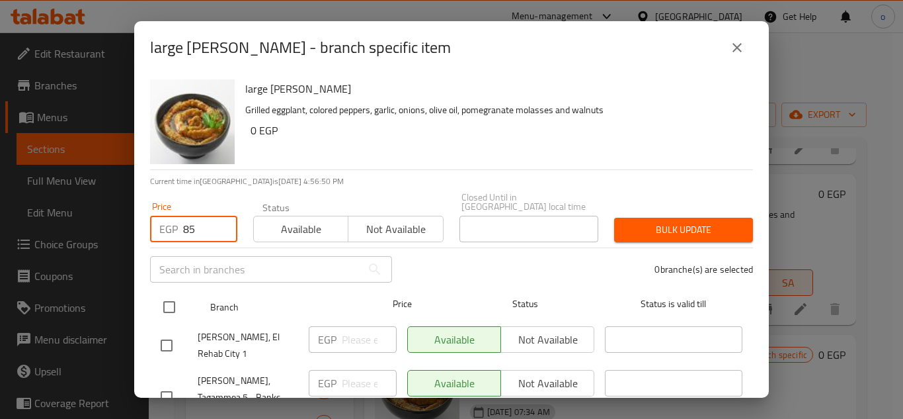
checkbox input "true"
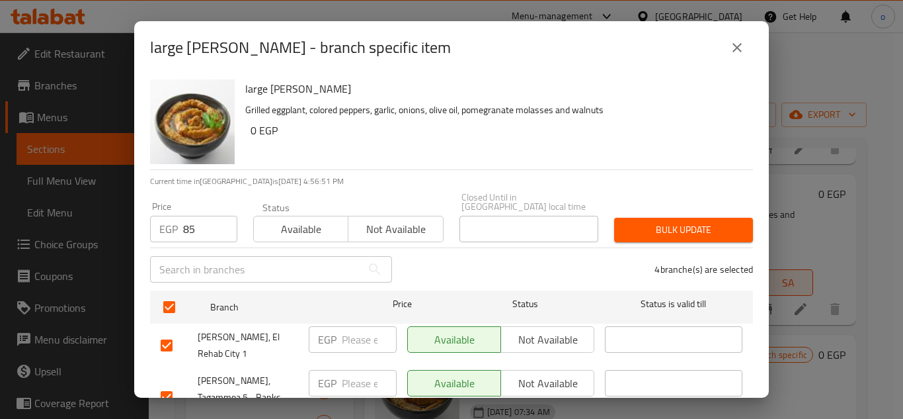
click at [625, 225] on span "Bulk update" at bounding box center [684, 229] width 118 height 17
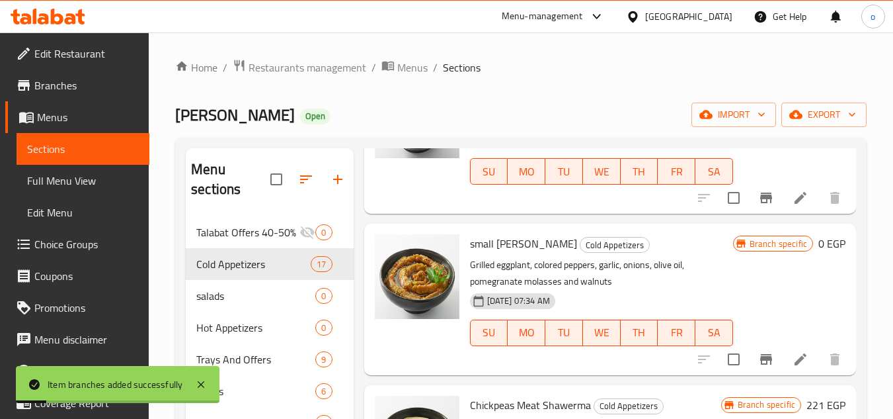
scroll to position [859, 0]
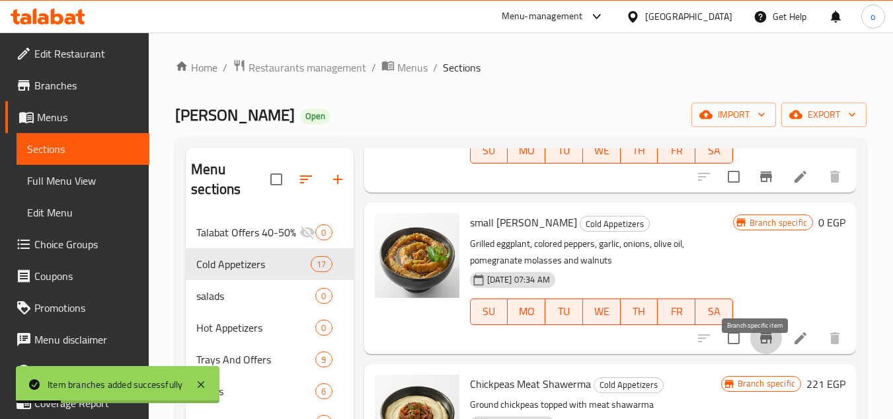
click at [758, 346] on icon "Branch-specific-item" at bounding box center [766, 338] width 16 height 16
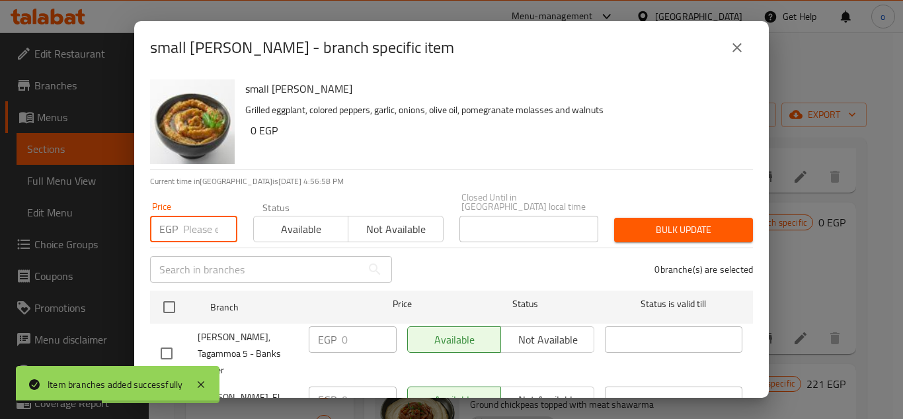
click at [192, 224] on input "number" at bounding box center [210, 229] width 54 height 26
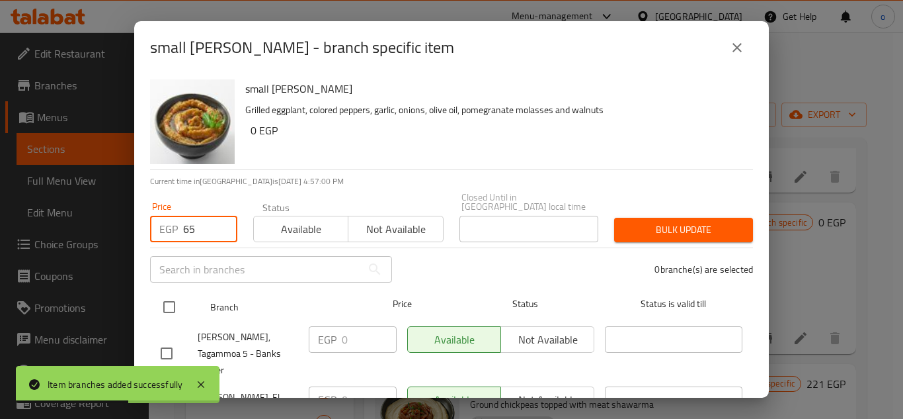
type input "65"
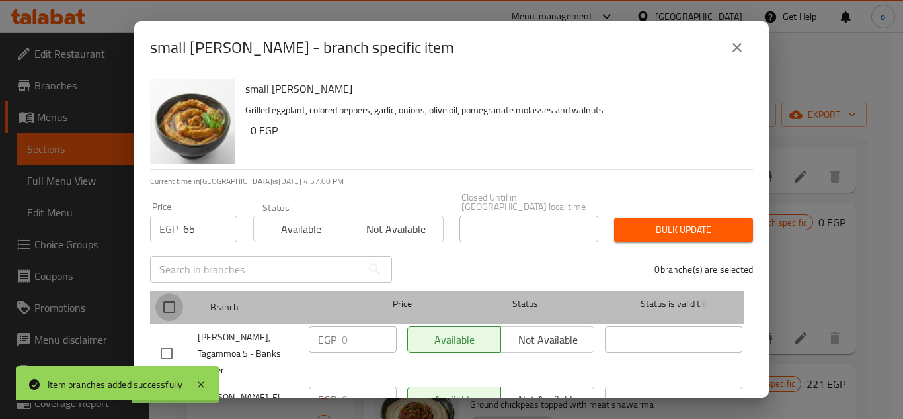
click at [163, 294] on input "checkbox" at bounding box center [169, 307] width 28 height 28
checkbox input "true"
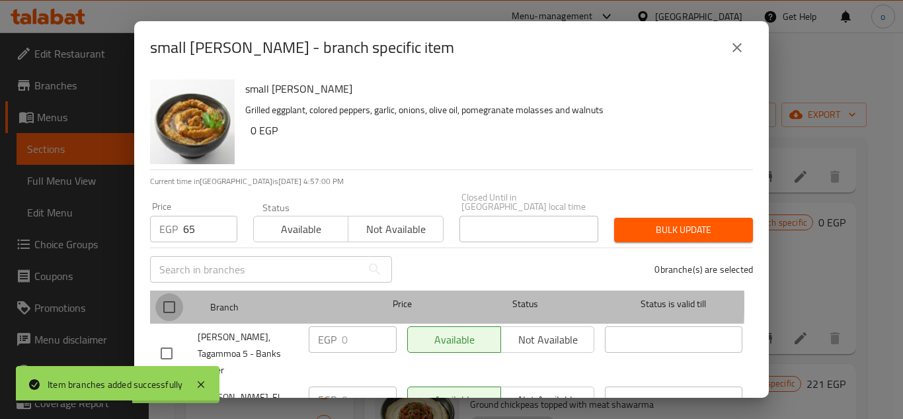
checkbox input "true"
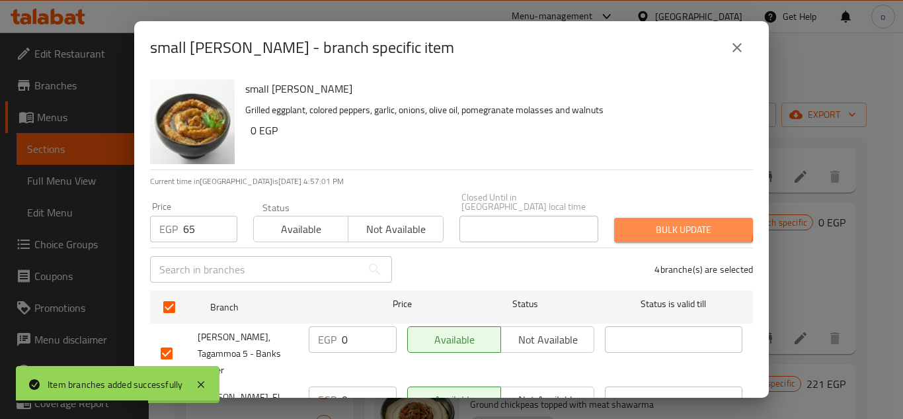
click at [653, 221] on span "Bulk update" at bounding box center [684, 229] width 118 height 17
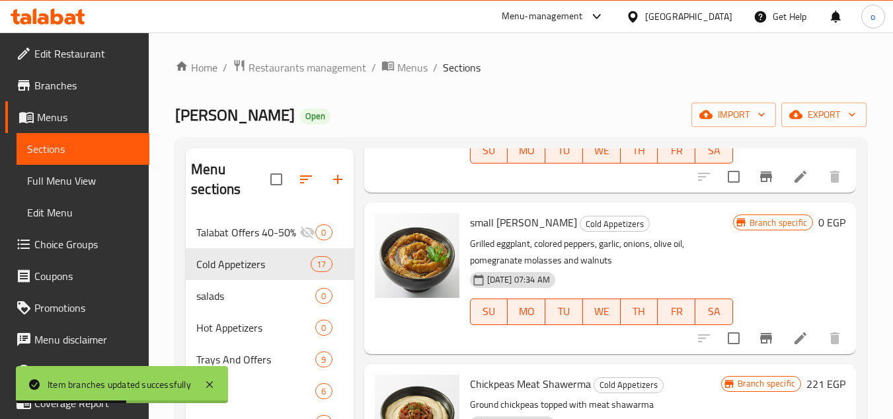
click at [782, 350] on li at bounding box center [800, 338] width 37 height 24
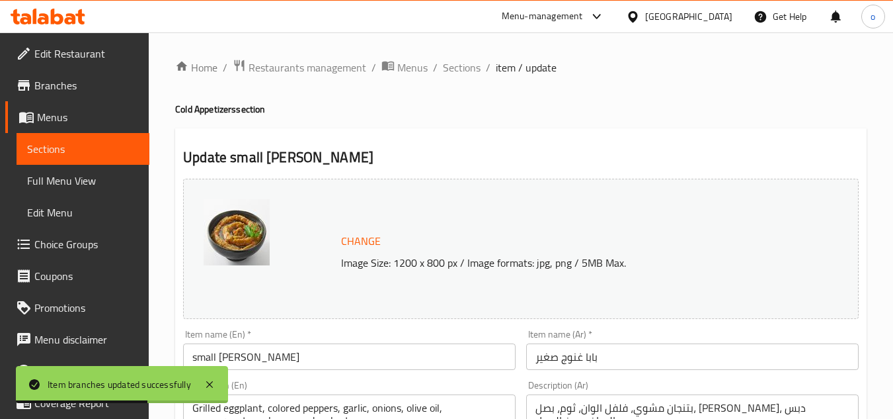
click at [239, 347] on input "small [PERSON_NAME]" at bounding box center [349, 356] width 333 height 26
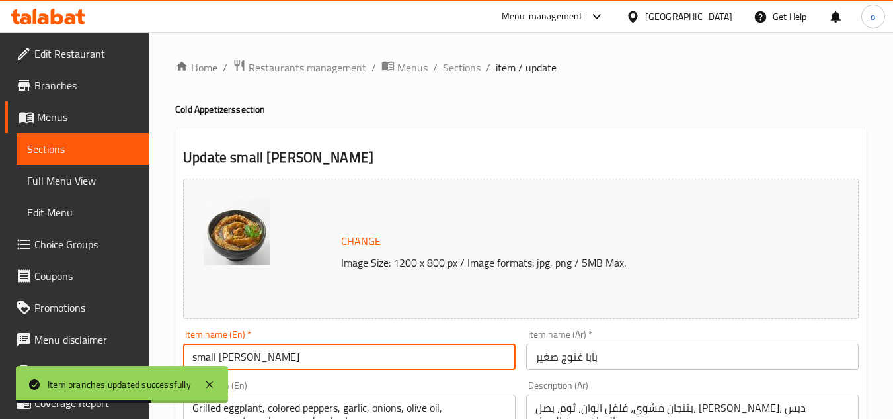
click at [241, 356] on input "small [PERSON_NAME]" at bounding box center [349, 356] width 333 height 26
type input "Small [PERSON_NAME]"
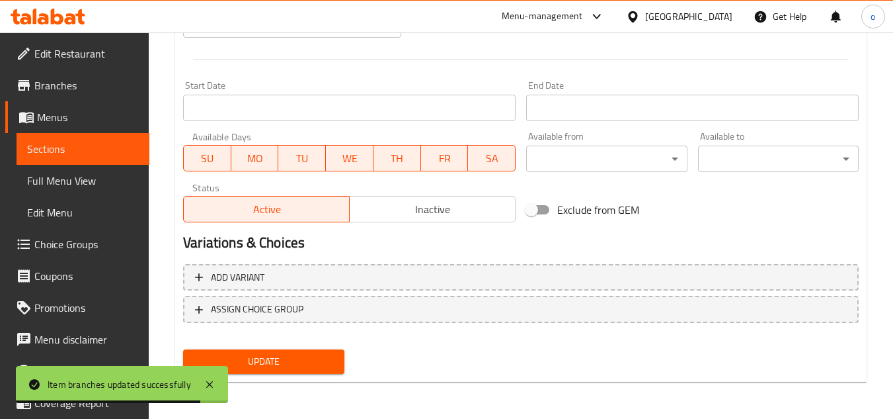
click at [306, 357] on span "Update" at bounding box center [264, 361] width 140 height 17
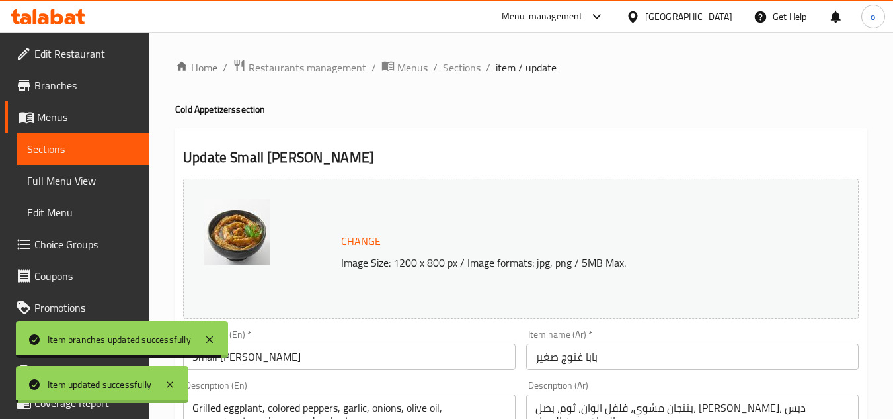
click at [459, 108] on h4 "Cold Appetizers section" at bounding box center [521, 108] width 692 height 13
click at [446, 66] on span "Sections" at bounding box center [462, 68] width 38 height 16
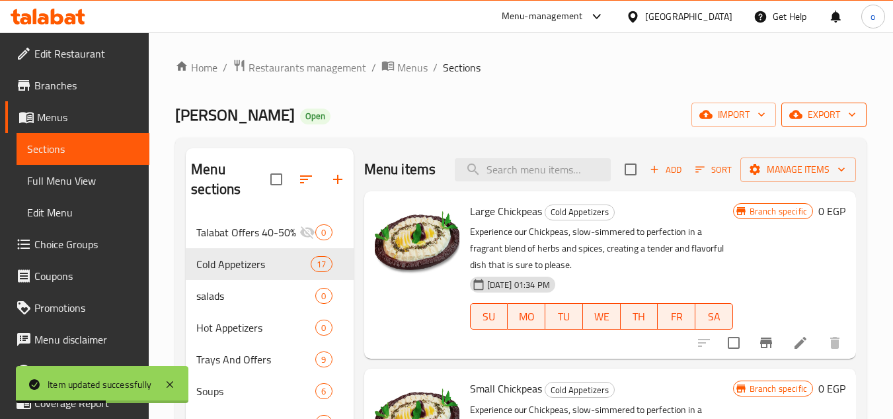
click at [812, 106] on span "export" at bounding box center [824, 114] width 64 height 17
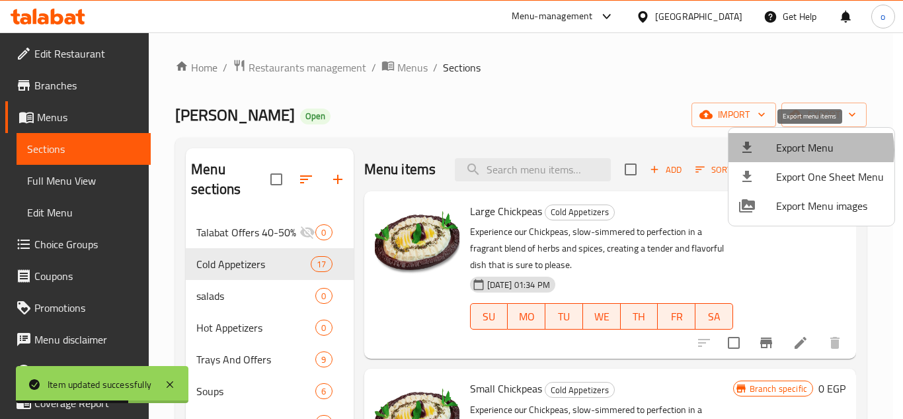
click at [809, 150] on span "Export Menu" at bounding box center [830, 148] width 108 height 16
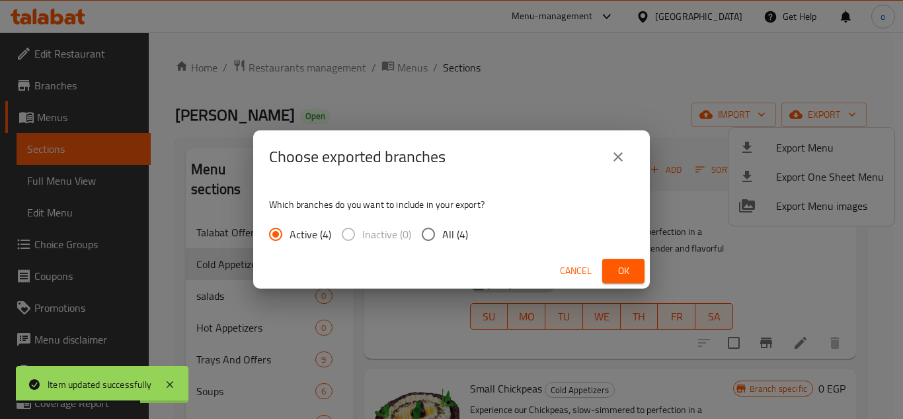
click at [464, 232] on span "All (4)" at bounding box center [455, 234] width 26 height 16
click at [442, 232] on input "All (4)" at bounding box center [429, 234] width 28 height 28
radio input "true"
click at [618, 269] on span "Ok" at bounding box center [623, 270] width 21 height 17
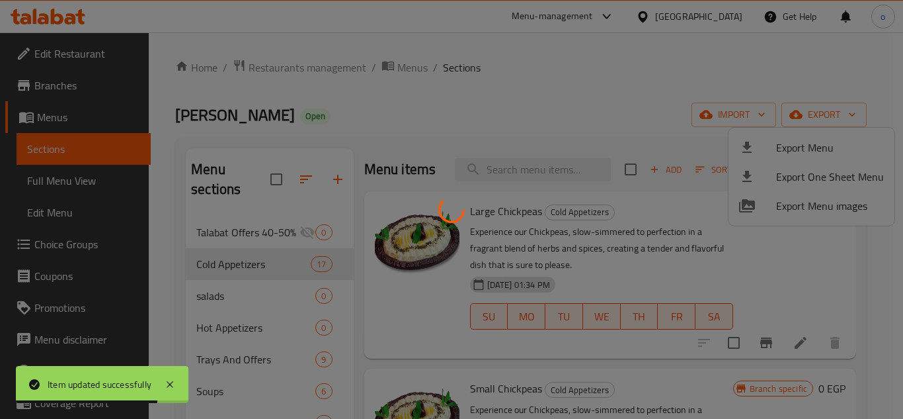
click at [409, 67] on div at bounding box center [451, 209] width 903 height 419
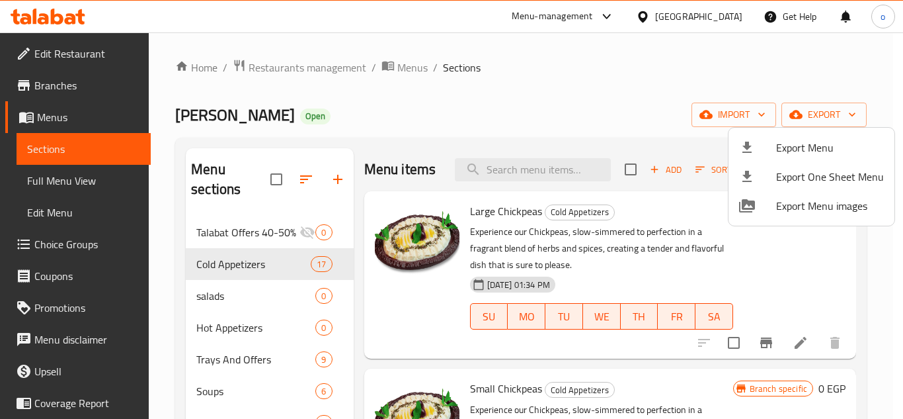
click at [511, 128] on div at bounding box center [451, 209] width 903 height 419
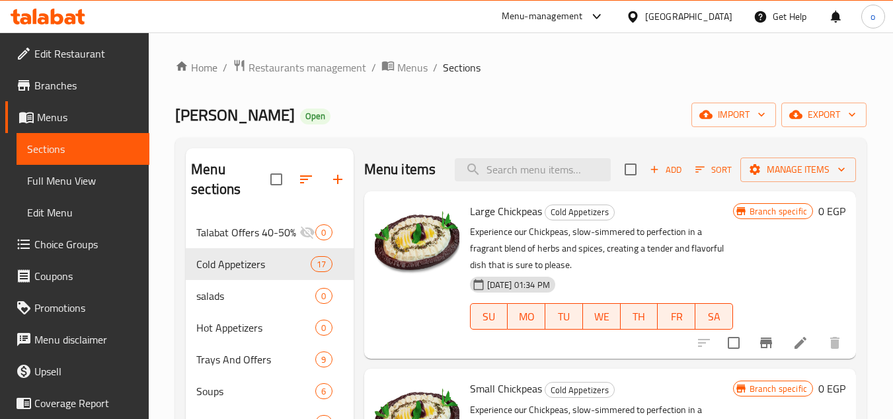
click at [499, 221] on span "Large Chickpeas" at bounding box center [506, 211] width 72 height 20
copy h6 "Large Chickpeas"
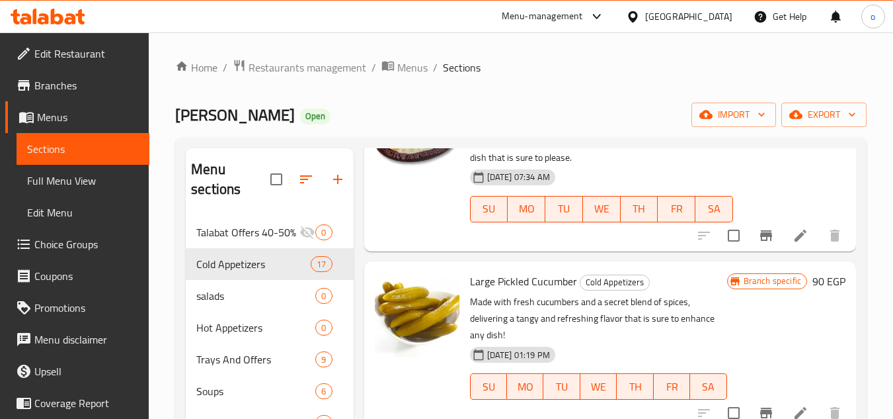
scroll to position [397, 0]
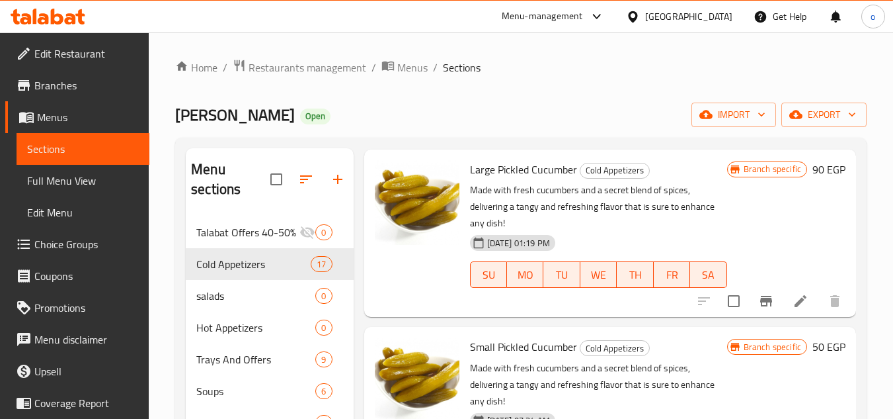
click at [502, 179] on span "Large Pickled Cucumber" at bounding box center [523, 169] width 107 height 20
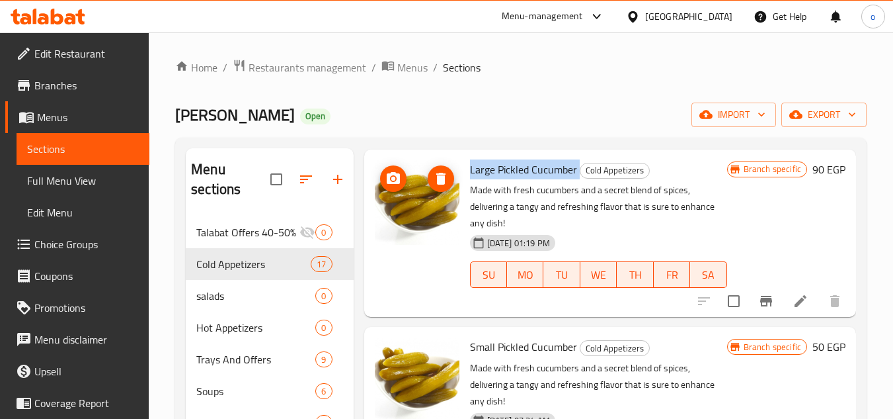
copy h6 "Large Pickled Cucumber"
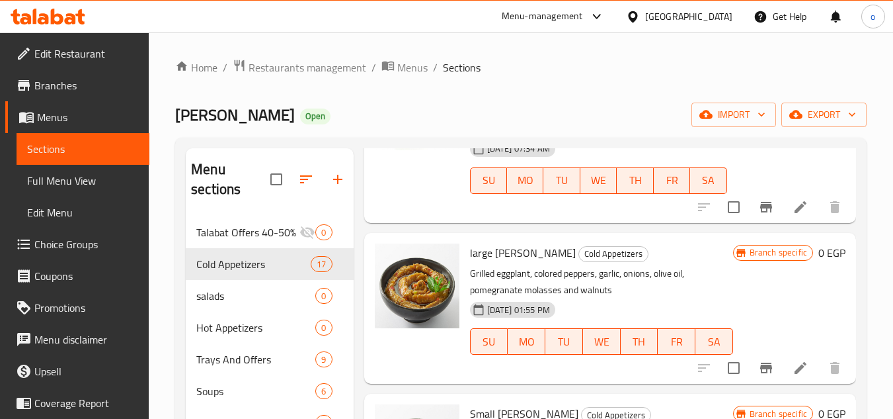
scroll to position [727, 0]
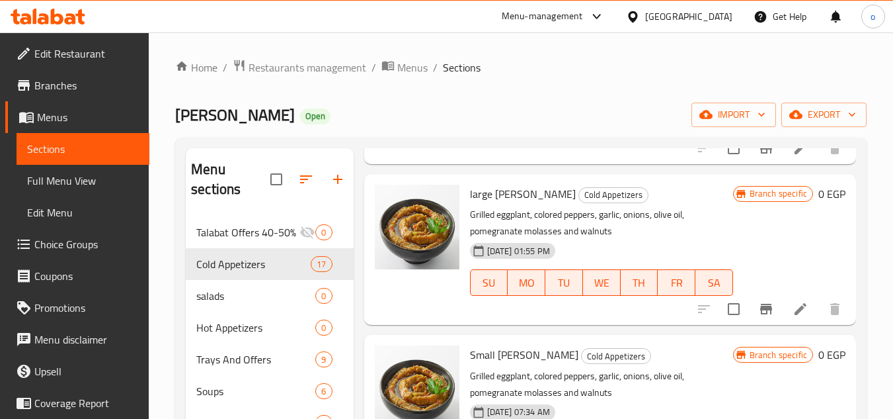
click at [531, 204] on span "large [PERSON_NAME]" at bounding box center [523, 194] width 106 height 20
copy h6 "large [PERSON_NAME]"
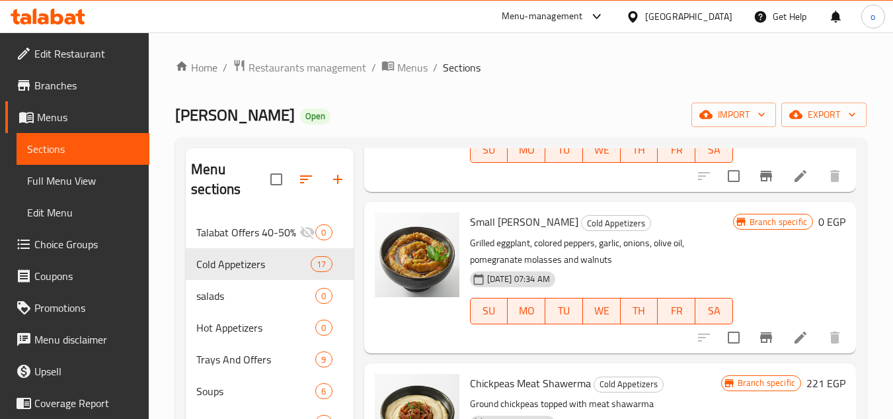
scroll to position [992, 0]
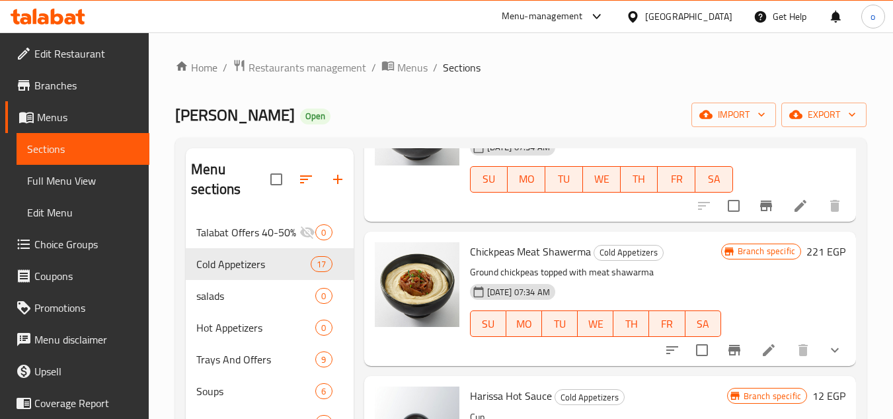
click at [522, 261] on span "Chickpeas Meat Shawerma" at bounding box center [530, 251] width 121 height 20
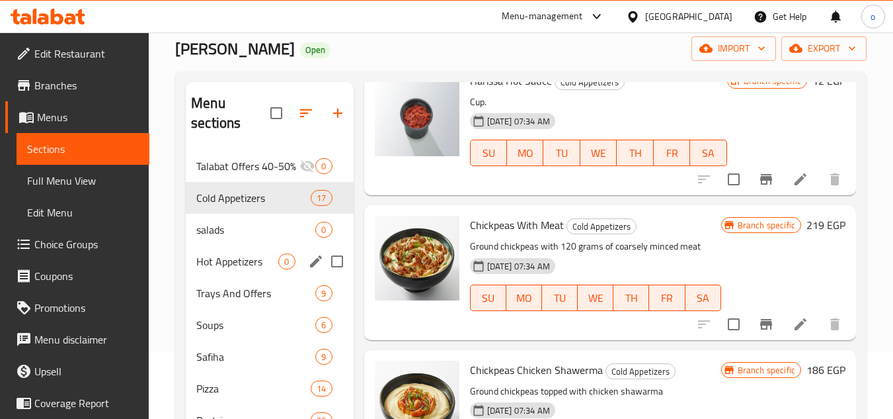
scroll to position [132, 0]
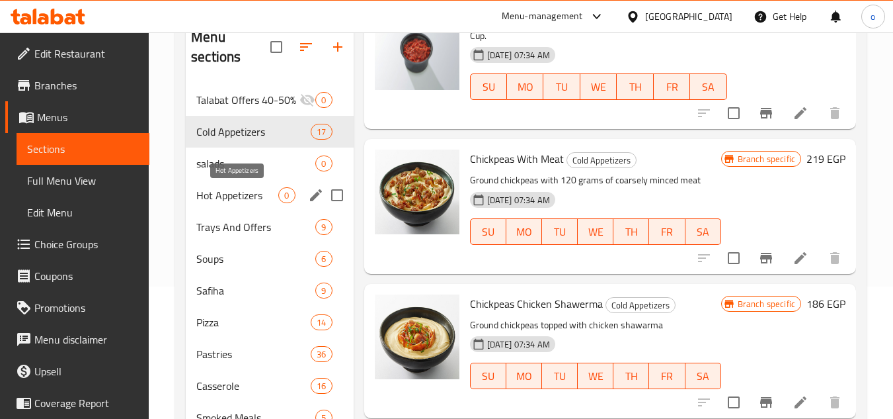
click at [238, 190] on span "Hot Appetizers" at bounding box center [237, 195] width 82 height 16
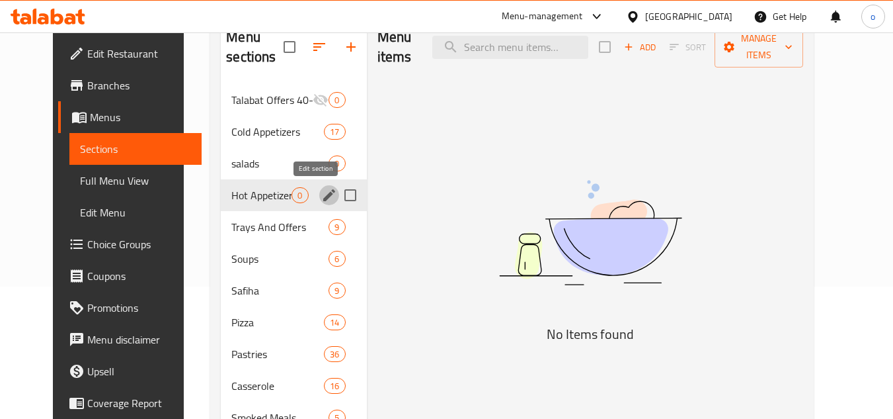
click at [321, 196] on icon "edit" at bounding box center [329, 195] width 16 height 16
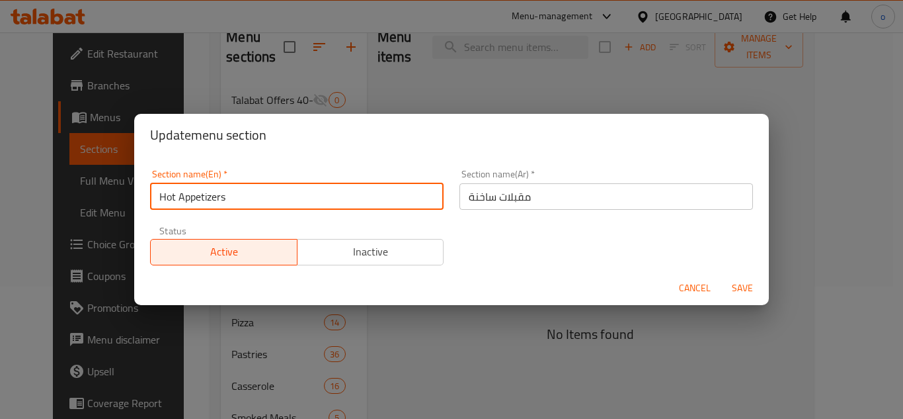
drag, startPoint x: 258, startPoint y: 198, endPoint x: 160, endPoint y: 195, distance: 97.9
click at [160, 195] on input "Hot Appetizers" at bounding box center [297, 196] width 294 height 26
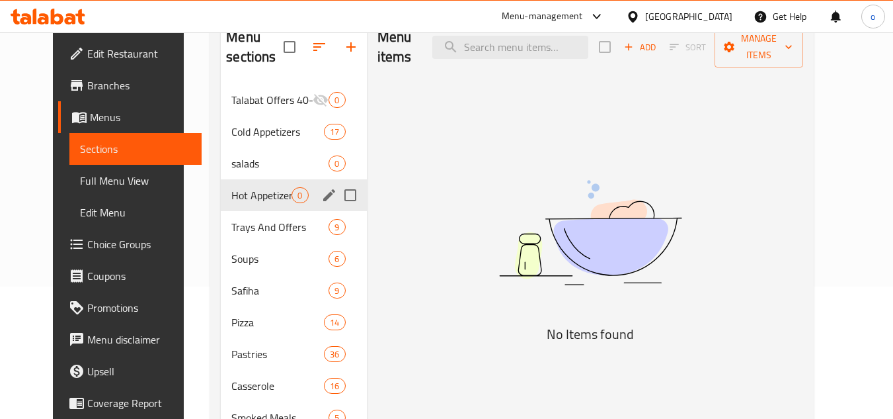
click at [253, 198] on span "Hot Appetizers" at bounding box center [261, 195] width 60 height 16
click at [321, 200] on icon "edit" at bounding box center [329, 195] width 16 height 16
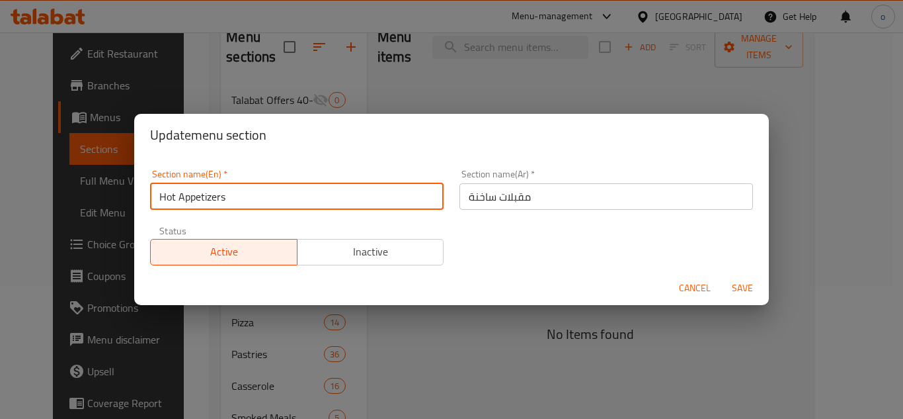
drag, startPoint x: 227, startPoint y: 200, endPoint x: 162, endPoint y: 200, distance: 64.8
click at [162, 200] on input "Hot Appetizers" at bounding box center [297, 196] width 294 height 26
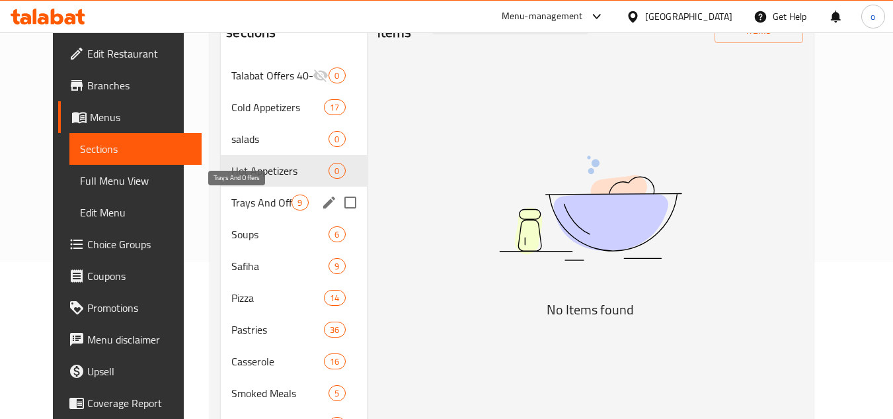
scroll to position [198, 0]
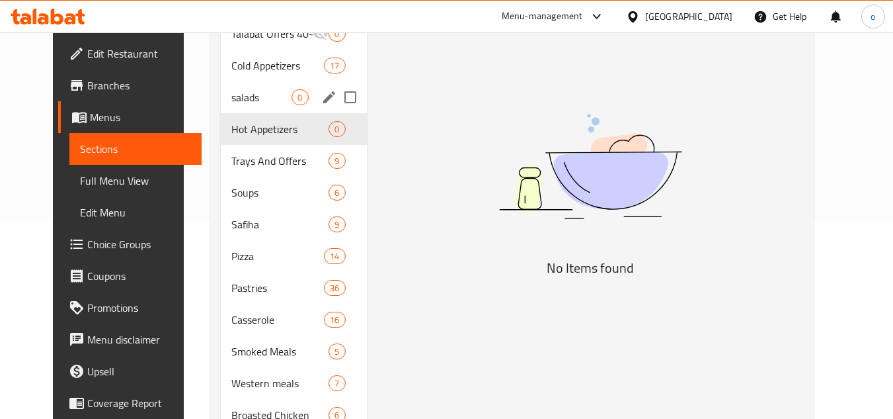
click at [241, 99] on span "salads" at bounding box center [261, 97] width 60 height 16
click at [301, 98] on div "salads 0" at bounding box center [293, 97] width 145 height 32
click at [323, 97] on icon "edit" at bounding box center [329, 97] width 12 height 12
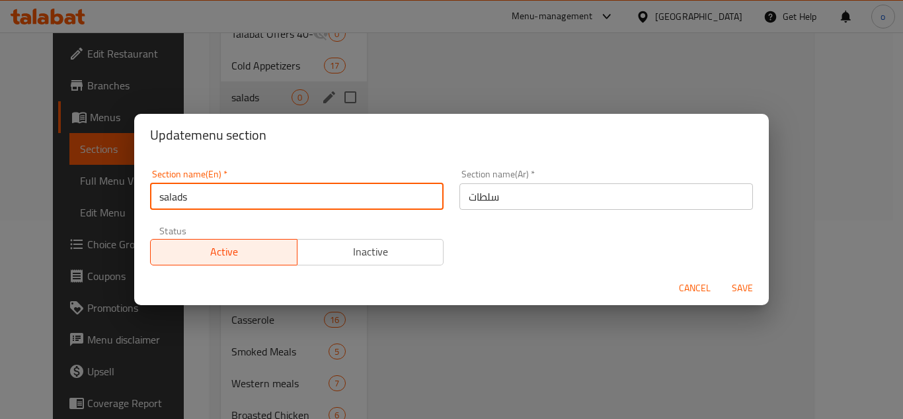
drag, startPoint x: 259, startPoint y: 201, endPoint x: 91, endPoint y: 201, distance: 167.9
click at [91, 201] on div "Update menu section Section name(En)   * salads Section name(En) * Section name…" at bounding box center [451, 209] width 903 height 419
